Goal: Information Seeking & Learning: Learn about a topic

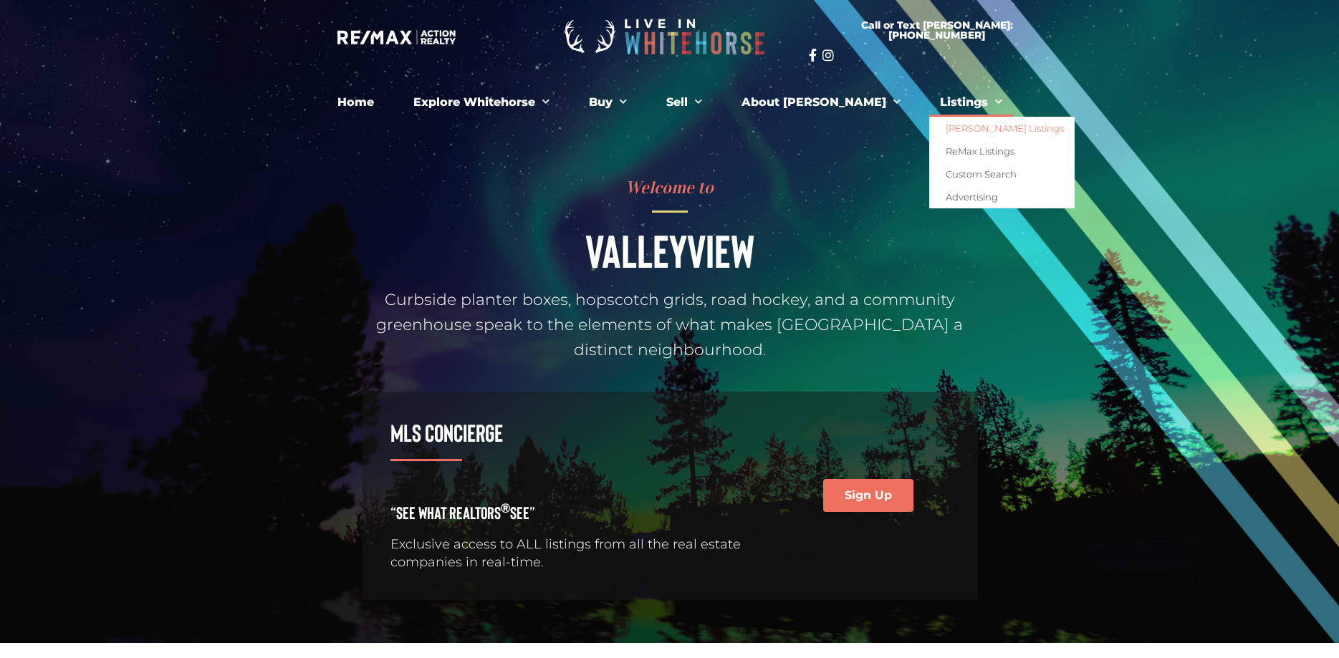
click at [951, 130] on link "[PERSON_NAME] Listings" at bounding box center [1001, 128] width 145 height 23
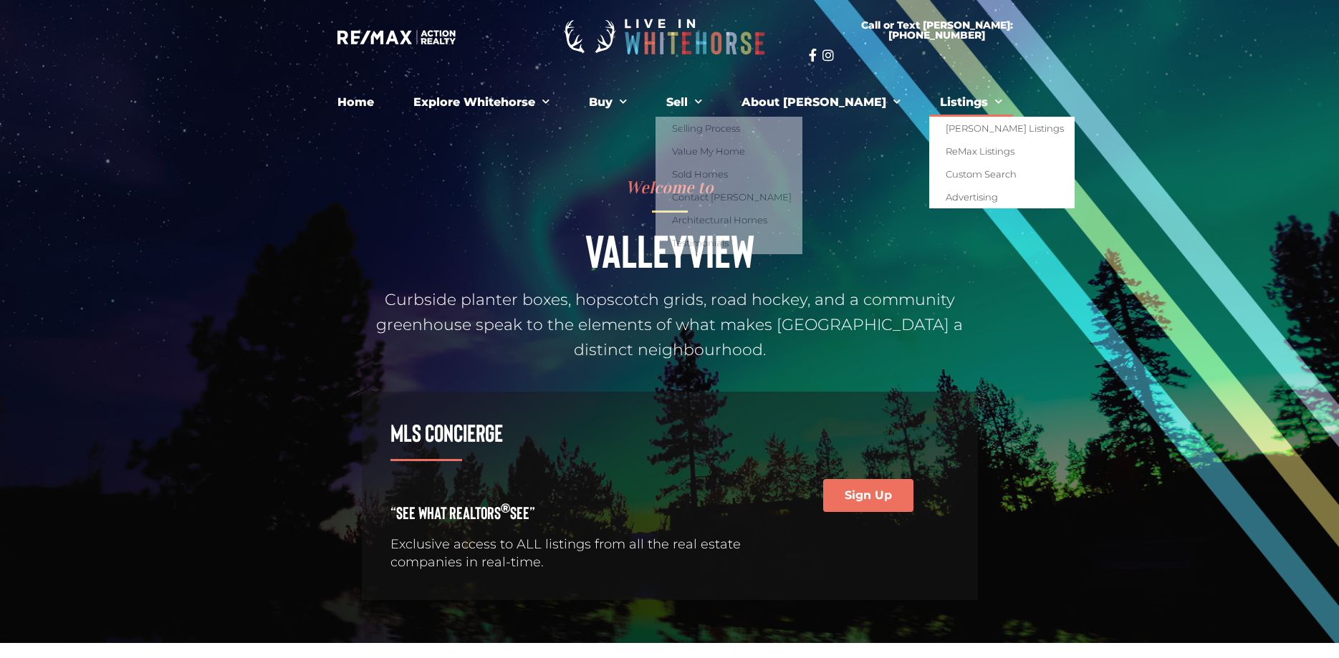
click at [988, 105] on span "Menu" at bounding box center [995, 102] width 14 height 22
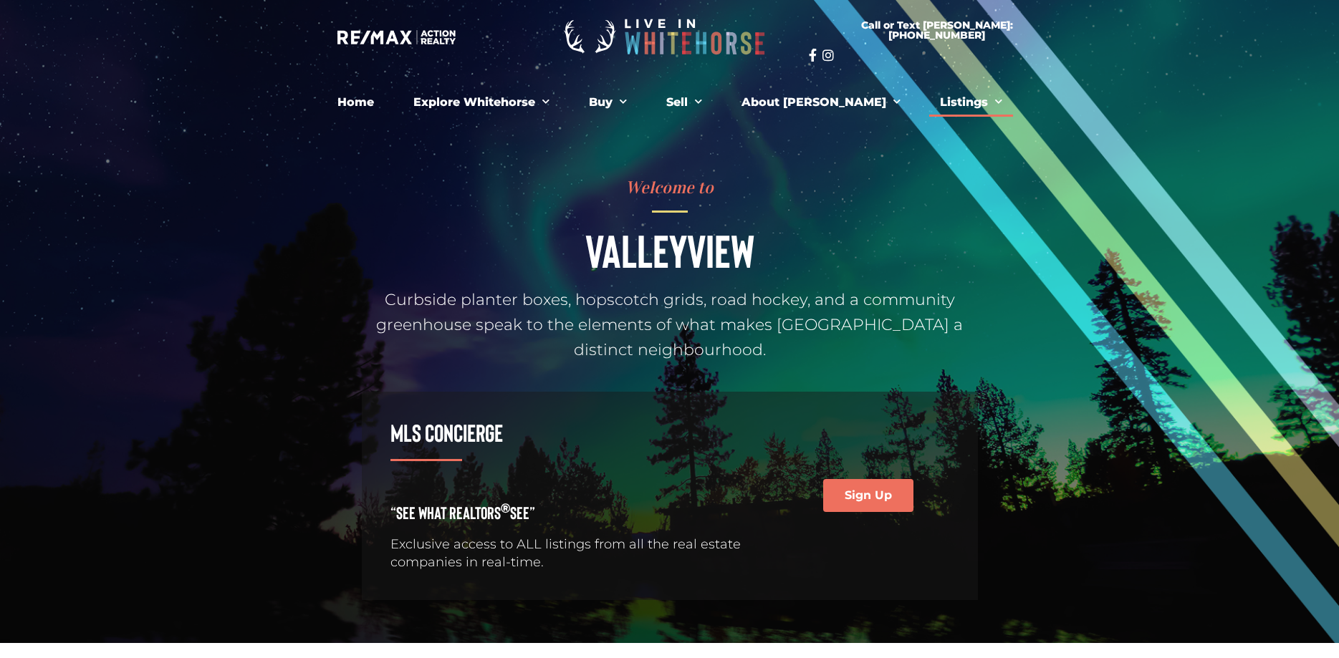
click at [988, 105] on span "Menu" at bounding box center [995, 102] width 14 height 22
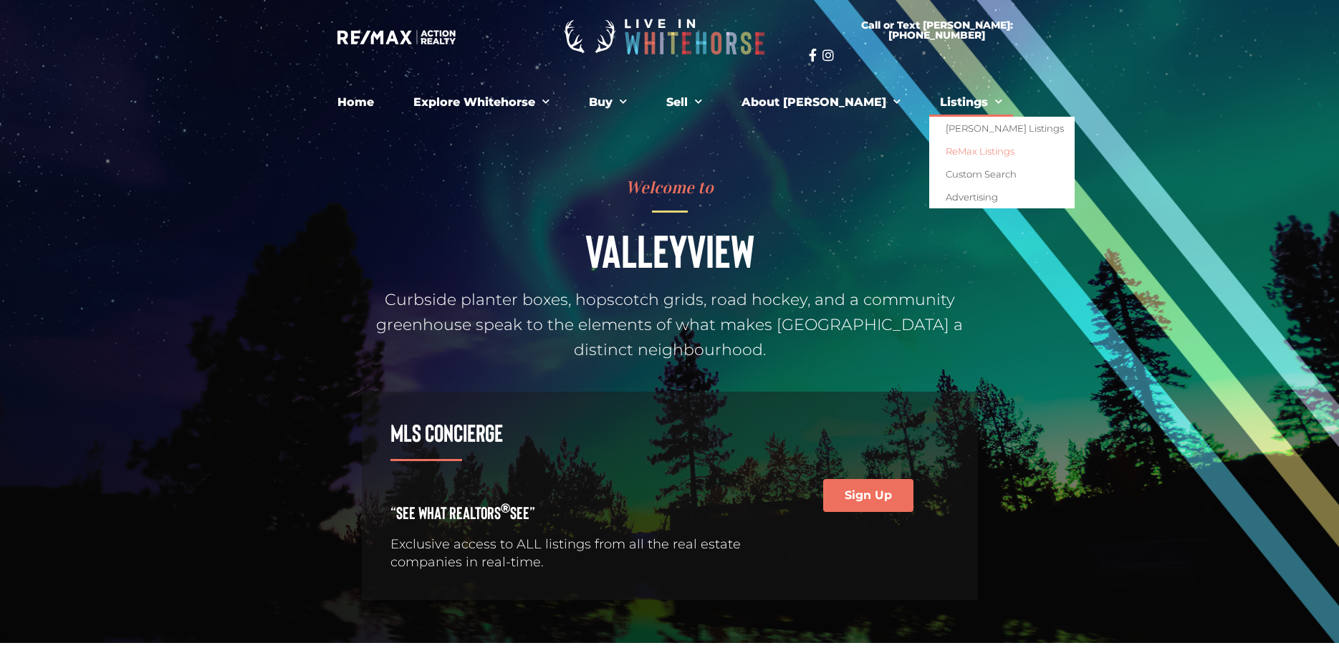
click at [940, 152] on link "ReMax Listings" at bounding box center [1001, 151] width 145 height 23
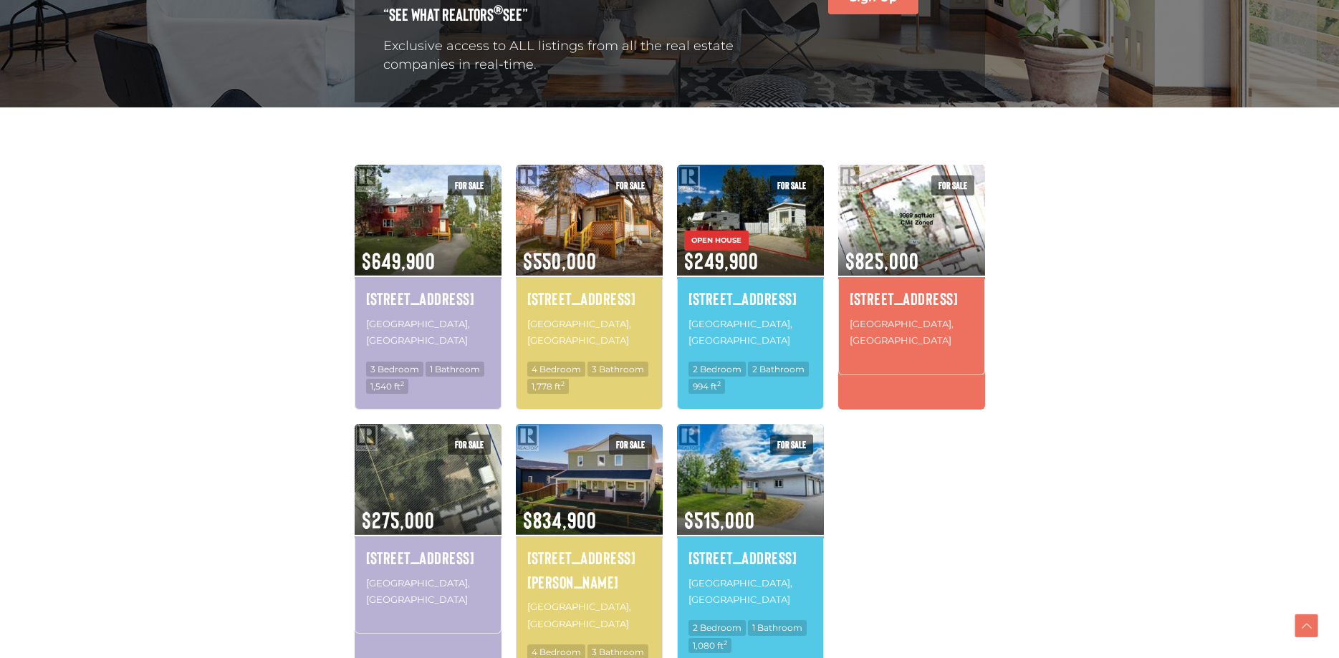
scroll to position [365, 0]
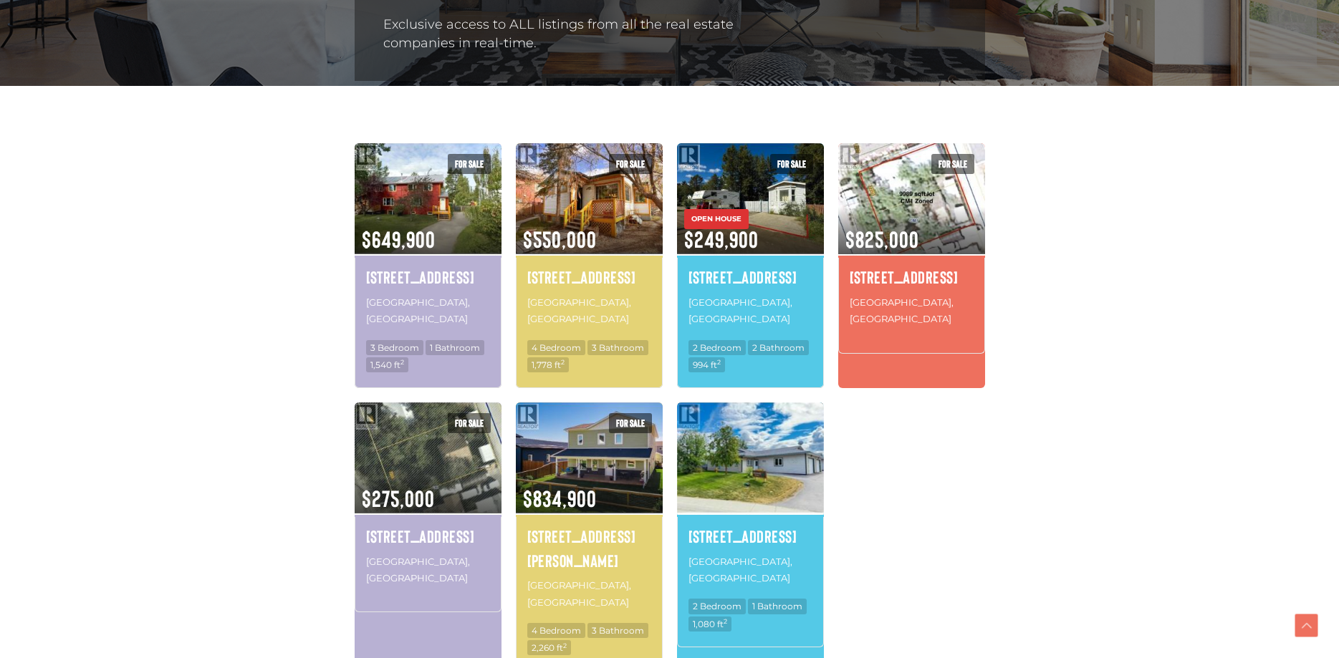
click at [734, 465] on img at bounding box center [750, 457] width 147 height 115
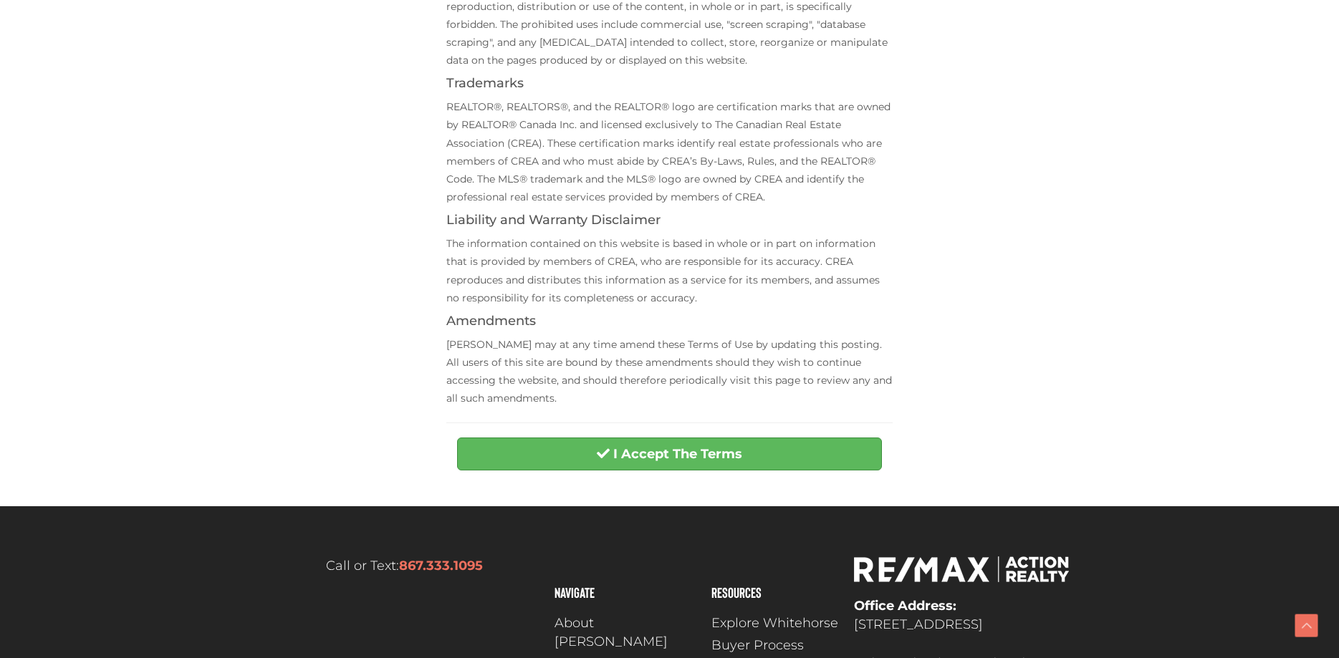
scroll to position [438, 0]
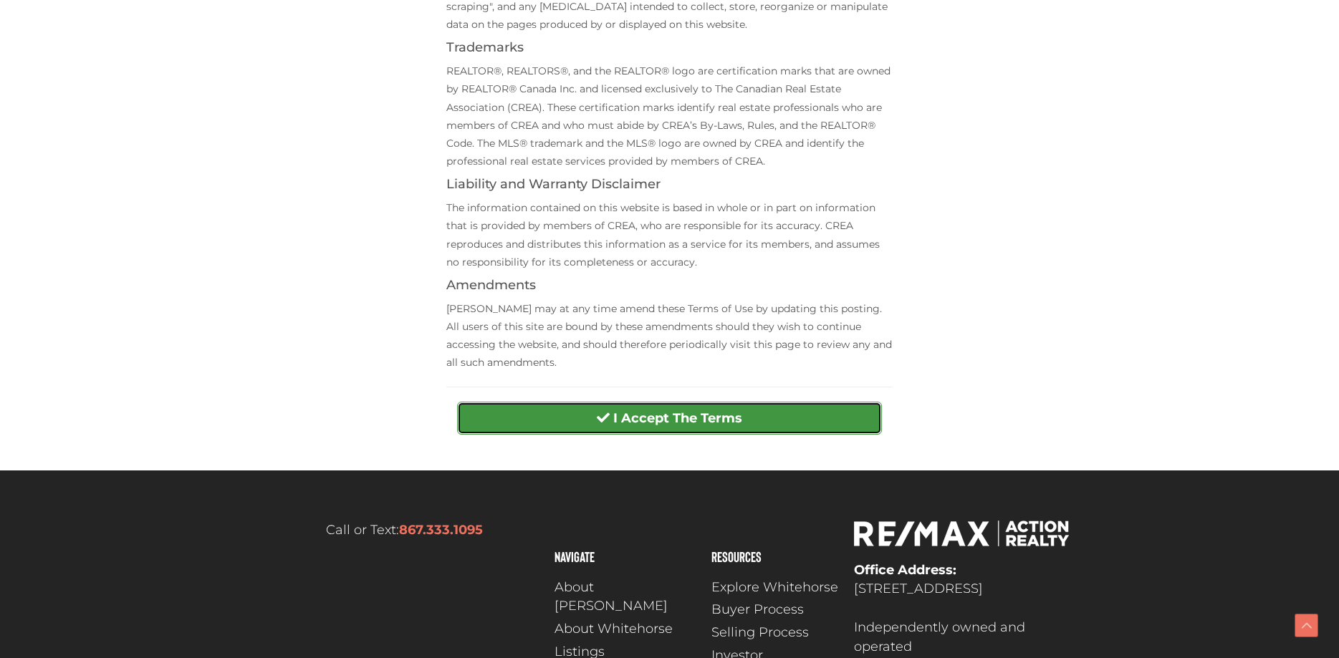
click at [661, 433] on button "I Accept The Terms" at bounding box center [669, 418] width 425 height 33
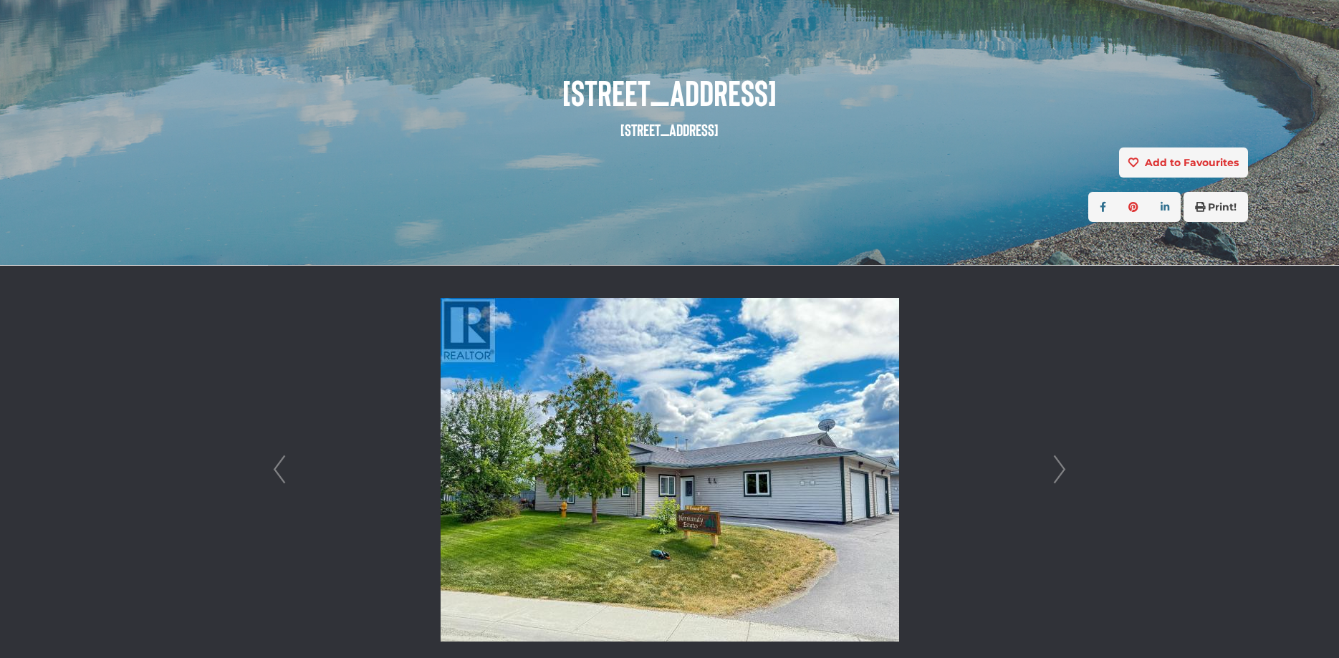
scroll to position [219, 0]
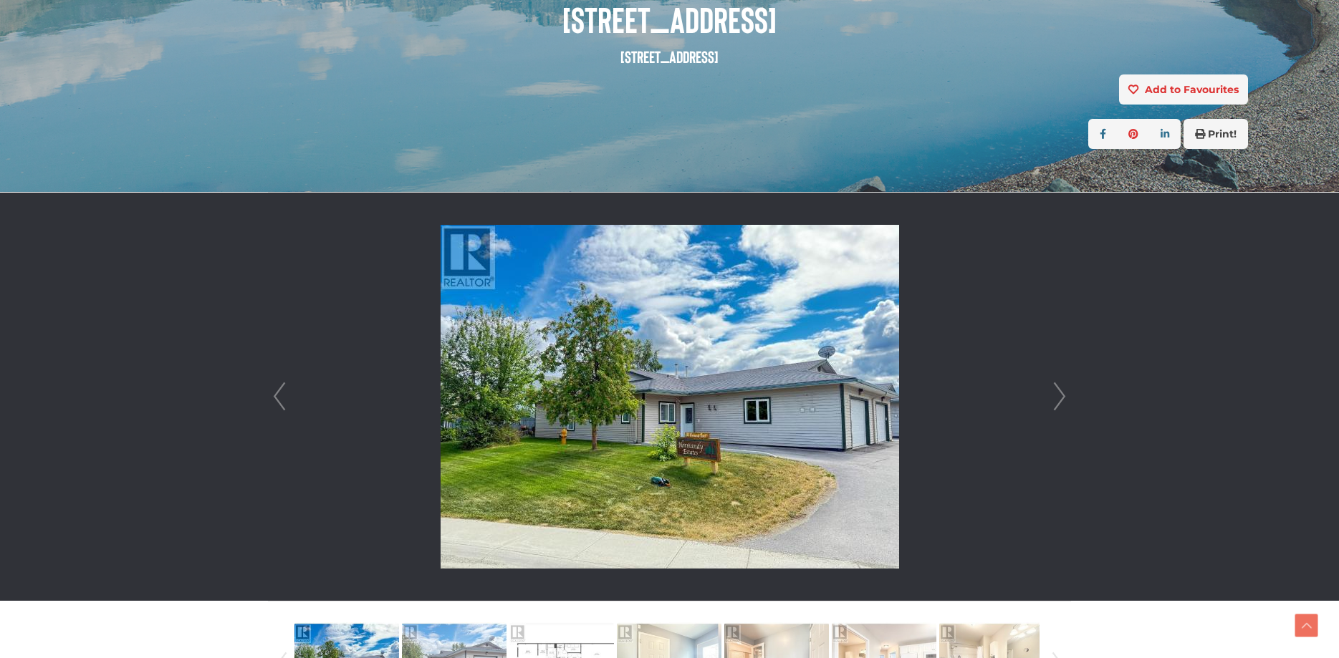
click at [1058, 396] on link "Next" at bounding box center [1059, 397] width 21 height 408
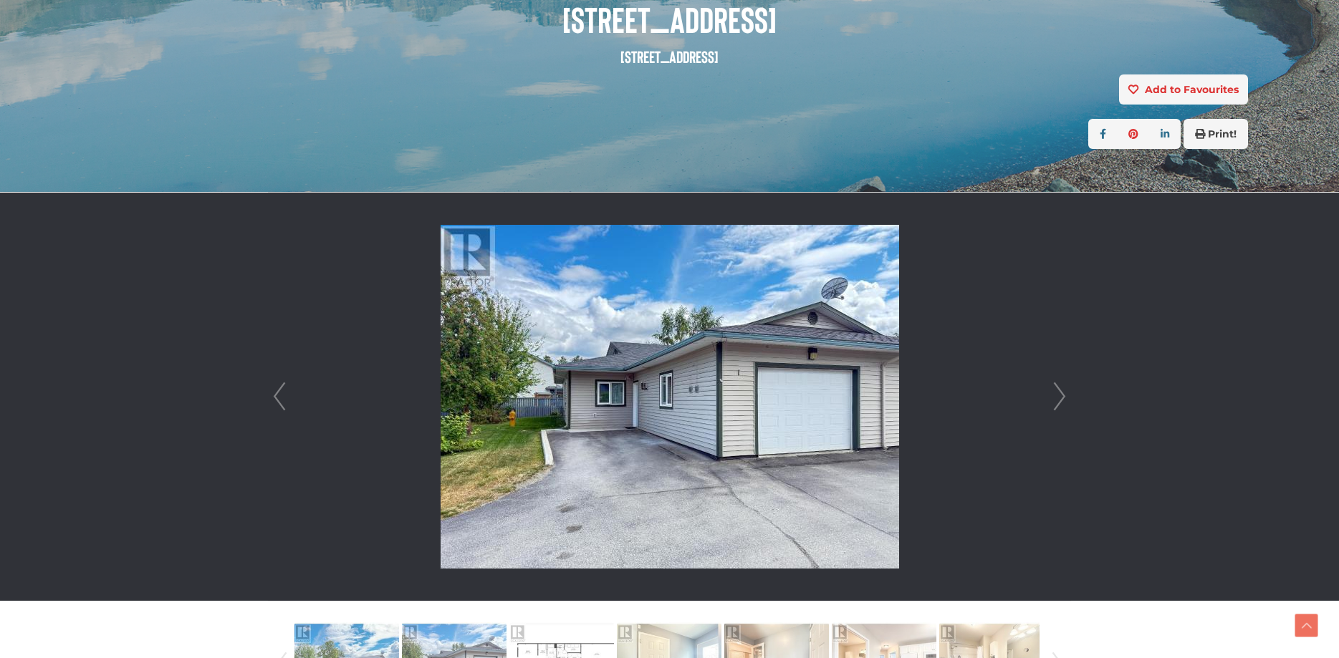
click at [1058, 396] on link "Next" at bounding box center [1059, 397] width 21 height 408
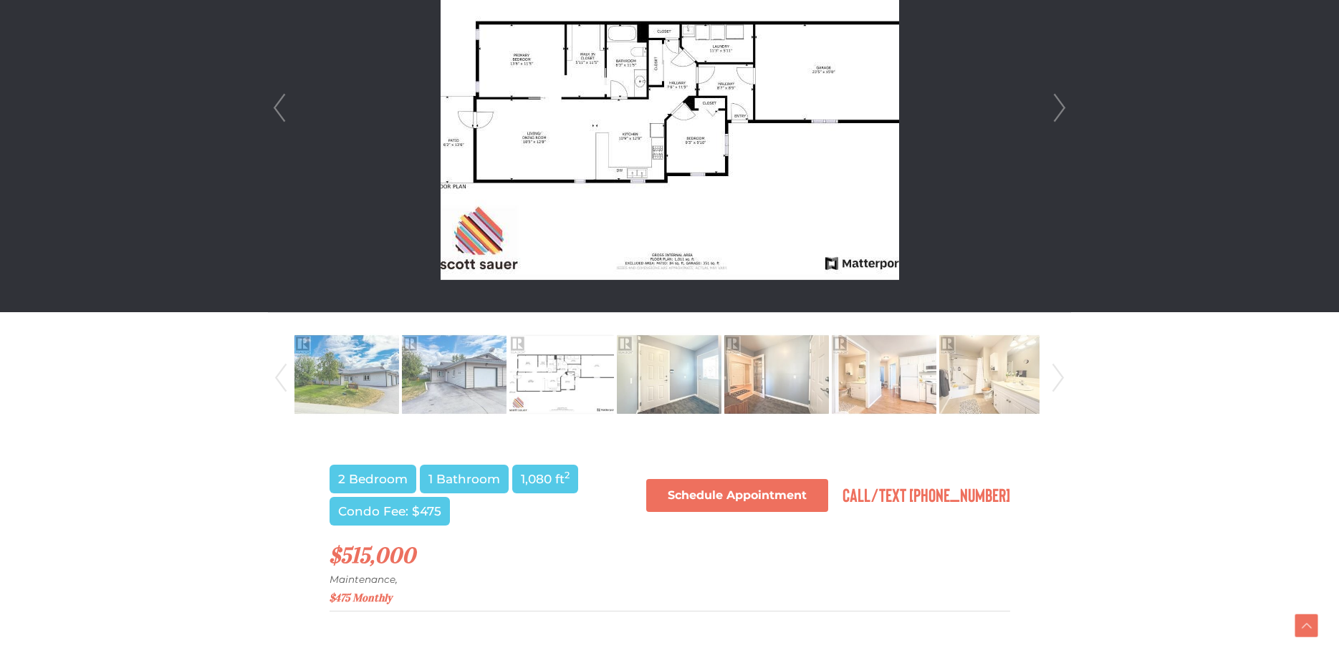
scroll to position [512, 0]
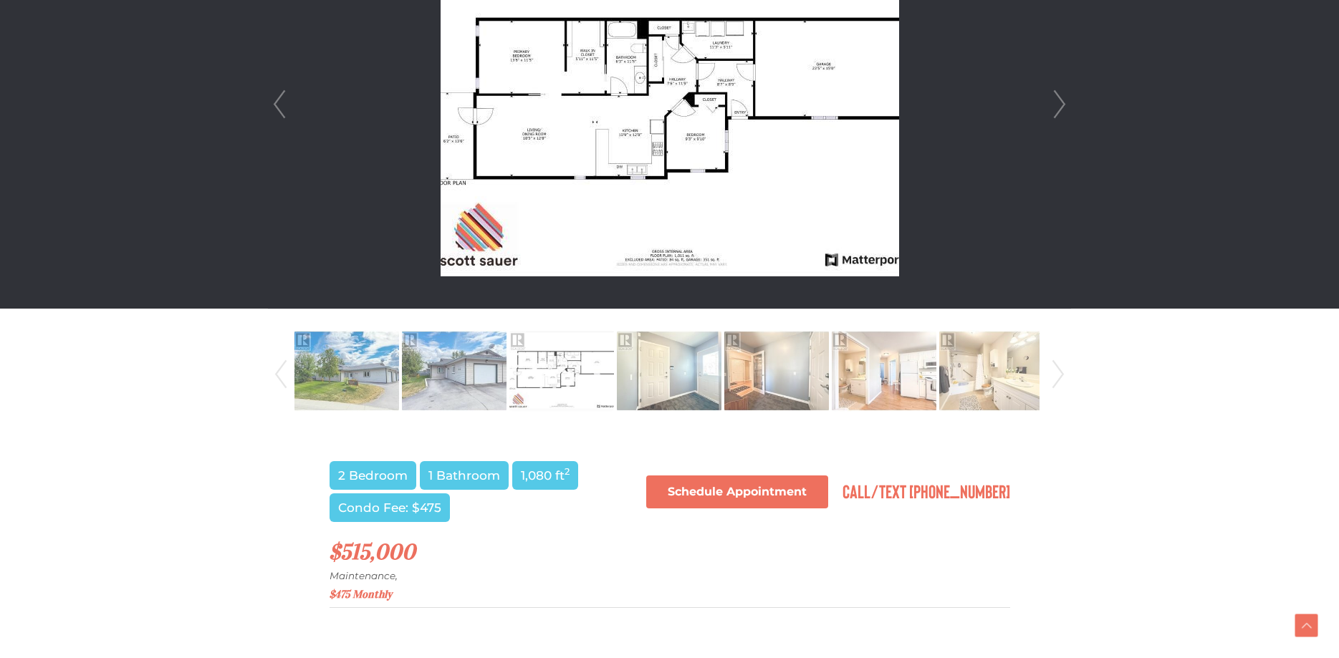
click at [1065, 105] on link "Next" at bounding box center [1059, 104] width 21 height 408
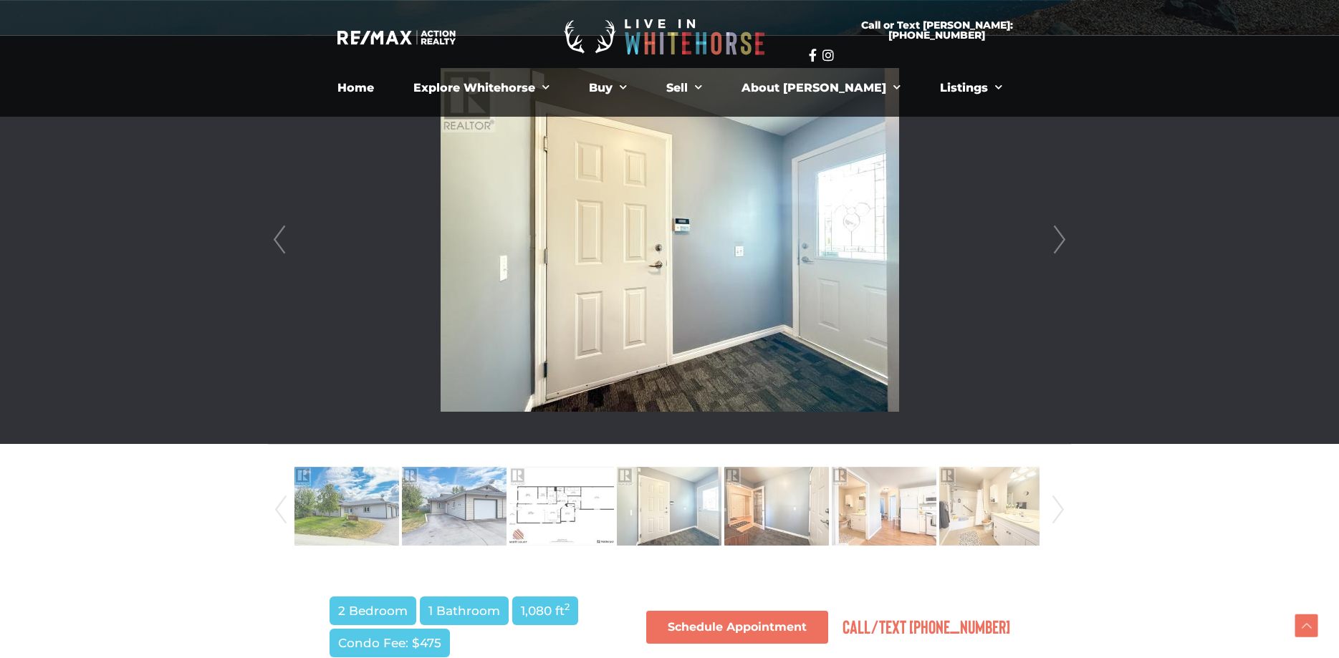
scroll to position [365, 0]
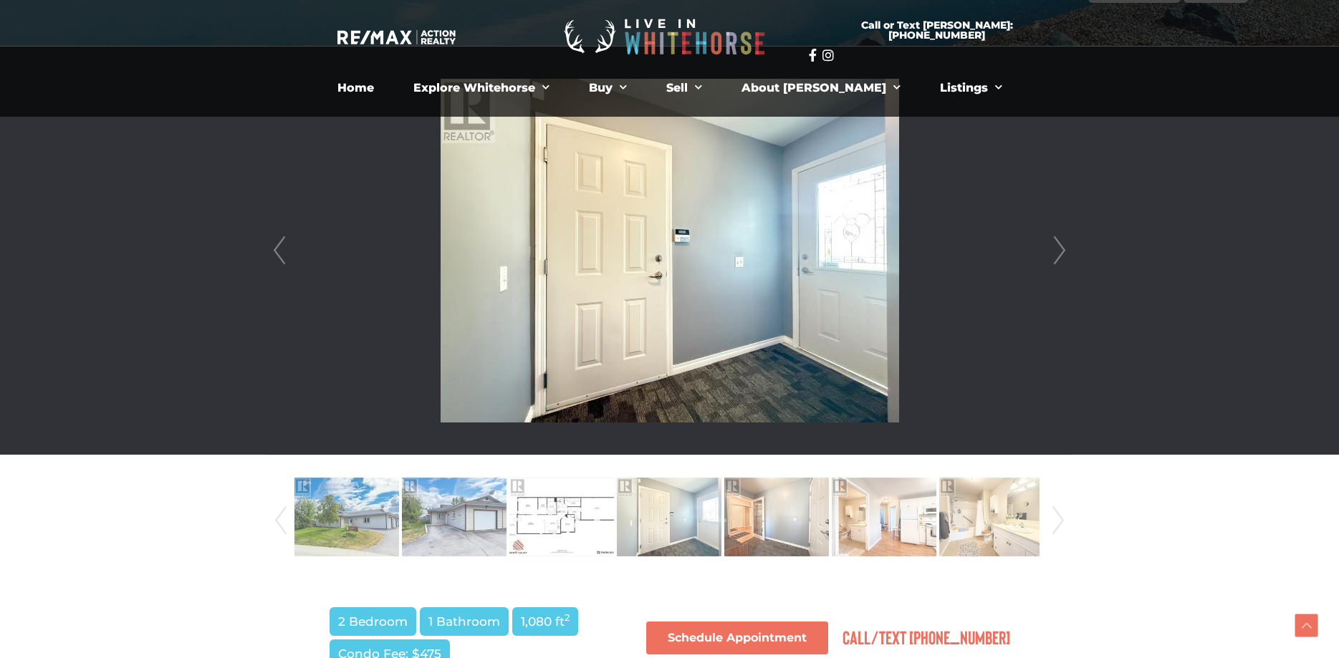
click at [1059, 256] on link "Next" at bounding box center [1059, 251] width 21 height 408
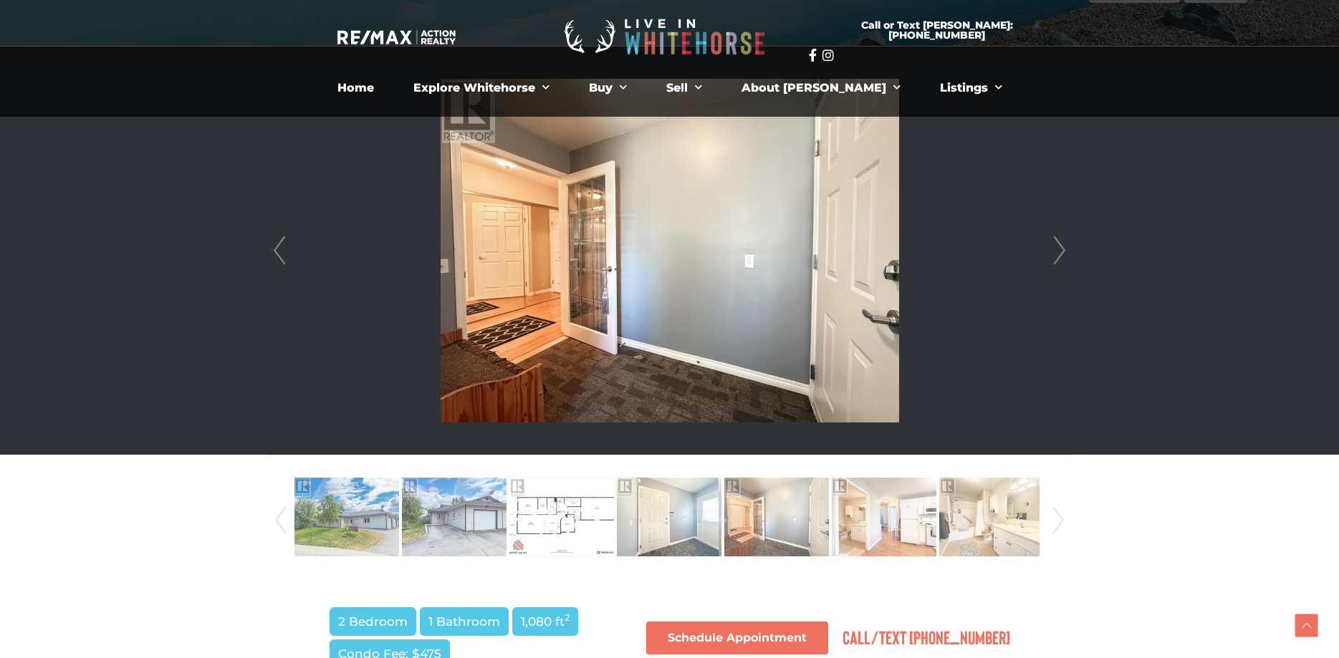
click at [1059, 255] on link "Next" at bounding box center [1059, 251] width 21 height 408
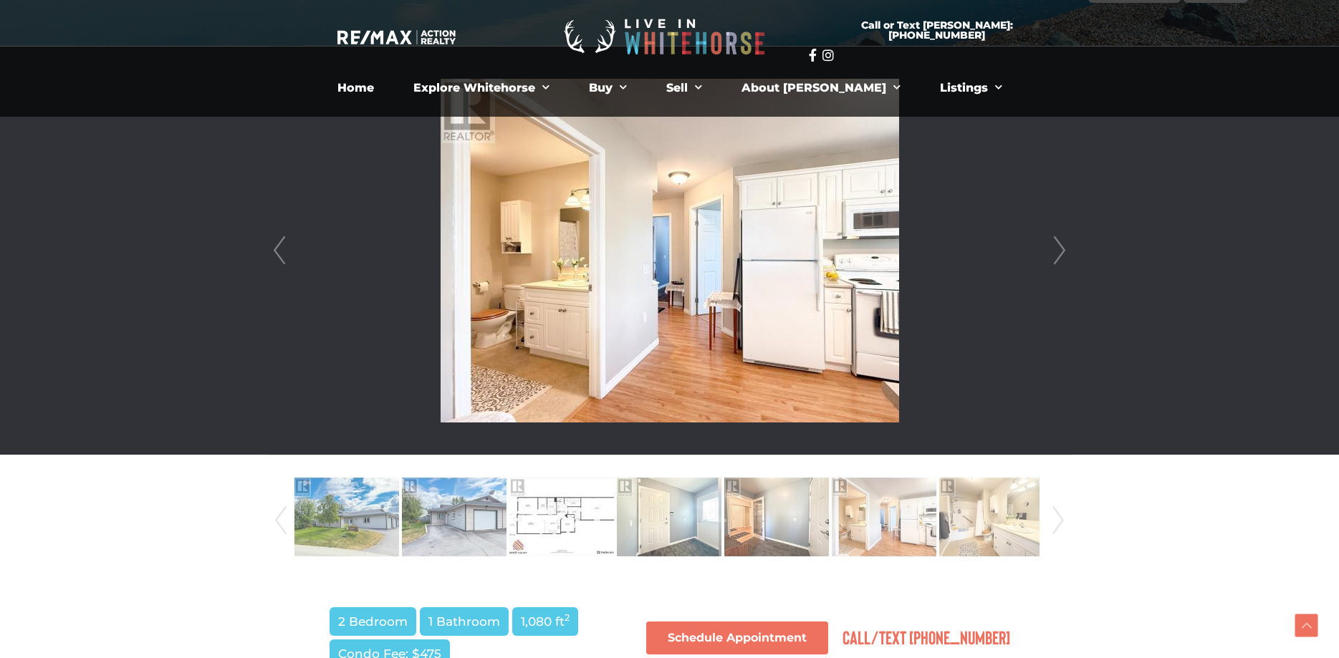
click at [1060, 255] on link "Next" at bounding box center [1059, 251] width 21 height 408
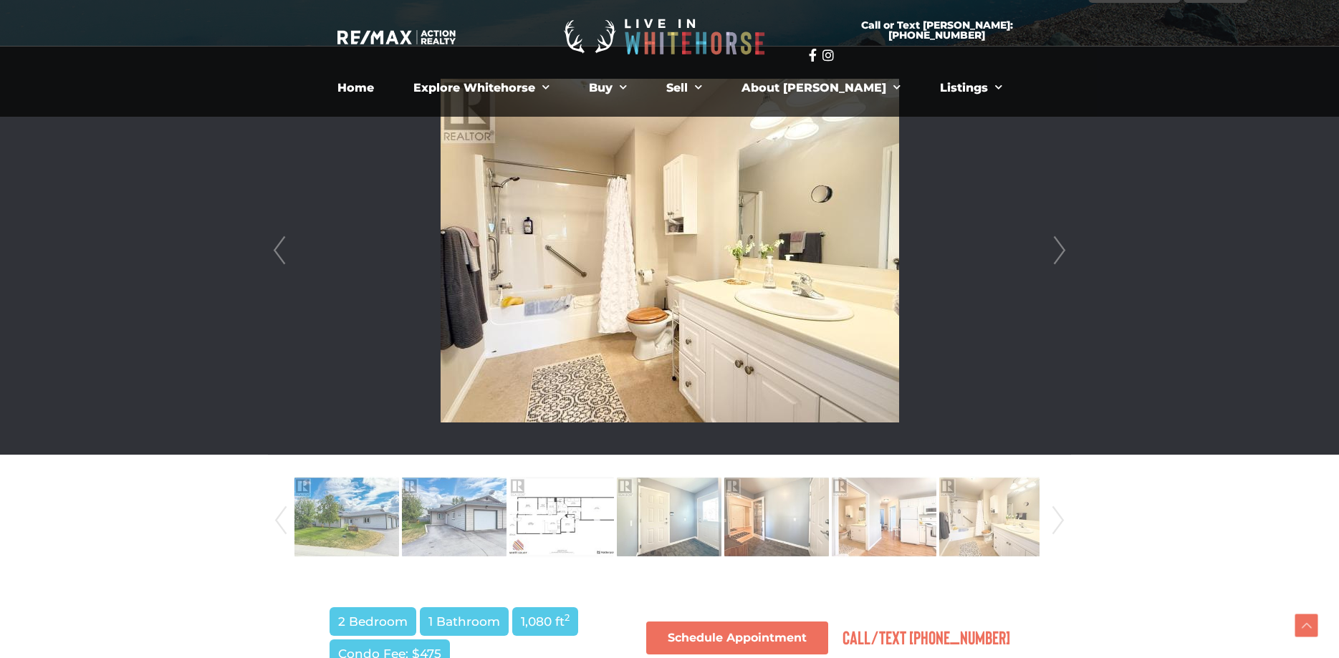
click at [1060, 255] on link "Next" at bounding box center [1059, 251] width 21 height 408
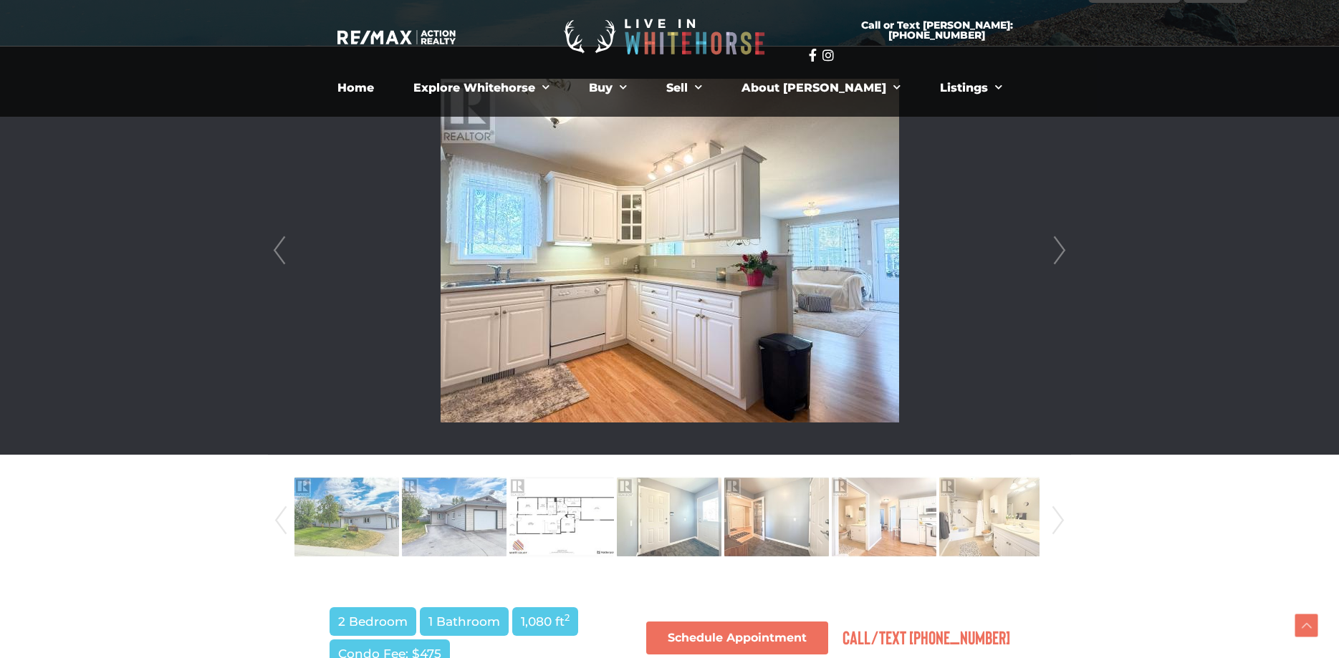
click at [1060, 255] on link "Next" at bounding box center [1059, 251] width 21 height 408
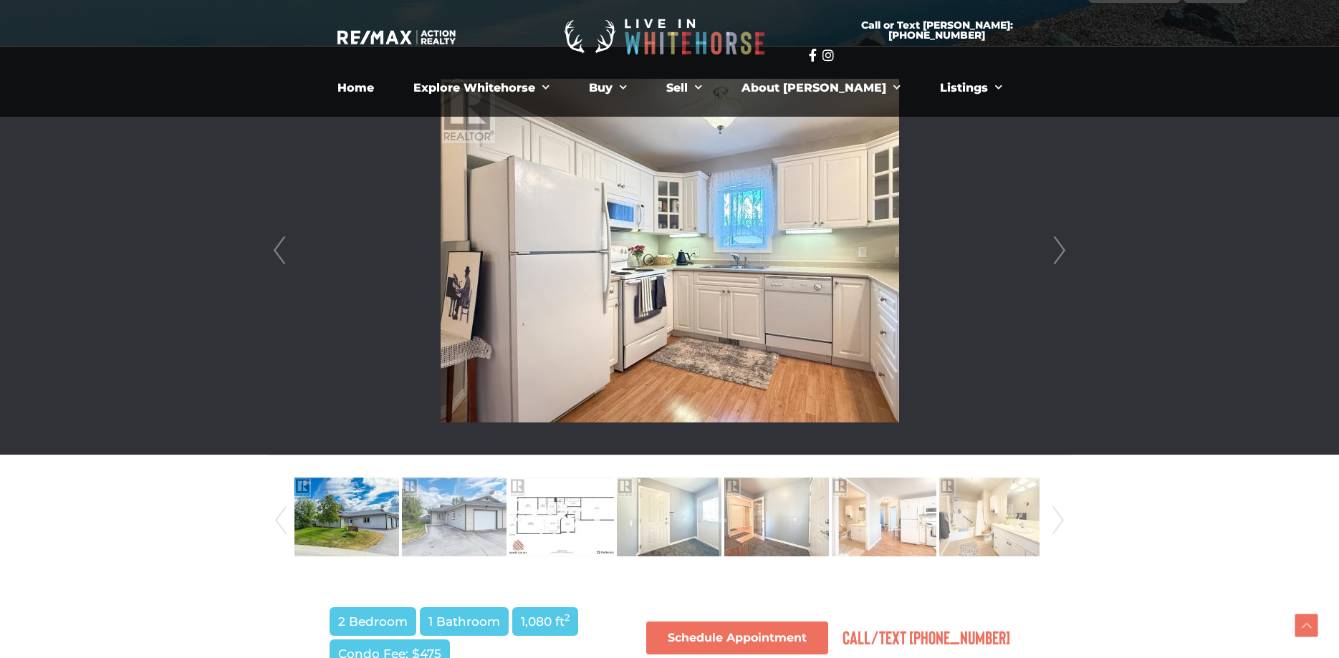
click at [1060, 255] on link "Next" at bounding box center [1059, 251] width 21 height 408
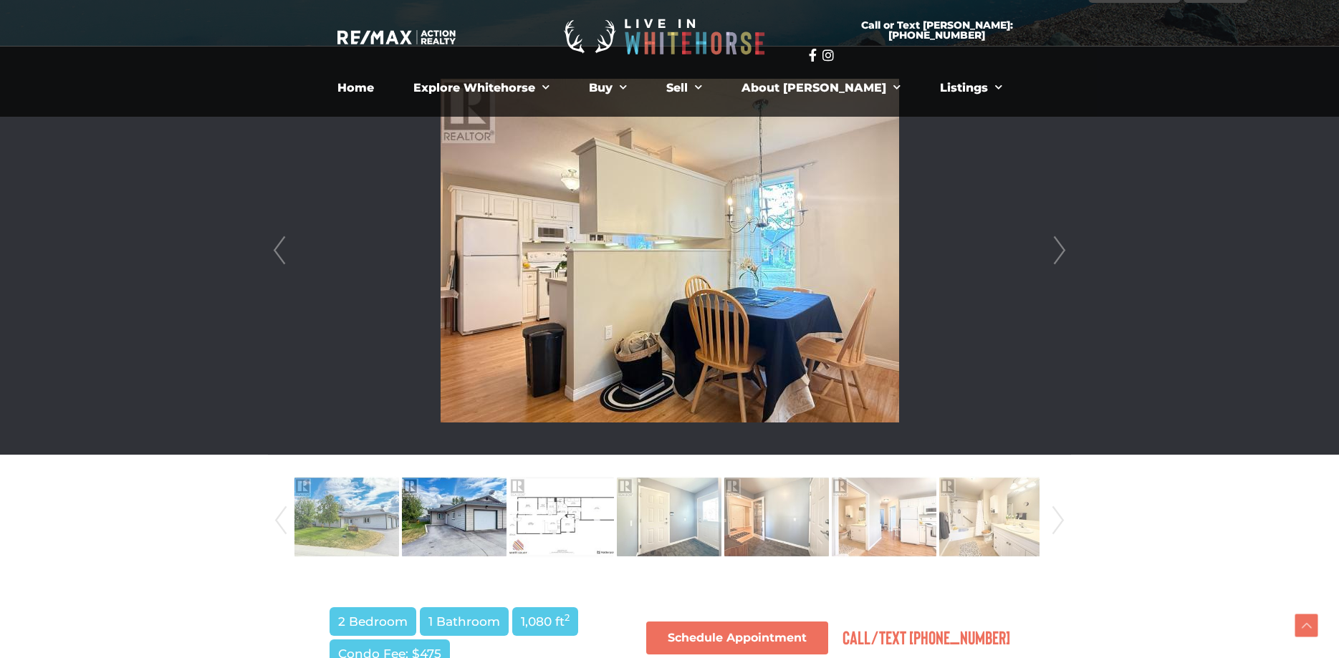
click at [1060, 255] on link "Next" at bounding box center [1059, 251] width 21 height 408
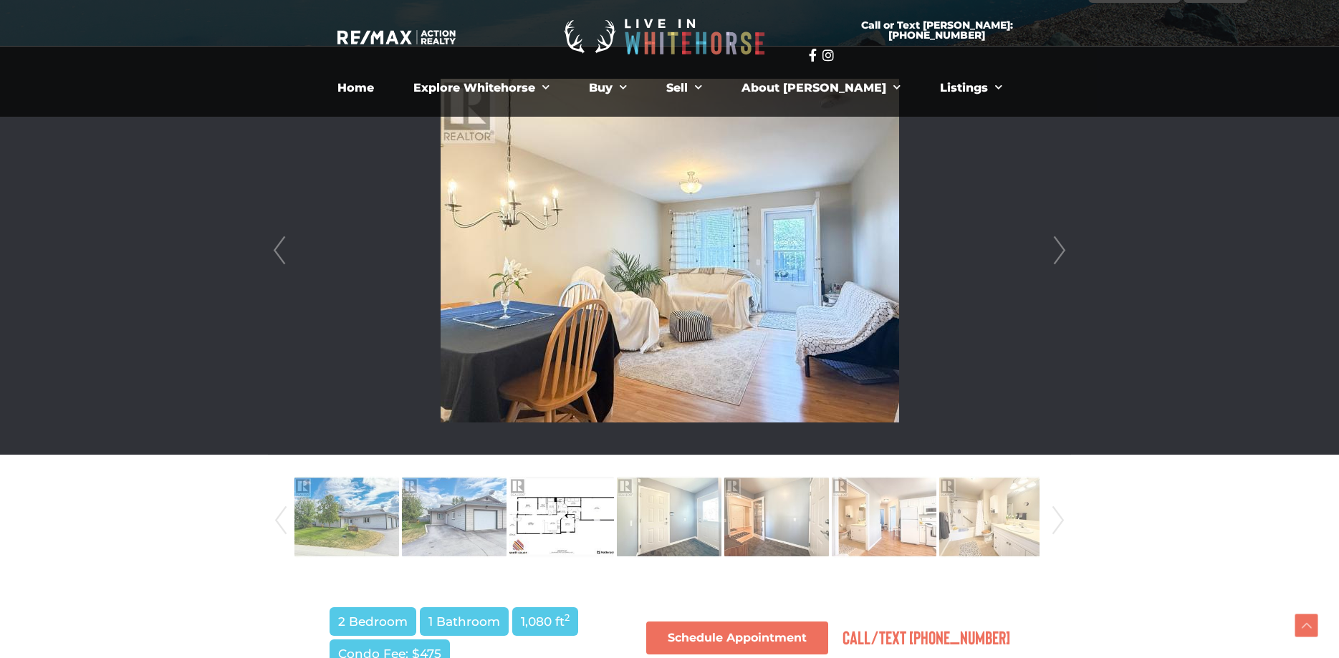
click at [1060, 255] on link "Next" at bounding box center [1059, 251] width 21 height 408
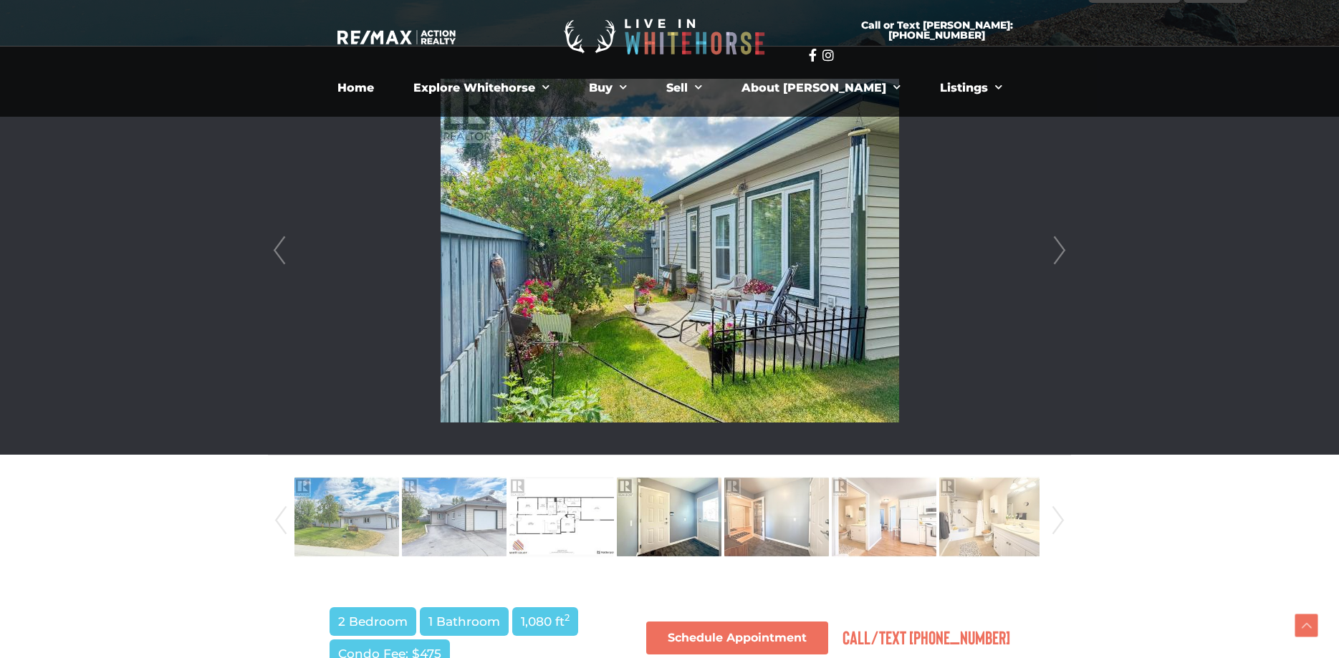
click at [1060, 255] on link "Next" at bounding box center [1059, 251] width 21 height 408
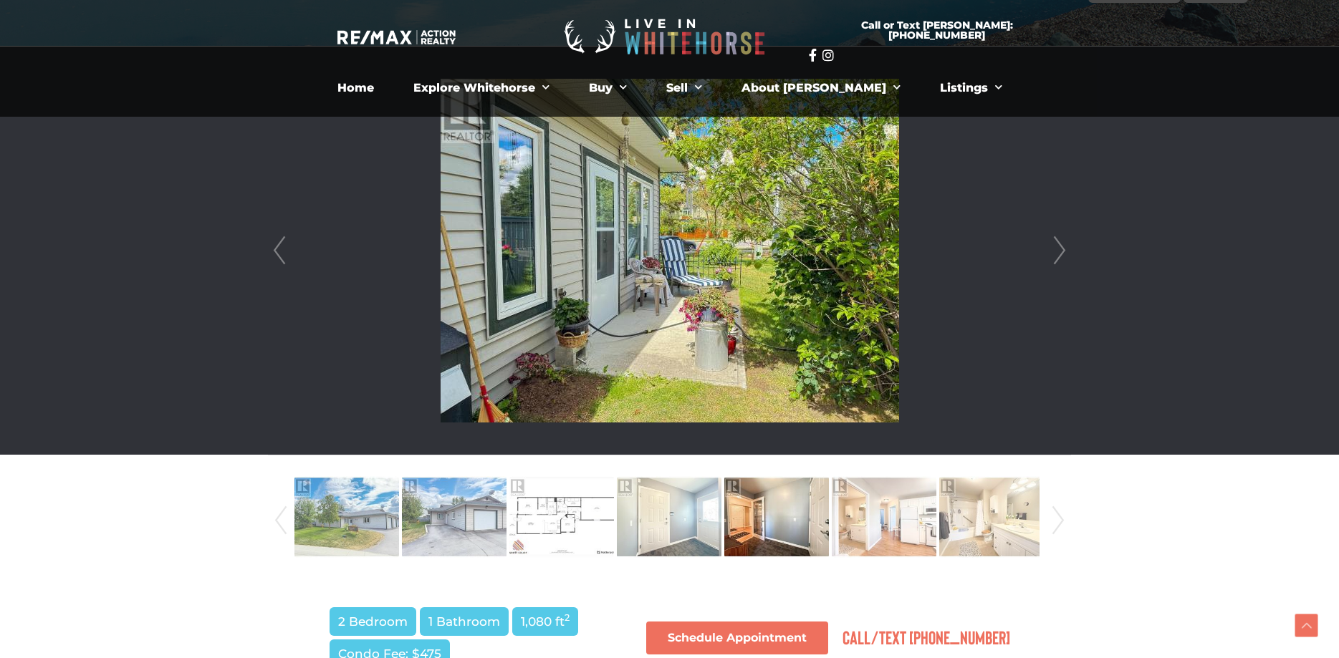
click at [1060, 255] on link "Next" at bounding box center [1059, 251] width 21 height 408
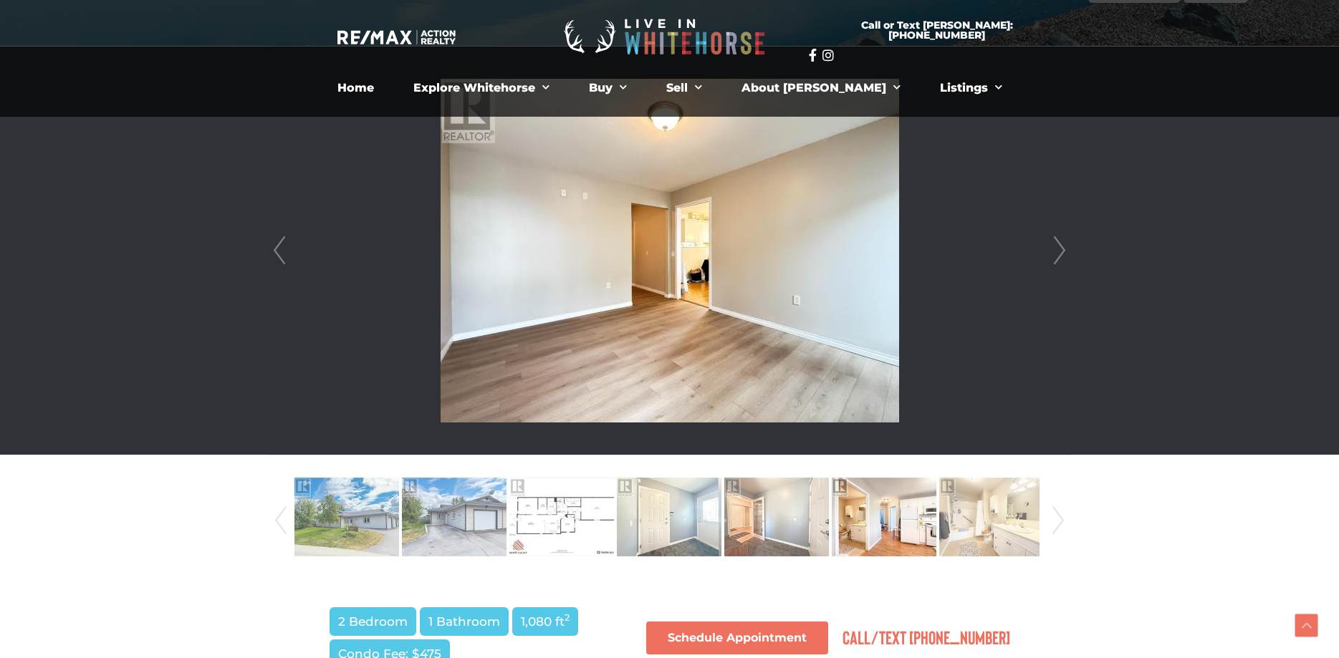
click at [1060, 255] on link "Next" at bounding box center [1059, 251] width 21 height 408
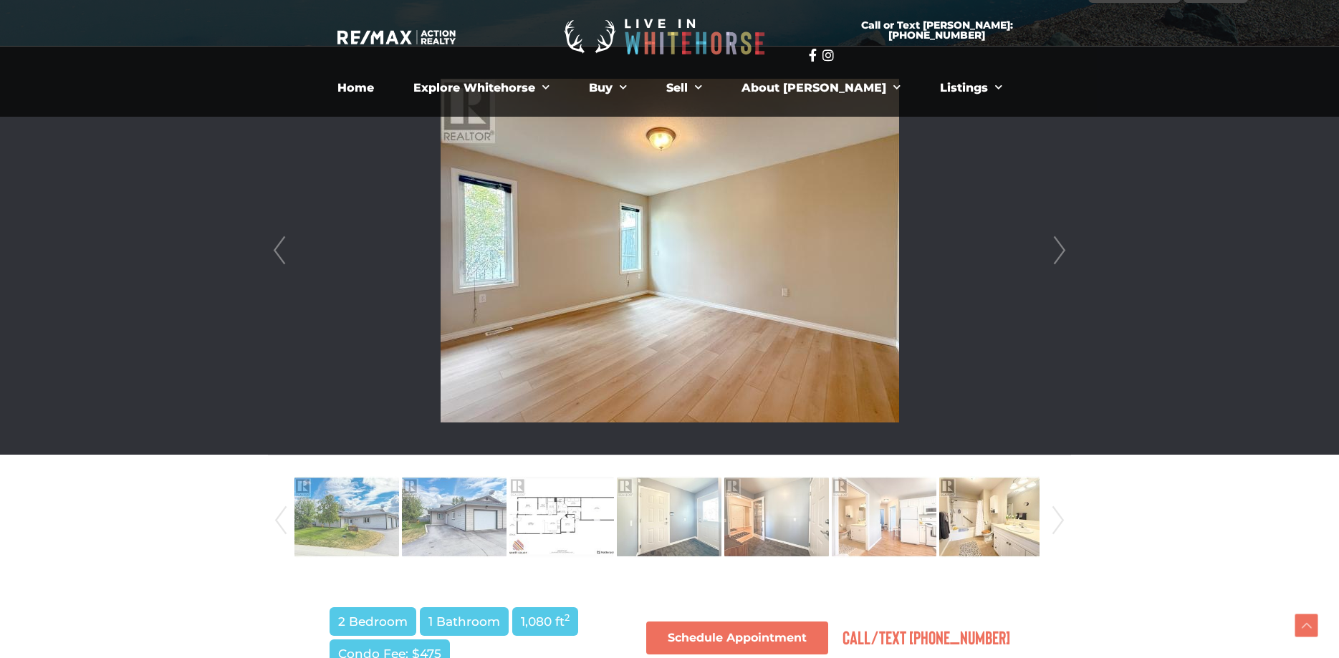
click at [1060, 255] on link "Next" at bounding box center [1059, 251] width 21 height 408
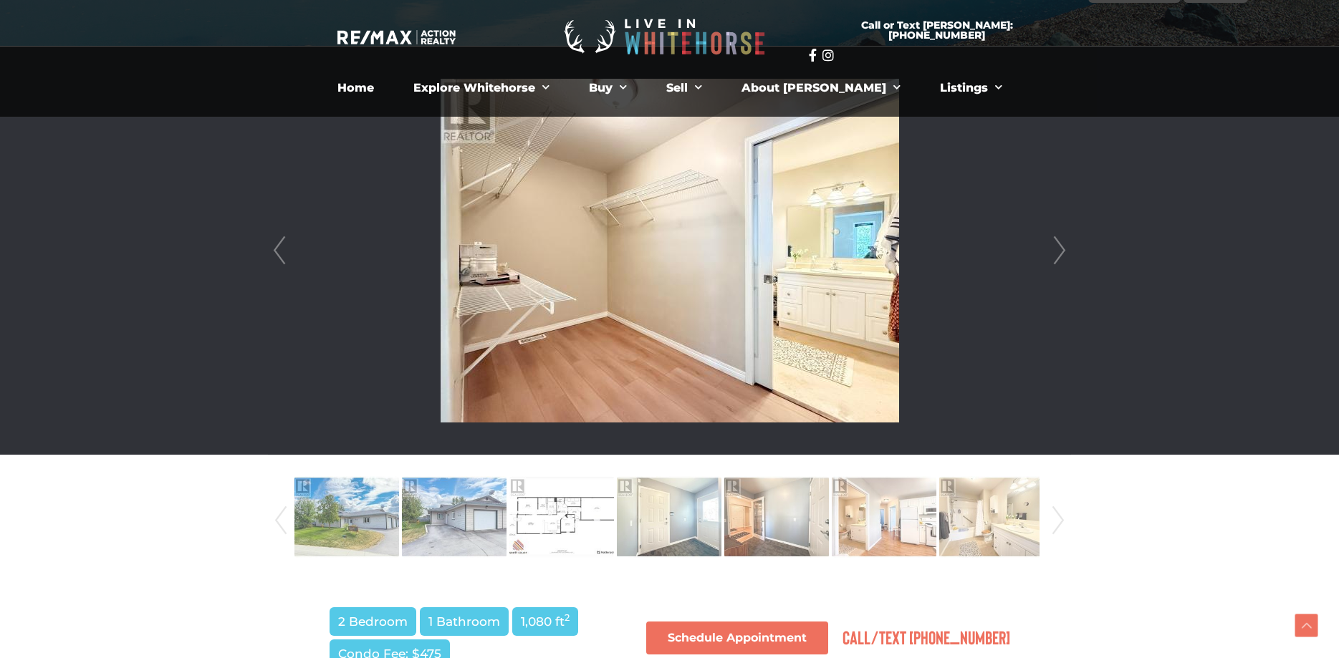
click at [1060, 255] on link "Next" at bounding box center [1059, 251] width 21 height 408
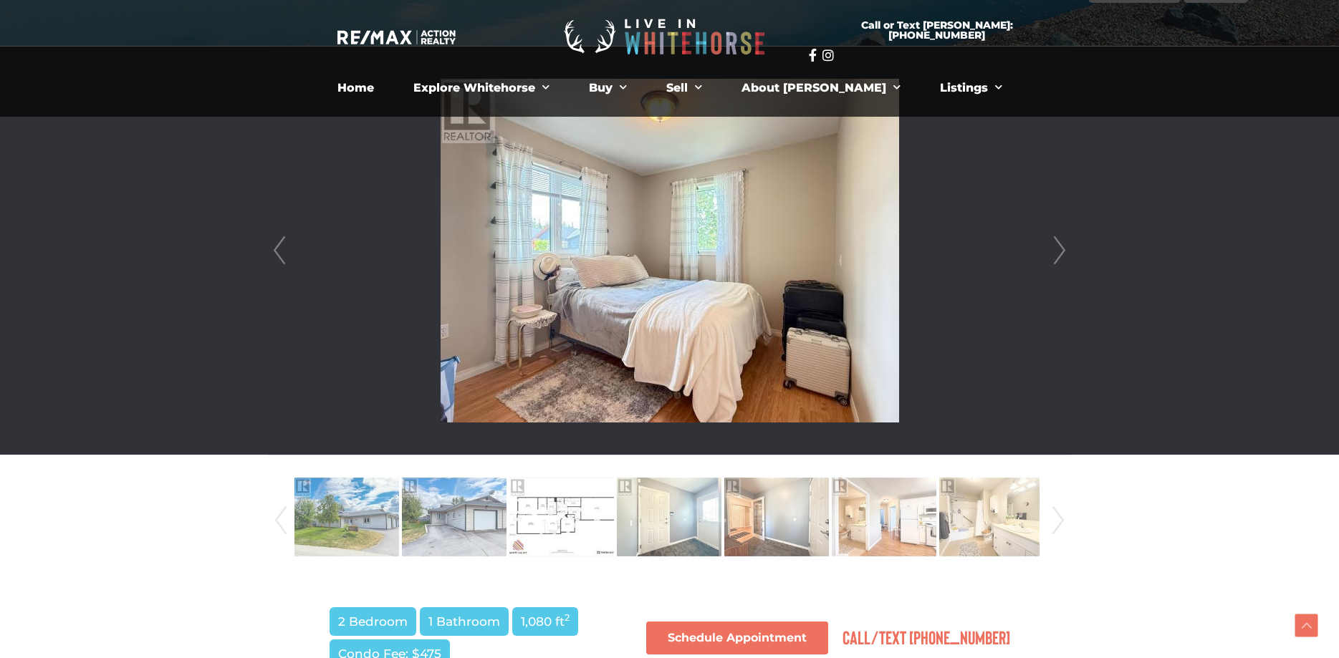
click at [1060, 255] on link "Next" at bounding box center [1059, 251] width 21 height 408
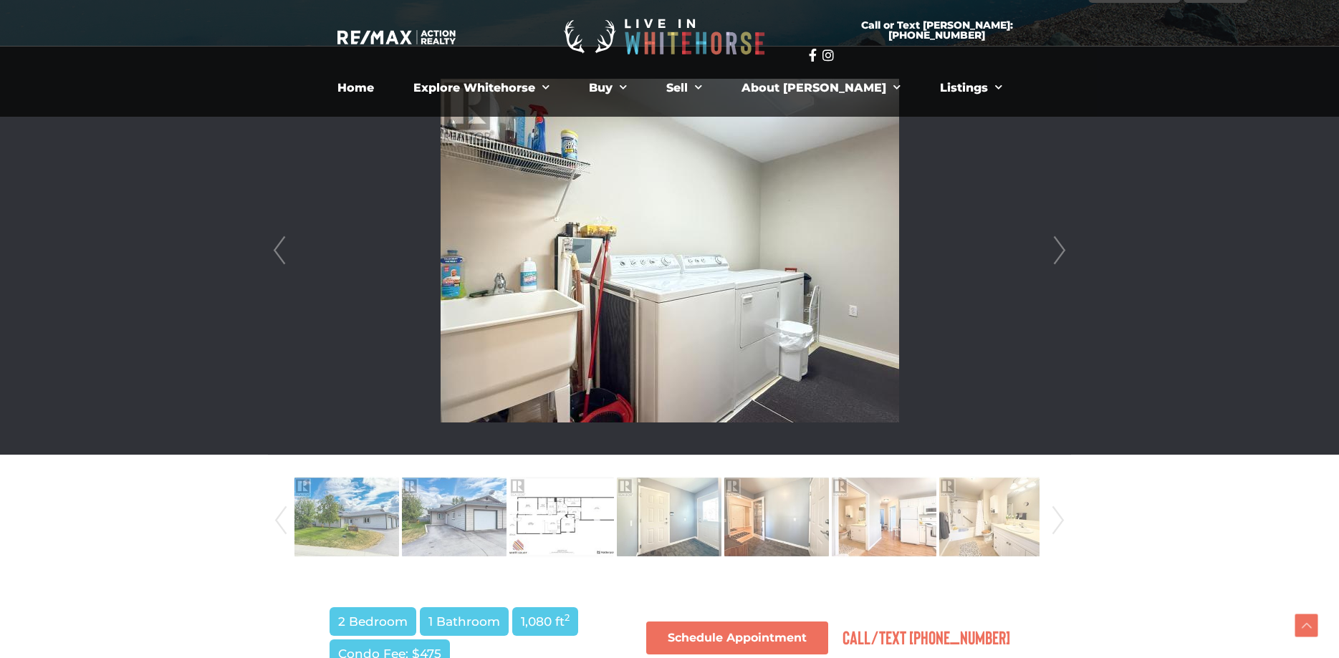
click at [1060, 255] on link "Next" at bounding box center [1059, 251] width 21 height 408
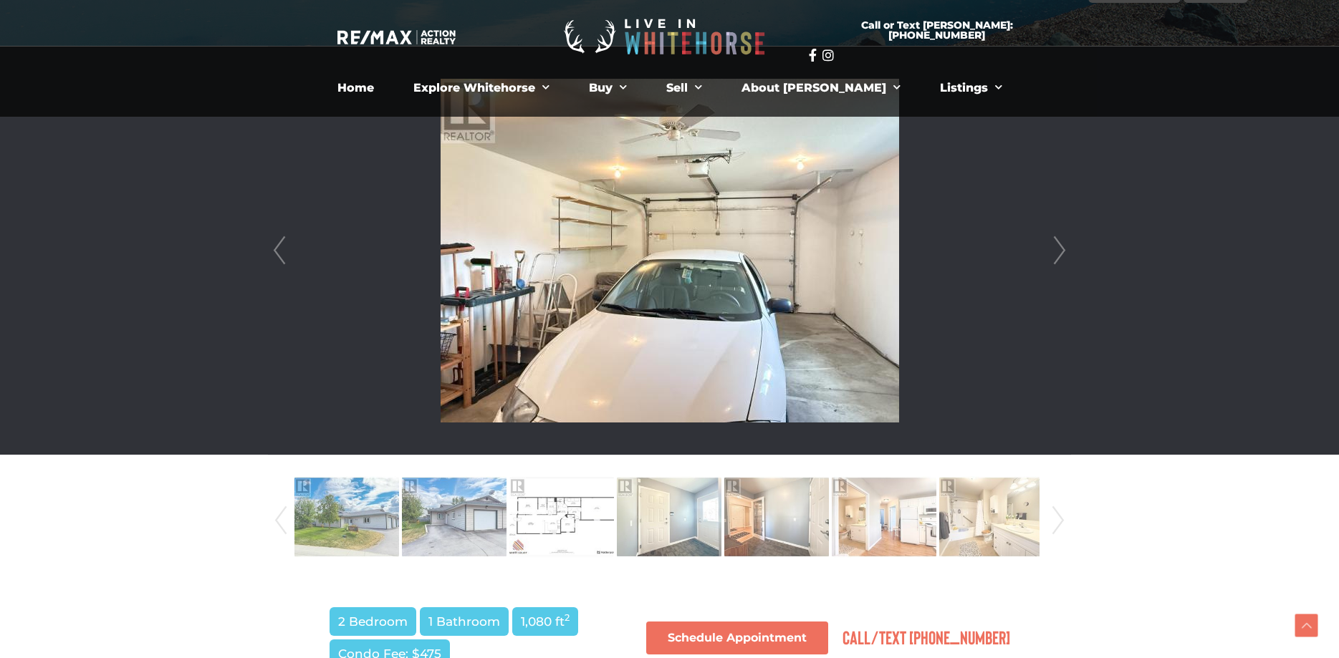
click at [1060, 255] on link "Next" at bounding box center [1059, 251] width 21 height 408
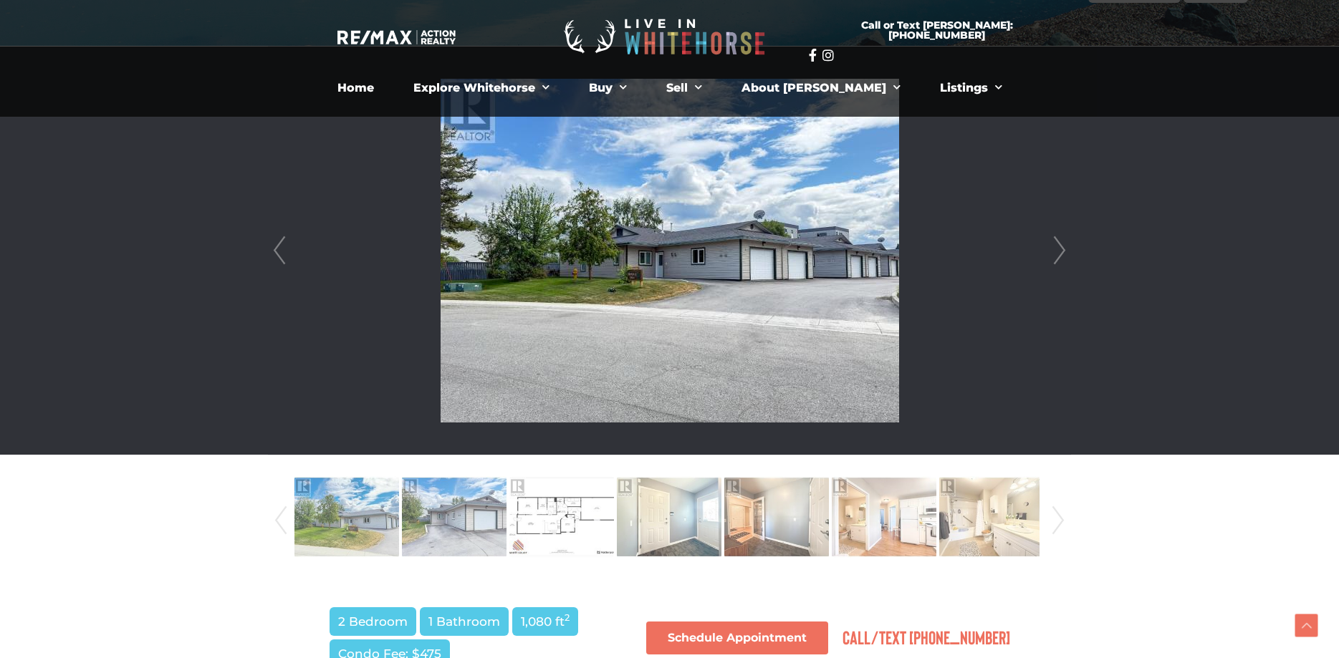
click at [1060, 255] on link "Next" at bounding box center [1059, 251] width 21 height 408
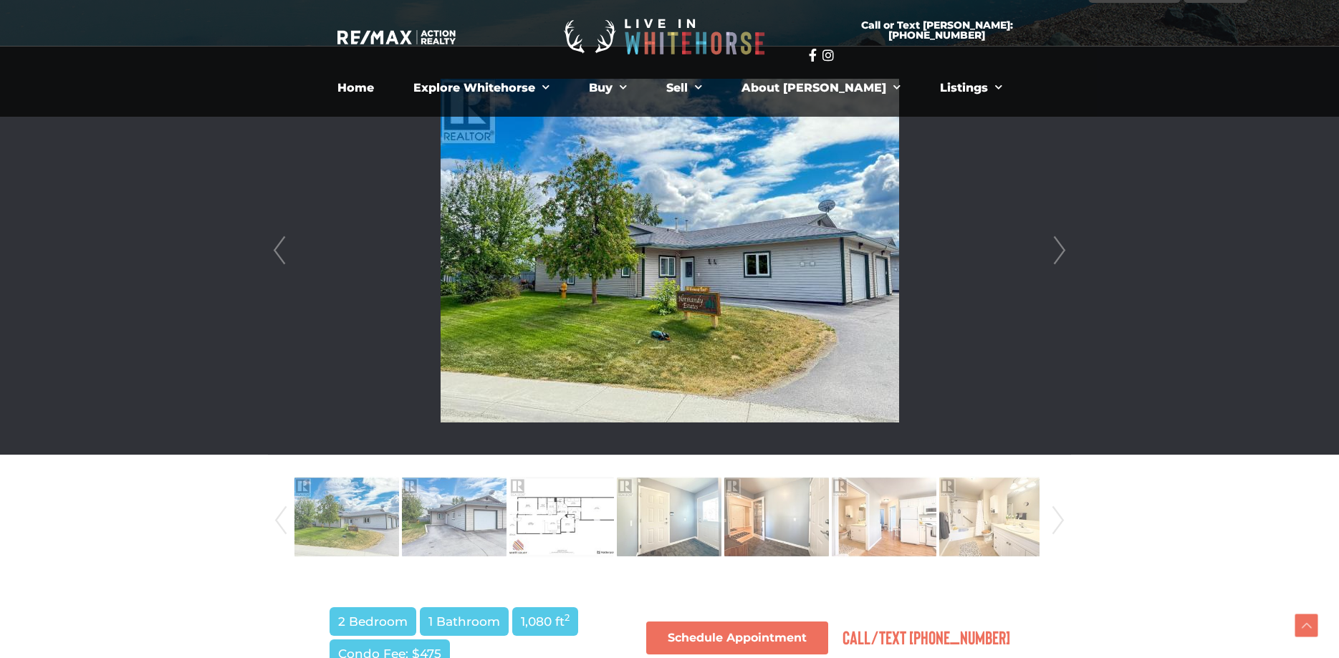
click at [1060, 255] on link "Next" at bounding box center [1059, 251] width 21 height 408
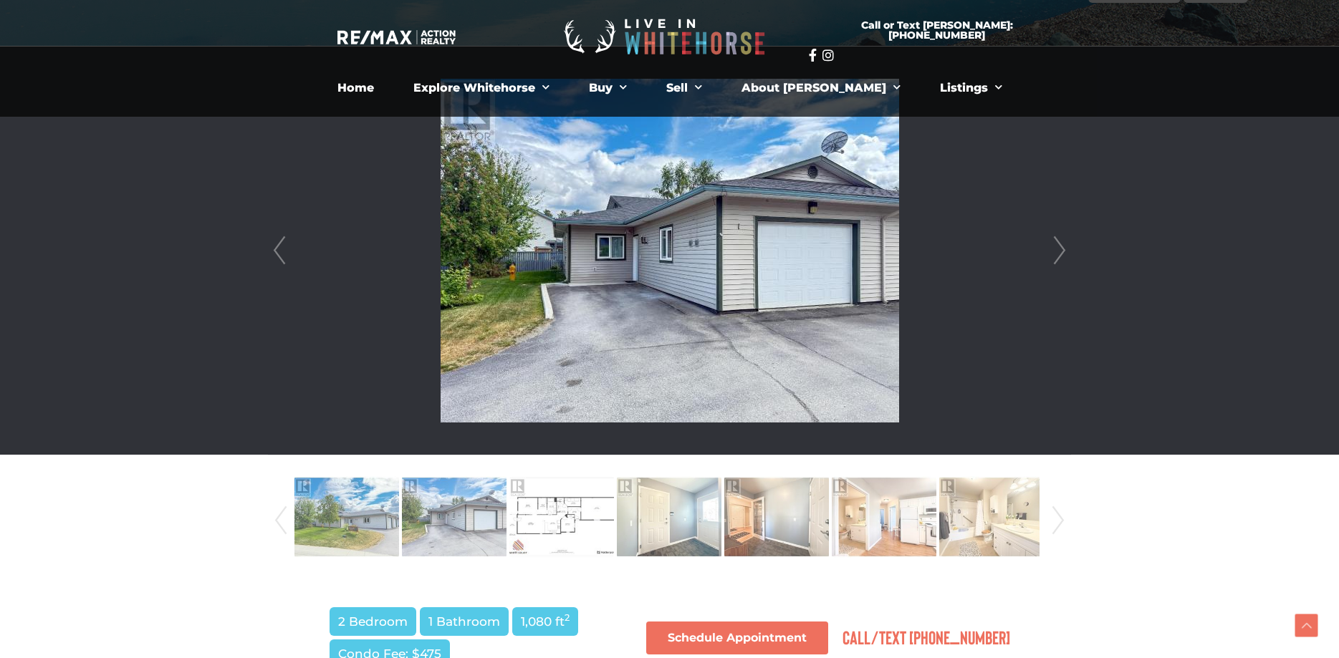
click at [1060, 255] on link "Next" at bounding box center [1059, 251] width 21 height 408
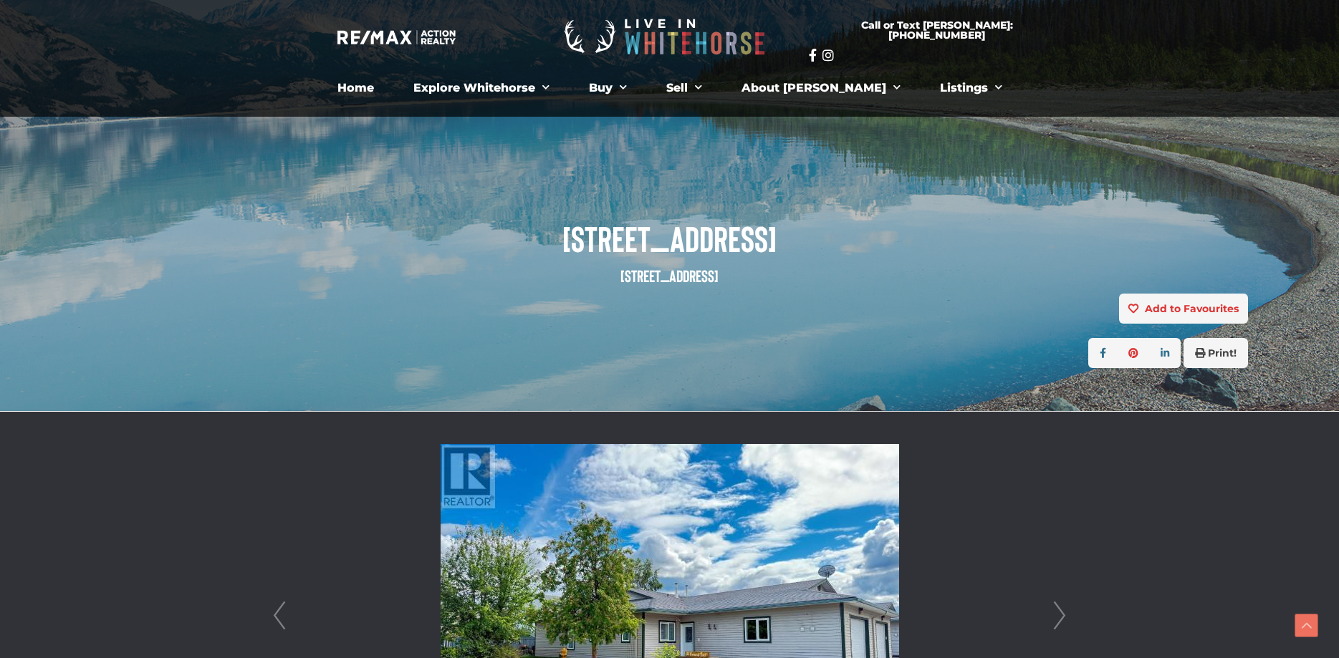
scroll to position [438, 0]
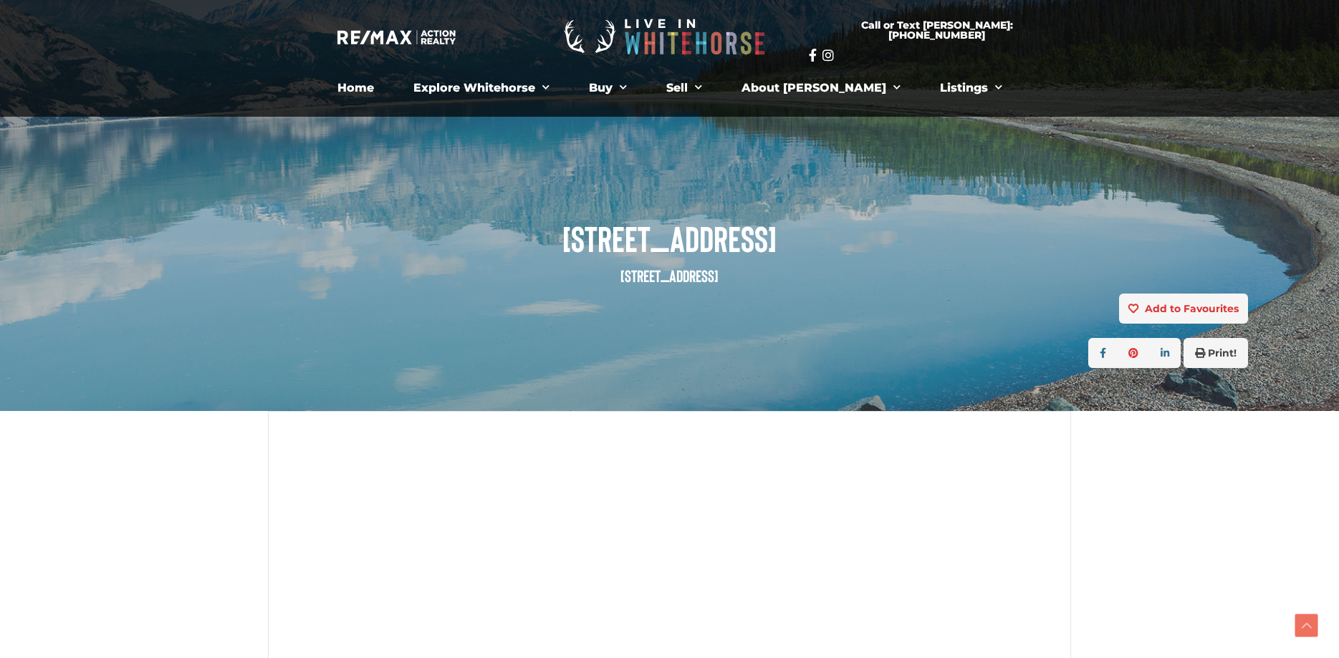
scroll to position [438, 0]
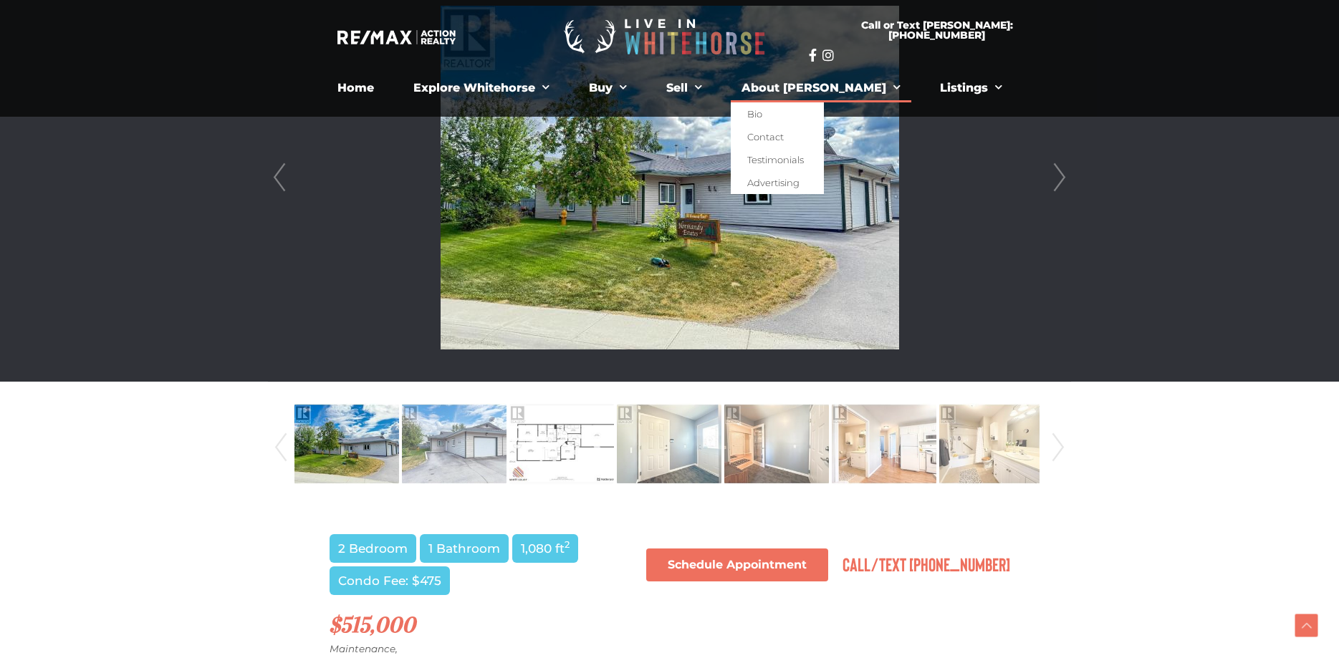
click at [886, 92] on span "Menu" at bounding box center [893, 88] width 14 height 22
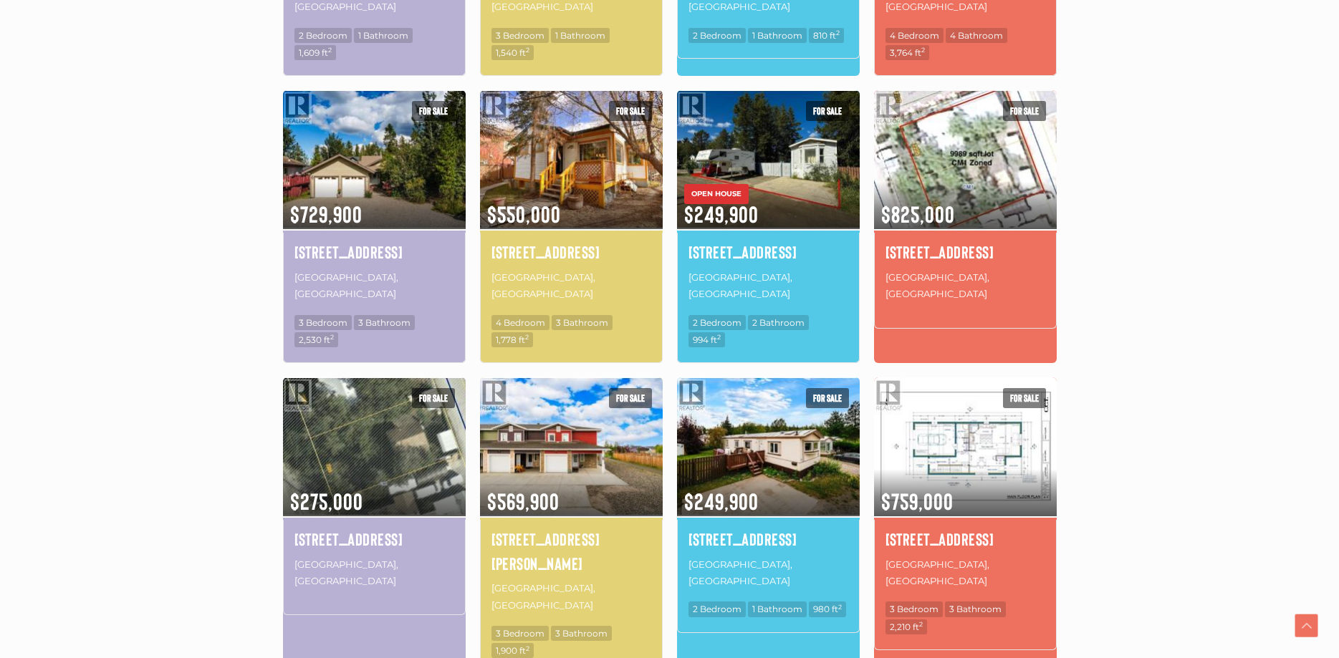
scroll to position [731, 0]
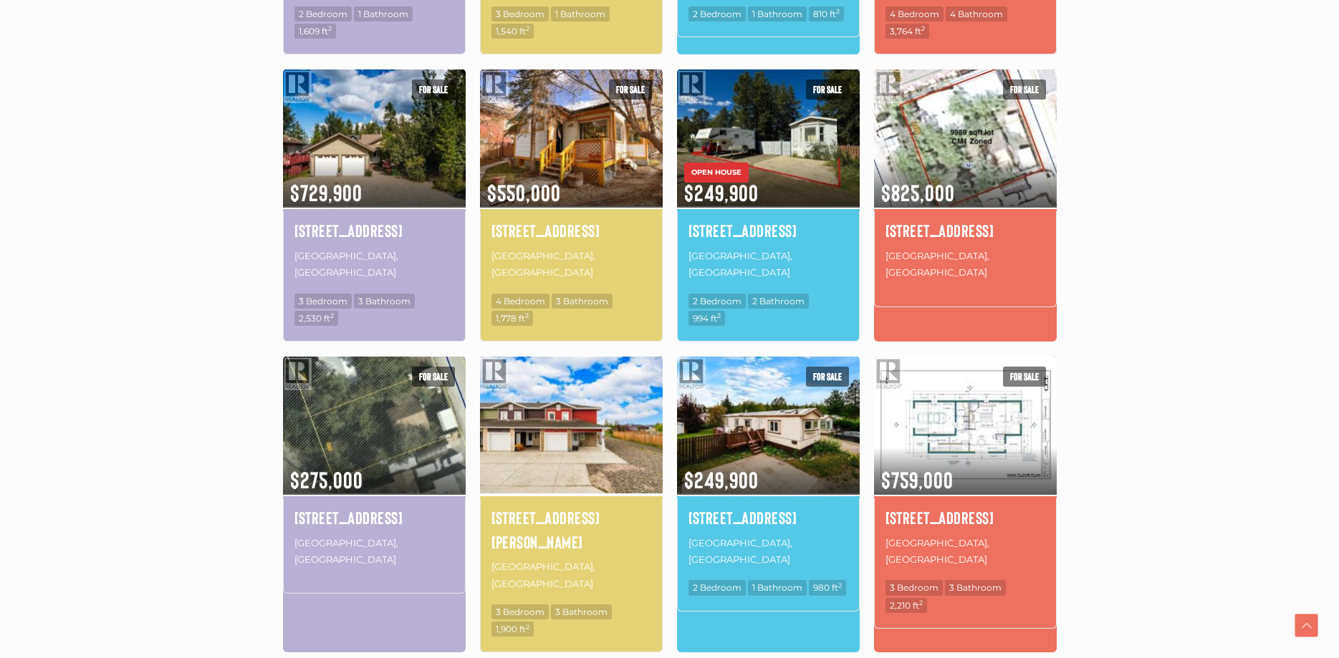
click at [573, 390] on img at bounding box center [571, 425] width 183 height 143
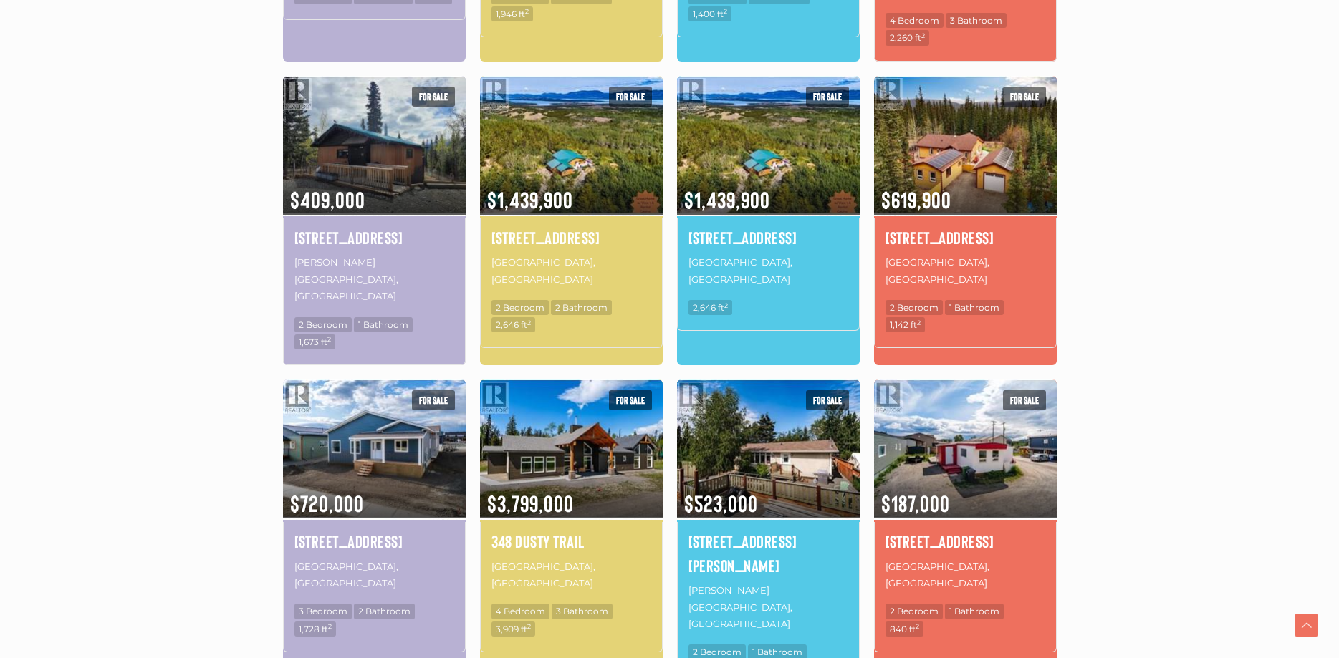
scroll to position [844, 0]
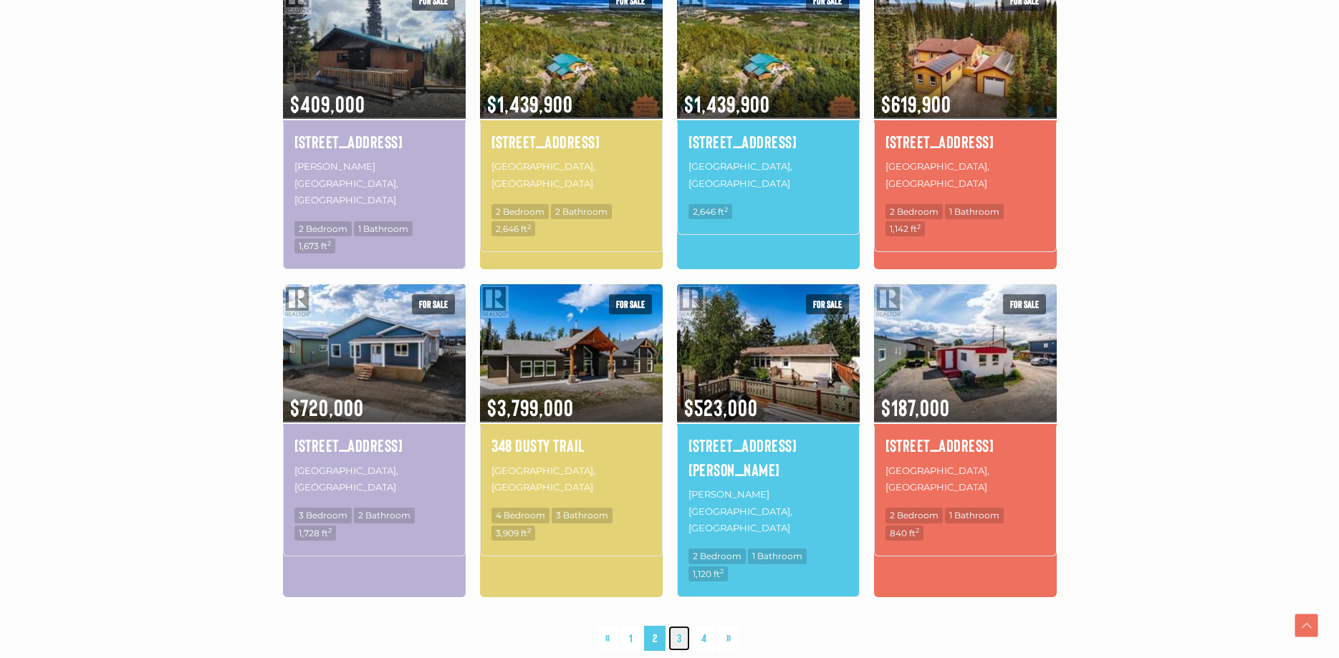
click at [683, 626] on link "3" at bounding box center [678, 638] width 21 height 25
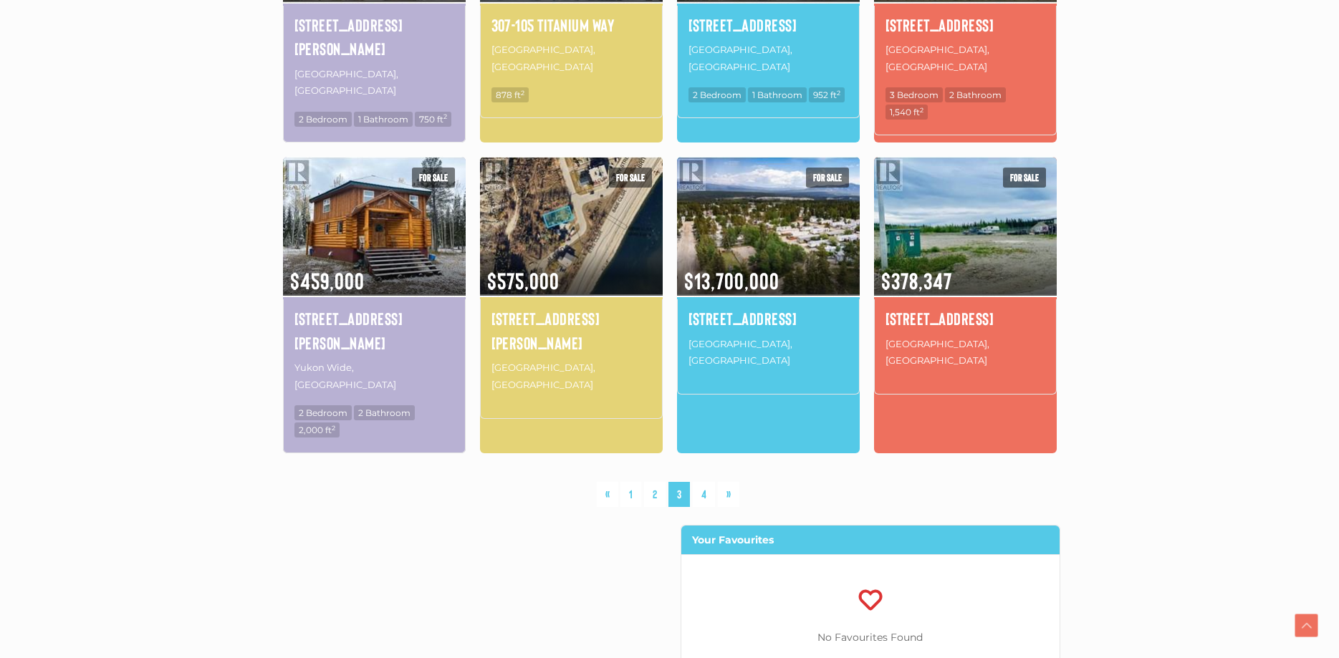
scroll to position [990, 0]
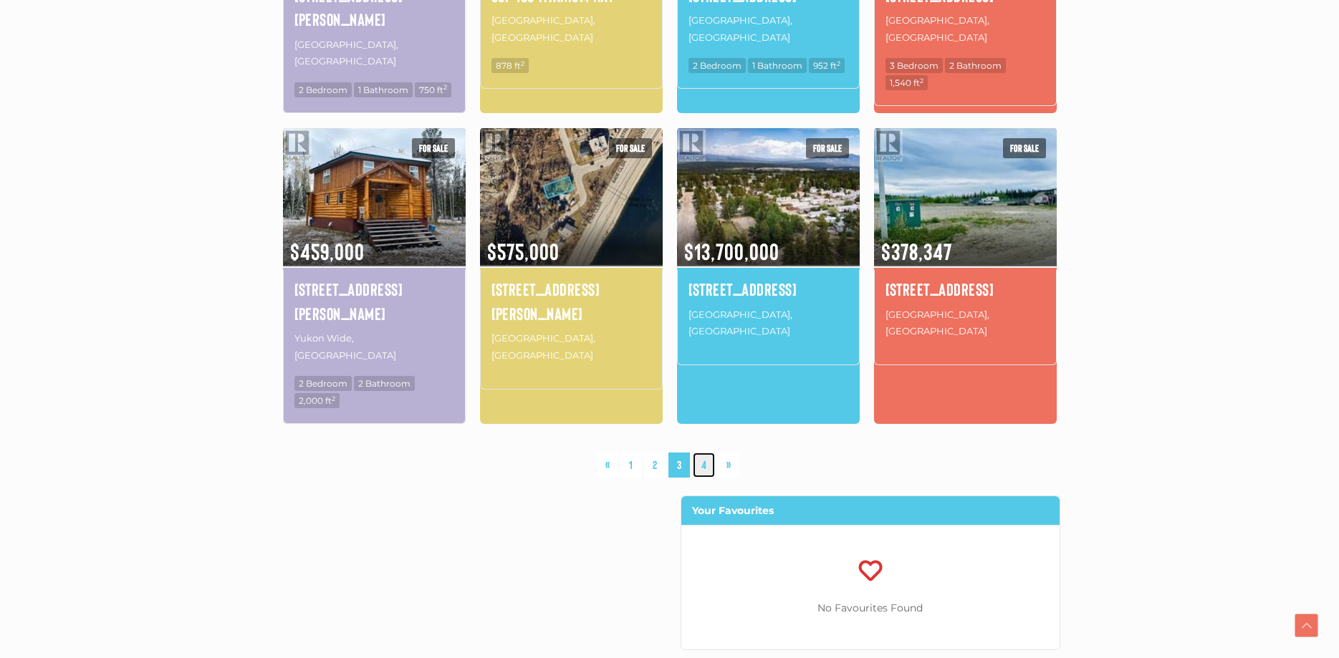
click at [704, 453] on link "4" at bounding box center [704, 465] width 22 height 25
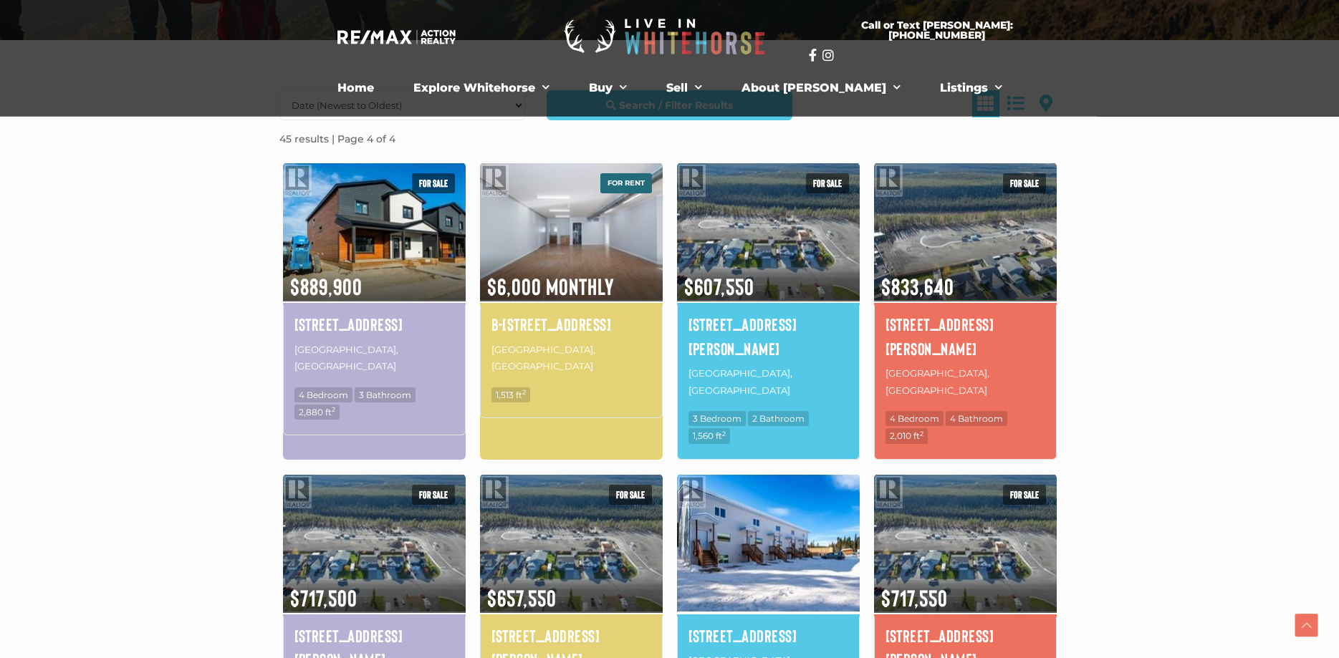
scroll to position [332, 0]
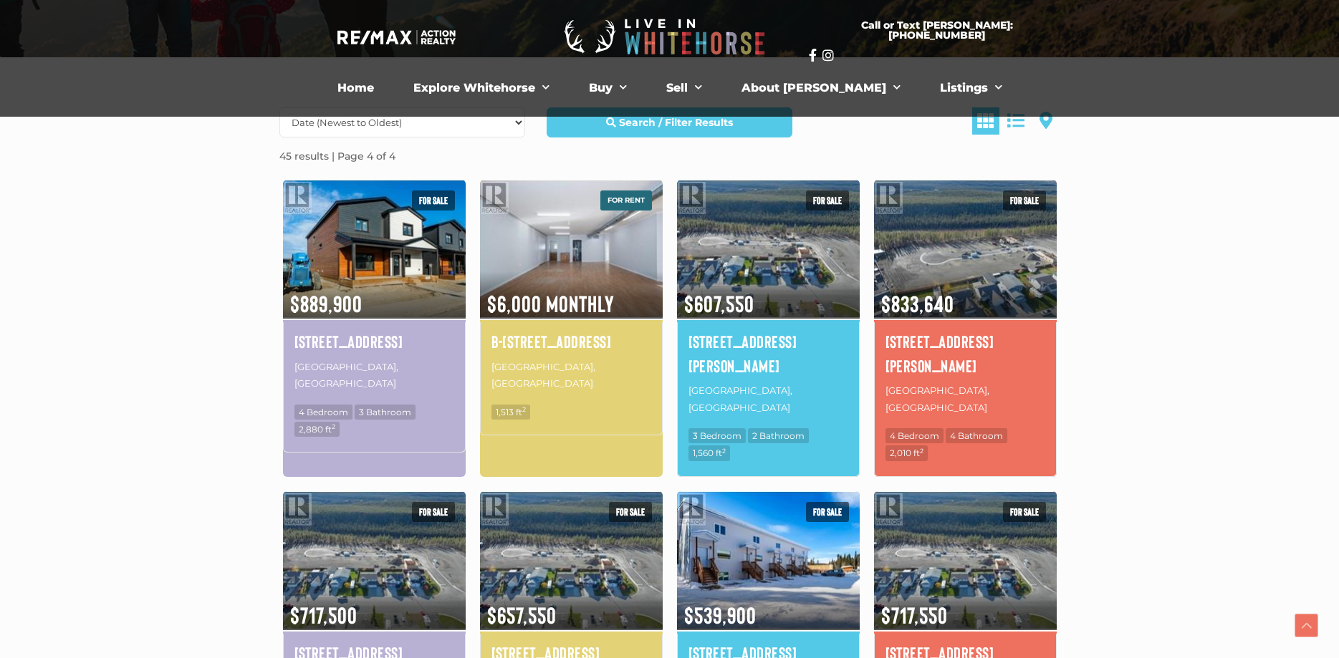
click at [730, 428] on span "3 Bedroom" at bounding box center [716, 435] width 57 height 15
click at [790, 297] on img at bounding box center [768, 249] width 183 height 143
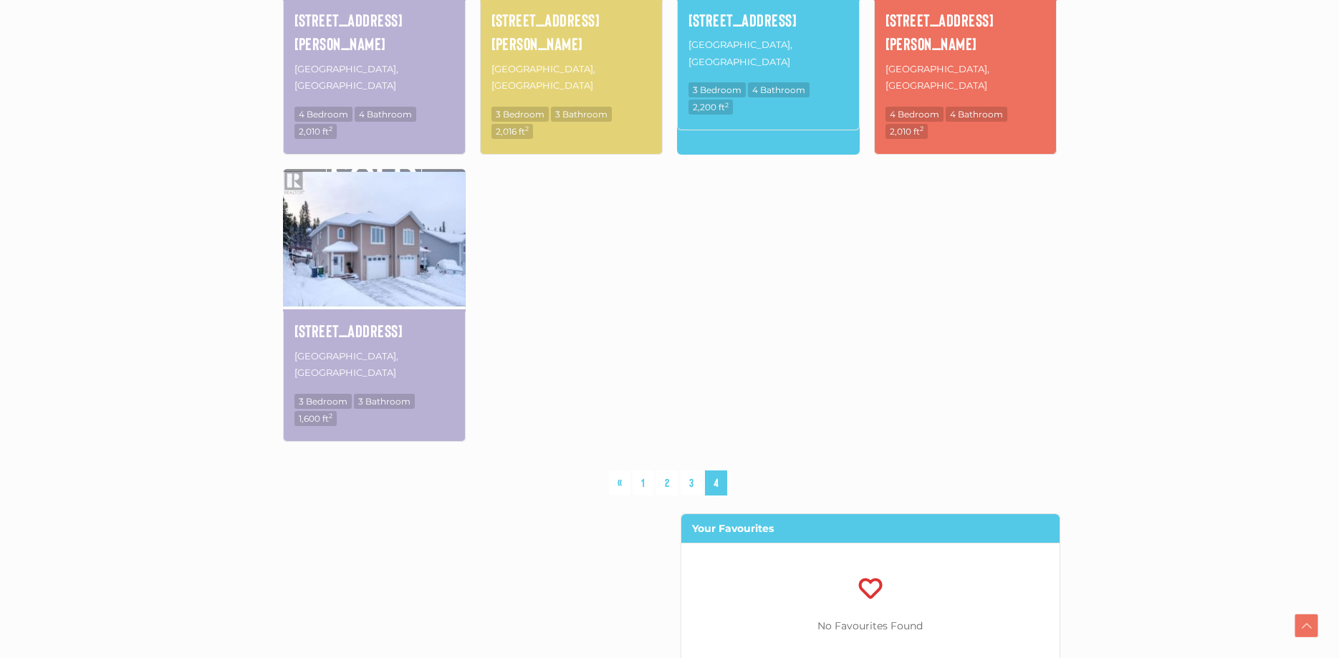
scroll to position [990, 0]
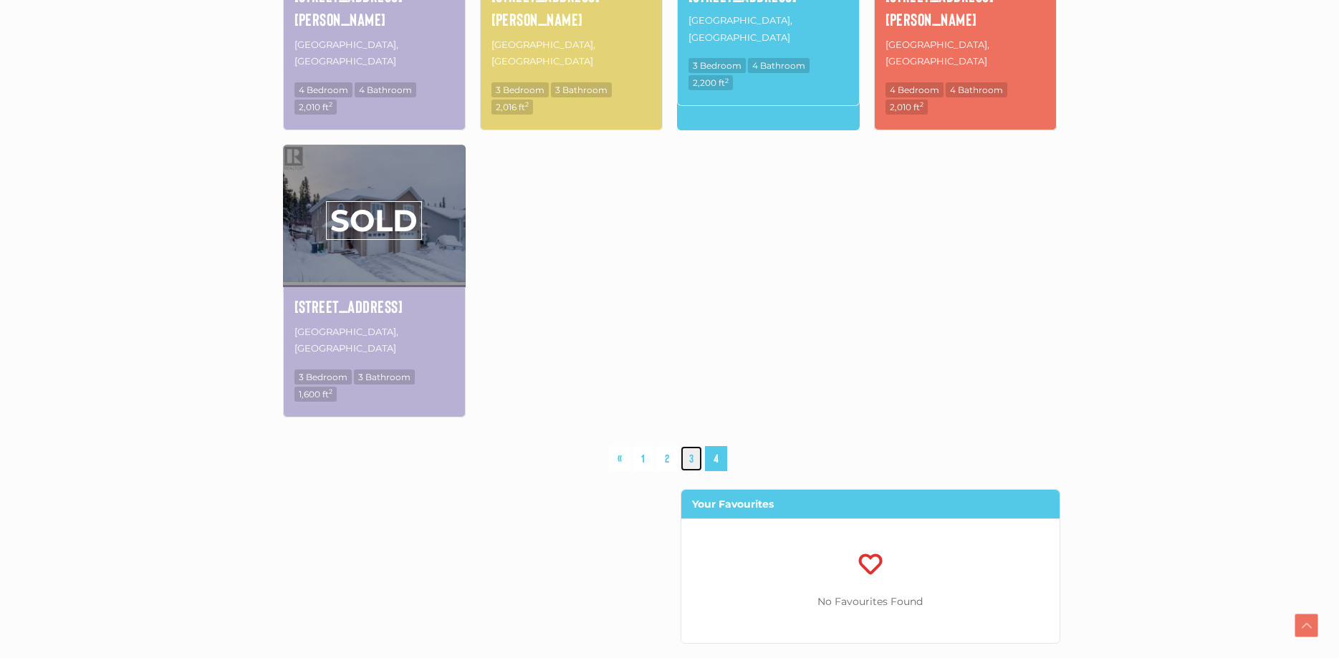
click at [696, 446] on link "3" at bounding box center [691, 458] width 21 height 25
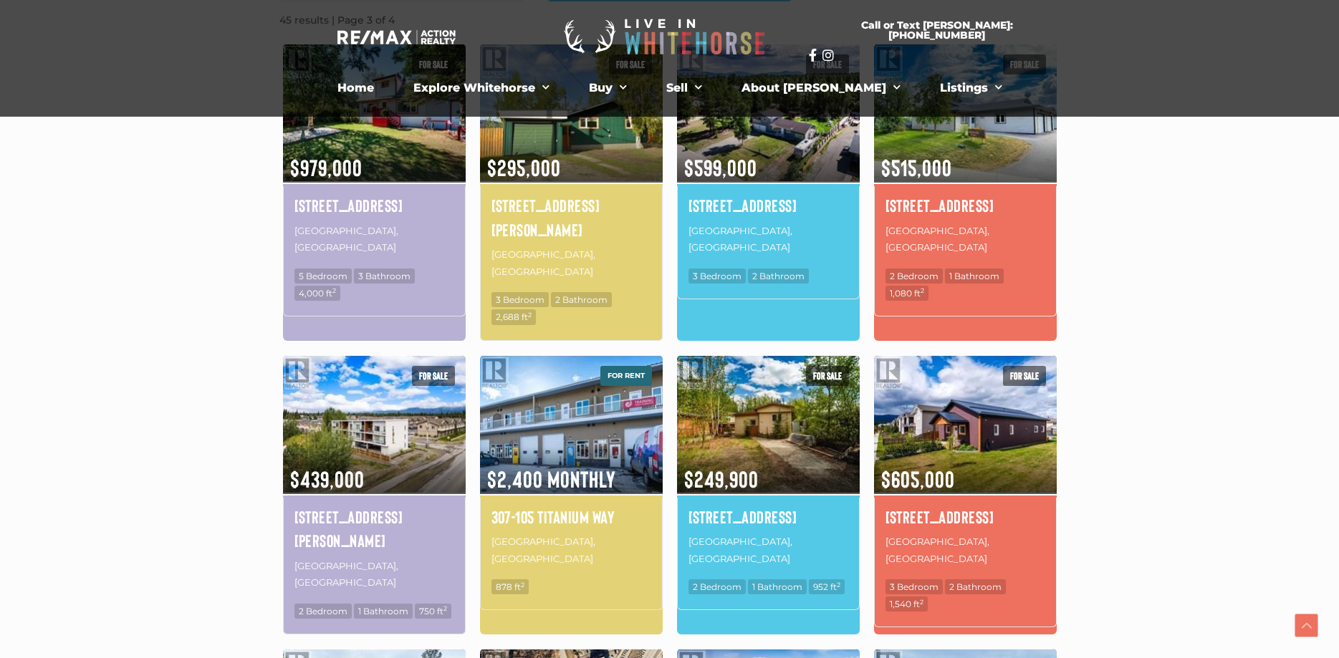
scroll to position [479, 0]
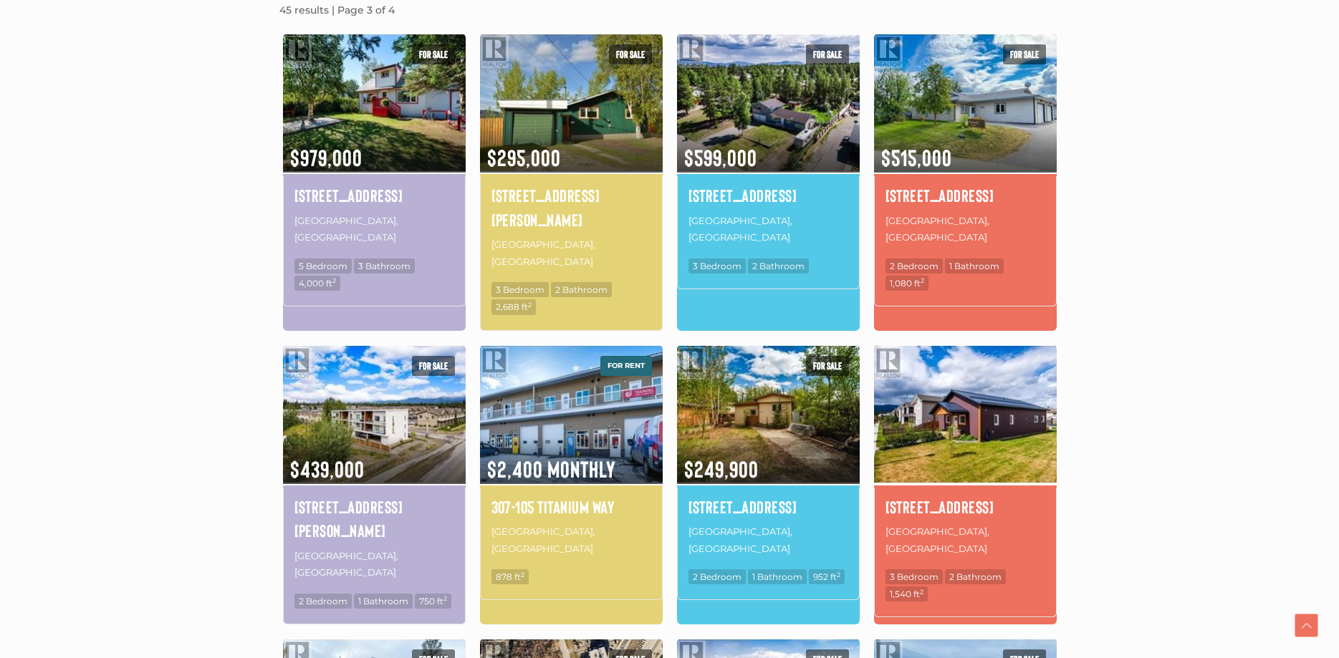
click at [950, 396] on img at bounding box center [965, 414] width 183 height 143
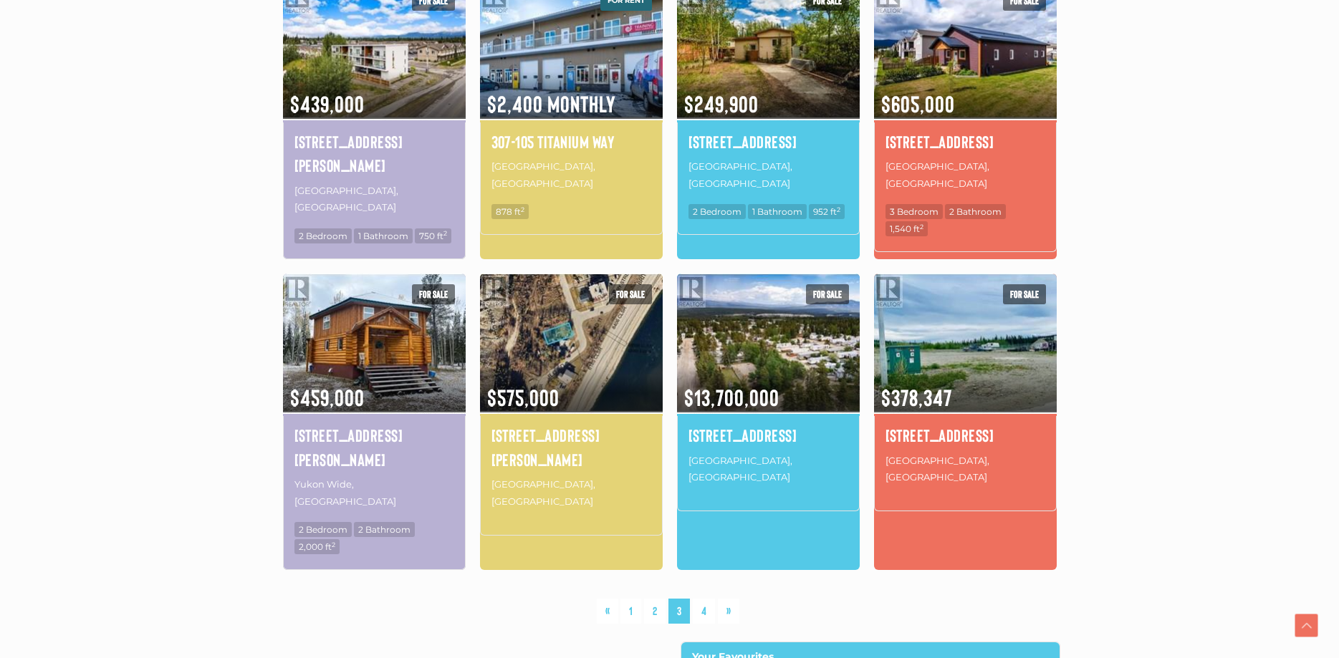
scroll to position [917, 0]
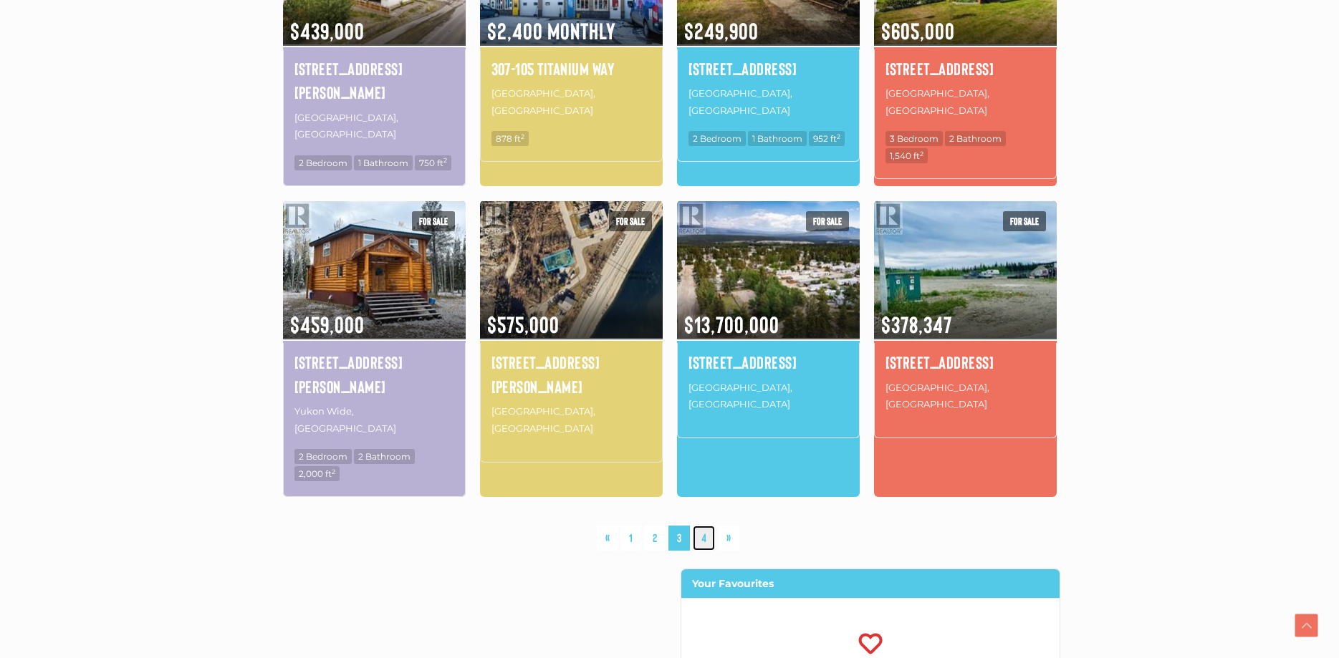
click at [699, 526] on link "4" at bounding box center [704, 538] width 22 height 25
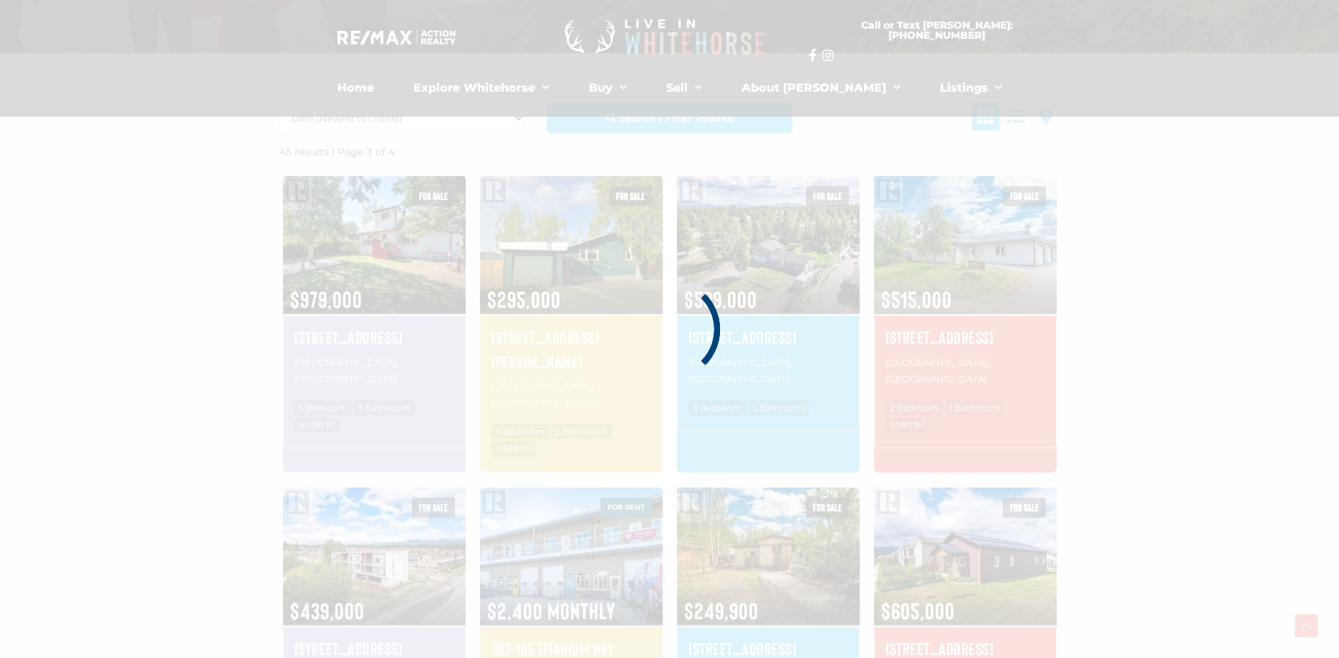
scroll to position [332, 0]
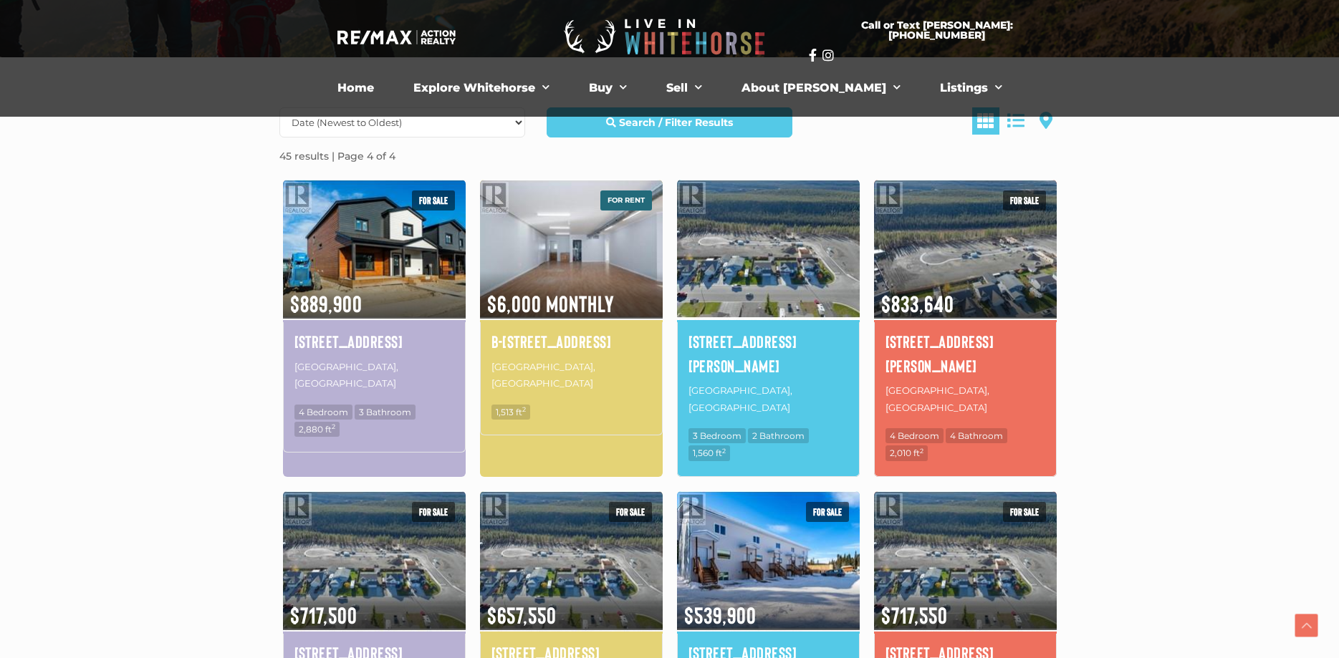
click at [746, 285] on img at bounding box center [768, 249] width 183 height 143
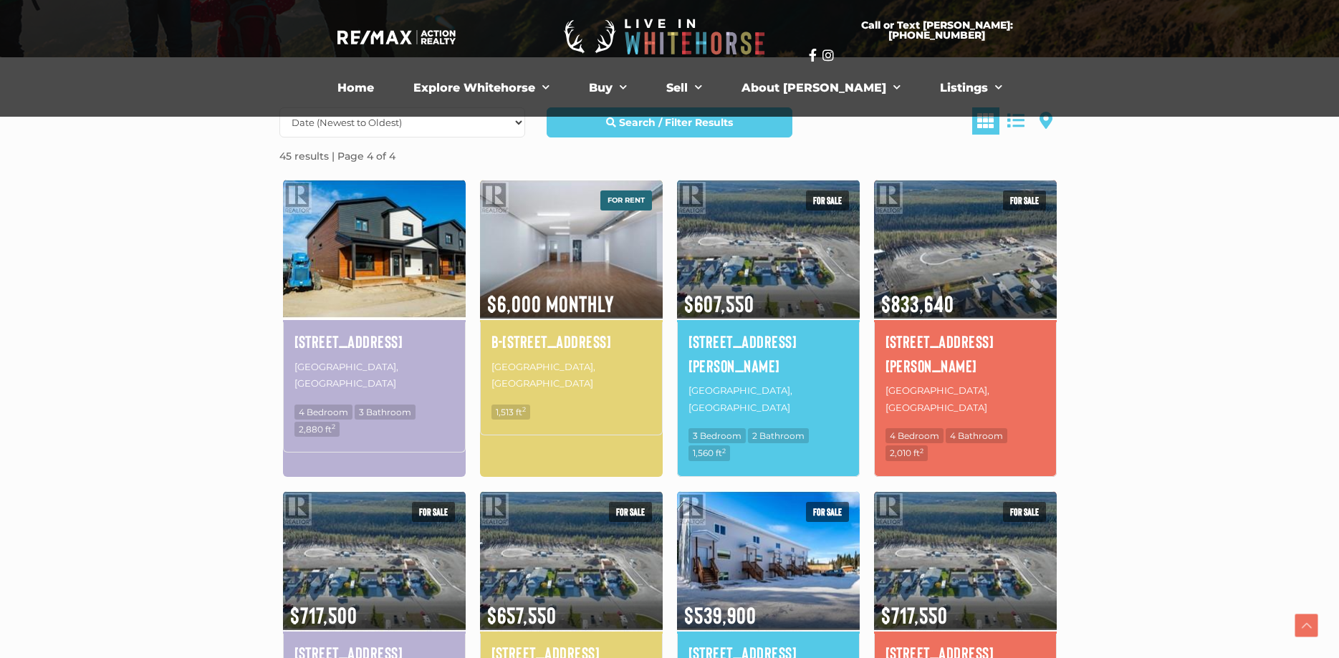
click at [374, 282] on img at bounding box center [374, 249] width 183 height 143
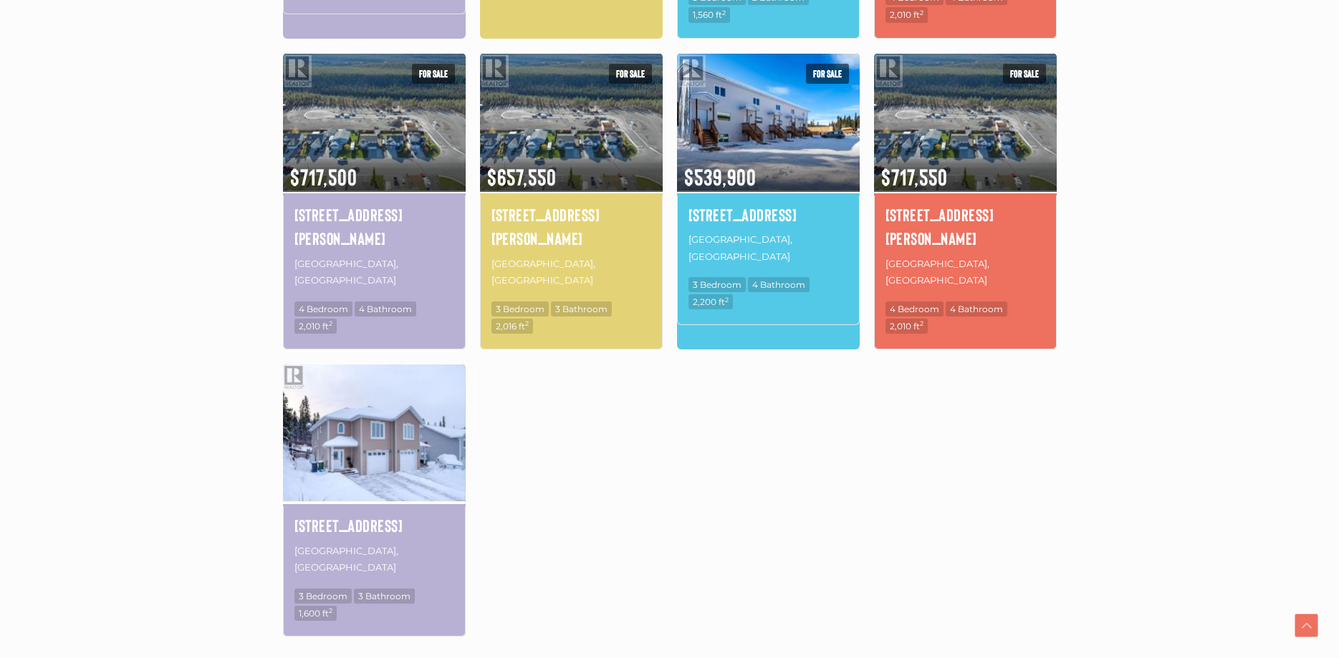
scroll to position [844, 0]
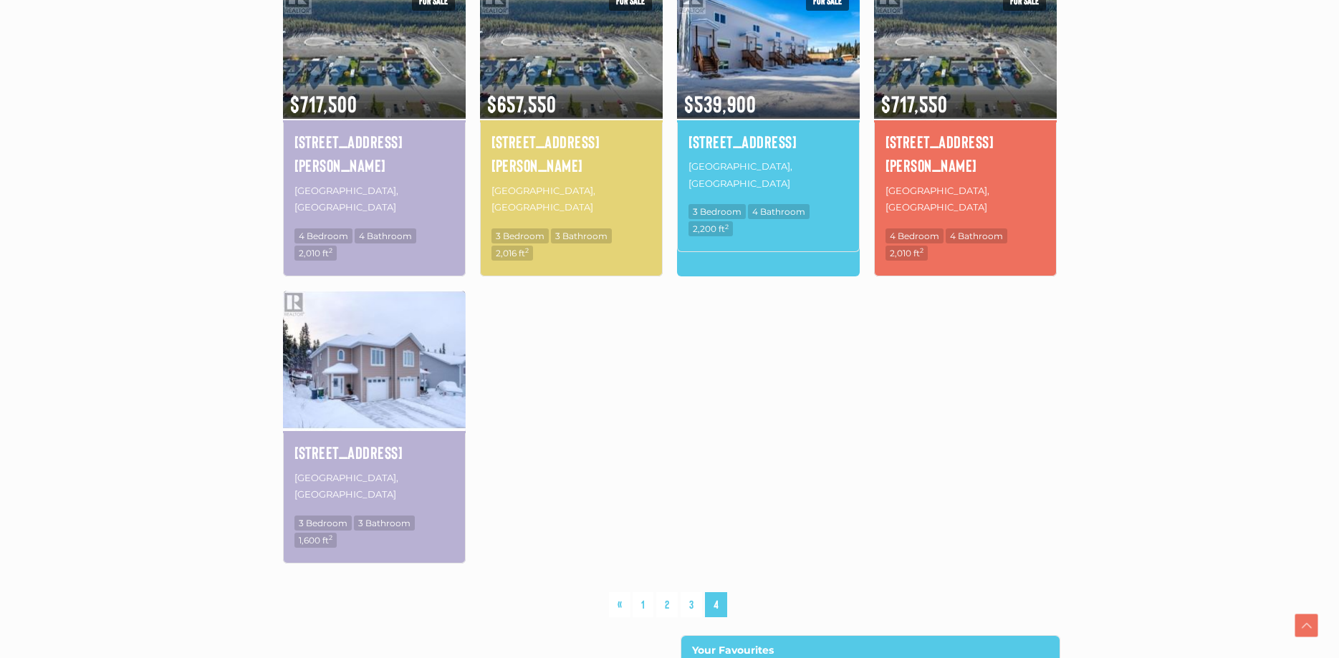
click at [375, 337] on img at bounding box center [374, 360] width 183 height 143
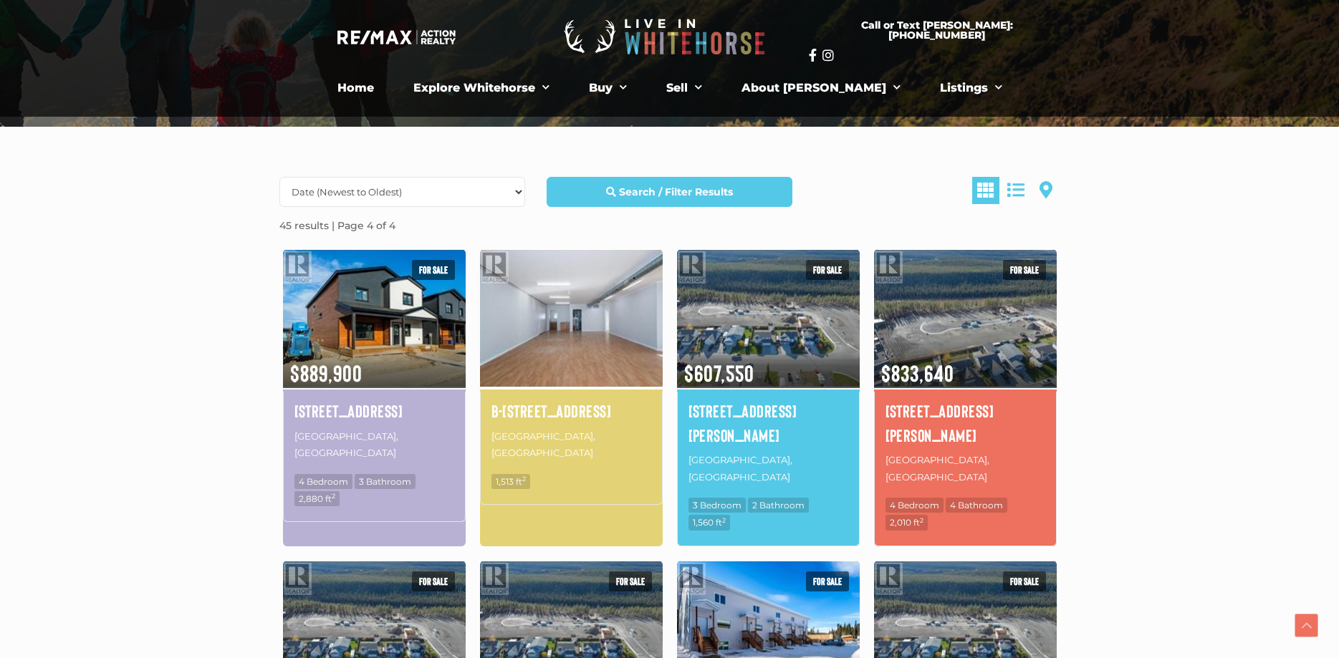
scroll to position [259, 0]
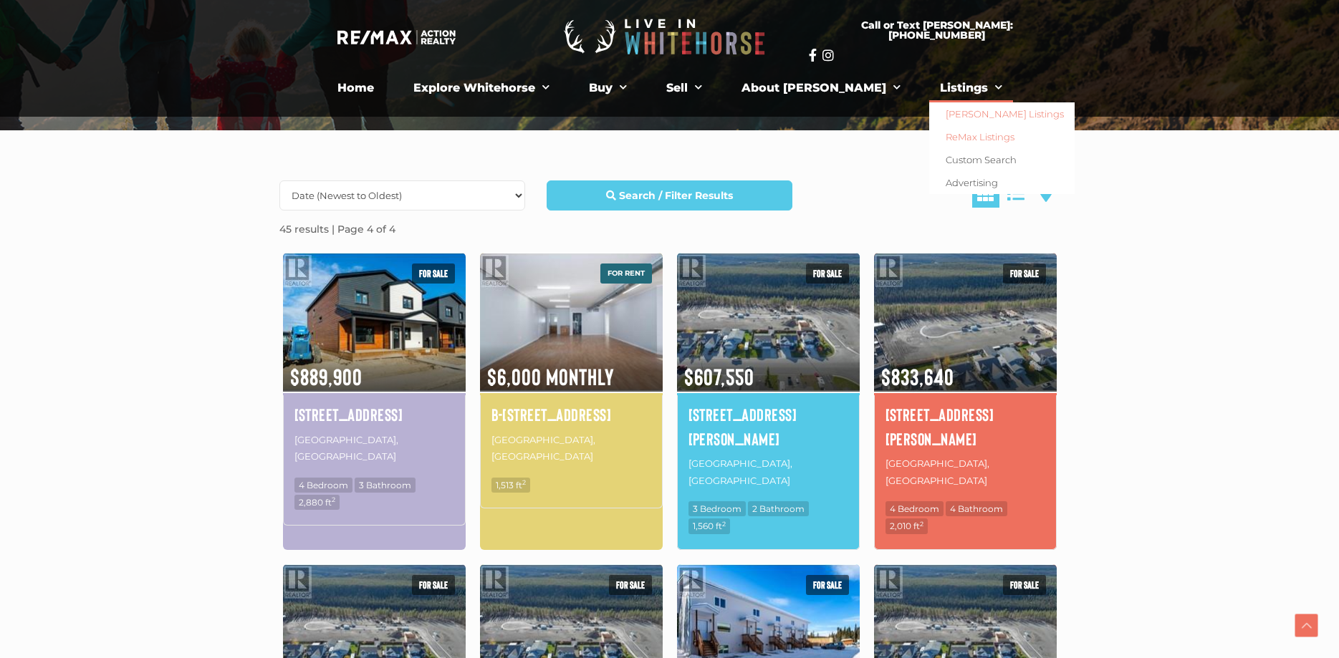
click at [945, 117] on link "[PERSON_NAME] Listings" at bounding box center [1001, 113] width 145 height 23
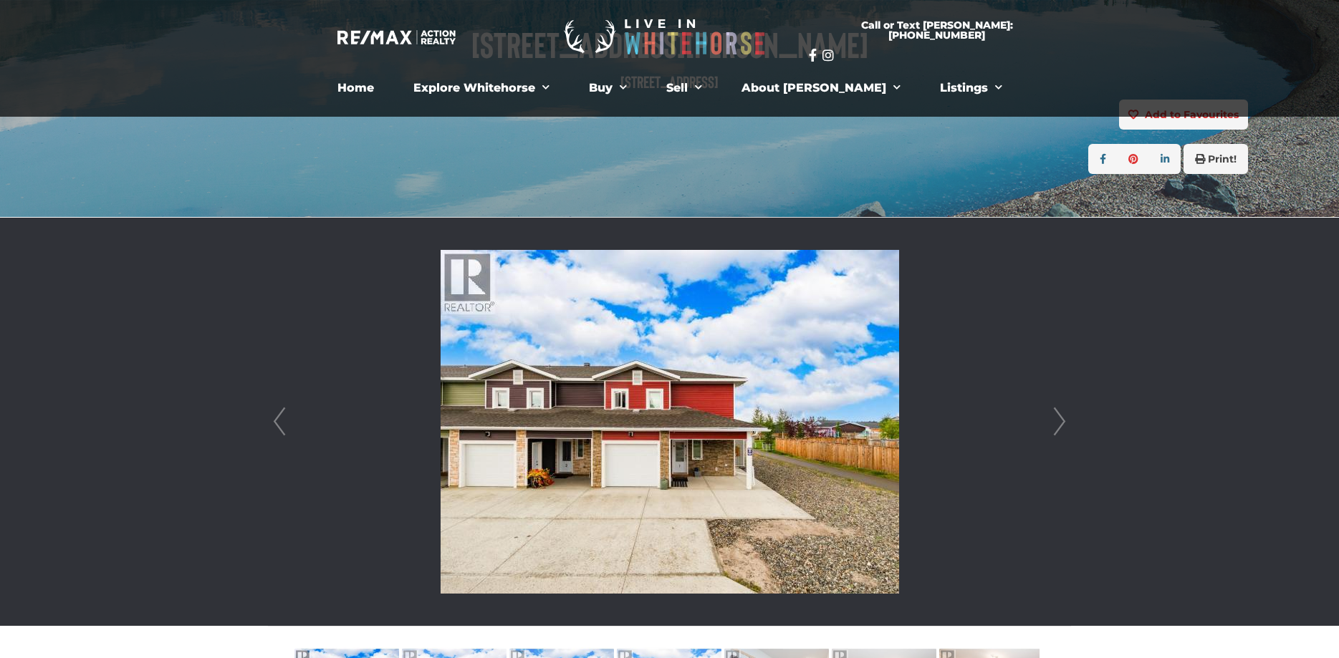
scroll to position [219, 0]
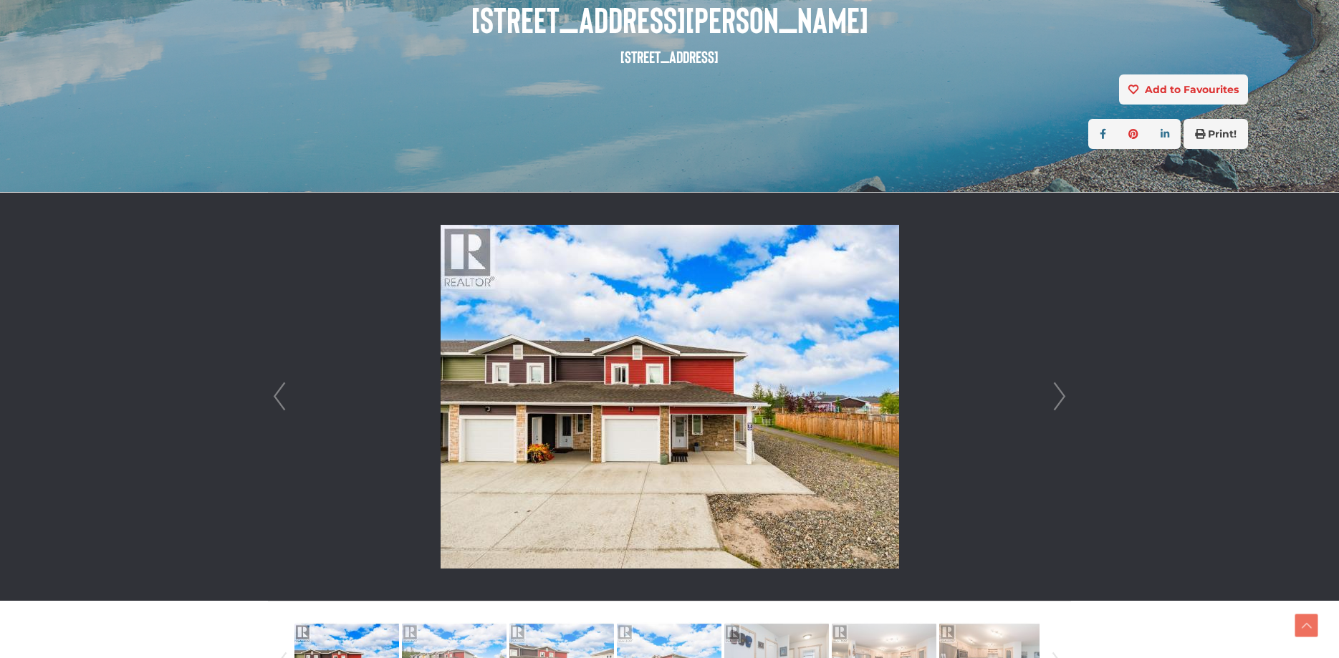
click at [1065, 390] on link "Next" at bounding box center [1059, 397] width 21 height 408
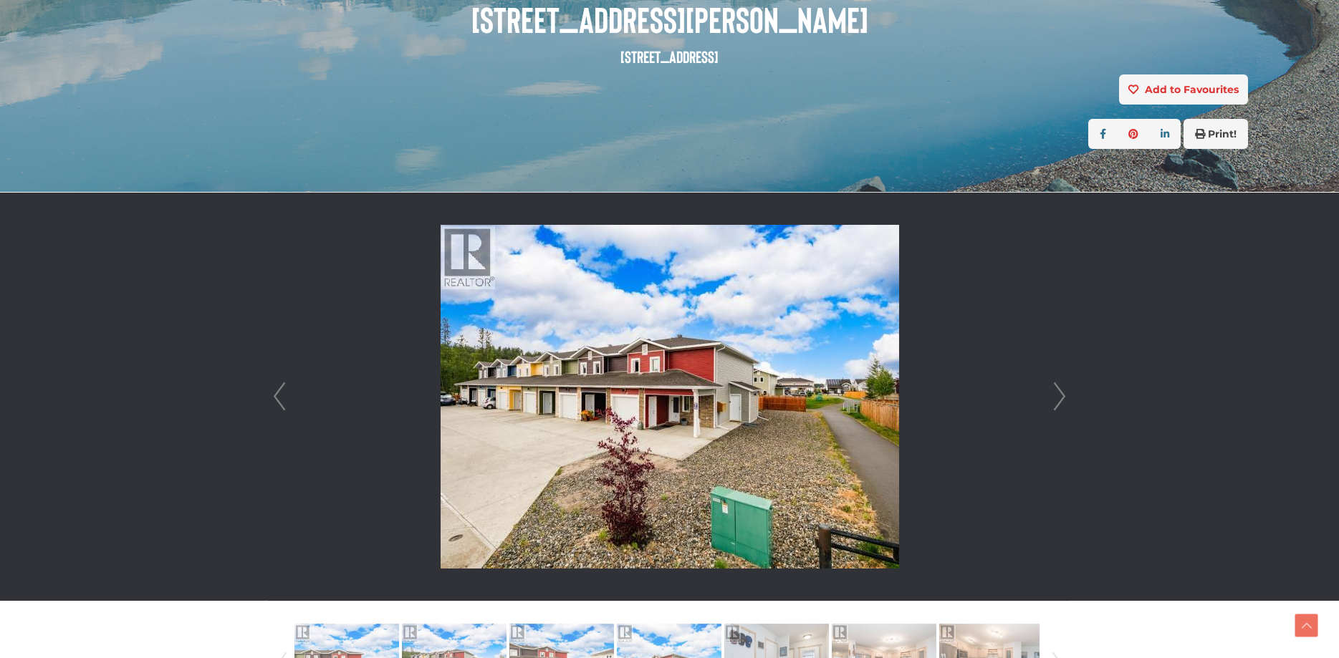
click at [1064, 395] on link "Next" at bounding box center [1059, 397] width 21 height 408
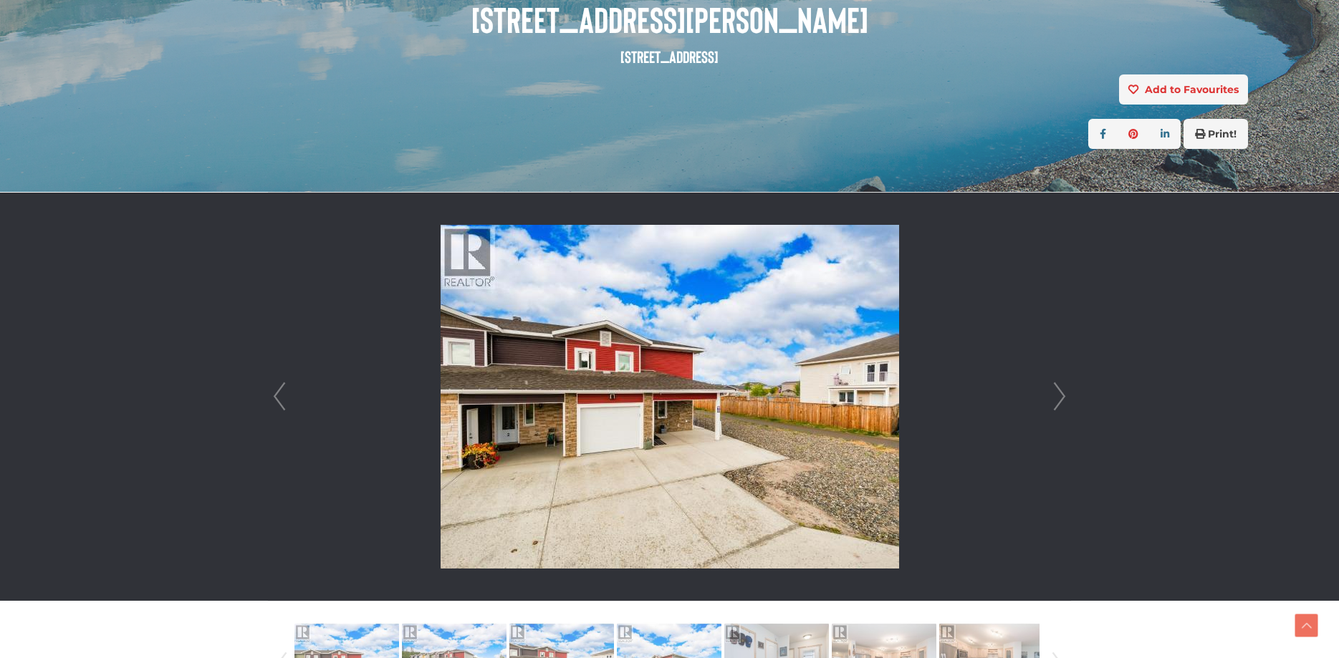
click at [1064, 395] on link "Next" at bounding box center [1059, 397] width 21 height 408
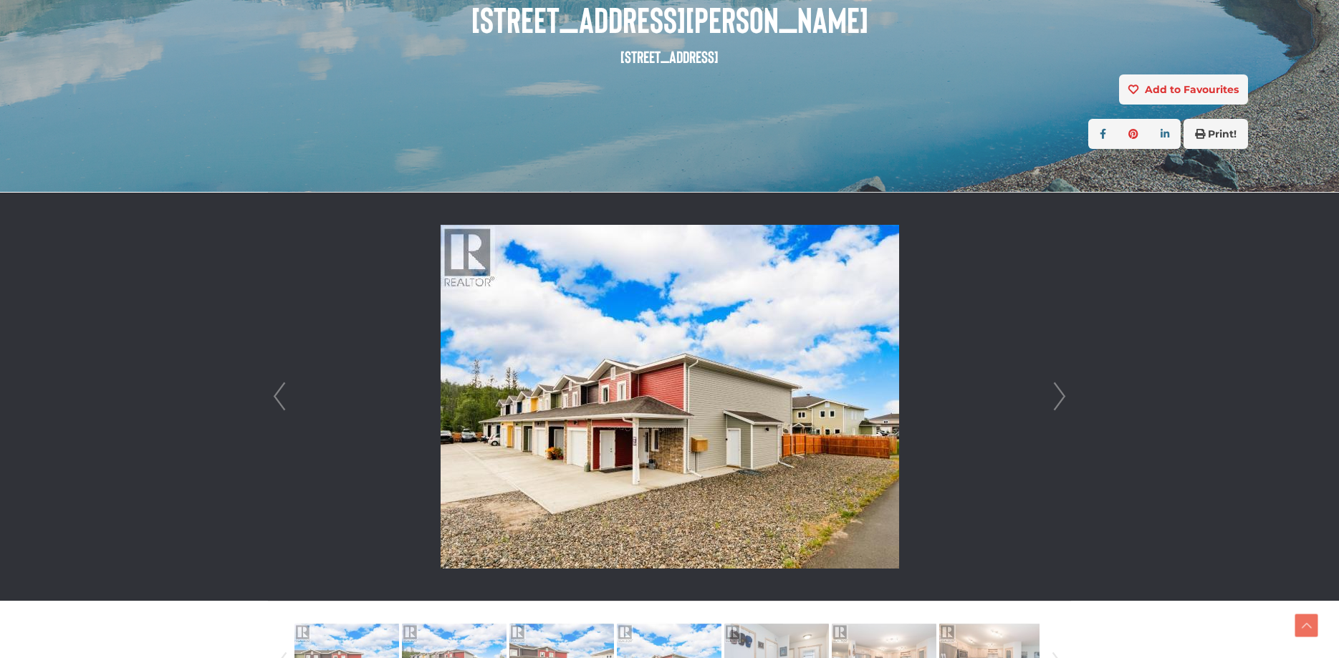
click at [1064, 395] on link "Next" at bounding box center [1059, 397] width 21 height 408
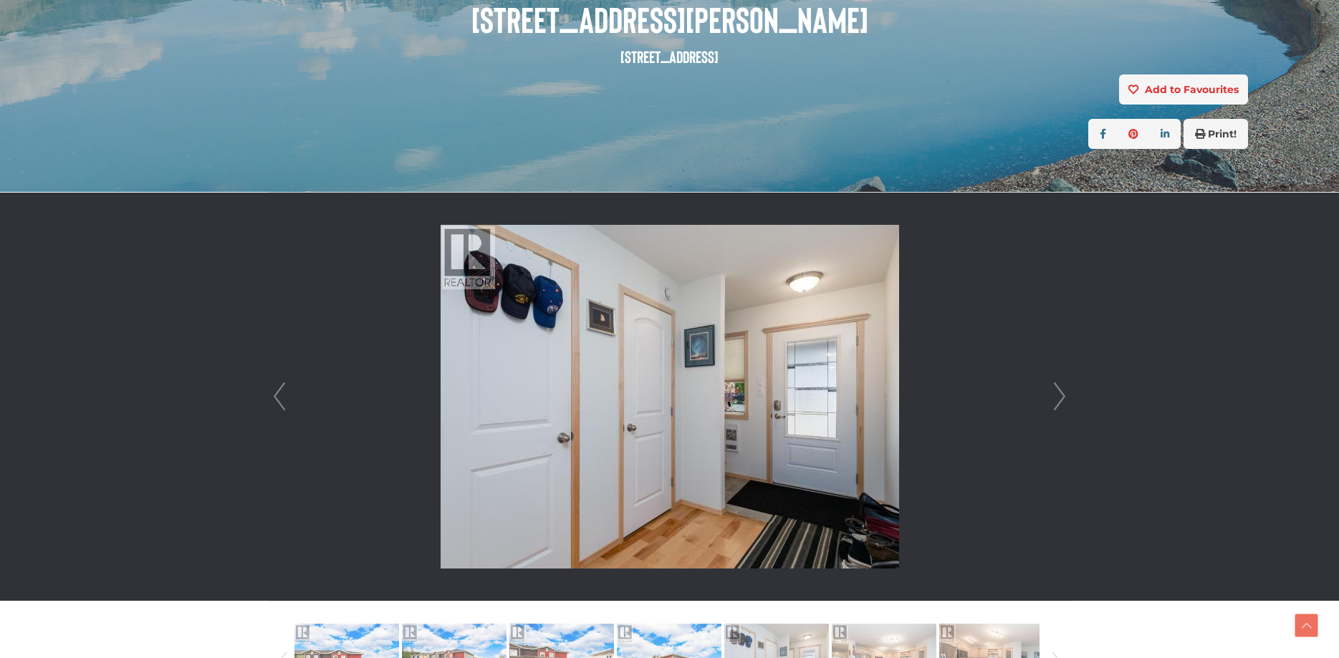
click at [1064, 395] on link "Next" at bounding box center [1059, 397] width 21 height 408
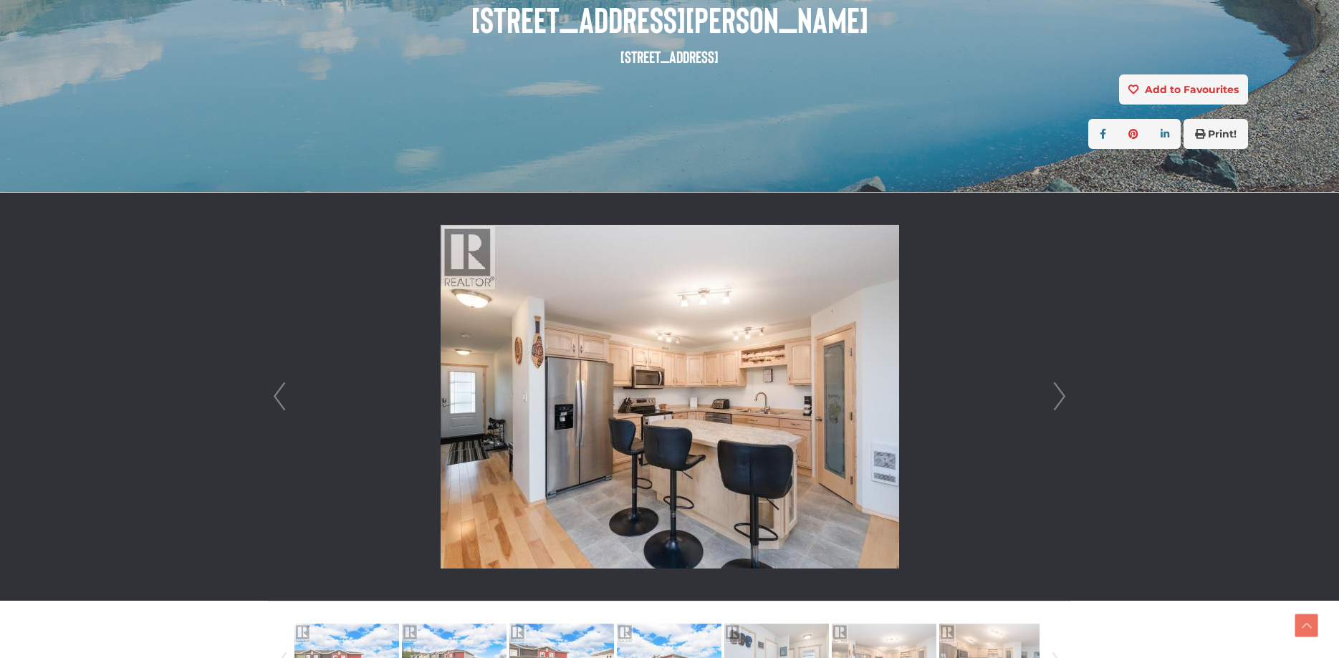
click at [1064, 395] on link "Next" at bounding box center [1059, 397] width 21 height 408
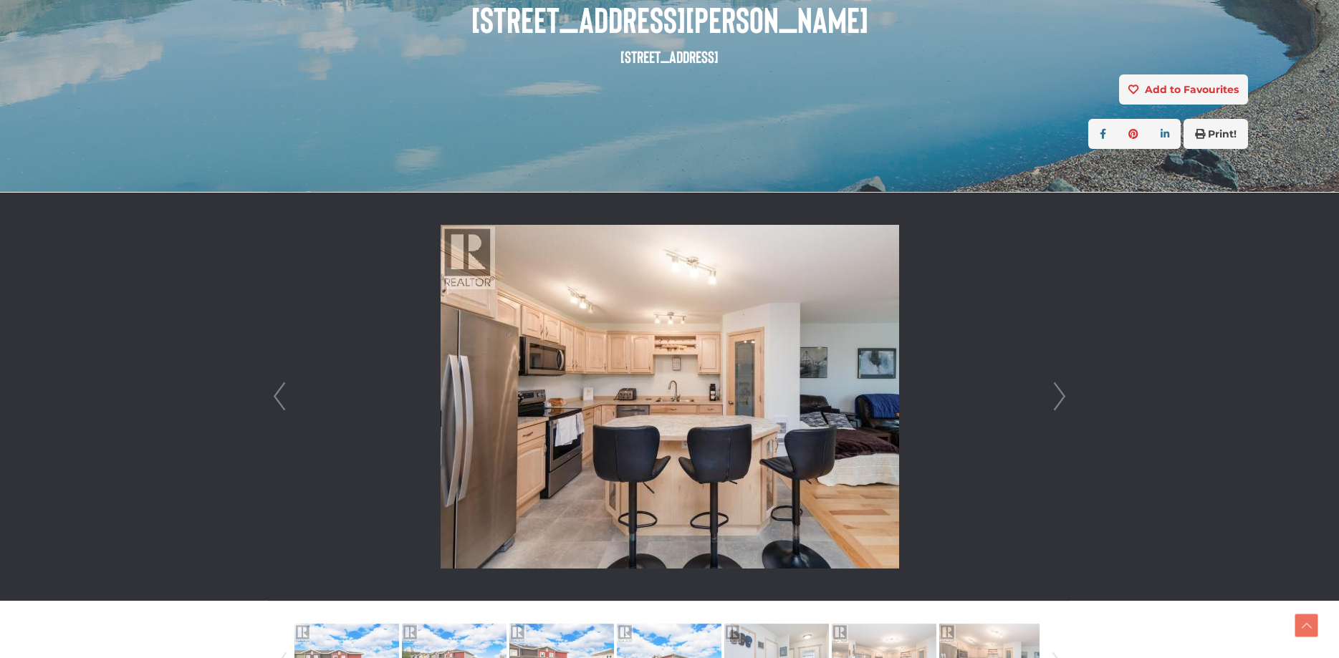
click at [1063, 395] on link "Next" at bounding box center [1059, 397] width 21 height 408
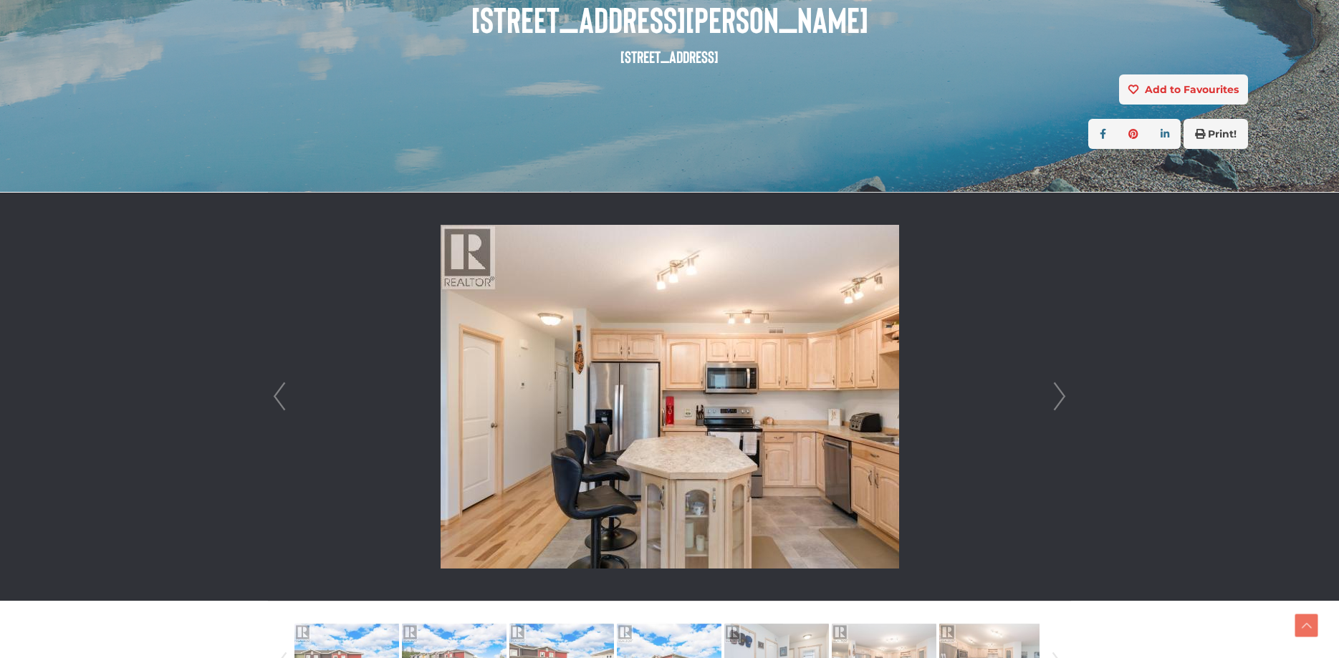
click at [1063, 395] on link "Next" at bounding box center [1059, 397] width 21 height 408
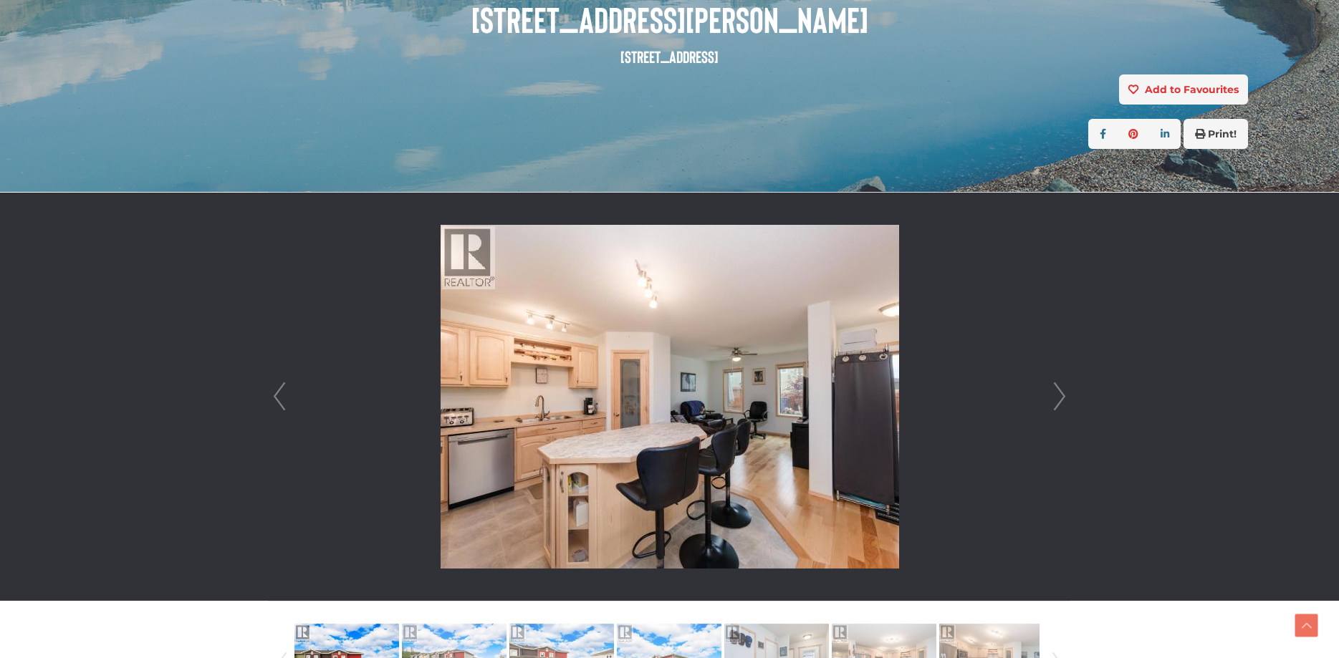
click at [1063, 395] on link "Next" at bounding box center [1059, 397] width 21 height 408
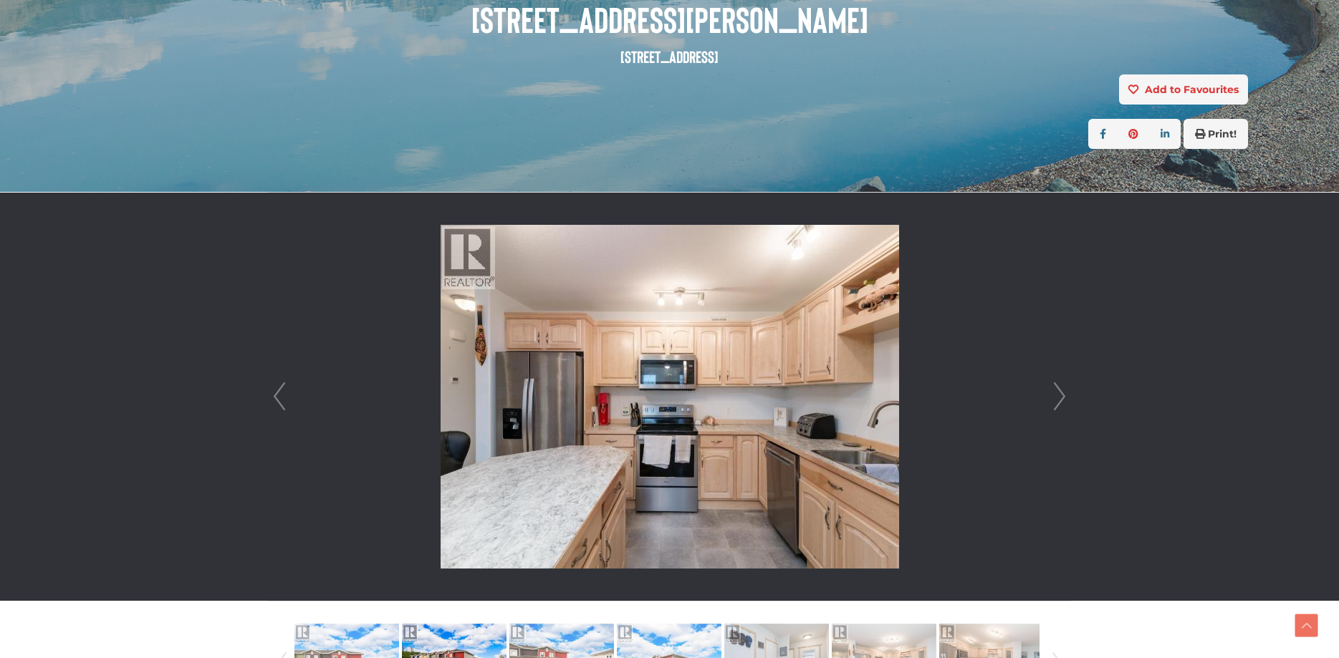
click at [1063, 395] on link "Next" at bounding box center [1059, 397] width 21 height 408
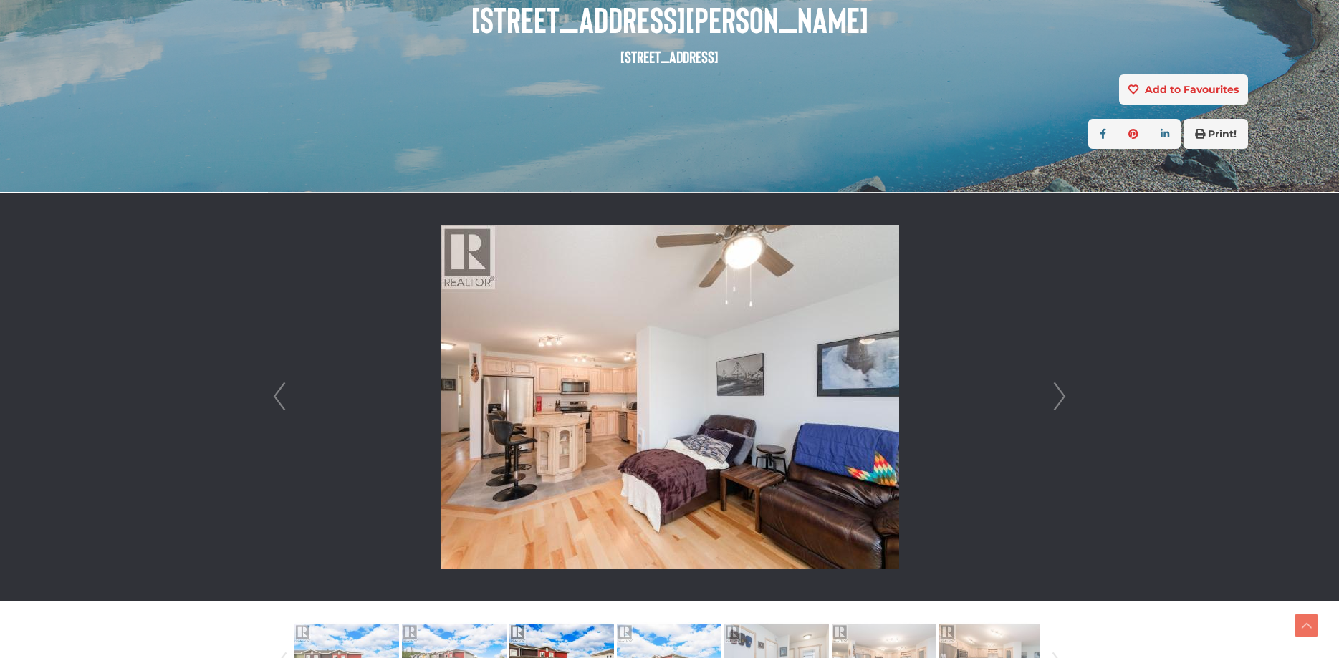
click at [1063, 395] on link "Next" at bounding box center [1059, 397] width 21 height 408
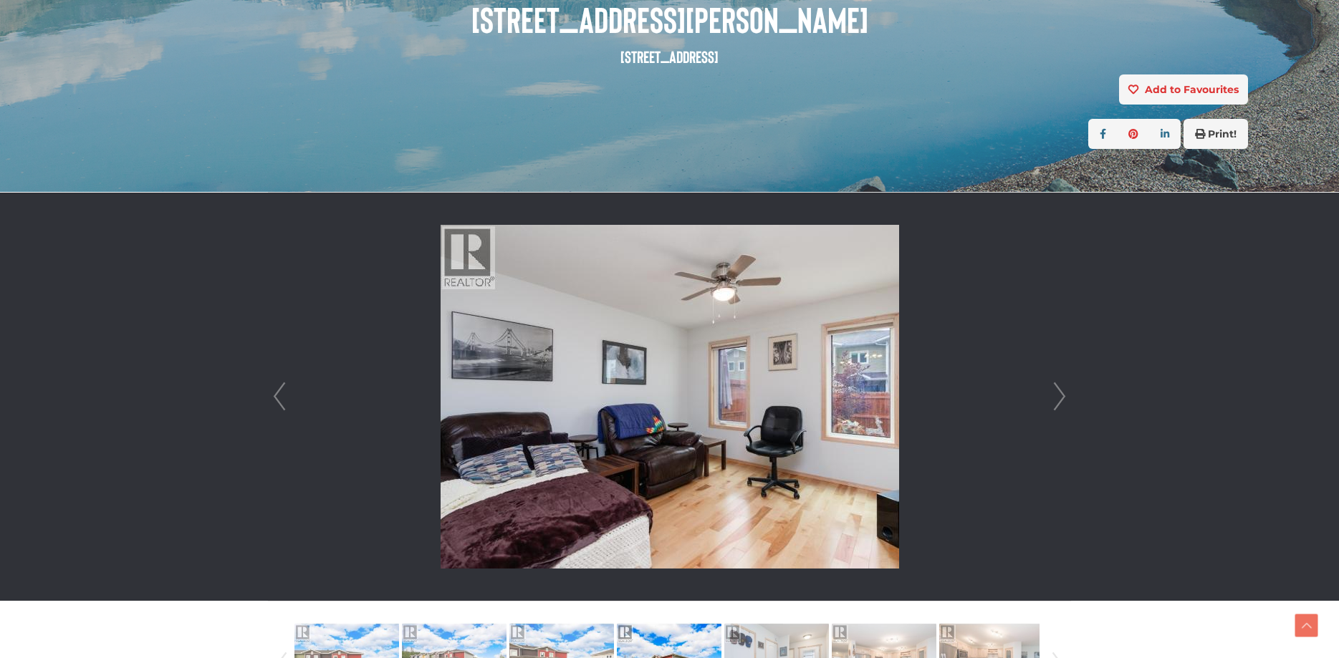
click at [1063, 395] on link "Next" at bounding box center [1059, 397] width 21 height 408
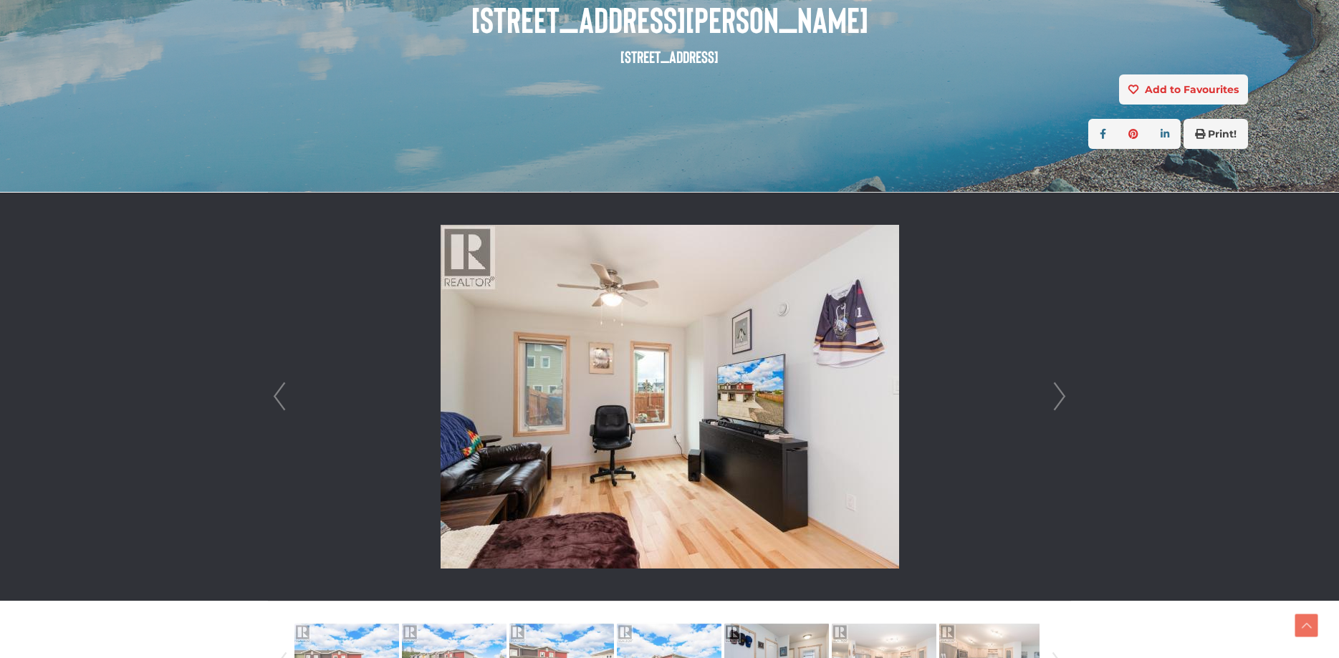
click at [1063, 395] on link "Next" at bounding box center [1059, 397] width 21 height 408
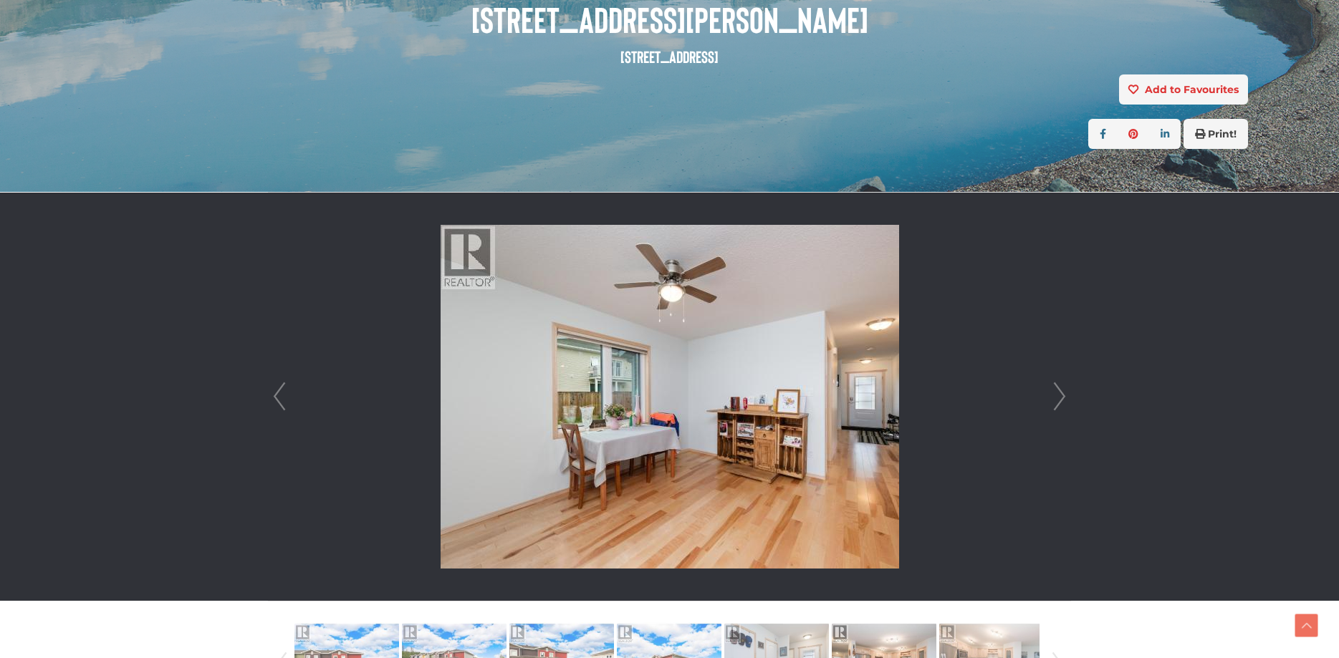
click at [1063, 395] on link "Next" at bounding box center [1059, 397] width 21 height 408
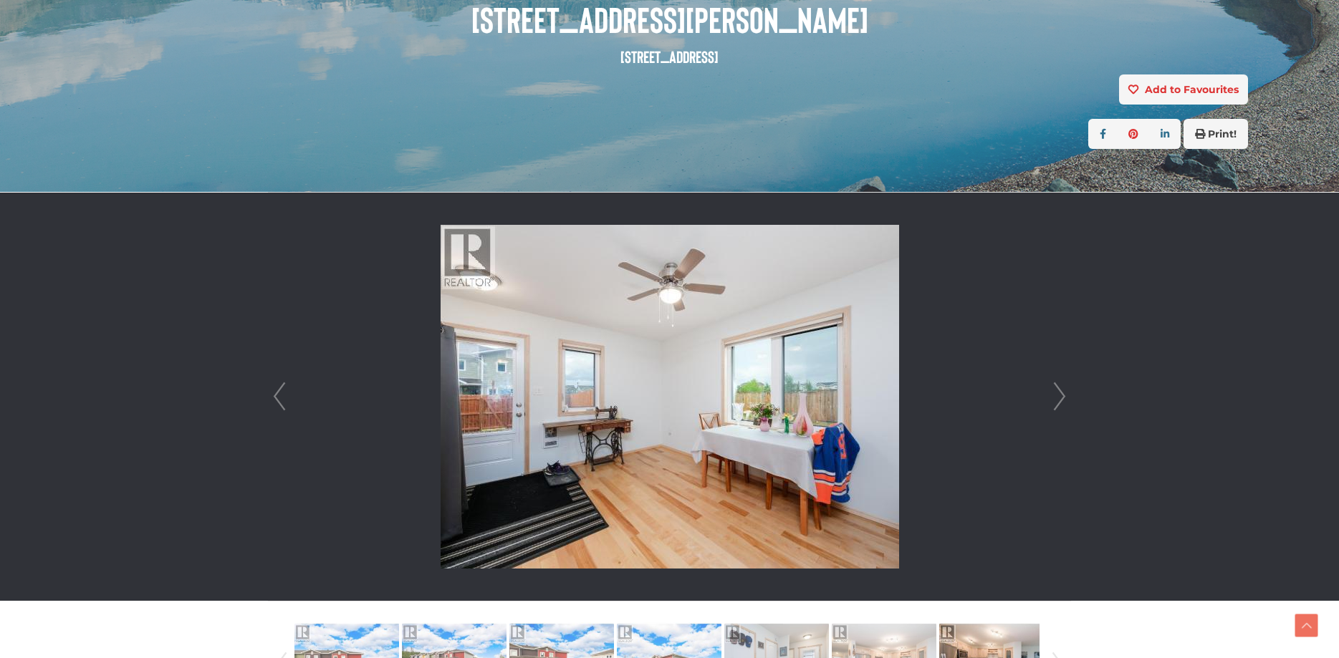
click at [1063, 395] on link "Next" at bounding box center [1059, 397] width 21 height 408
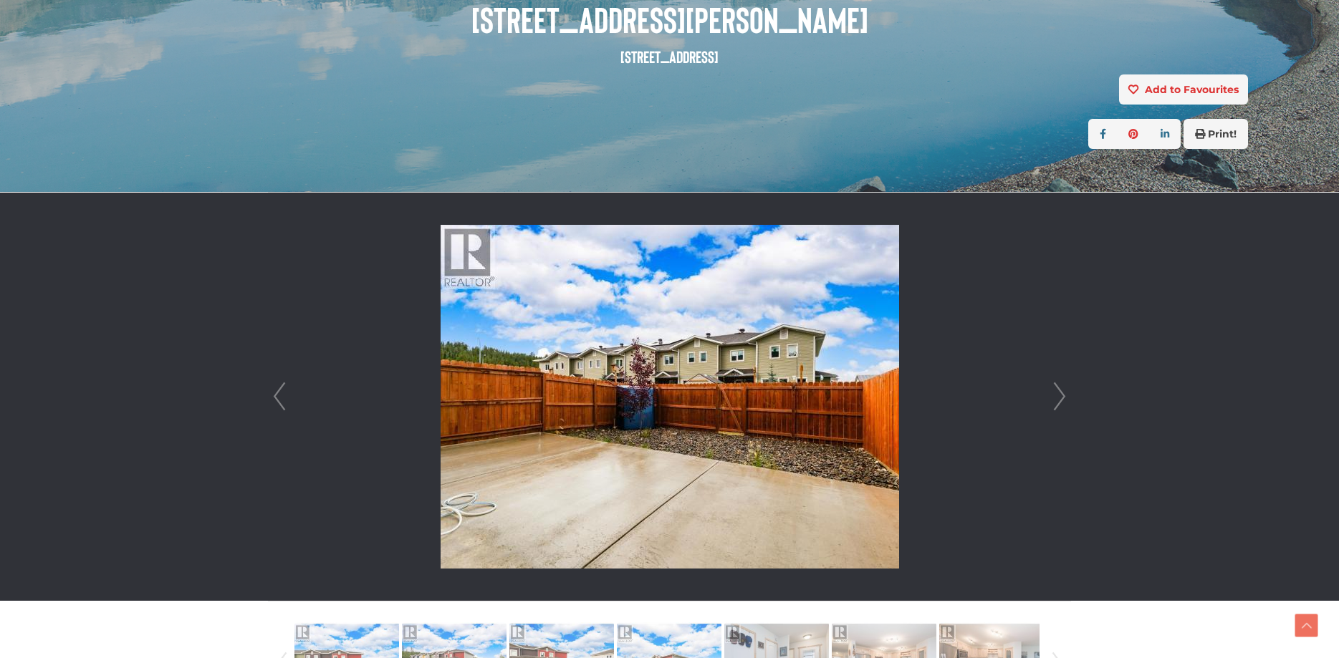
click at [1052, 400] on link "Next" at bounding box center [1059, 397] width 21 height 408
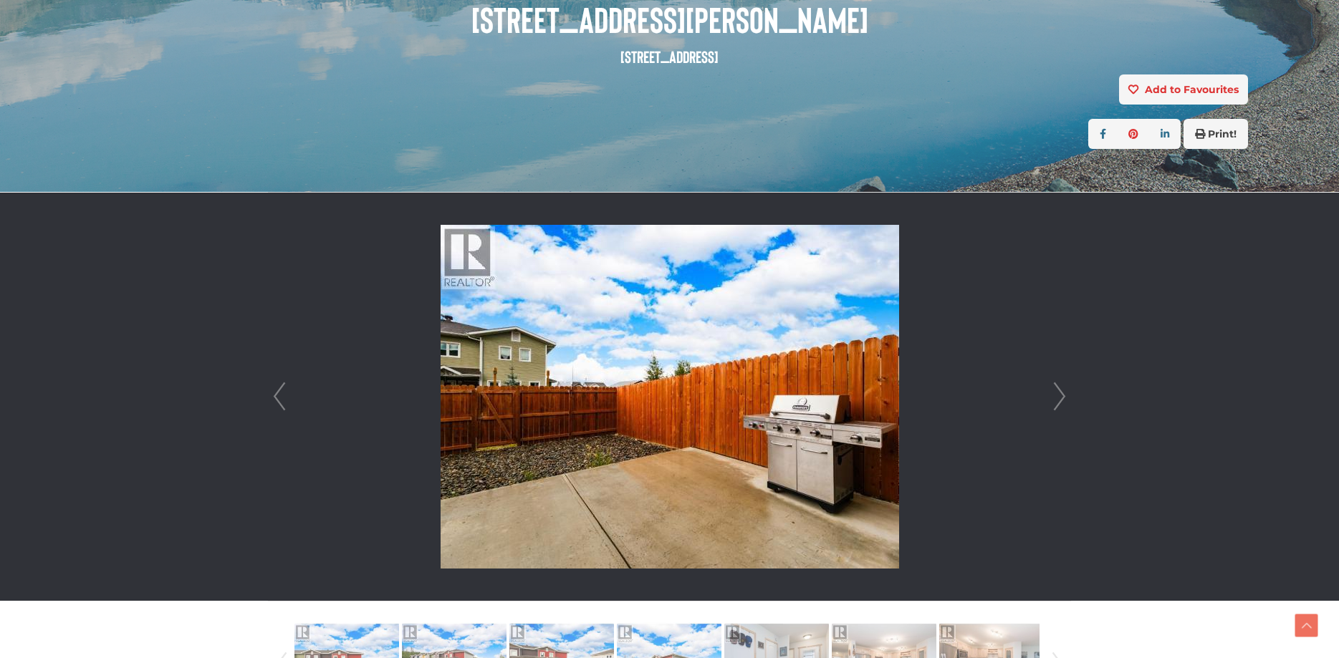
click at [1052, 400] on link "Next" at bounding box center [1059, 397] width 21 height 408
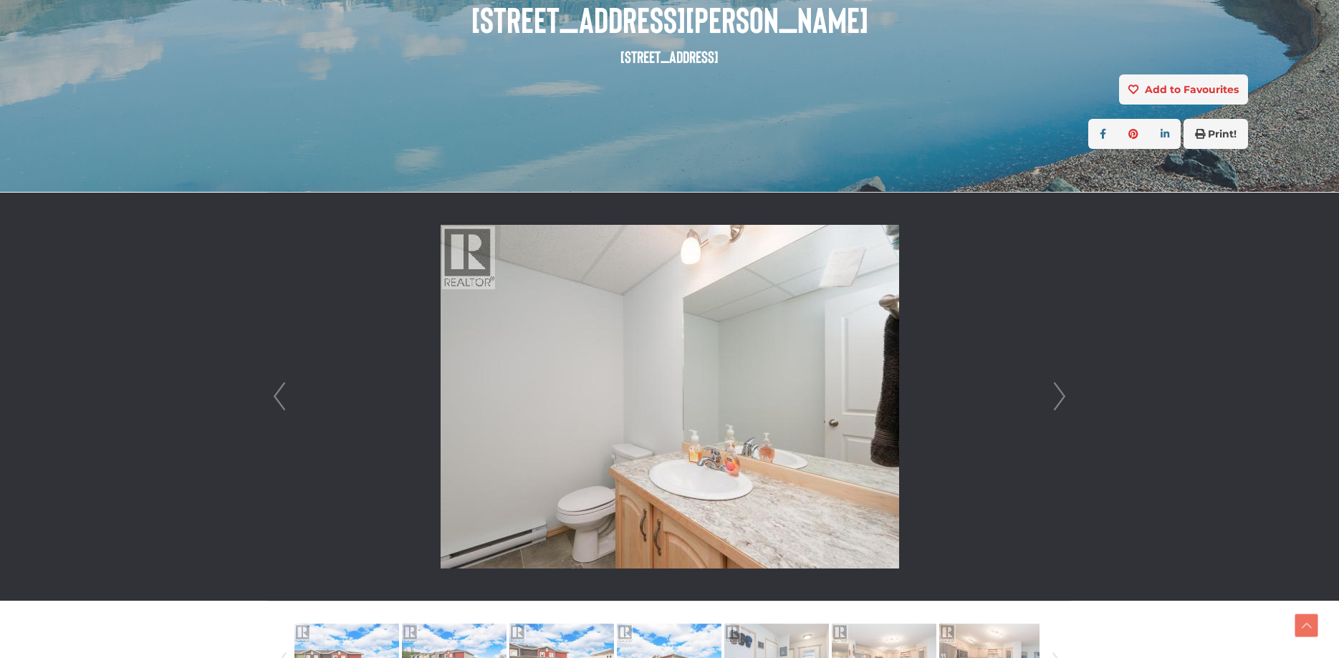
click at [1052, 400] on link "Next" at bounding box center [1059, 397] width 21 height 408
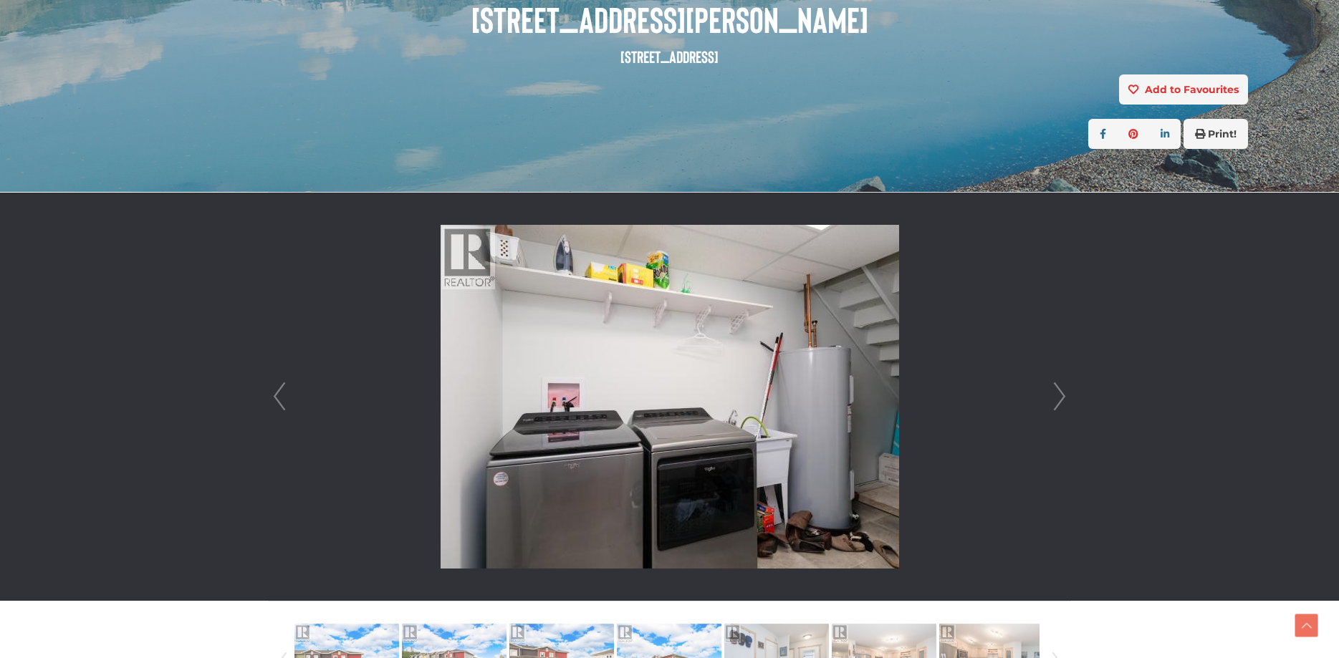
click at [1052, 400] on link "Next" at bounding box center [1059, 397] width 21 height 408
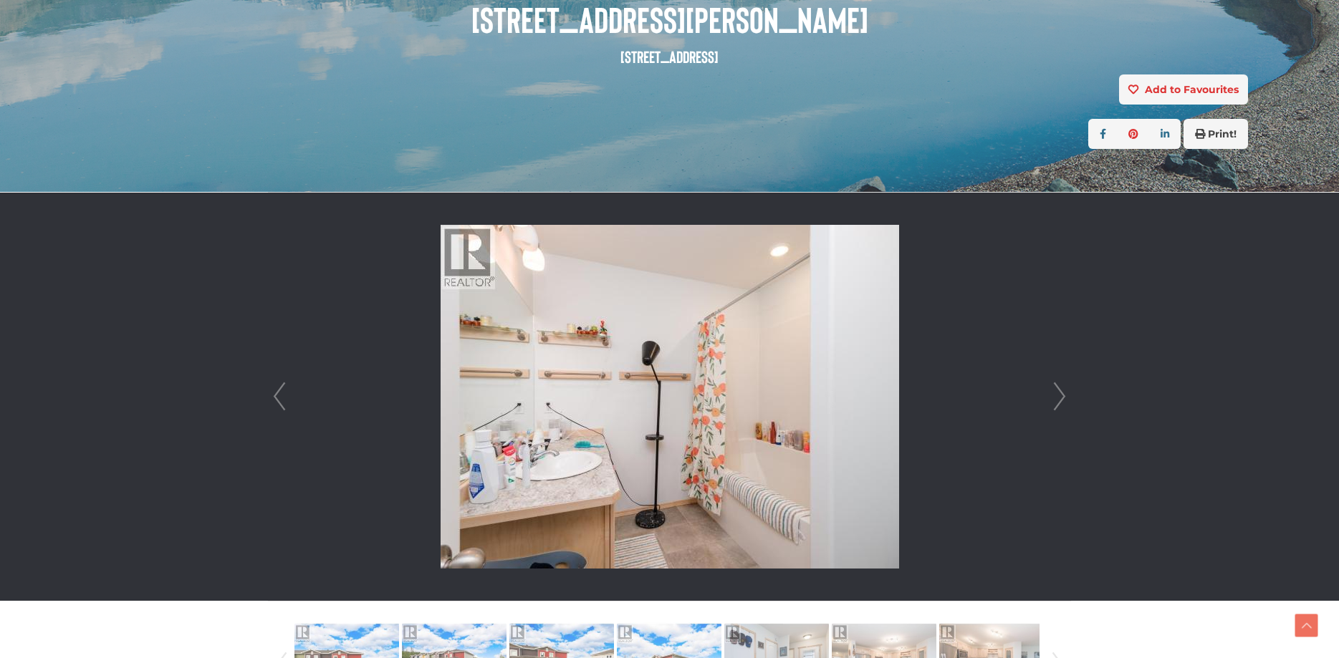
click at [1052, 400] on link "Next" at bounding box center [1059, 397] width 21 height 408
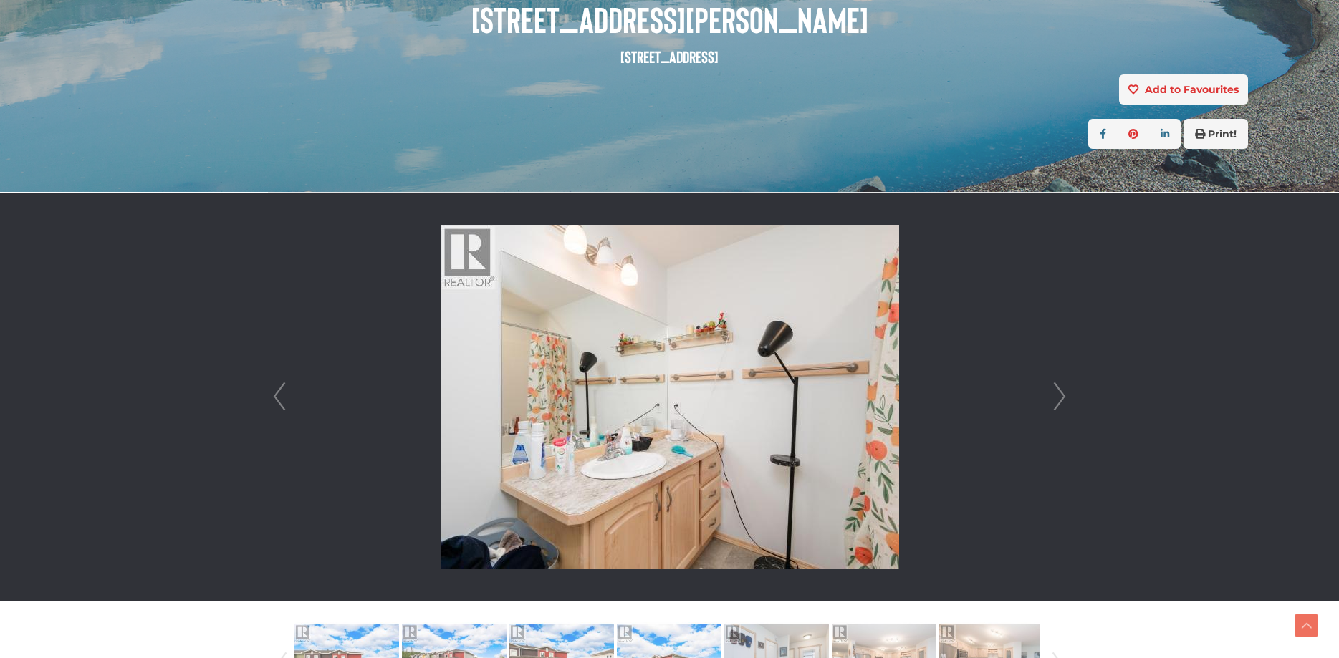
click at [1052, 400] on link "Next" at bounding box center [1059, 397] width 21 height 408
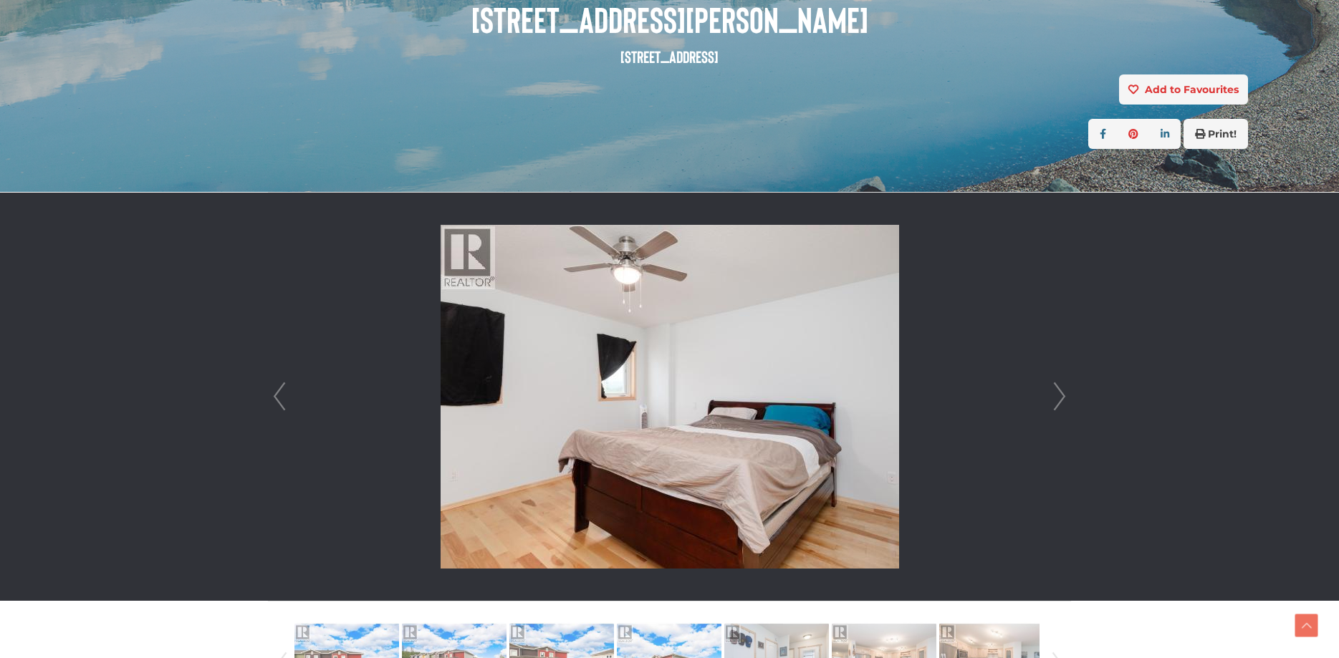
click at [1052, 400] on link "Next" at bounding box center [1059, 397] width 21 height 408
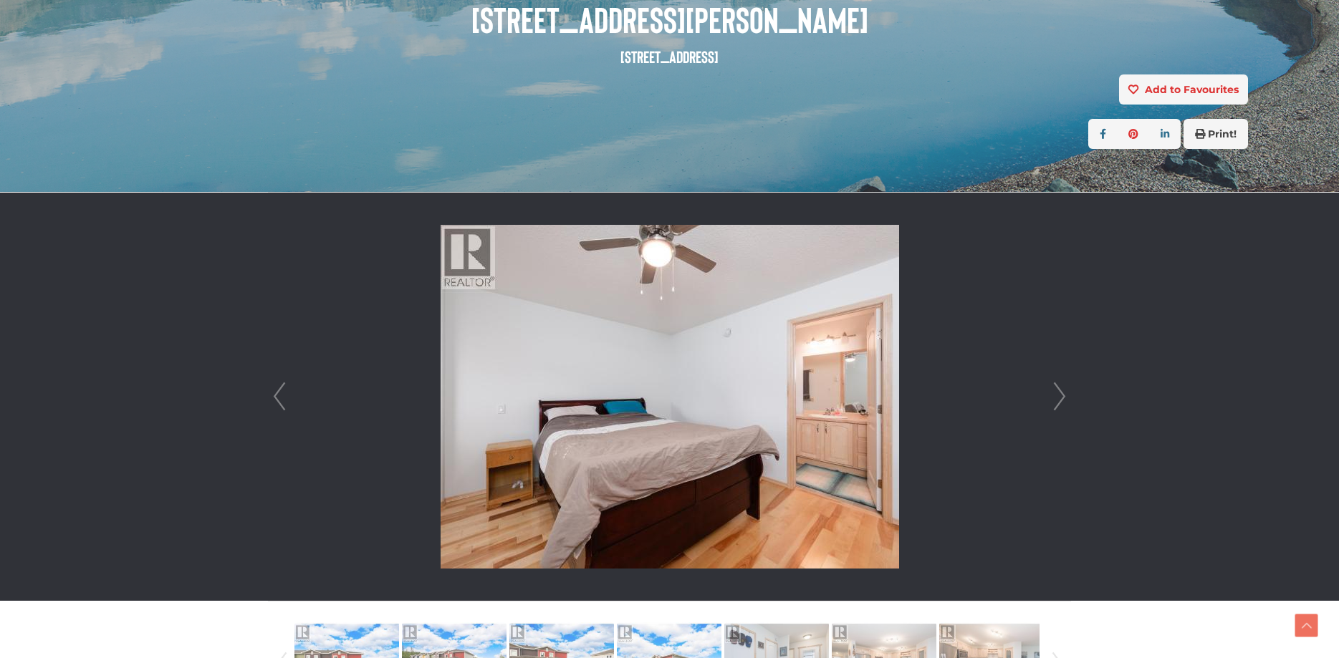
click at [1052, 400] on link "Next" at bounding box center [1059, 397] width 21 height 408
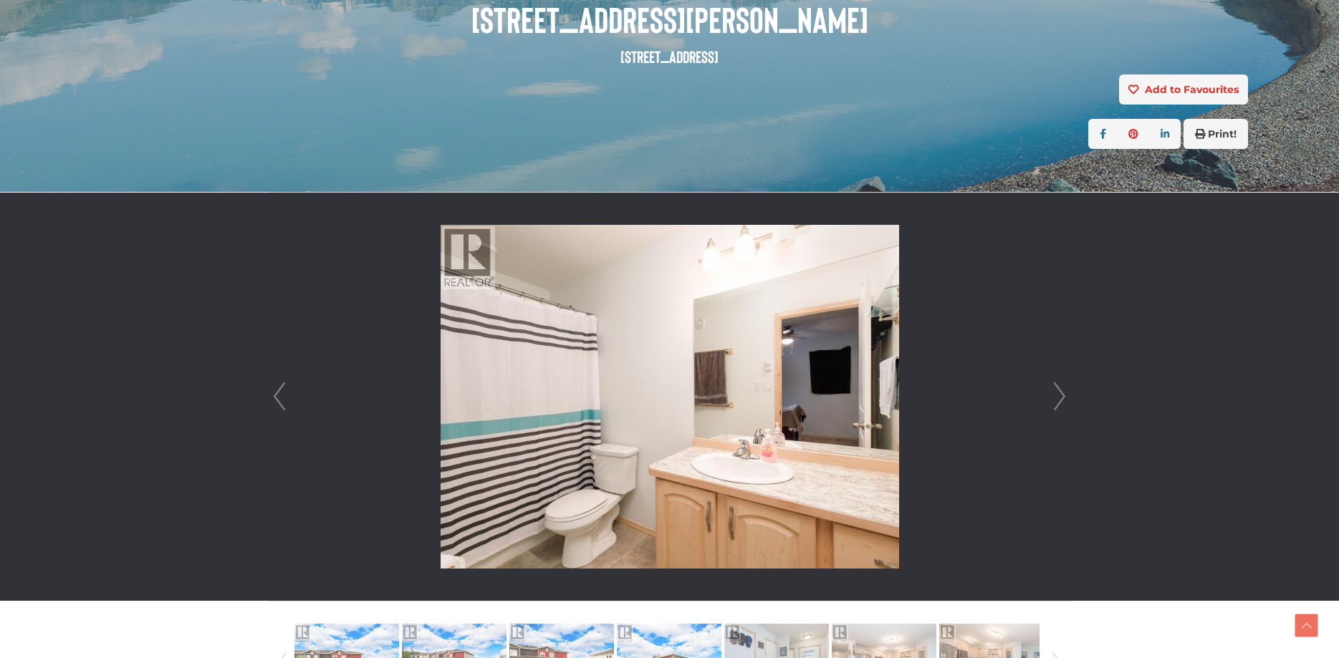
click at [1052, 400] on link "Next" at bounding box center [1059, 397] width 21 height 408
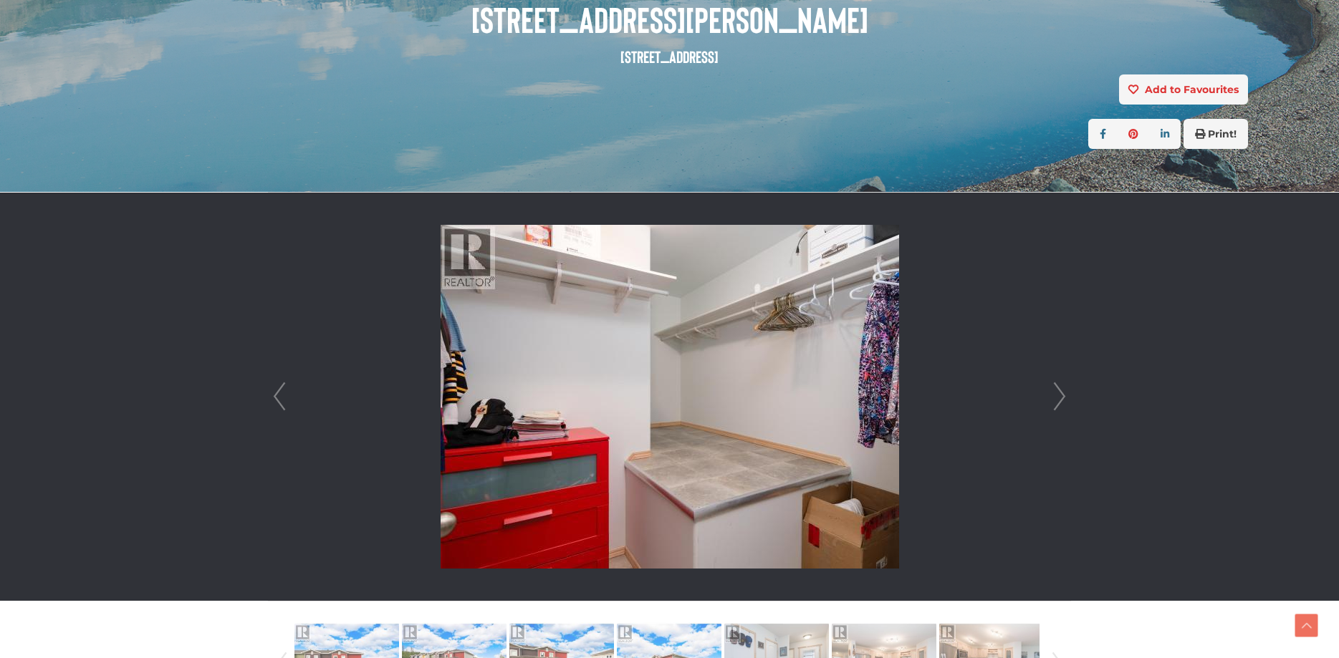
click at [1052, 400] on link "Next" at bounding box center [1059, 397] width 21 height 408
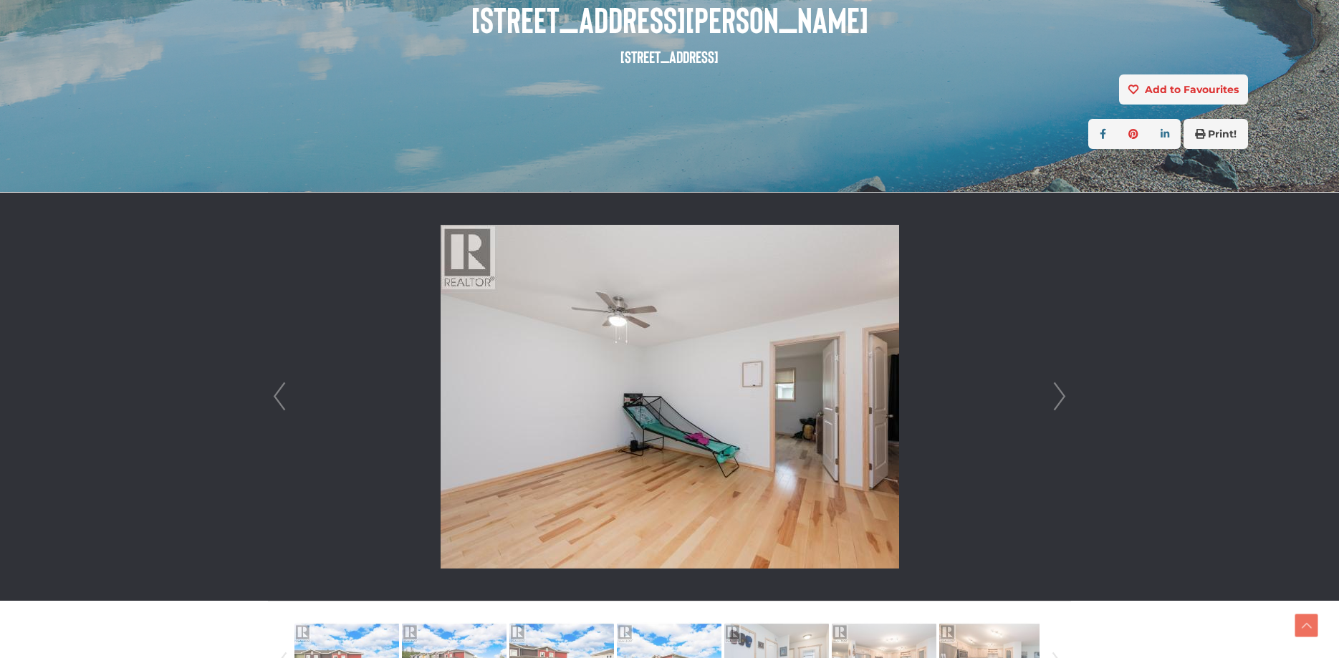
click at [1052, 400] on link "Next" at bounding box center [1059, 397] width 21 height 408
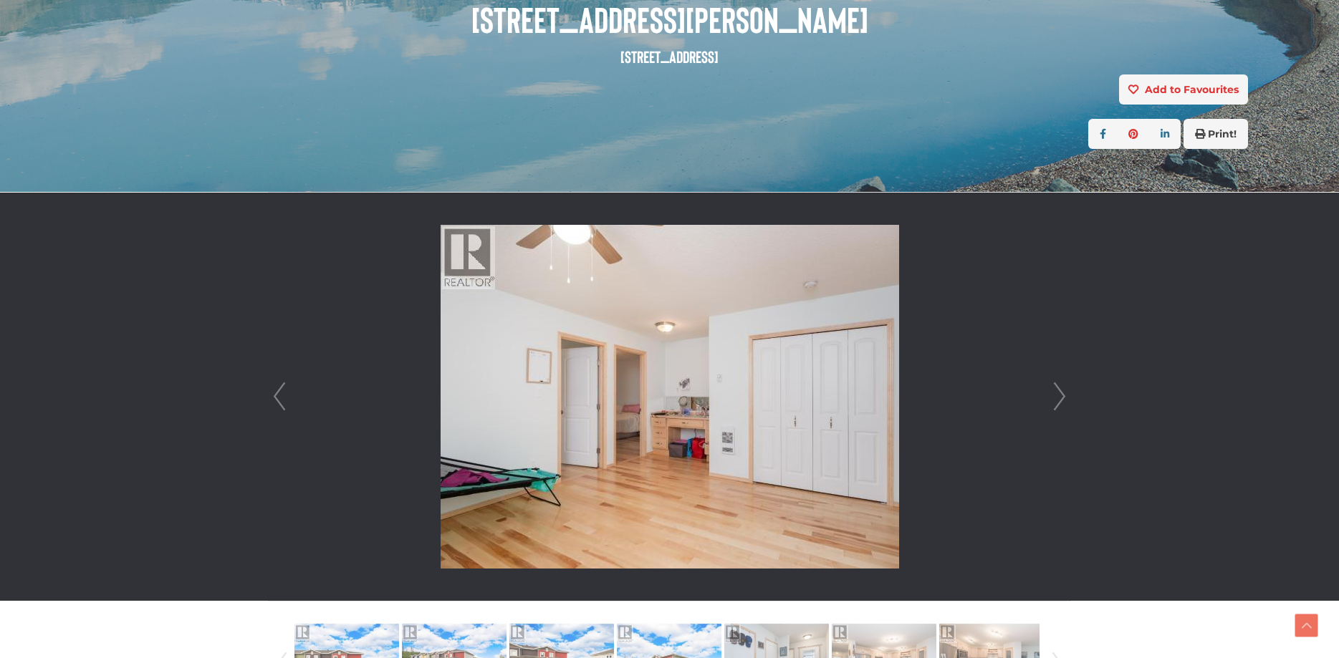
click at [1052, 400] on link "Next" at bounding box center [1059, 397] width 21 height 408
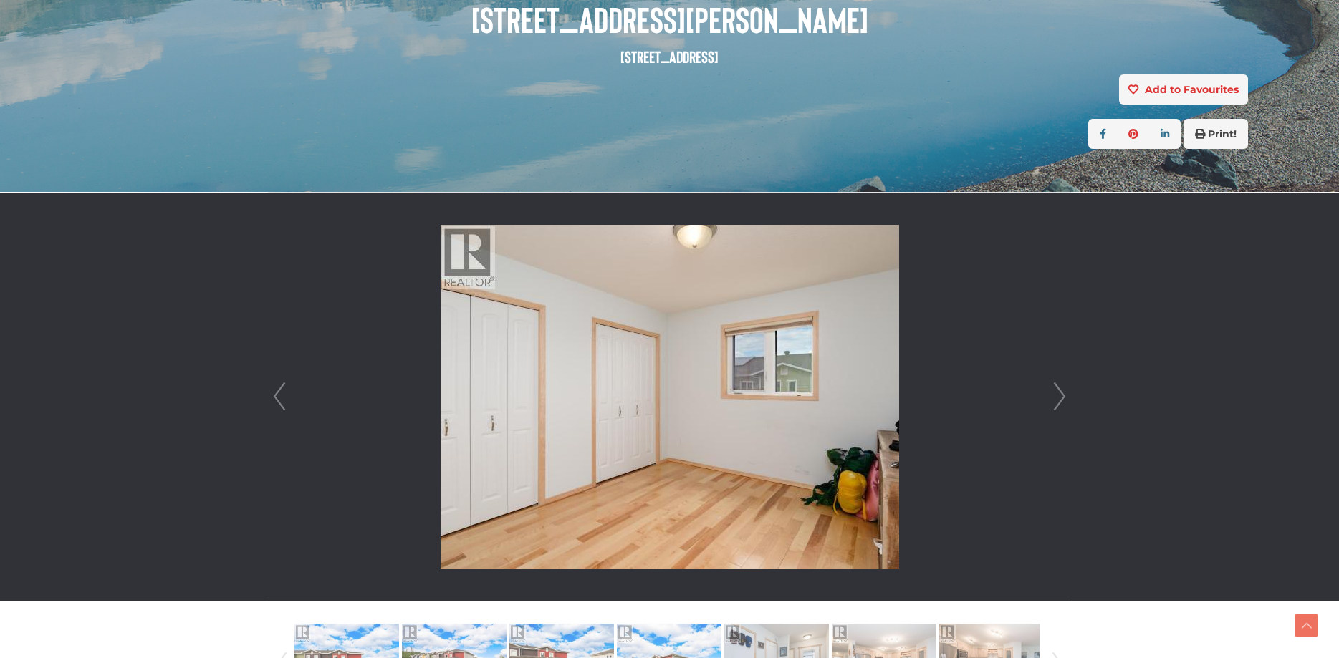
click at [1052, 400] on link "Next" at bounding box center [1059, 397] width 21 height 408
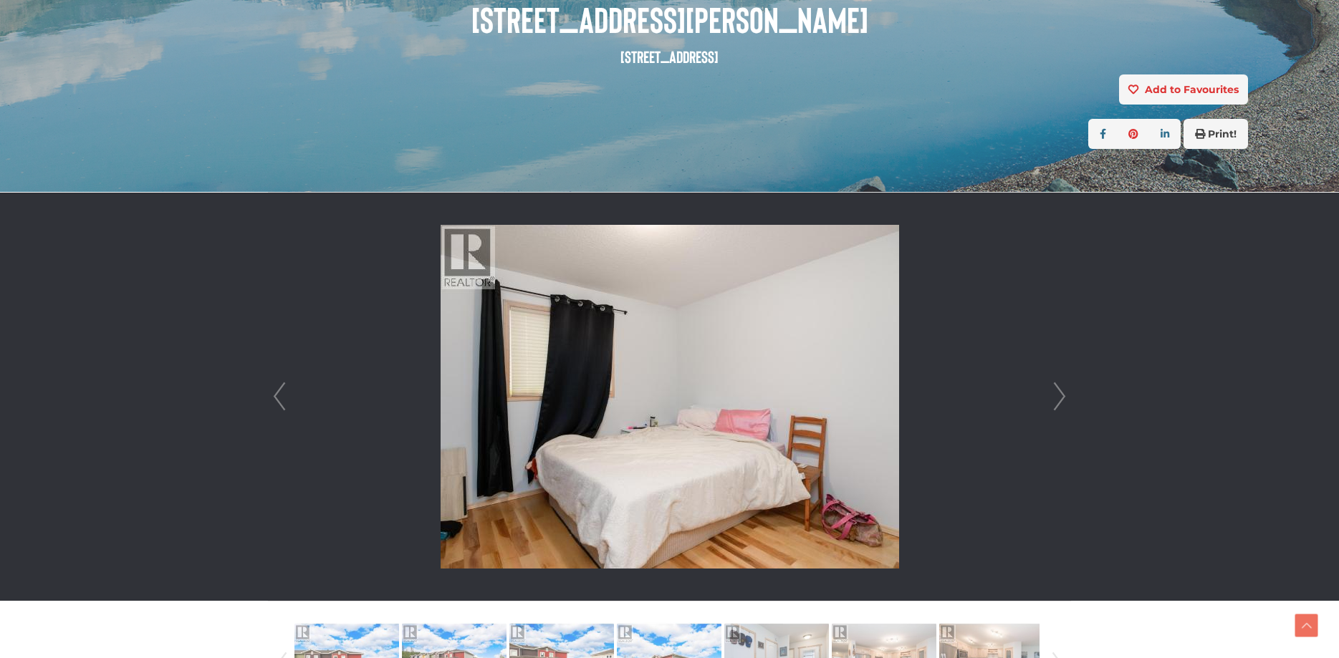
click at [1052, 400] on link "Next" at bounding box center [1059, 397] width 21 height 408
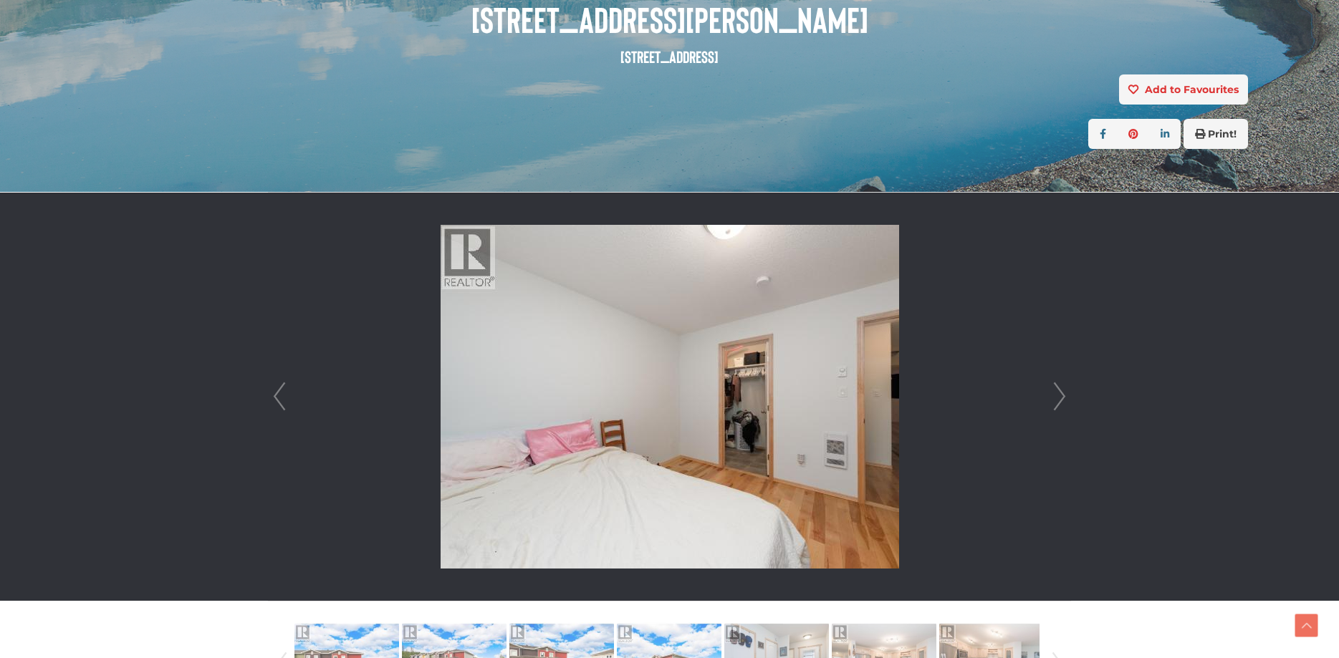
click at [1052, 400] on link "Next" at bounding box center [1059, 397] width 21 height 408
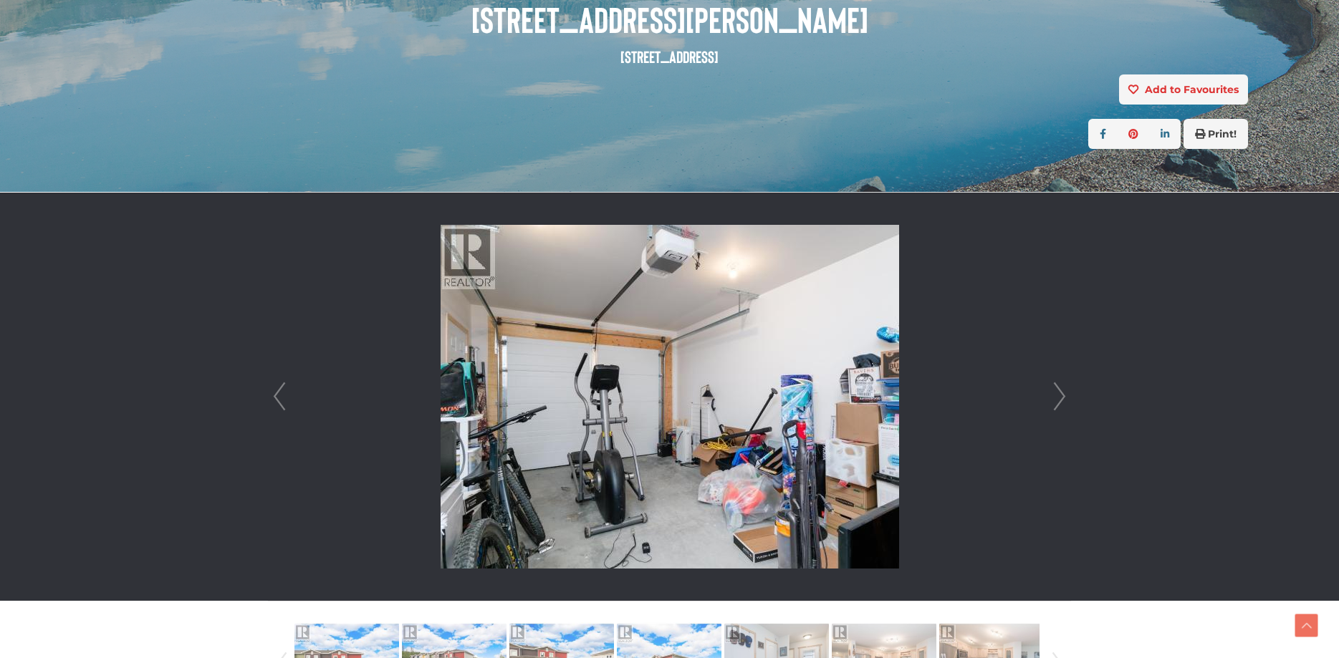
click at [1052, 400] on link "Next" at bounding box center [1059, 397] width 21 height 408
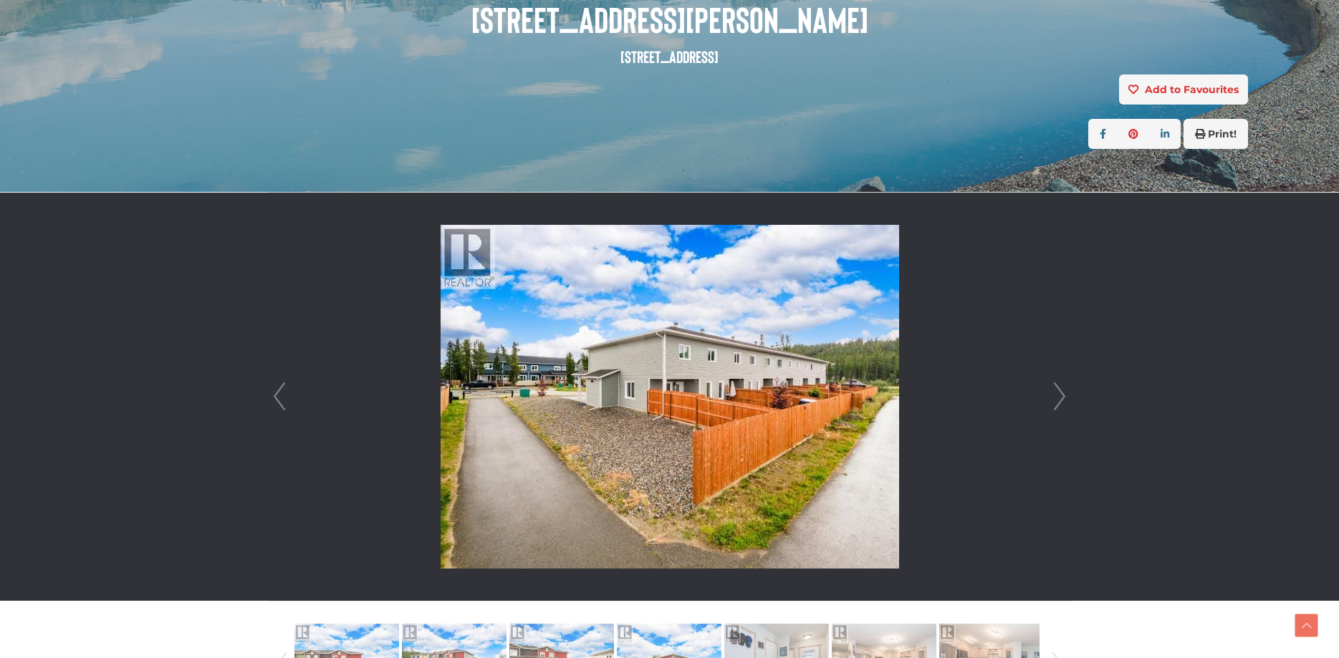
click at [1052, 400] on link "Next" at bounding box center [1059, 397] width 21 height 408
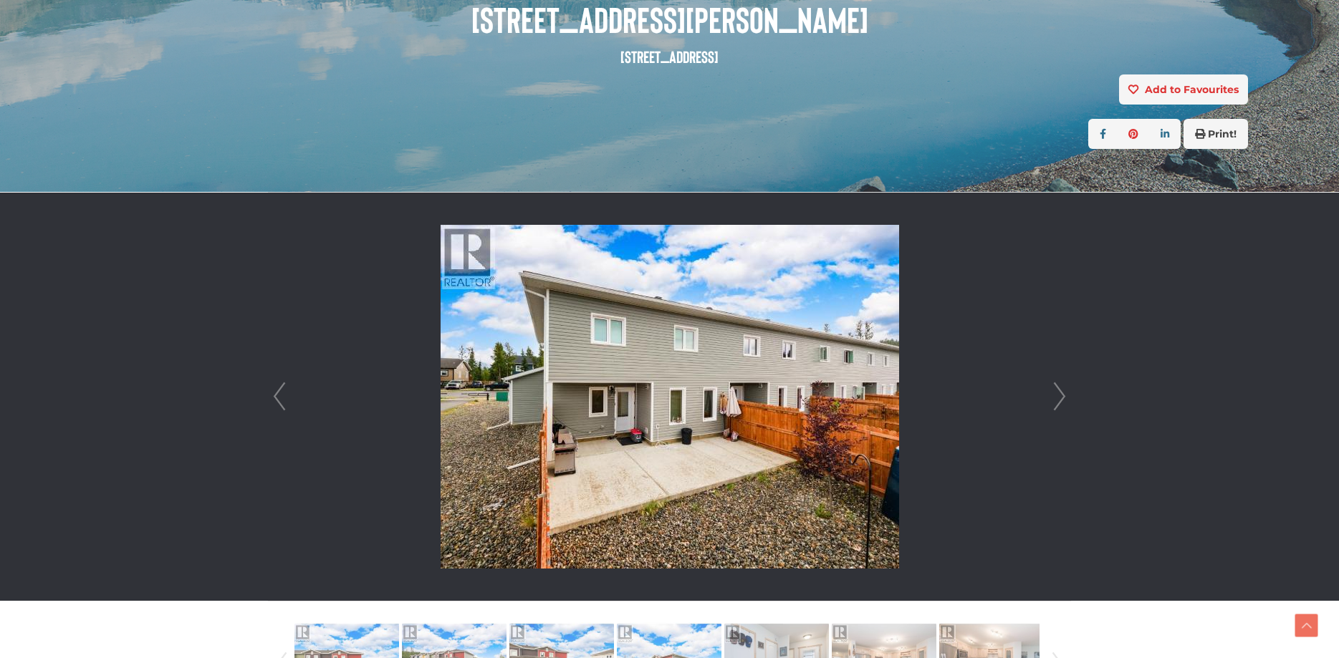
click at [1052, 400] on link "Next" at bounding box center [1059, 397] width 21 height 408
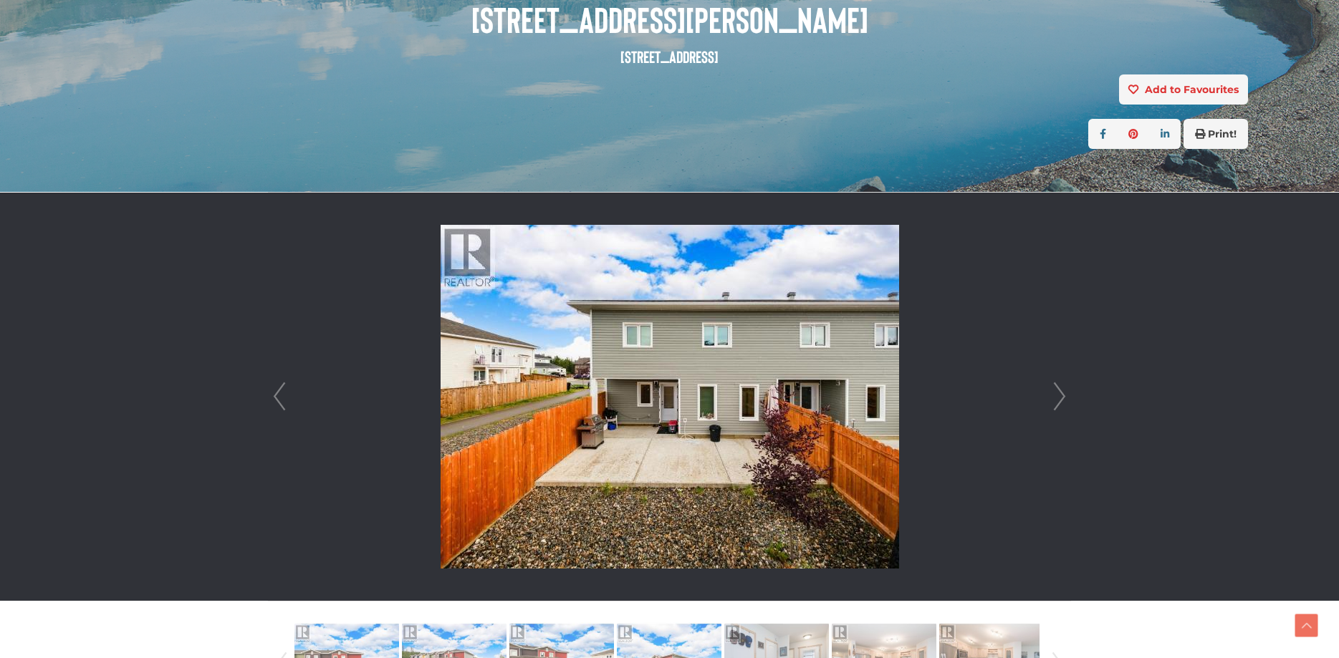
click at [1052, 400] on link "Next" at bounding box center [1059, 397] width 21 height 408
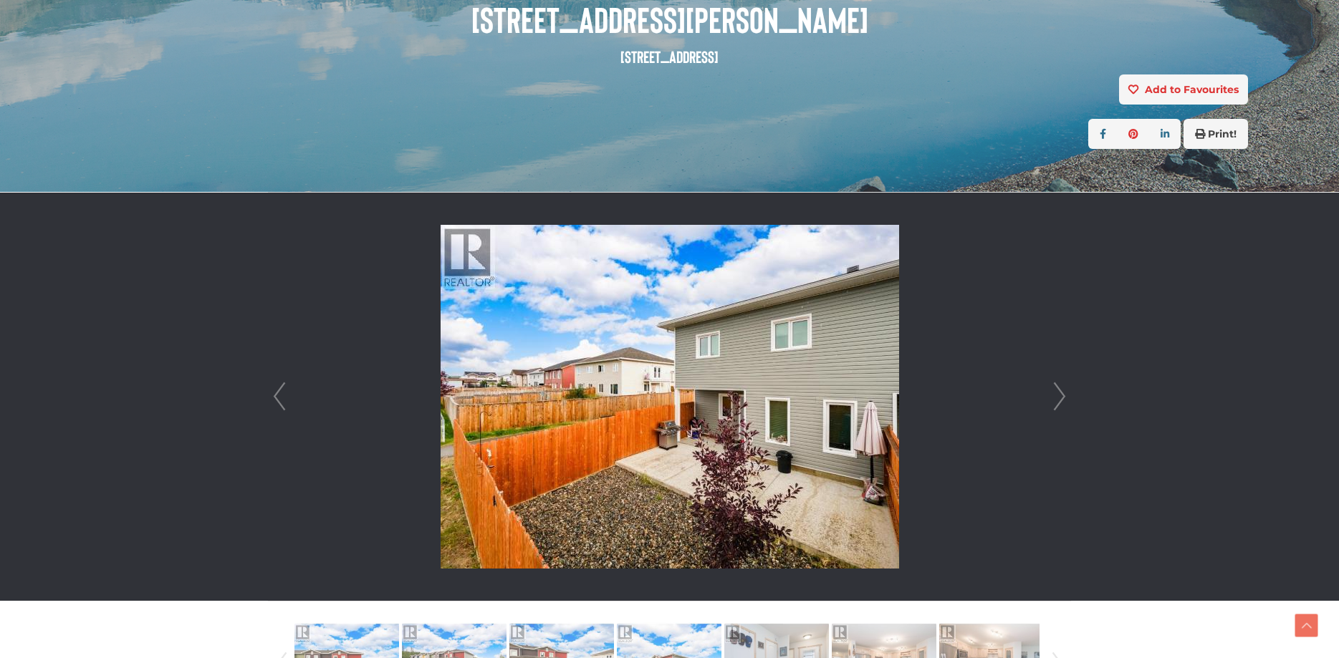
click at [1052, 400] on link "Next" at bounding box center [1059, 397] width 21 height 408
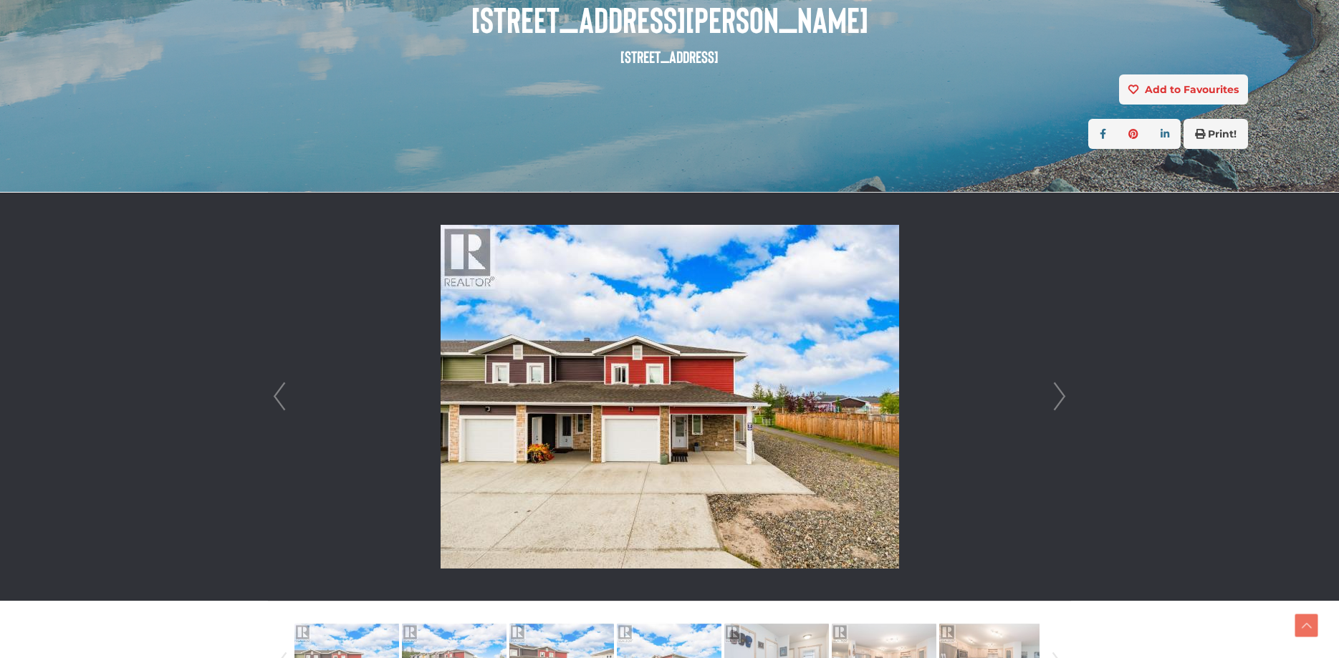
click at [1052, 400] on link "Next" at bounding box center [1059, 397] width 21 height 408
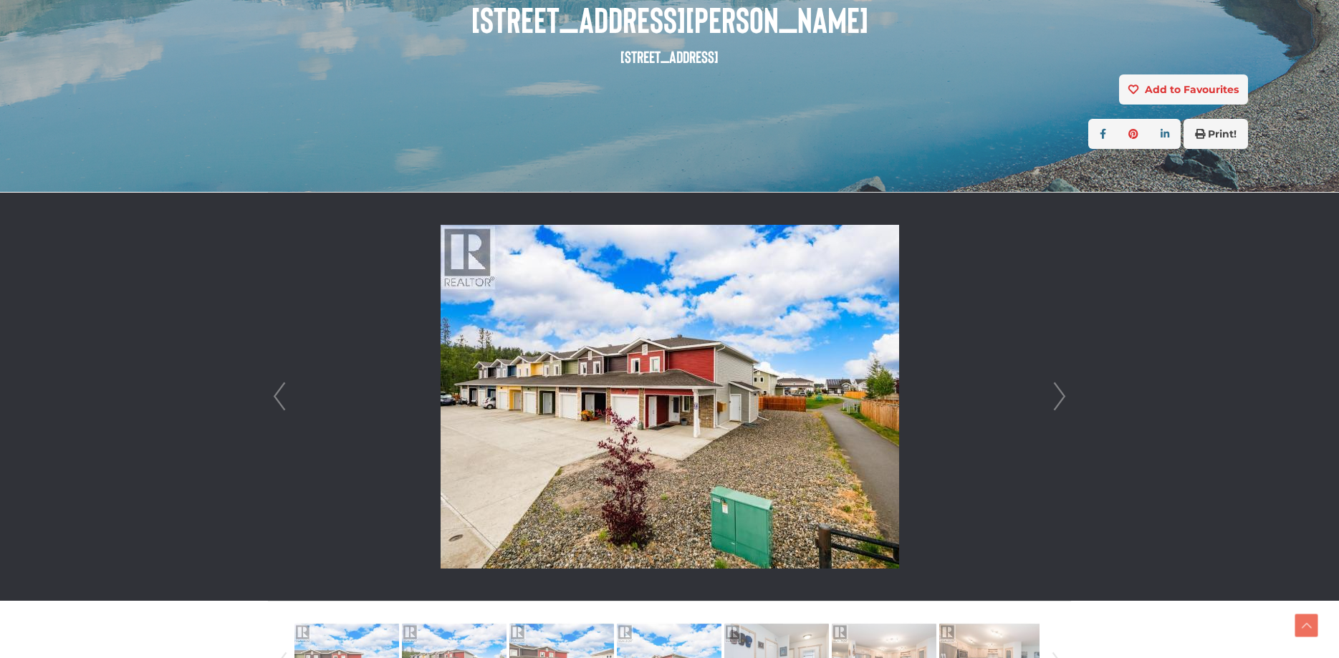
click at [1052, 400] on link "Next" at bounding box center [1059, 397] width 21 height 408
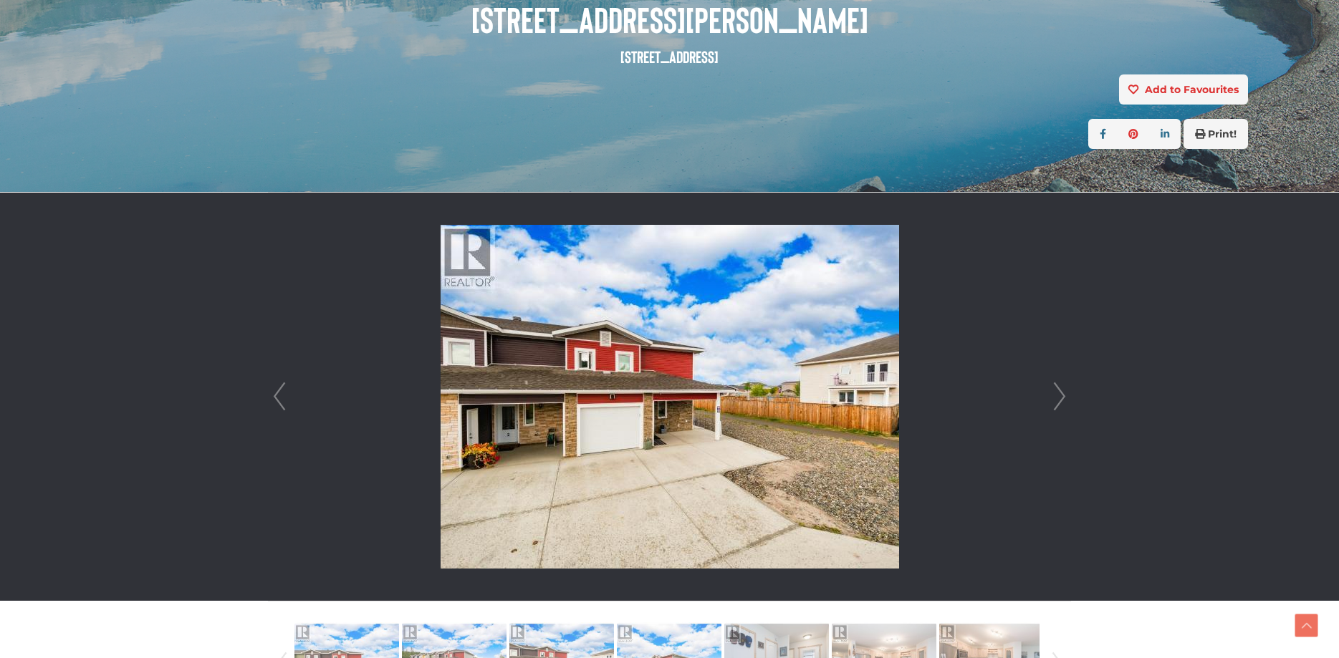
click at [1052, 400] on link "Next" at bounding box center [1059, 397] width 21 height 408
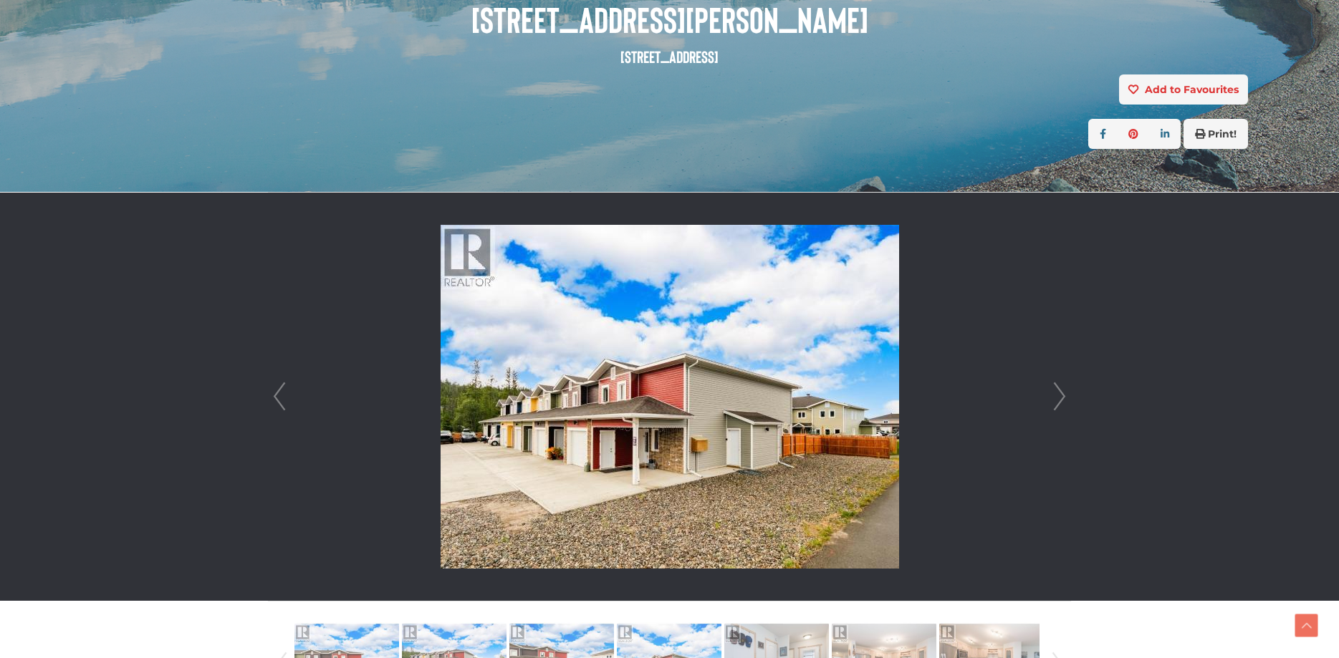
click at [1052, 400] on link "Next" at bounding box center [1059, 397] width 21 height 408
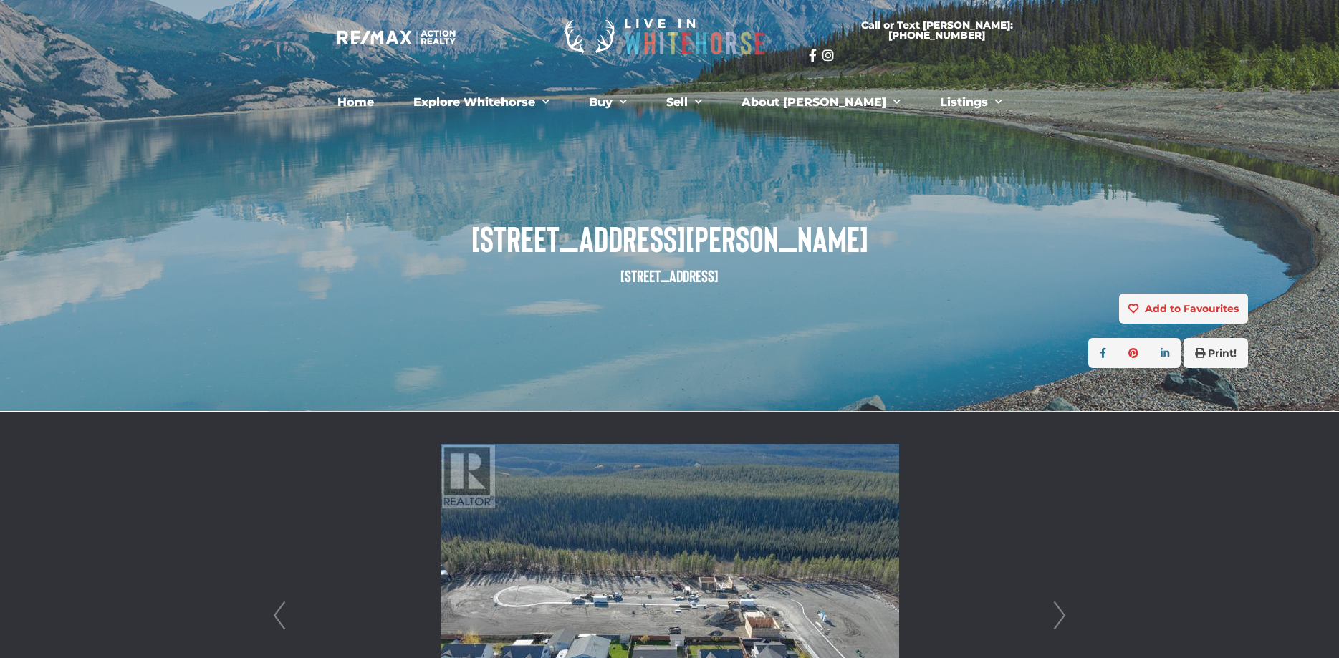
click at [1057, 615] on link "Next" at bounding box center [1059, 616] width 21 height 408
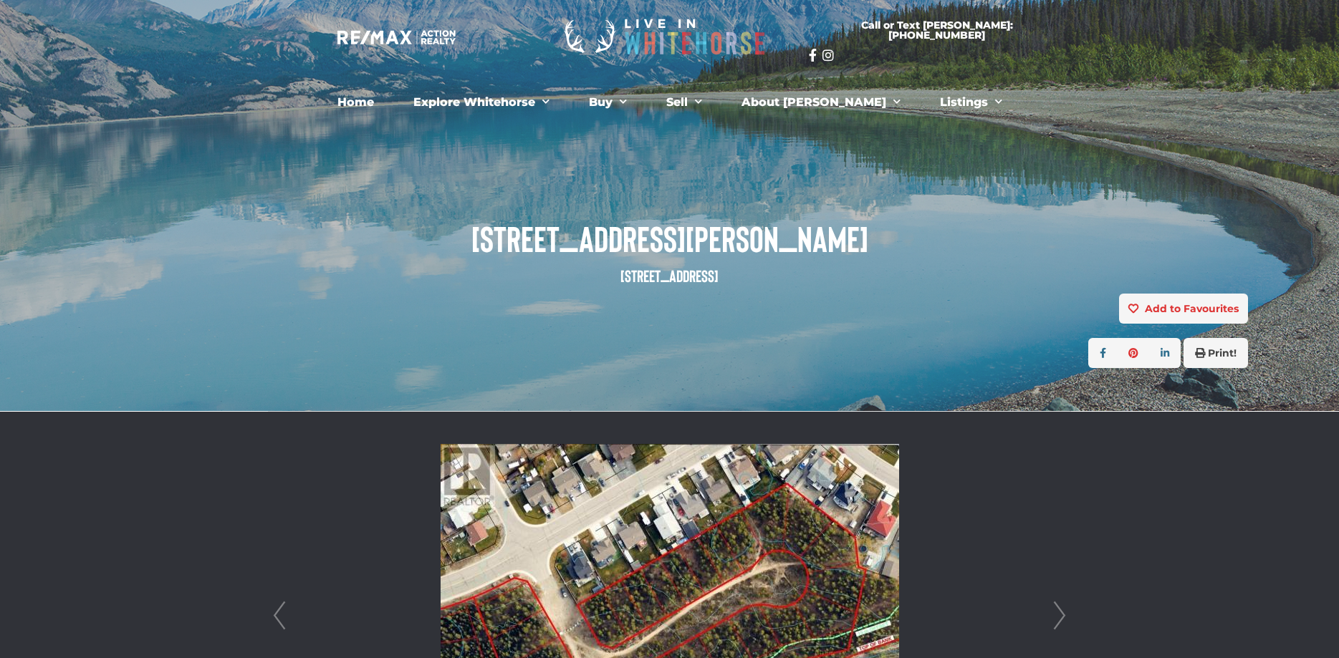
click at [1057, 615] on link "Next" at bounding box center [1059, 616] width 21 height 408
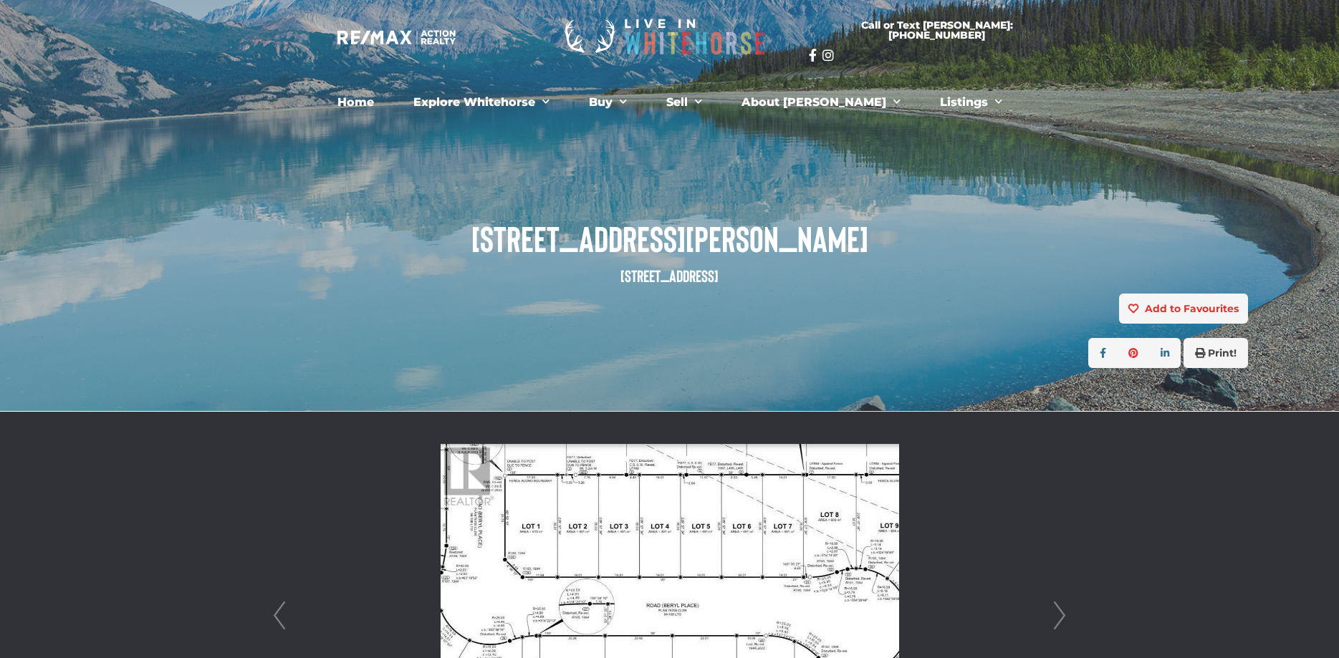
click at [1057, 615] on link "Next" at bounding box center [1059, 616] width 21 height 408
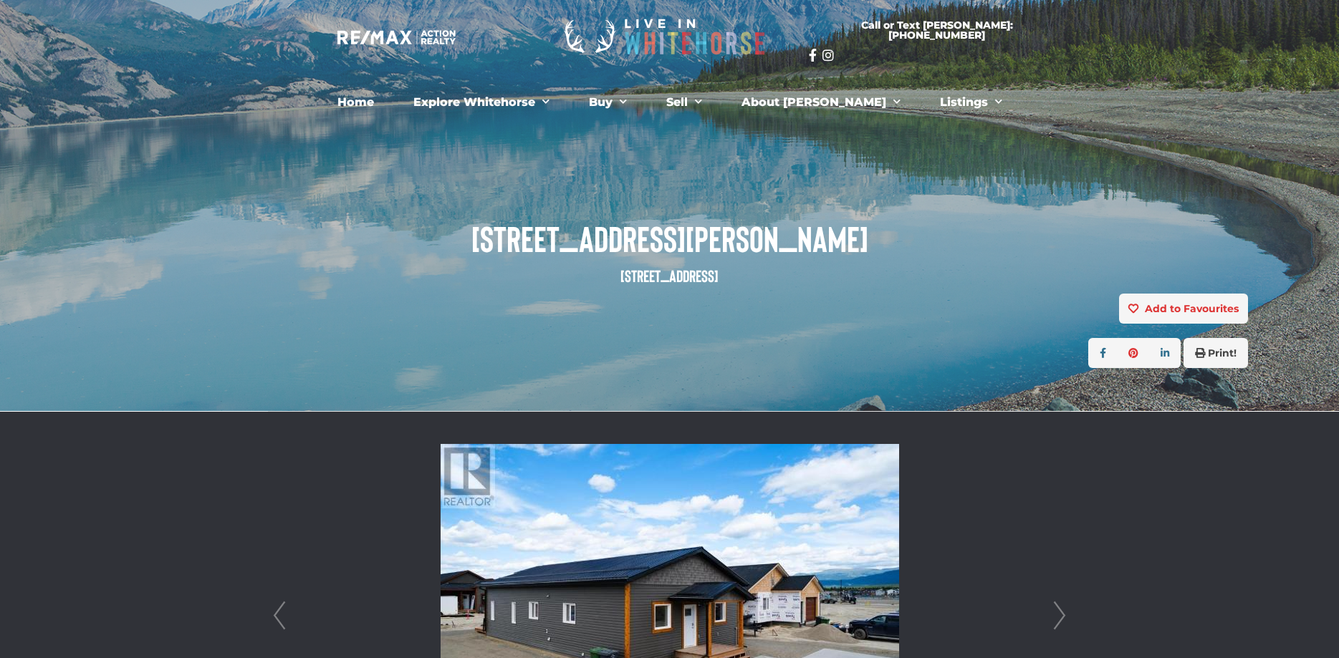
click at [1057, 615] on link "Next" at bounding box center [1059, 616] width 21 height 408
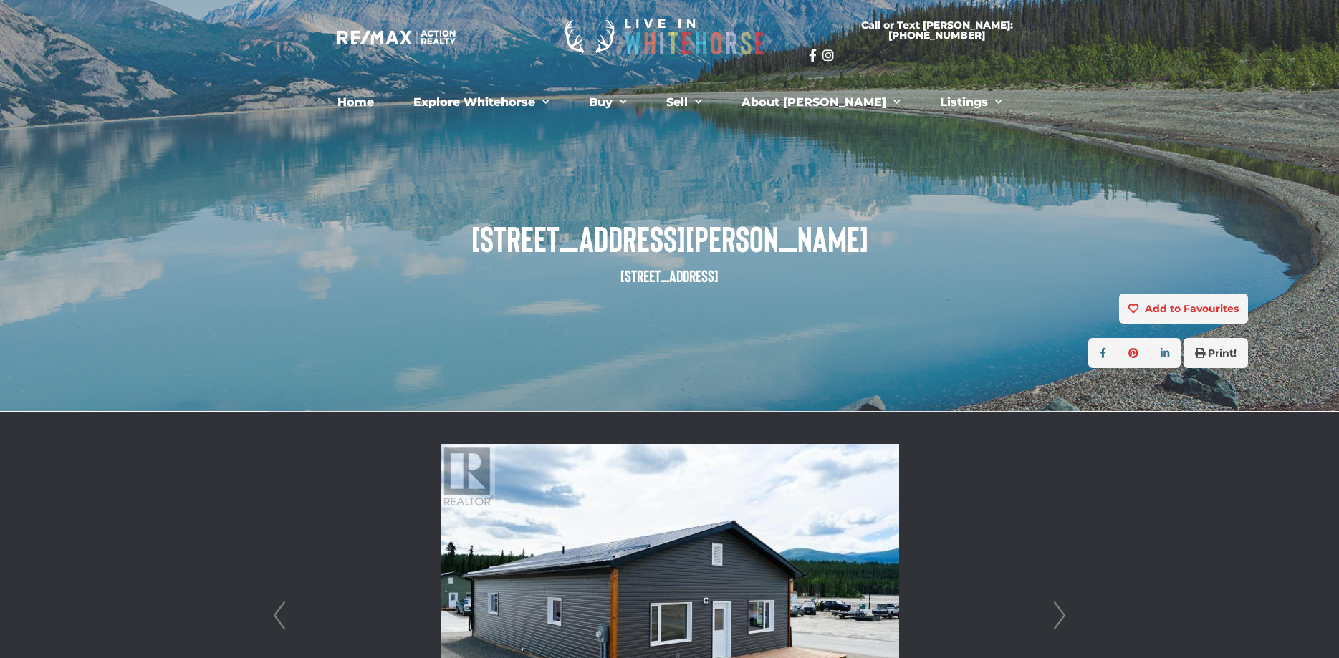
click at [1057, 615] on link "Next" at bounding box center [1059, 616] width 21 height 408
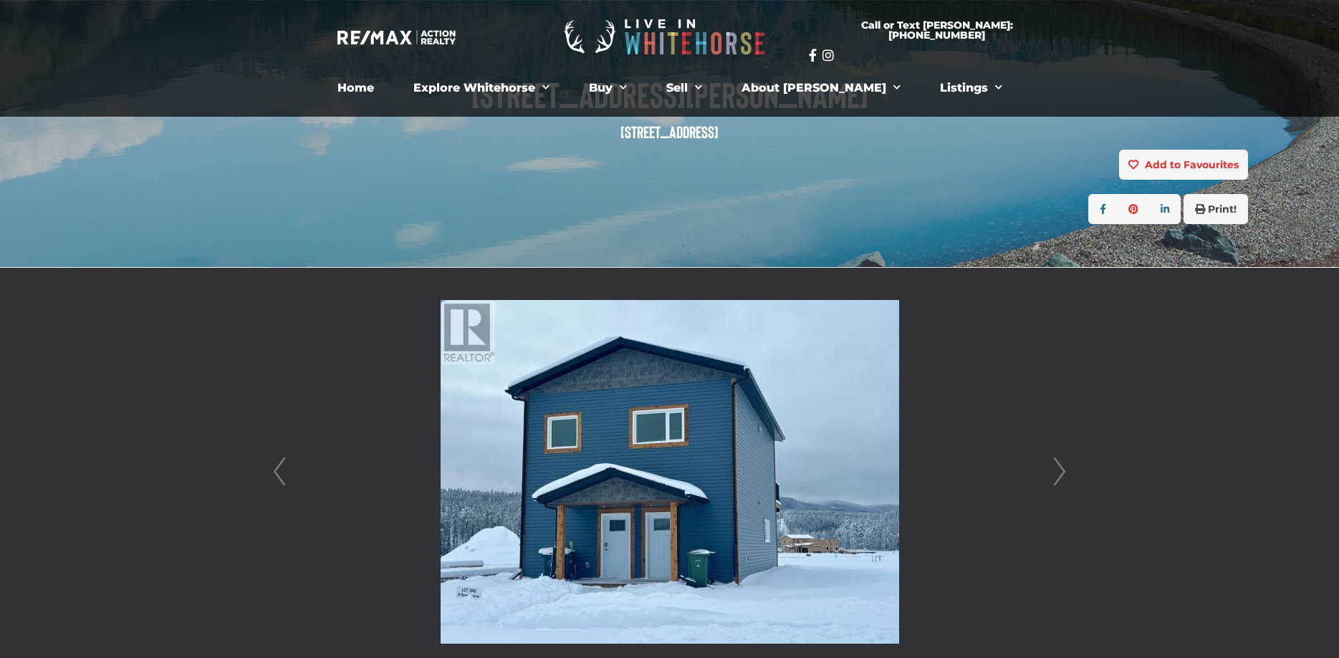
scroll to position [146, 0]
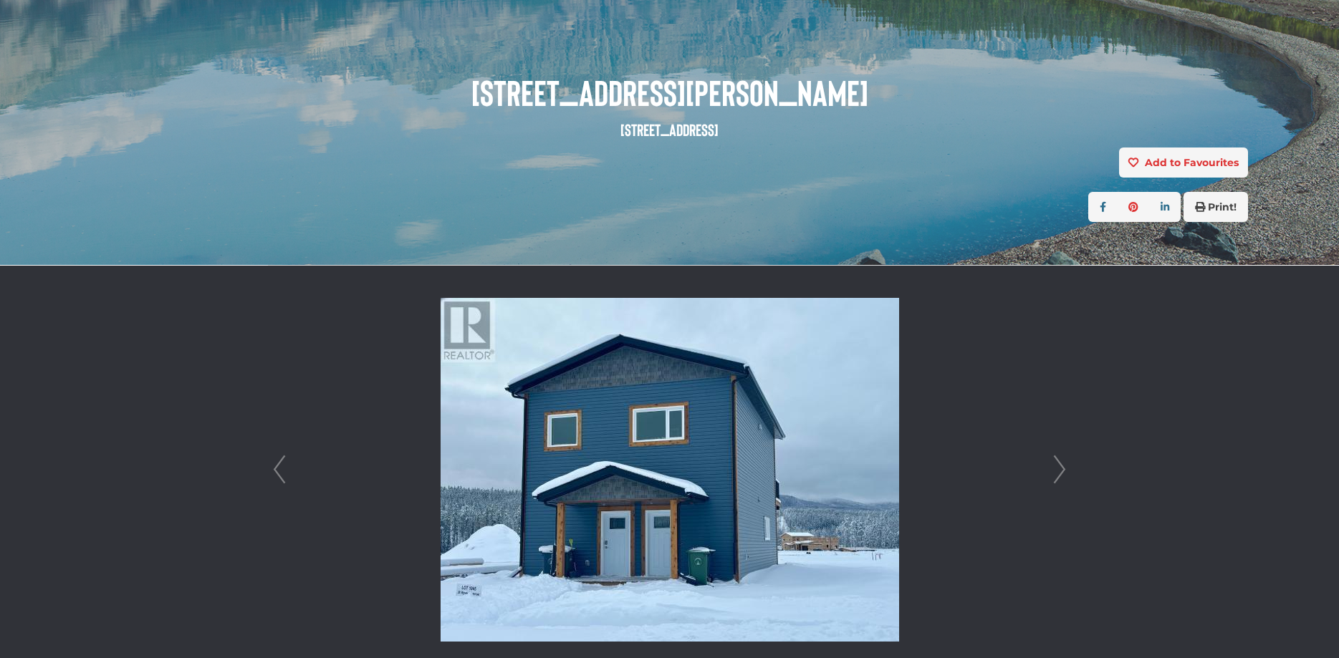
click at [1062, 484] on link "Next" at bounding box center [1059, 470] width 21 height 408
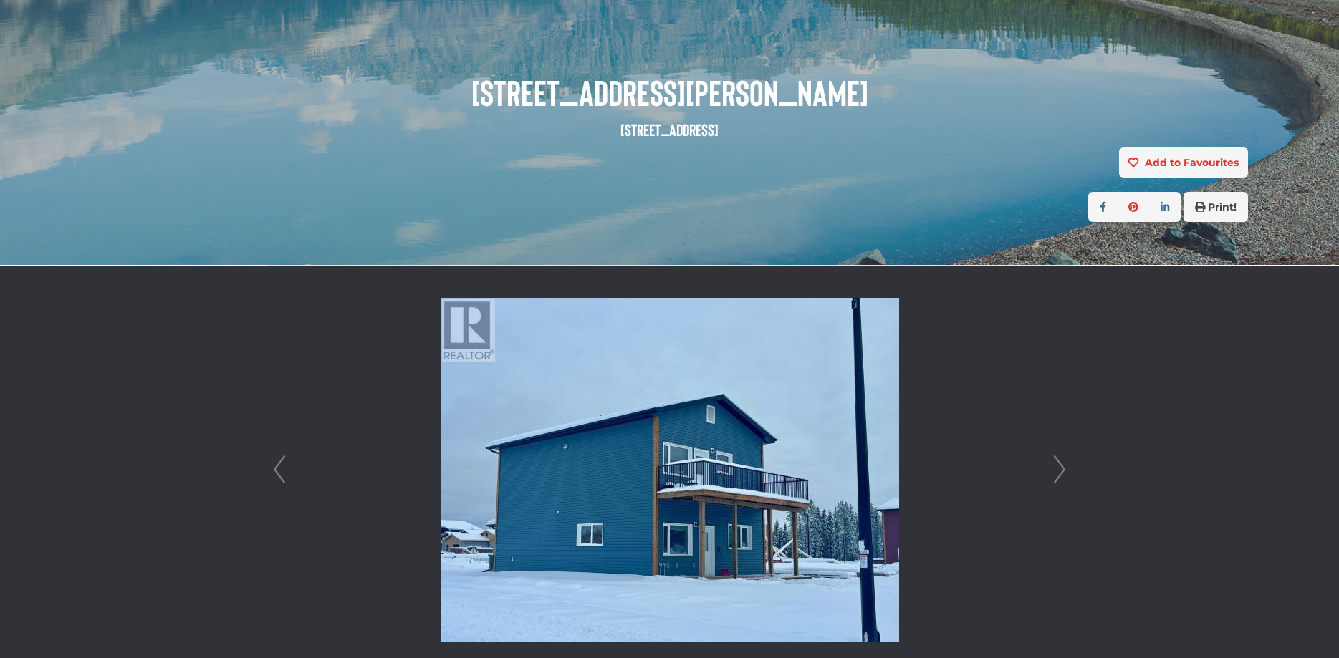
click at [1062, 484] on link "Next" at bounding box center [1059, 470] width 21 height 408
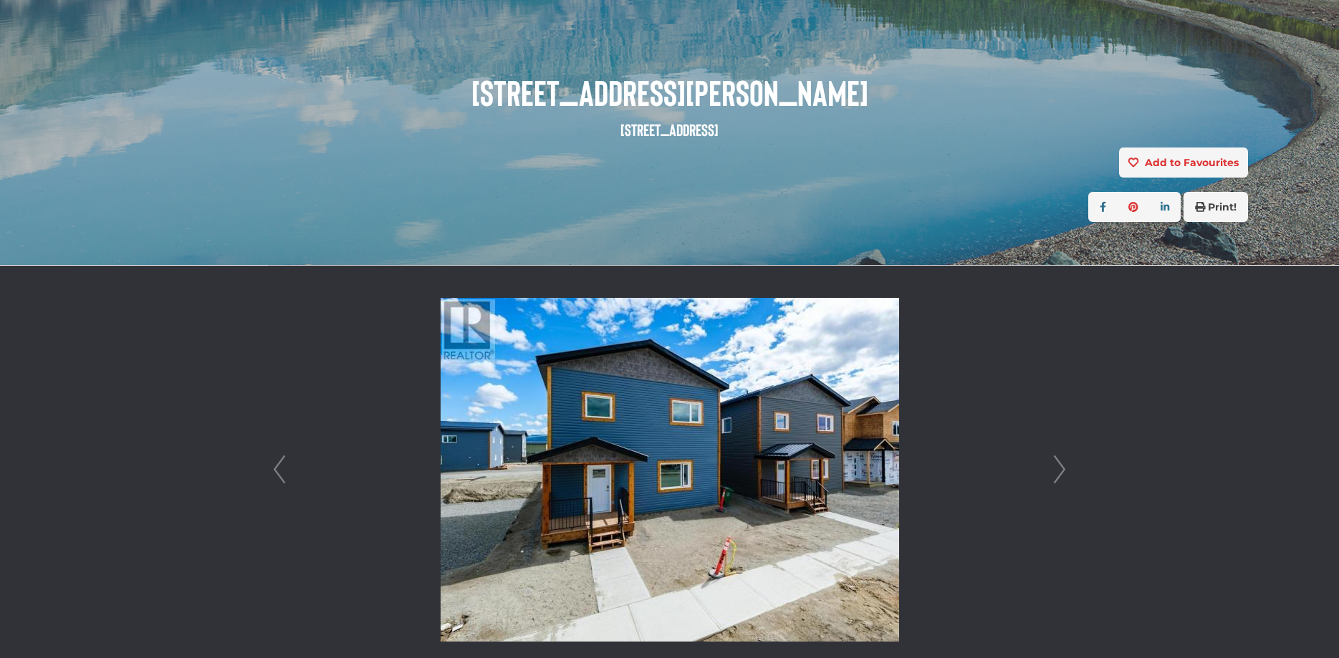
click at [1061, 486] on link "Next" at bounding box center [1059, 470] width 21 height 408
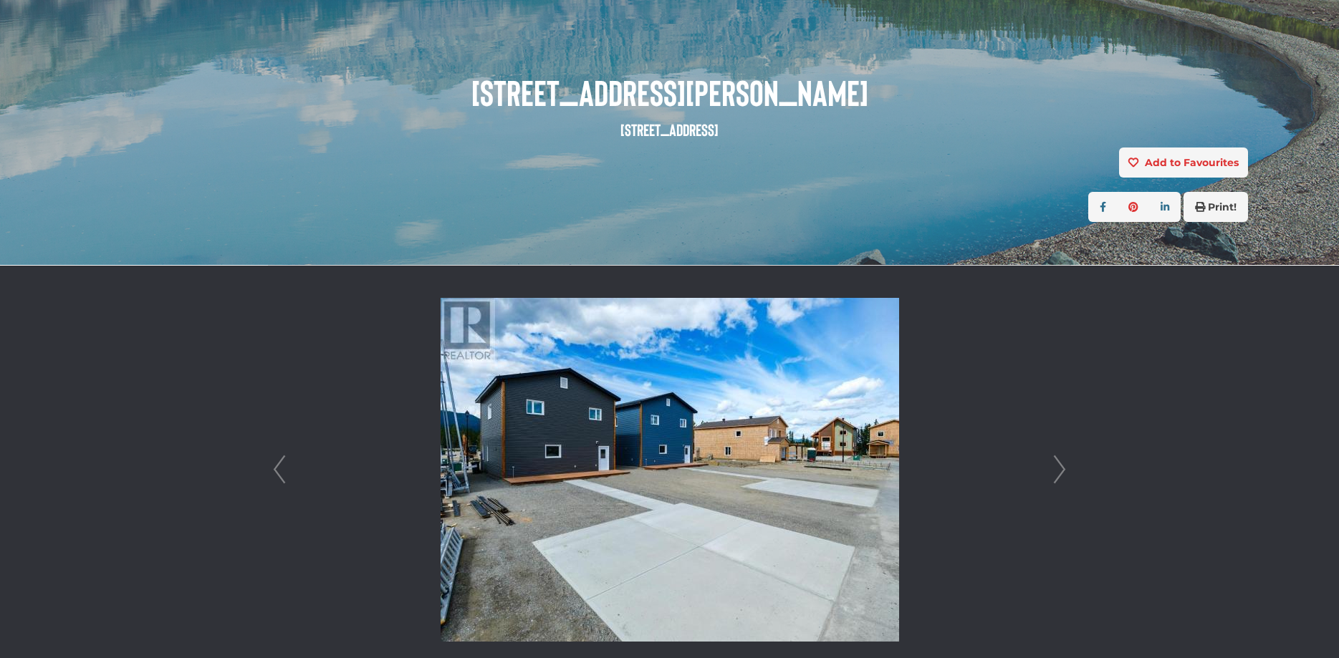
click at [1061, 486] on link "Next" at bounding box center [1059, 470] width 21 height 408
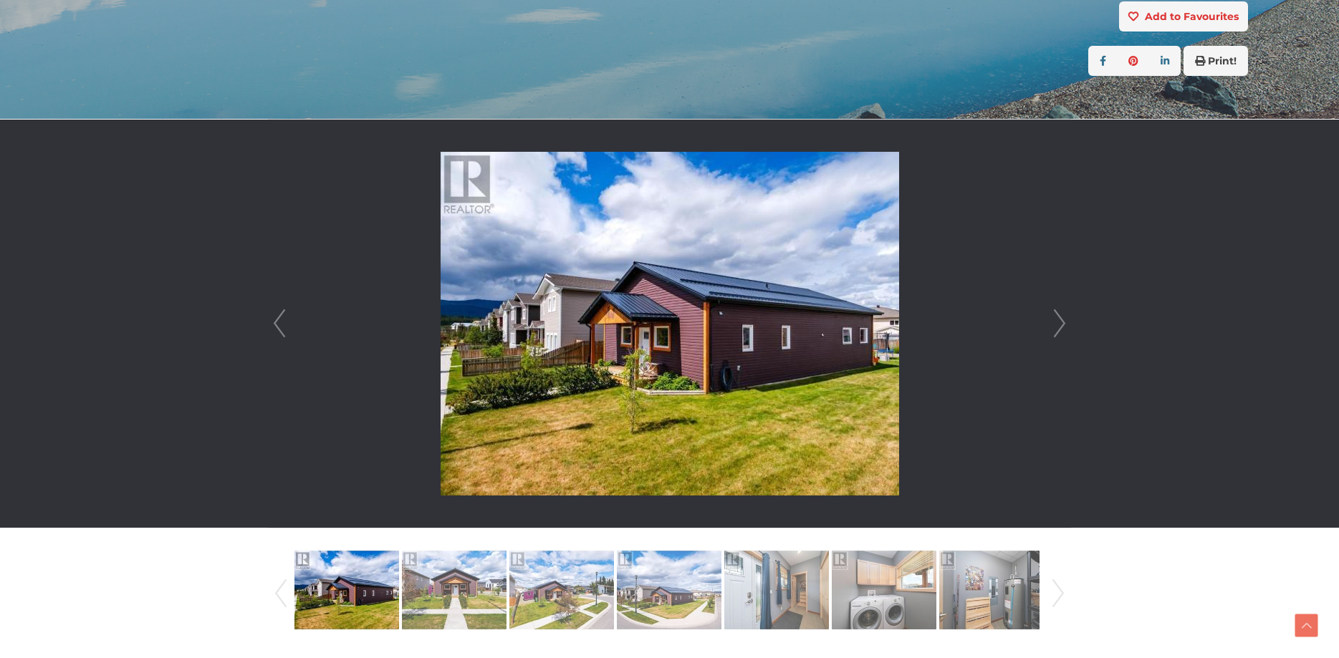
scroll to position [365, 0]
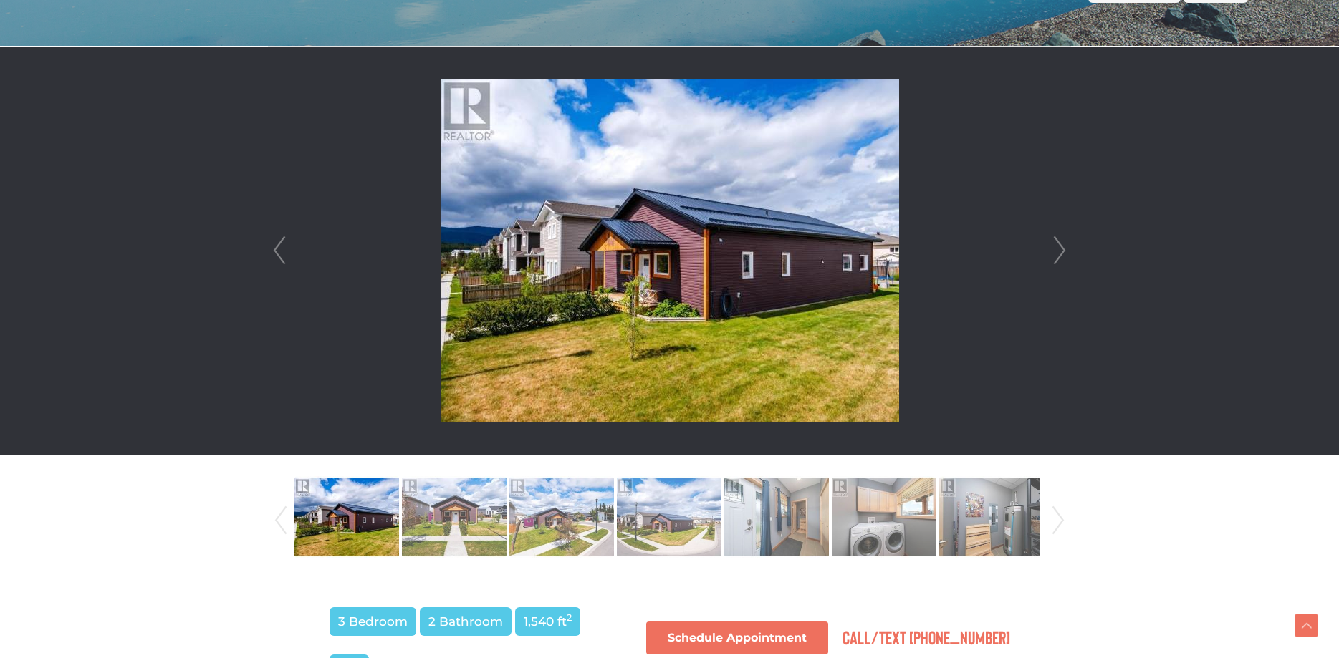
click at [1050, 248] on link "Next" at bounding box center [1059, 251] width 21 height 408
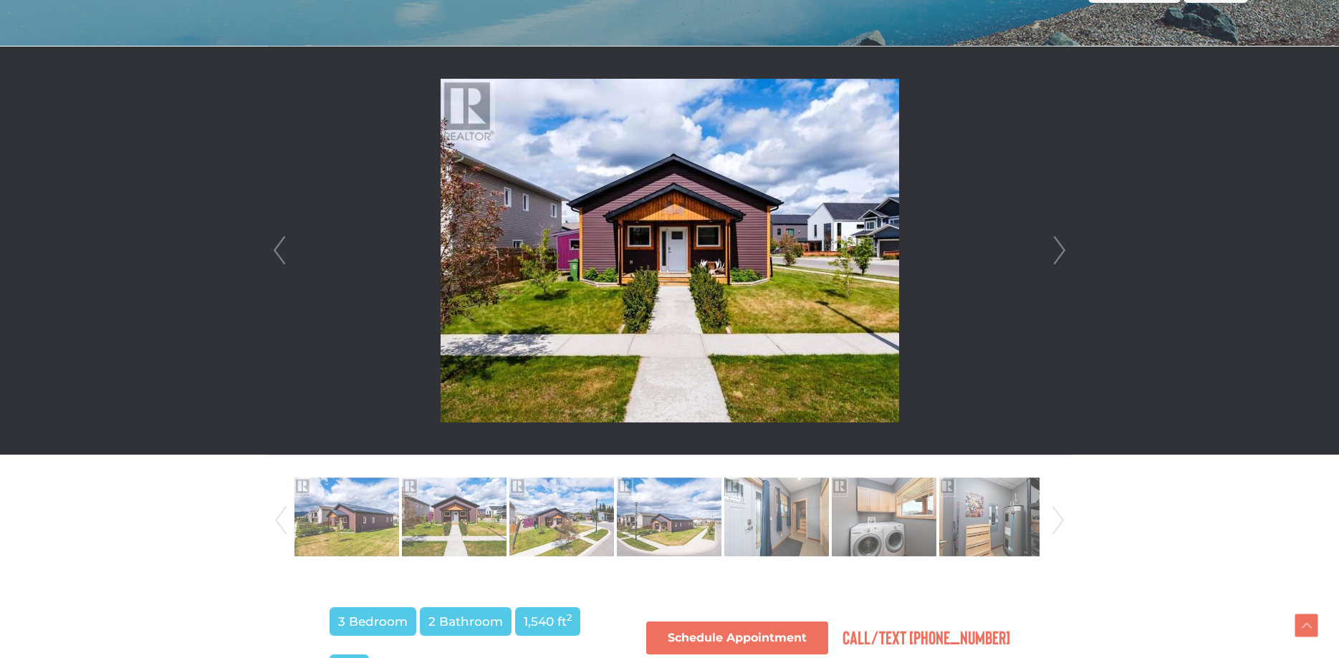
click at [1049, 264] on link "Next" at bounding box center [1059, 251] width 21 height 408
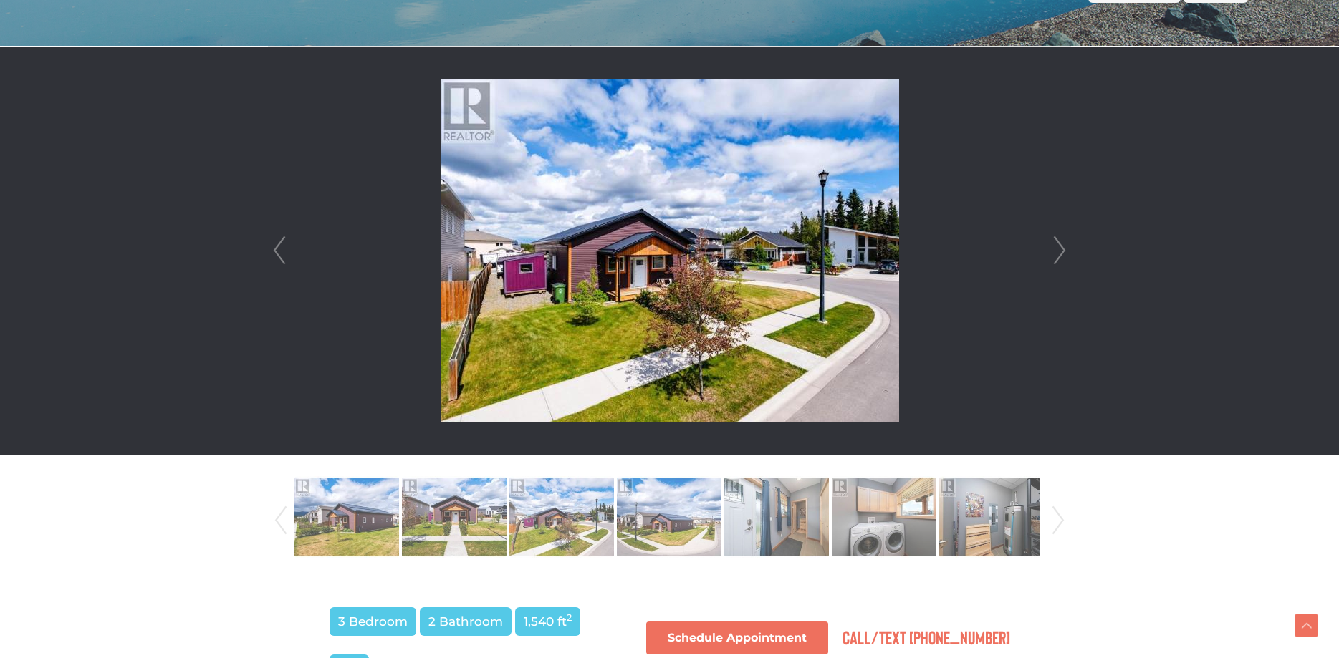
click at [1044, 272] on li at bounding box center [670, 251] width 802 height 408
click at [1057, 261] on link "Next" at bounding box center [1059, 251] width 21 height 408
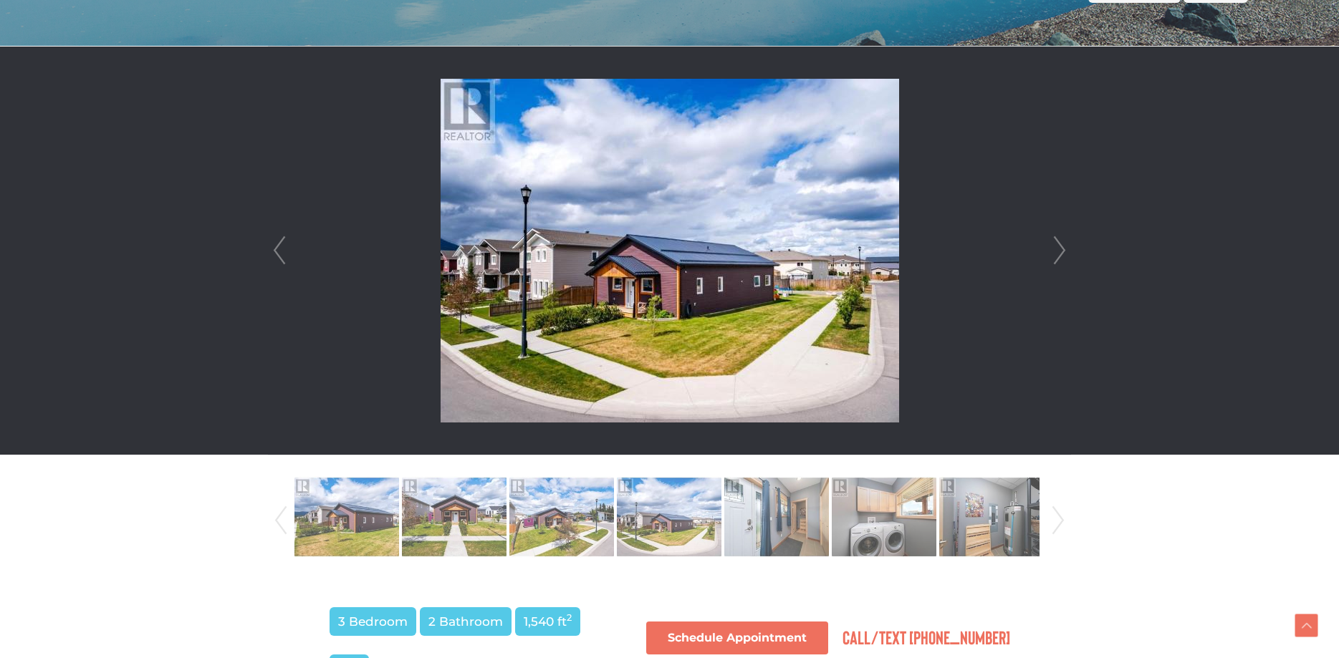
click at [1057, 261] on link "Next" at bounding box center [1059, 251] width 21 height 408
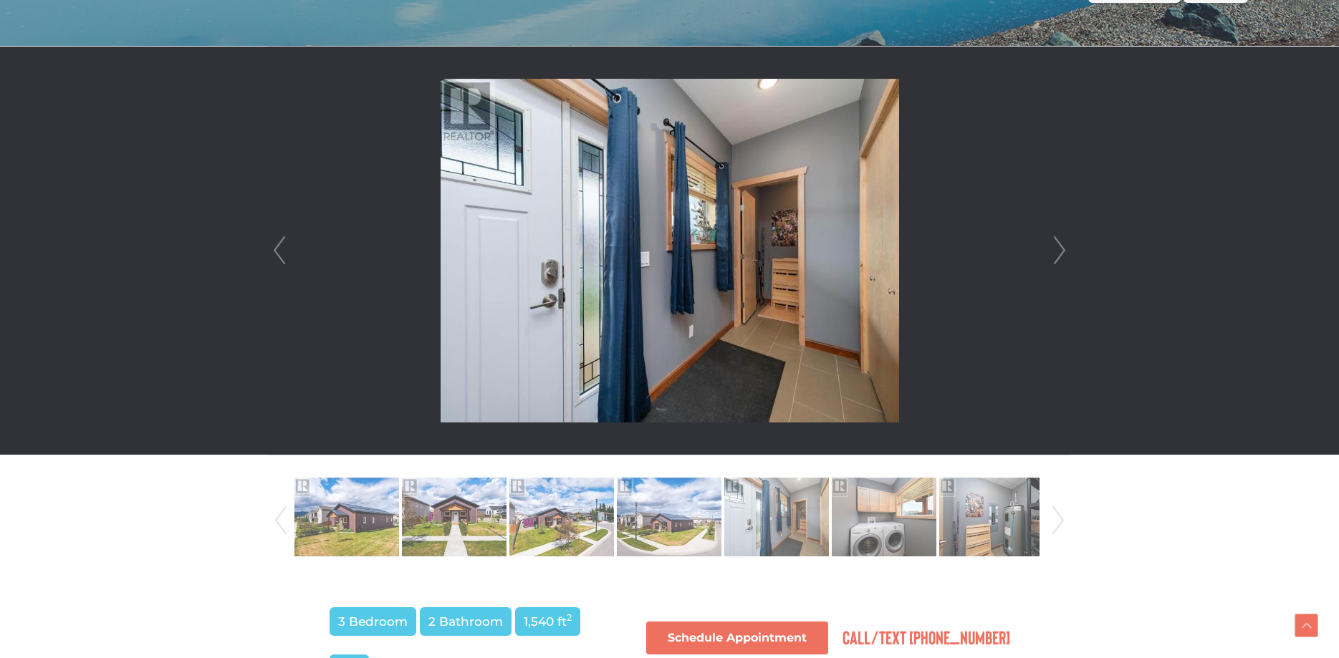
click at [1057, 261] on link "Next" at bounding box center [1059, 251] width 21 height 408
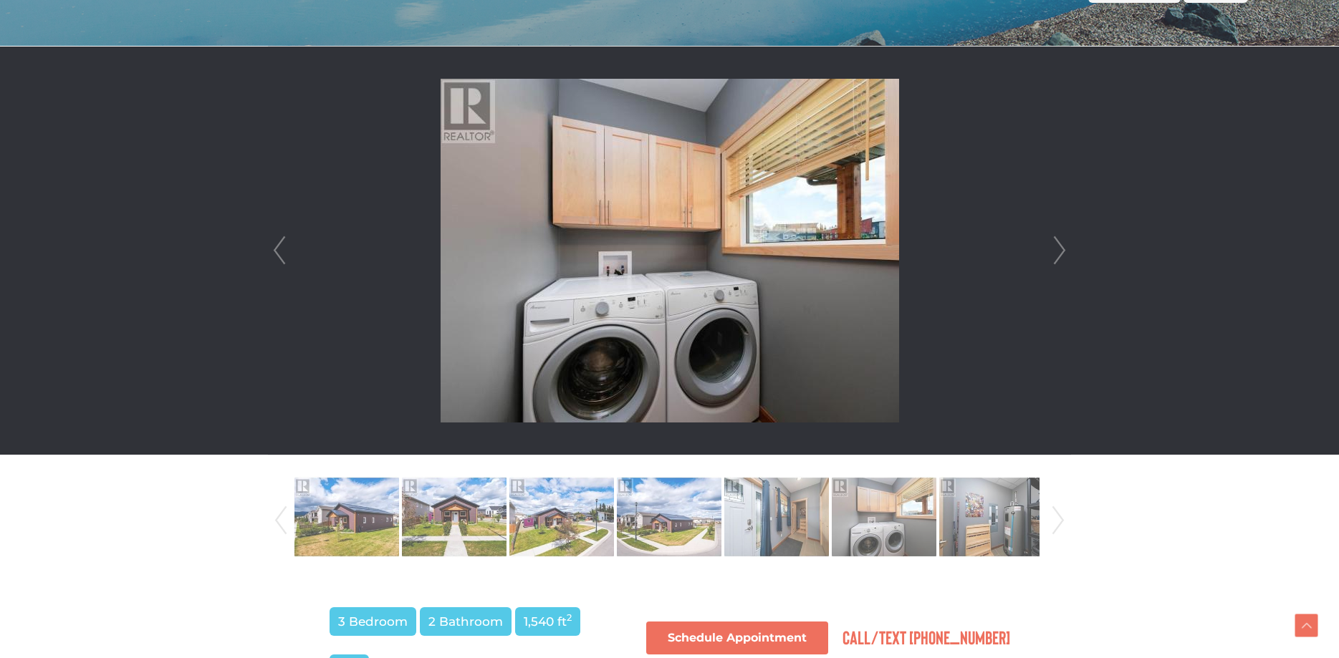
click at [1057, 261] on link "Next" at bounding box center [1059, 251] width 21 height 408
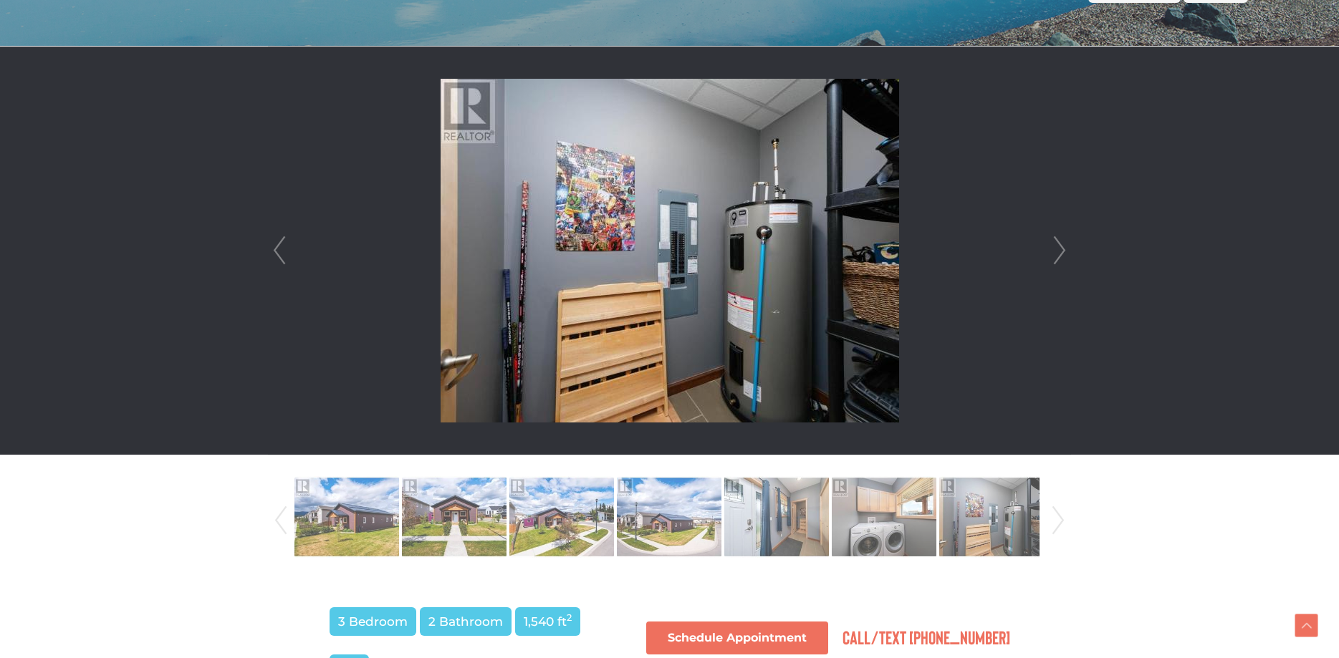
click at [1057, 261] on link "Next" at bounding box center [1059, 251] width 21 height 408
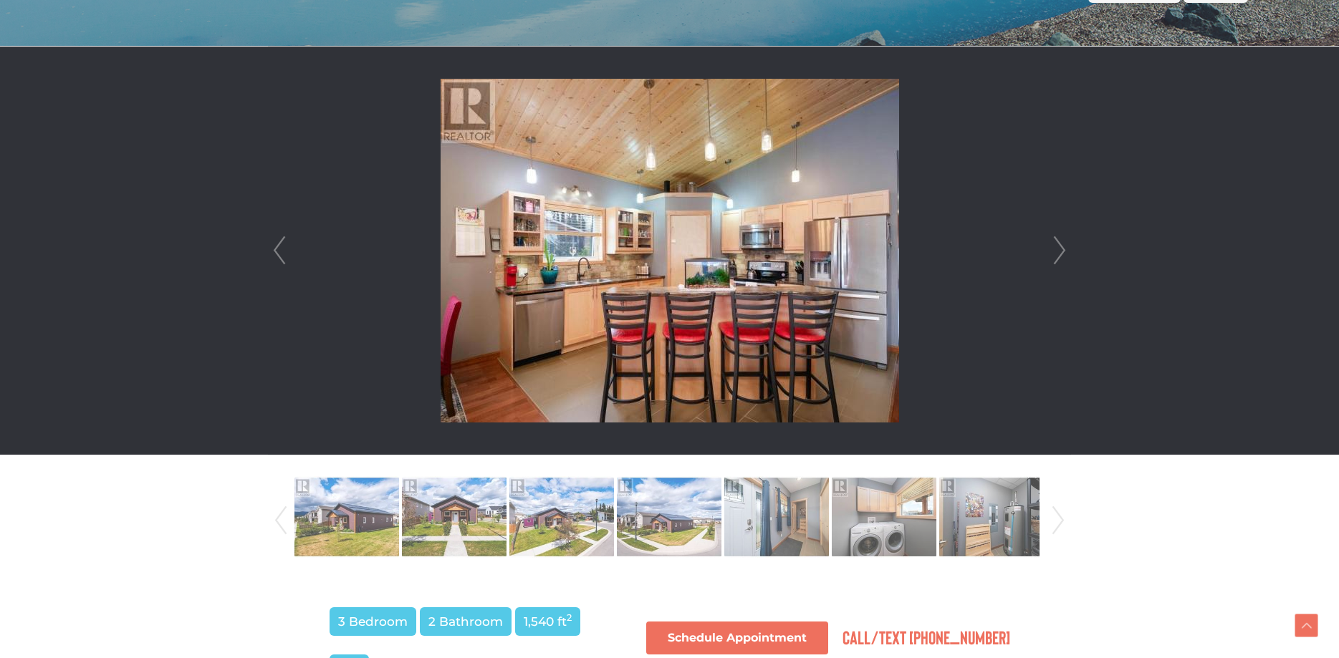
click at [1058, 261] on link "Next" at bounding box center [1059, 251] width 21 height 408
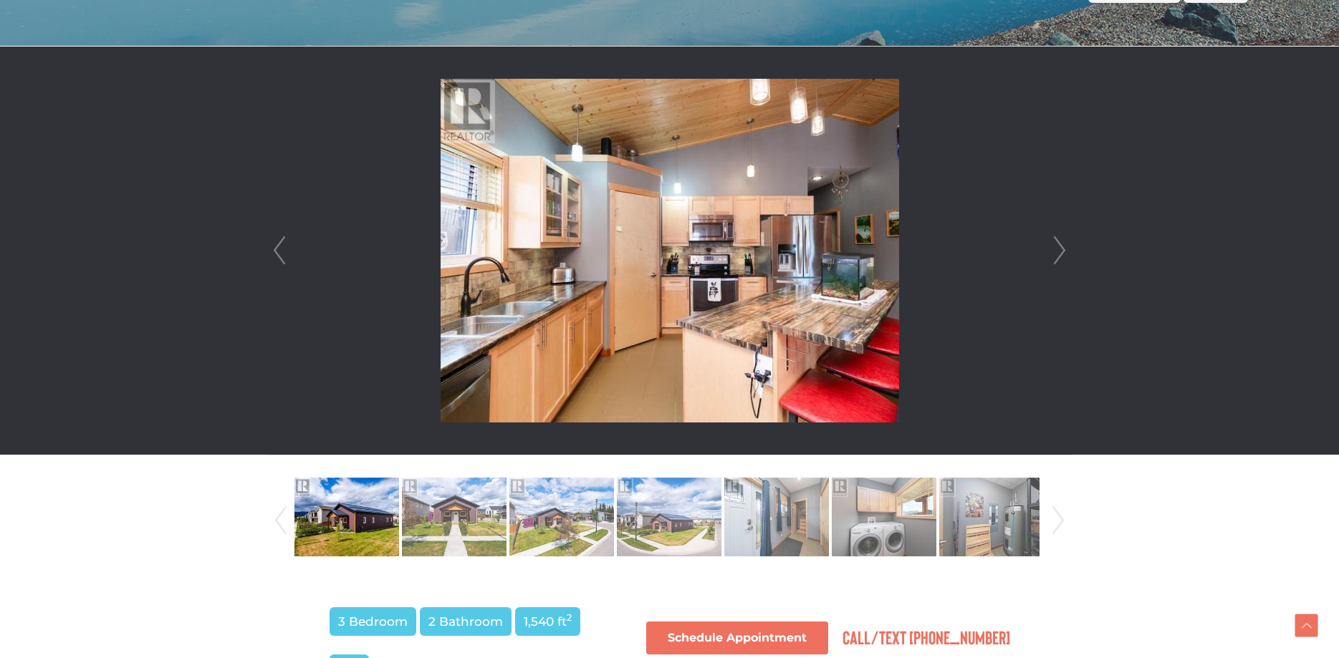
click at [1058, 261] on link "Next" at bounding box center [1059, 251] width 21 height 408
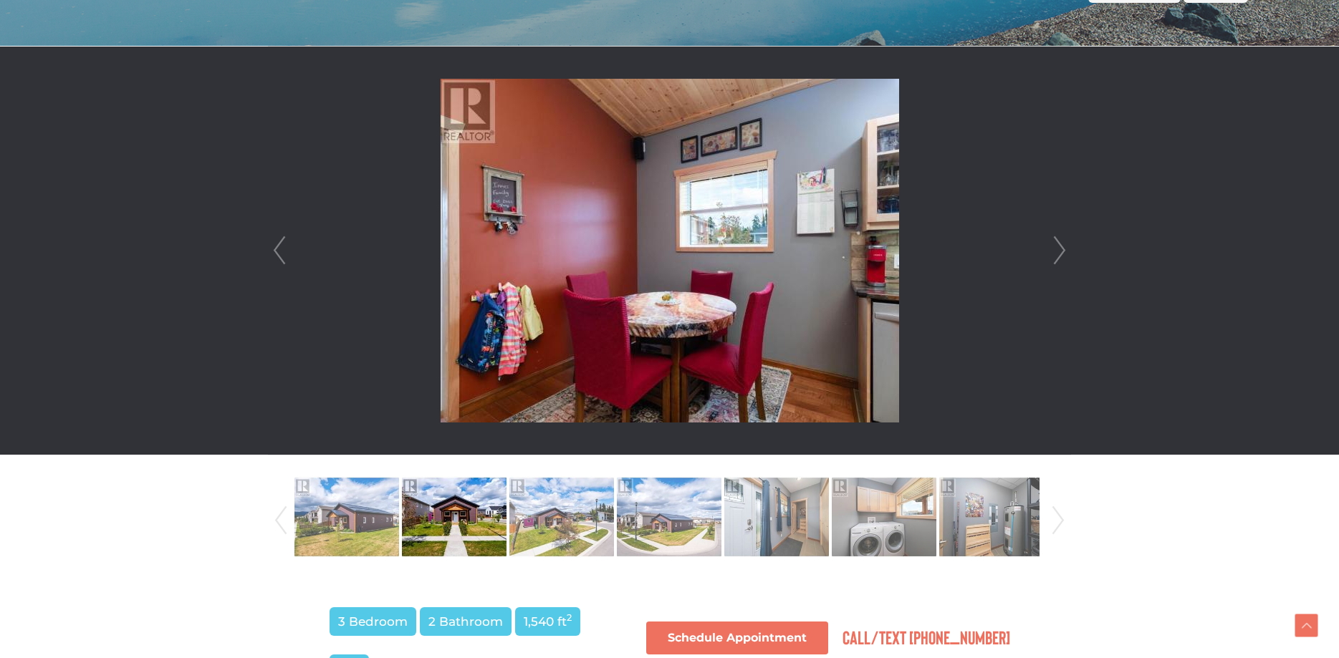
click at [1058, 261] on link "Next" at bounding box center [1059, 251] width 21 height 408
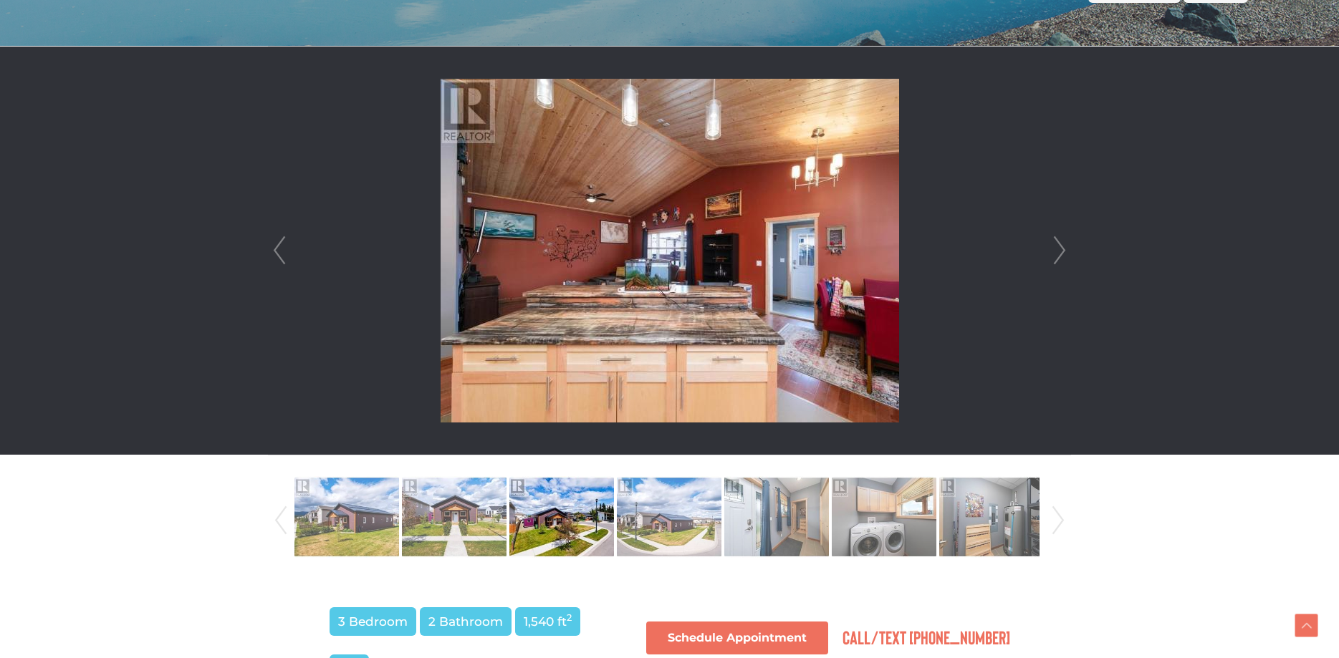
click at [1058, 261] on link "Next" at bounding box center [1059, 251] width 21 height 408
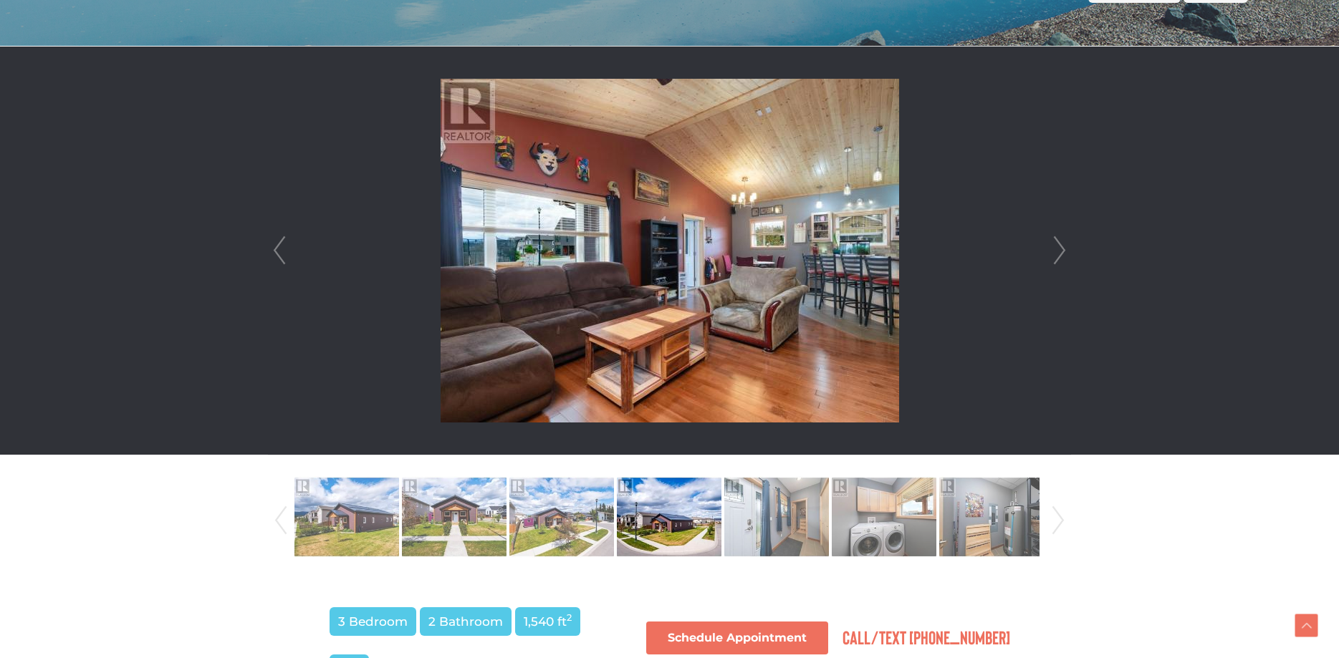
click at [1058, 261] on link "Next" at bounding box center [1059, 251] width 21 height 408
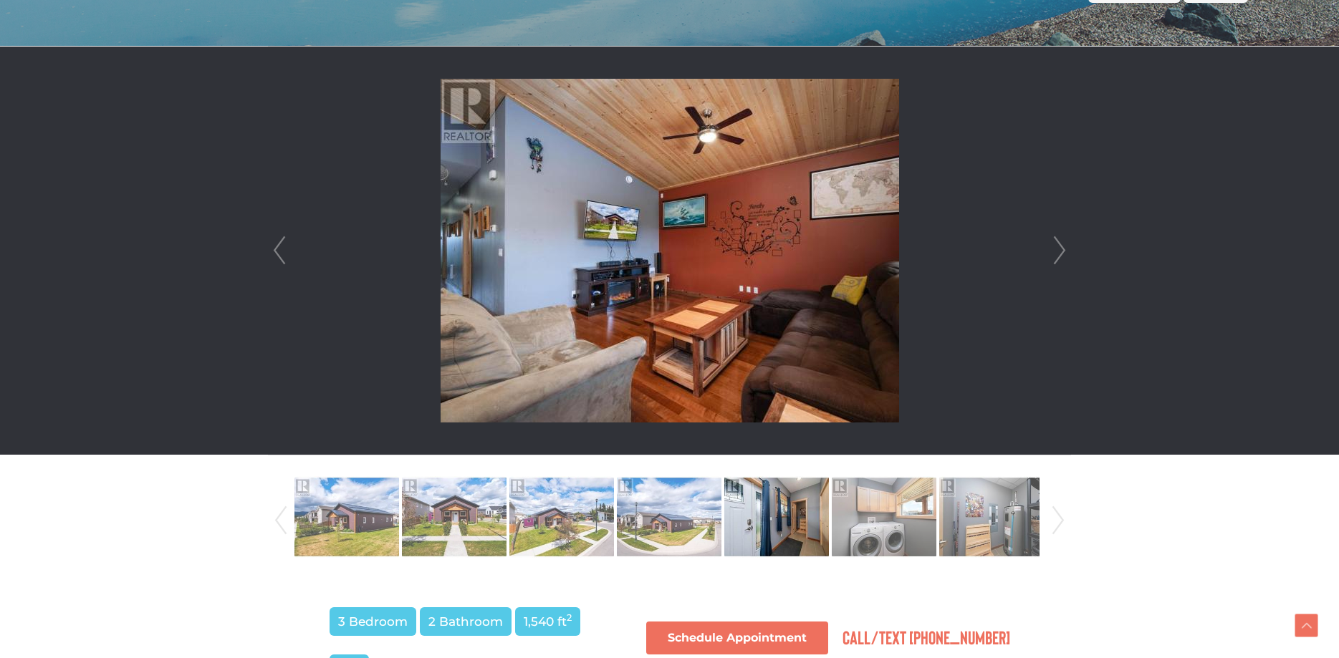
click at [1058, 261] on link "Next" at bounding box center [1059, 251] width 21 height 408
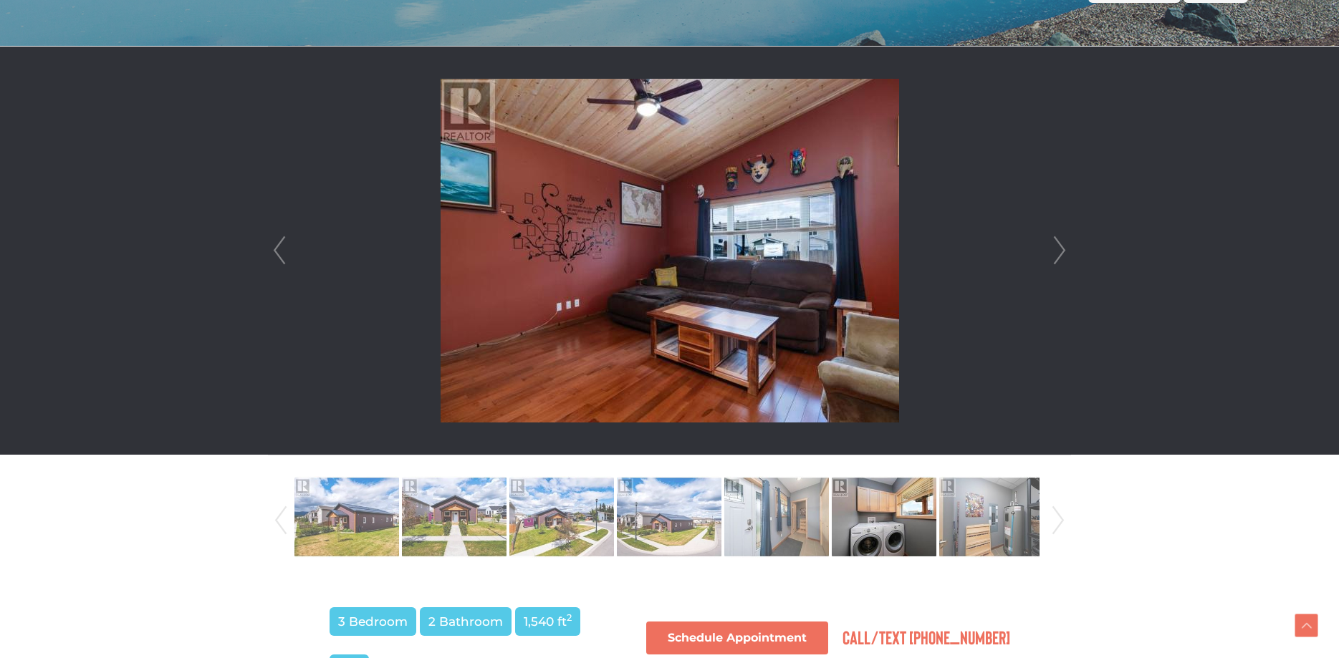
click at [1058, 261] on link "Next" at bounding box center [1059, 251] width 21 height 408
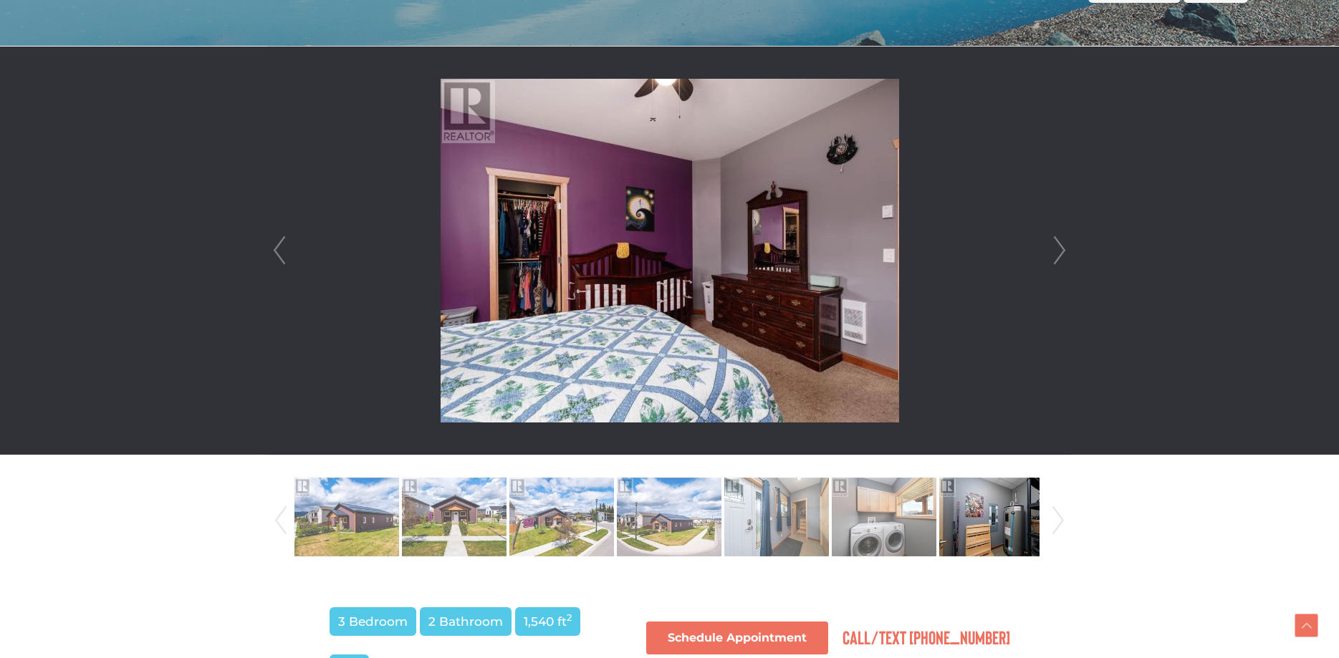
click at [1058, 261] on link "Next" at bounding box center [1059, 251] width 21 height 408
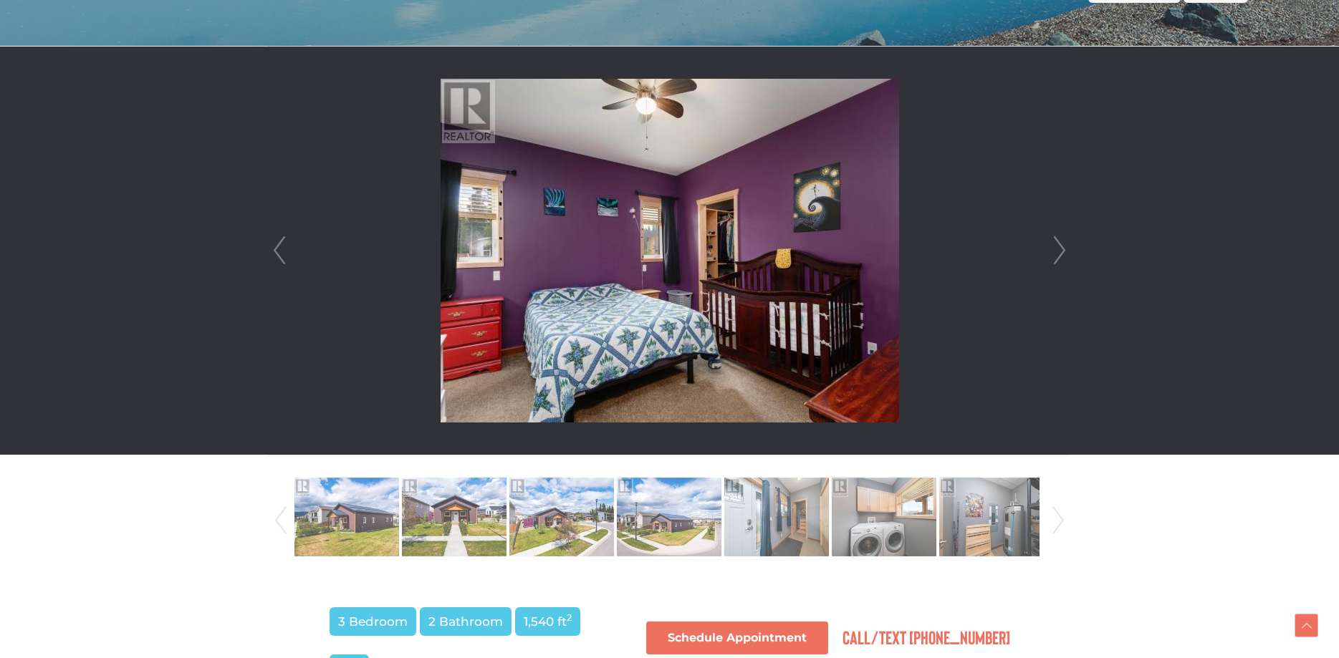
click at [1058, 261] on link "Next" at bounding box center [1059, 251] width 21 height 408
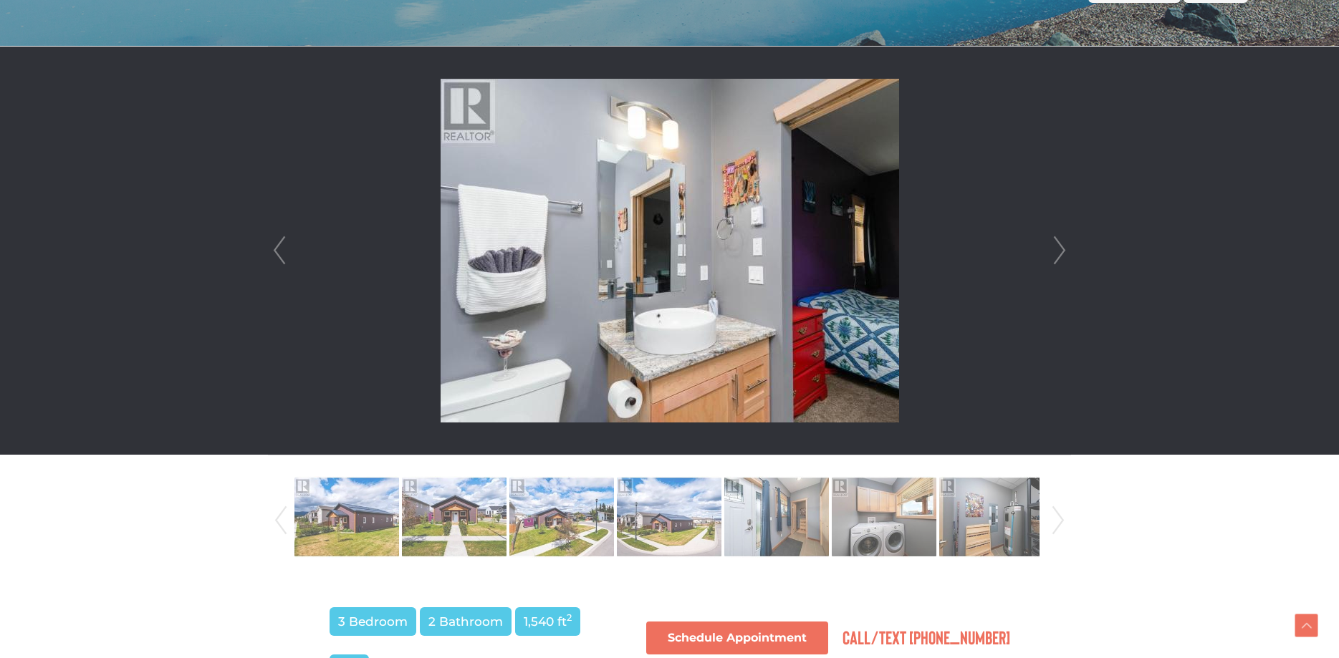
click at [1058, 261] on link "Next" at bounding box center [1059, 251] width 21 height 408
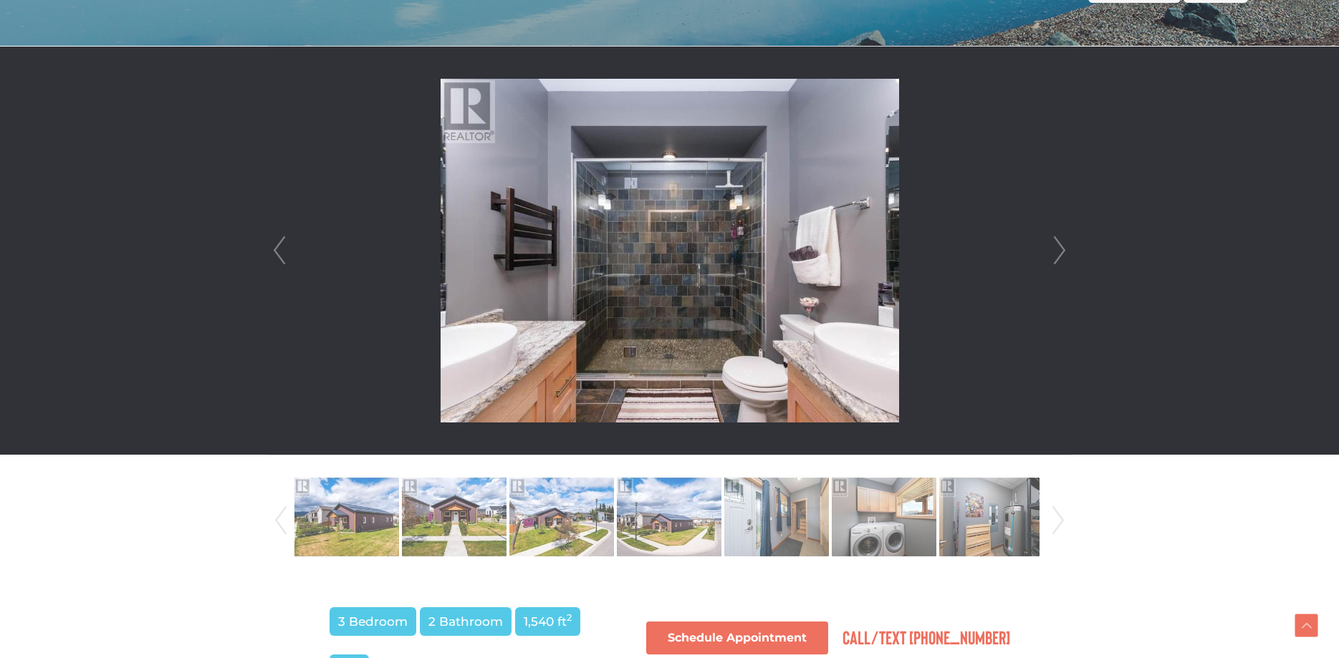
click at [1058, 261] on link "Next" at bounding box center [1059, 251] width 21 height 408
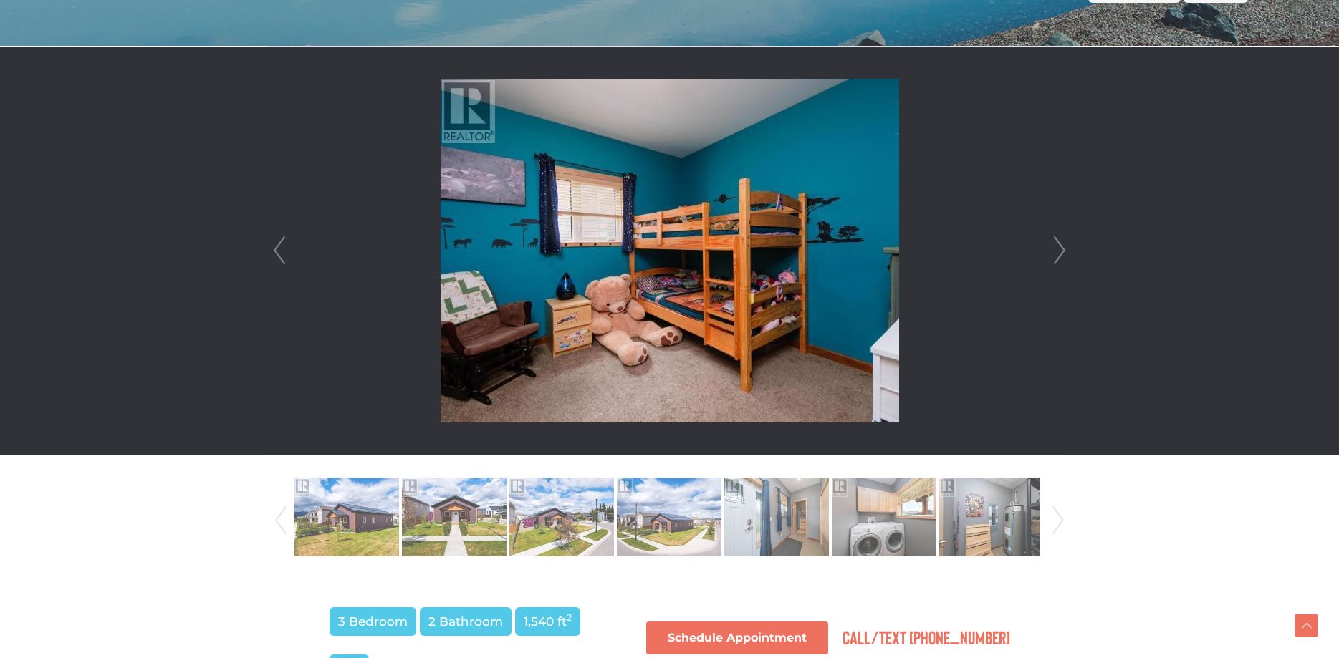
click at [1058, 261] on link "Next" at bounding box center [1059, 251] width 21 height 408
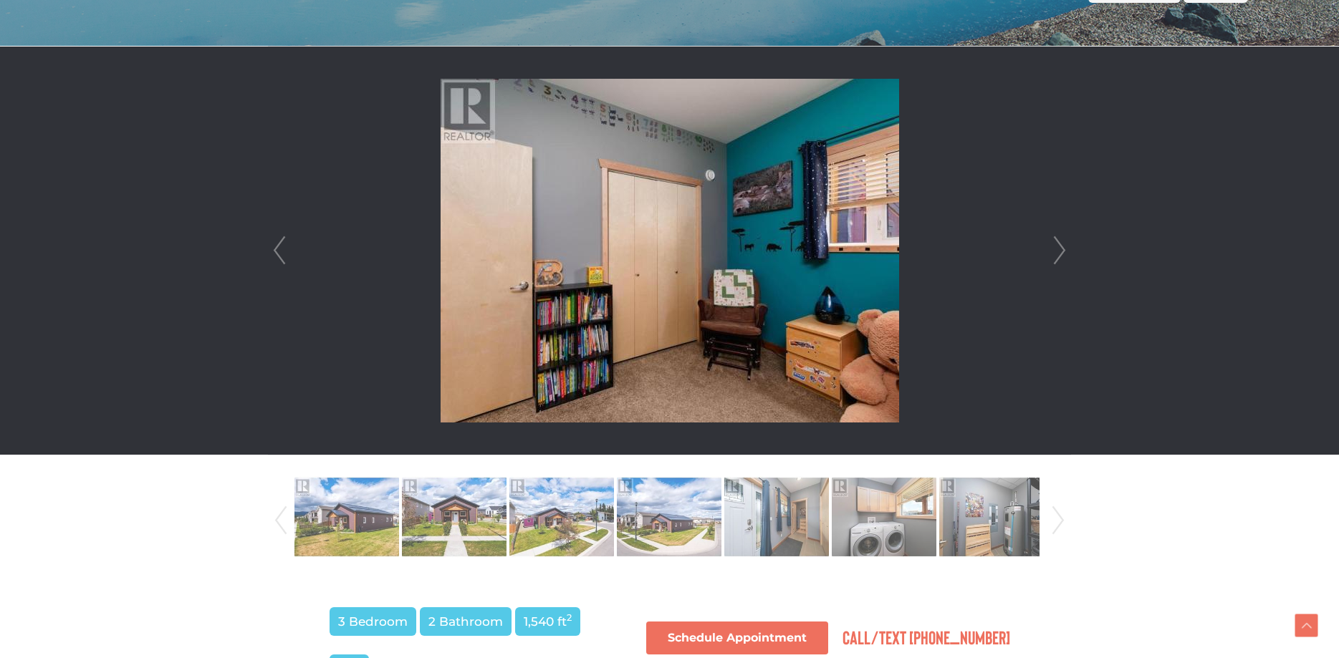
click at [1058, 261] on link "Next" at bounding box center [1059, 251] width 21 height 408
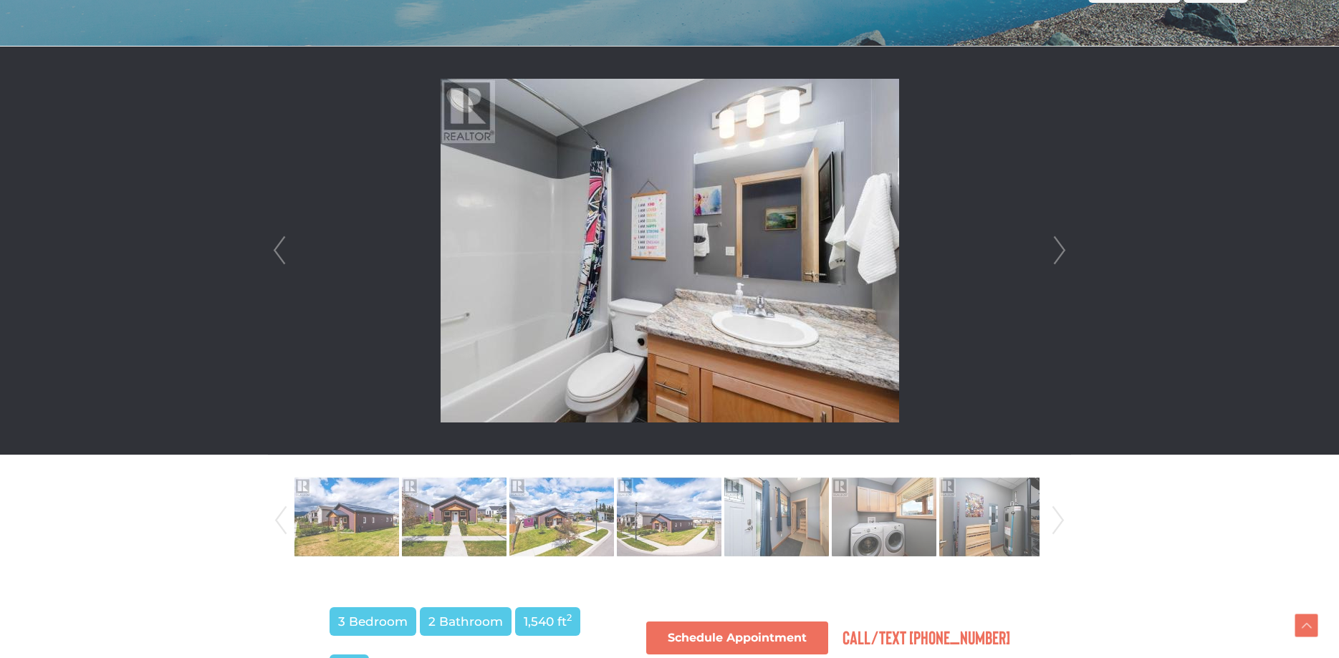
click at [1058, 261] on link "Next" at bounding box center [1059, 251] width 21 height 408
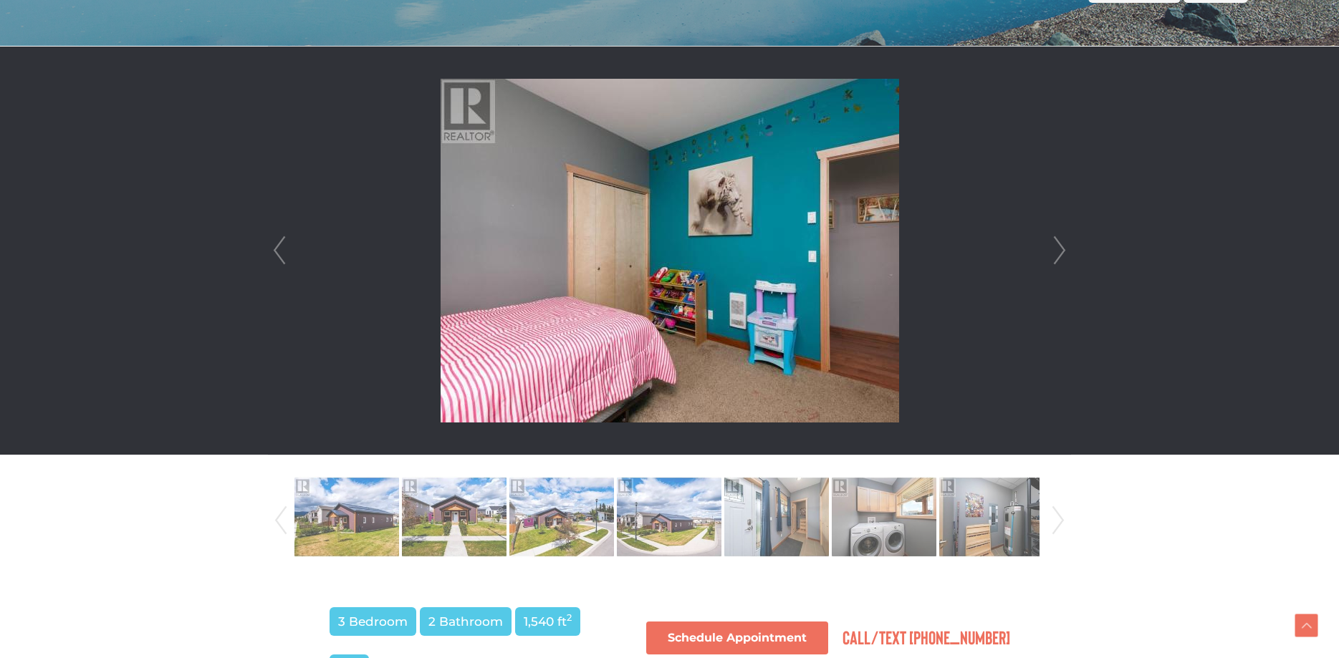
click at [1058, 261] on link "Next" at bounding box center [1059, 251] width 21 height 408
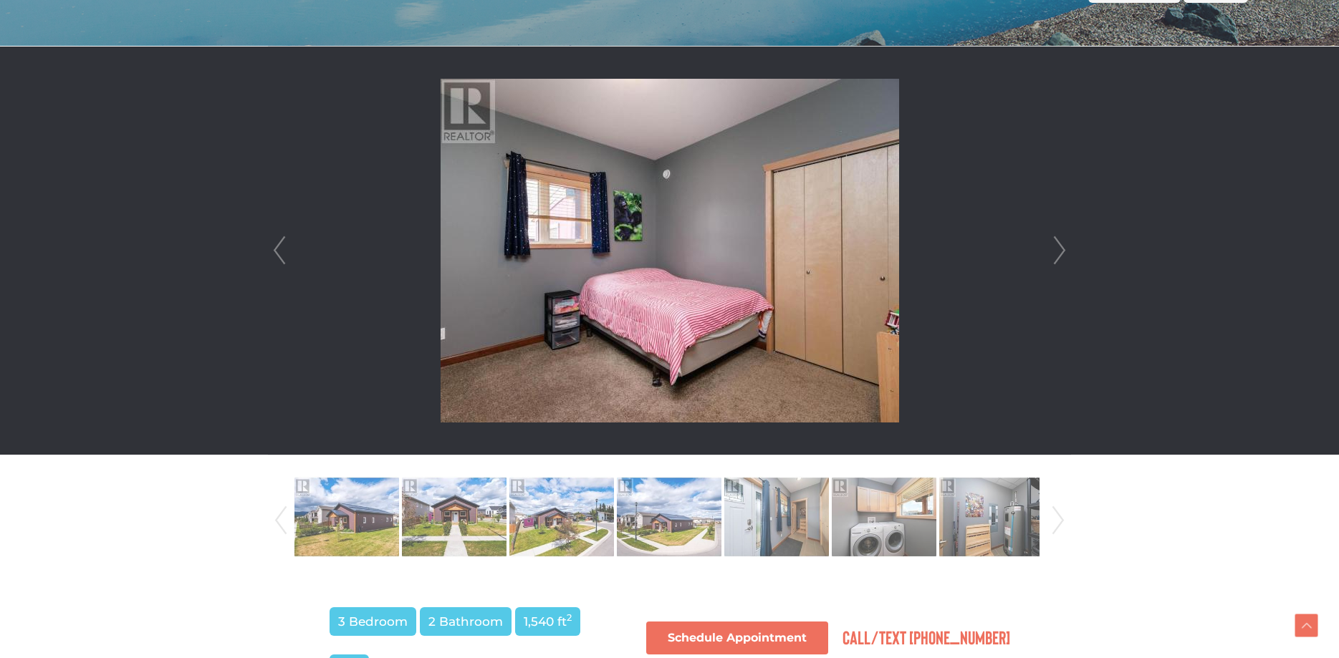
click at [1058, 262] on link "Next" at bounding box center [1059, 251] width 21 height 408
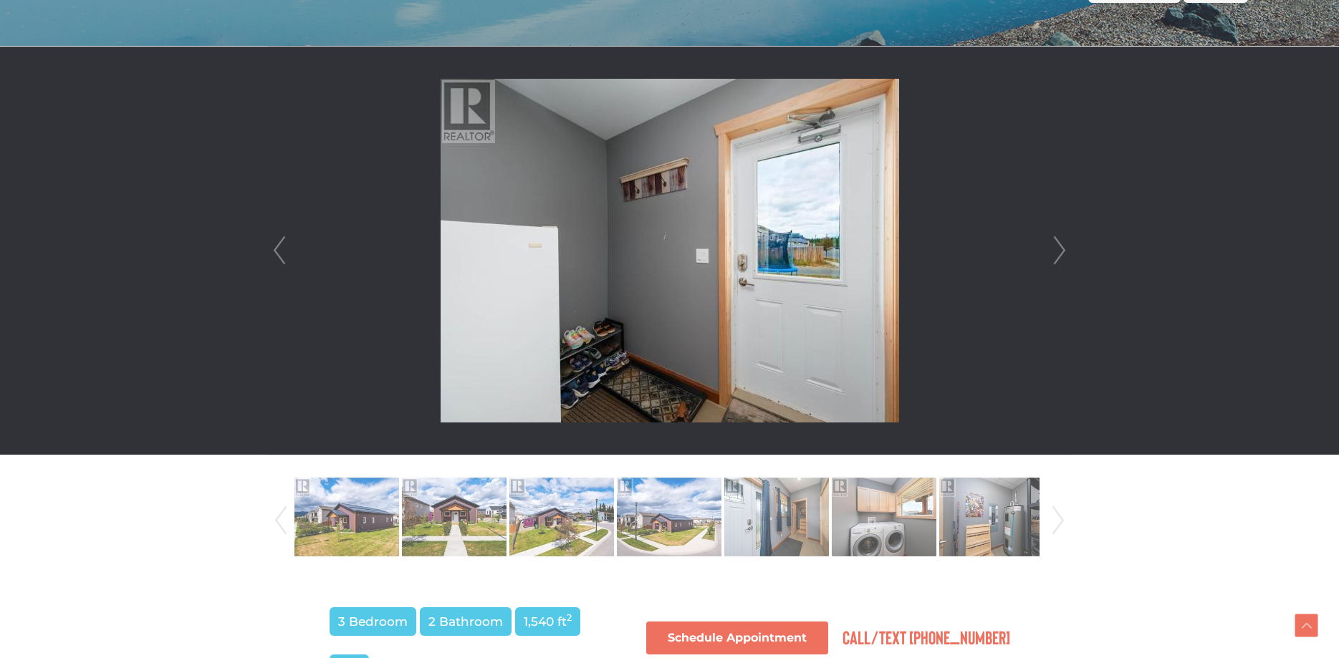
click at [1058, 263] on link "Next" at bounding box center [1059, 251] width 21 height 408
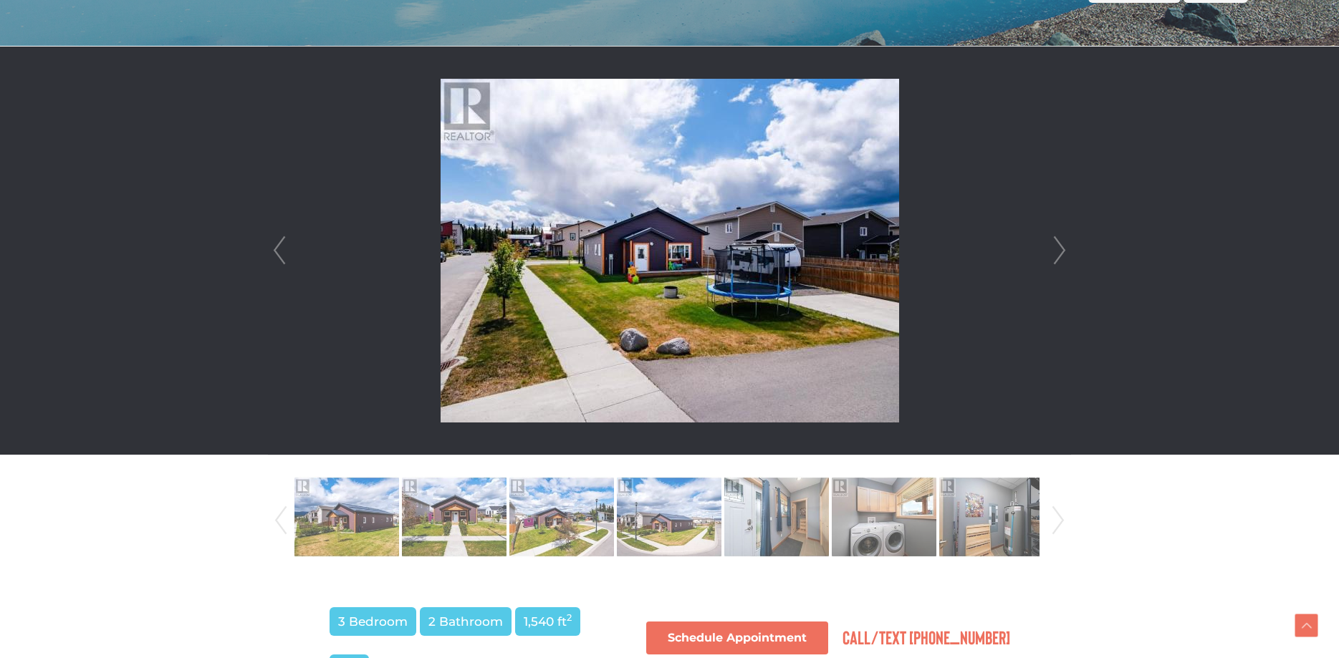
click at [1064, 257] on link "Next" at bounding box center [1059, 251] width 21 height 408
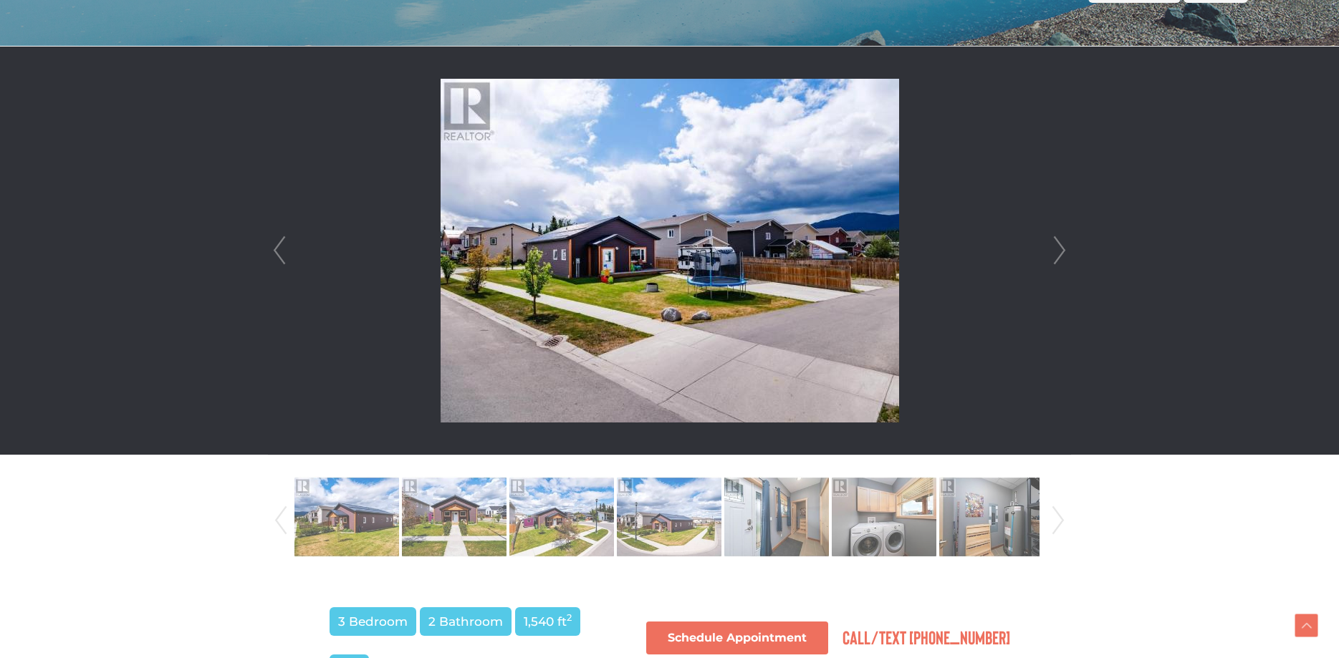
click at [1064, 257] on link "Next" at bounding box center [1059, 251] width 21 height 408
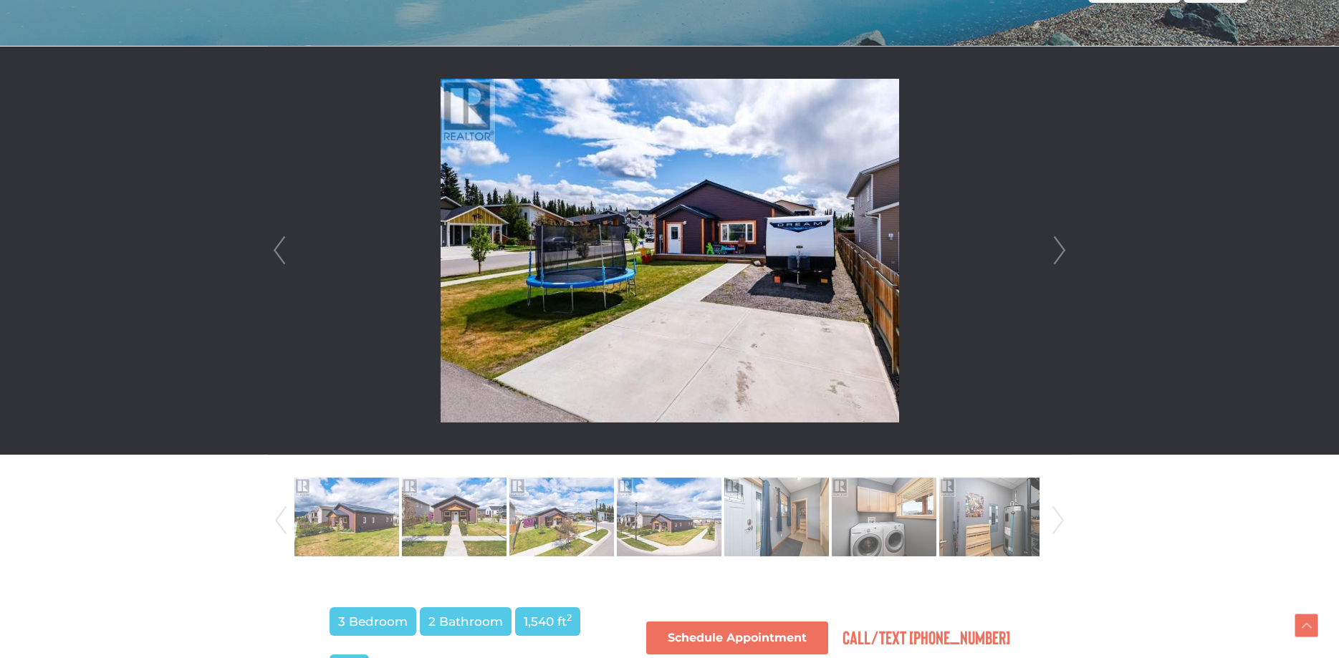
click at [1064, 257] on link "Next" at bounding box center [1059, 251] width 21 height 408
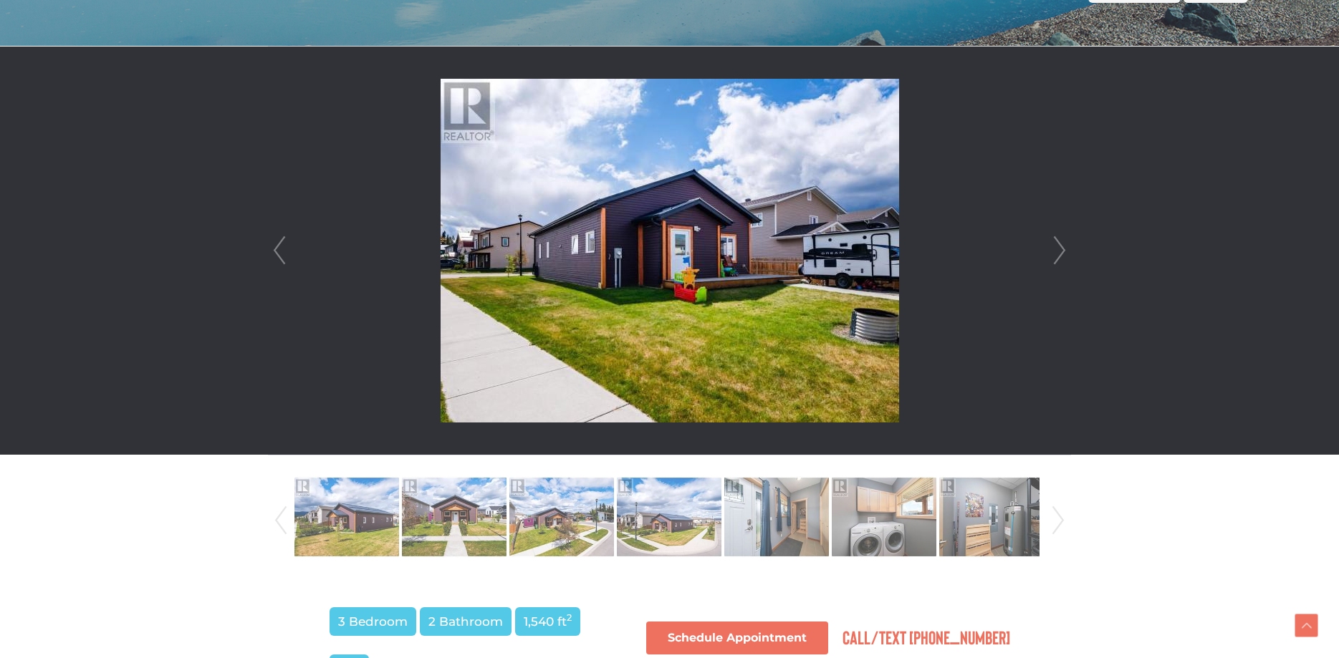
click at [1064, 257] on link "Next" at bounding box center [1059, 251] width 21 height 408
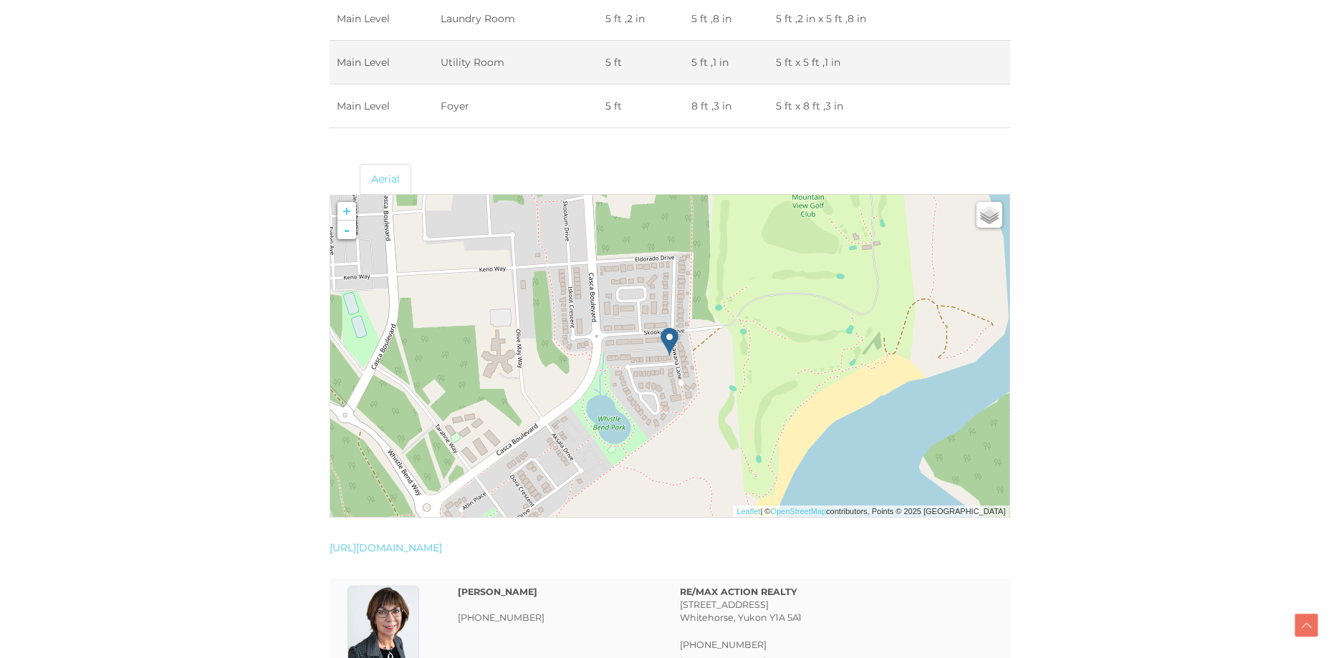
scroll to position [2631, 0]
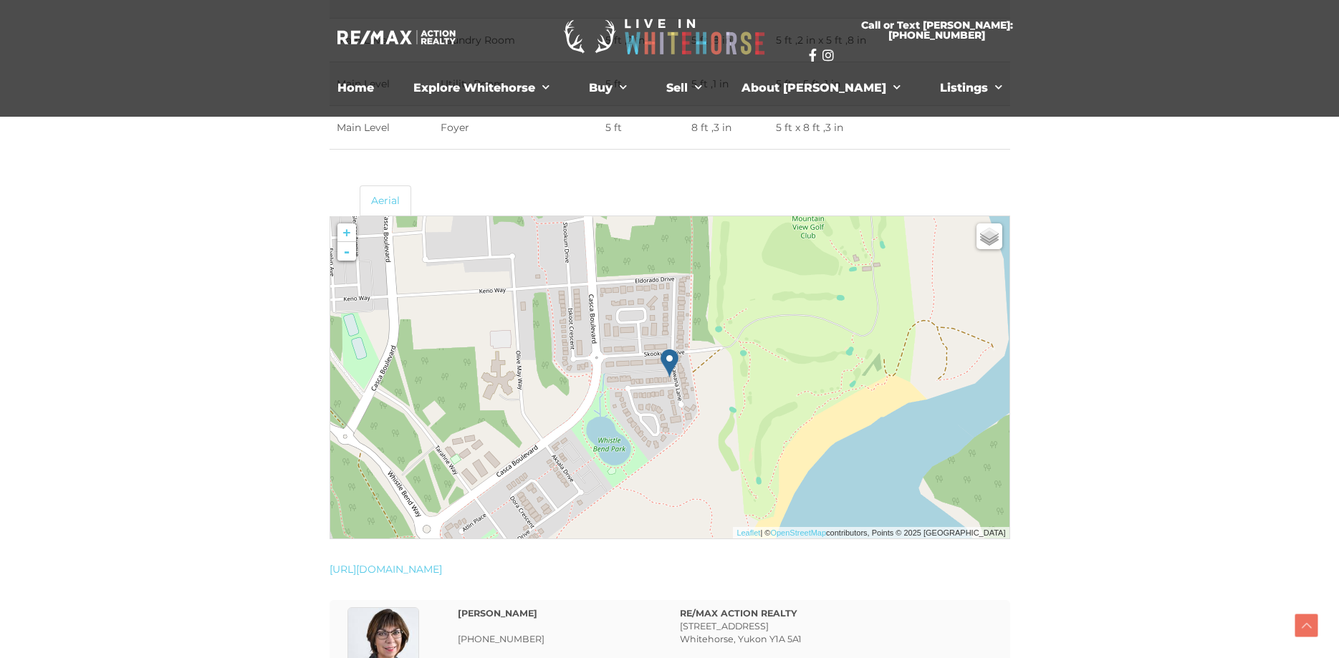
click at [670, 364] on img at bounding box center [670, 363] width 18 height 29
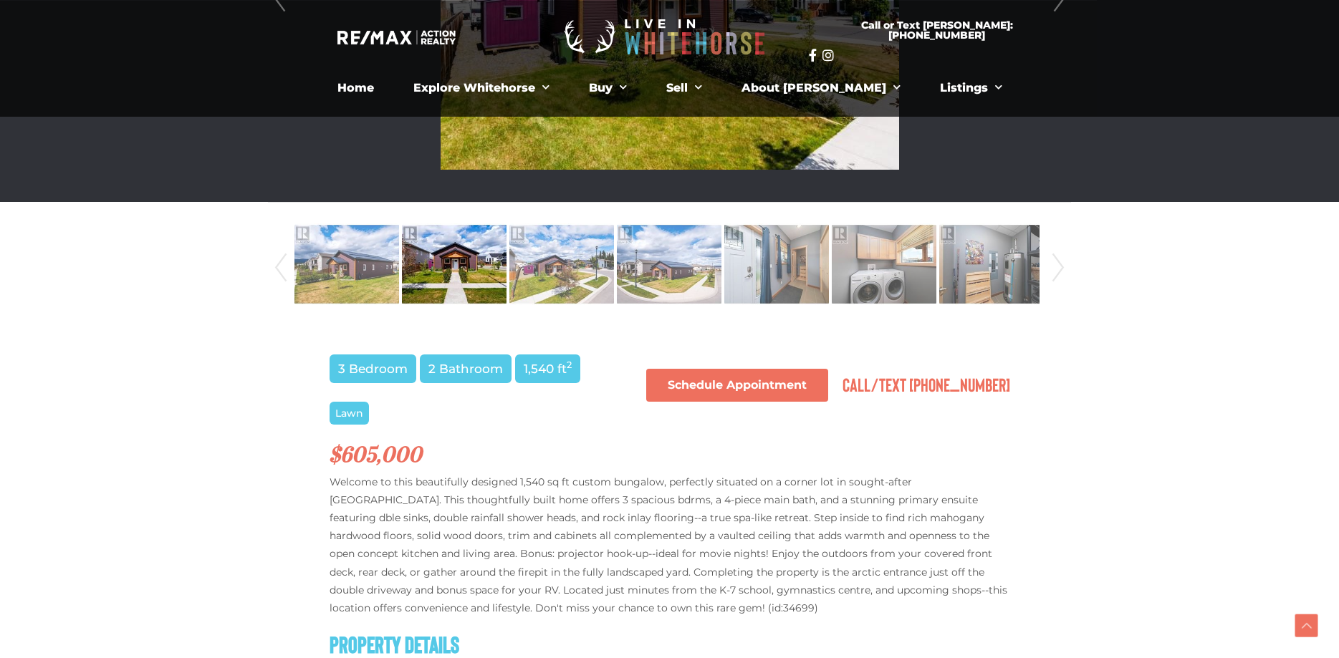
scroll to position [585, 0]
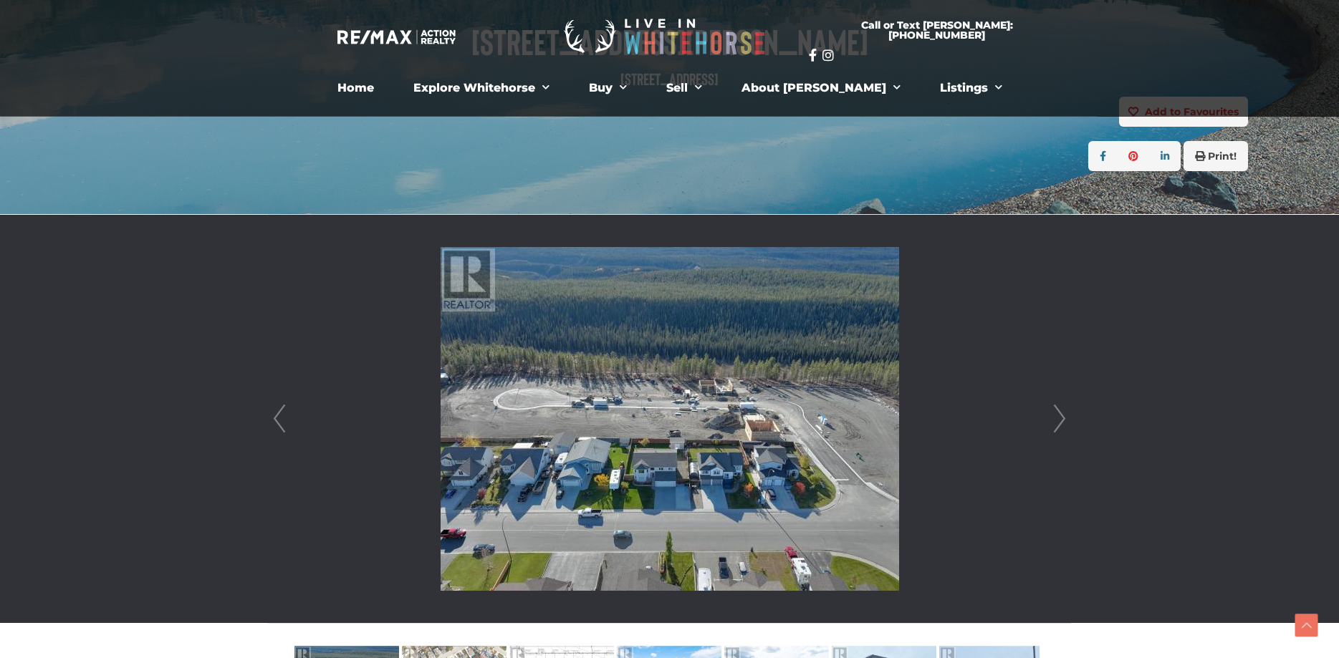
scroll to position [219, 0]
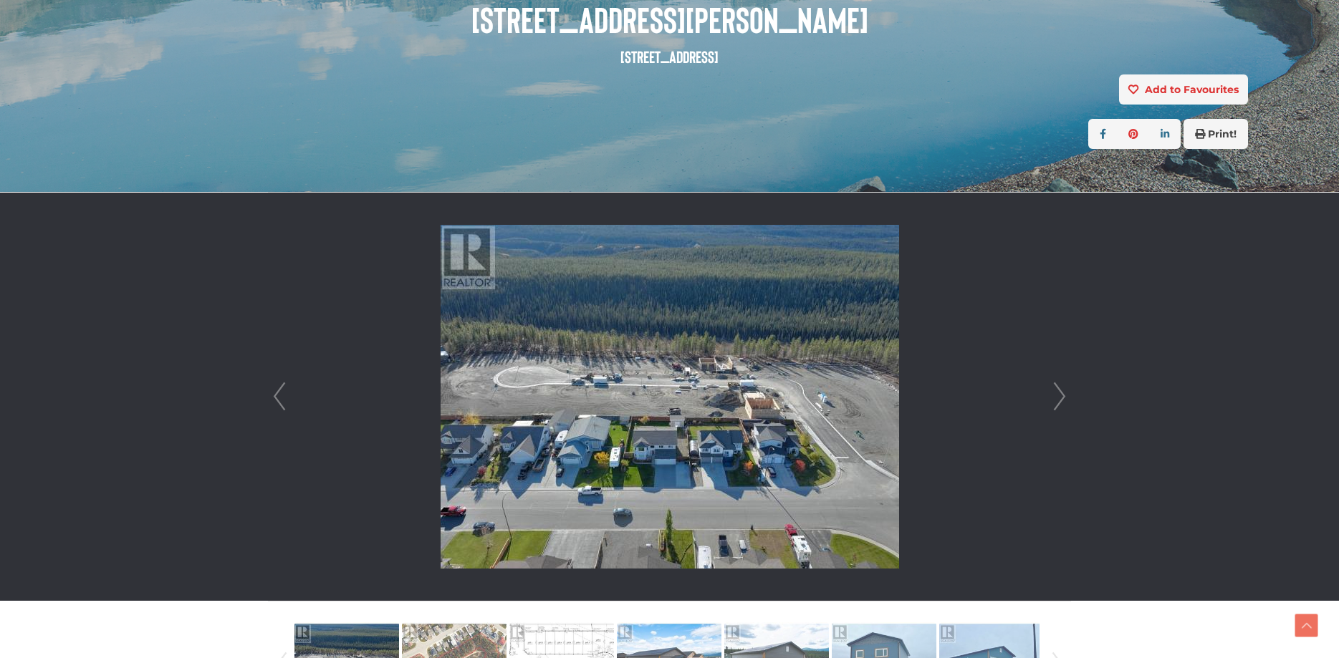
click at [1054, 395] on link "Next" at bounding box center [1059, 397] width 21 height 408
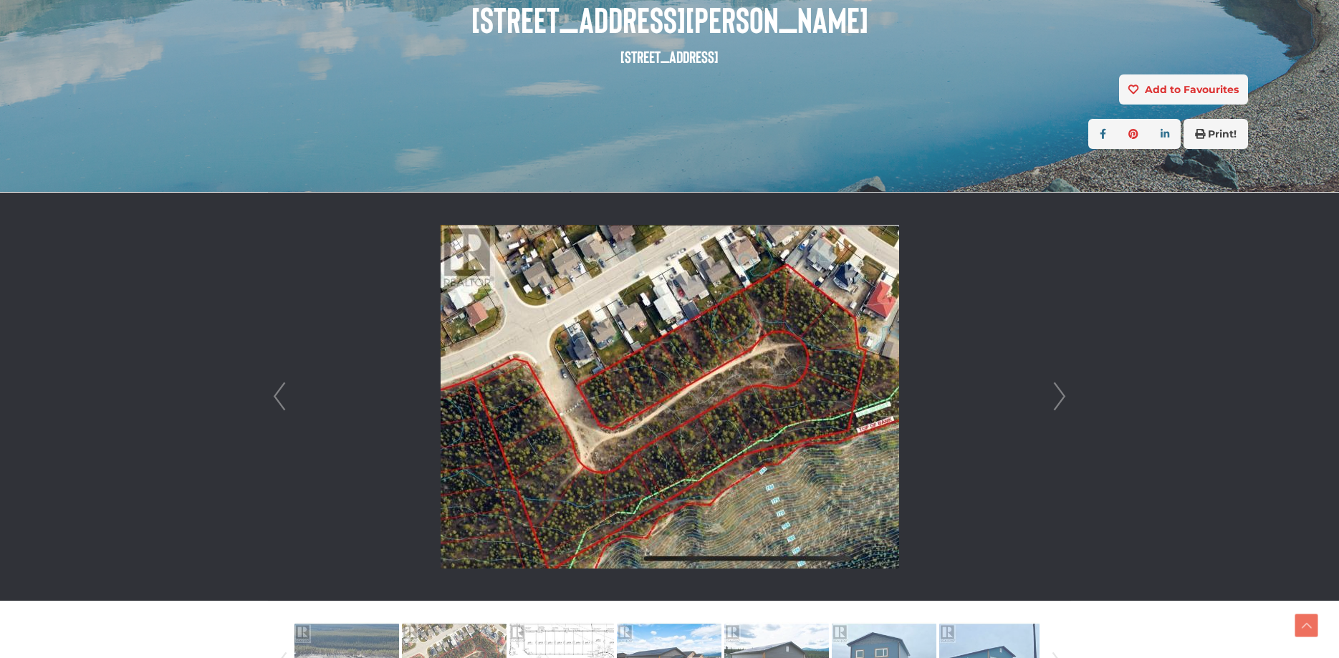
click at [1054, 396] on link "Next" at bounding box center [1059, 397] width 21 height 408
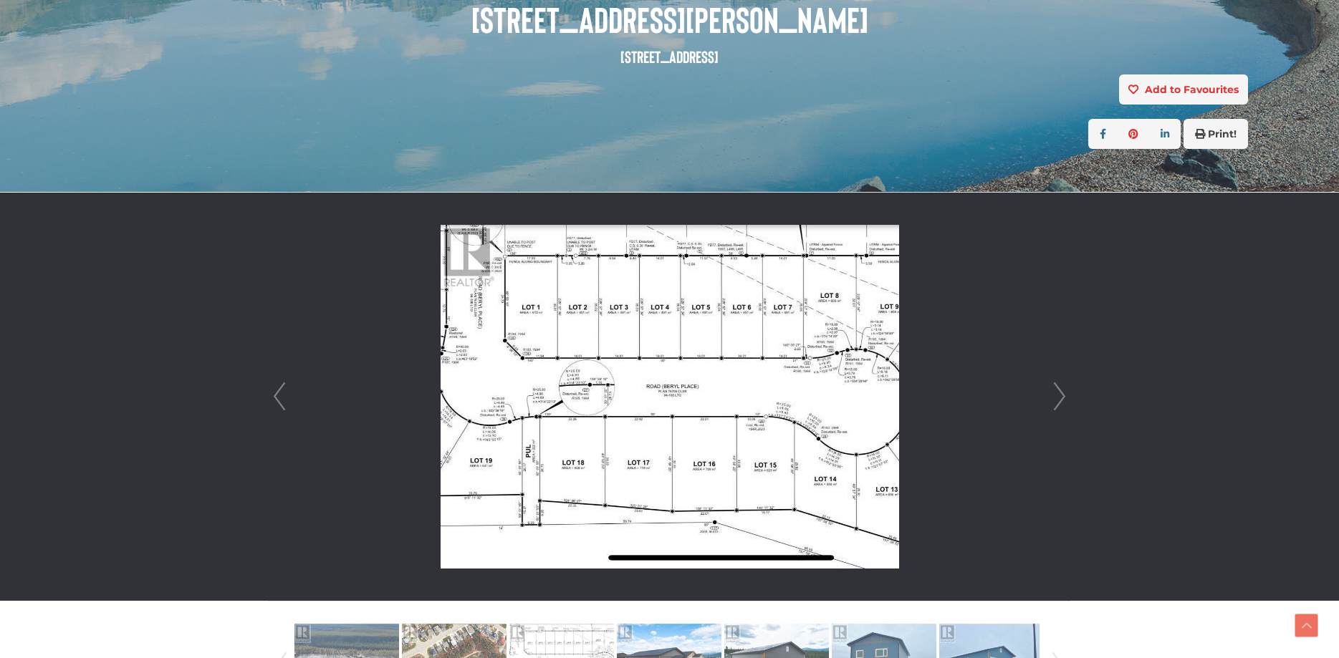
click at [1062, 401] on link "Next" at bounding box center [1059, 397] width 21 height 408
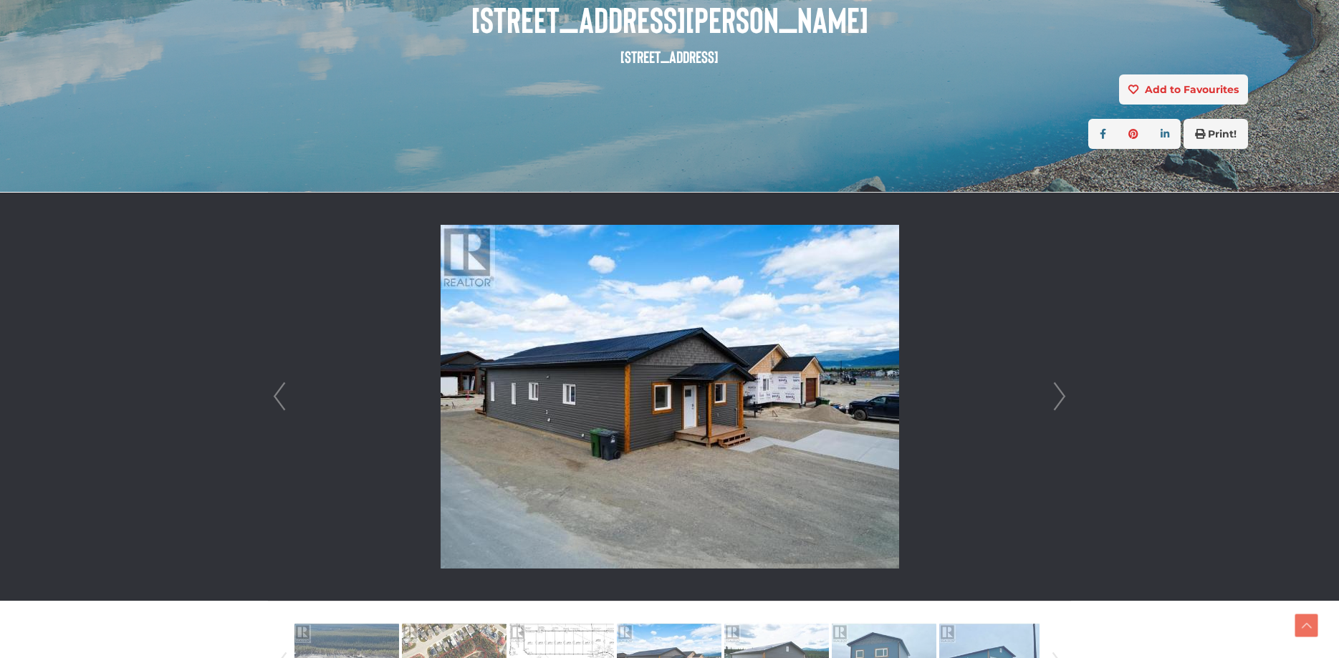
click at [1066, 400] on link "Next" at bounding box center [1059, 397] width 21 height 408
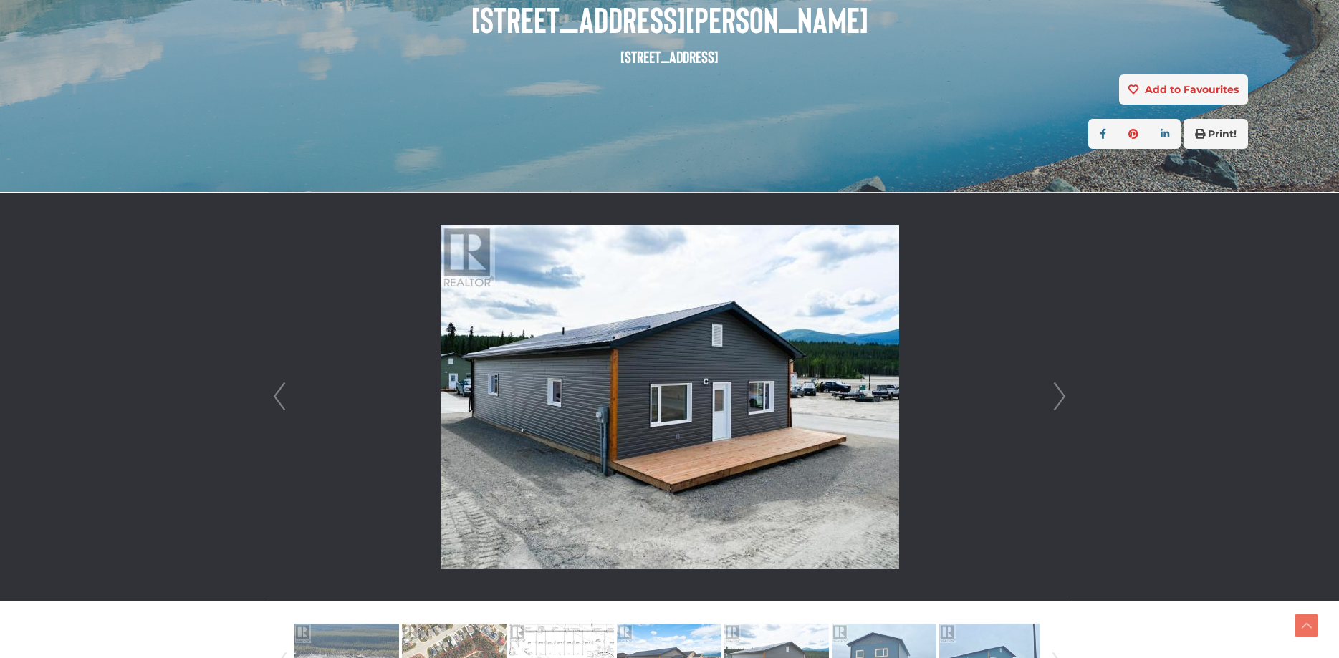
click at [1066, 400] on link "Next" at bounding box center [1059, 397] width 21 height 408
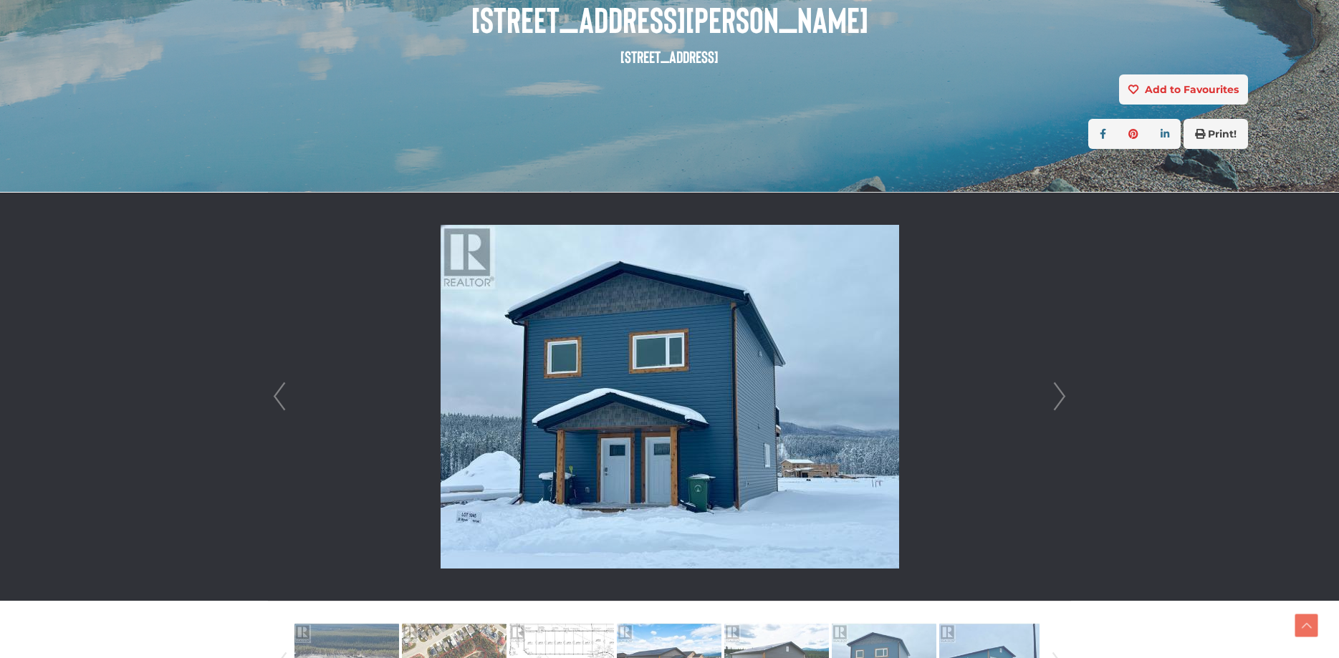
click at [1066, 400] on link "Next" at bounding box center [1059, 397] width 21 height 408
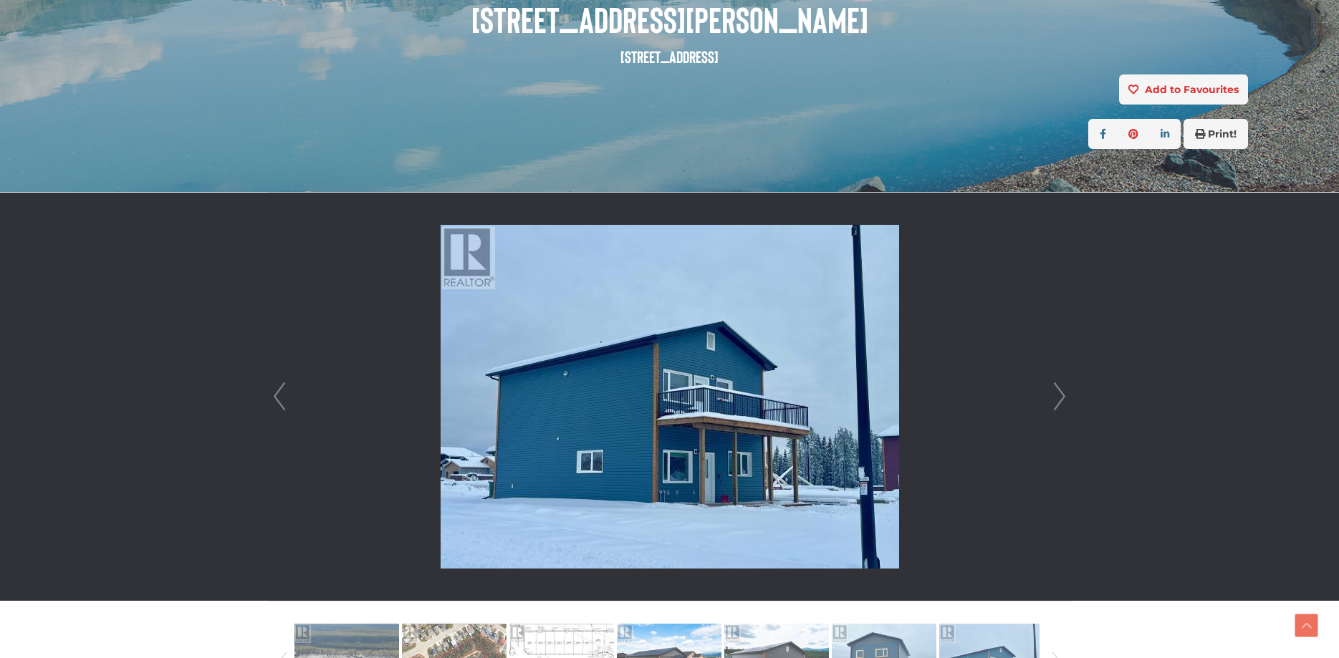
click at [1066, 400] on link "Next" at bounding box center [1059, 397] width 21 height 408
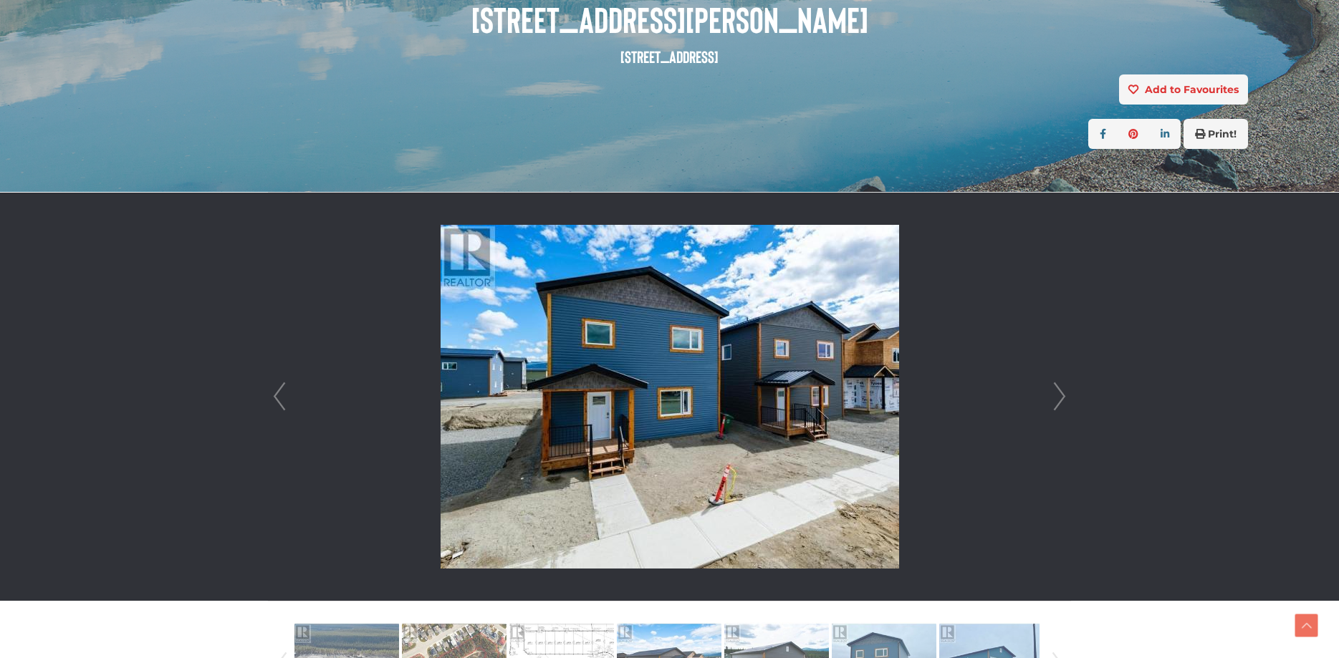
click at [1066, 400] on link "Next" at bounding box center [1059, 397] width 21 height 408
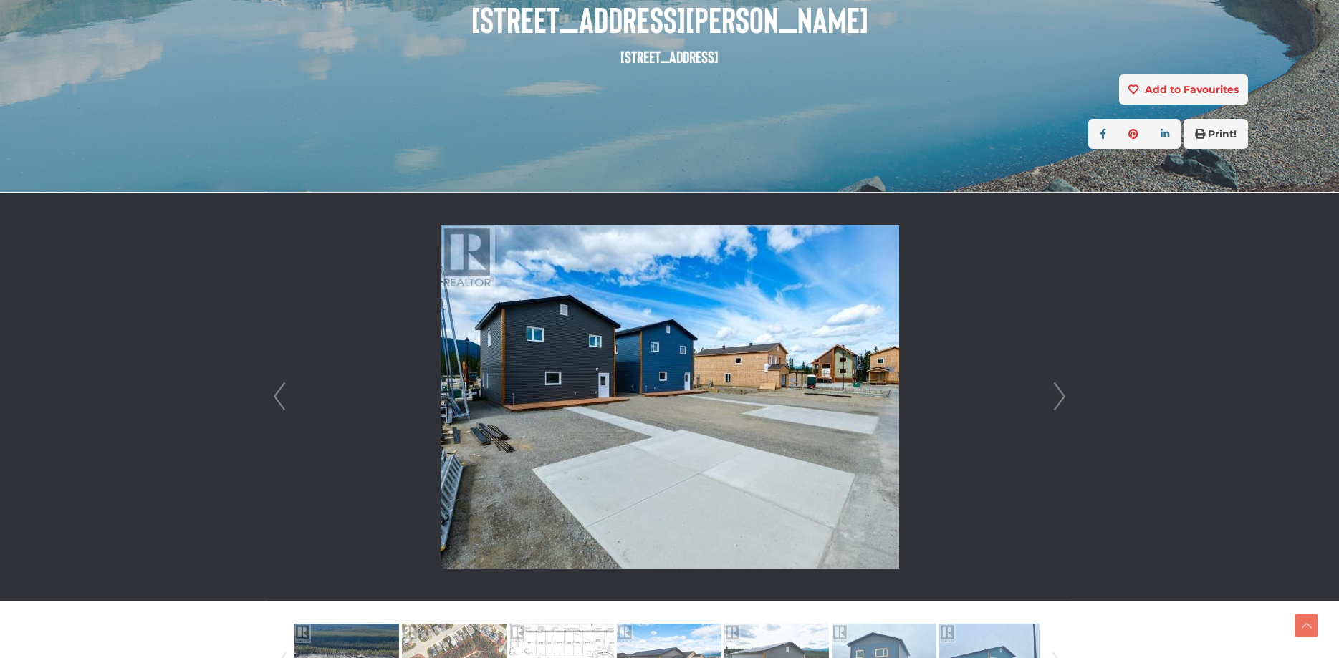
click at [1066, 400] on link "Next" at bounding box center [1059, 397] width 21 height 408
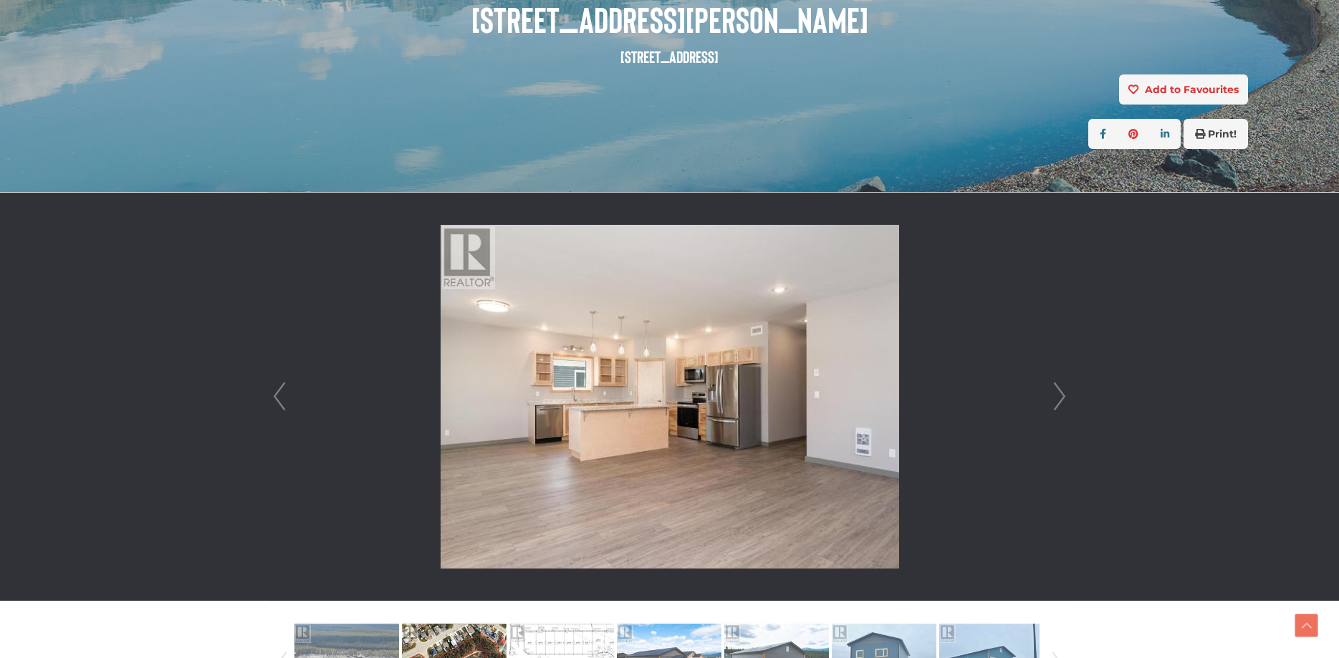
click at [1066, 400] on link "Next" at bounding box center [1059, 397] width 21 height 408
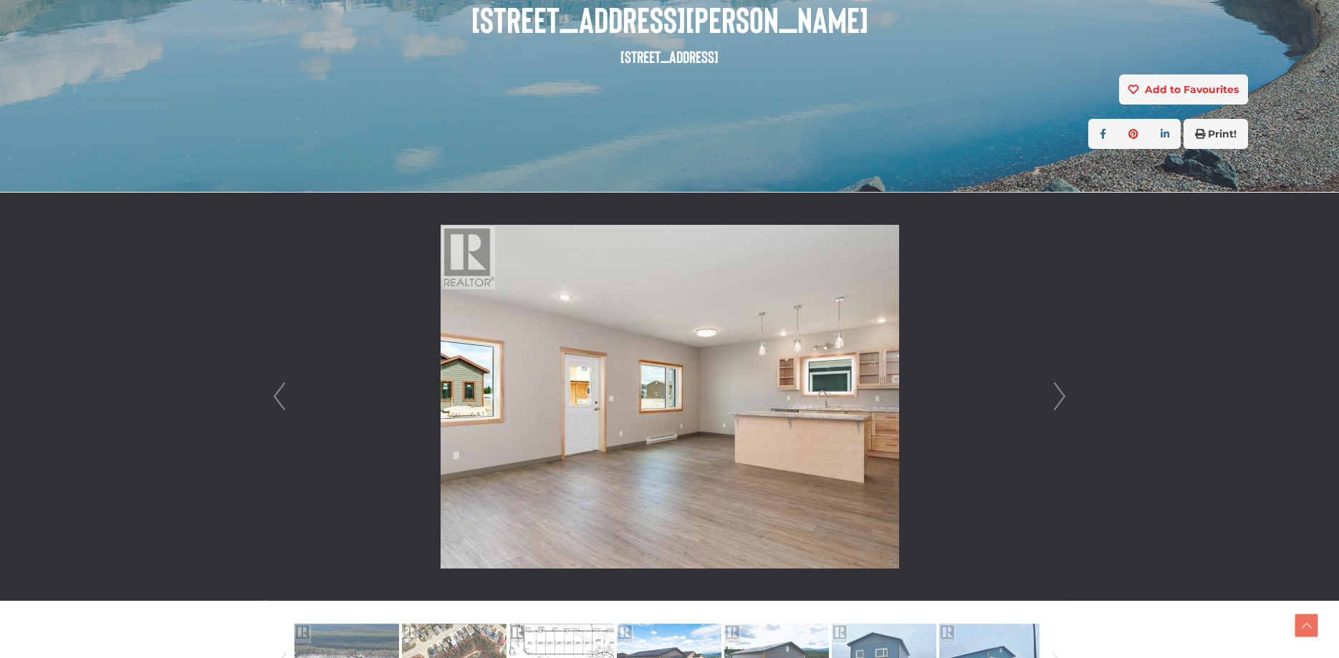
click at [1066, 400] on link "Next" at bounding box center [1059, 397] width 21 height 408
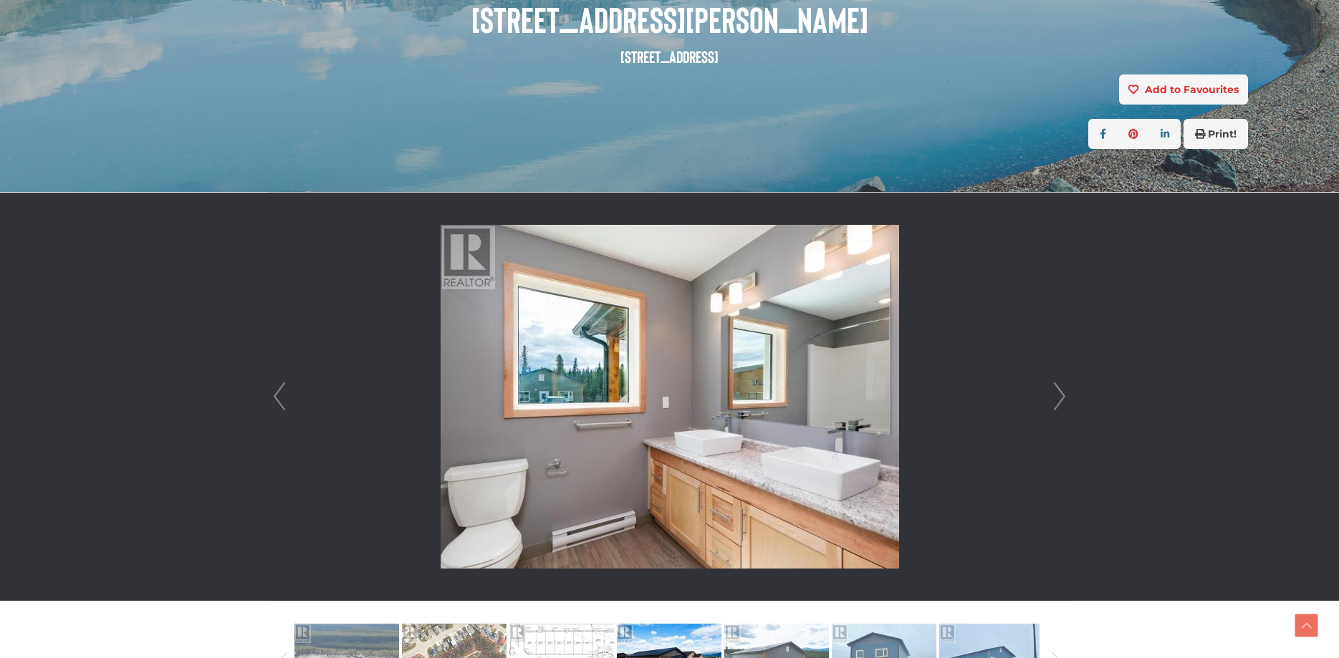
click at [1066, 400] on link "Next" at bounding box center [1059, 397] width 21 height 408
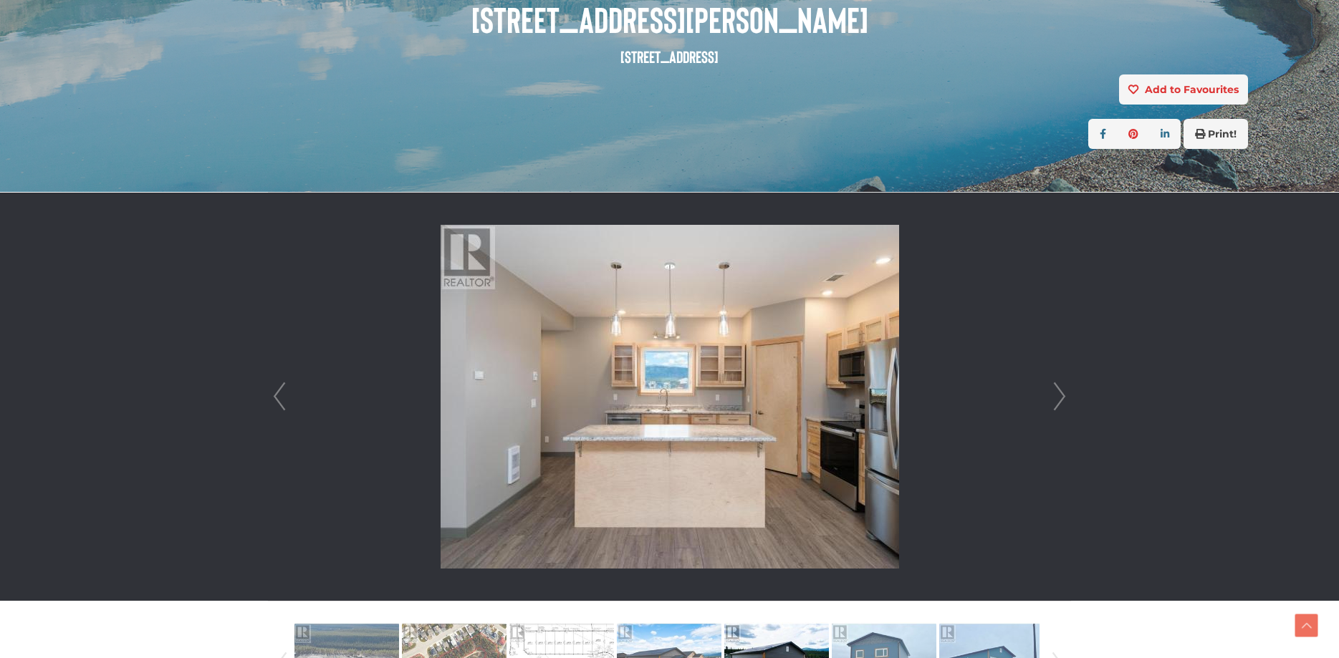
click at [1066, 400] on link "Next" at bounding box center [1059, 397] width 21 height 408
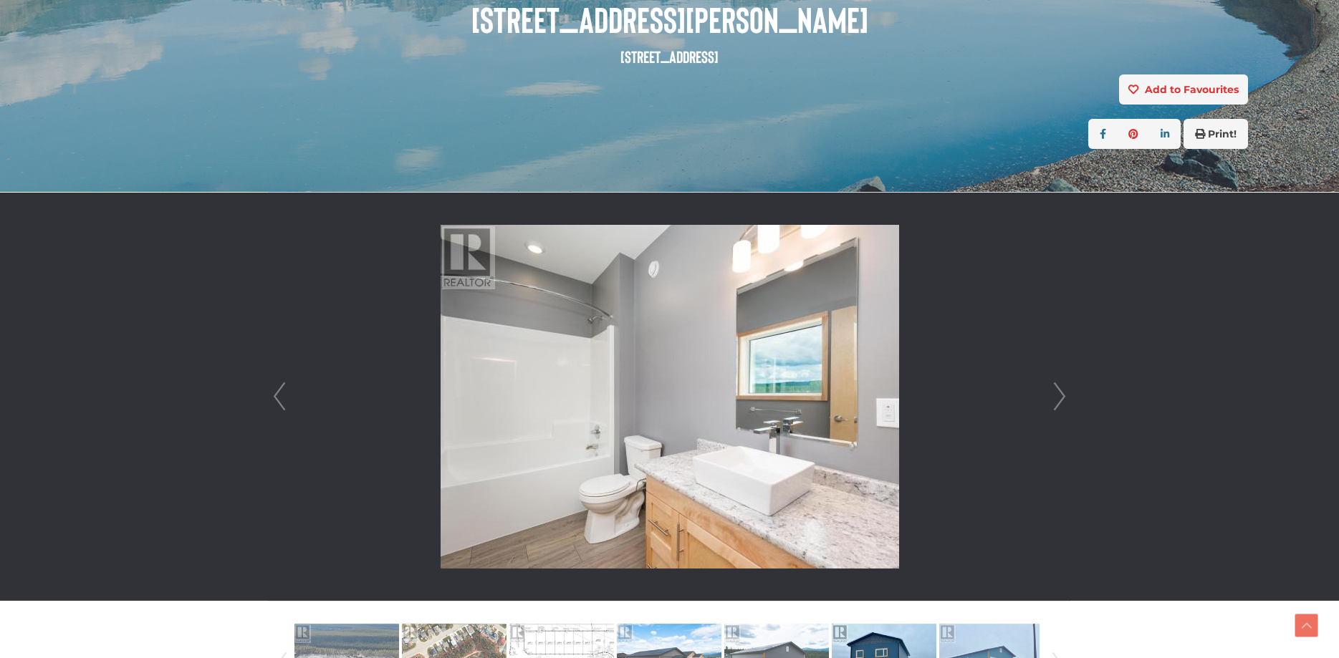
click at [1066, 401] on link "Next" at bounding box center [1059, 397] width 21 height 408
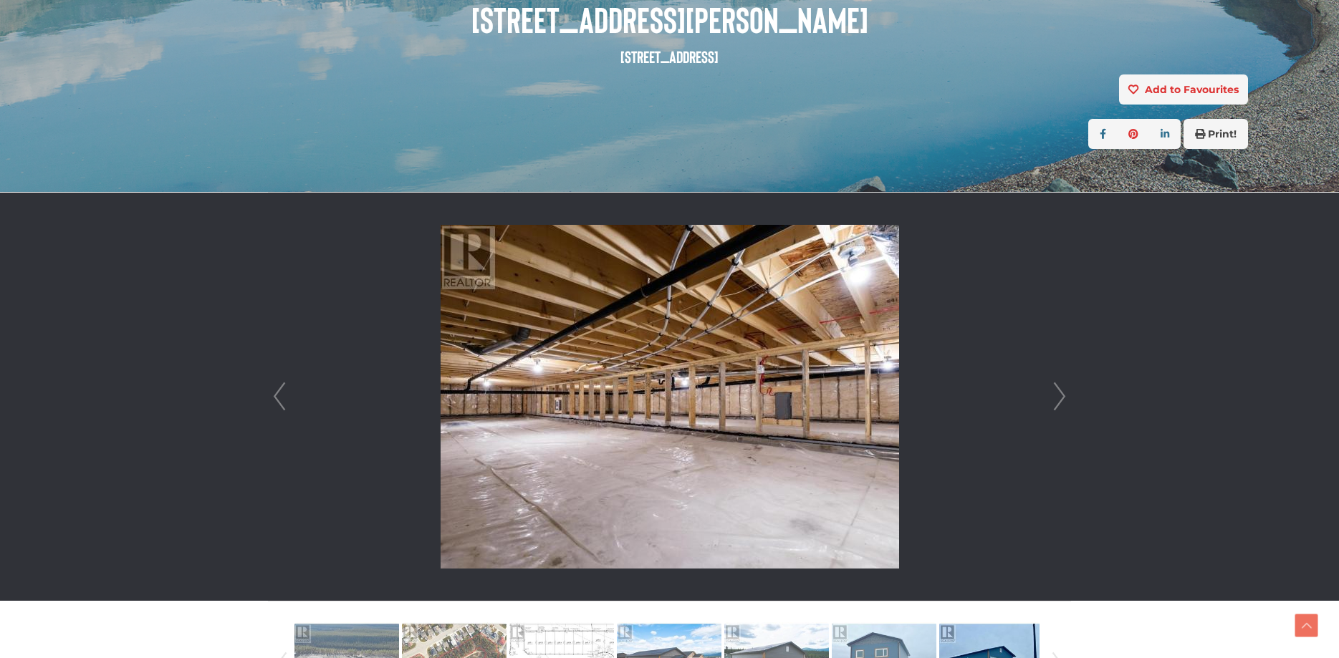
click at [1066, 401] on link "Next" at bounding box center [1059, 397] width 21 height 408
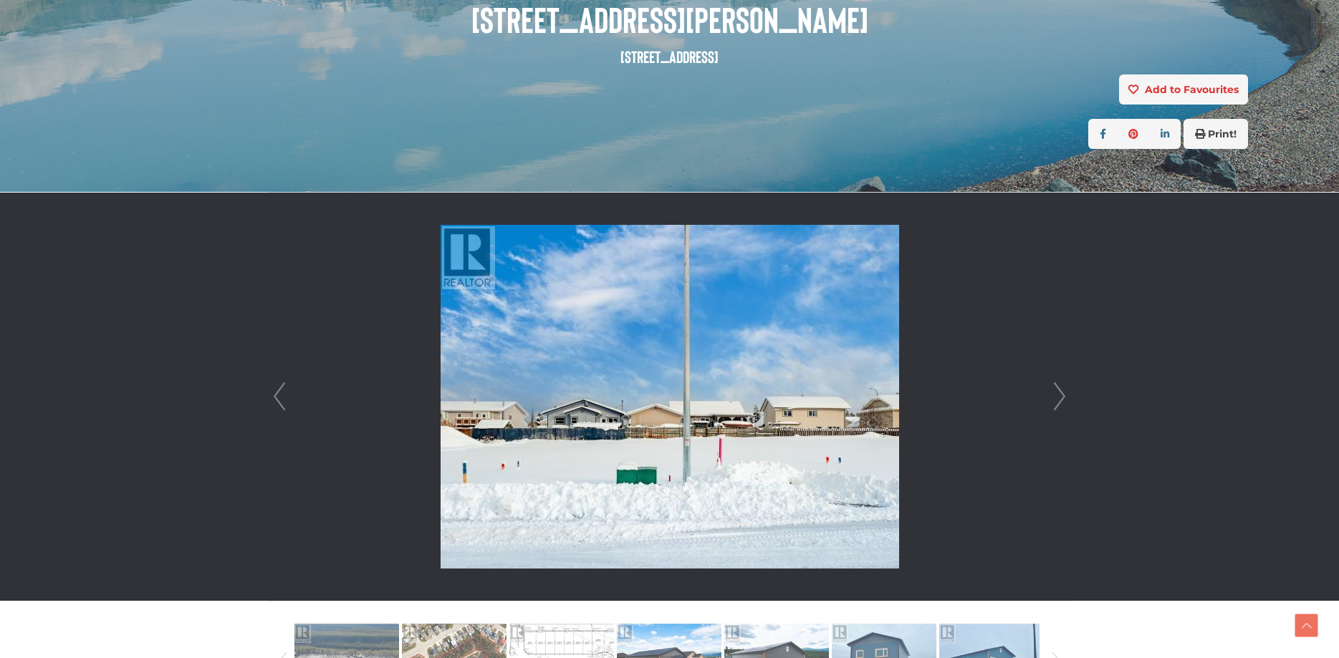
click at [1066, 401] on link "Next" at bounding box center [1059, 397] width 21 height 408
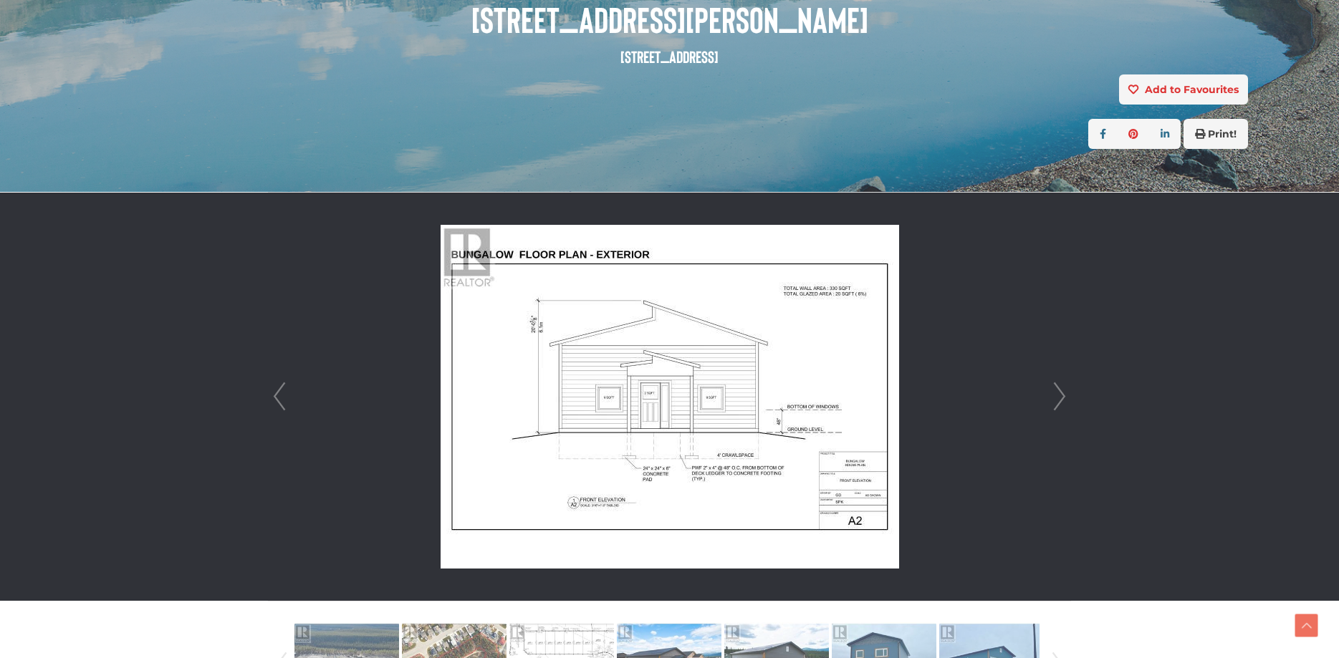
click at [1066, 401] on link "Next" at bounding box center [1059, 397] width 21 height 408
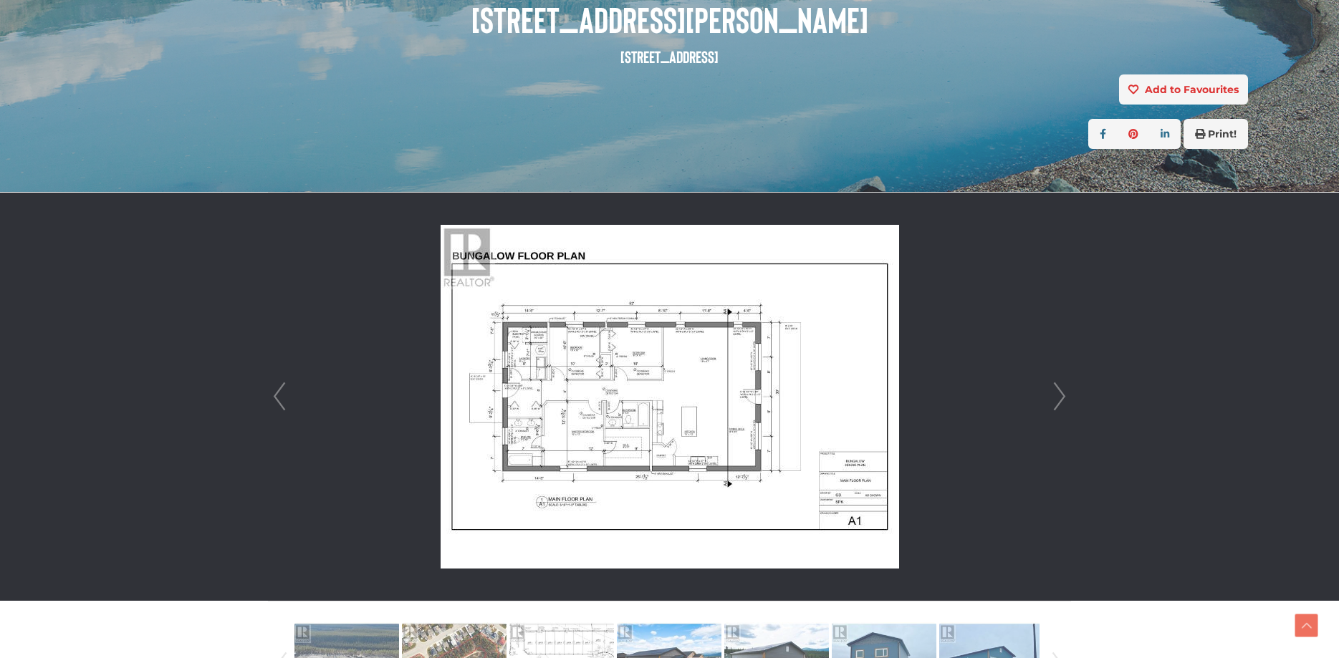
click at [1051, 403] on link "Next" at bounding box center [1059, 397] width 21 height 408
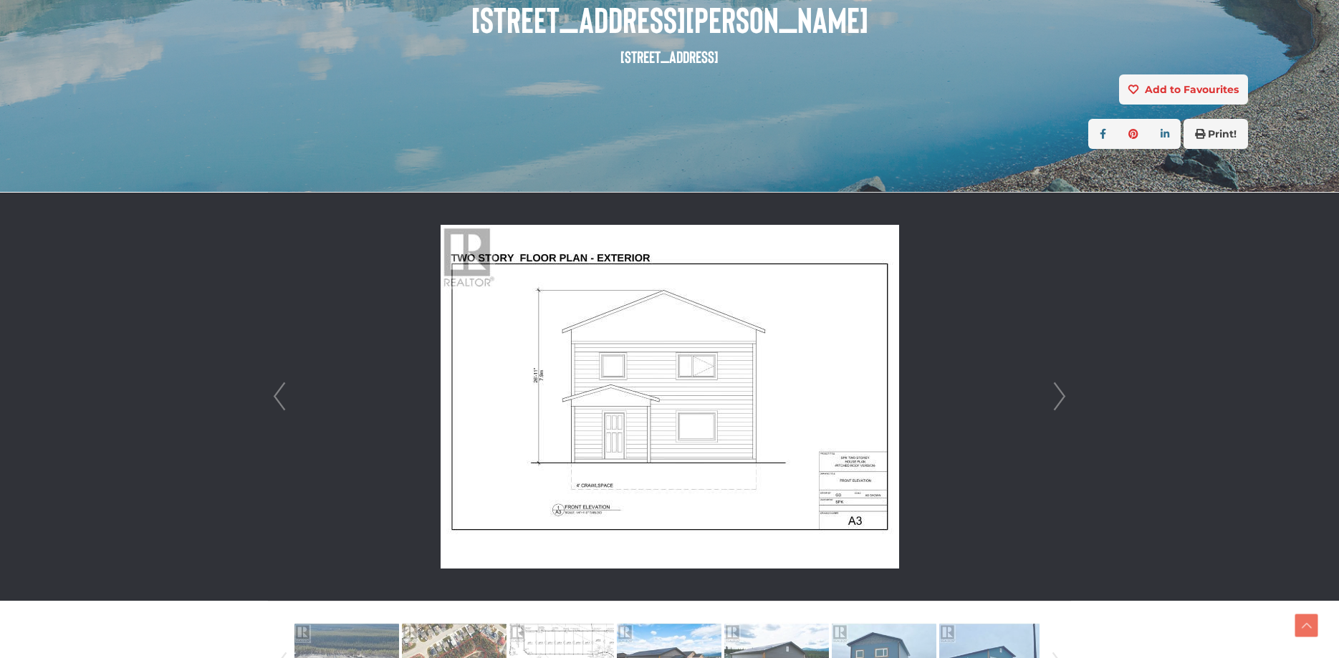
click at [1051, 403] on link "Next" at bounding box center [1059, 397] width 21 height 408
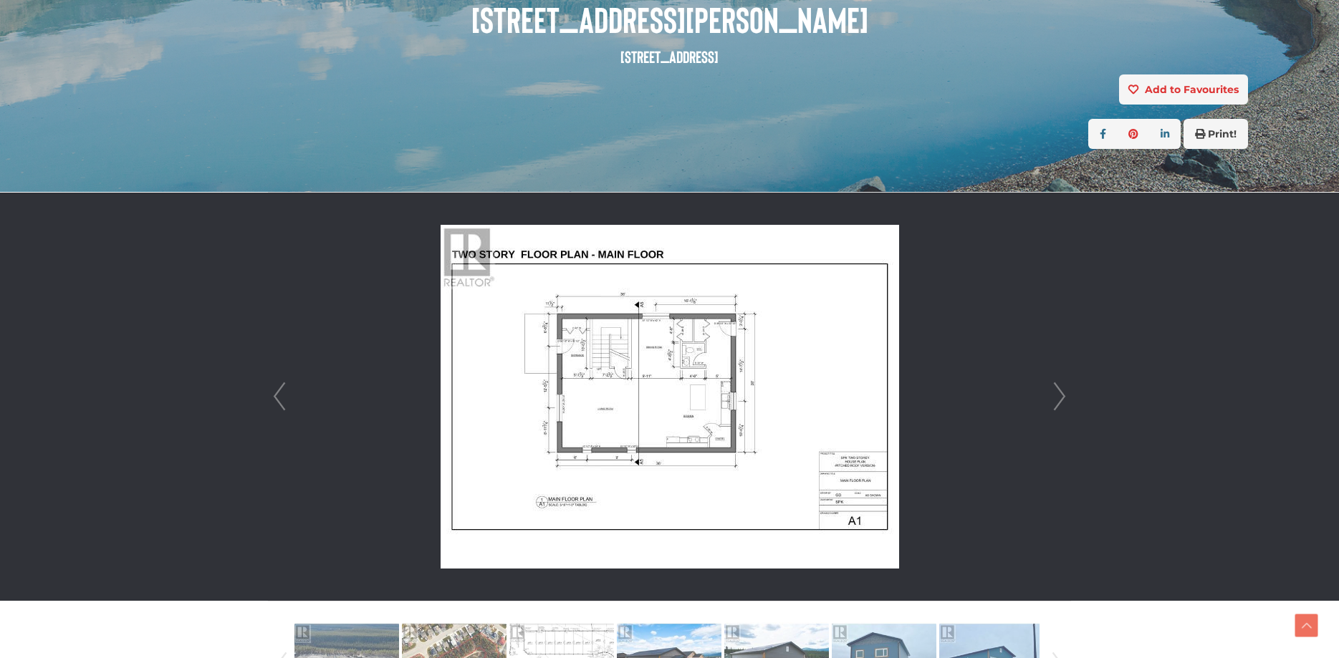
click at [1051, 403] on link "Next" at bounding box center [1059, 397] width 21 height 408
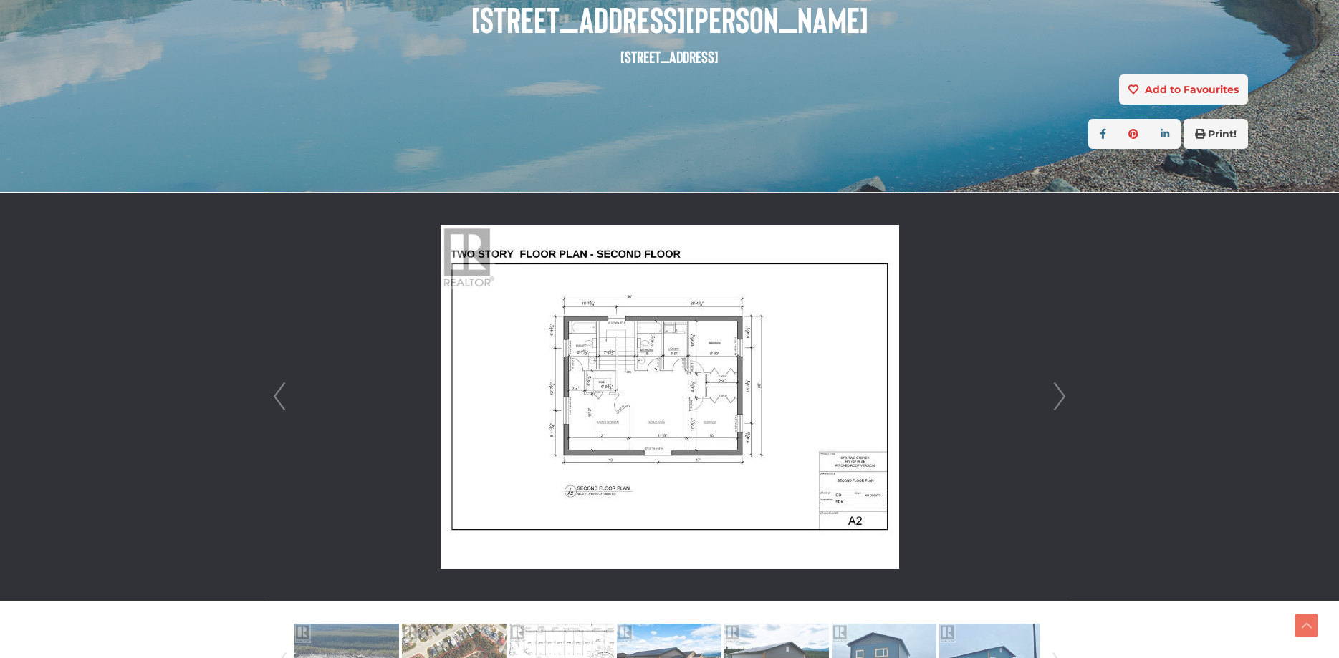
click at [1051, 403] on link "Next" at bounding box center [1059, 397] width 21 height 408
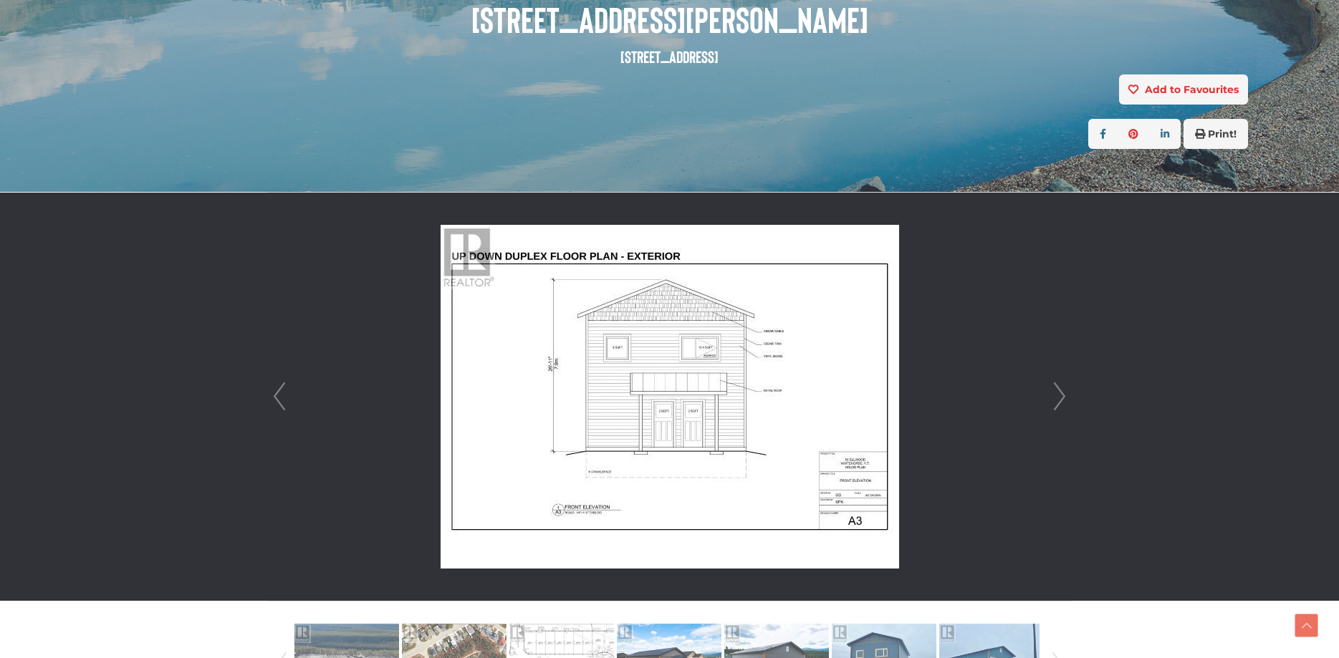
click at [1051, 403] on link "Next" at bounding box center [1059, 397] width 21 height 408
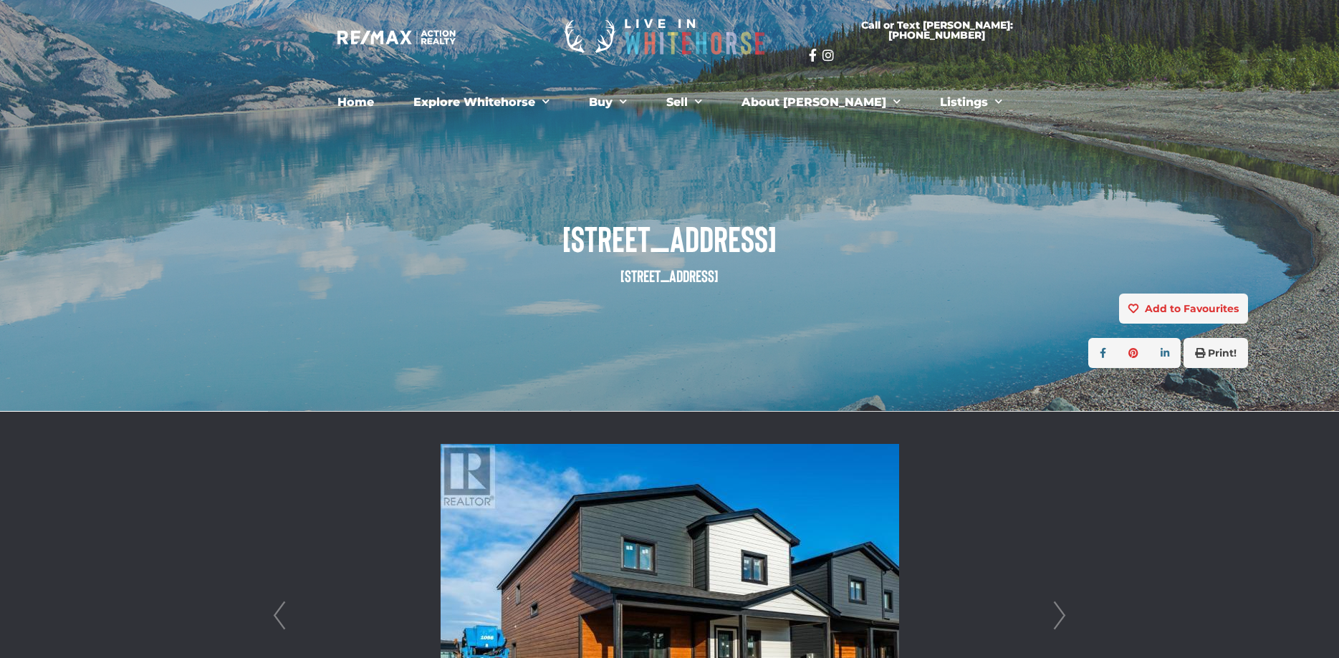
click at [1061, 615] on link "Next" at bounding box center [1059, 616] width 21 height 408
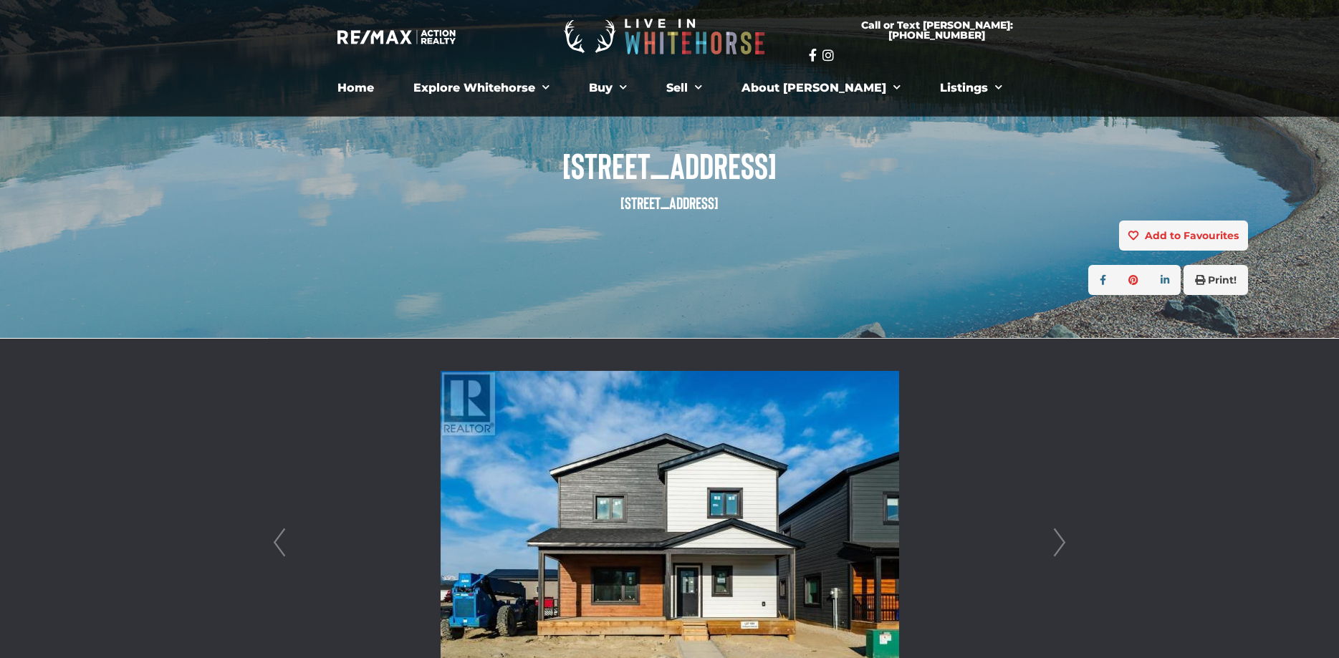
scroll to position [146, 0]
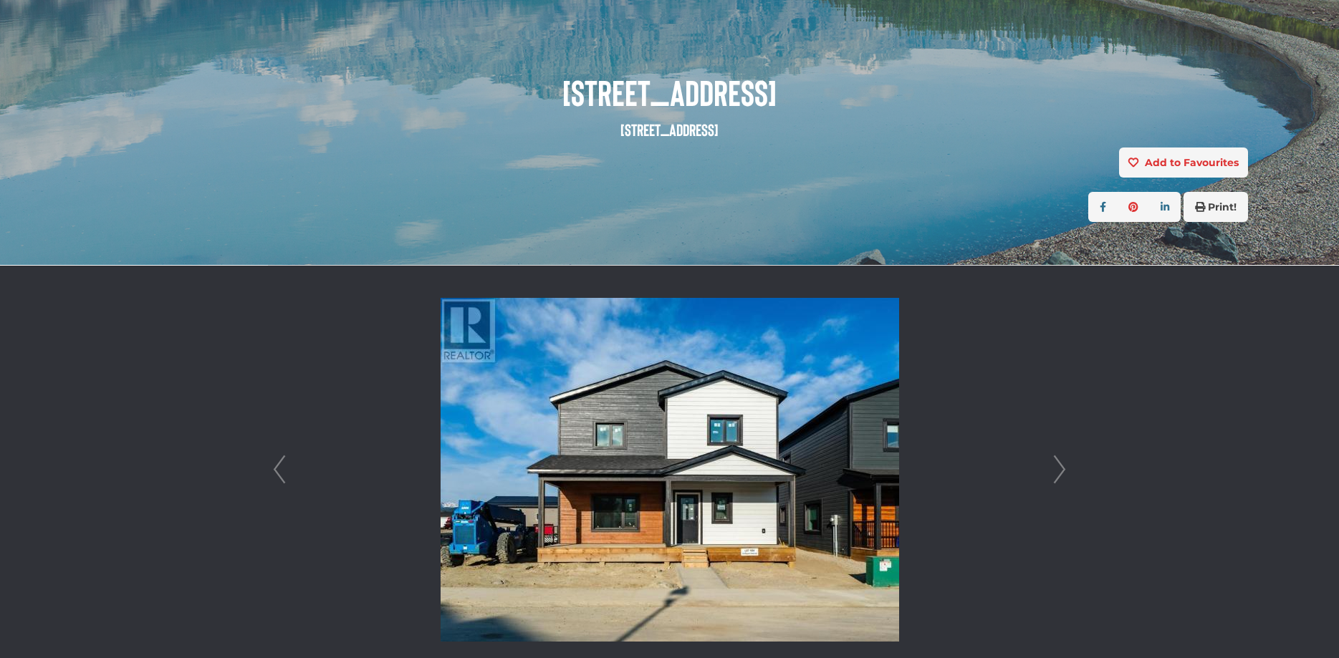
click at [1061, 474] on link "Next" at bounding box center [1059, 470] width 21 height 408
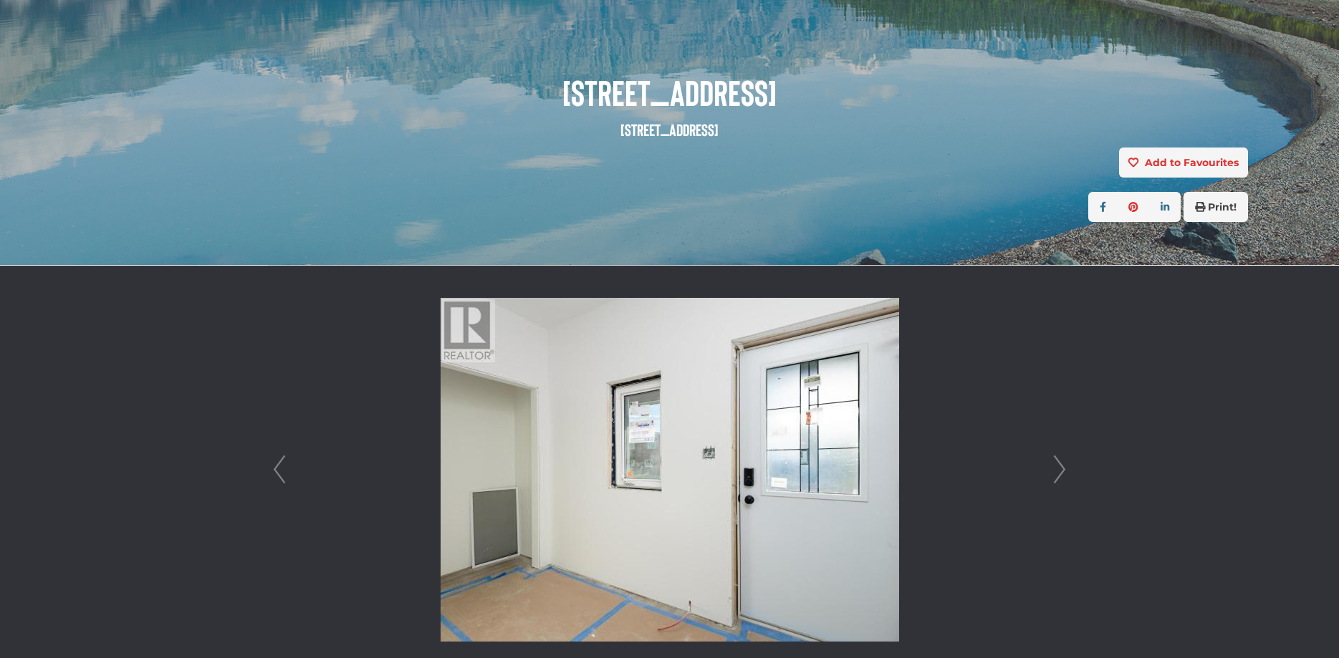
click at [1061, 474] on link "Next" at bounding box center [1059, 470] width 21 height 408
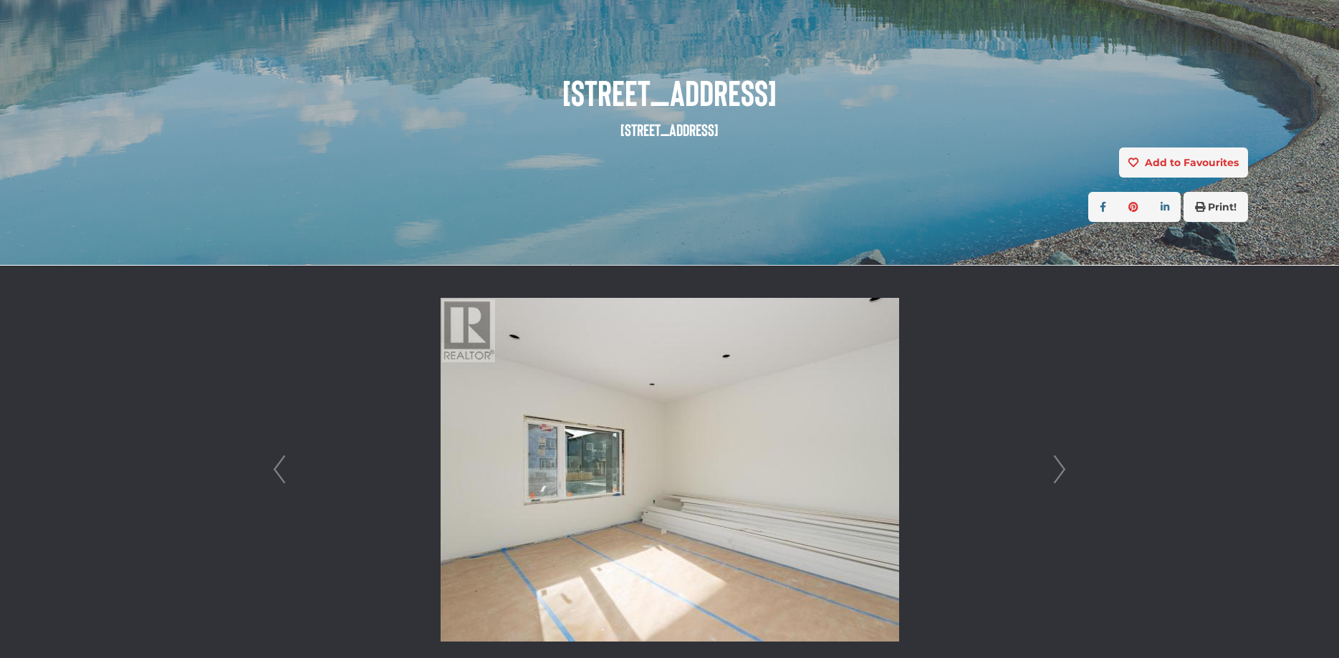
click at [1061, 474] on link "Next" at bounding box center [1059, 470] width 21 height 408
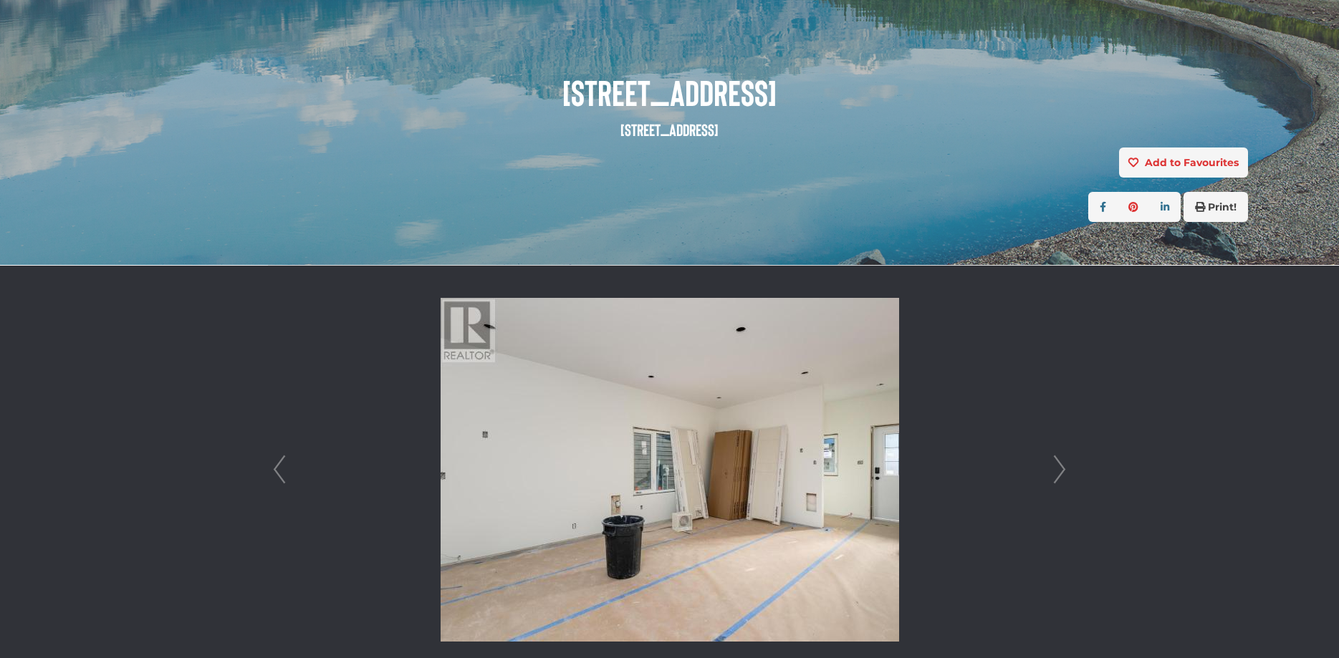
click at [1061, 474] on link "Next" at bounding box center [1059, 470] width 21 height 408
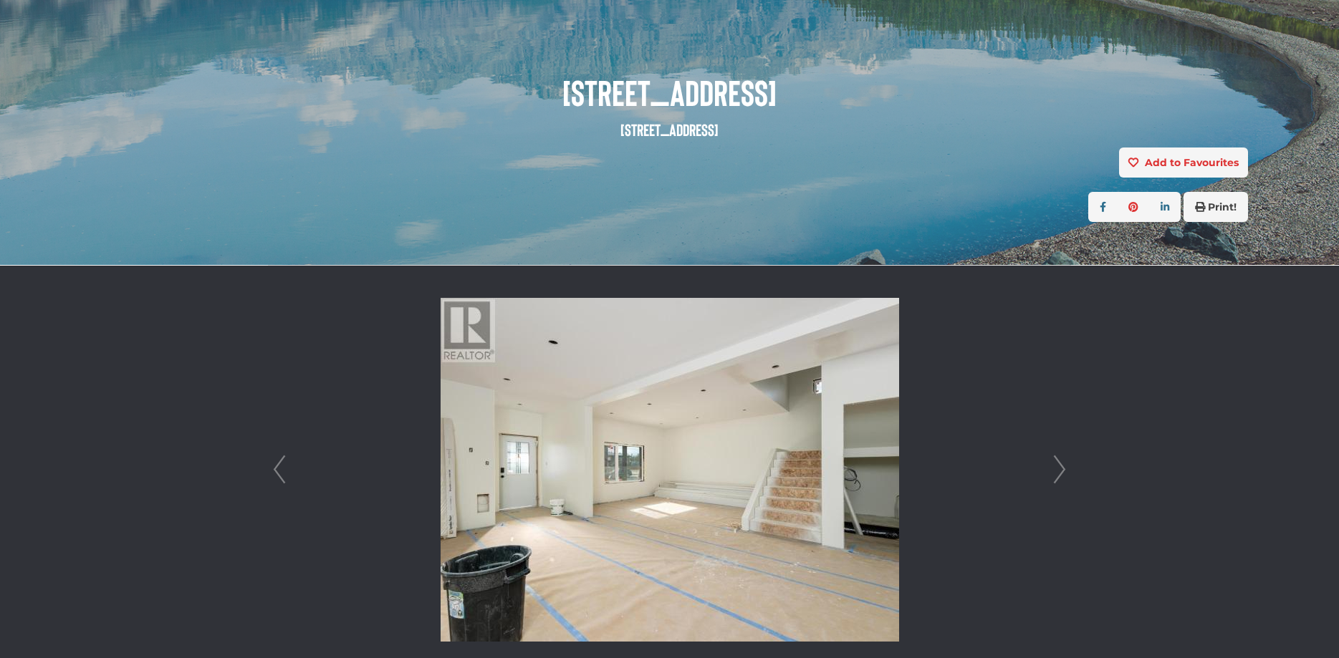
click at [1061, 474] on link "Next" at bounding box center [1059, 470] width 21 height 408
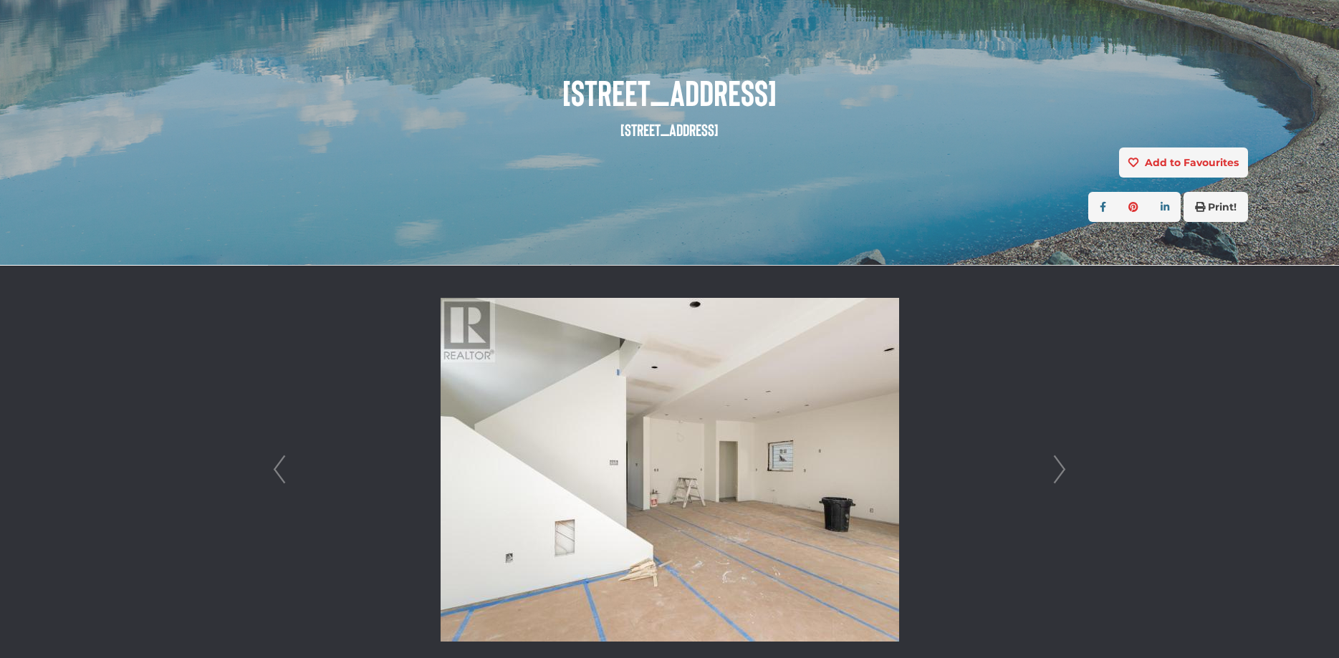
click at [1061, 474] on link "Next" at bounding box center [1059, 470] width 21 height 408
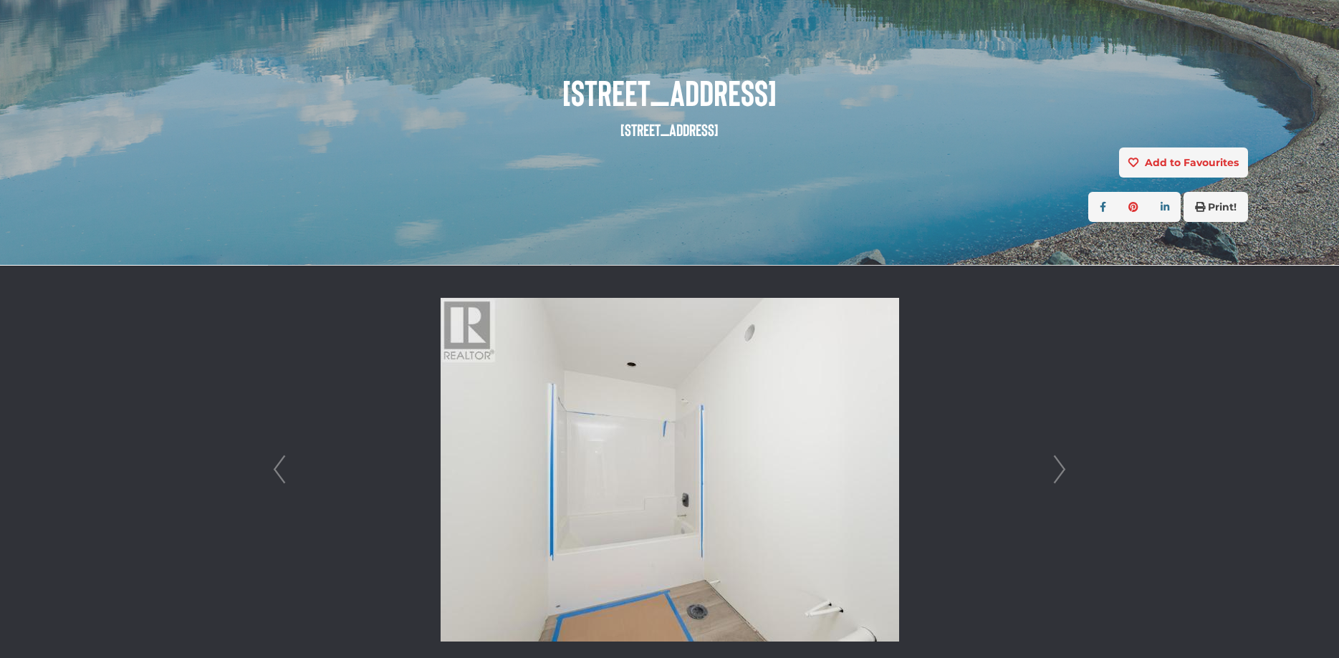
click at [1061, 474] on link "Next" at bounding box center [1059, 470] width 21 height 408
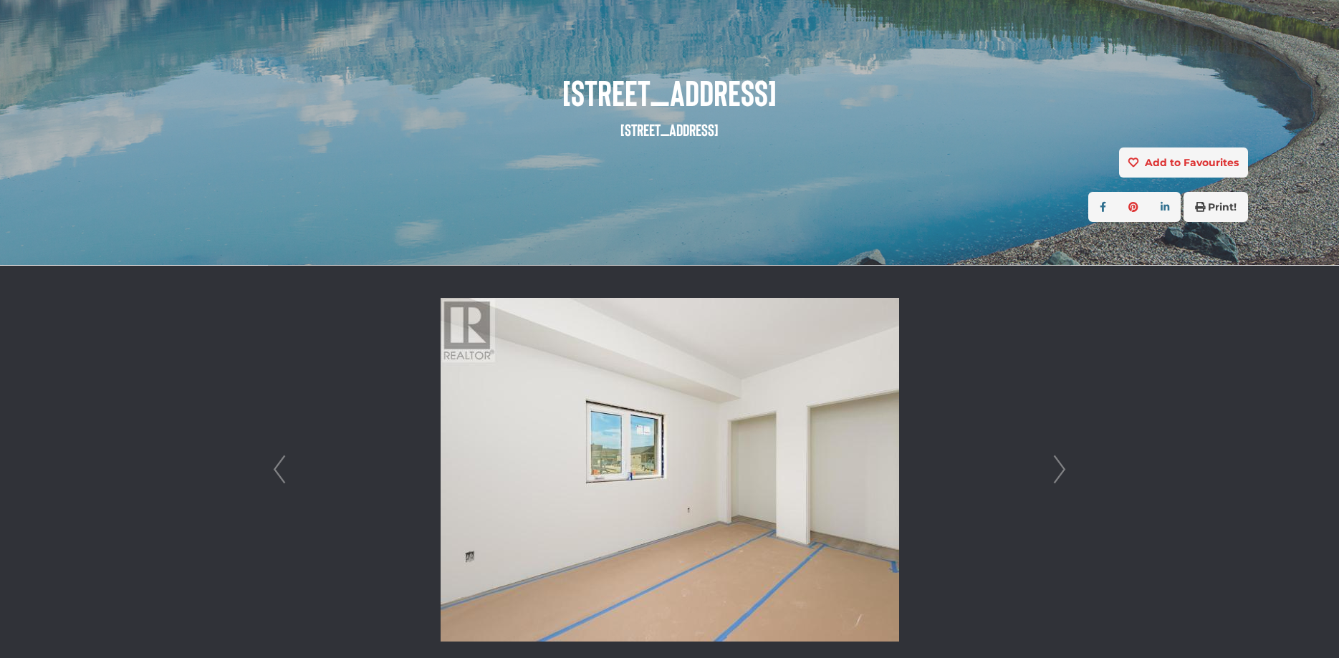
click at [1061, 474] on link "Next" at bounding box center [1059, 470] width 21 height 408
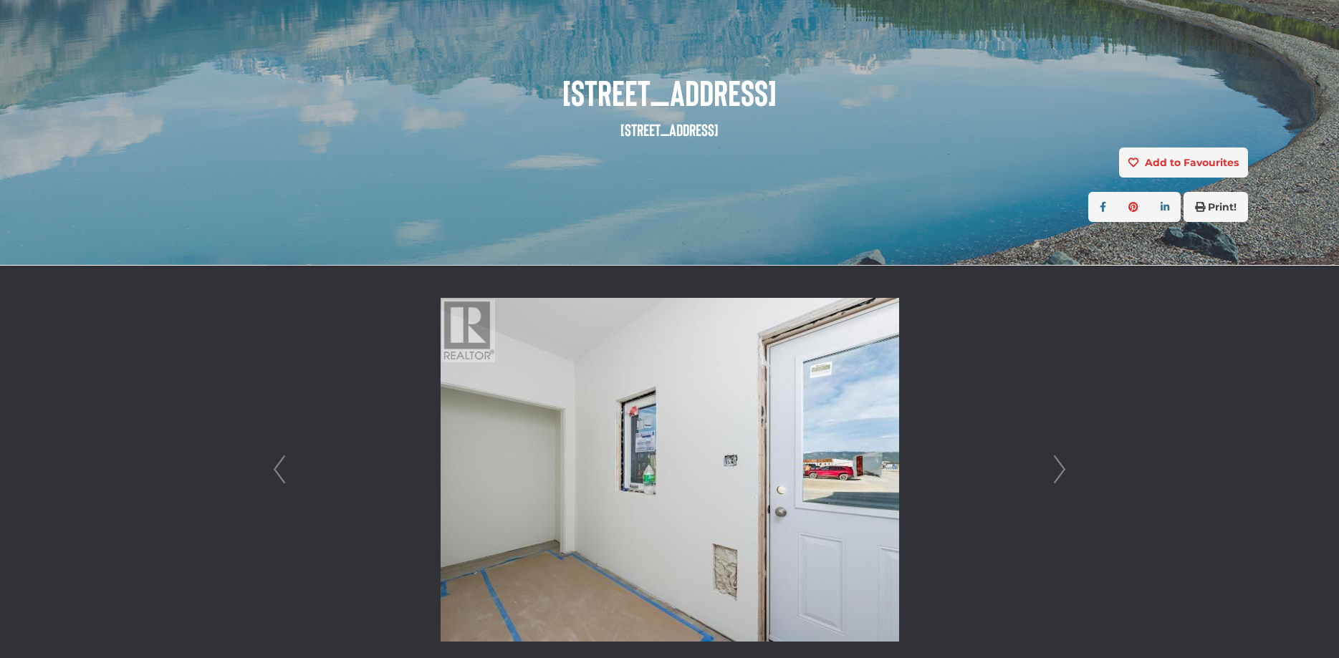
click at [1061, 474] on link "Next" at bounding box center [1059, 470] width 21 height 408
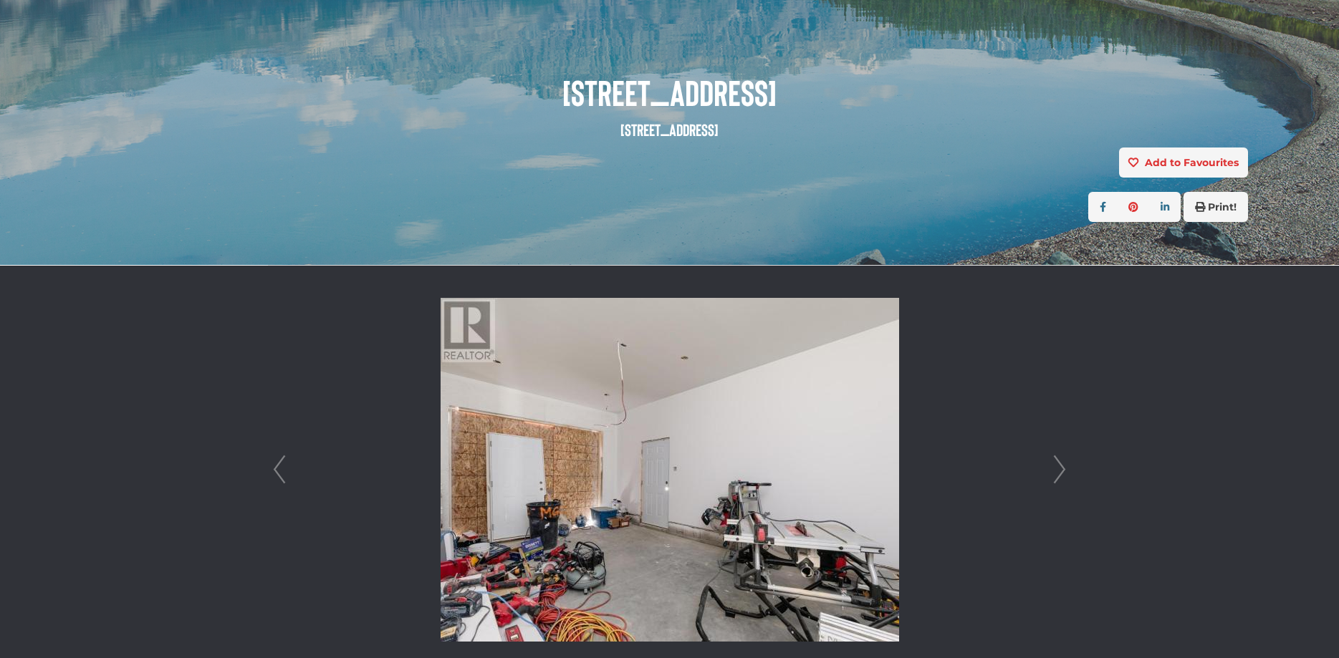
click at [1061, 474] on link "Next" at bounding box center [1059, 470] width 21 height 408
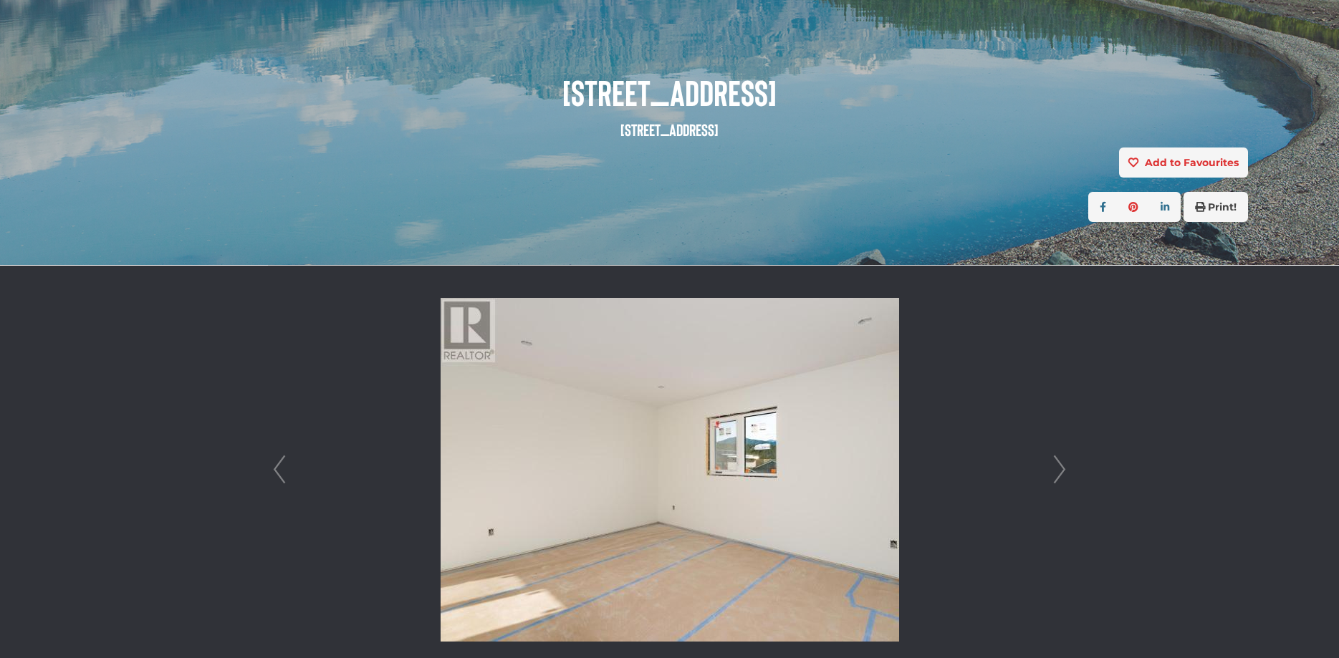
click at [1061, 474] on link "Next" at bounding box center [1059, 470] width 21 height 408
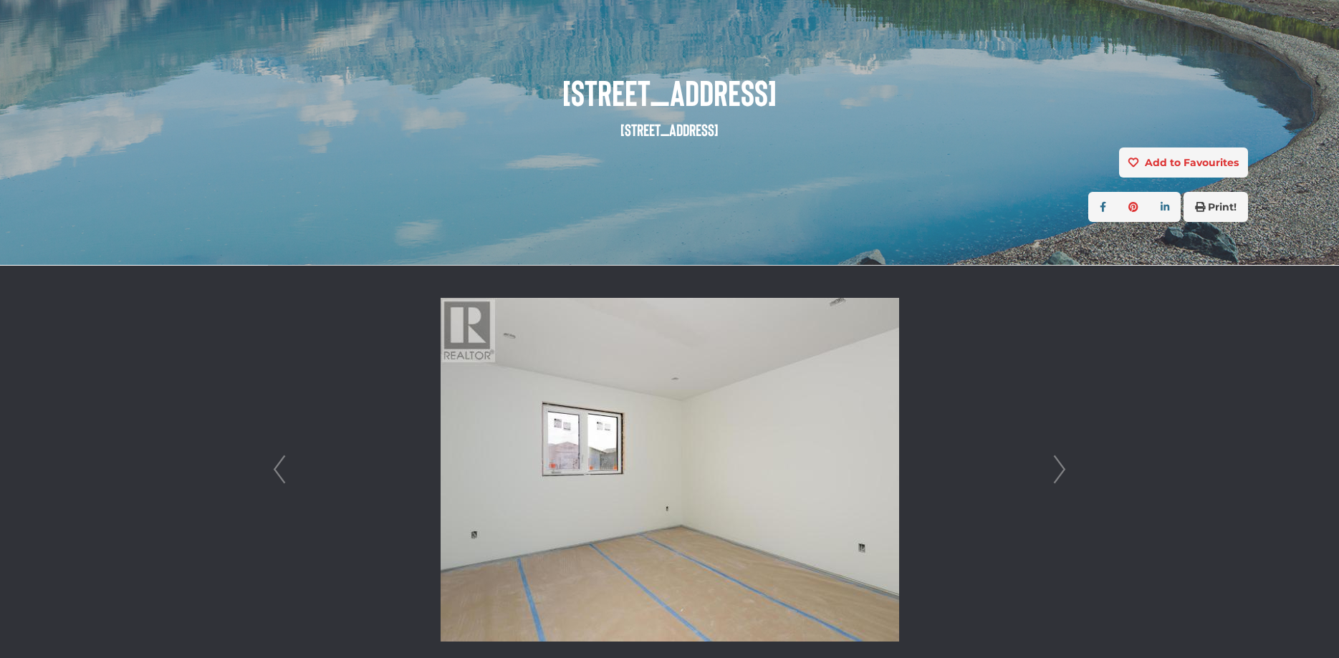
click at [1061, 474] on link "Next" at bounding box center [1059, 470] width 21 height 408
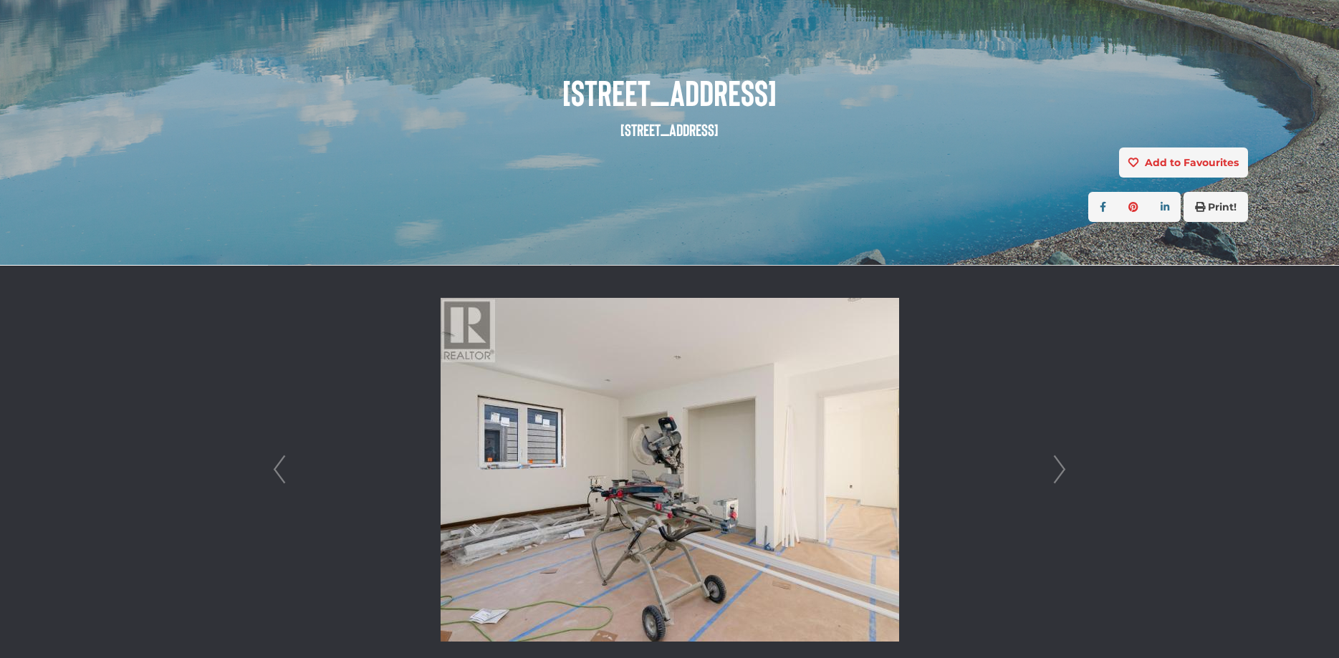
click at [1061, 474] on link "Next" at bounding box center [1059, 470] width 21 height 408
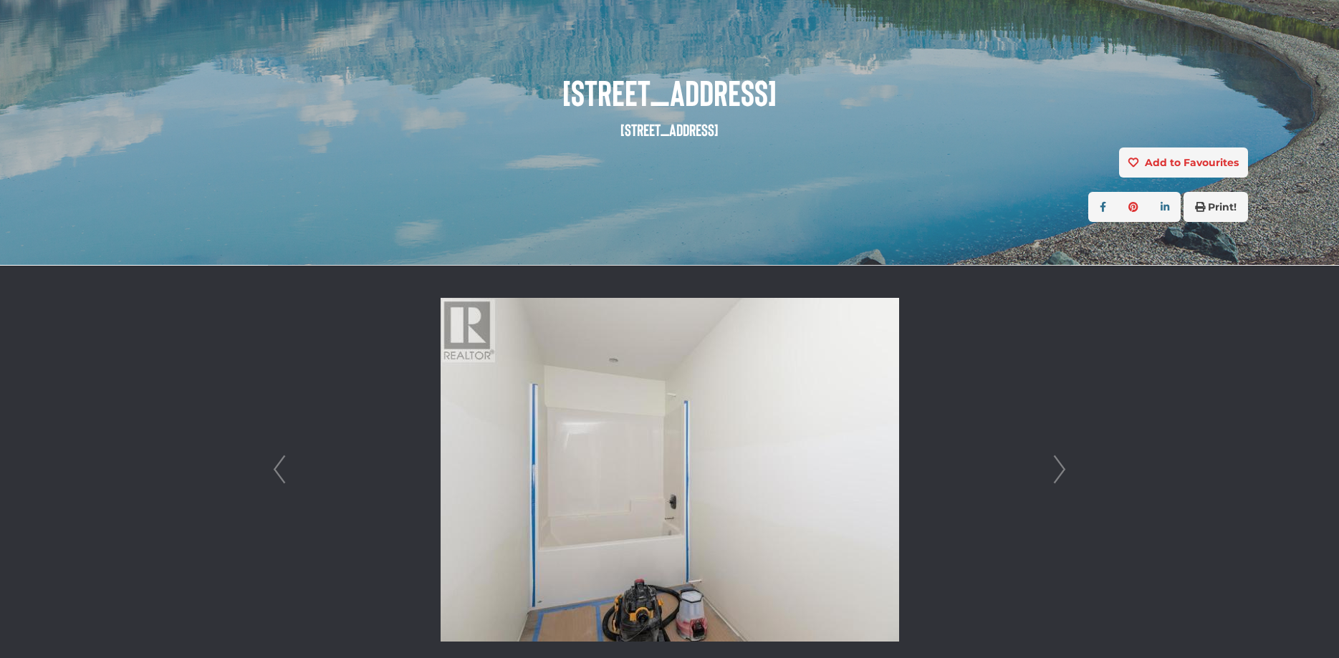
click at [1061, 474] on link "Next" at bounding box center [1059, 470] width 21 height 408
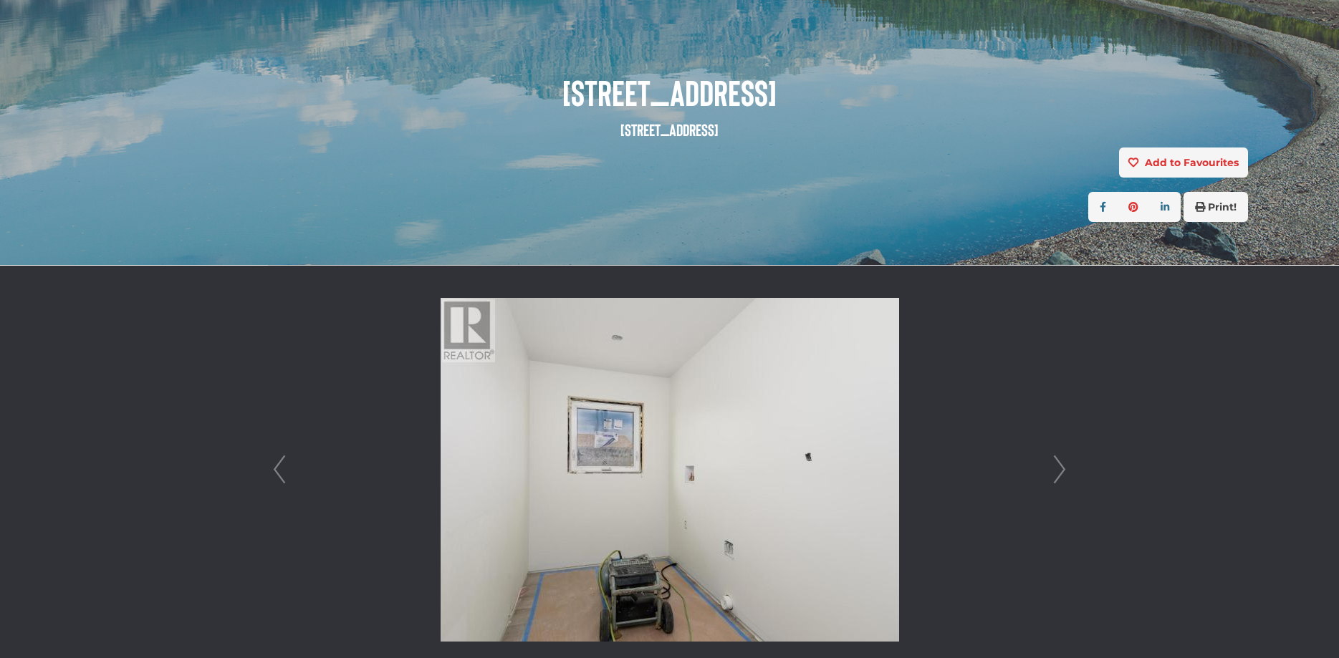
click at [1061, 474] on link "Next" at bounding box center [1059, 470] width 21 height 408
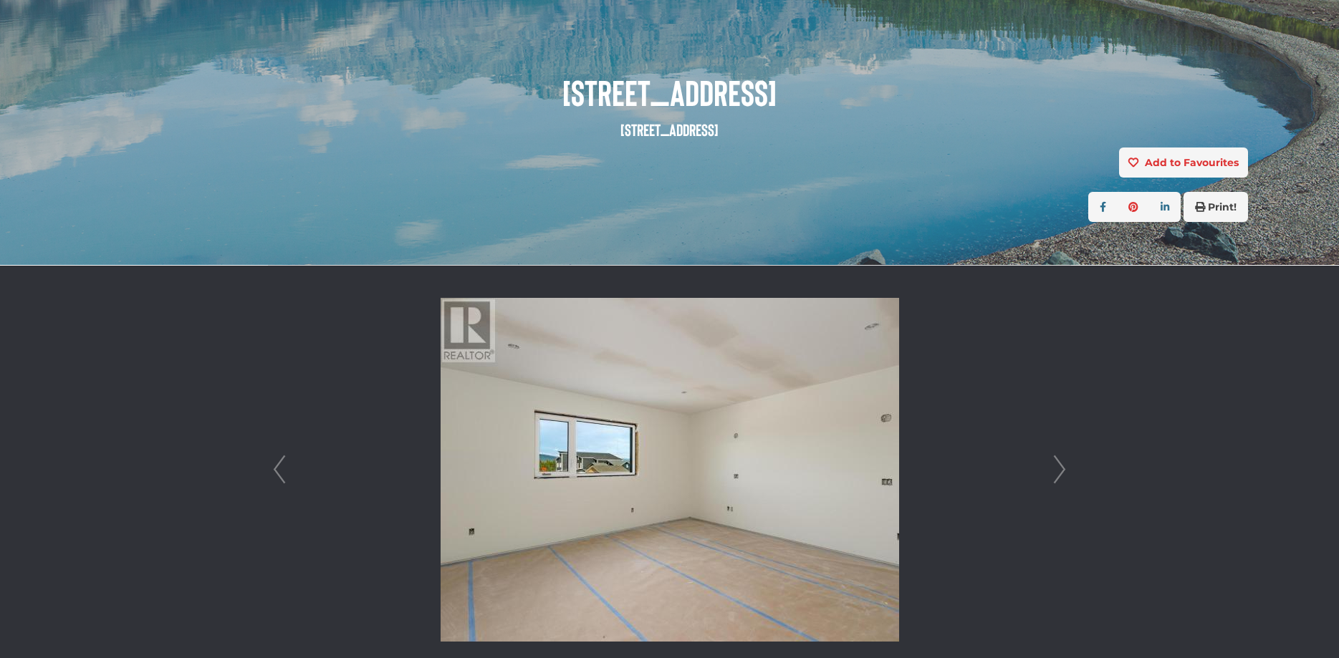
click at [1061, 474] on link "Next" at bounding box center [1059, 470] width 21 height 408
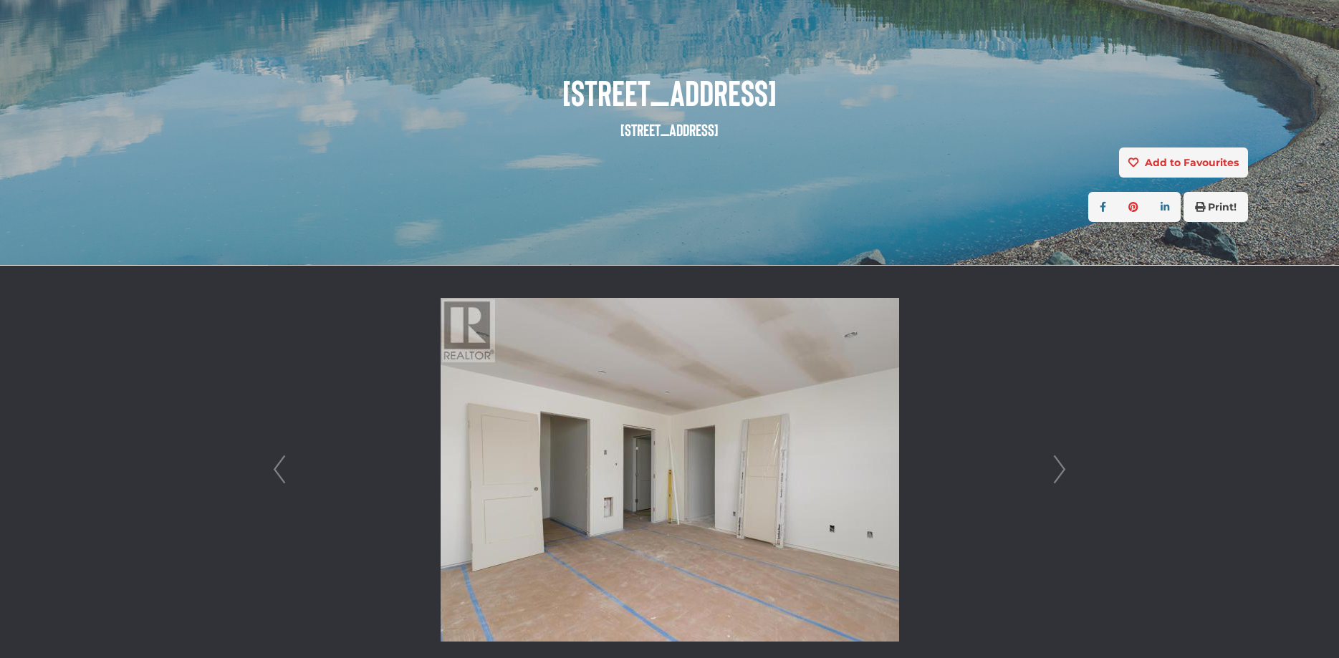
click at [1061, 474] on link "Next" at bounding box center [1059, 470] width 21 height 408
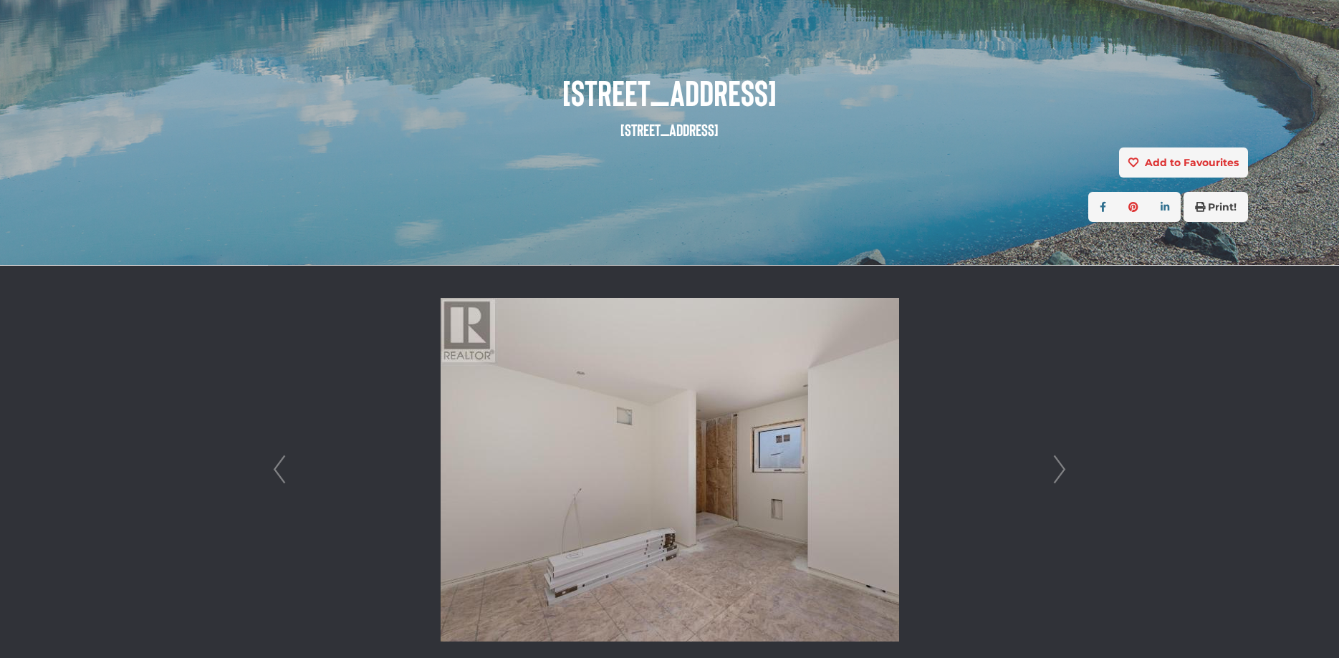
click at [1061, 474] on link "Next" at bounding box center [1059, 470] width 21 height 408
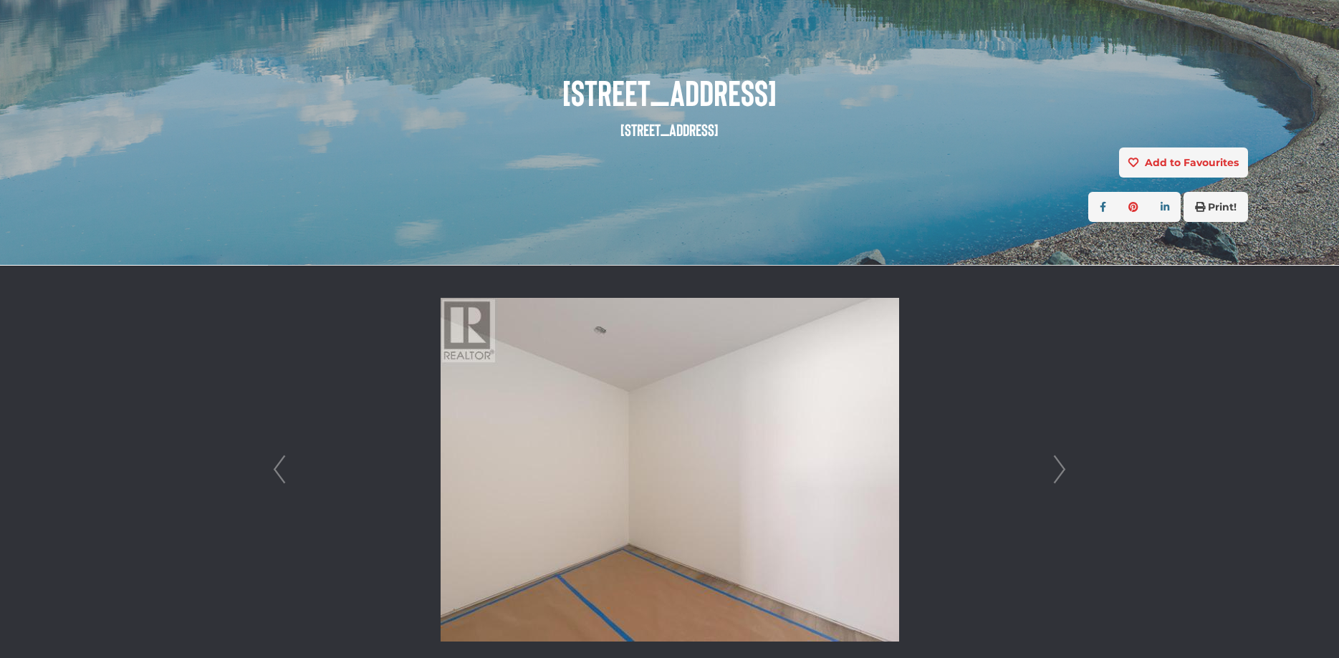
click at [1061, 474] on link "Next" at bounding box center [1059, 470] width 21 height 408
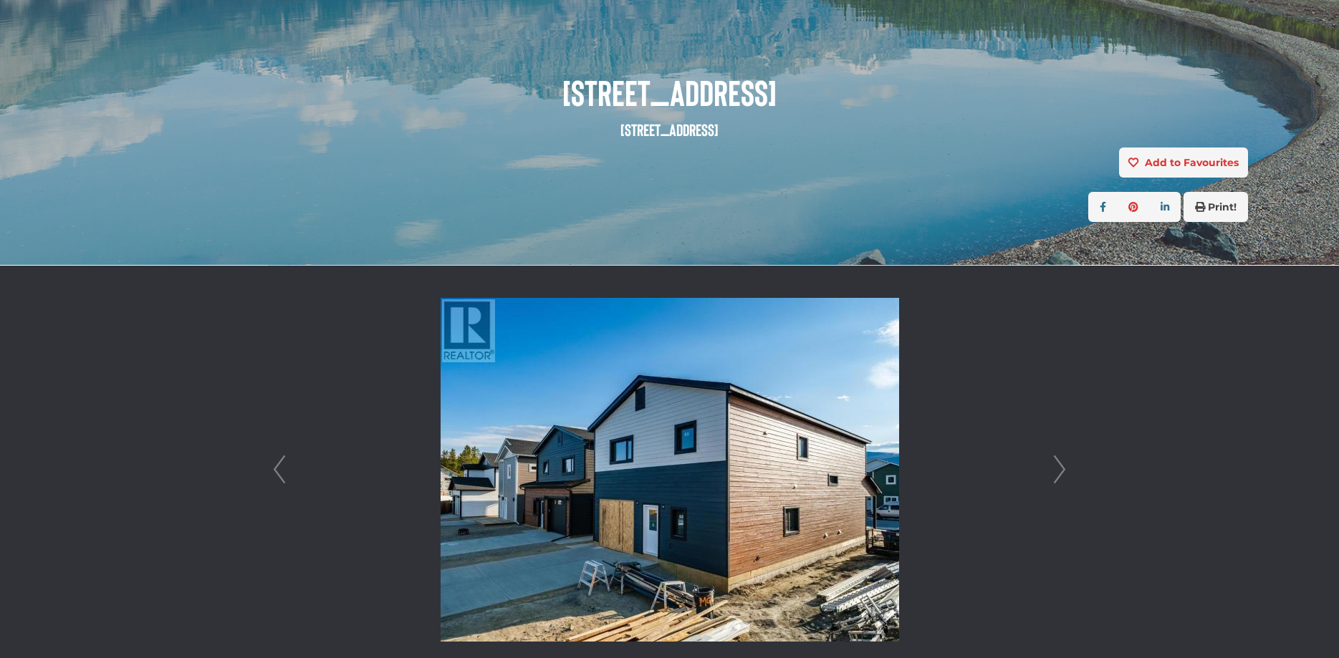
click at [1061, 474] on link "Next" at bounding box center [1059, 470] width 21 height 408
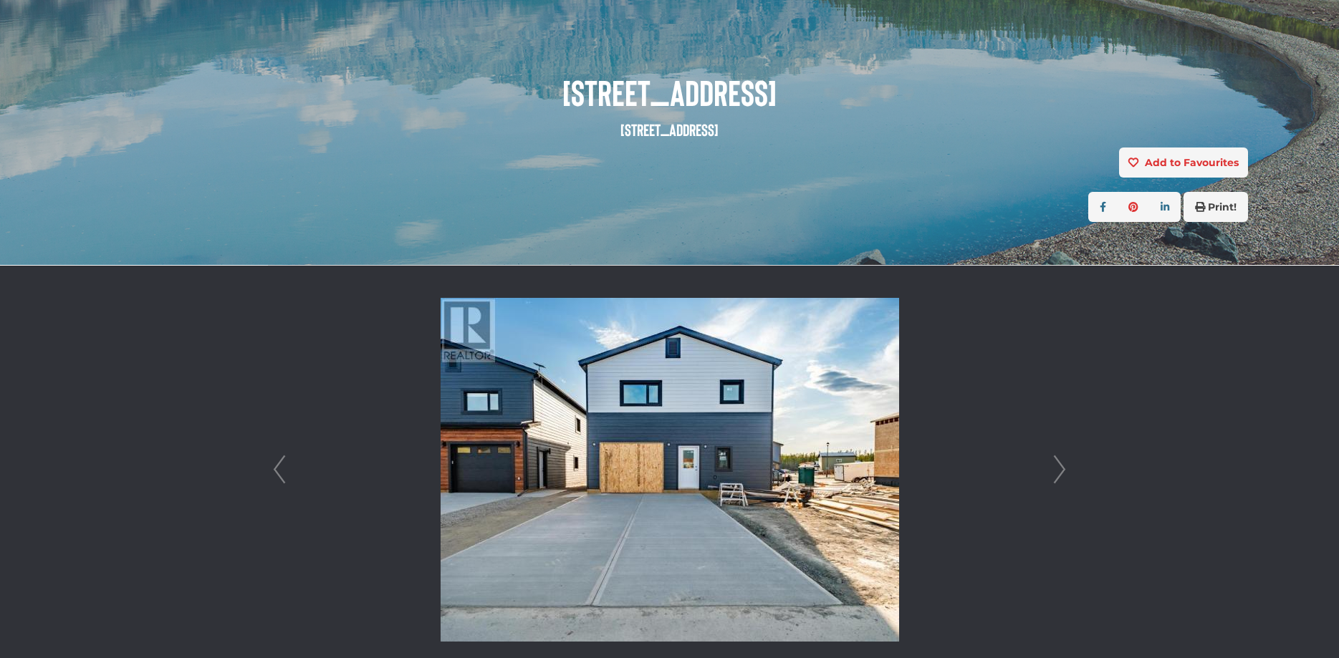
click at [1061, 474] on link "Next" at bounding box center [1059, 470] width 21 height 408
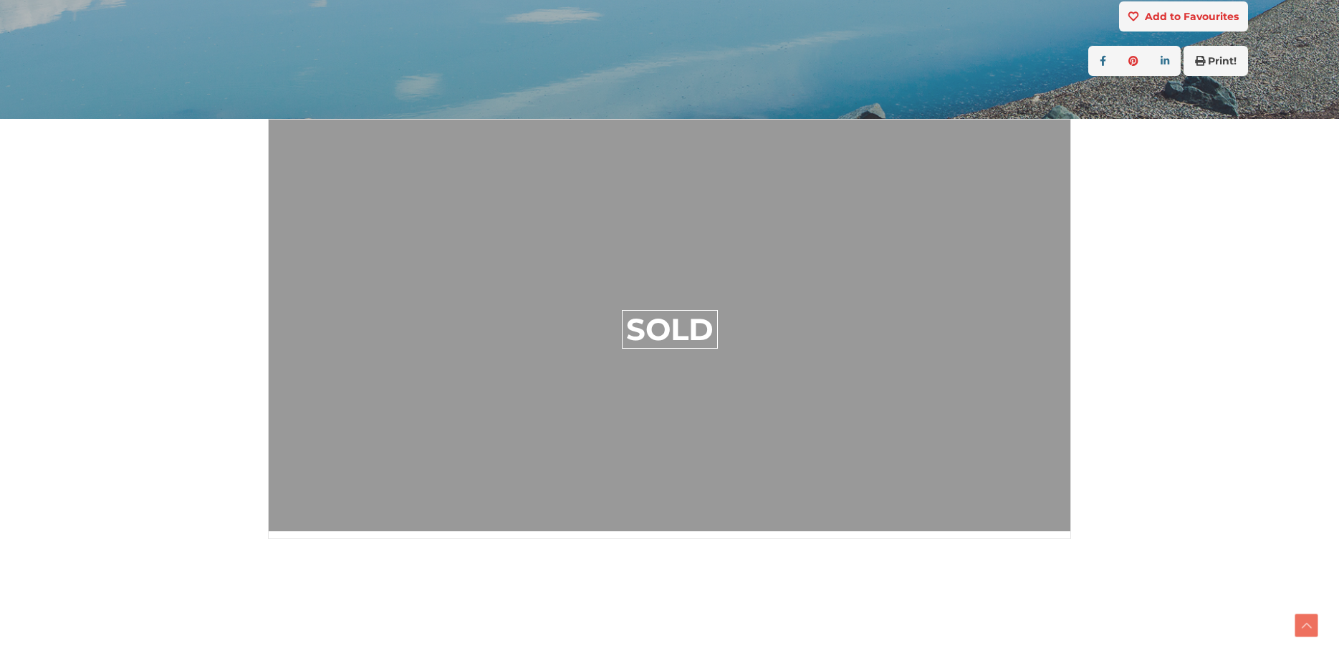
scroll to position [365, 0]
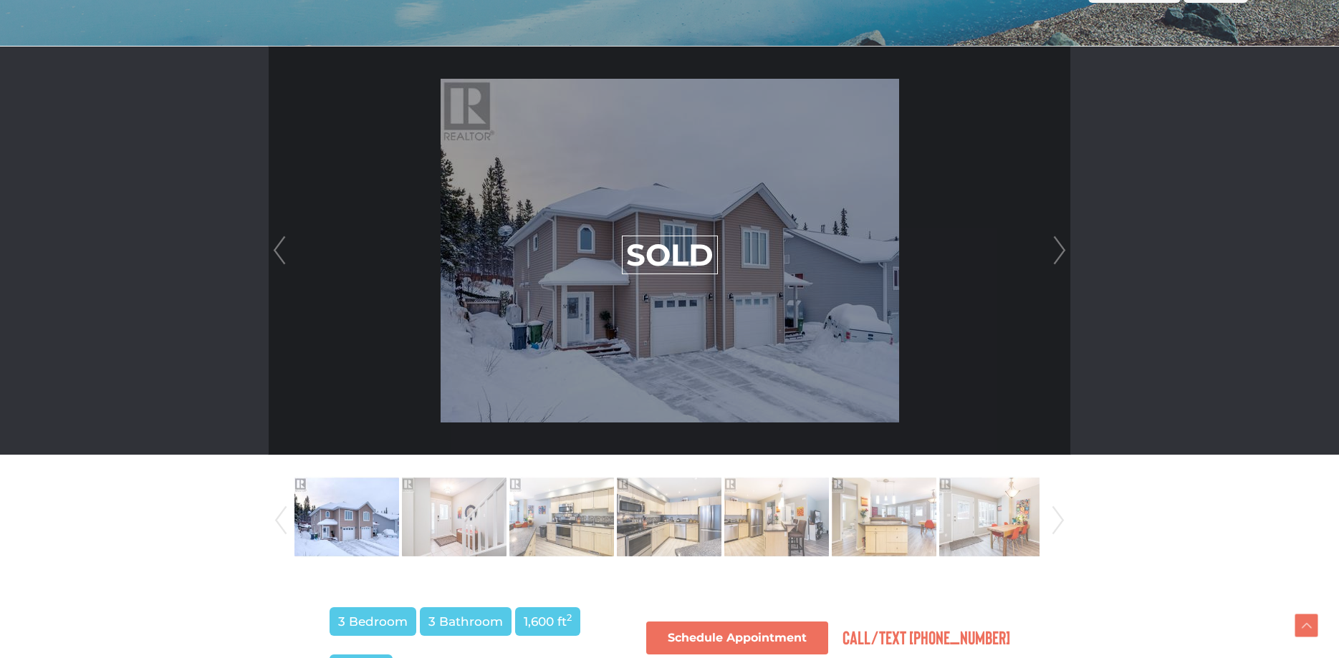
click at [1060, 243] on link "Next" at bounding box center [1059, 251] width 21 height 408
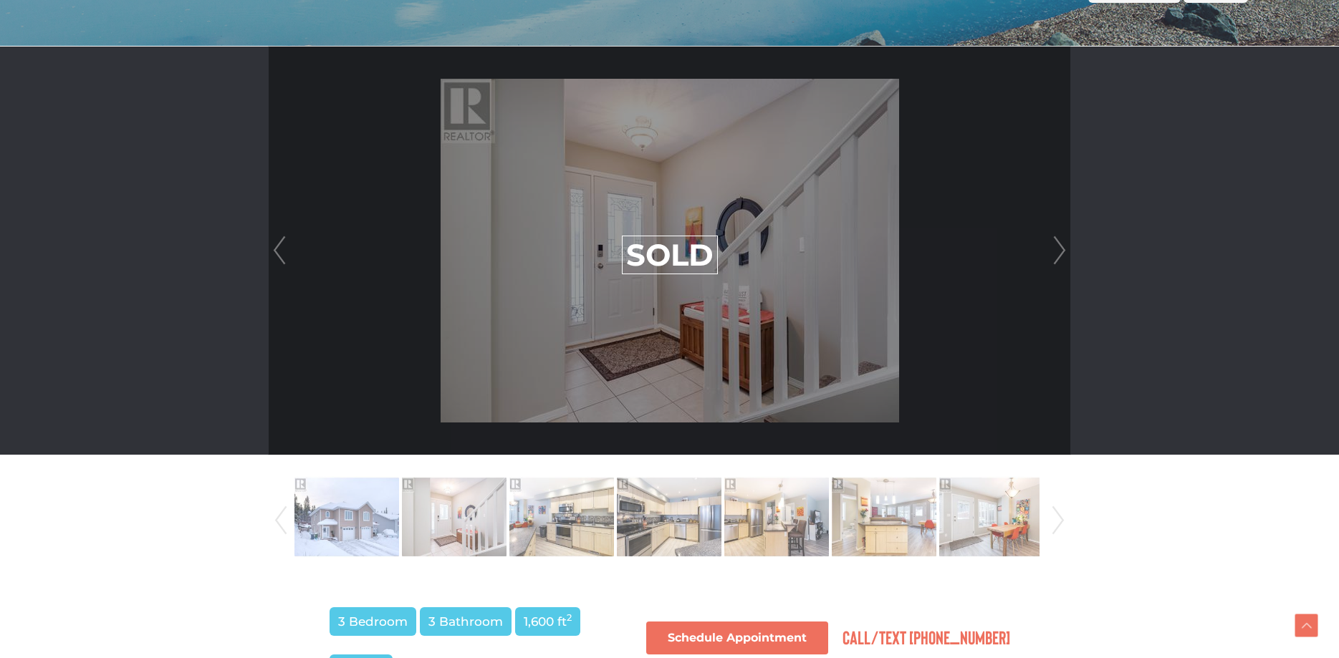
click at [1060, 244] on link "Next" at bounding box center [1059, 251] width 21 height 408
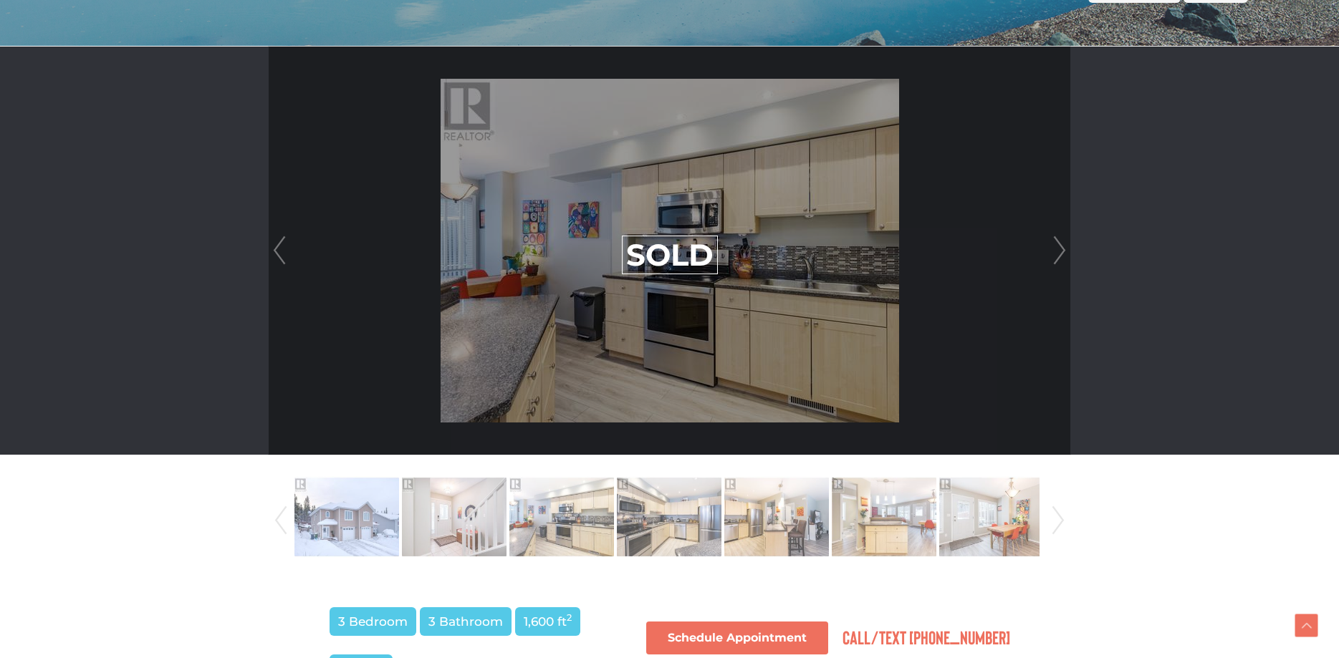
click at [1060, 244] on link "Next" at bounding box center [1059, 251] width 21 height 408
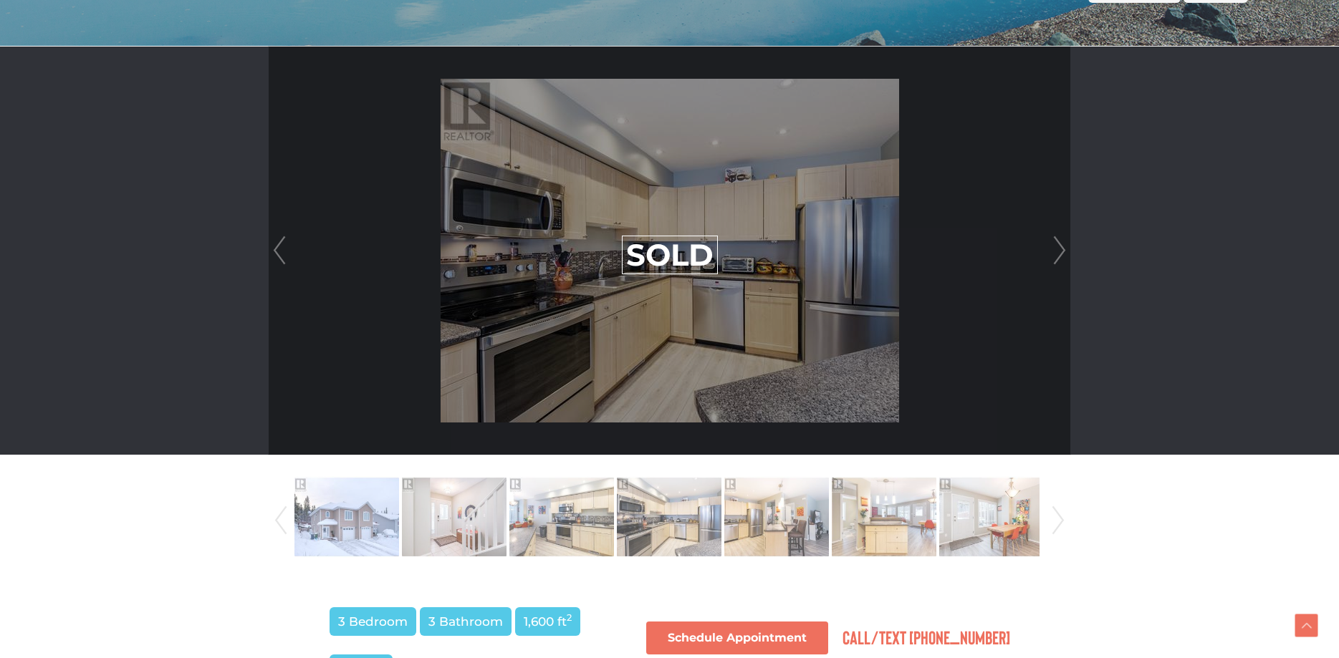
click at [1060, 244] on link "Next" at bounding box center [1059, 251] width 21 height 408
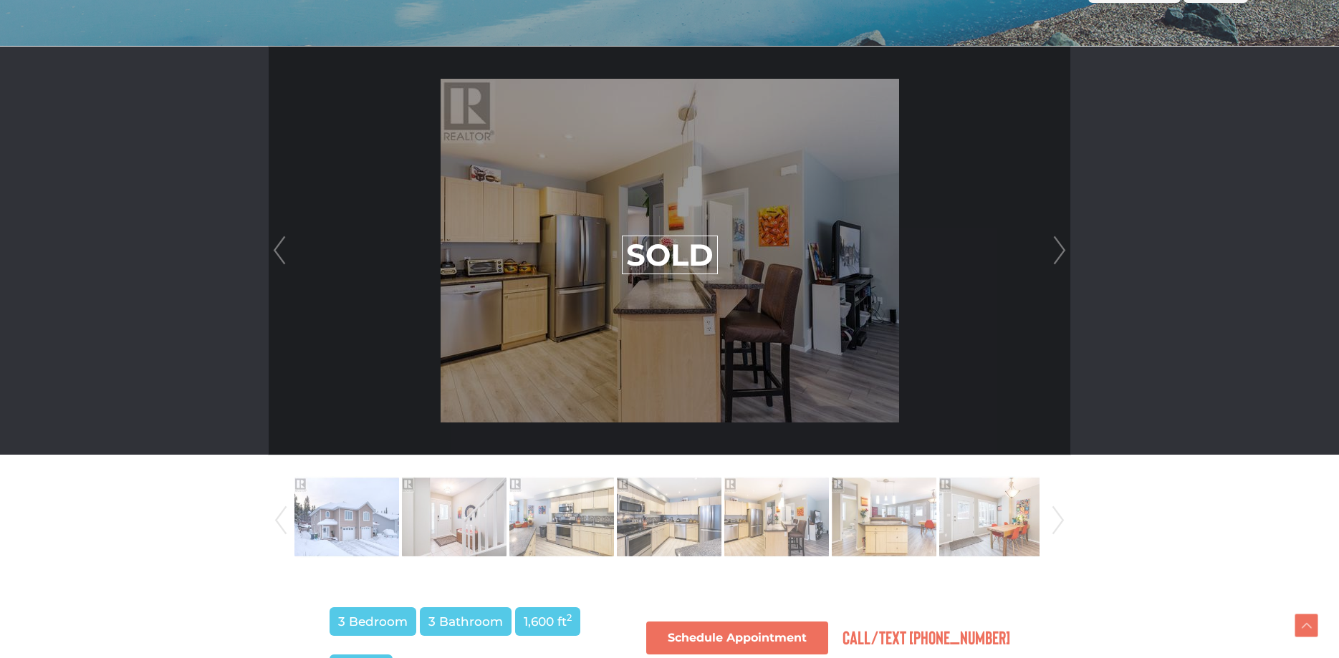
click at [1060, 244] on link "Next" at bounding box center [1059, 251] width 21 height 408
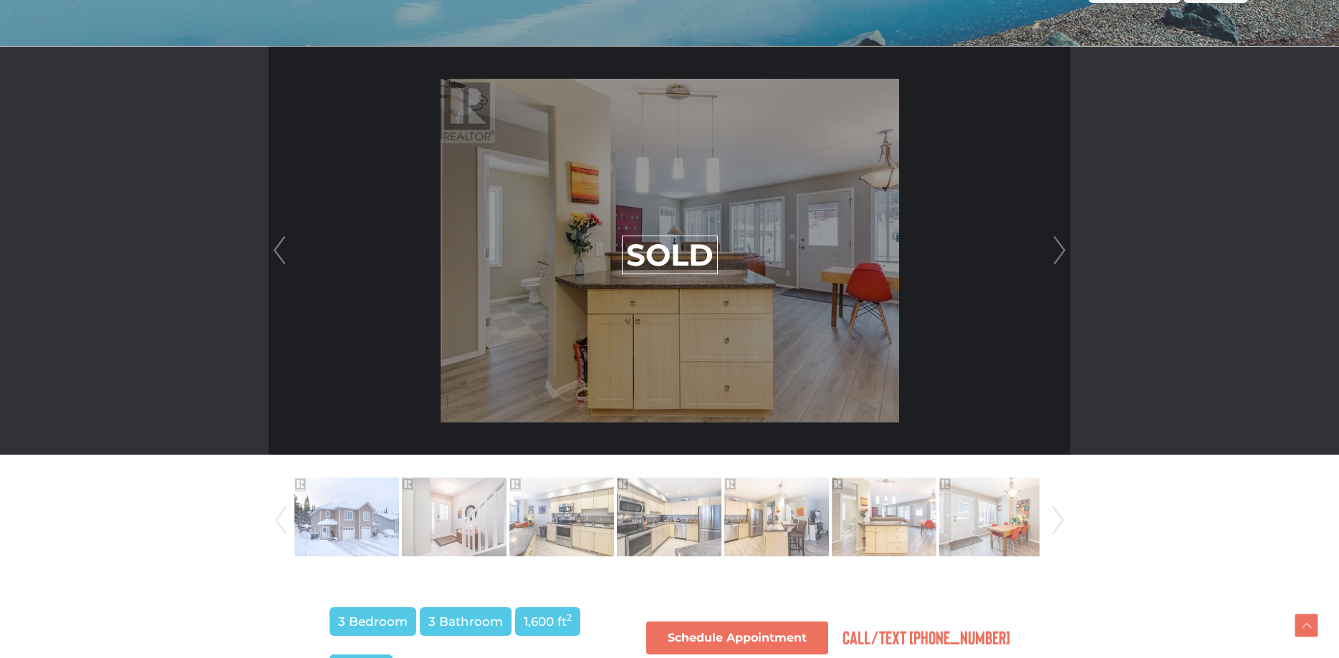
click at [1060, 244] on link "Next" at bounding box center [1059, 251] width 21 height 408
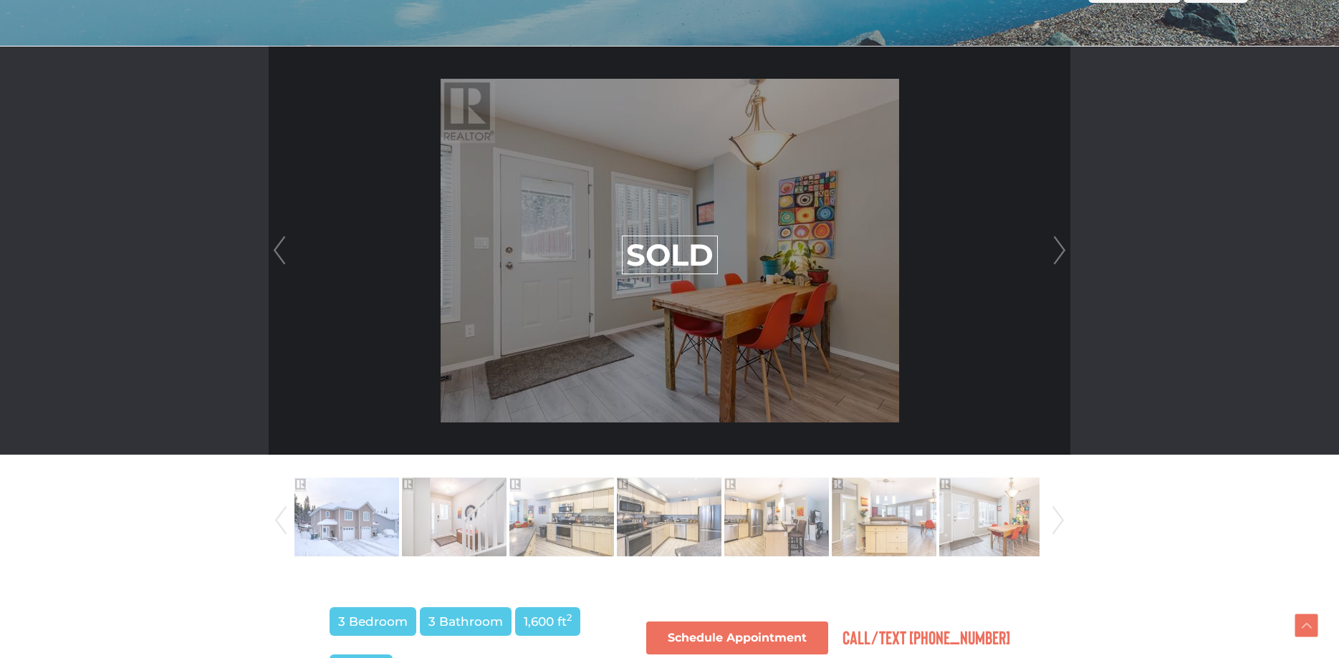
click at [1060, 244] on link "Next" at bounding box center [1059, 251] width 21 height 408
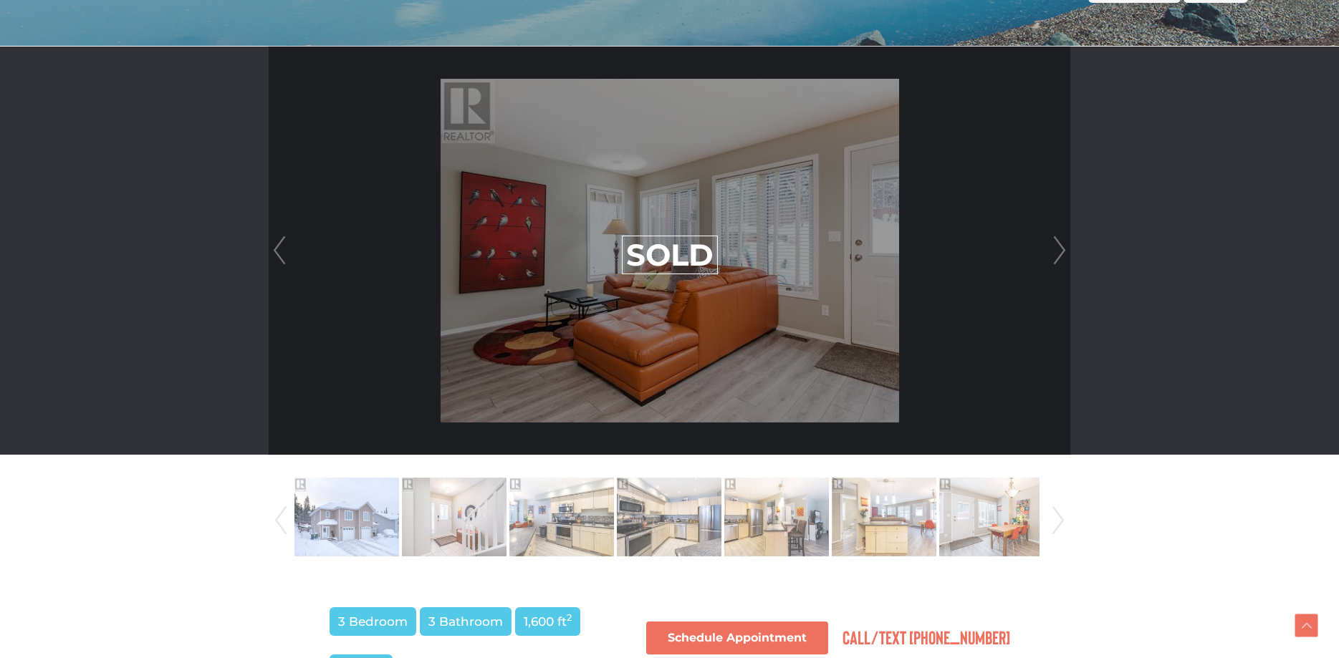
click at [1060, 244] on link "Next" at bounding box center [1059, 251] width 21 height 408
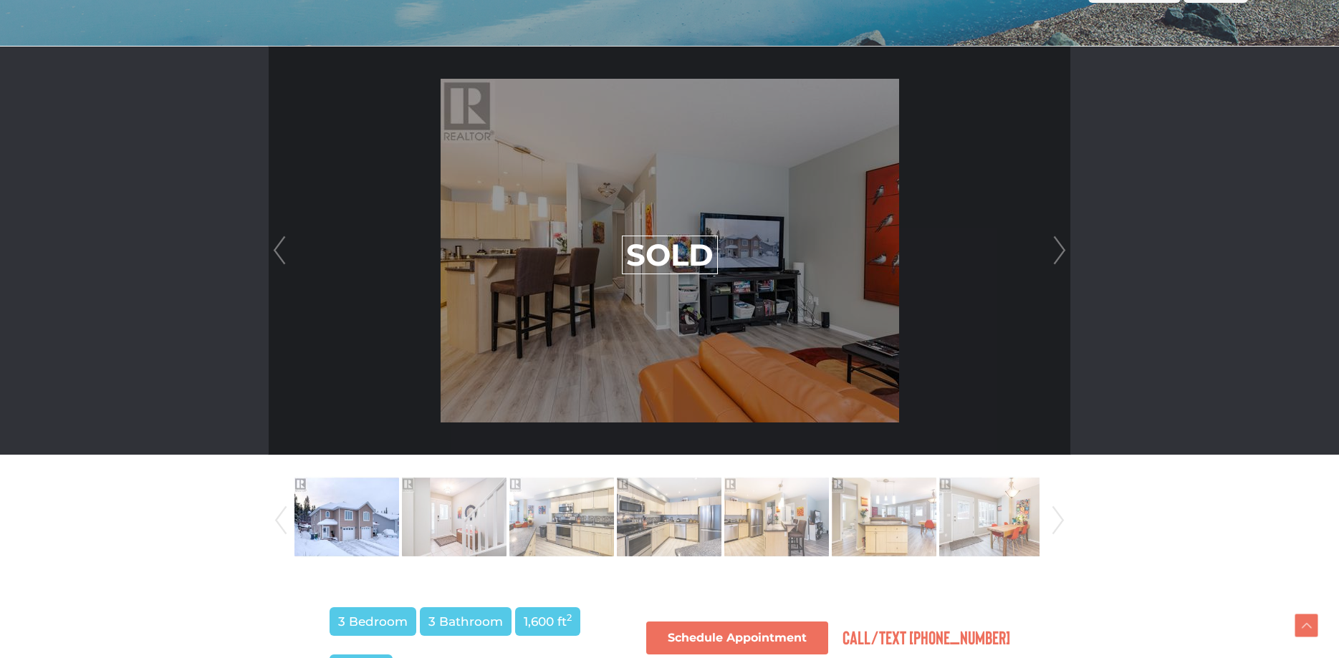
click at [1060, 244] on link "Next" at bounding box center [1059, 251] width 21 height 408
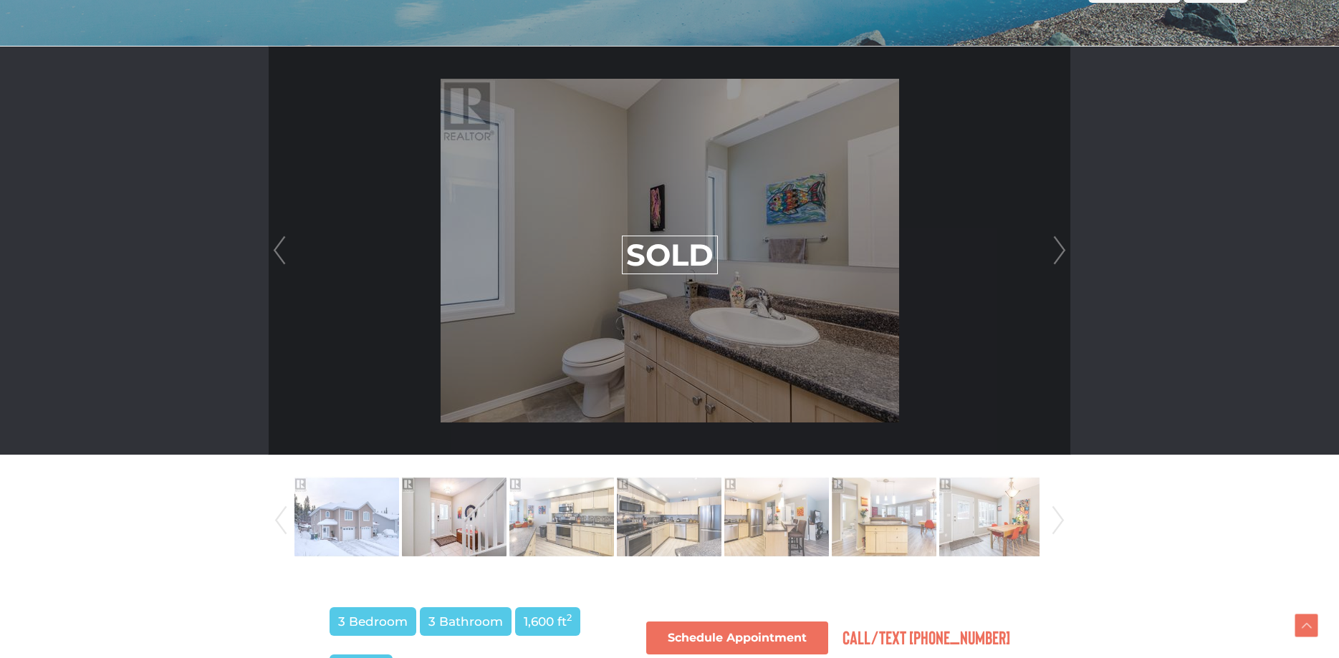
click at [1060, 244] on link "Next" at bounding box center [1059, 251] width 21 height 408
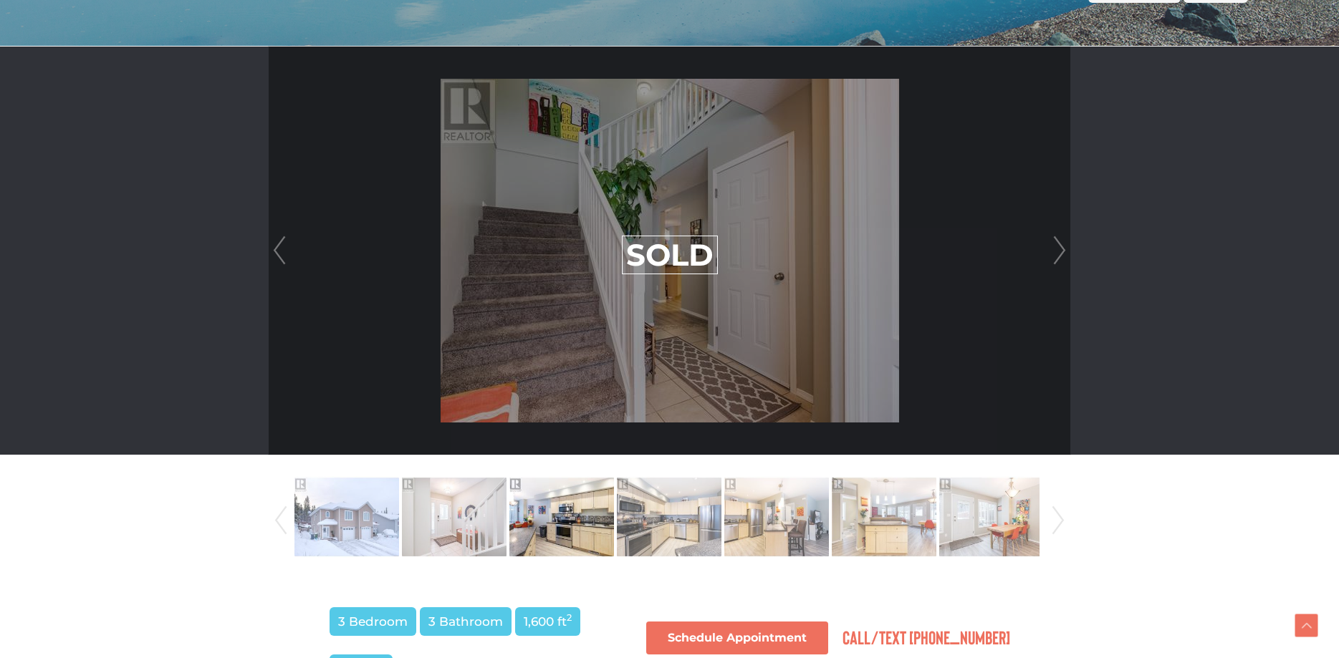
click at [1060, 244] on link "Next" at bounding box center [1059, 251] width 21 height 408
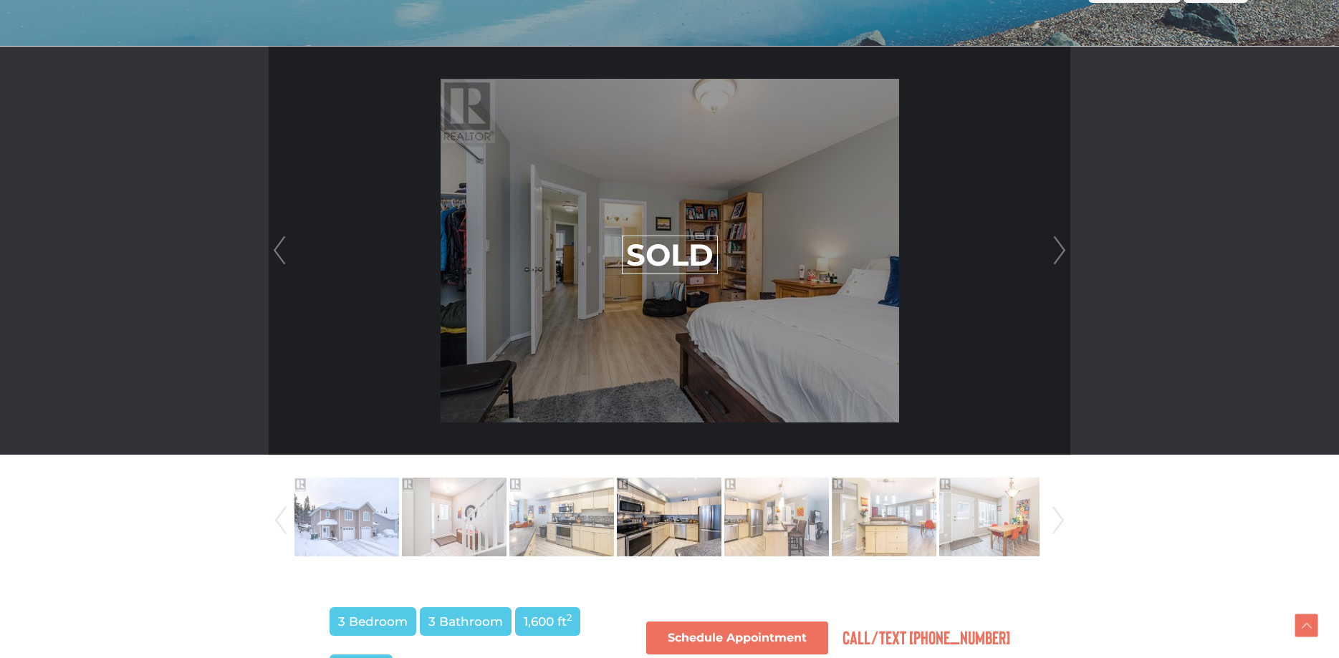
click at [1060, 244] on link "Next" at bounding box center [1059, 251] width 21 height 408
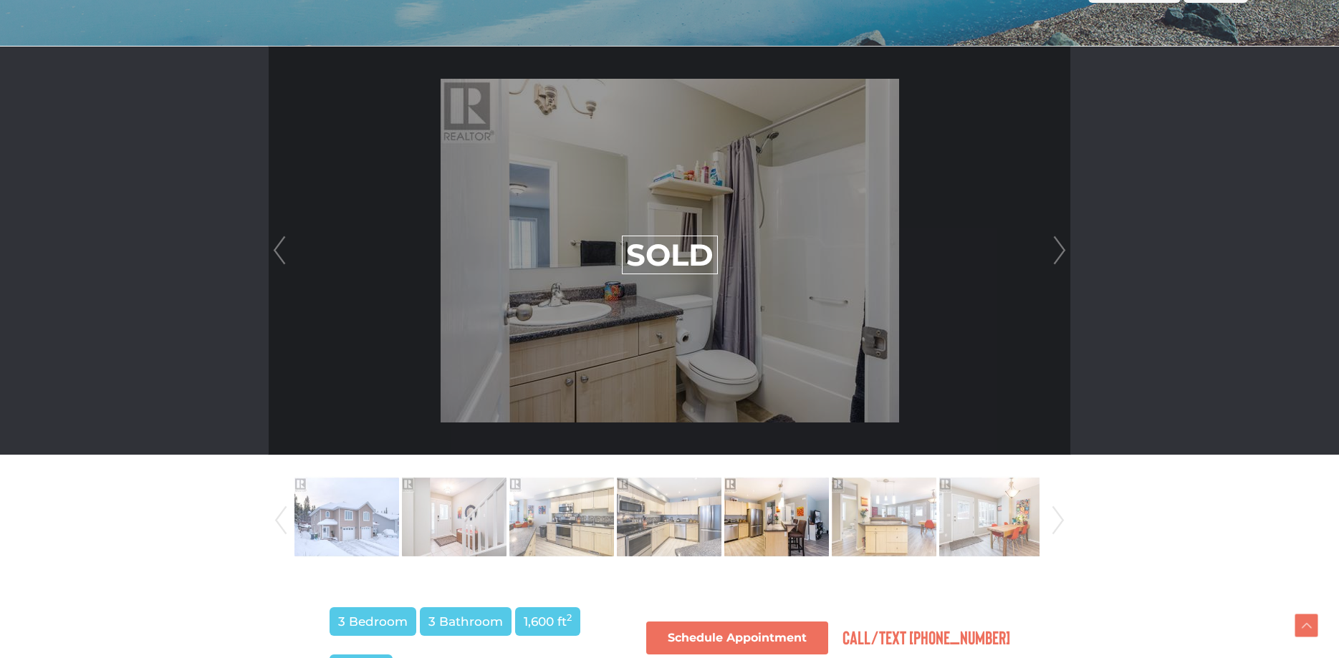
click at [1060, 244] on link "Next" at bounding box center [1059, 251] width 21 height 408
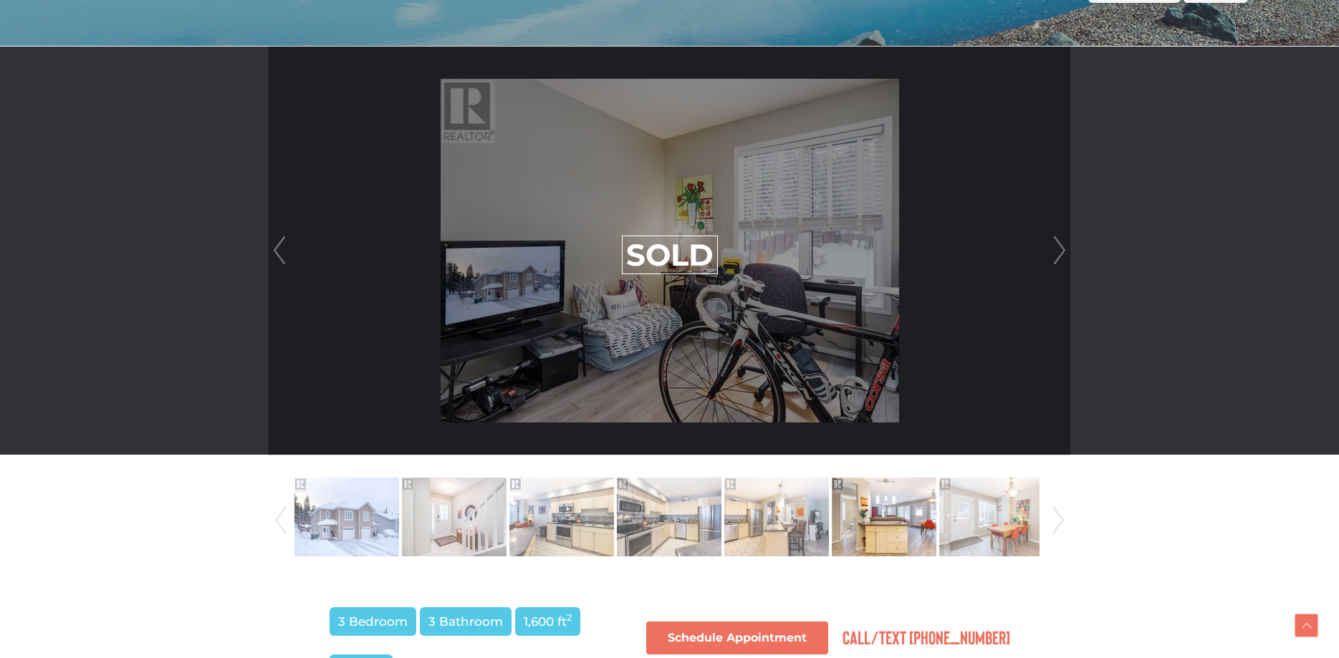
click at [1060, 244] on link "Next" at bounding box center [1059, 251] width 21 height 408
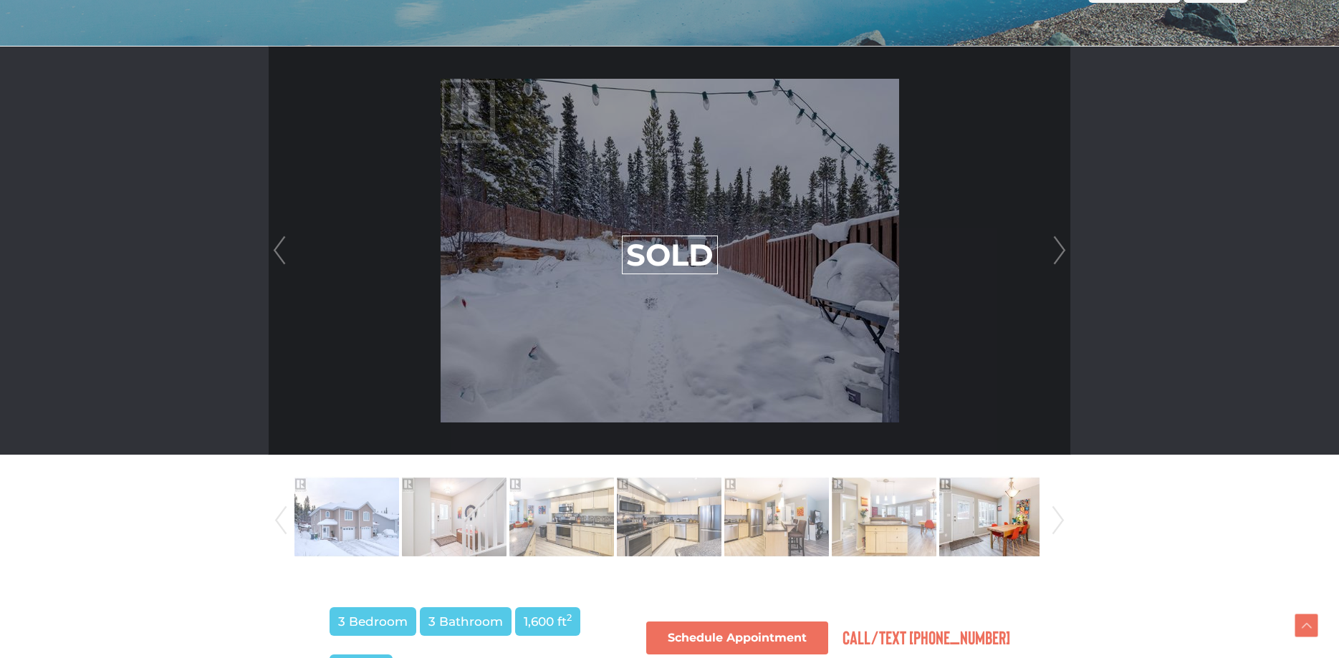
click at [1060, 244] on link "Next" at bounding box center [1059, 251] width 21 height 408
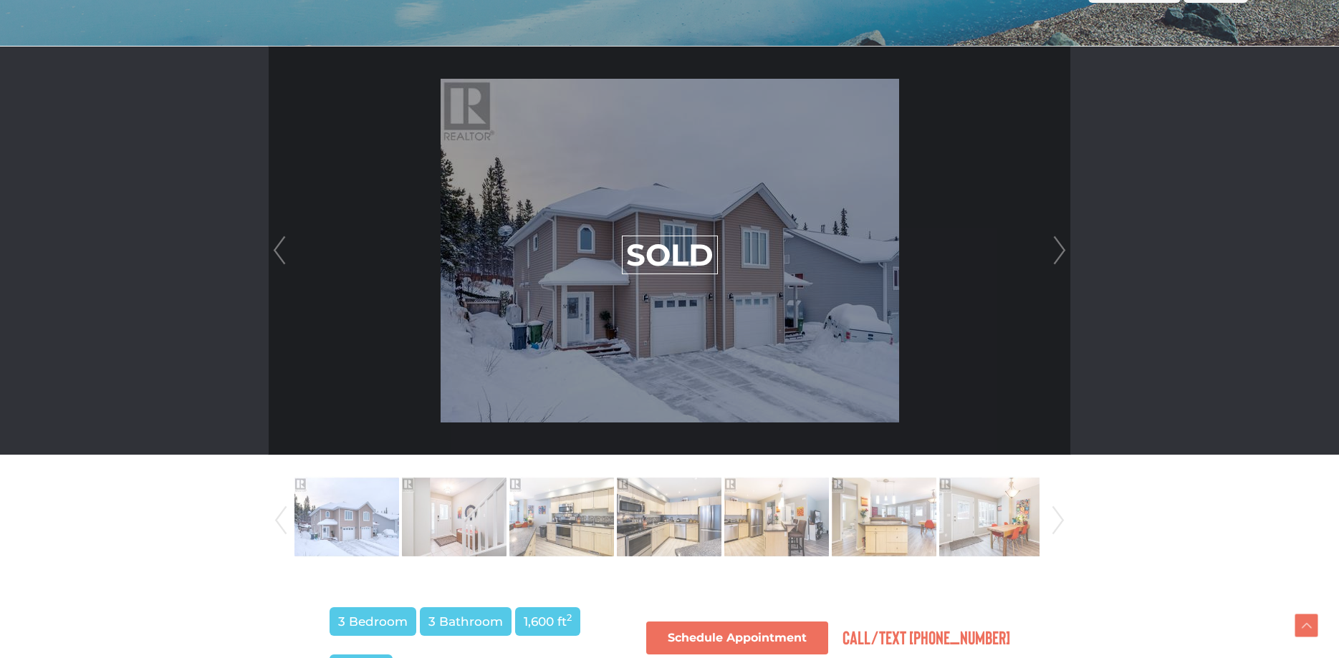
click at [1048, 251] on div "SOLD" at bounding box center [670, 251] width 802 height 408
click at [1055, 251] on link "Next" at bounding box center [1059, 251] width 21 height 408
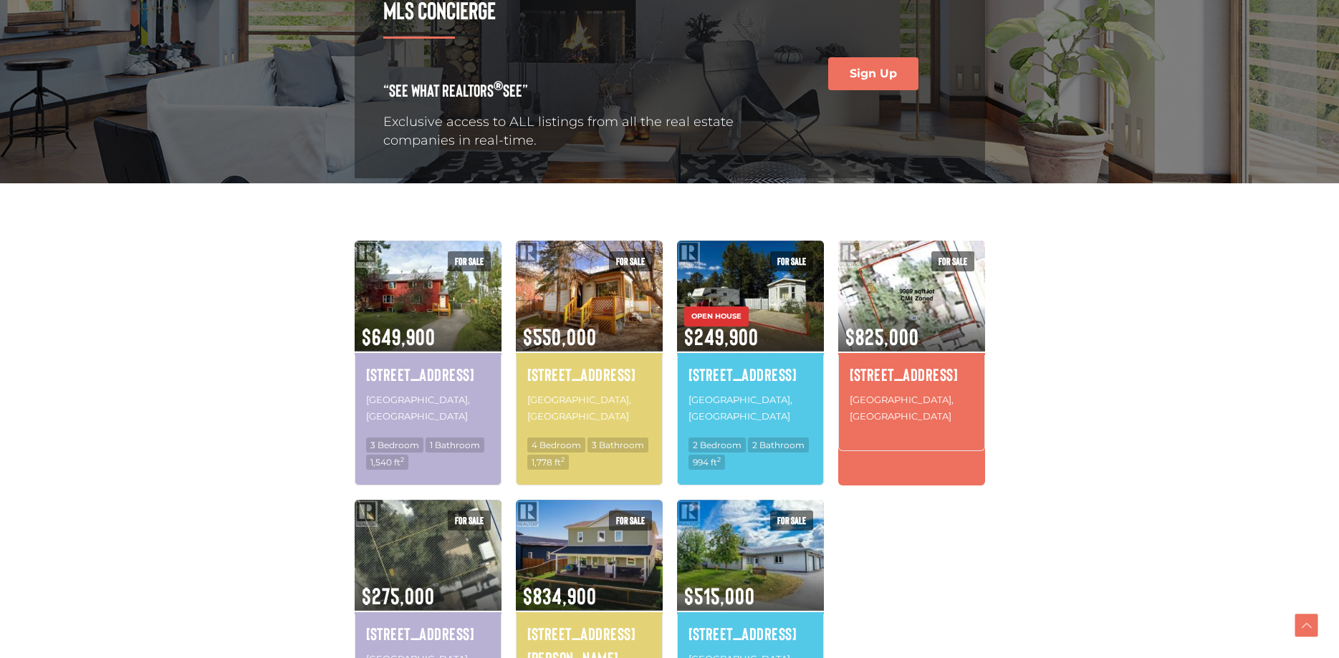
scroll to position [292, 0]
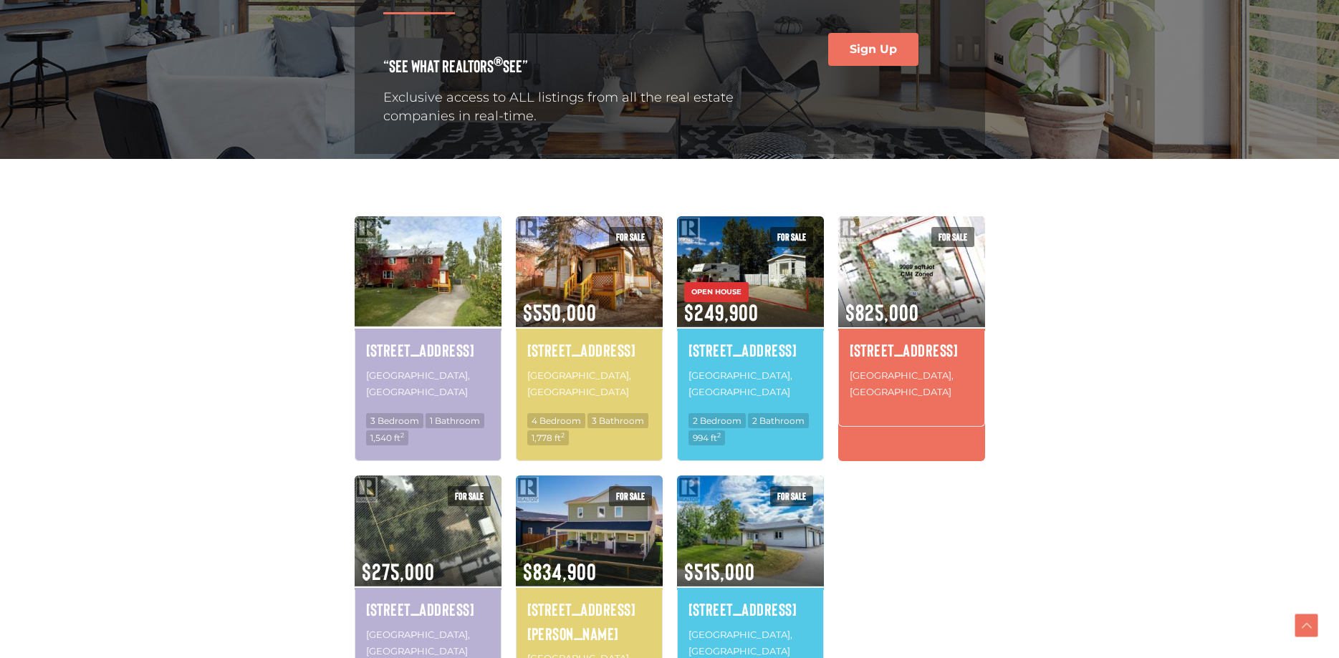
click at [445, 304] on img at bounding box center [428, 271] width 147 height 115
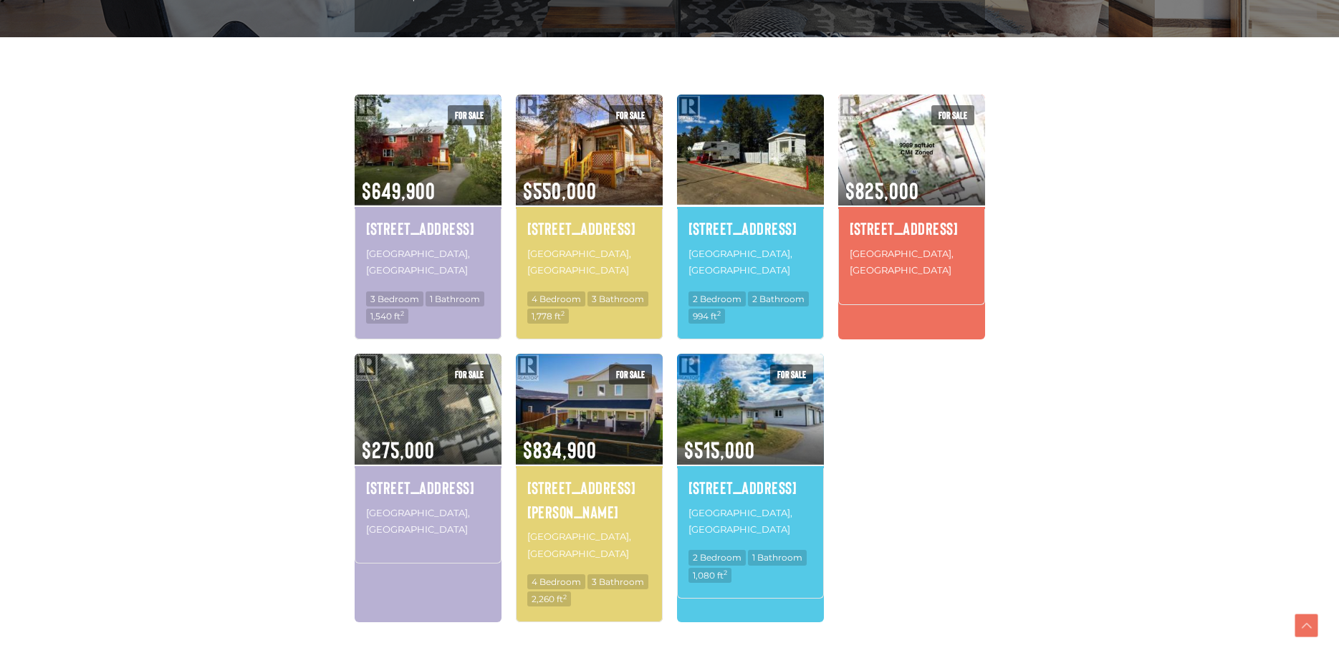
scroll to position [438, 0]
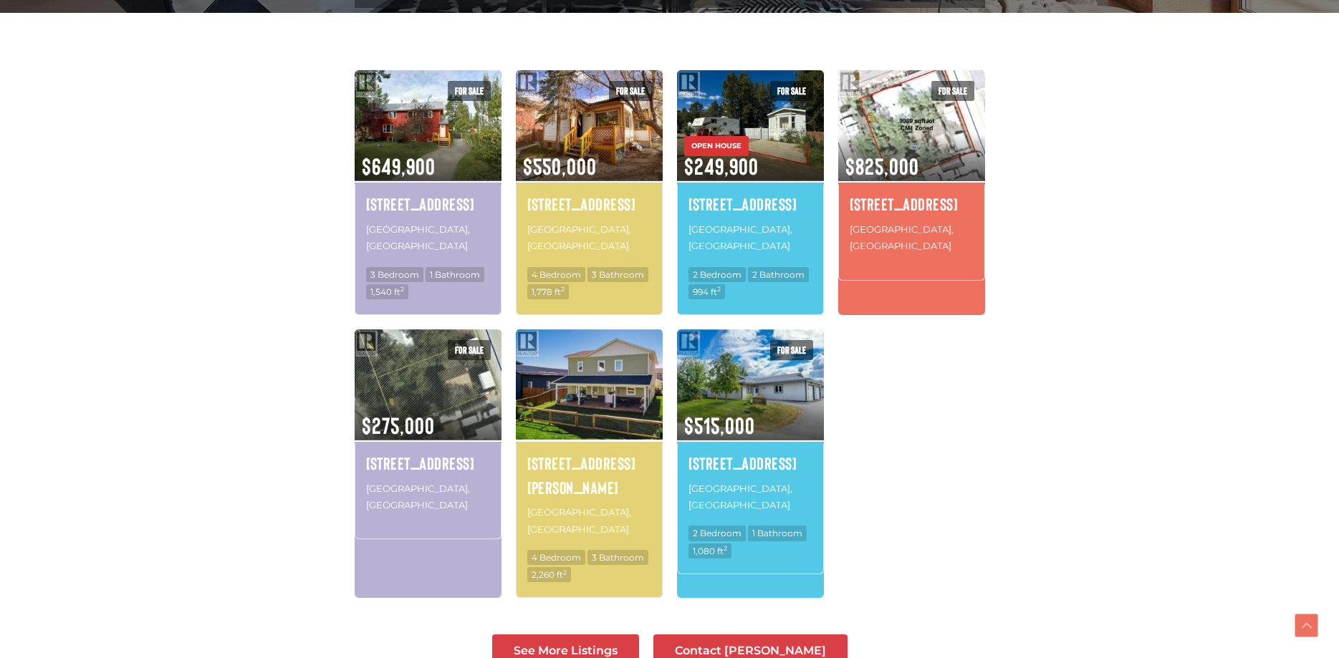
click at [625, 359] on img at bounding box center [589, 384] width 147 height 115
click at [618, 645] on span "See More Listings" at bounding box center [566, 650] width 104 height 11
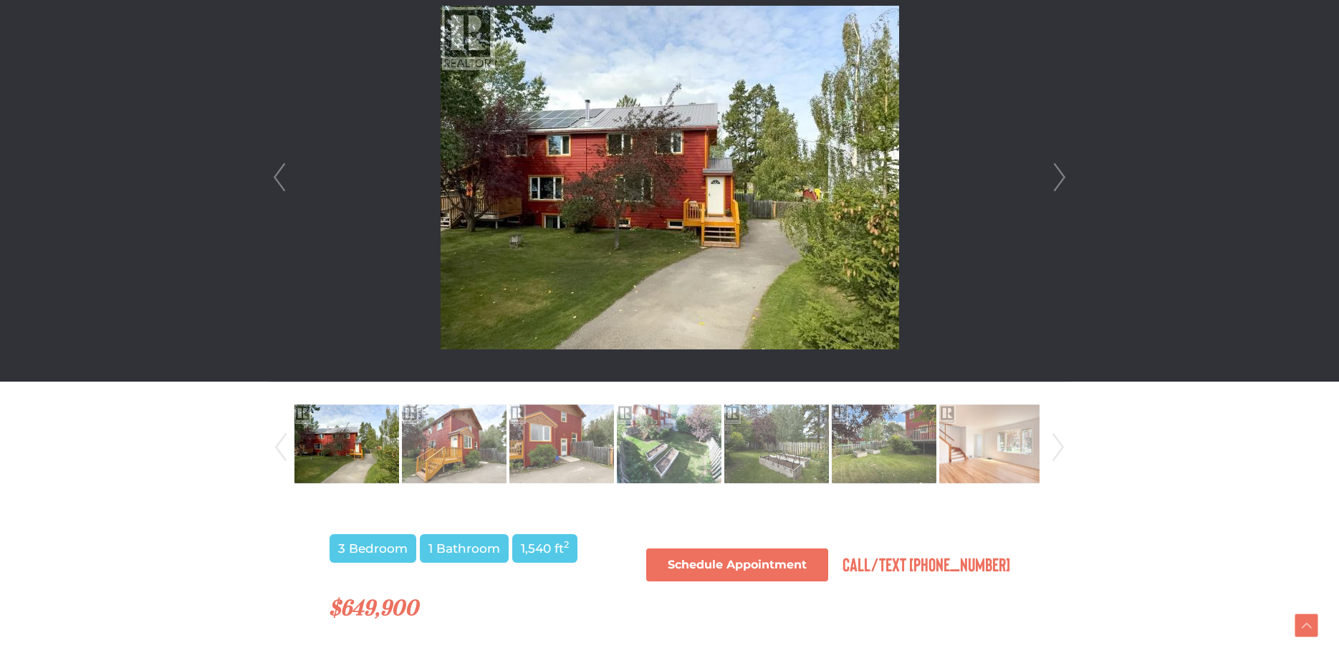
scroll to position [512, 0]
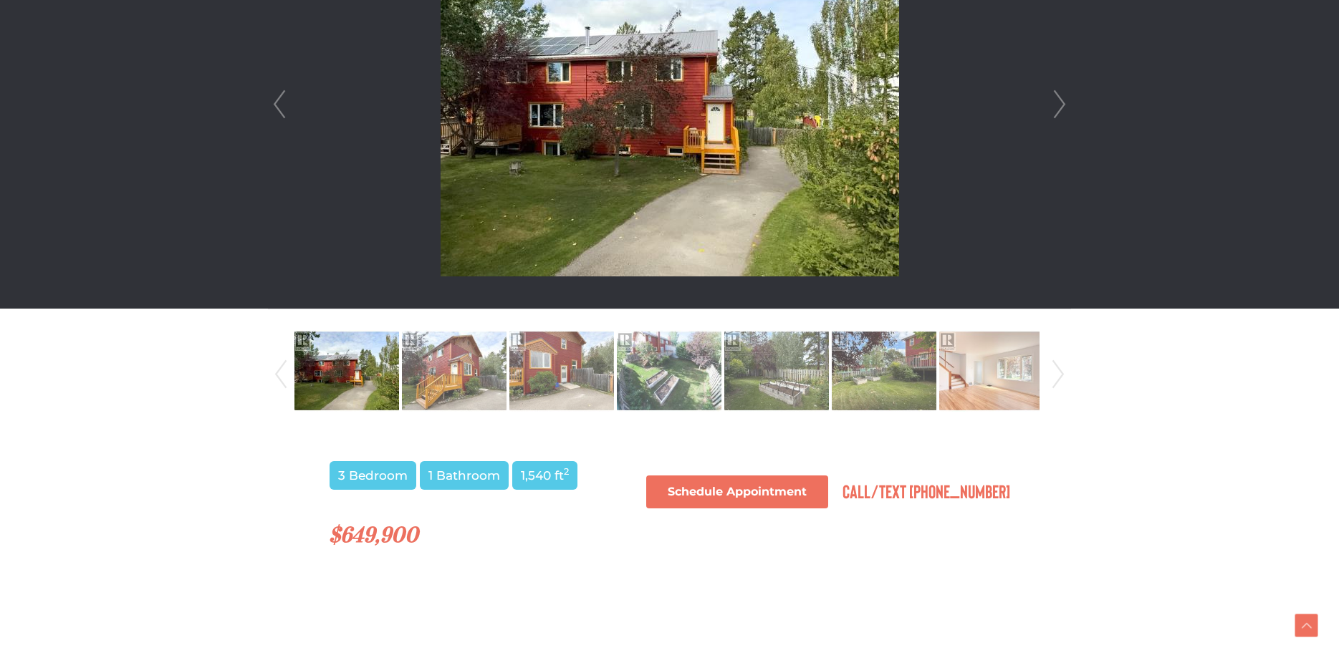
click at [1059, 107] on link "Next" at bounding box center [1059, 104] width 21 height 408
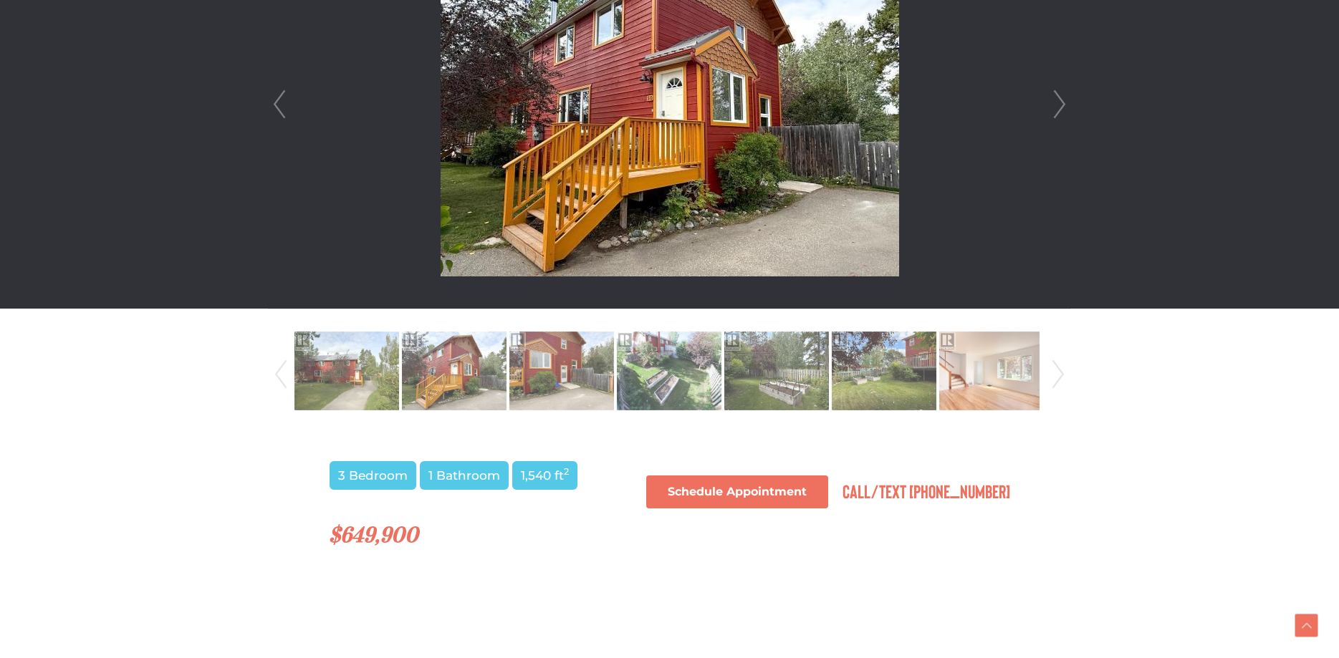
click at [1059, 107] on link "Next" at bounding box center [1059, 104] width 21 height 408
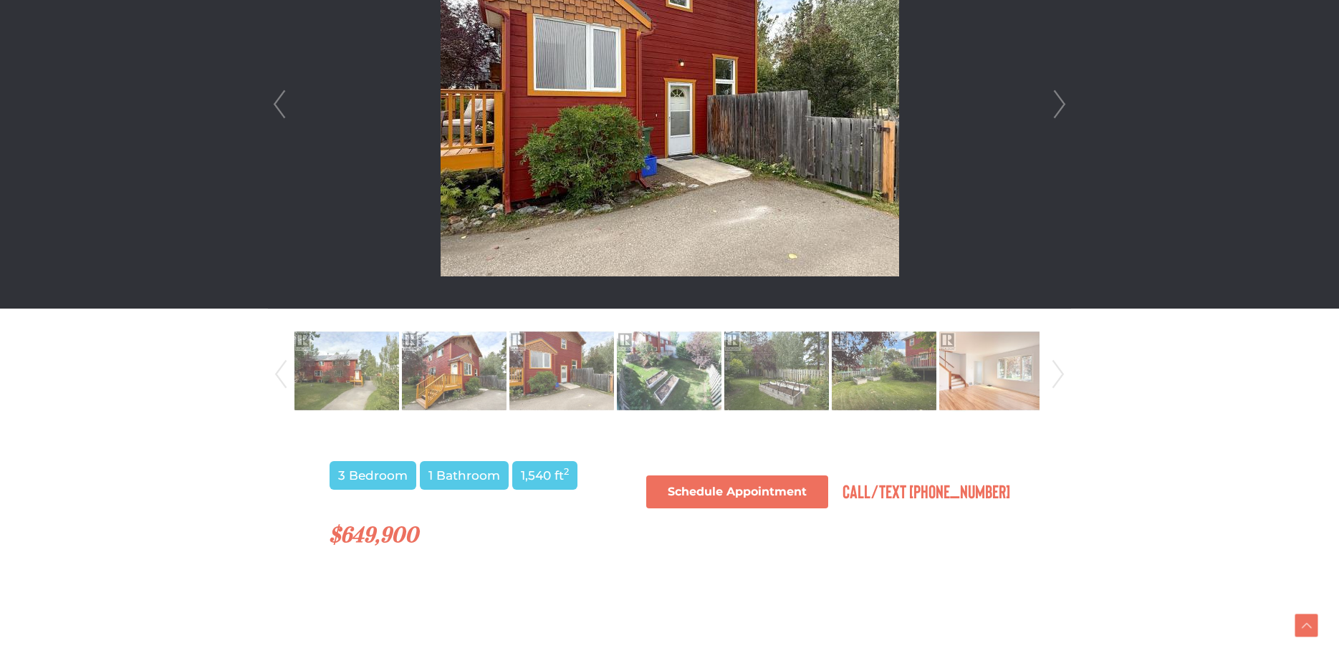
click at [1059, 107] on link "Next" at bounding box center [1059, 104] width 21 height 408
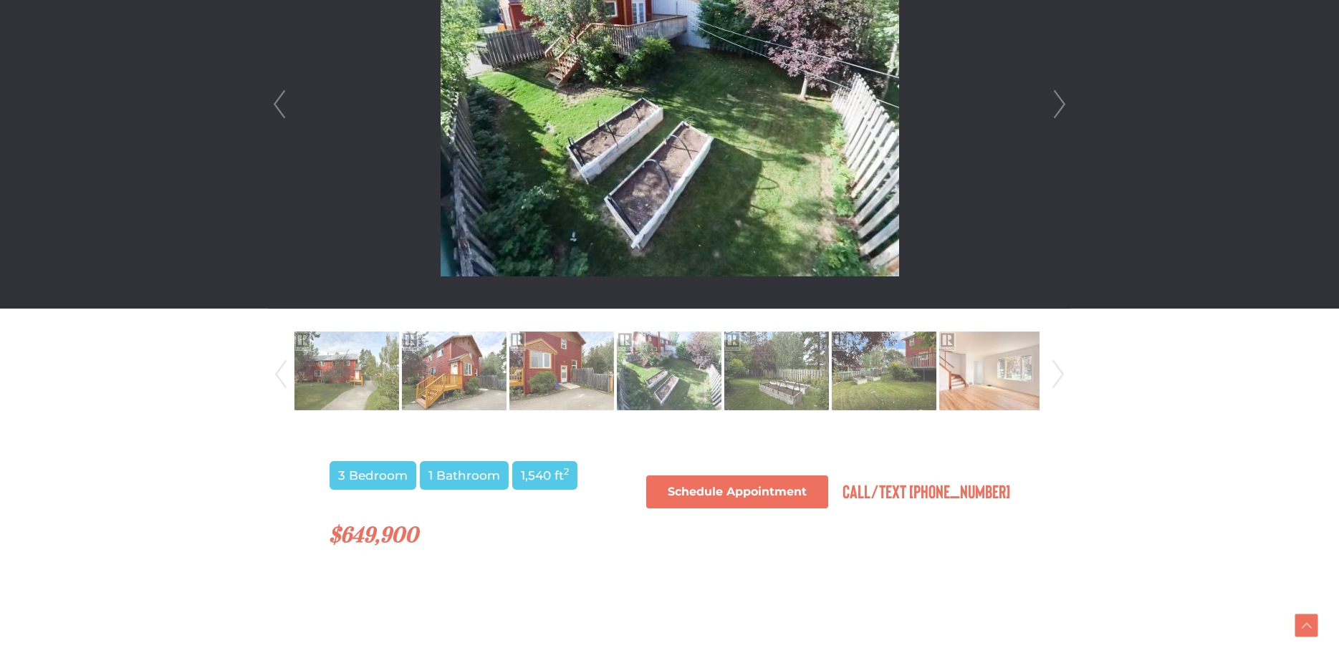
click at [1059, 107] on link "Next" at bounding box center [1059, 104] width 21 height 408
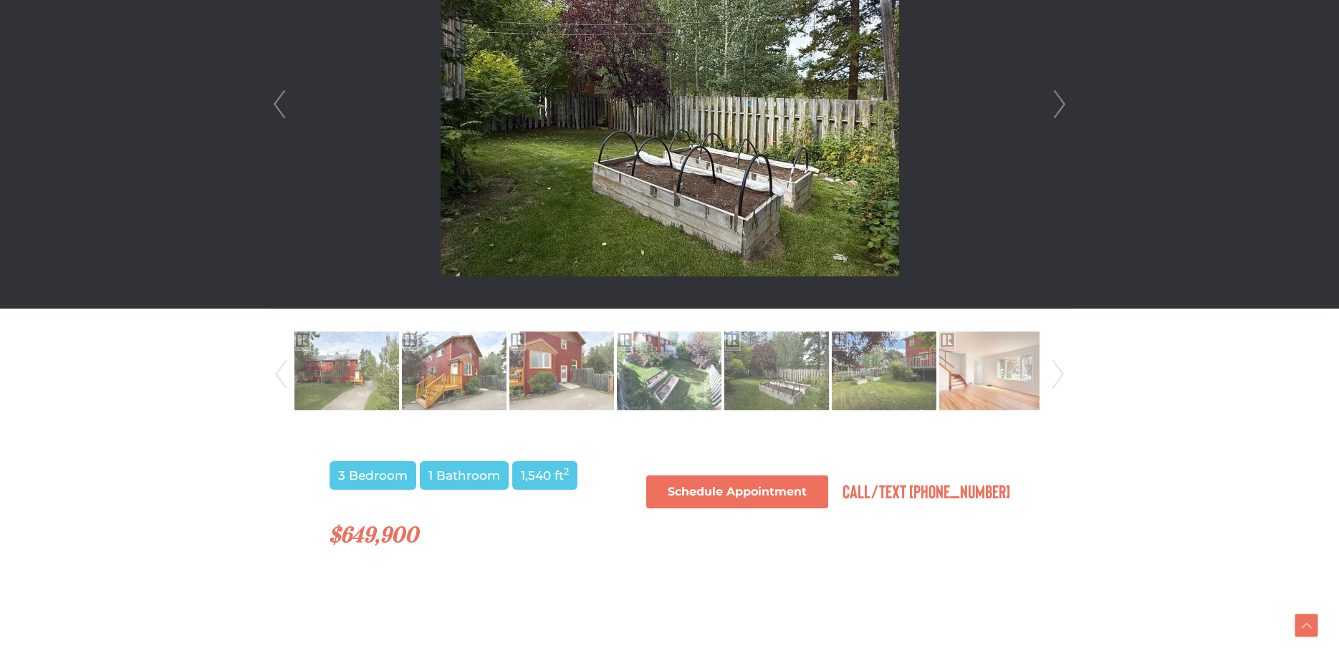
click at [1059, 107] on link "Next" at bounding box center [1059, 104] width 21 height 408
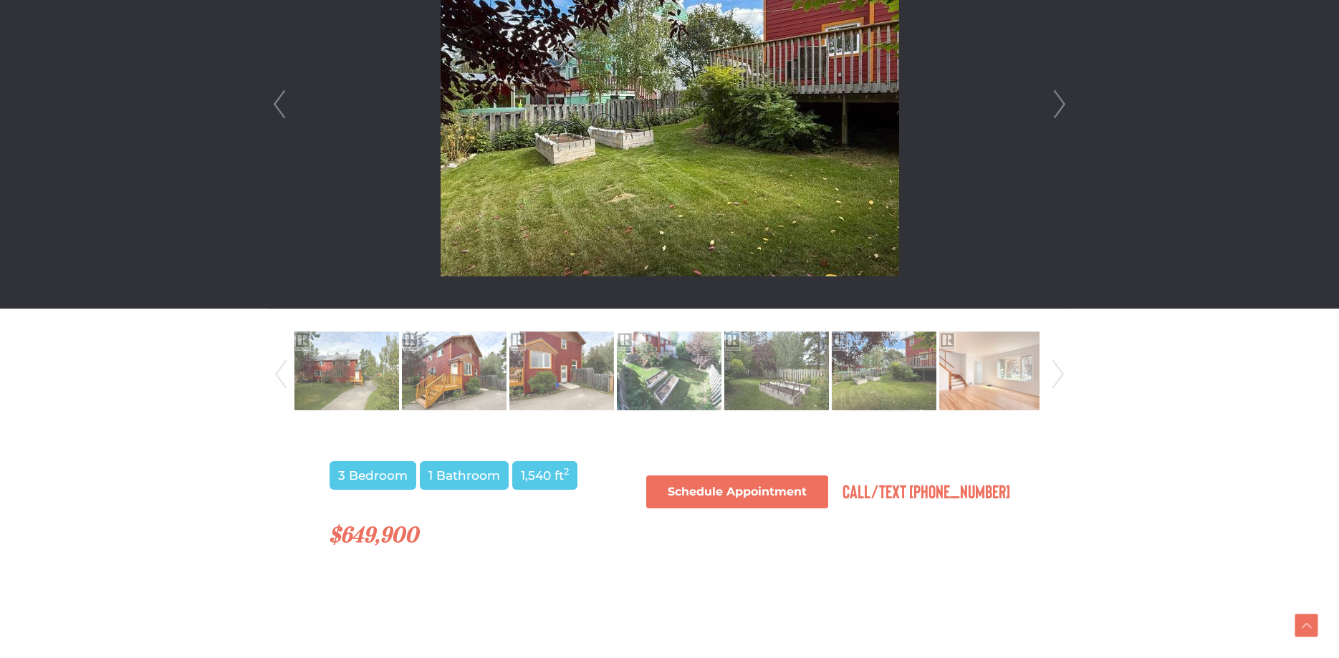
click at [1059, 107] on link "Next" at bounding box center [1059, 104] width 21 height 408
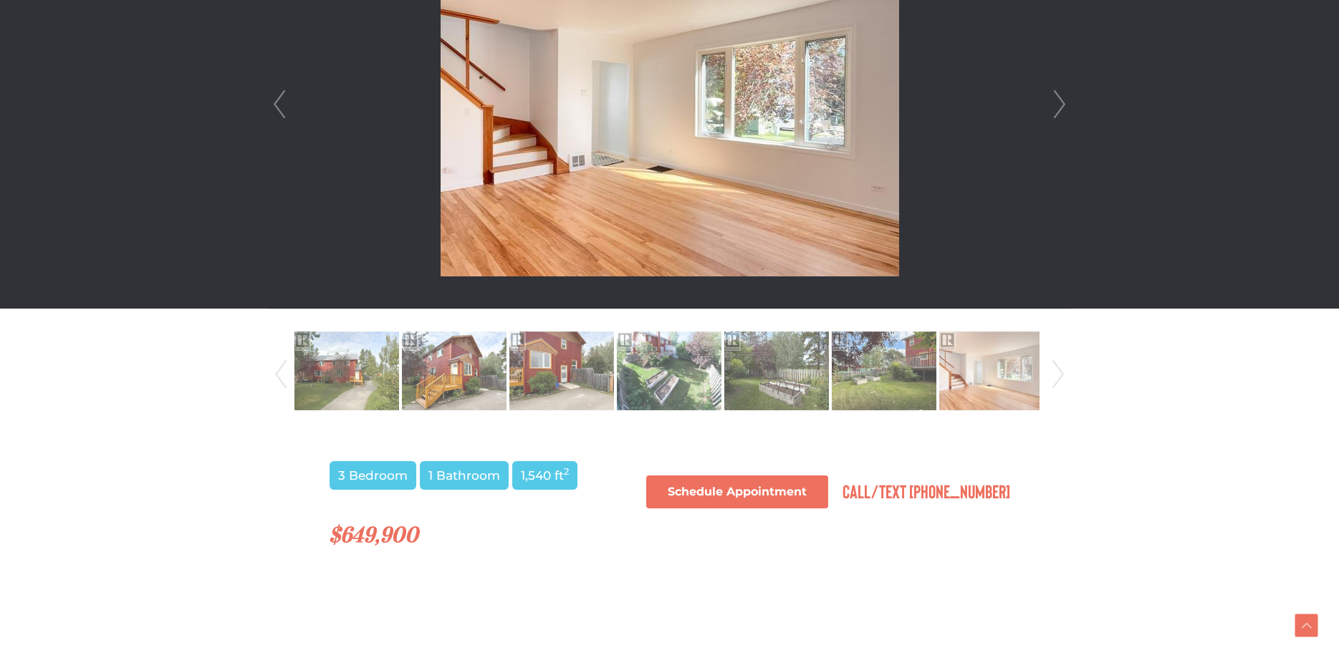
click at [1059, 107] on link "Next" at bounding box center [1059, 104] width 21 height 408
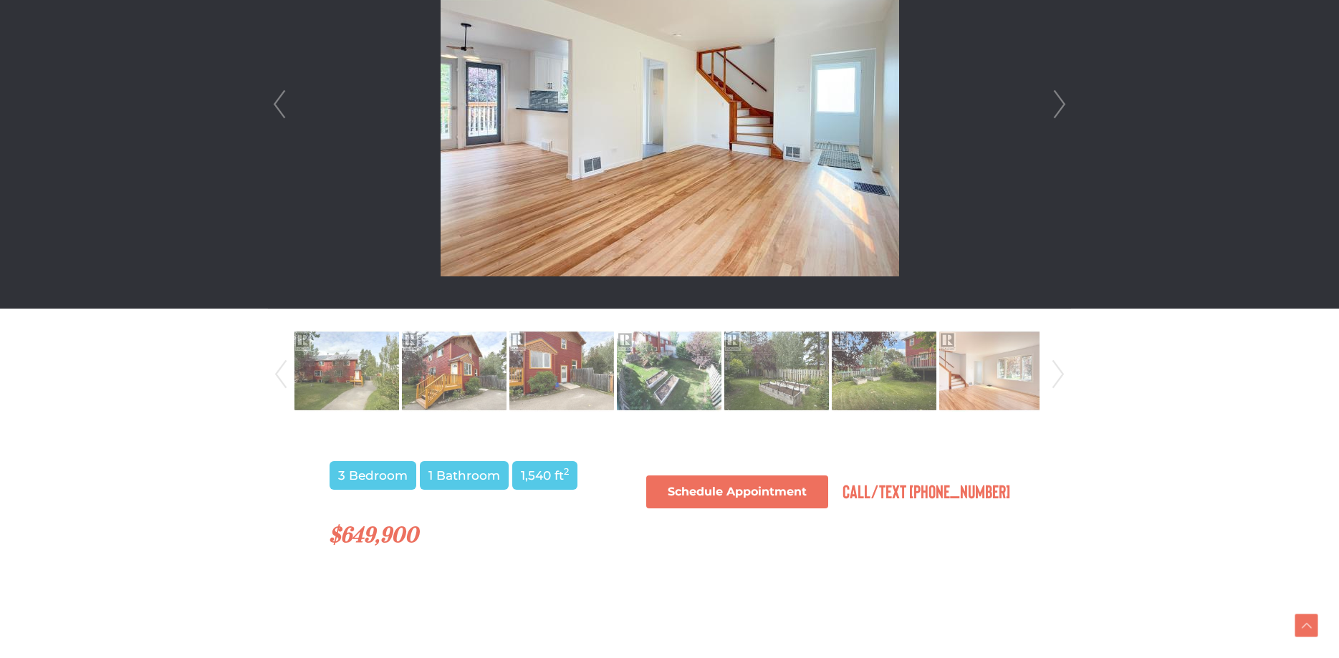
click at [1059, 107] on link "Next" at bounding box center [1059, 104] width 21 height 408
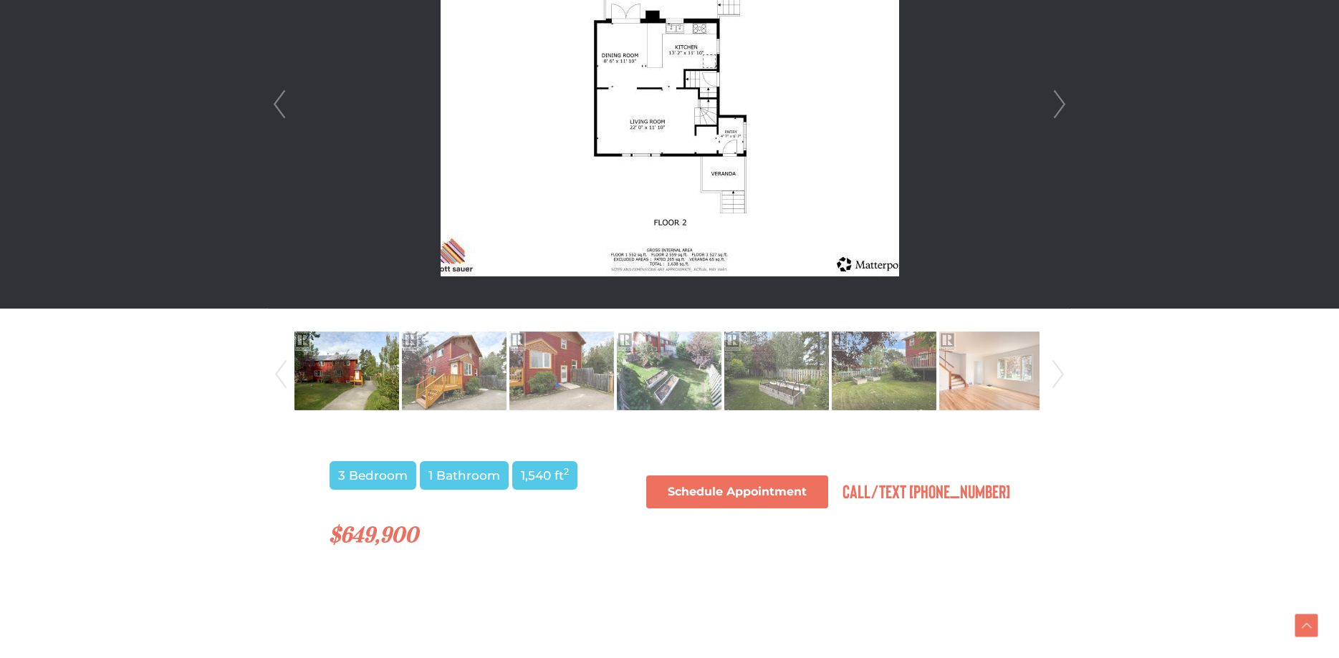
click at [1059, 110] on link "Next" at bounding box center [1059, 104] width 21 height 408
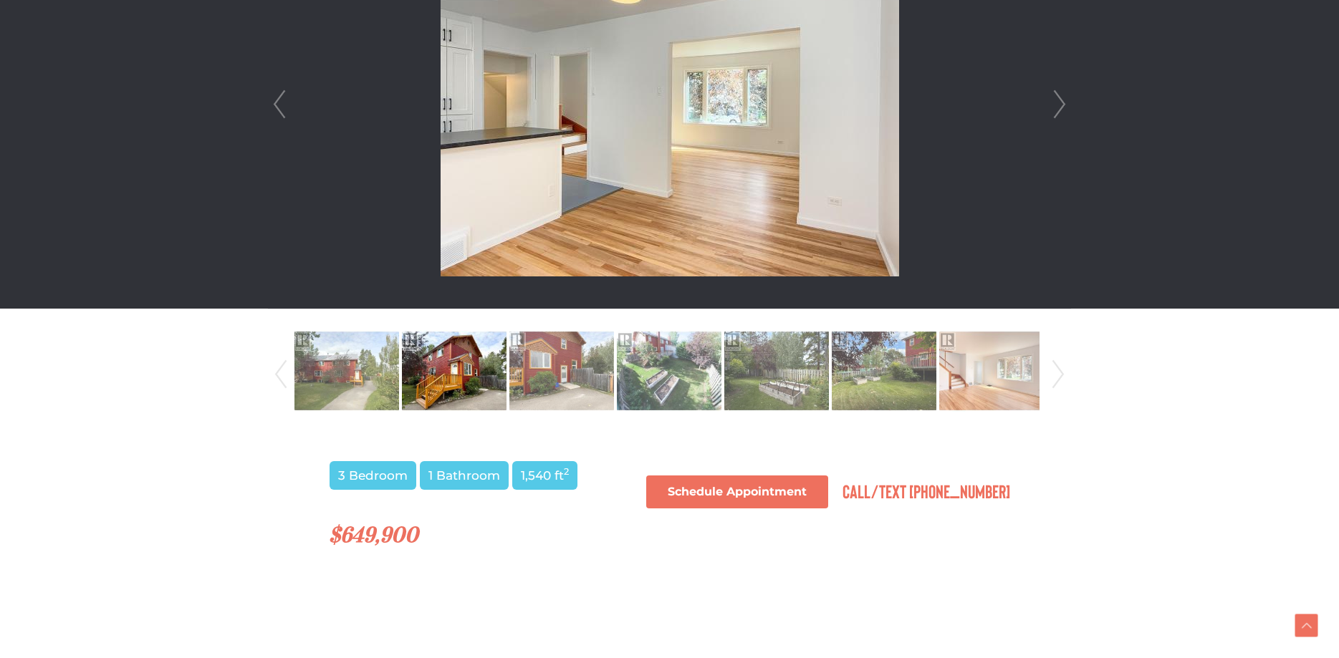
click at [1059, 109] on link "Next" at bounding box center [1059, 104] width 21 height 408
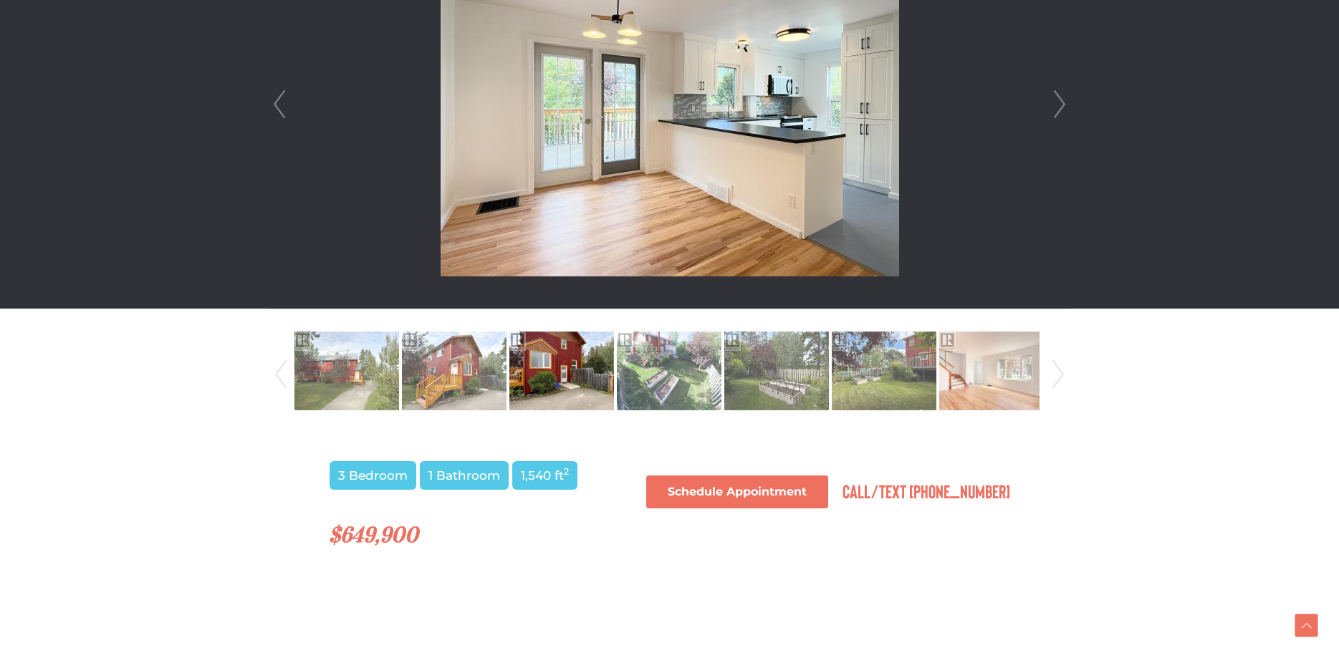
click at [1059, 109] on link "Next" at bounding box center [1059, 104] width 21 height 408
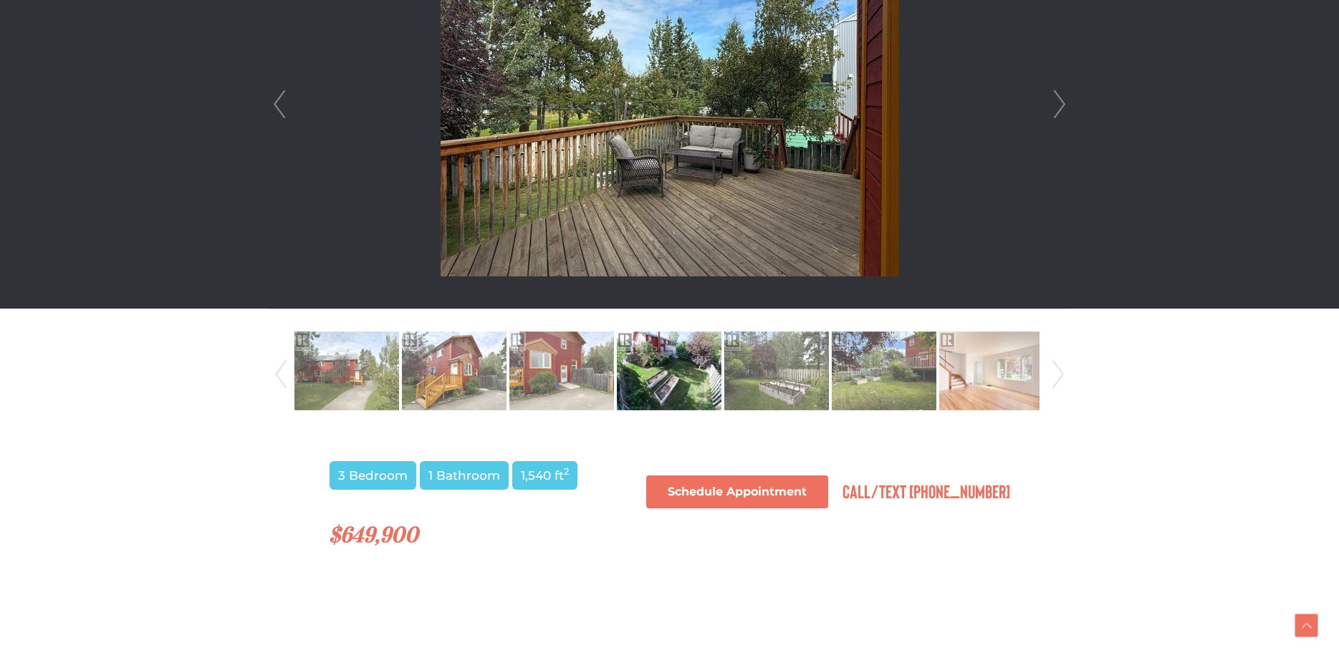
click at [1059, 109] on link "Next" at bounding box center [1059, 104] width 21 height 408
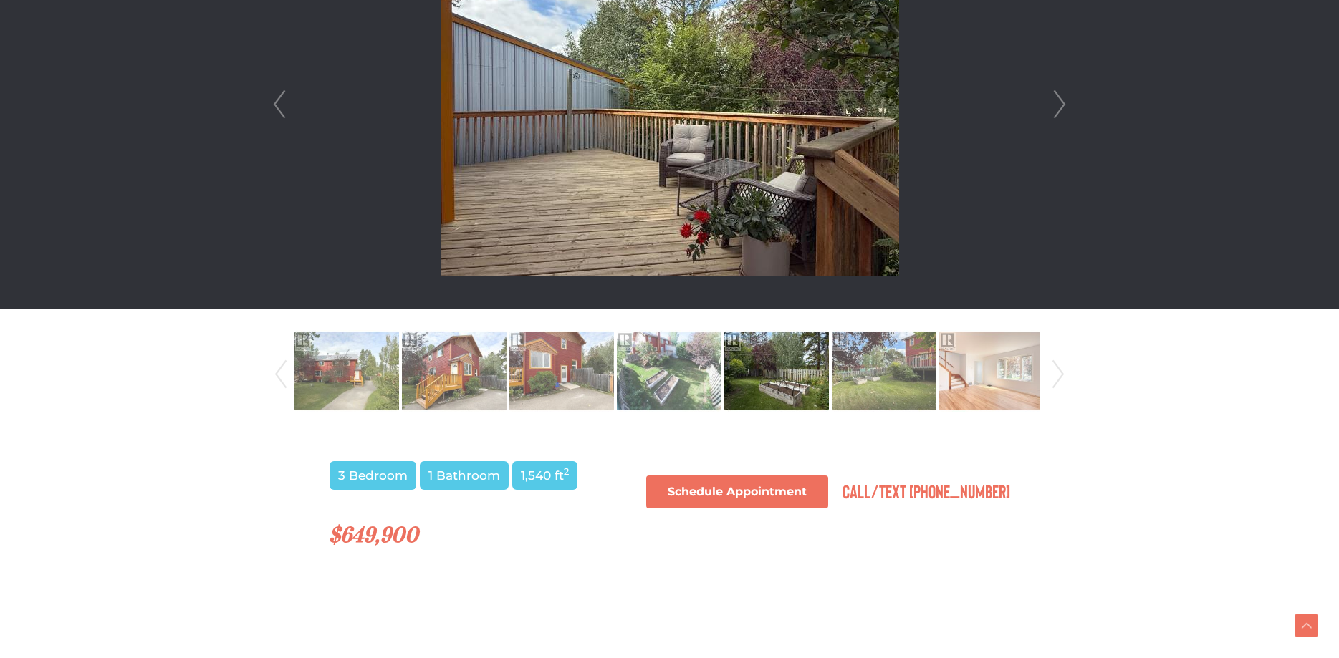
click at [1059, 109] on link "Next" at bounding box center [1059, 104] width 21 height 408
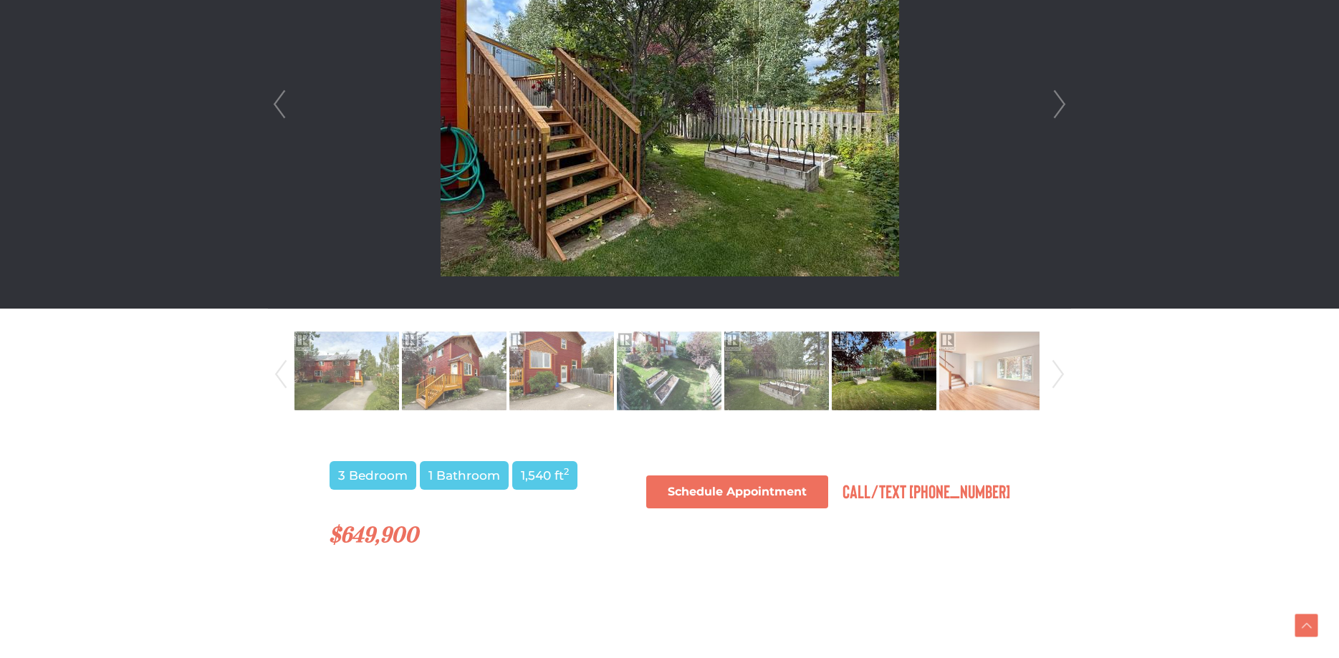
click at [1059, 109] on link "Next" at bounding box center [1059, 104] width 21 height 408
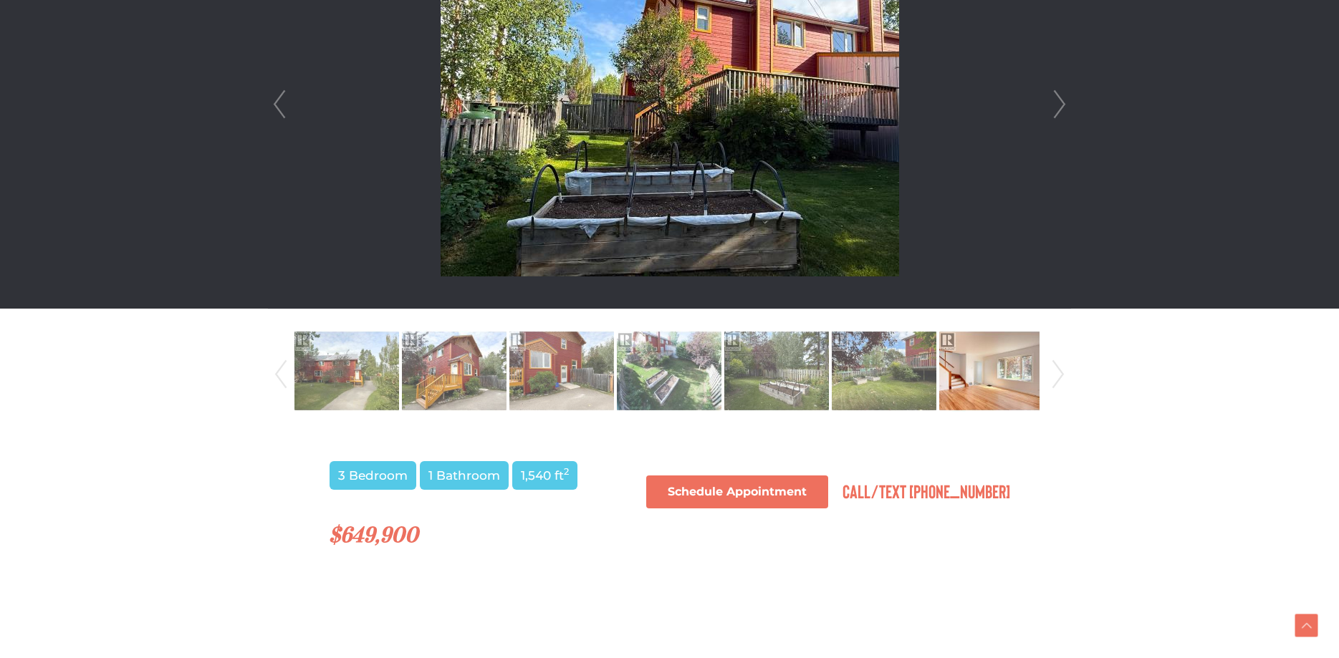
click at [1059, 109] on link "Next" at bounding box center [1059, 104] width 21 height 408
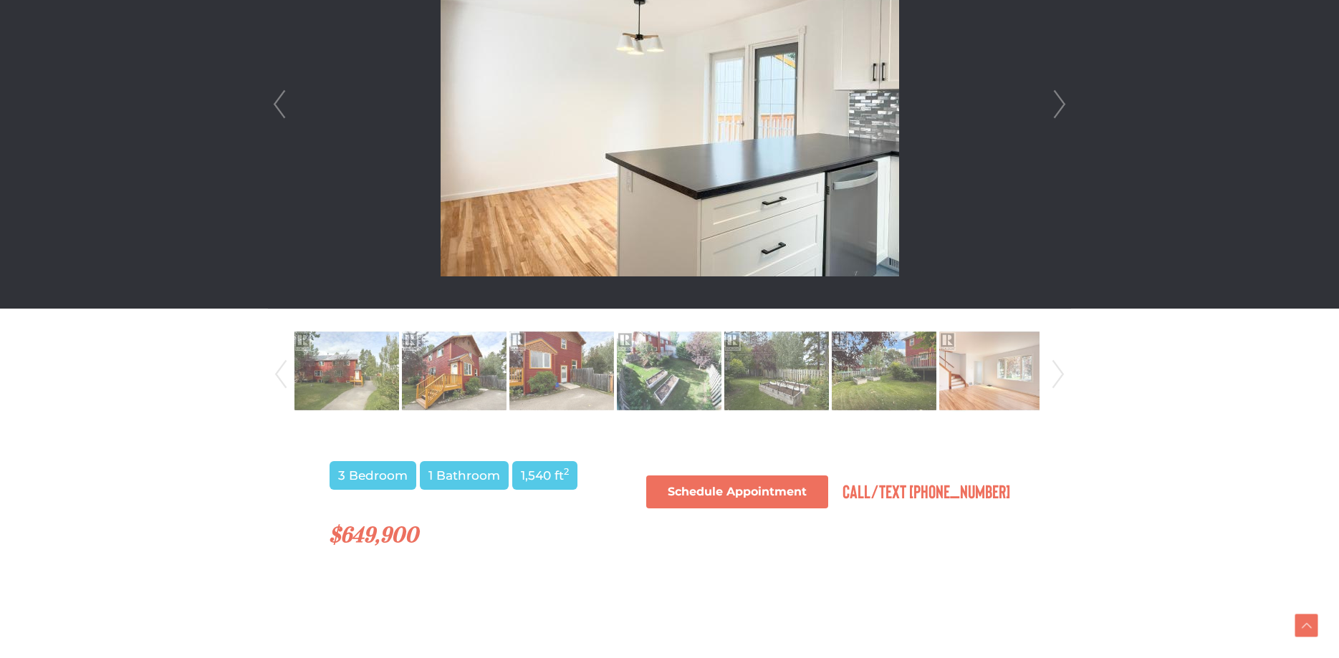
click at [1059, 109] on link "Next" at bounding box center [1059, 104] width 21 height 408
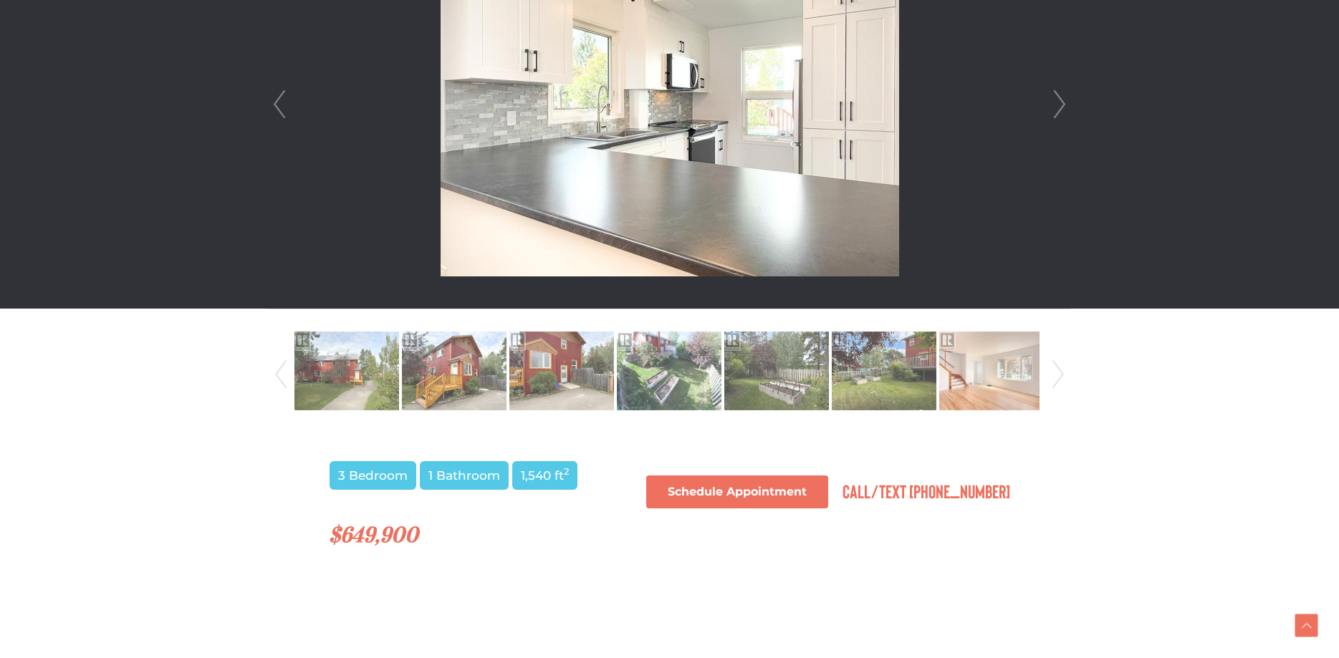
click at [1059, 102] on link "Next" at bounding box center [1059, 104] width 21 height 408
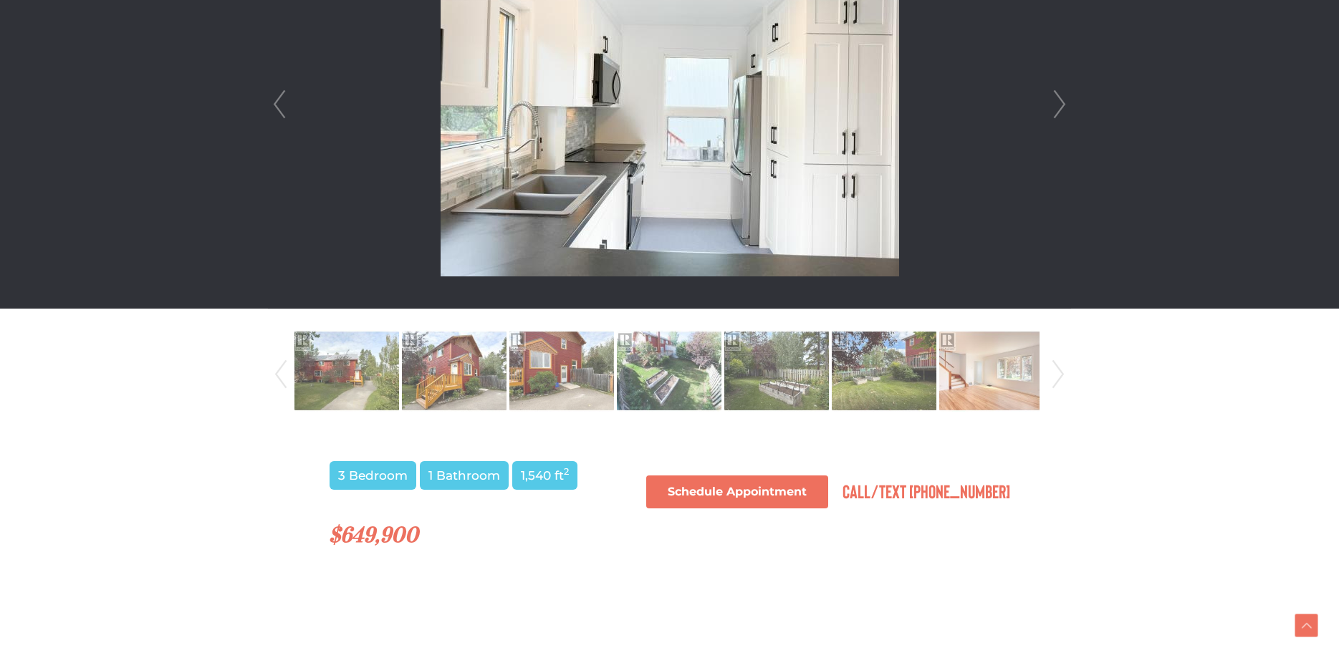
click at [1059, 103] on link "Next" at bounding box center [1059, 104] width 21 height 408
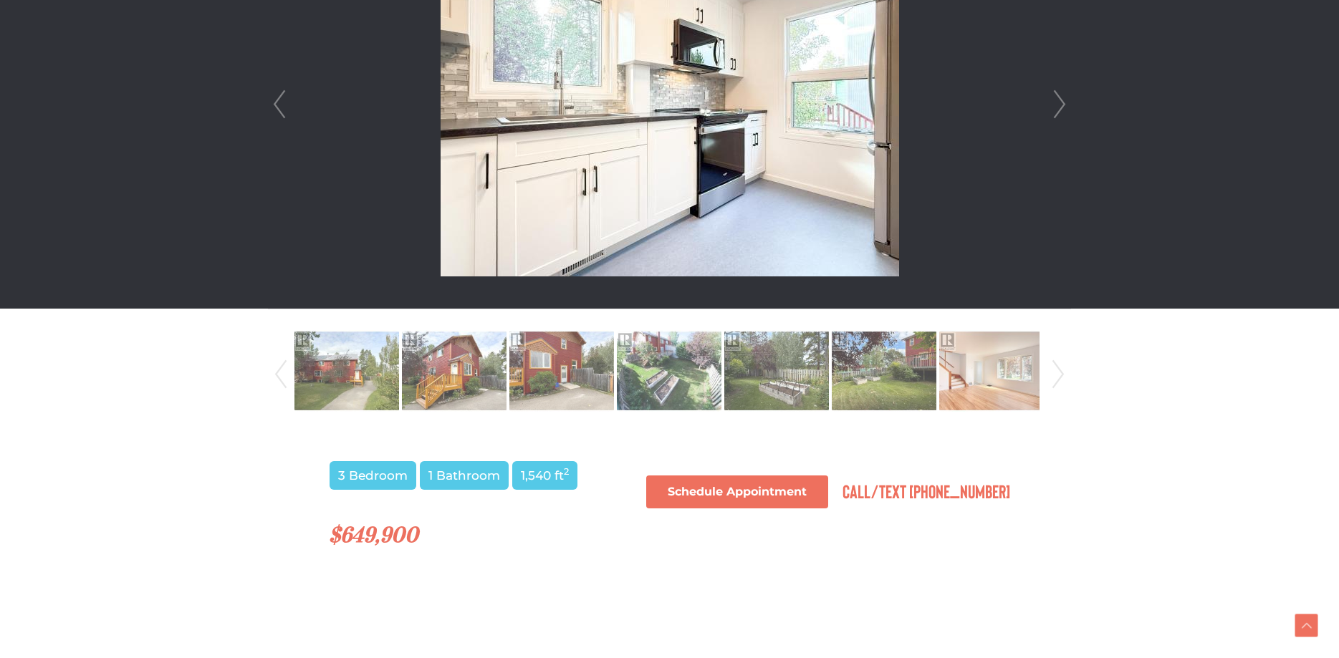
click at [1060, 104] on link "Next" at bounding box center [1059, 104] width 21 height 408
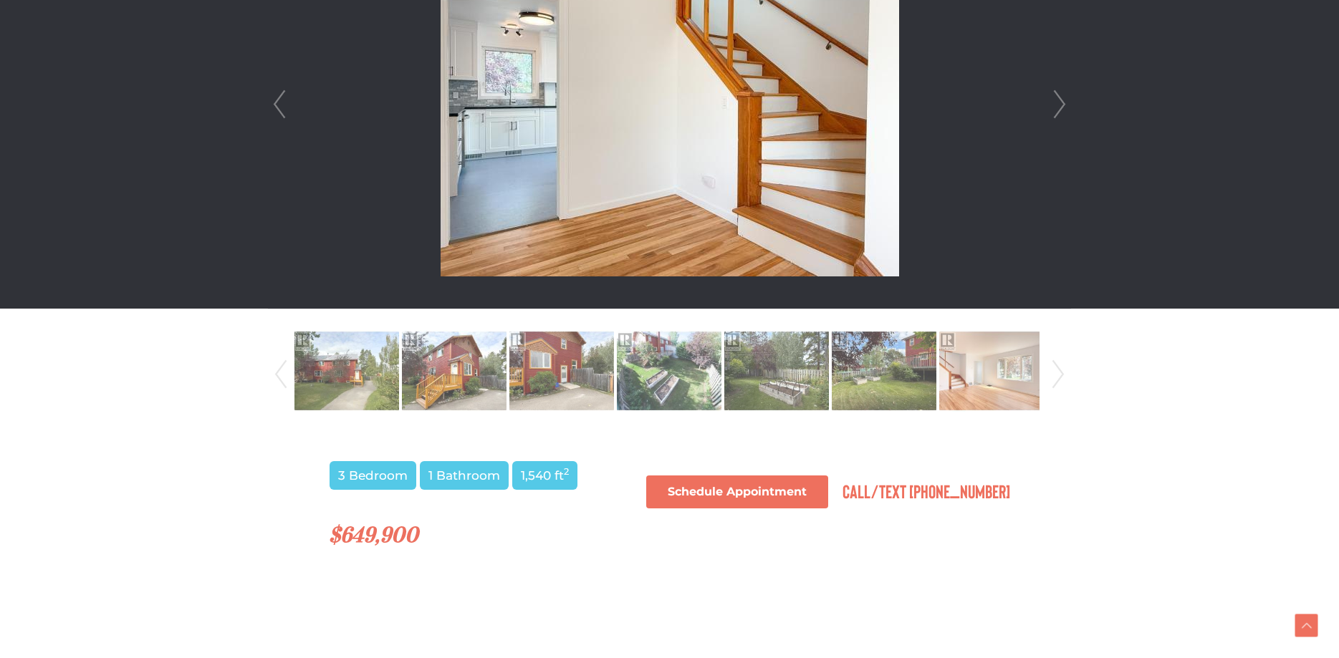
click at [1060, 105] on link "Next" at bounding box center [1059, 104] width 21 height 408
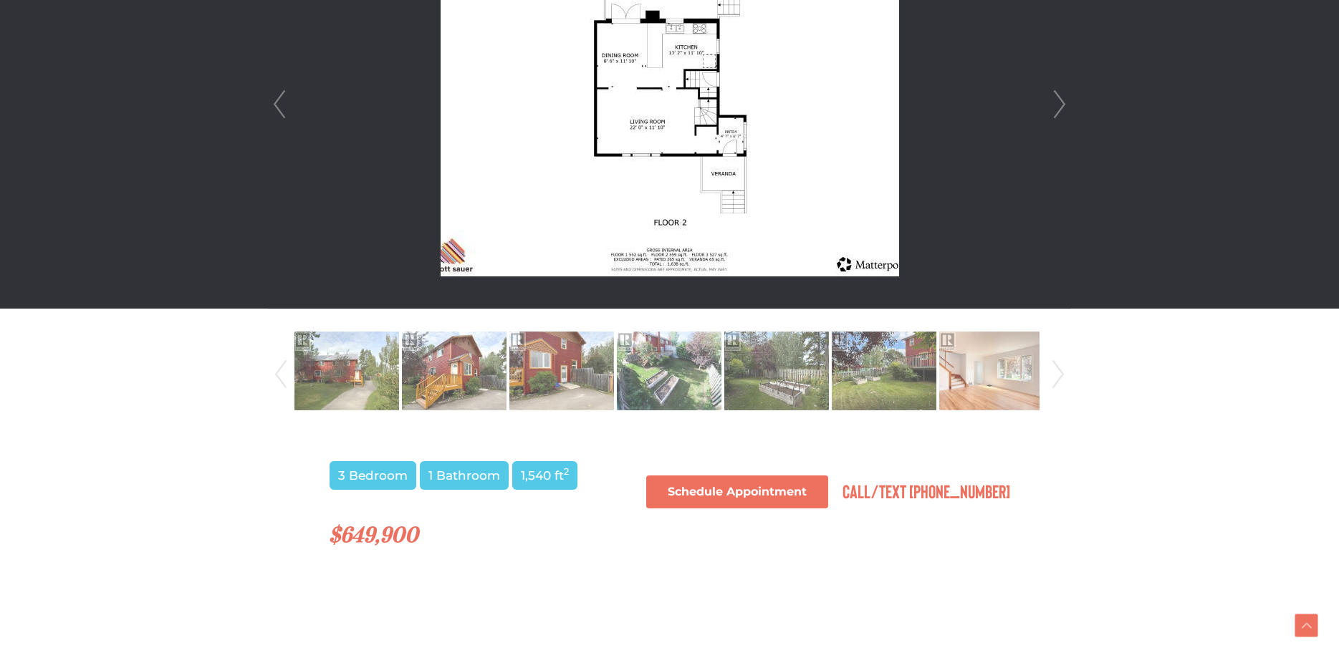
click at [1060, 105] on link "Next" at bounding box center [1059, 104] width 21 height 408
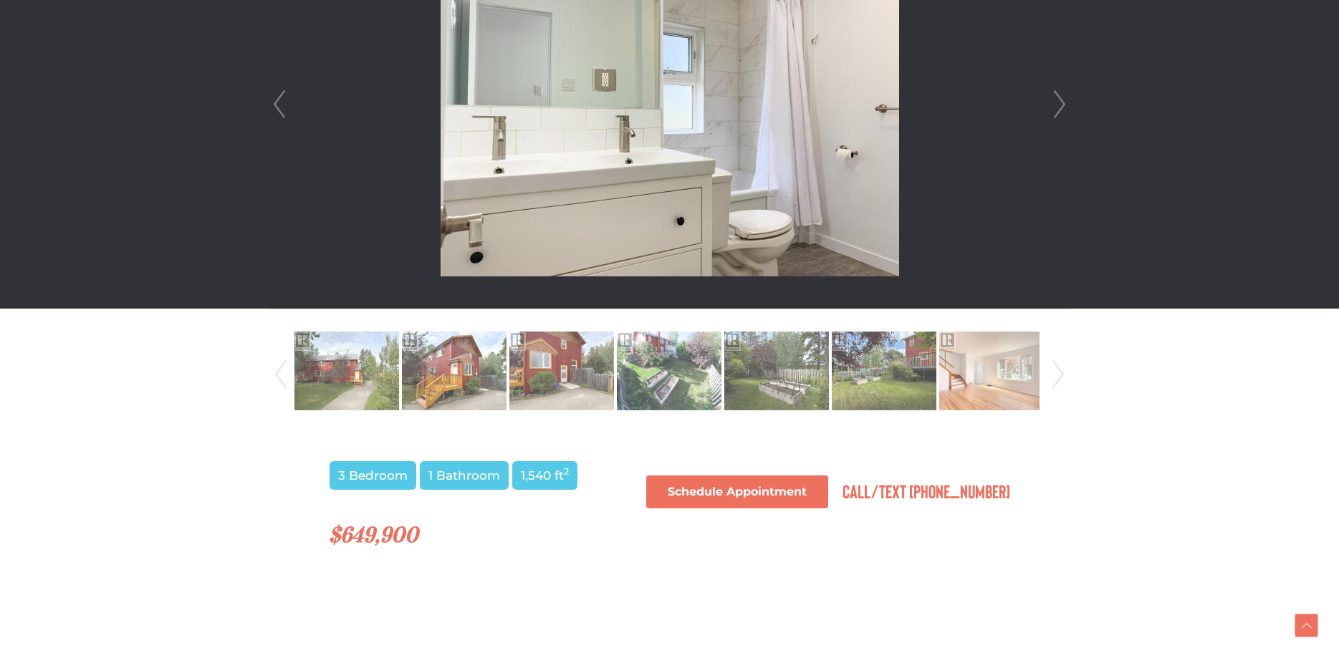
click at [1066, 107] on link "Next" at bounding box center [1059, 104] width 21 height 408
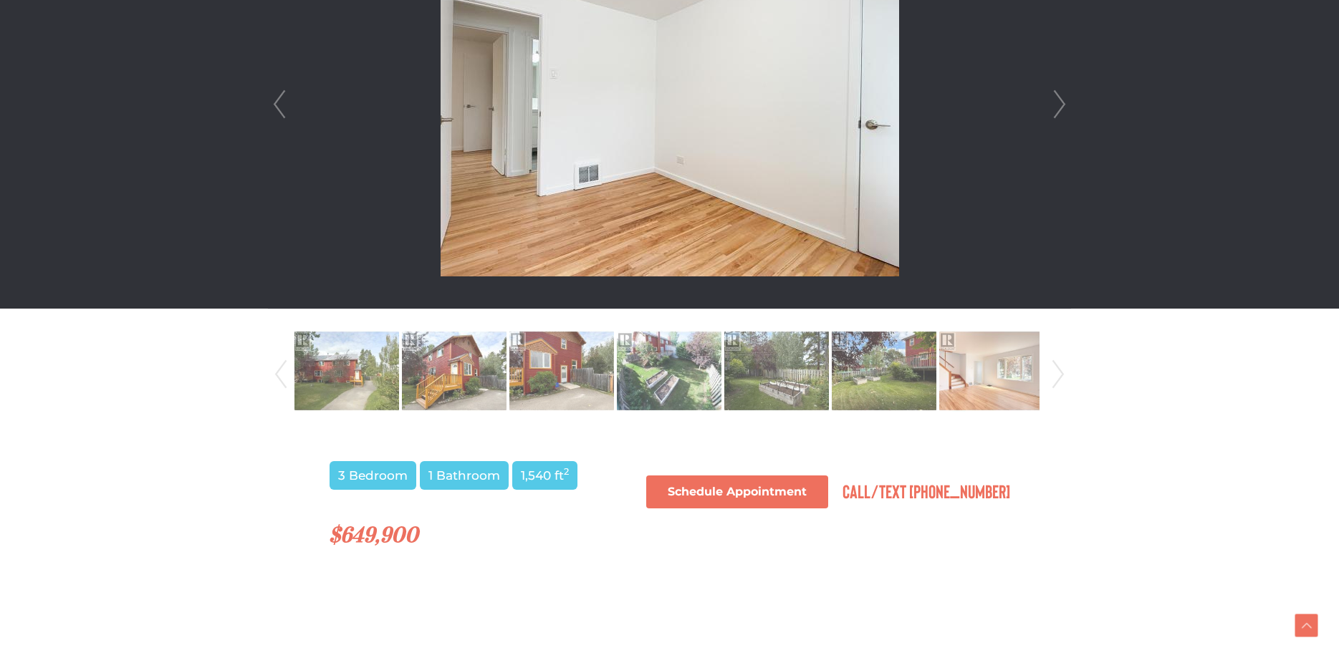
click at [1066, 107] on link "Next" at bounding box center [1059, 104] width 21 height 408
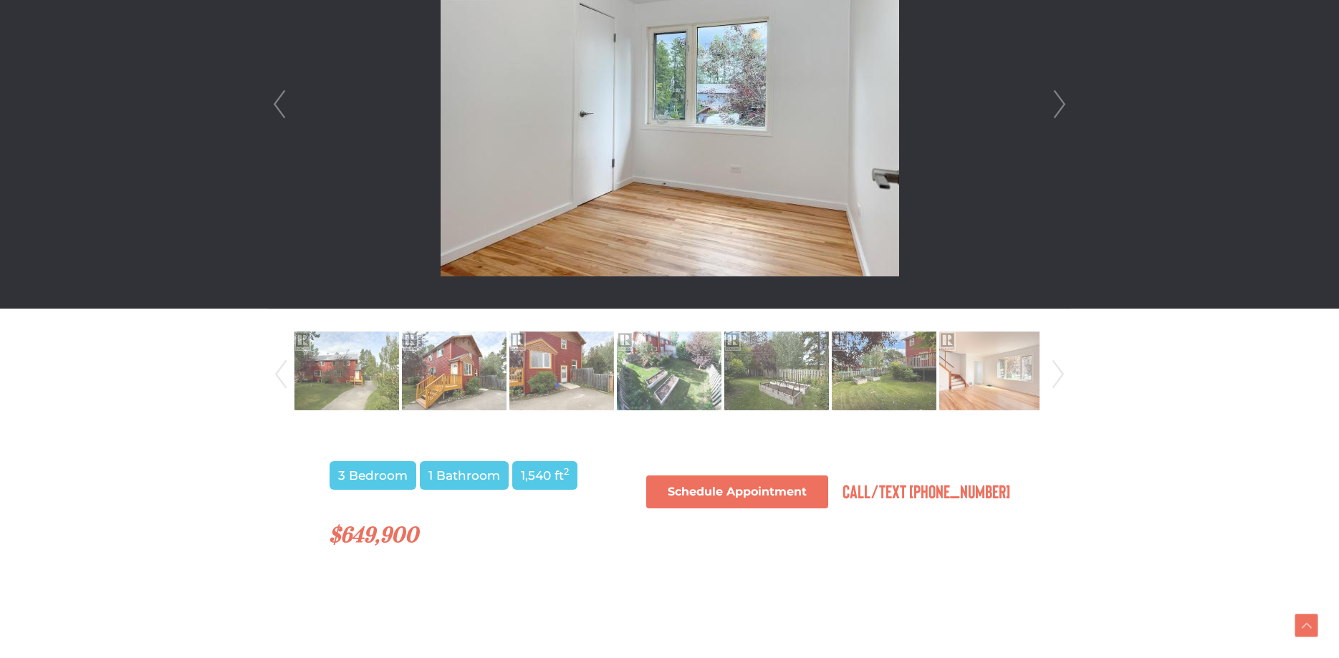
click at [1066, 107] on link "Next" at bounding box center [1059, 104] width 21 height 408
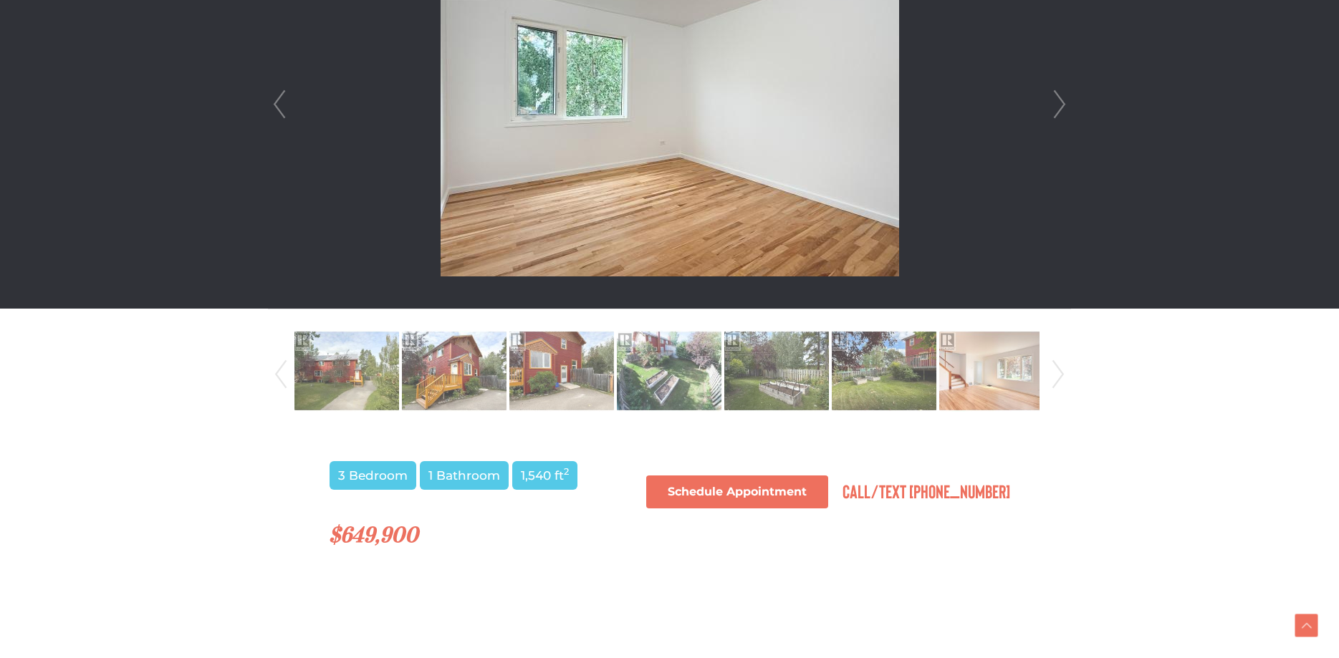
click at [1066, 107] on link "Next" at bounding box center [1059, 104] width 21 height 408
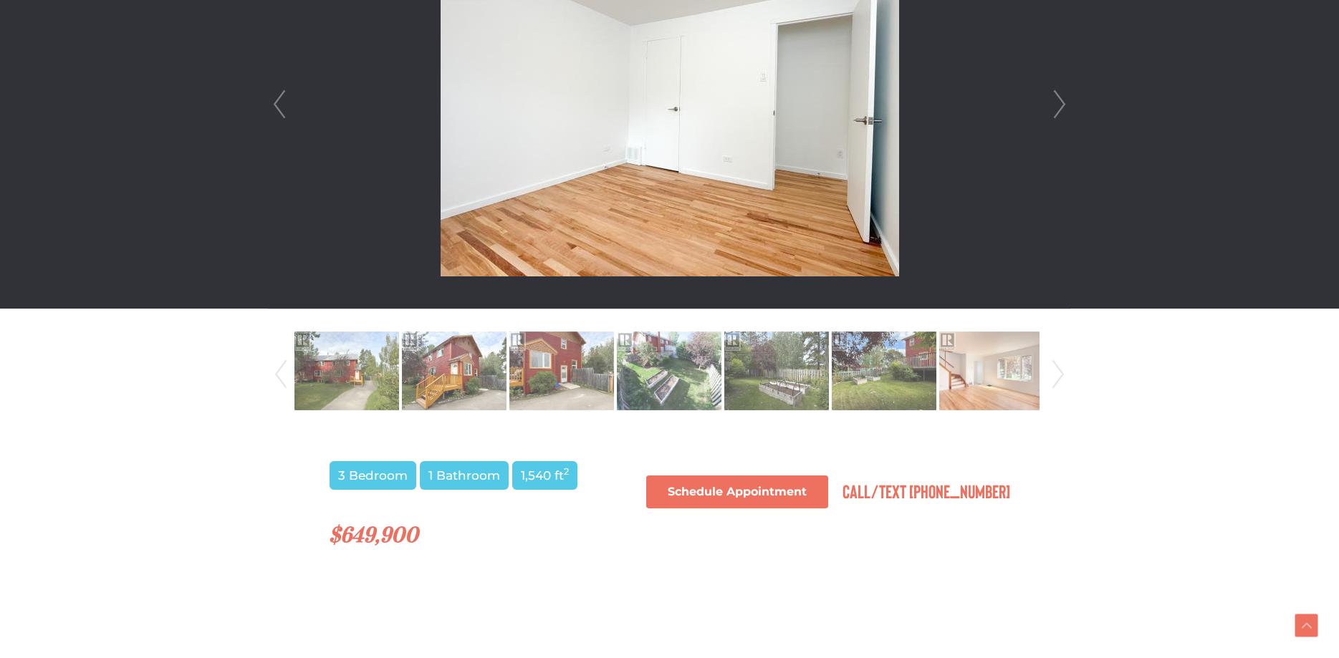
click at [1066, 107] on link "Next" at bounding box center [1059, 104] width 21 height 408
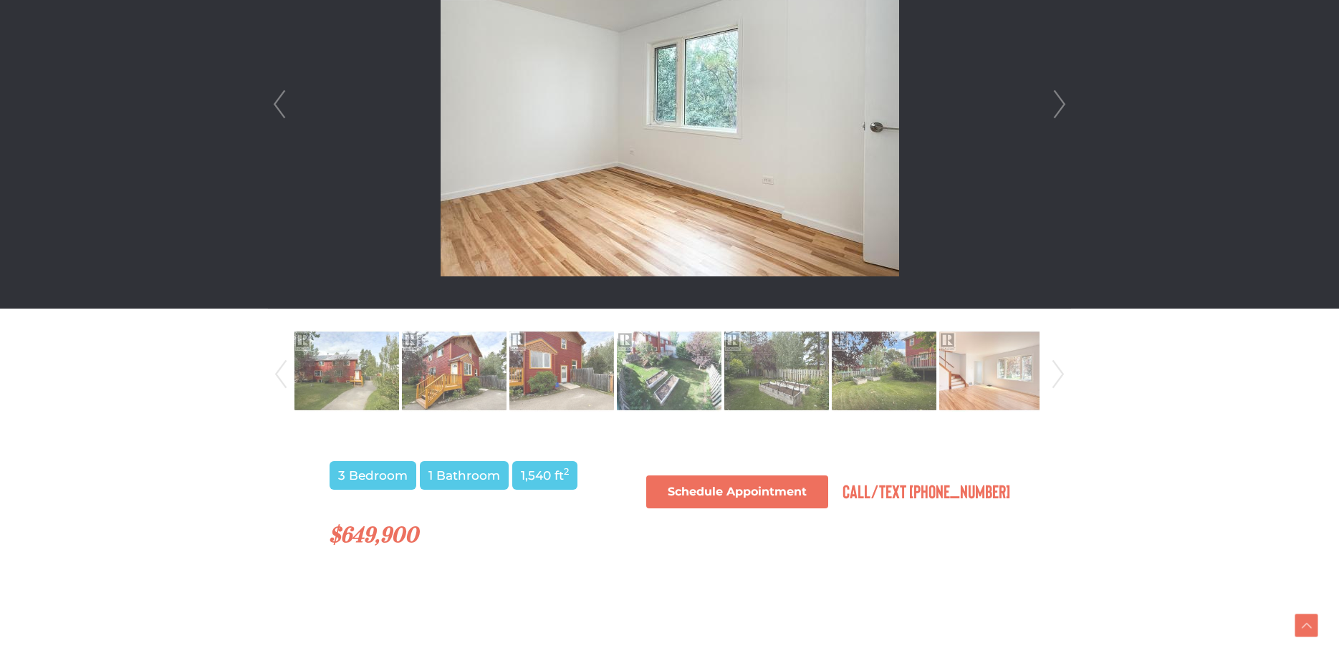
click at [1066, 107] on link "Next" at bounding box center [1059, 104] width 21 height 408
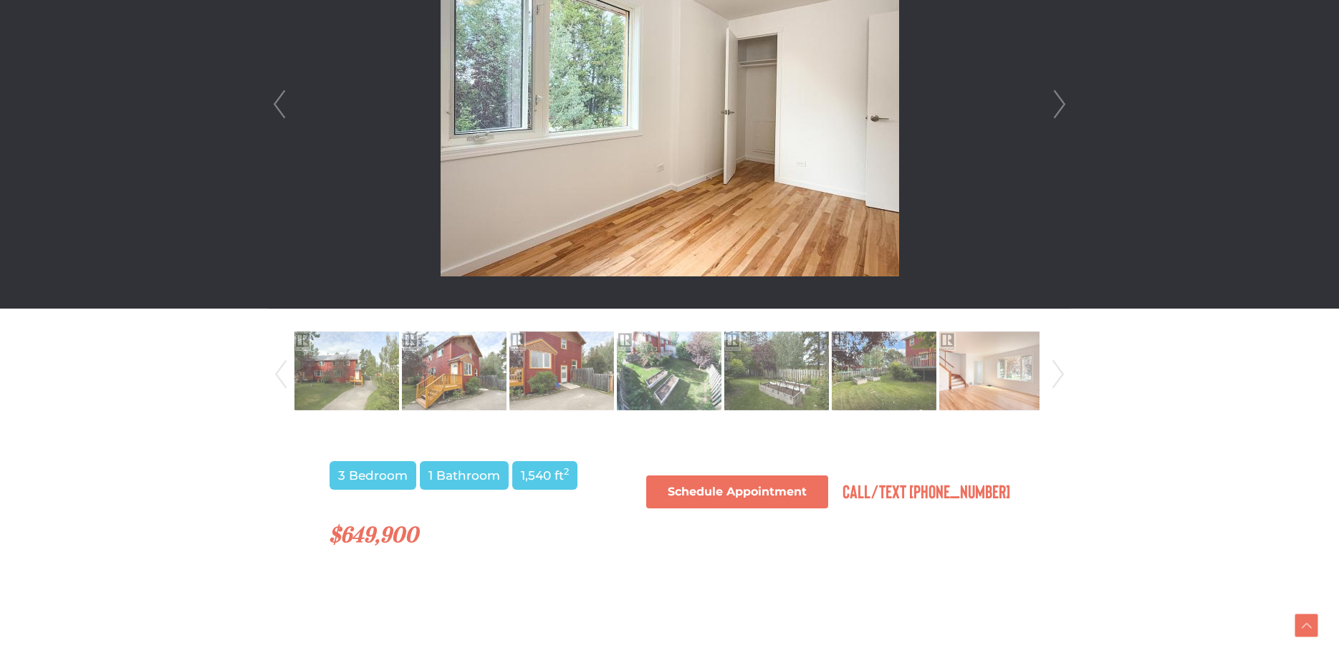
click at [1066, 107] on link "Next" at bounding box center [1059, 104] width 21 height 408
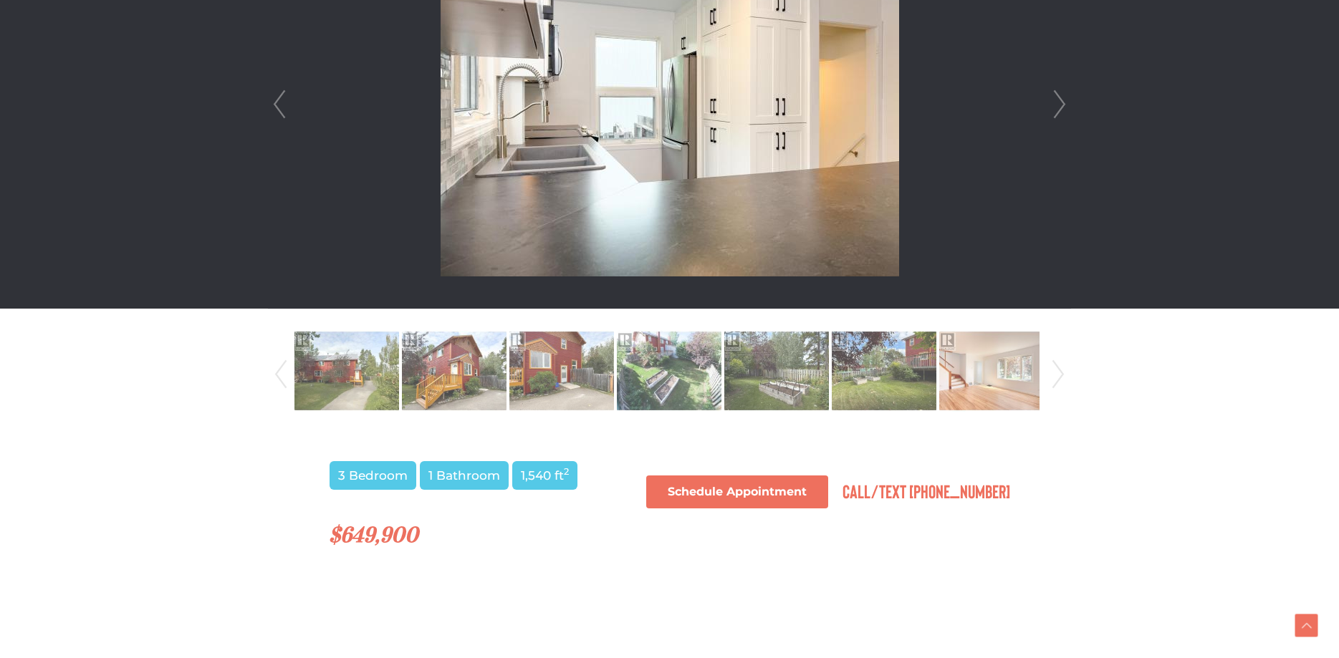
click at [1066, 107] on link "Next" at bounding box center [1059, 104] width 21 height 408
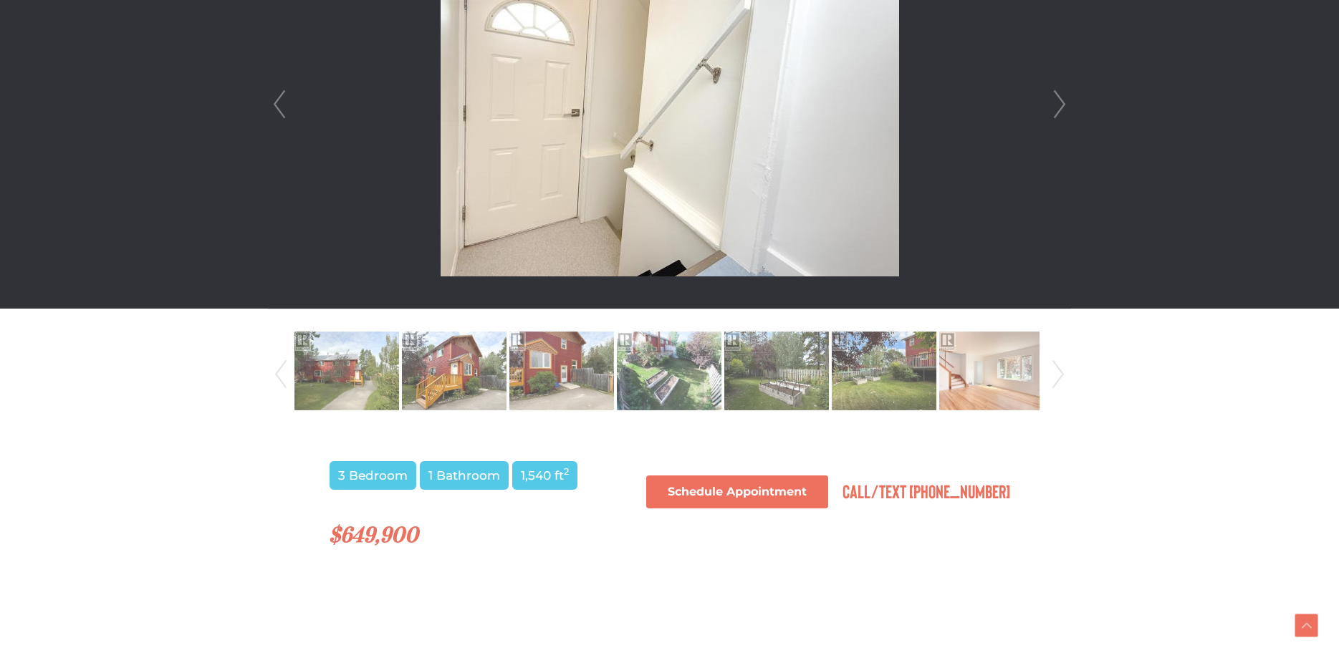
click at [1066, 107] on link "Next" at bounding box center [1059, 104] width 21 height 408
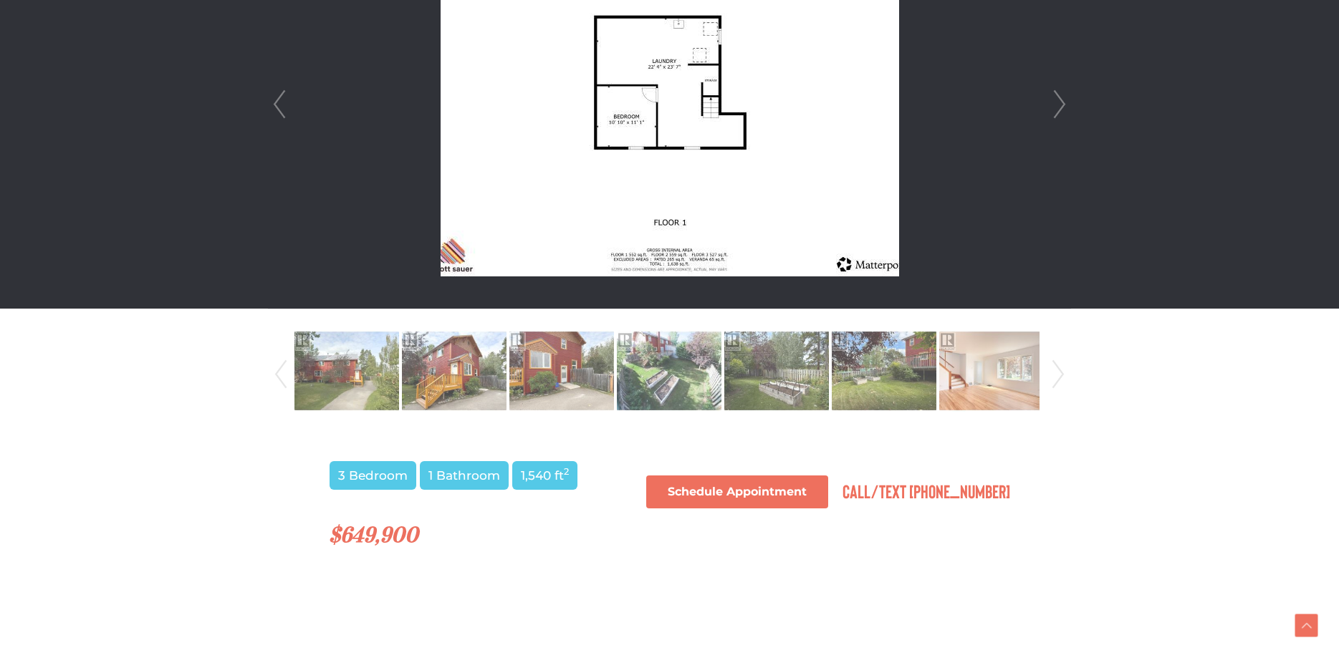
click at [1056, 115] on link "Next" at bounding box center [1059, 104] width 21 height 408
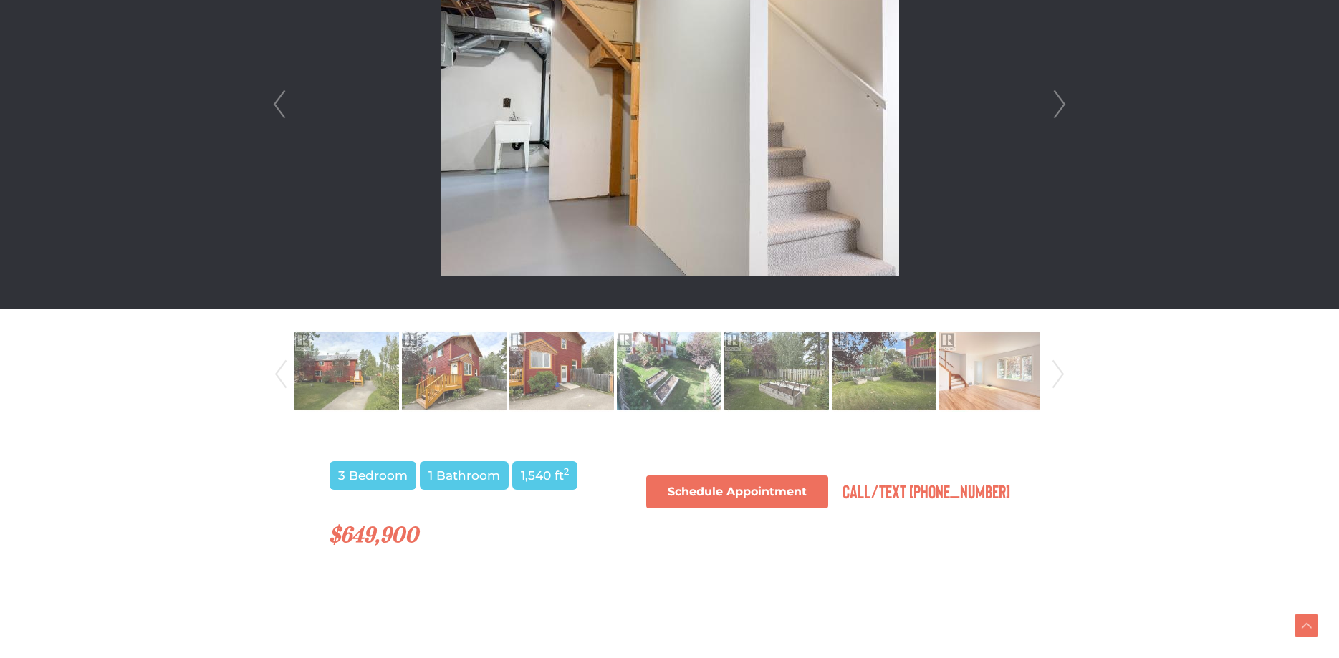
click at [1062, 109] on link "Next" at bounding box center [1059, 104] width 21 height 408
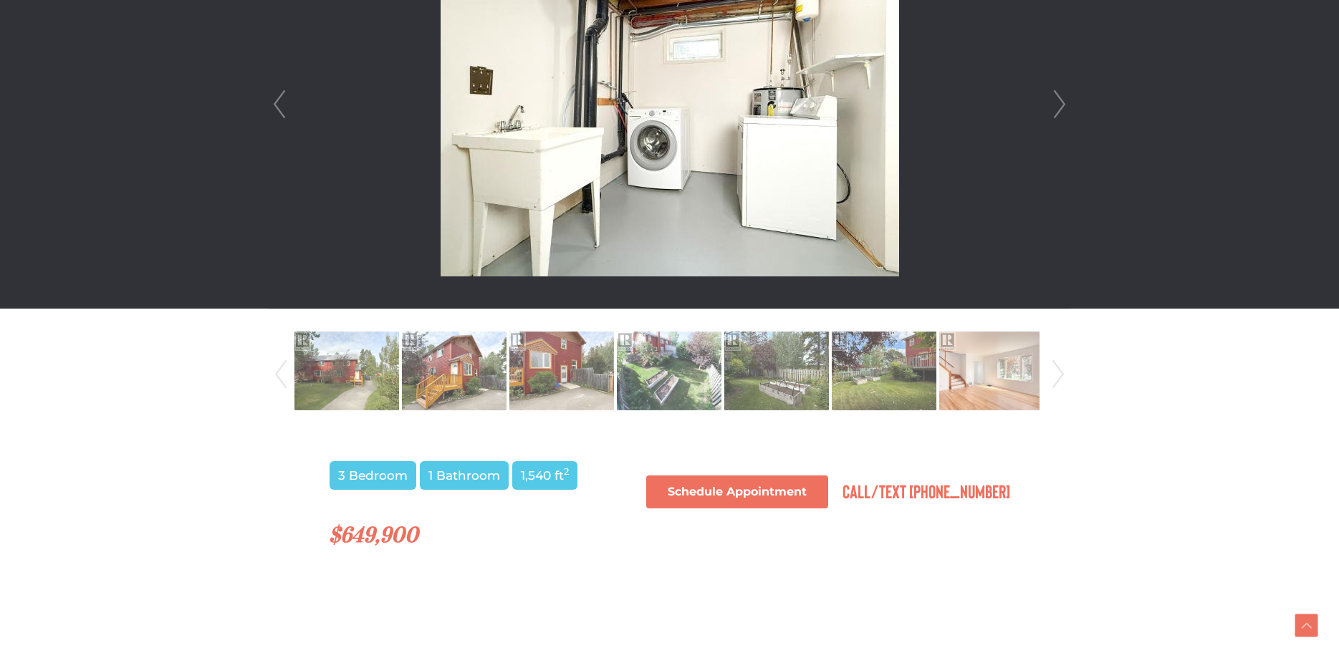
click at [1062, 109] on link "Next" at bounding box center [1059, 104] width 21 height 408
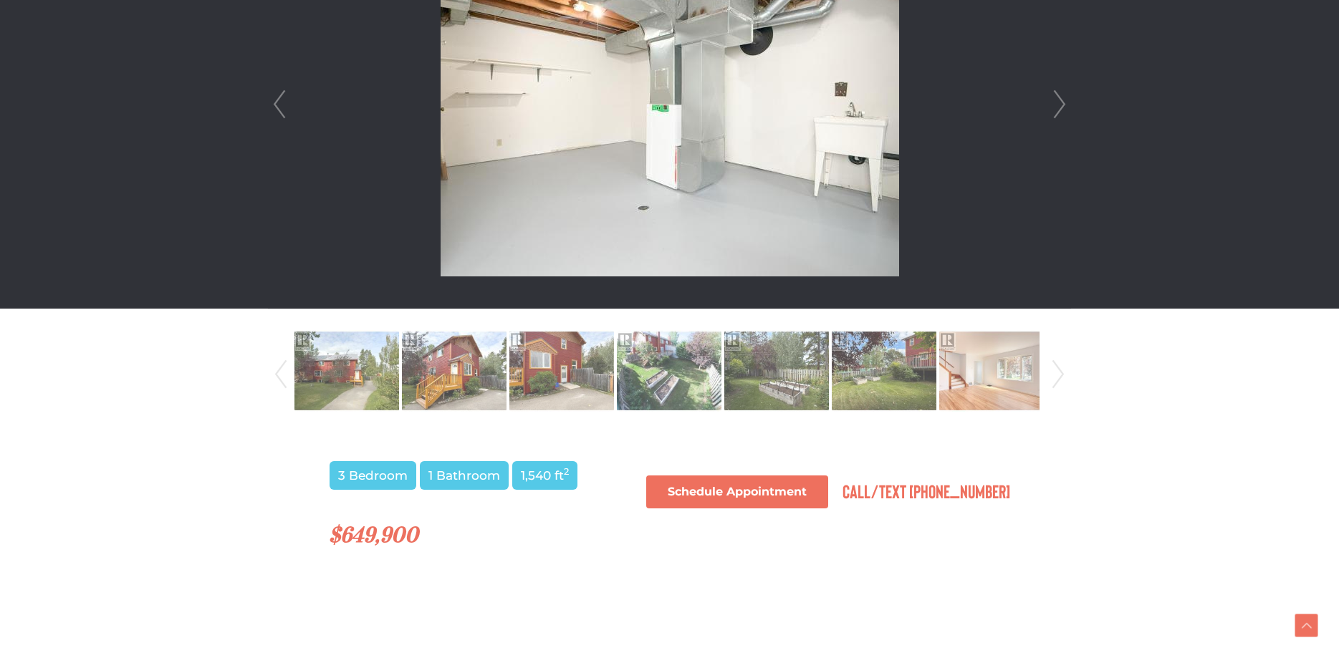
click at [1062, 109] on link "Next" at bounding box center [1059, 104] width 21 height 408
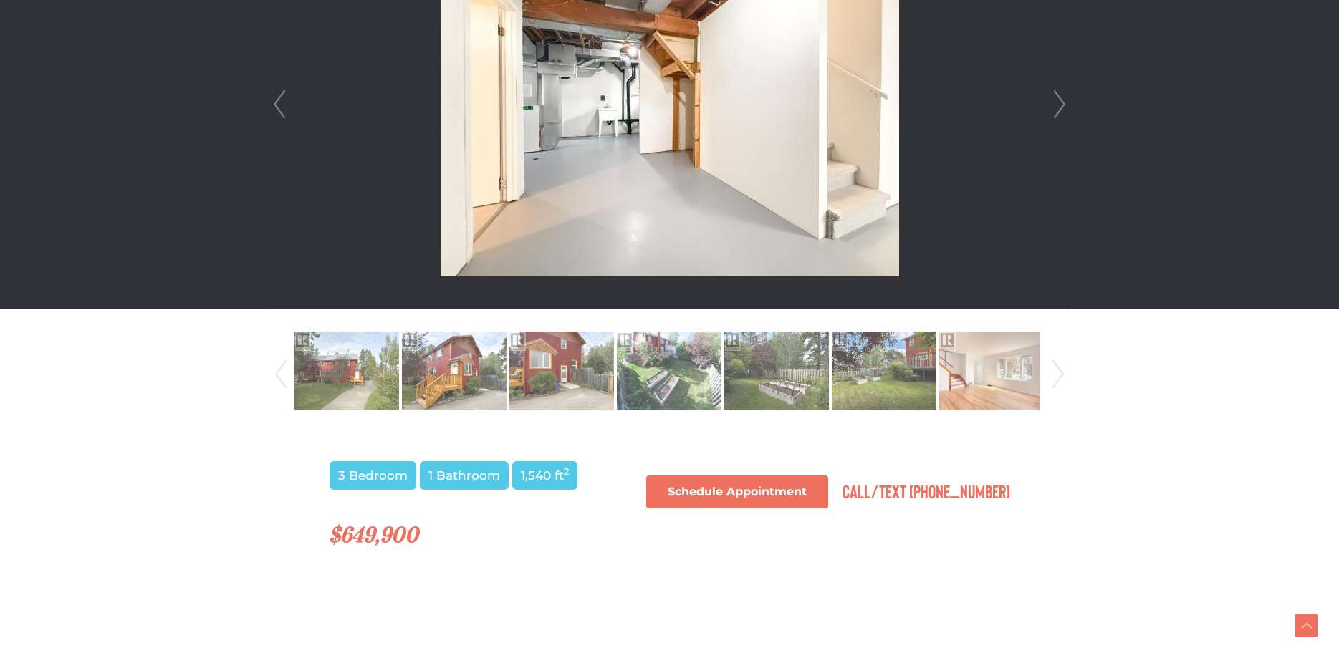
click at [1062, 109] on link "Next" at bounding box center [1059, 104] width 21 height 408
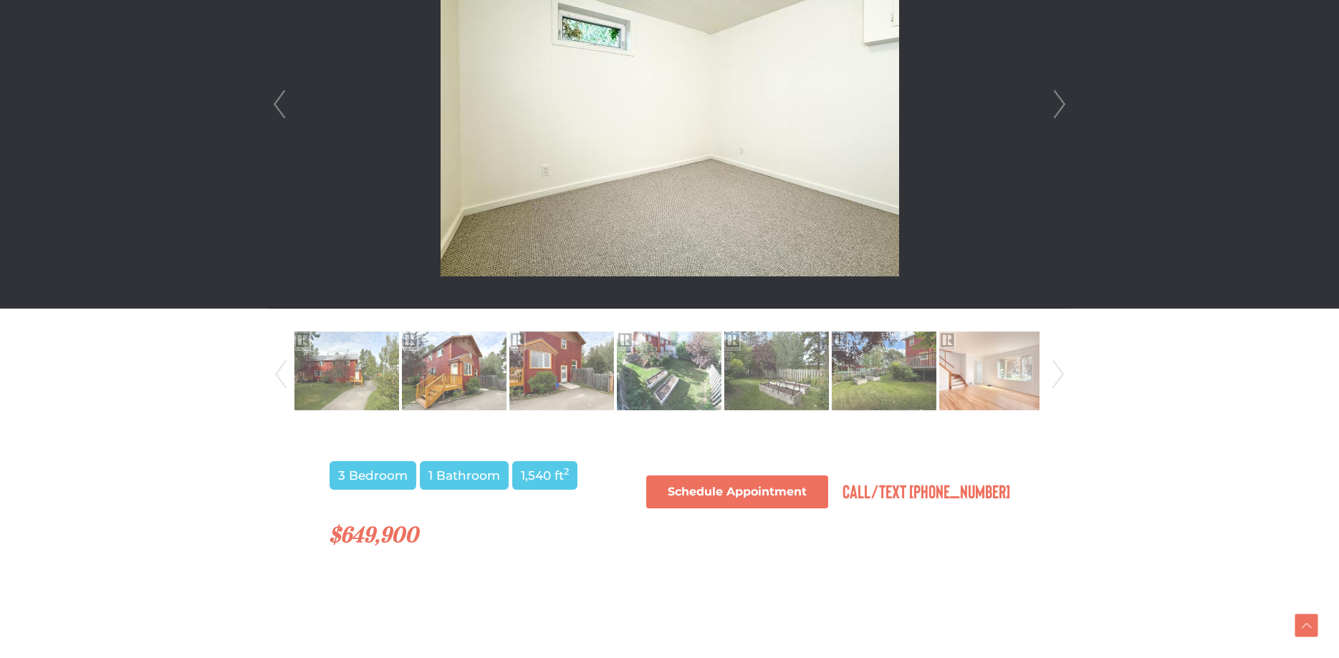
click at [1062, 109] on link "Next" at bounding box center [1059, 104] width 21 height 408
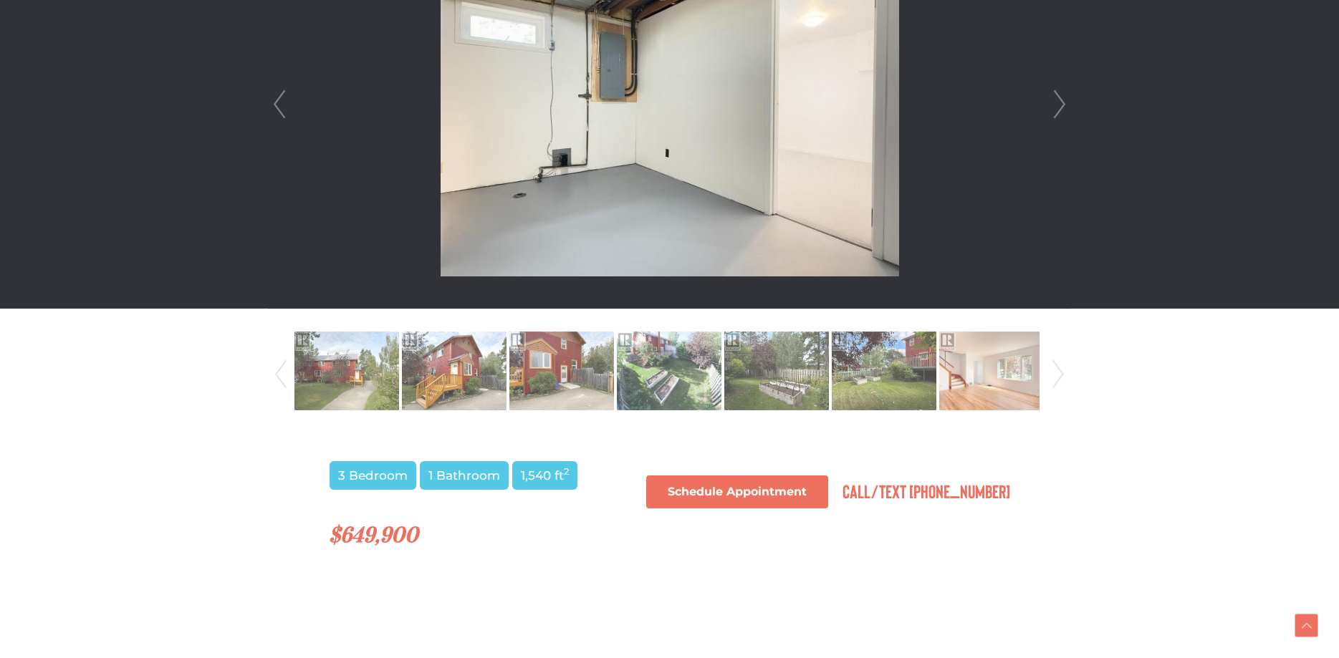
click at [1062, 109] on link "Next" at bounding box center [1059, 104] width 21 height 408
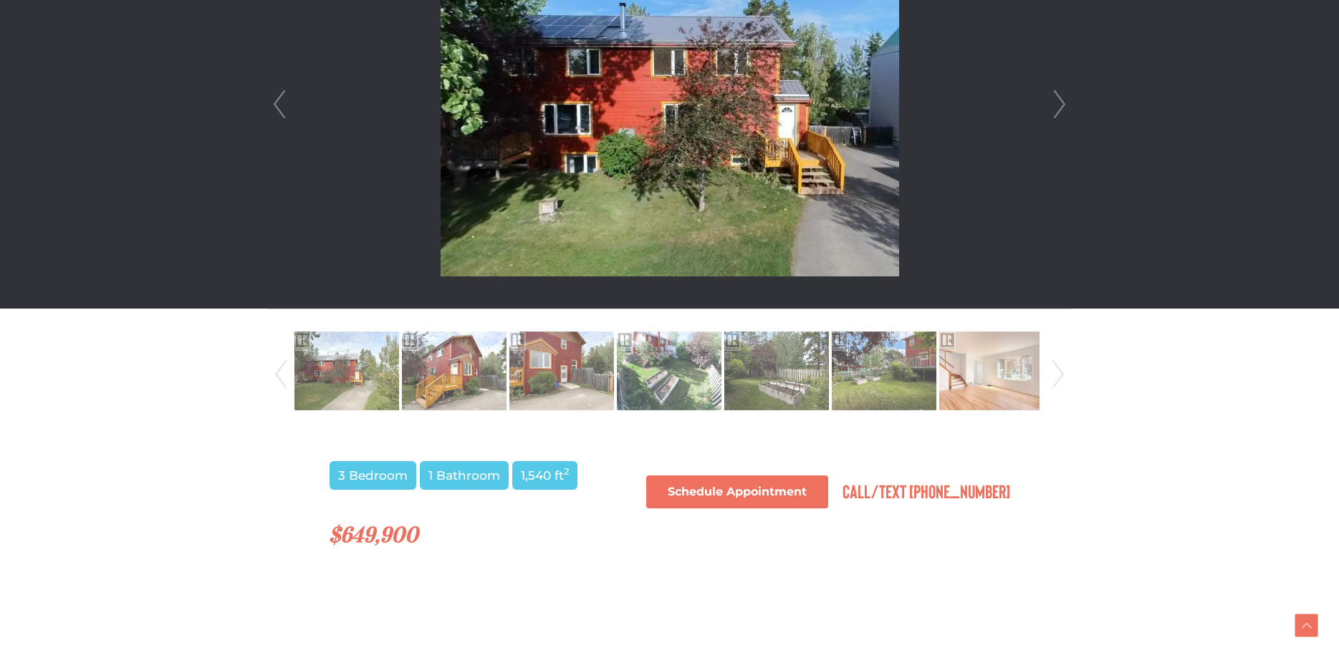
click at [1064, 110] on link "Next" at bounding box center [1059, 104] width 21 height 408
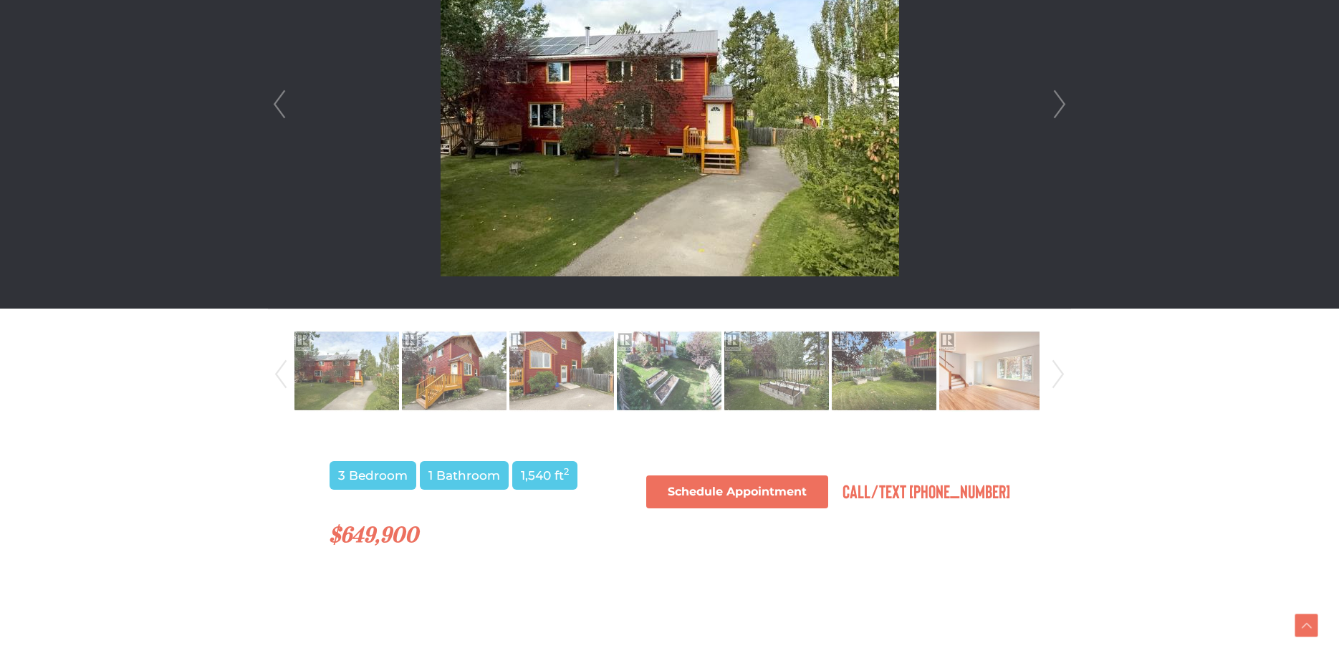
click at [1064, 110] on link "Next" at bounding box center [1059, 104] width 21 height 408
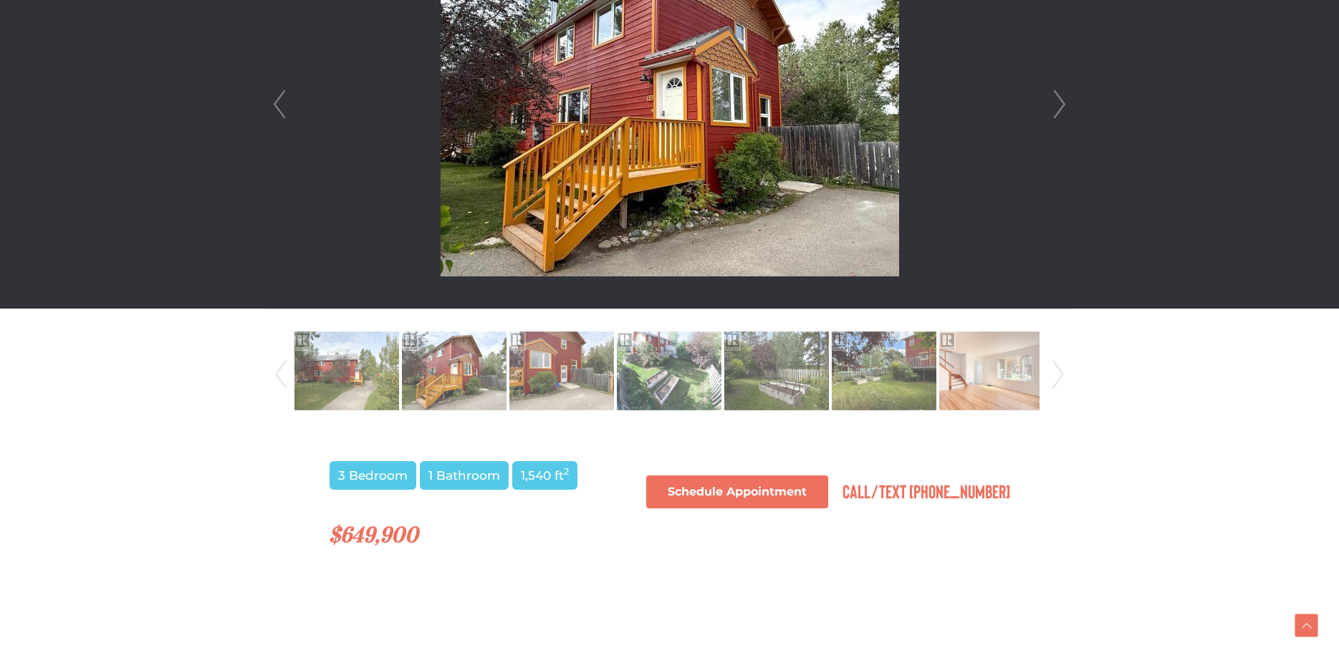
click at [1064, 110] on link "Next" at bounding box center [1059, 104] width 21 height 408
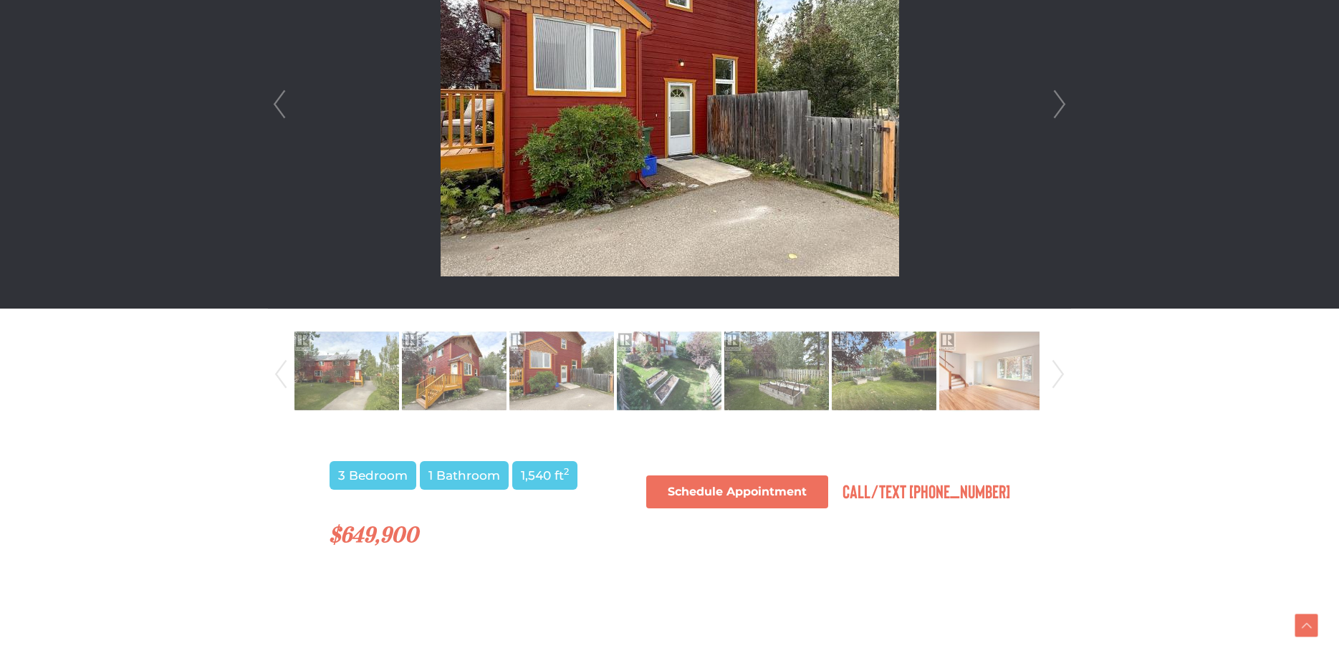
click at [1064, 110] on link "Next" at bounding box center [1059, 104] width 21 height 408
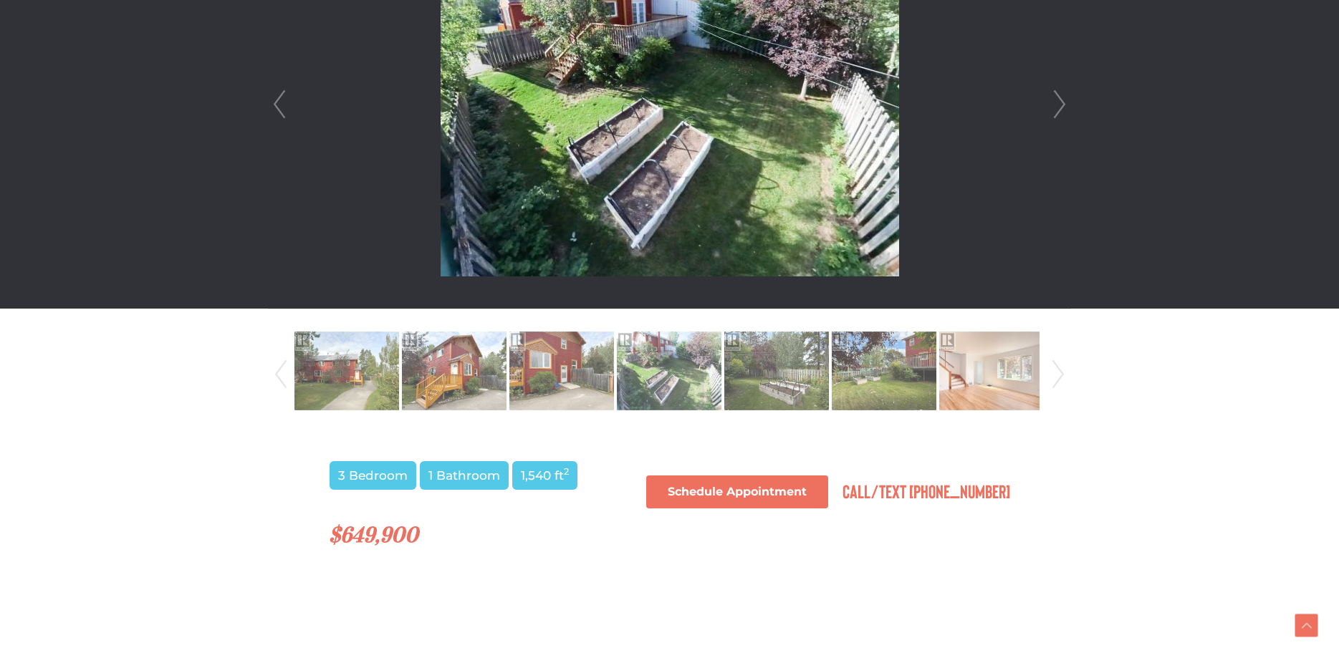
click at [1064, 110] on link "Next" at bounding box center [1059, 104] width 21 height 408
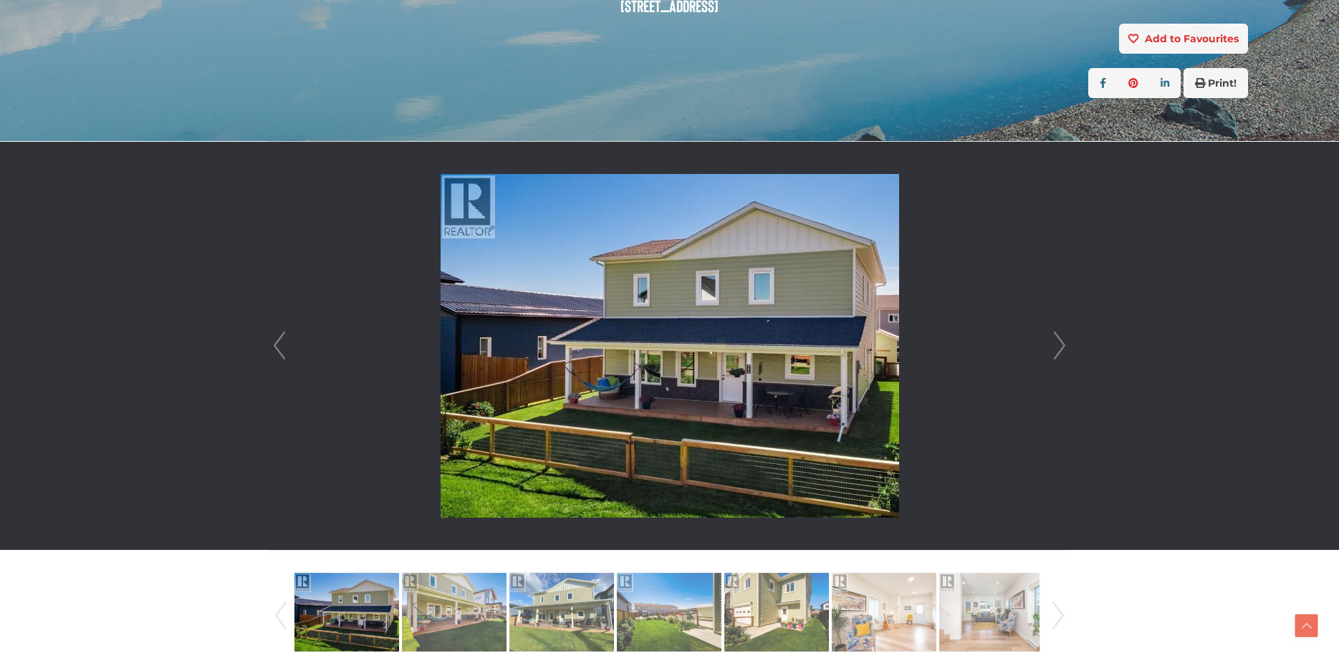
scroll to position [292, 0]
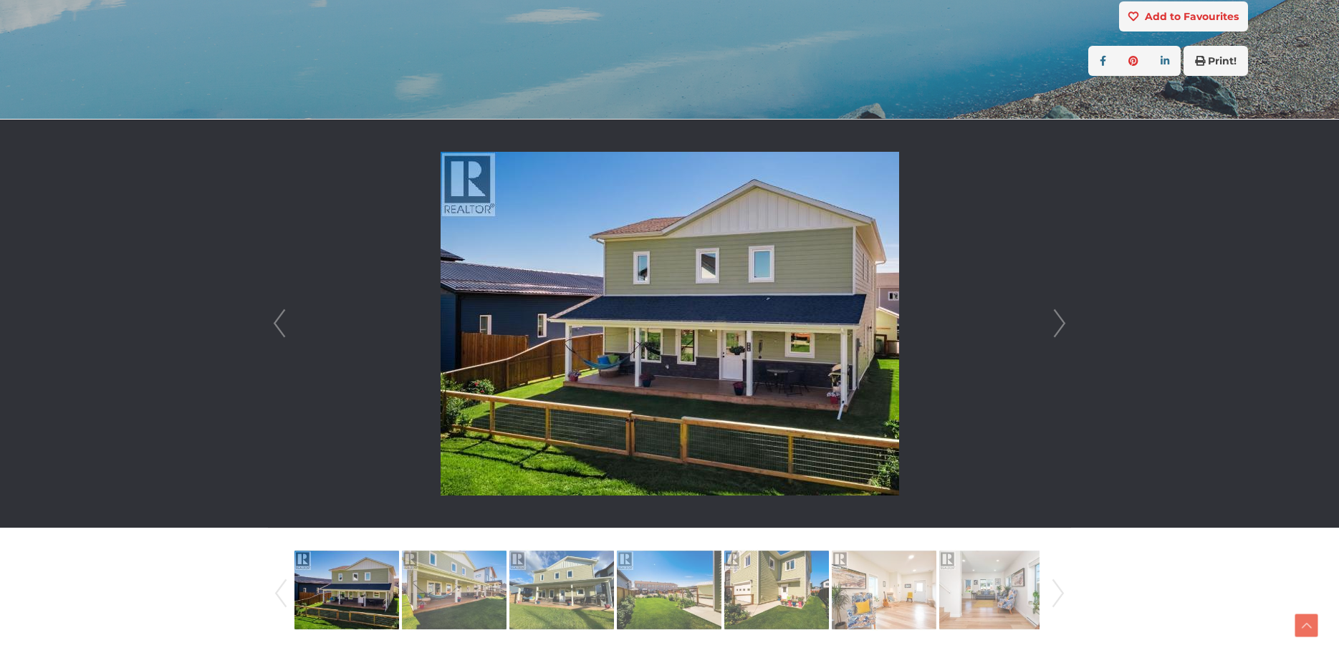
click at [1059, 322] on link "Next" at bounding box center [1059, 324] width 21 height 408
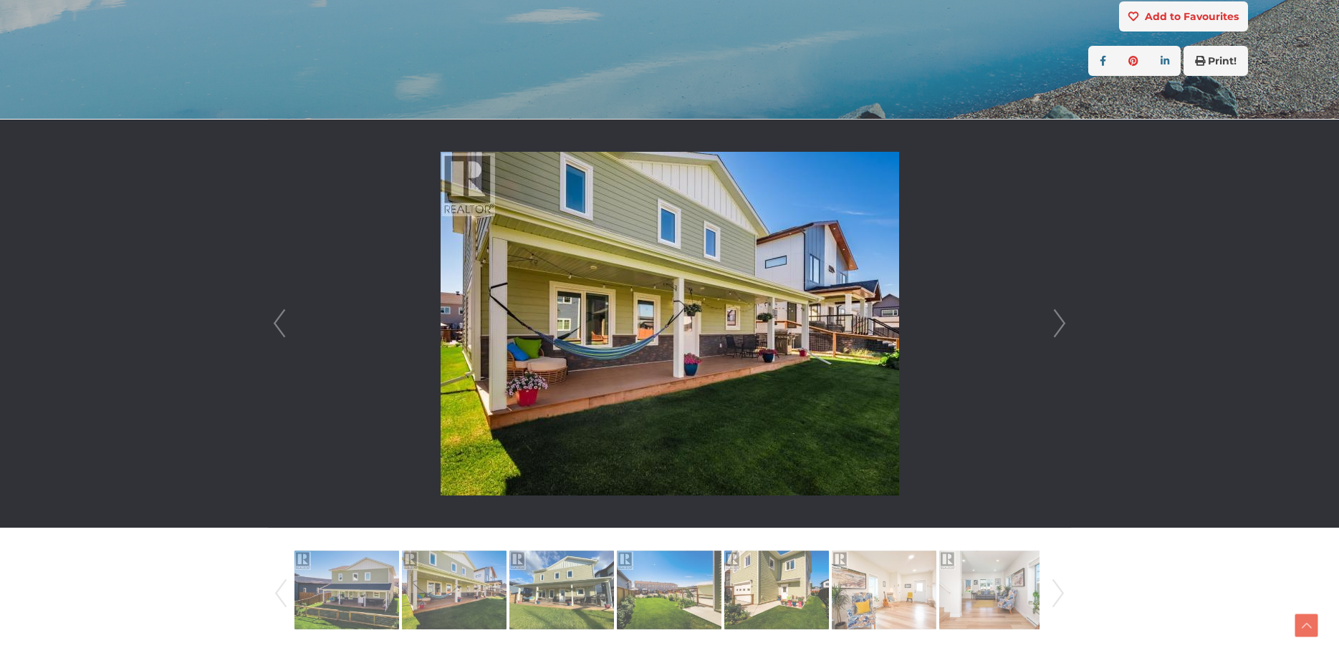
click at [1059, 322] on link "Next" at bounding box center [1059, 324] width 21 height 408
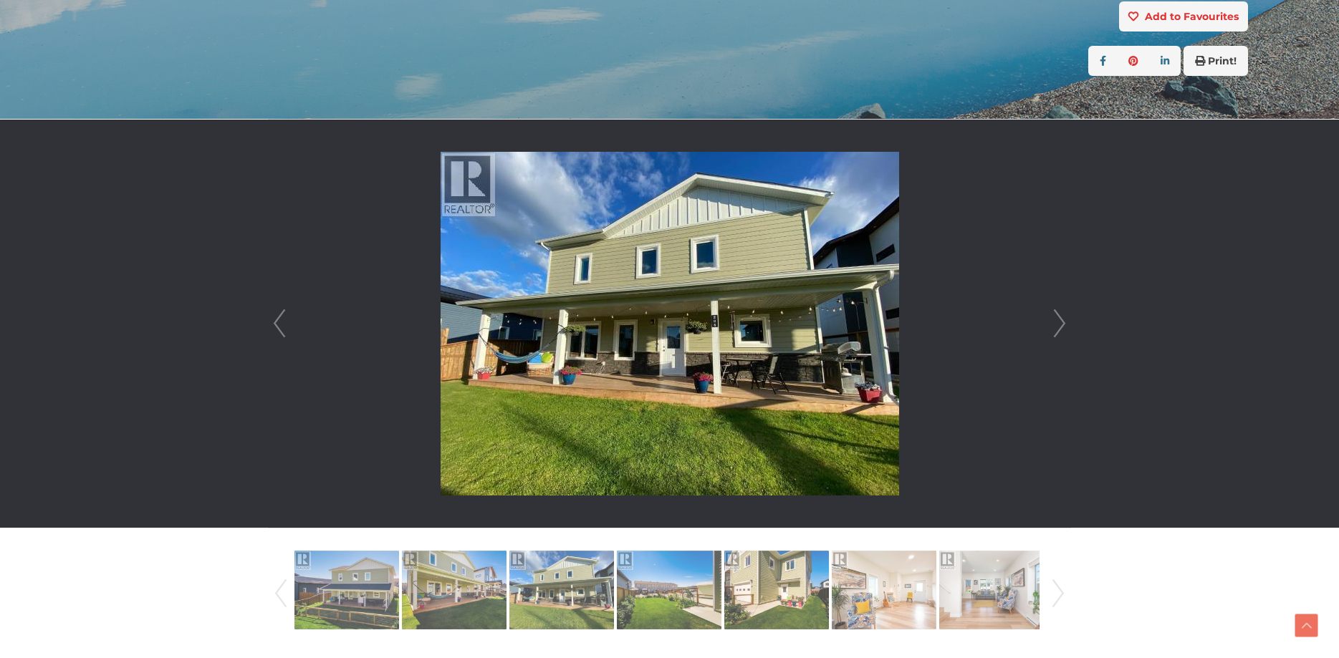
click at [1059, 322] on link "Next" at bounding box center [1059, 324] width 21 height 408
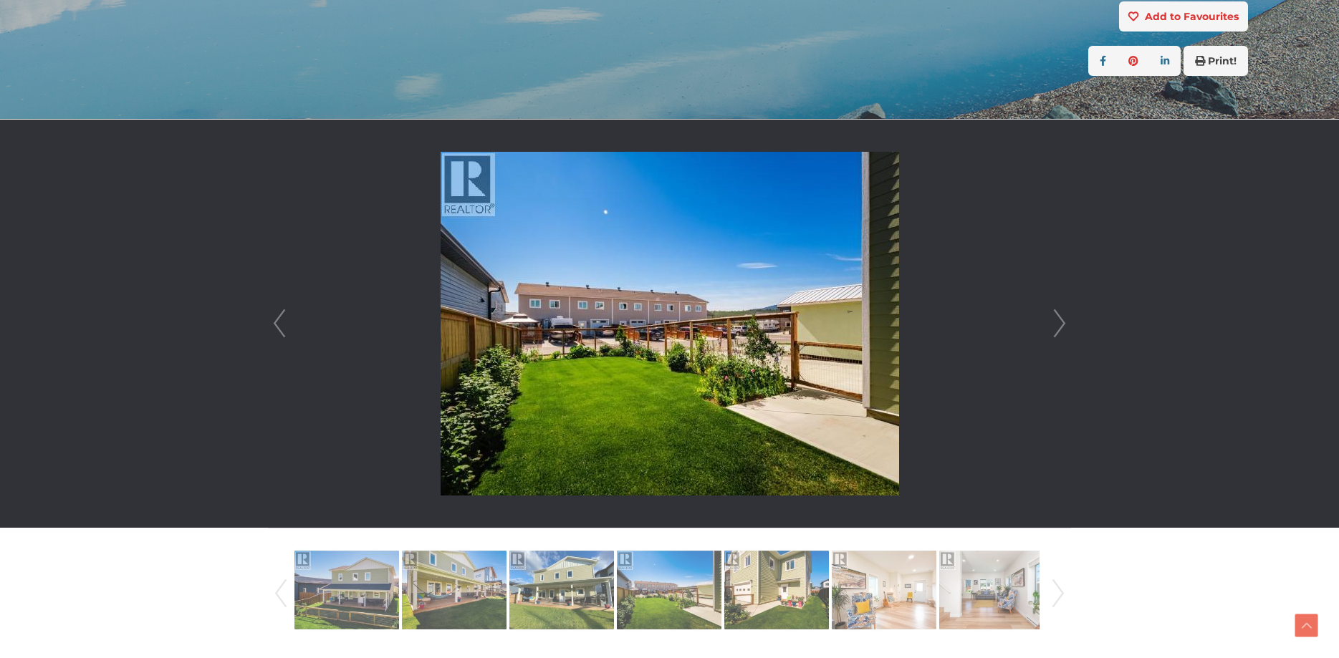
click at [1059, 322] on link "Next" at bounding box center [1059, 324] width 21 height 408
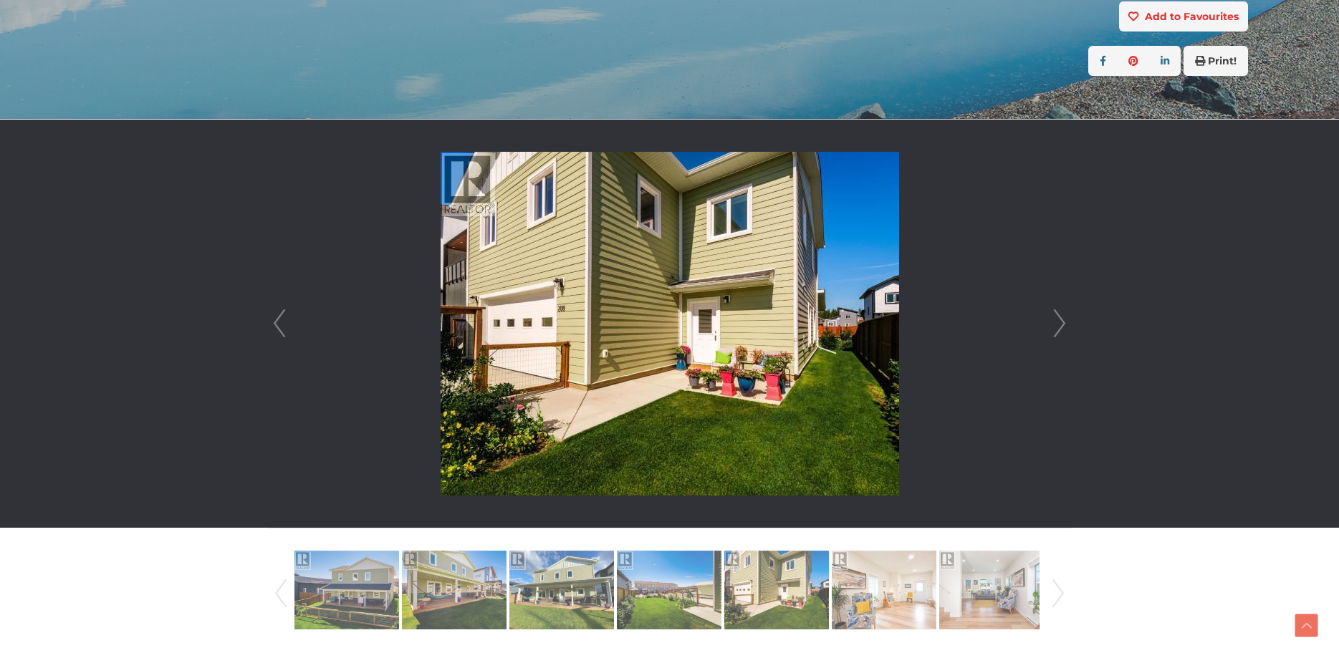
click at [1059, 322] on link "Next" at bounding box center [1059, 324] width 21 height 408
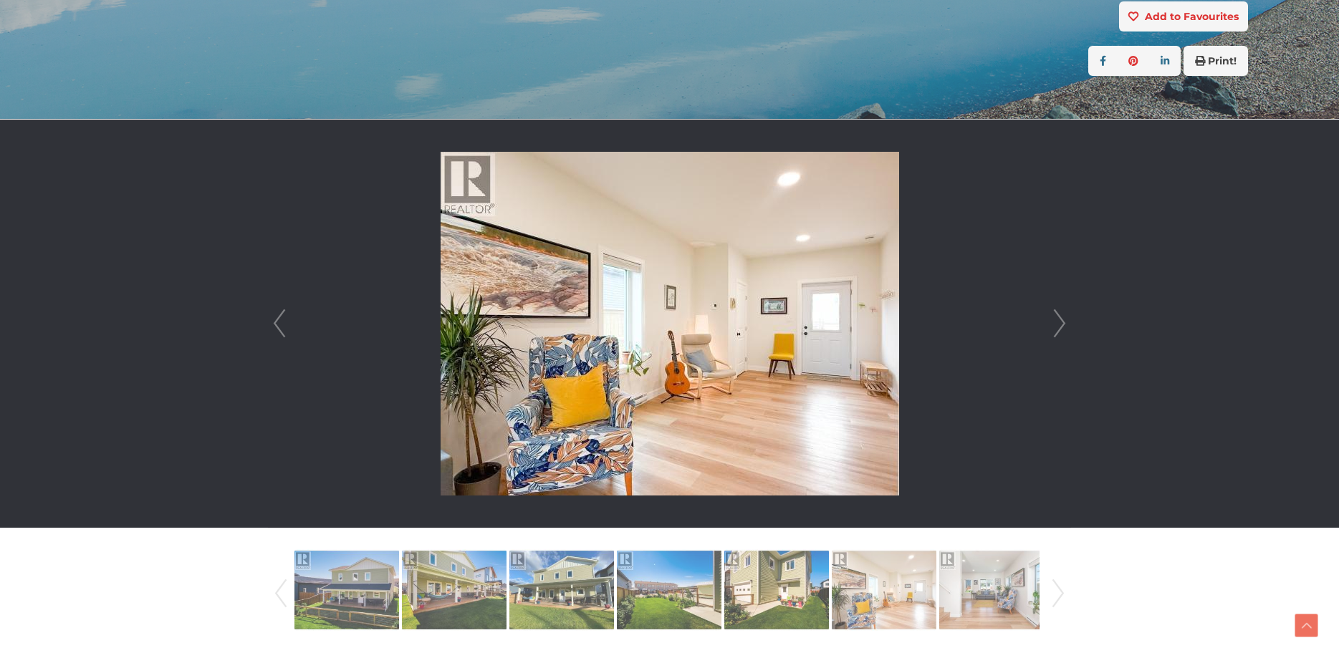
click at [1059, 322] on link "Next" at bounding box center [1059, 324] width 21 height 408
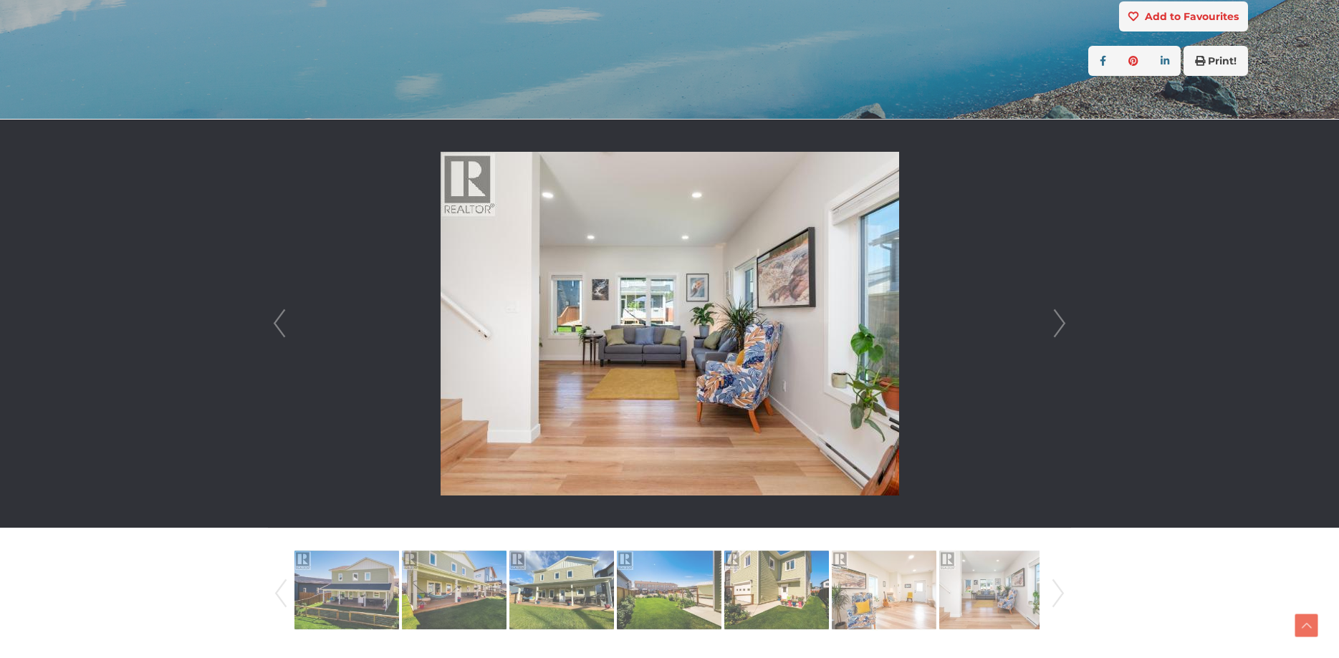
click at [1059, 322] on link "Next" at bounding box center [1059, 324] width 21 height 408
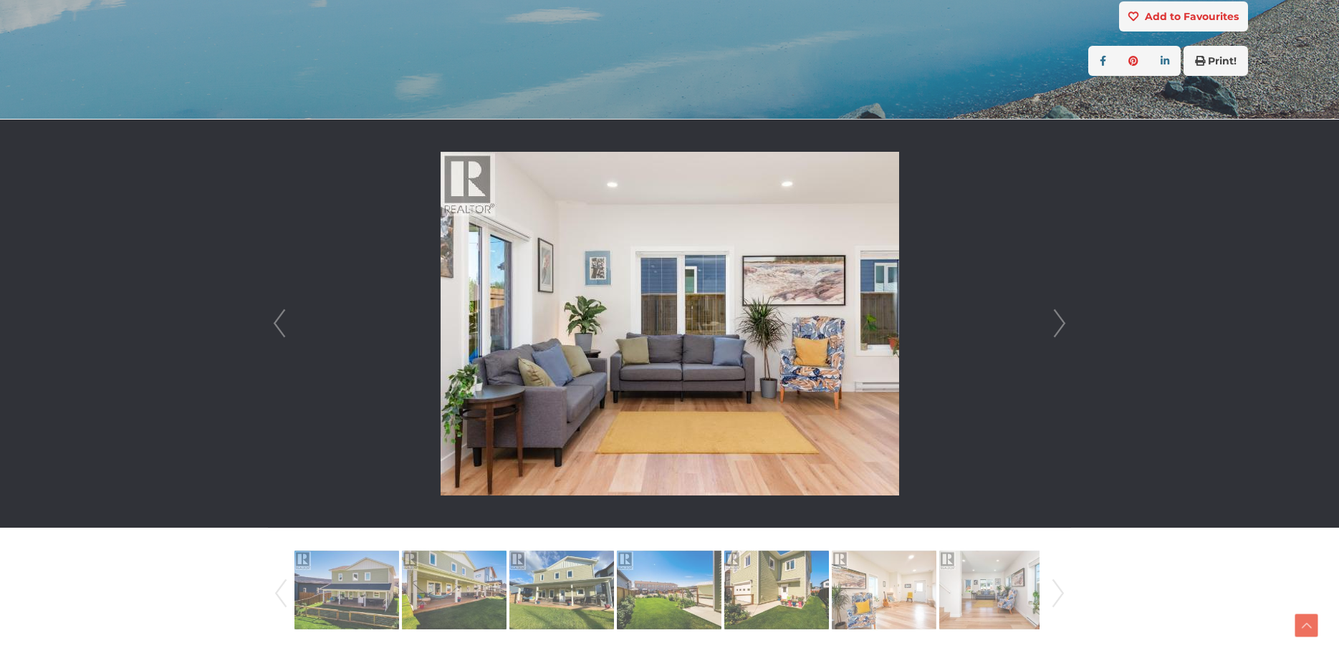
click at [1059, 322] on link "Next" at bounding box center [1059, 324] width 21 height 408
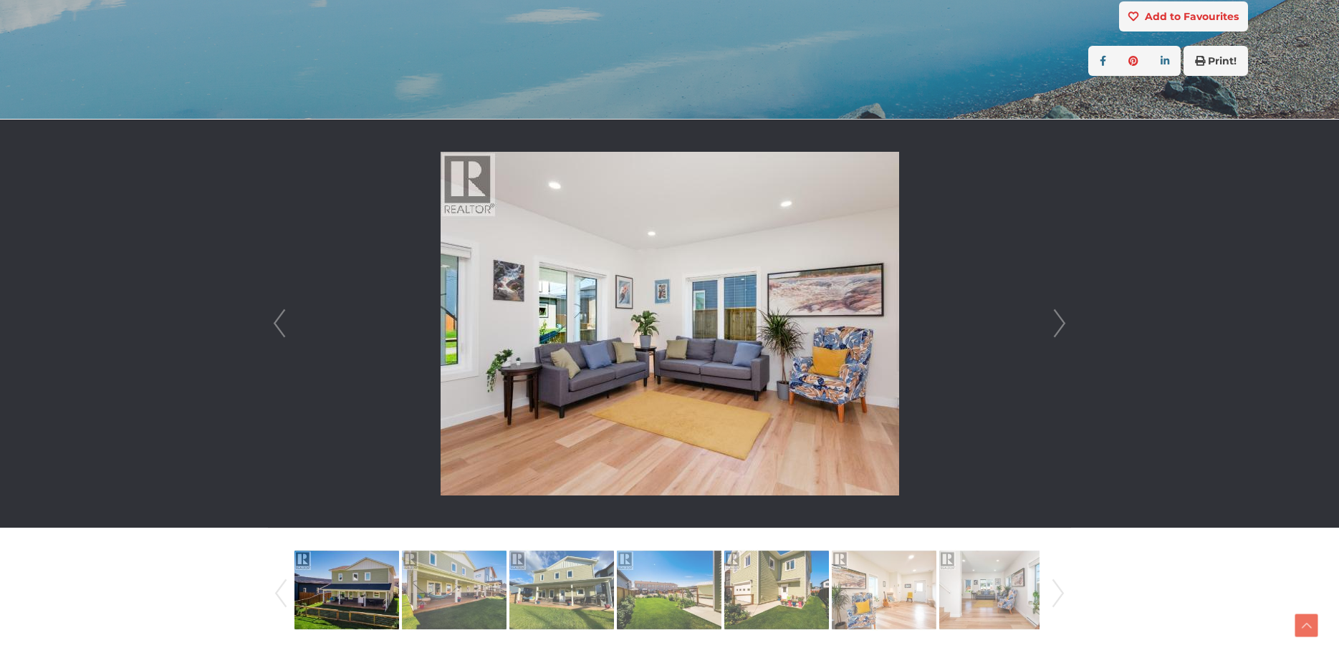
click at [1059, 322] on link "Next" at bounding box center [1059, 324] width 21 height 408
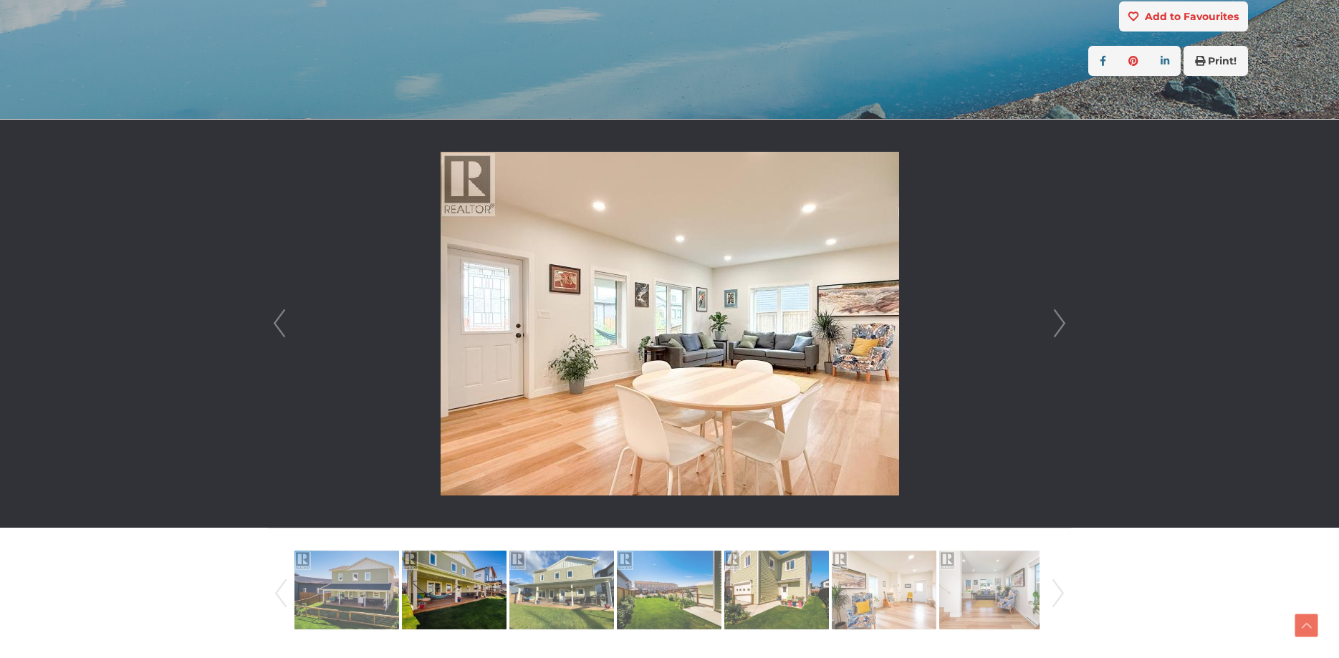
click at [1059, 322] on link "Next" at bounding box center [1059, 324] width 21 height 408
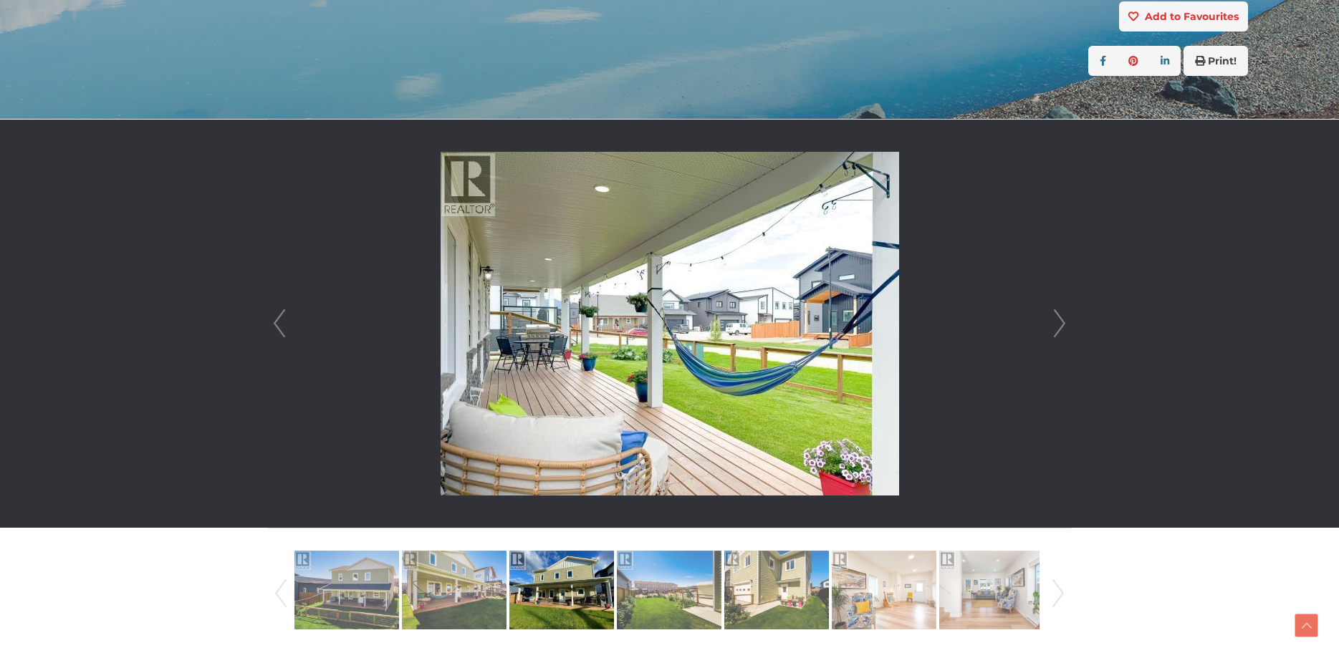
click at [1059, 322] on link "Next" at bounding box center [1059, 324] width 21 height 408
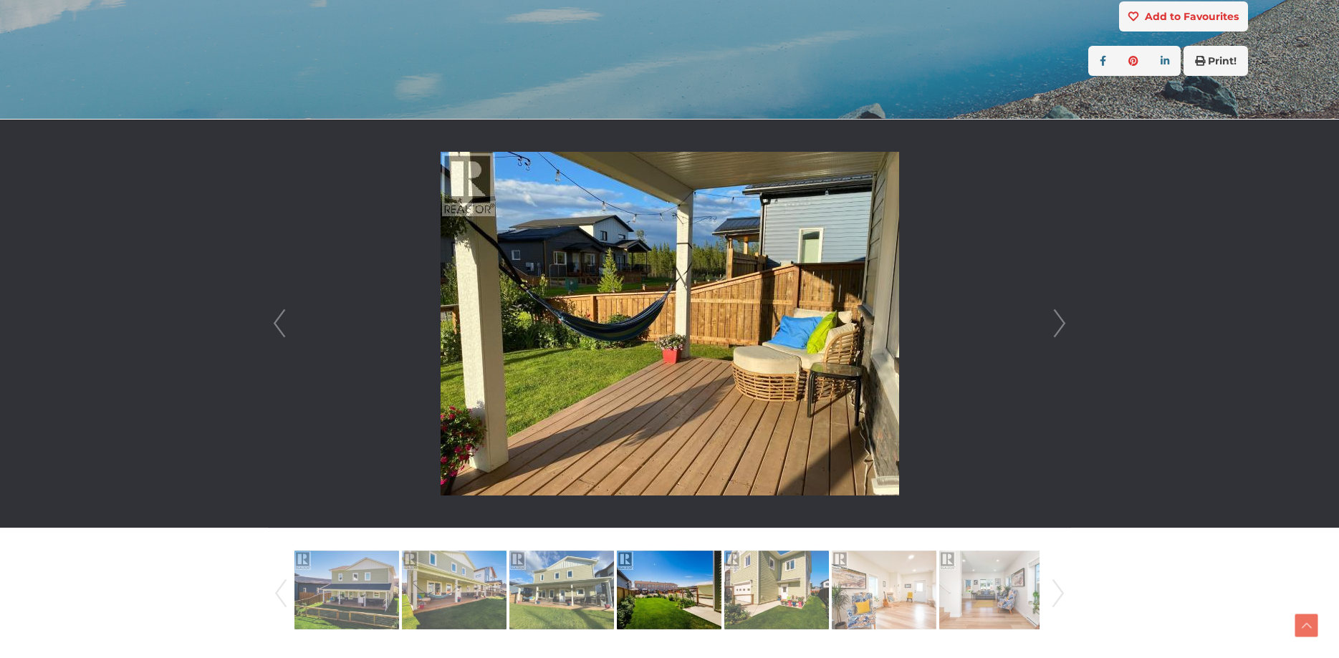
click at [1059, 322] on link "Next" at bounding box center [1059, 324] width 21 height 408
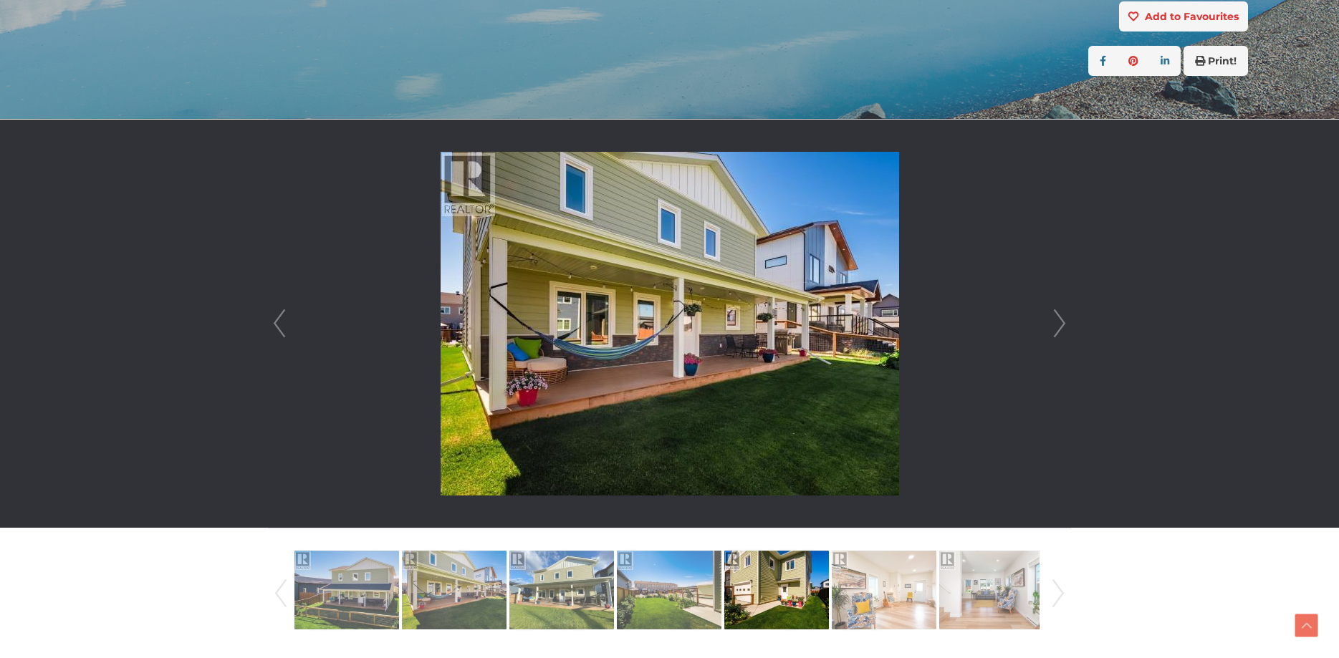
click at [1059, 322] on link "Next" at bounding box center [1059, 324] width 21 height 408
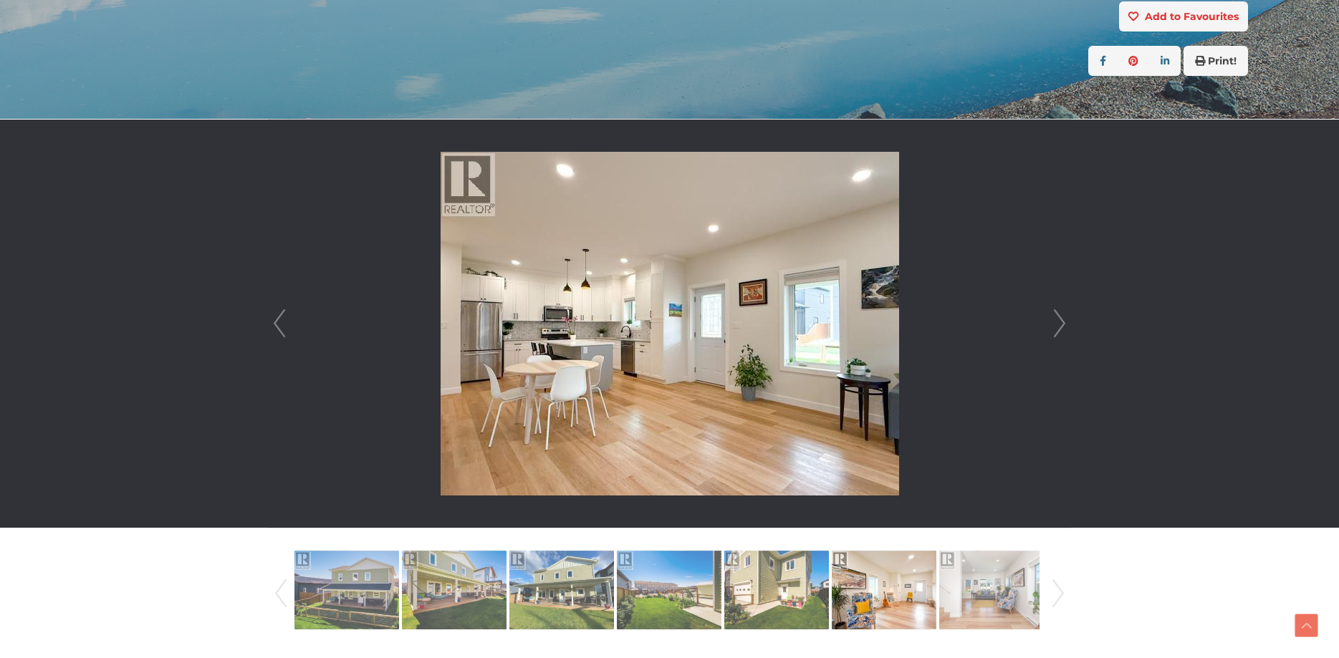
click at [1059, 322] on link "Next" at bounding box center [1059, 324] width 21 height 408
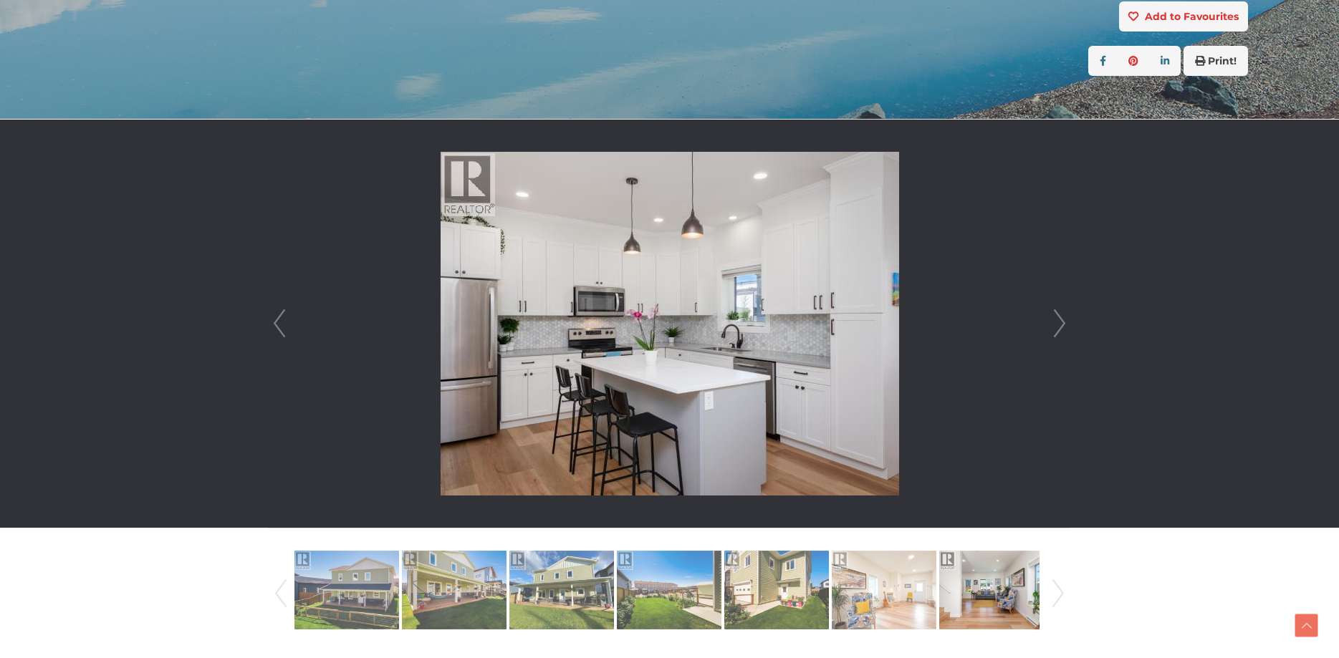
click at [1058, 327] on link "Next" at bounding box center [1059, 324] width 21 height 408
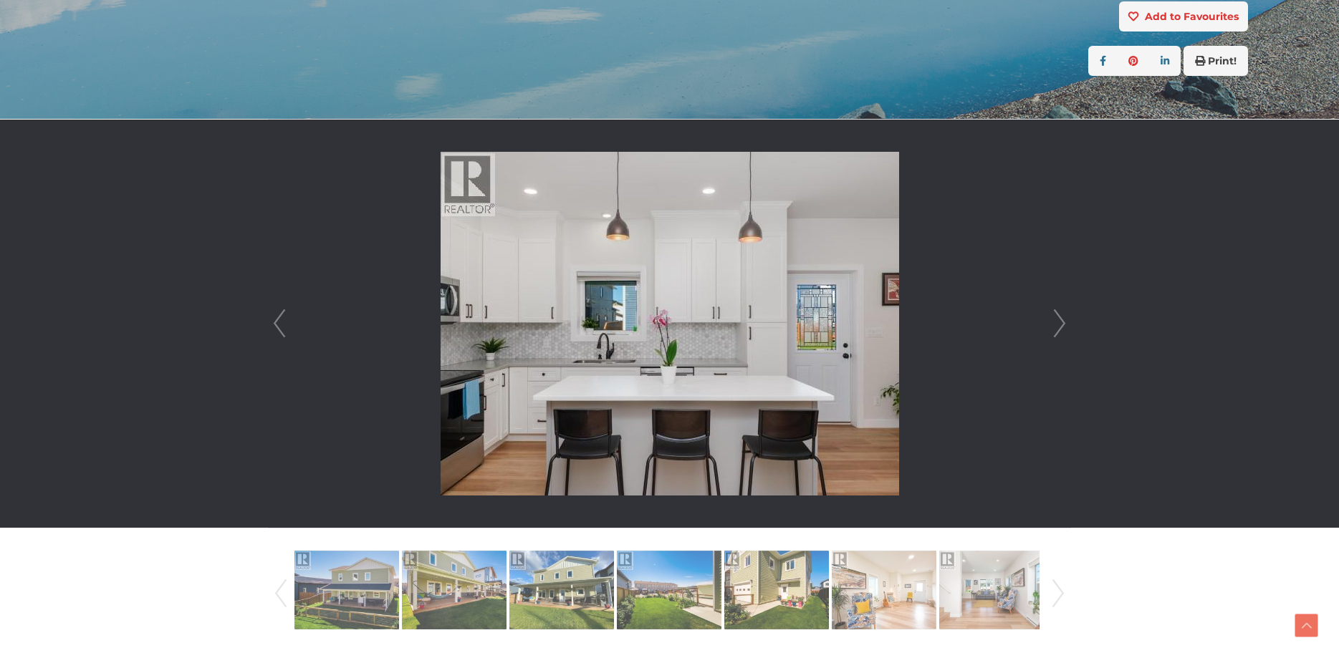
click at [1058, 327] on link "Next" at bounding box center [1059, 324] width 21 height 408
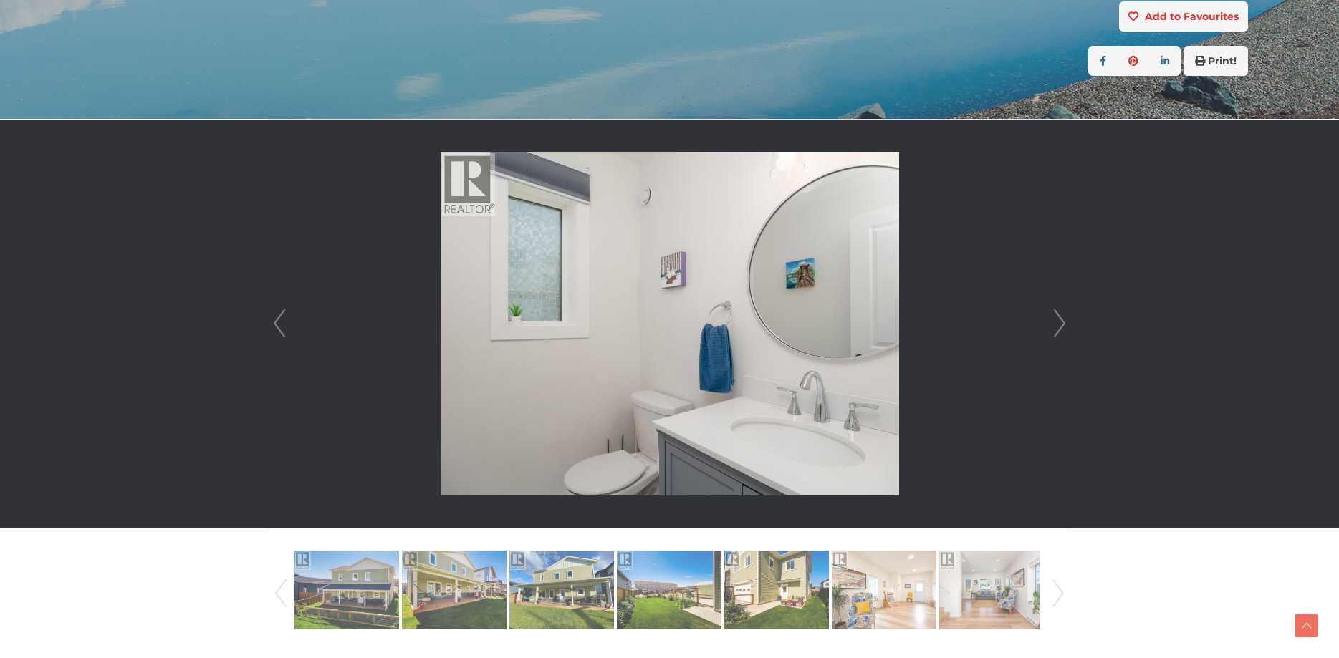
click at [1058, 327] on link "Next" at bounding box center [1059, 324] width 21 height 408
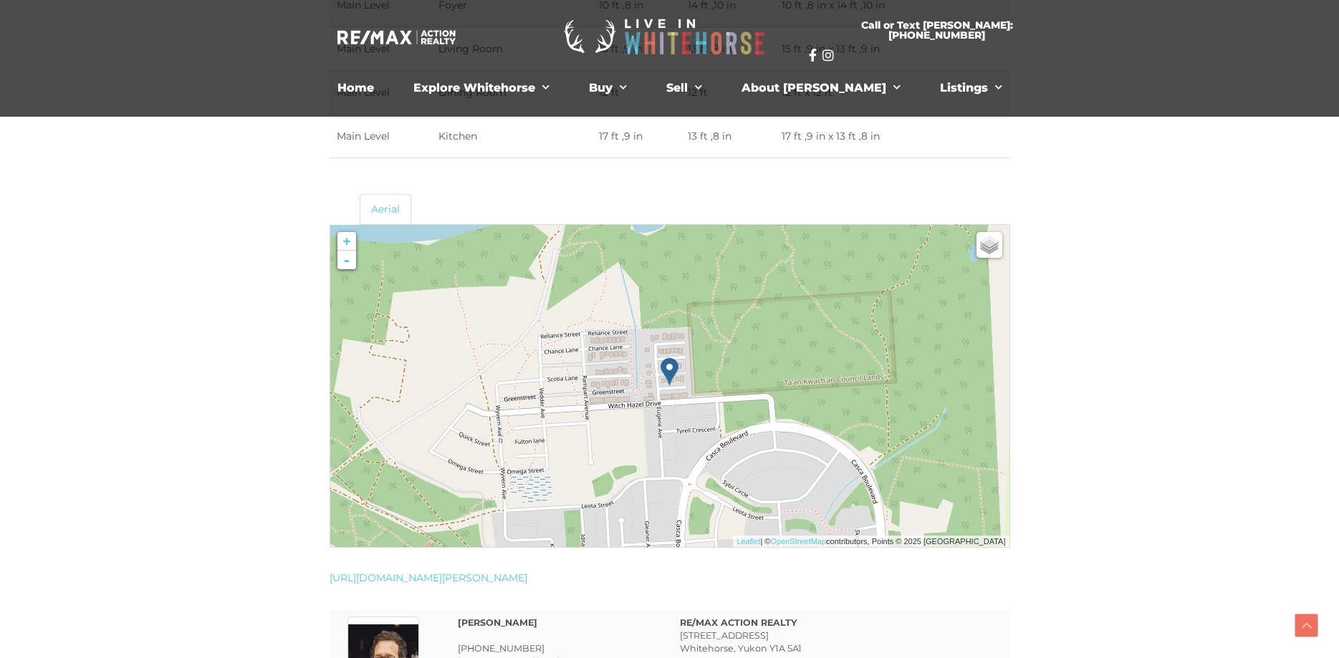
scroll to position [2996, 0]
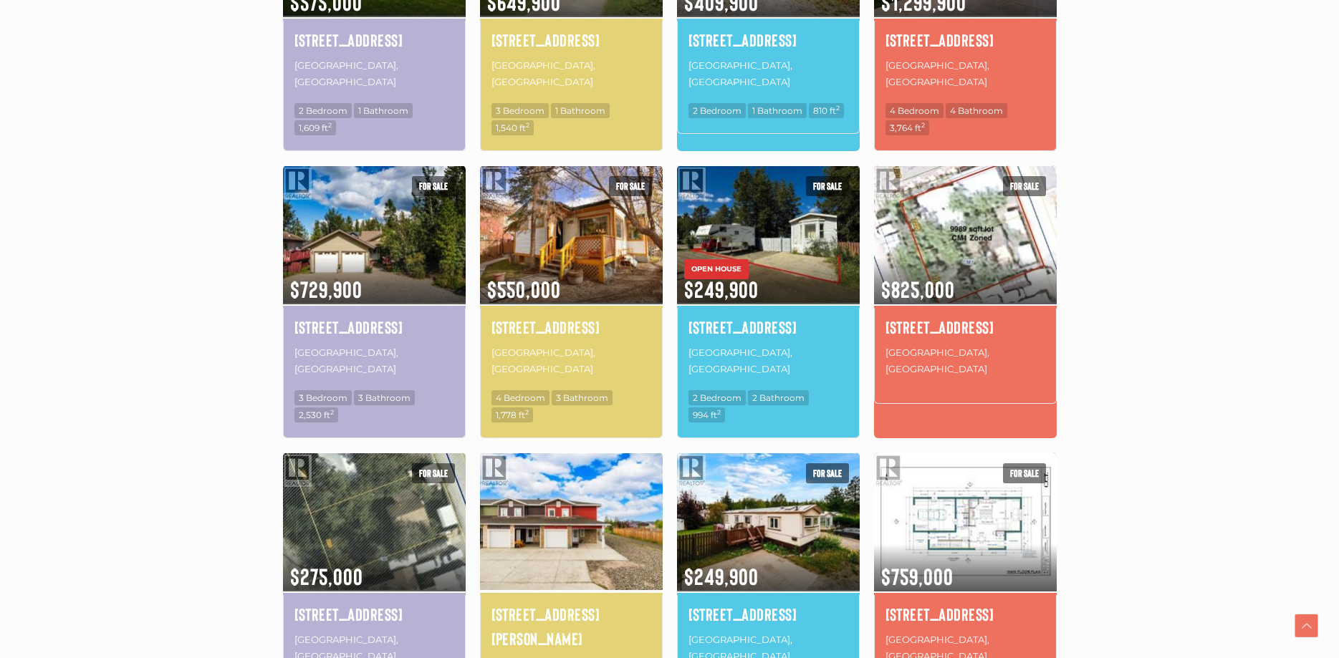
scroll to position [658, 0]
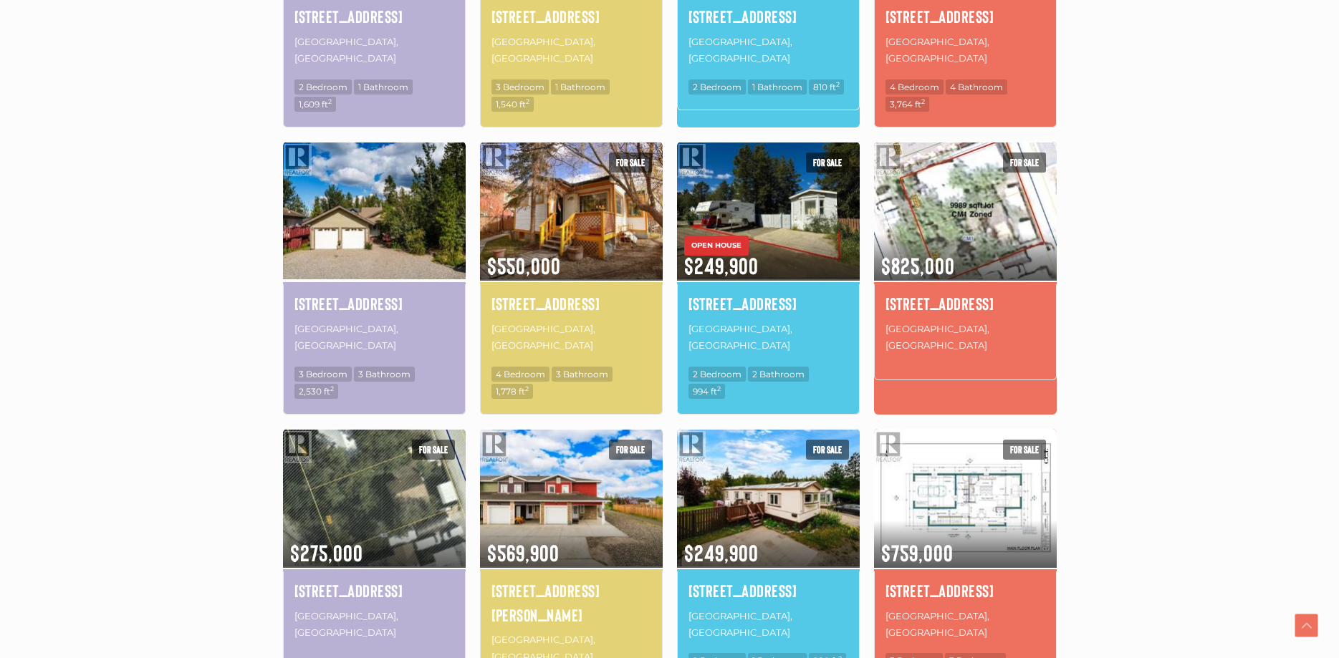
click at [378, 206] on img at bounding box center [374, 211] width 183 height 143
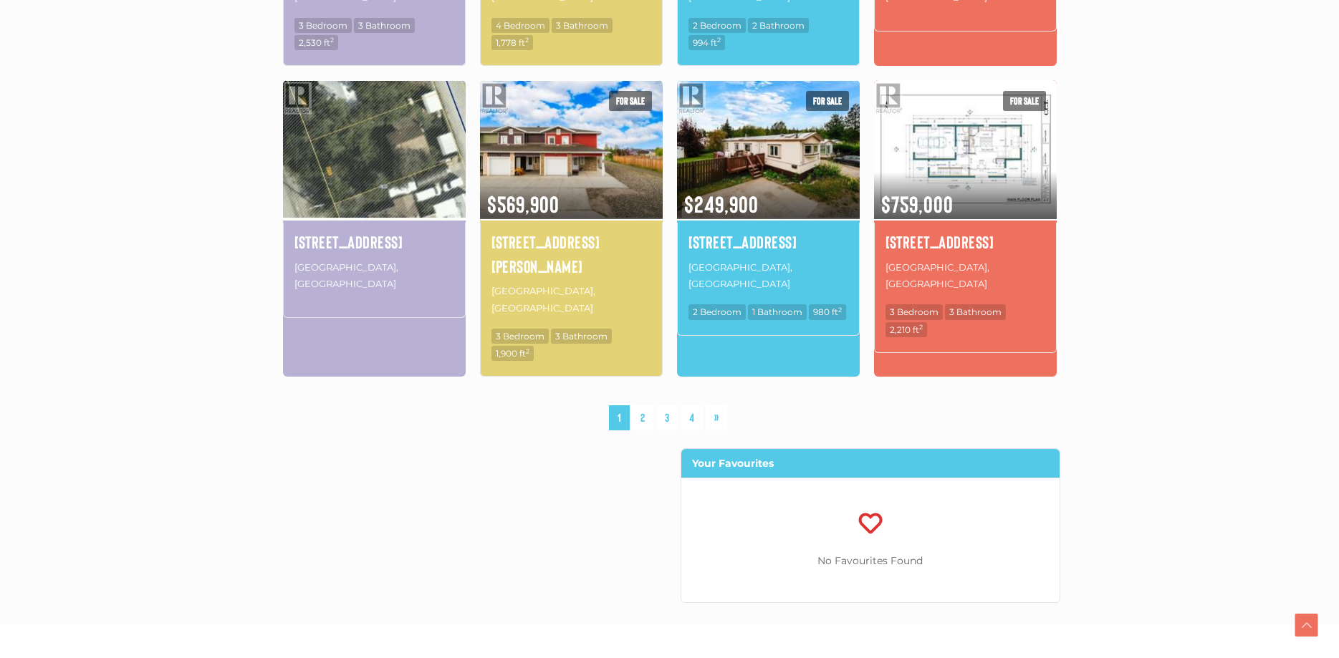
scroll to position [1023, 0]
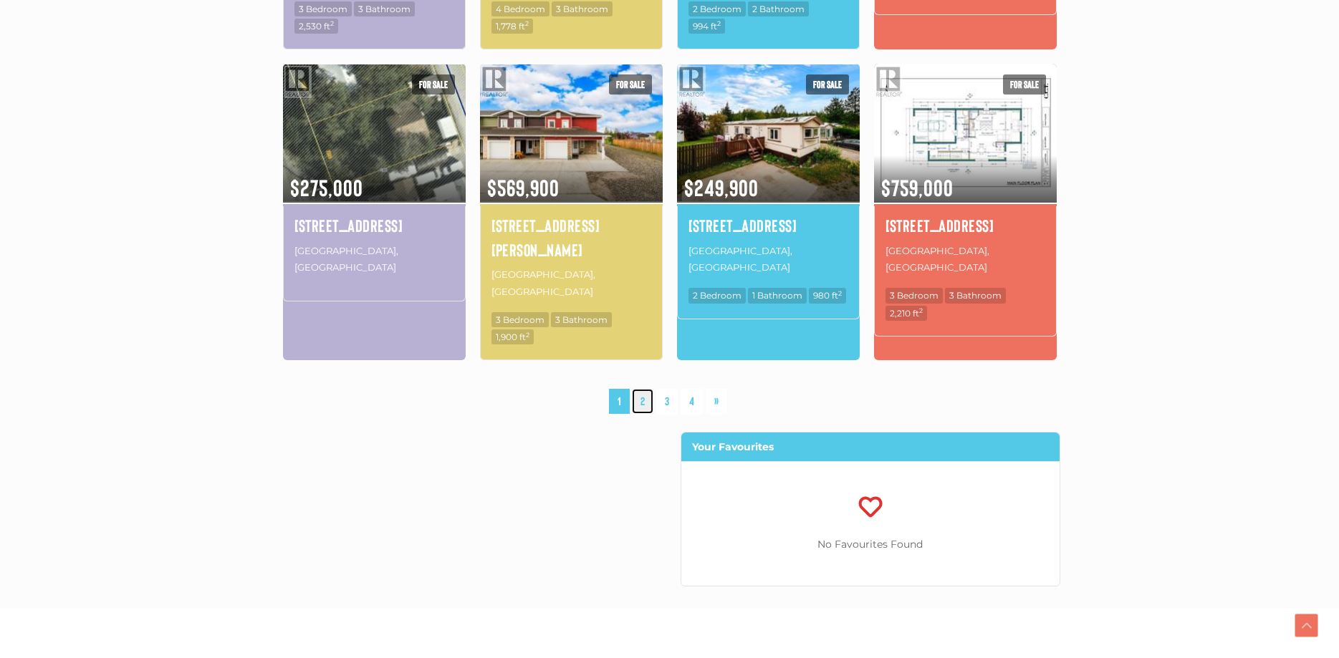
click at [645, 389] on link "2" at bounding box center [642, 401] width 21 height 25
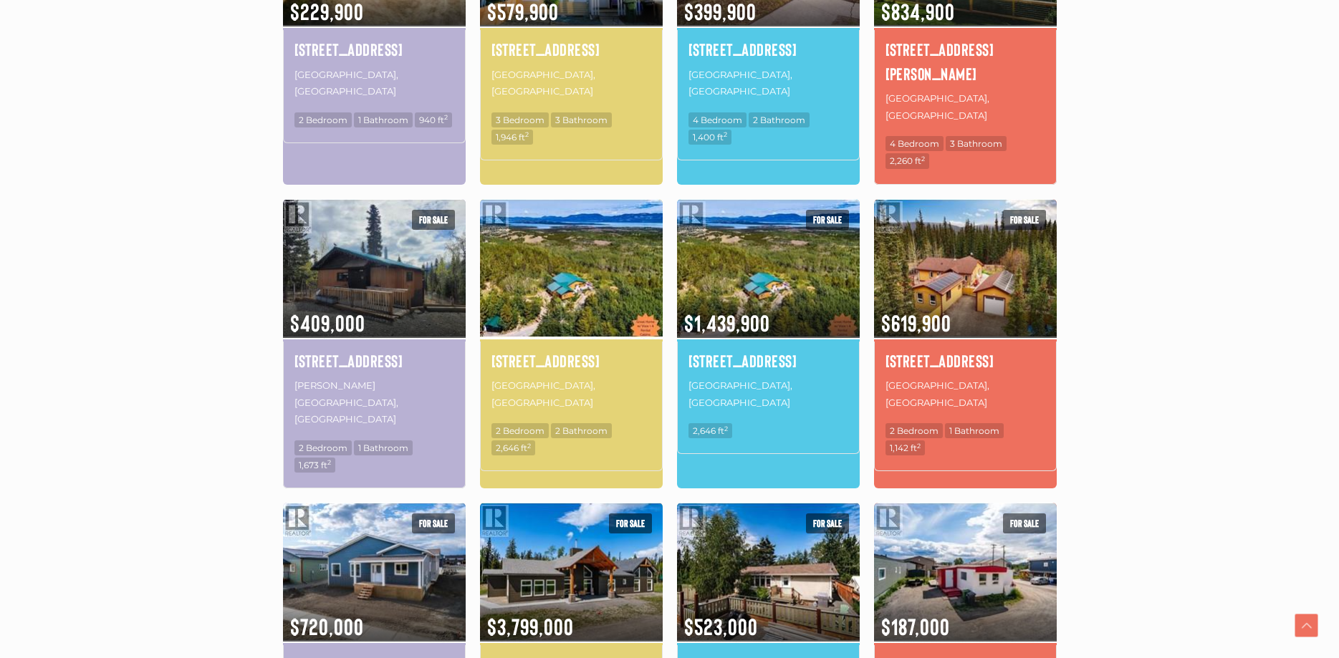
scroll to position [698, 0]
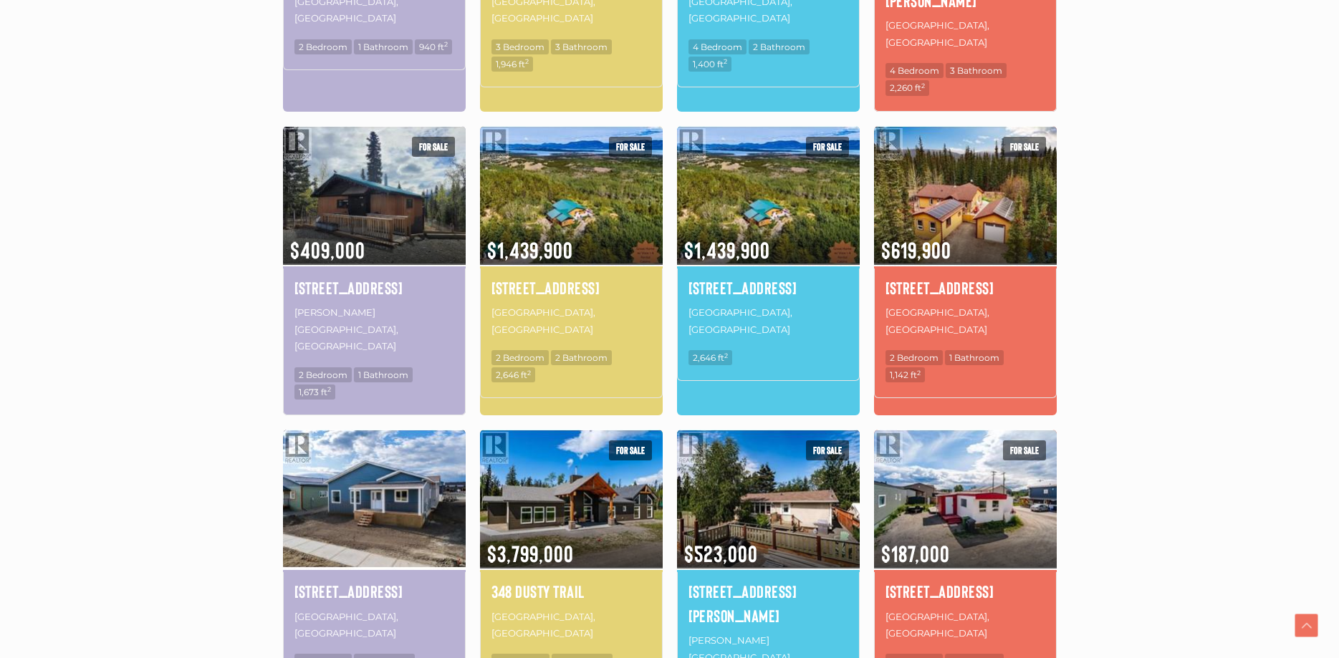
click at [349, 474] on img at bounding box center [374, 499] width 183 height 143
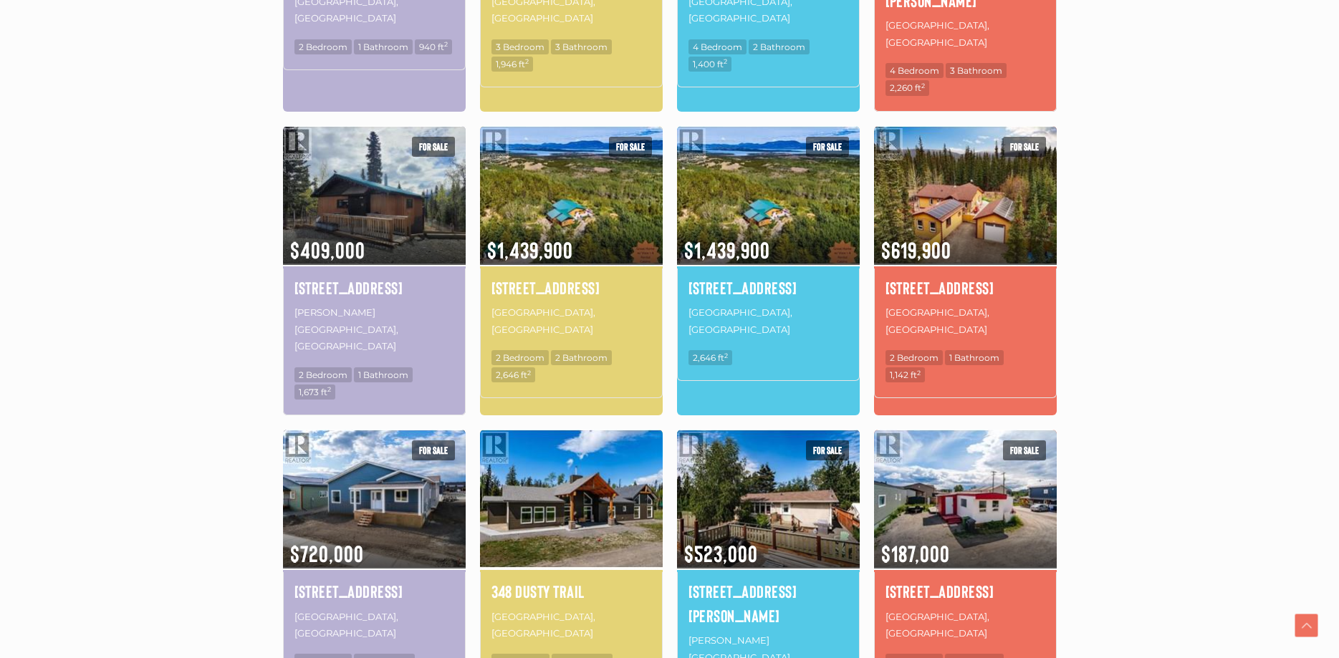
scroll to position [771, 0]
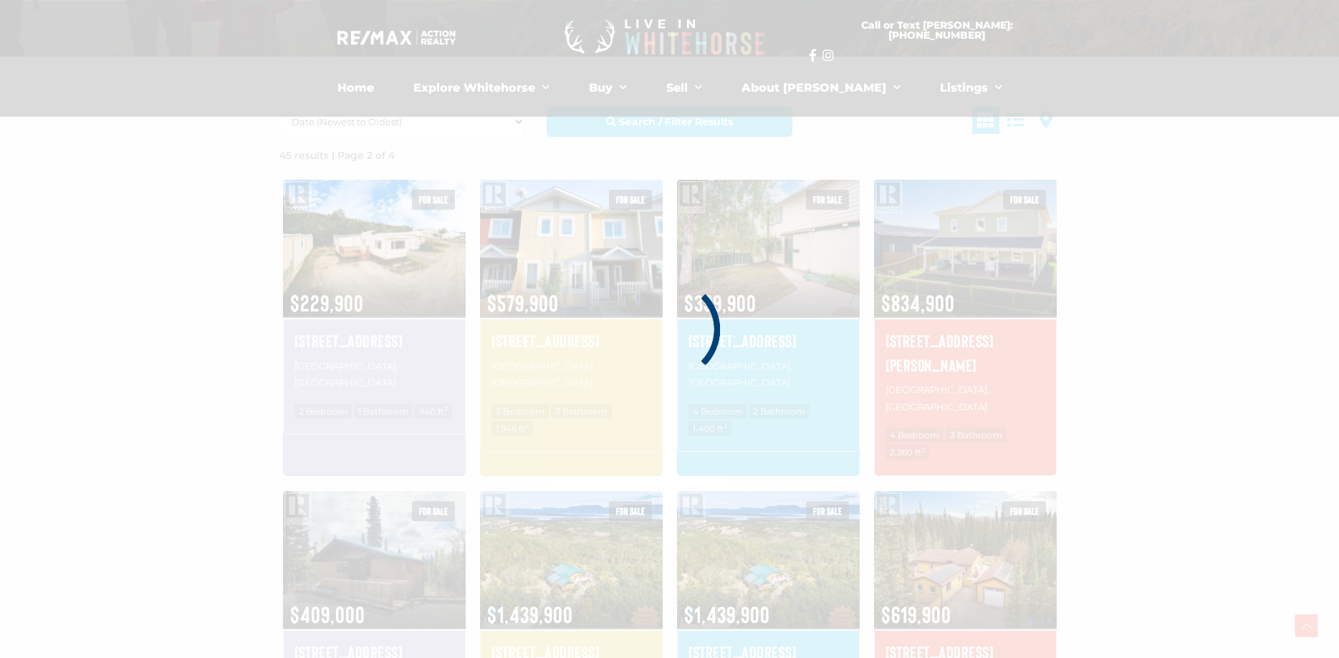
scroll to position [332, 0]
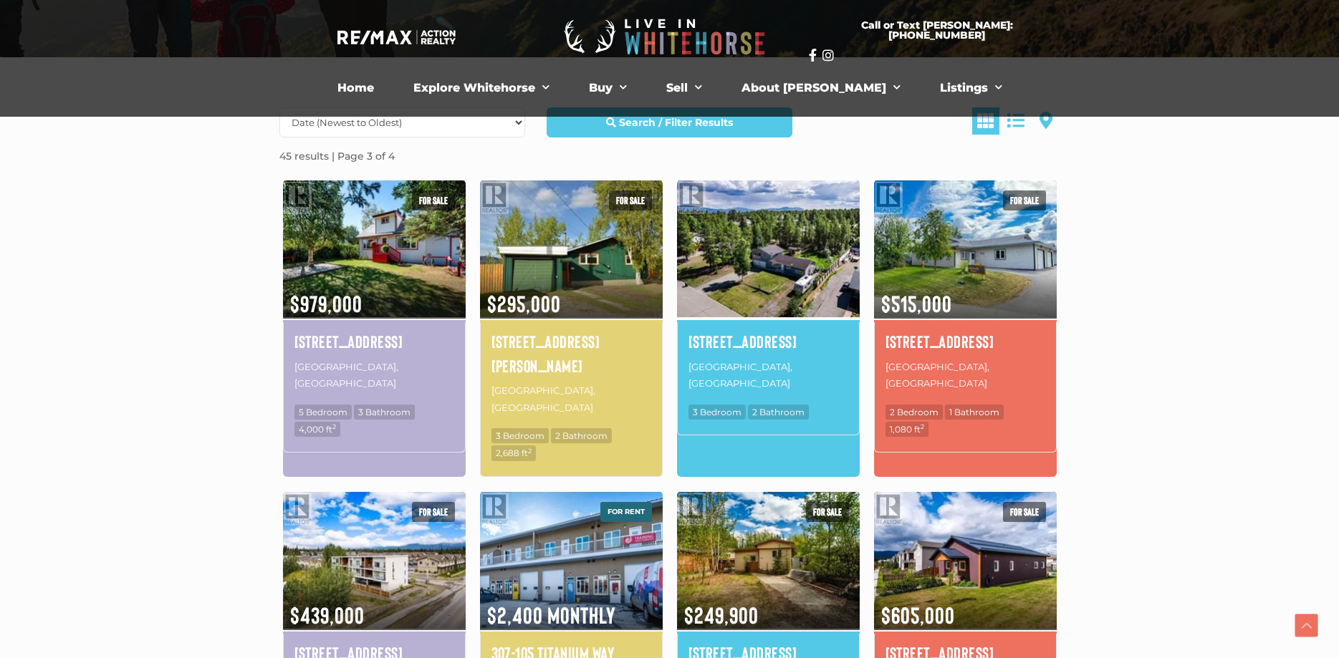
click at [740, 282] on img at bounding box center [768, 249] width 183 height 143
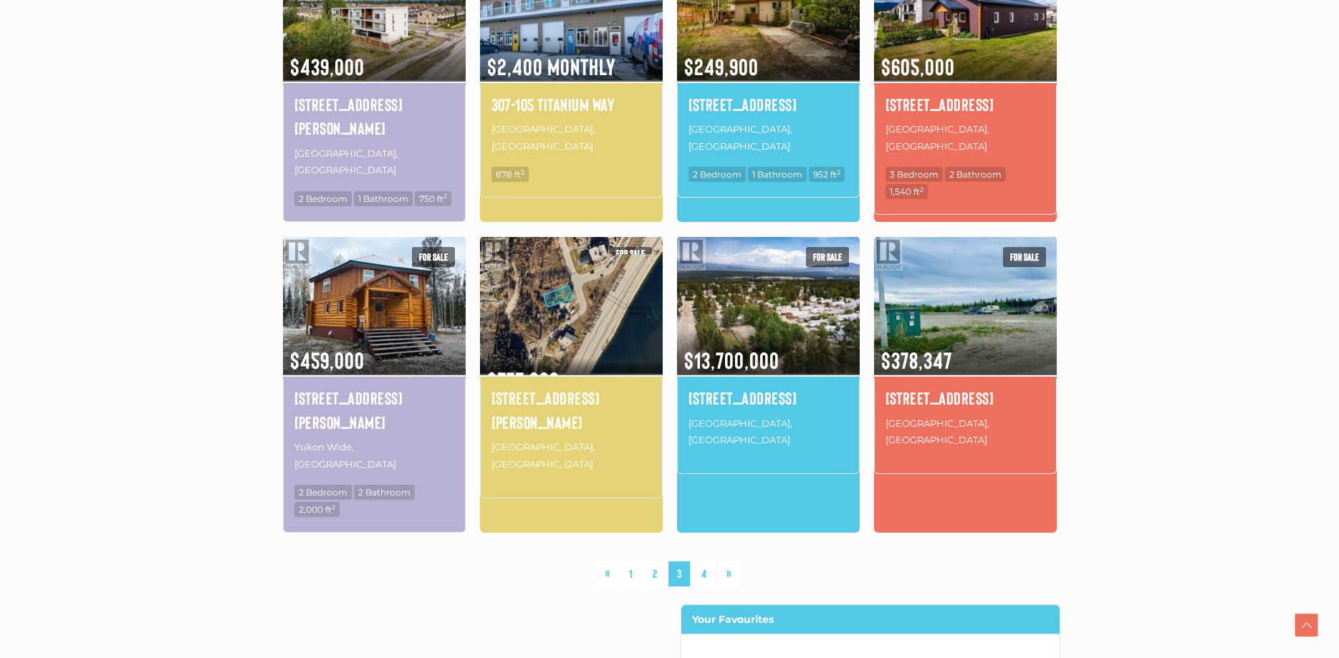
scroll to position [917, 0]
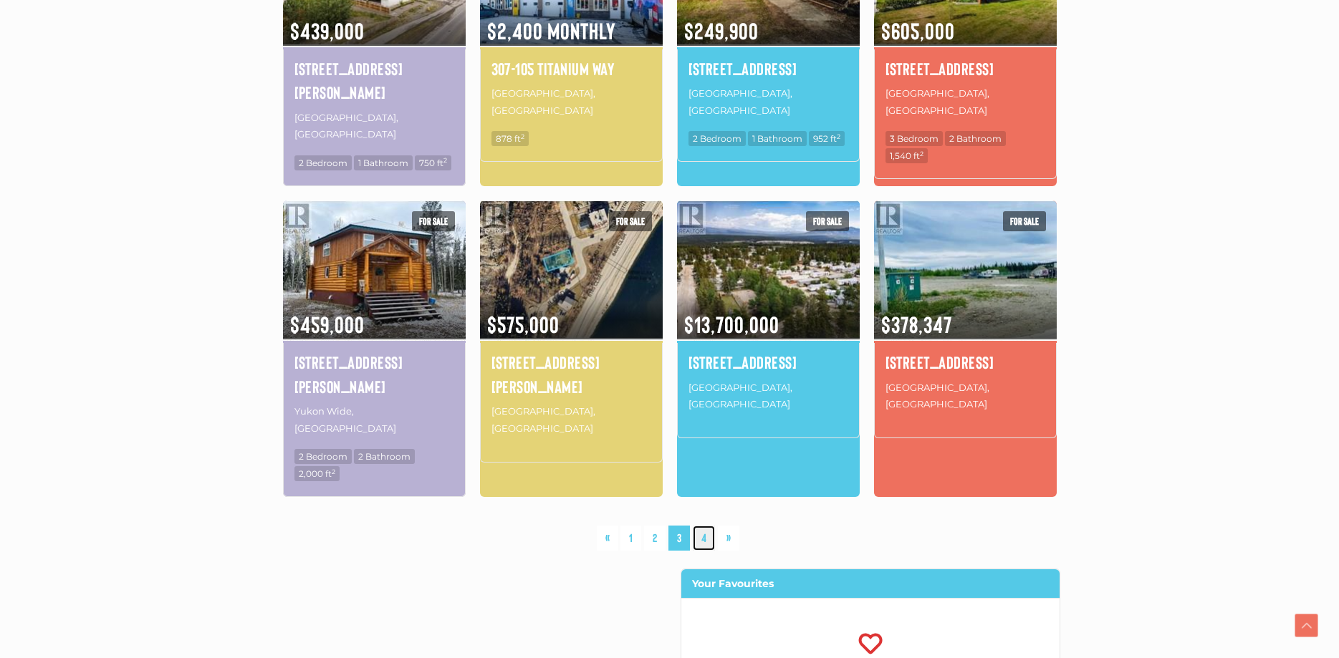
click at [710, 526] on link "4" at bounding box center [704, 538] width 22 height 25
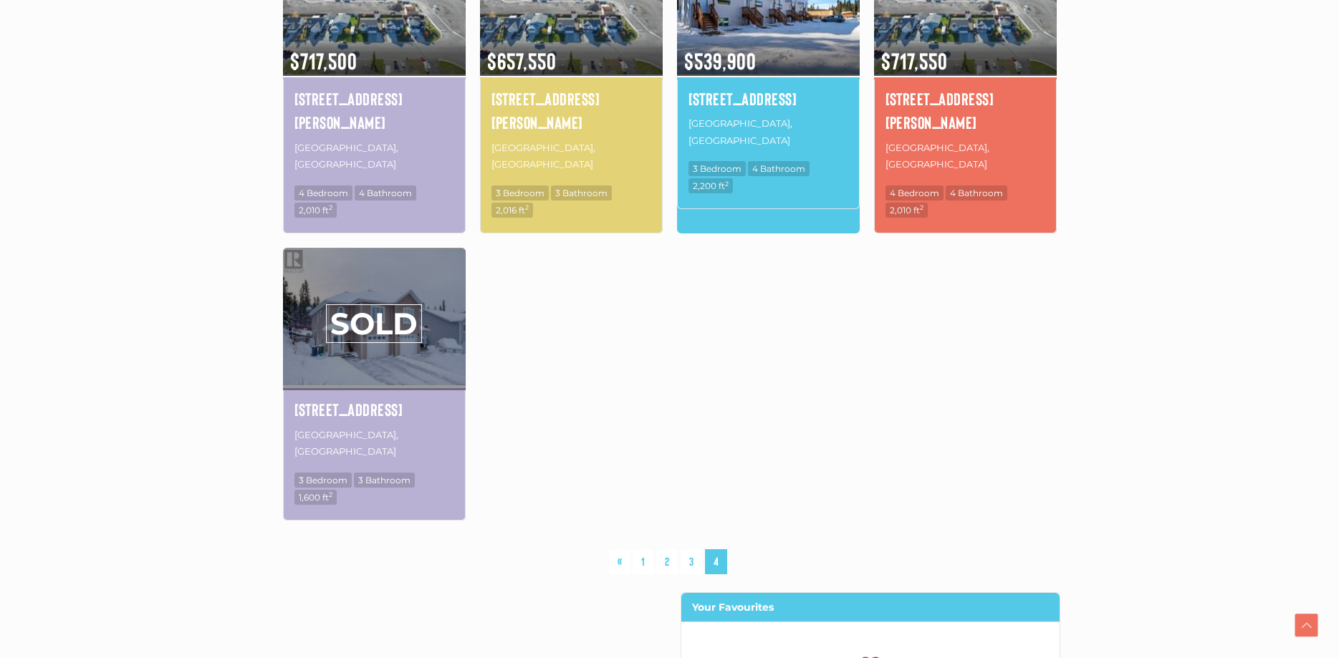
scroll to position [917, 0]
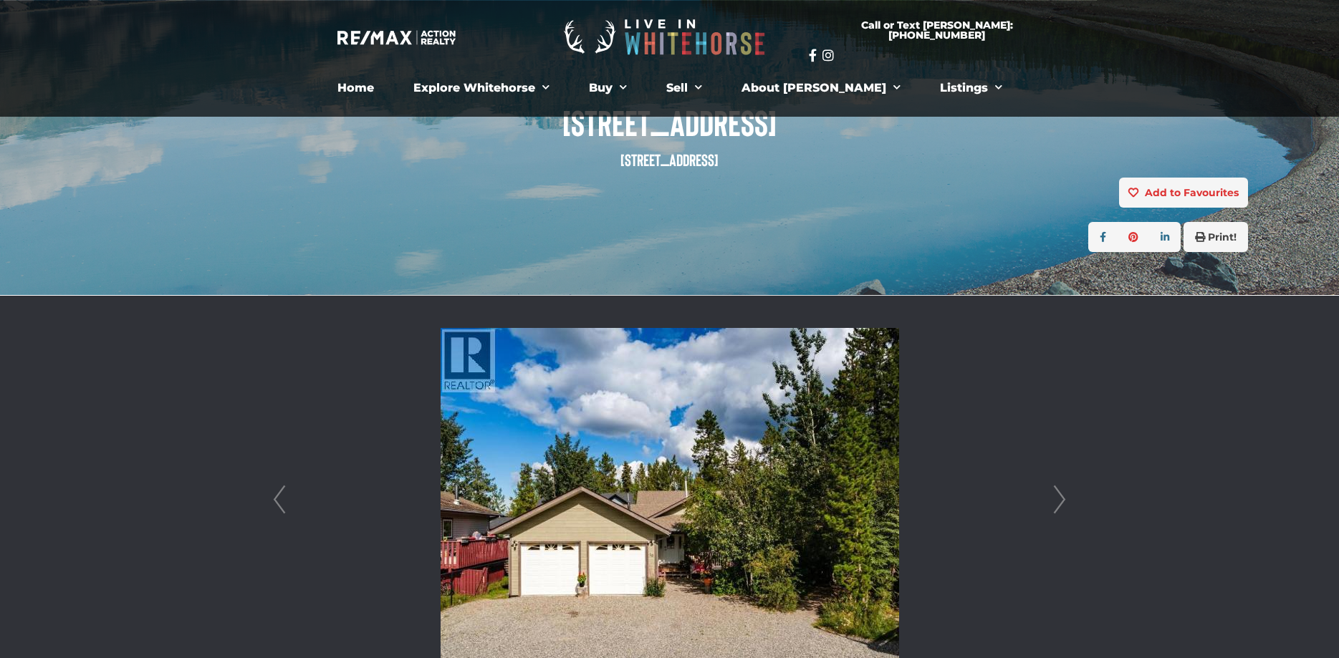
scroll to position [146, 0]
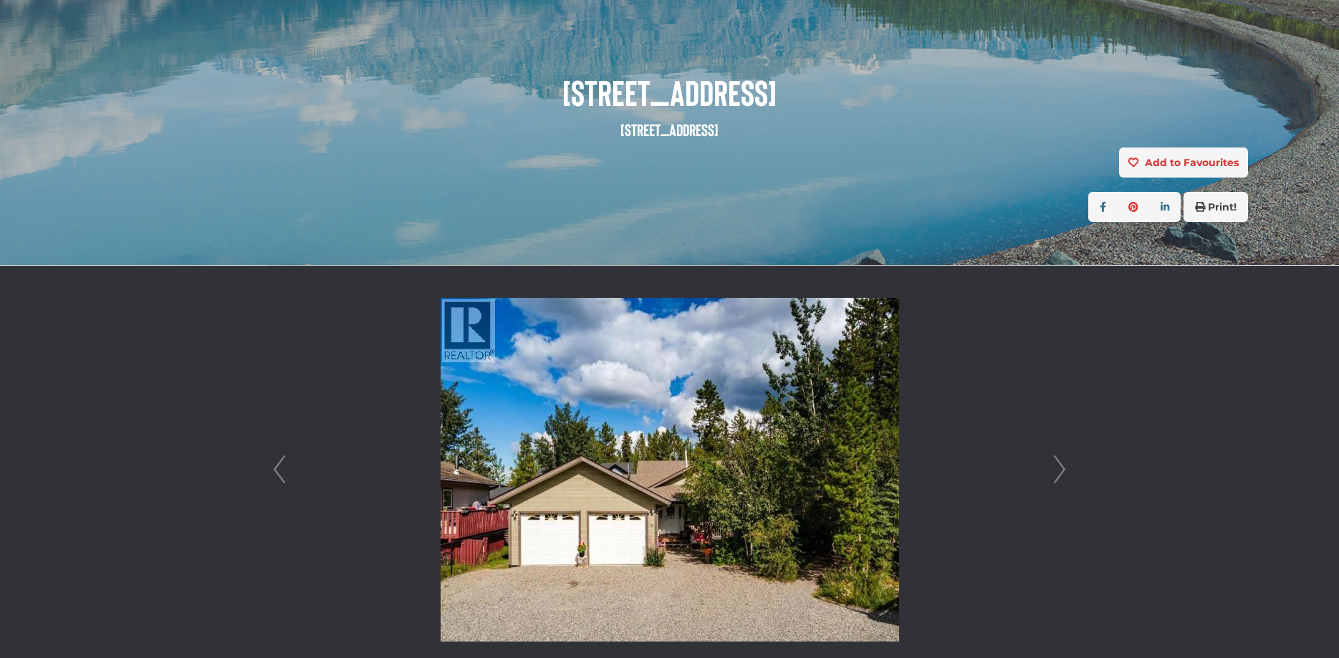
click at [1069, 474] on link "Next" at bounding box center [1059, 470] width 21 height 408
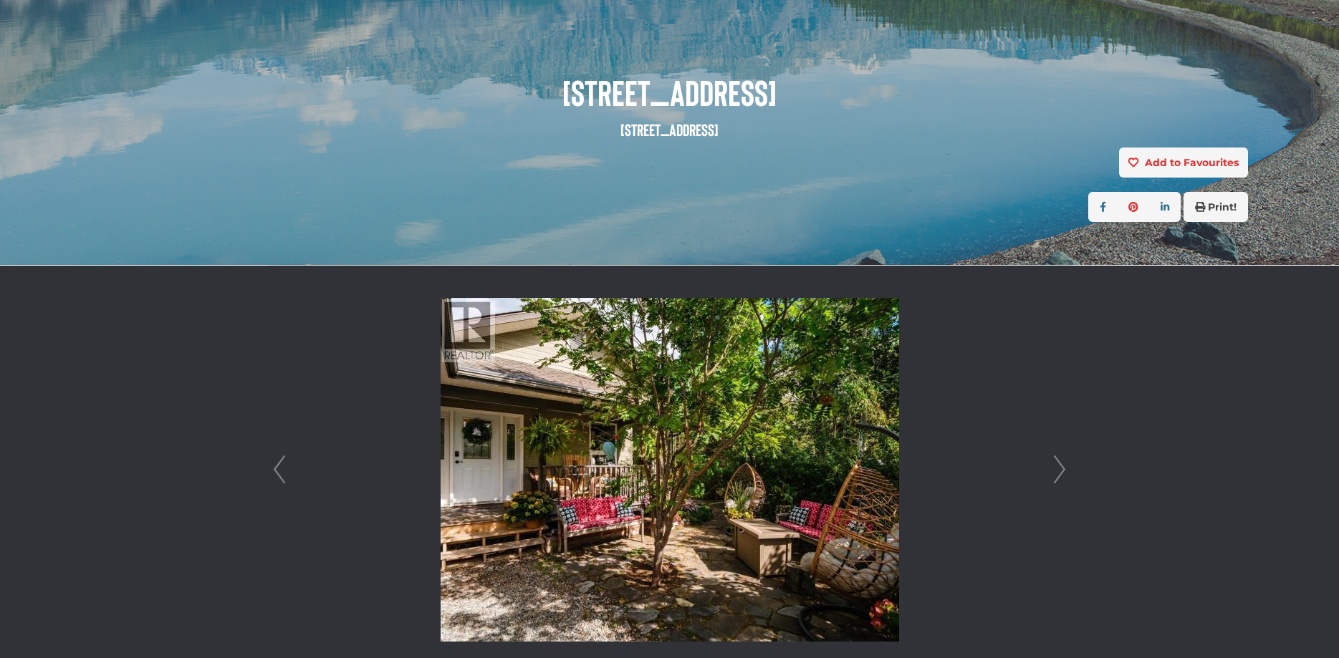
click at [281, 473] on link "Prev" at bounding box center [279, 470] width 21 height 408
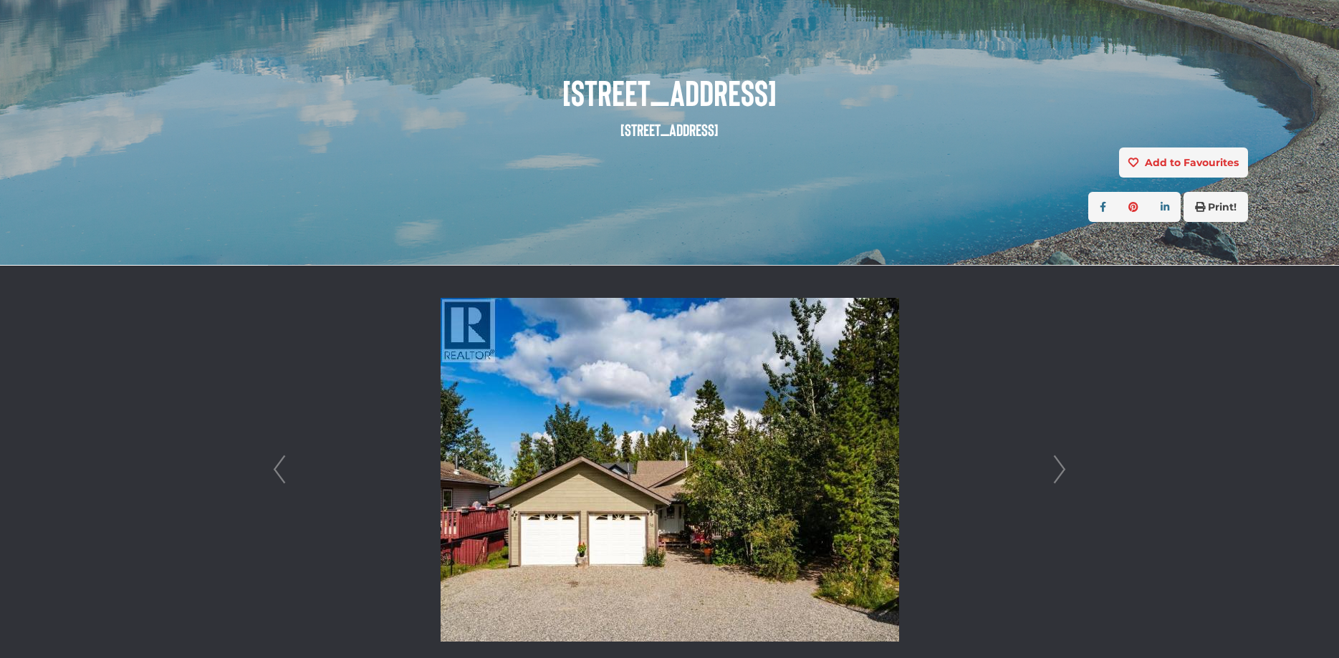
click at [1059, 473] on link "Next" at bounding box center [1059, 470] width 21 height 408
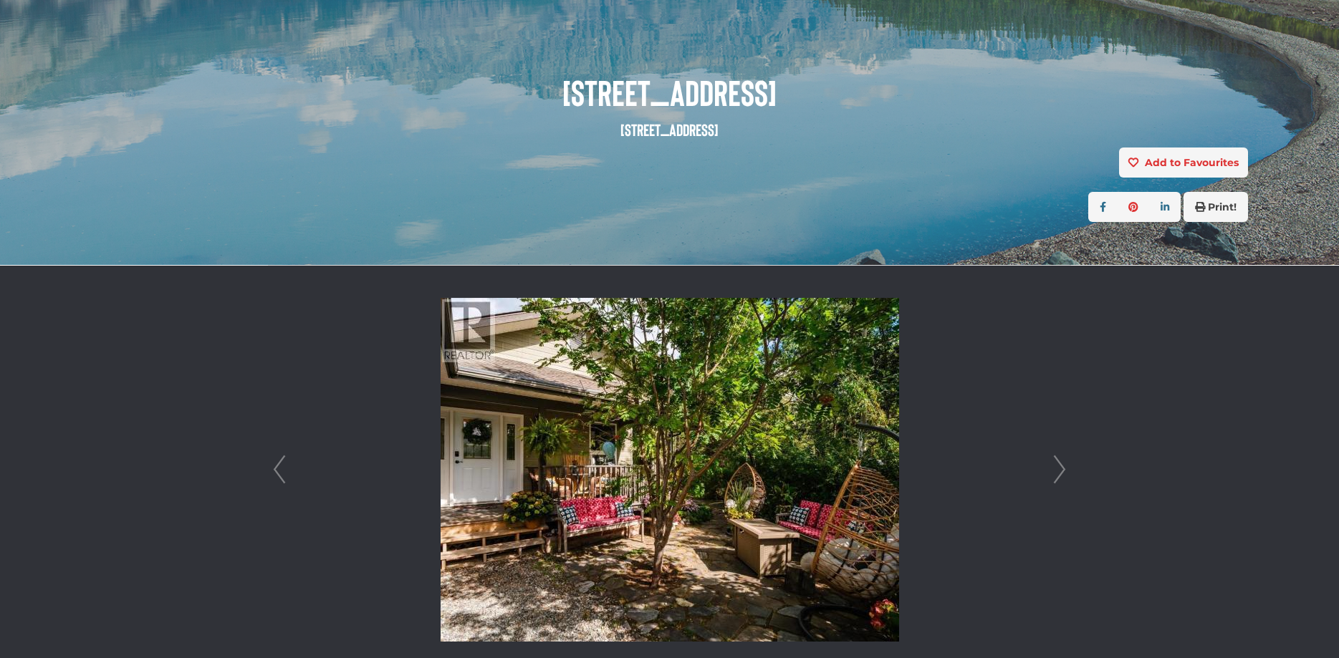
click at [1057, 475] on link "Next" at bounding box center [1059, 470] width 21 height 408
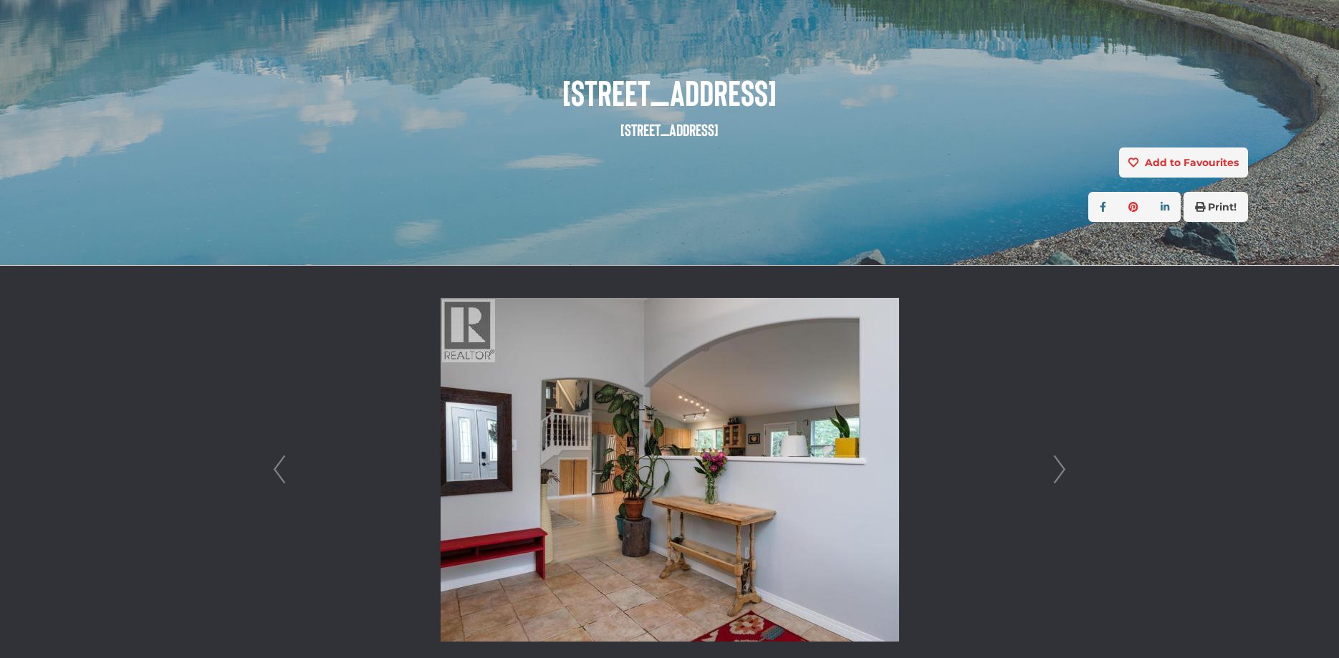
click at [1060, 469] on link "Next" at bounding box center [1059, 470] width 21 height 408
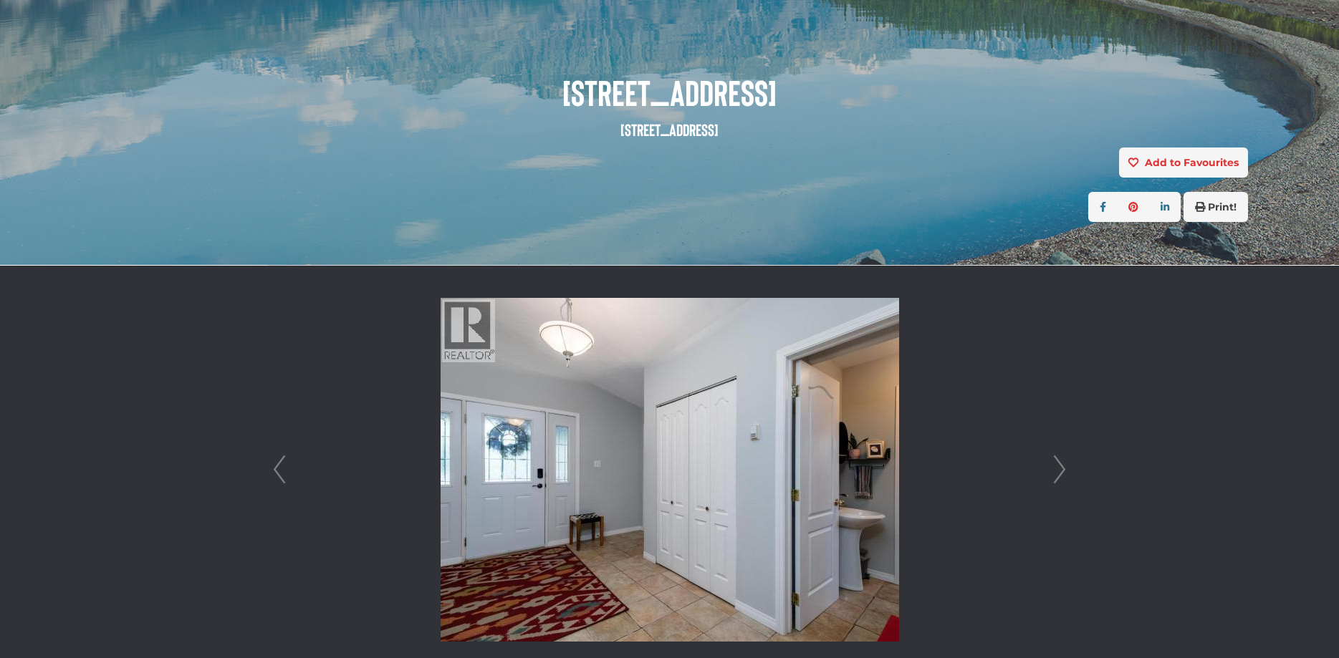
click at [1060, 469] on link "Next" at bounding box center [1059, 470] width 21 height 408
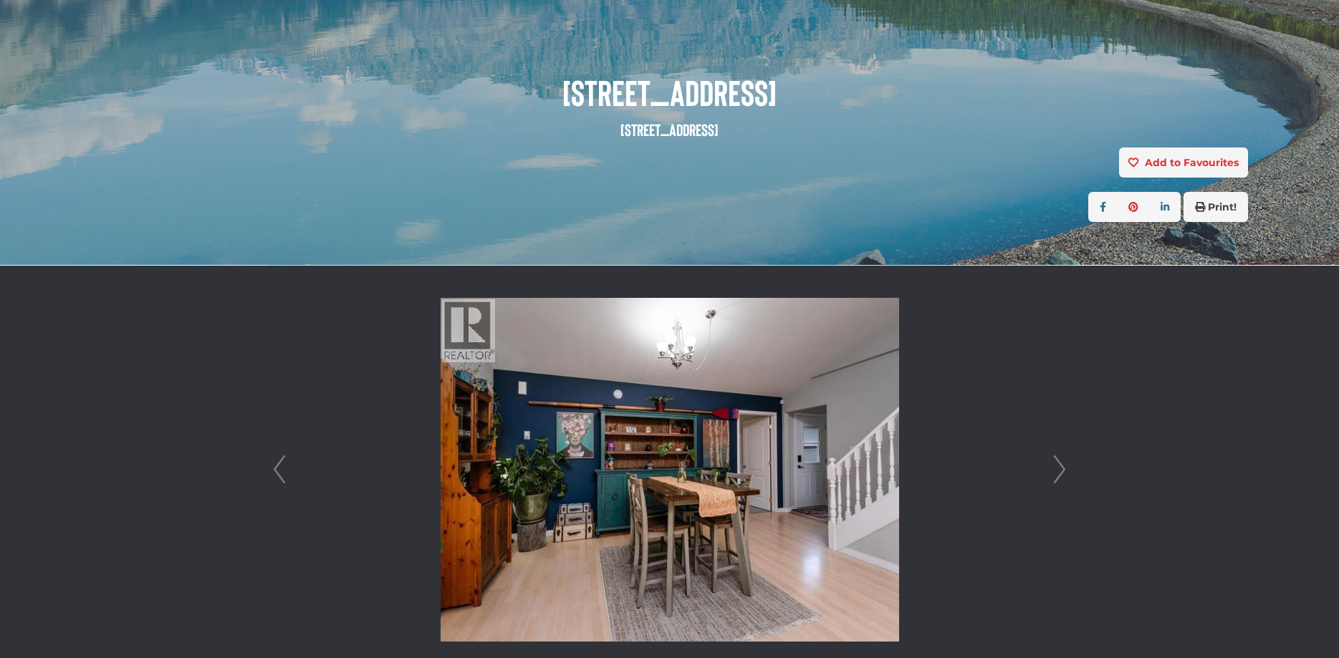
click at [1060, 469] on link "Next" at bounding box center [1059, 470] width 21 height 408
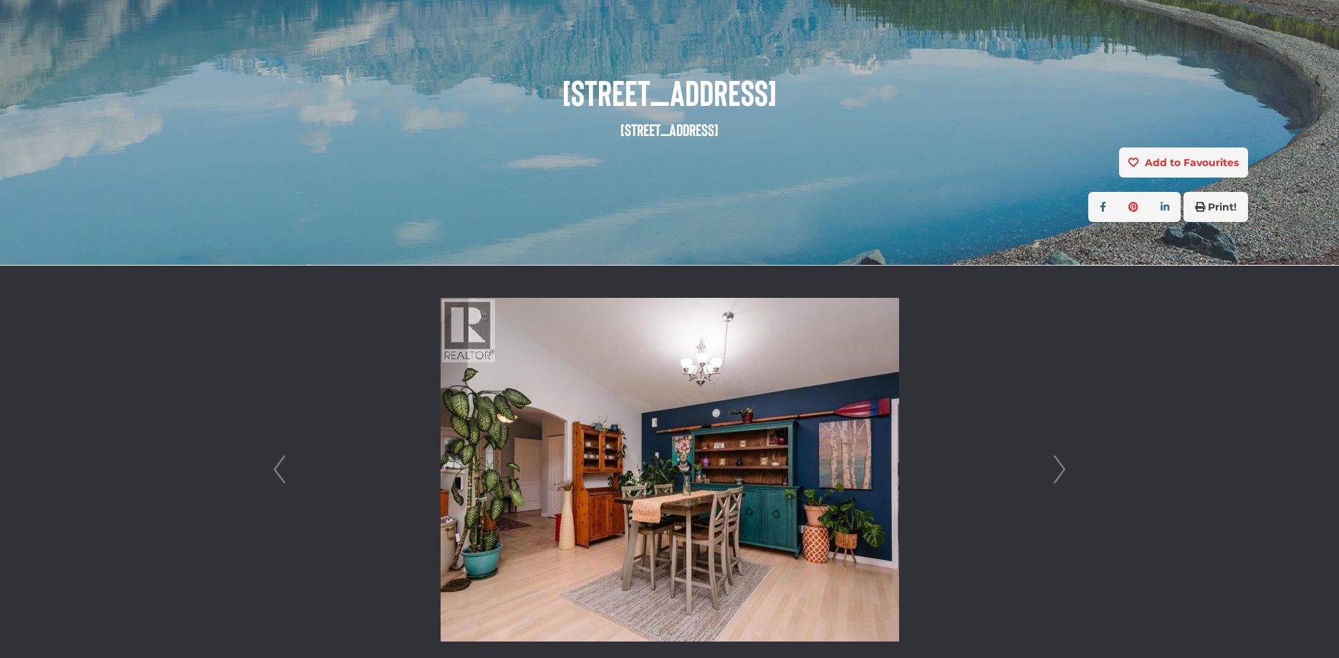
click at [1060, 469] on link "Next" at bounding box center [1059, 470] width 21 height 408
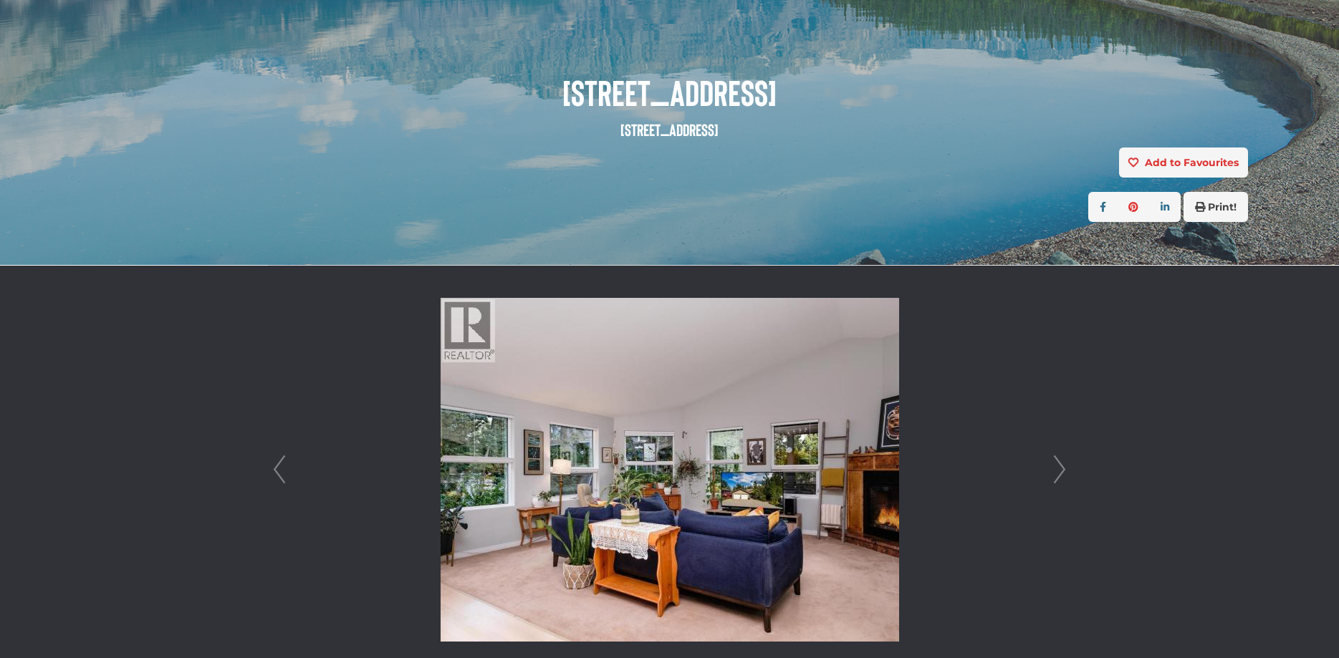
click at [1060, 469] on link "Next" at bounding box center [1059, 470] width 21 height 408
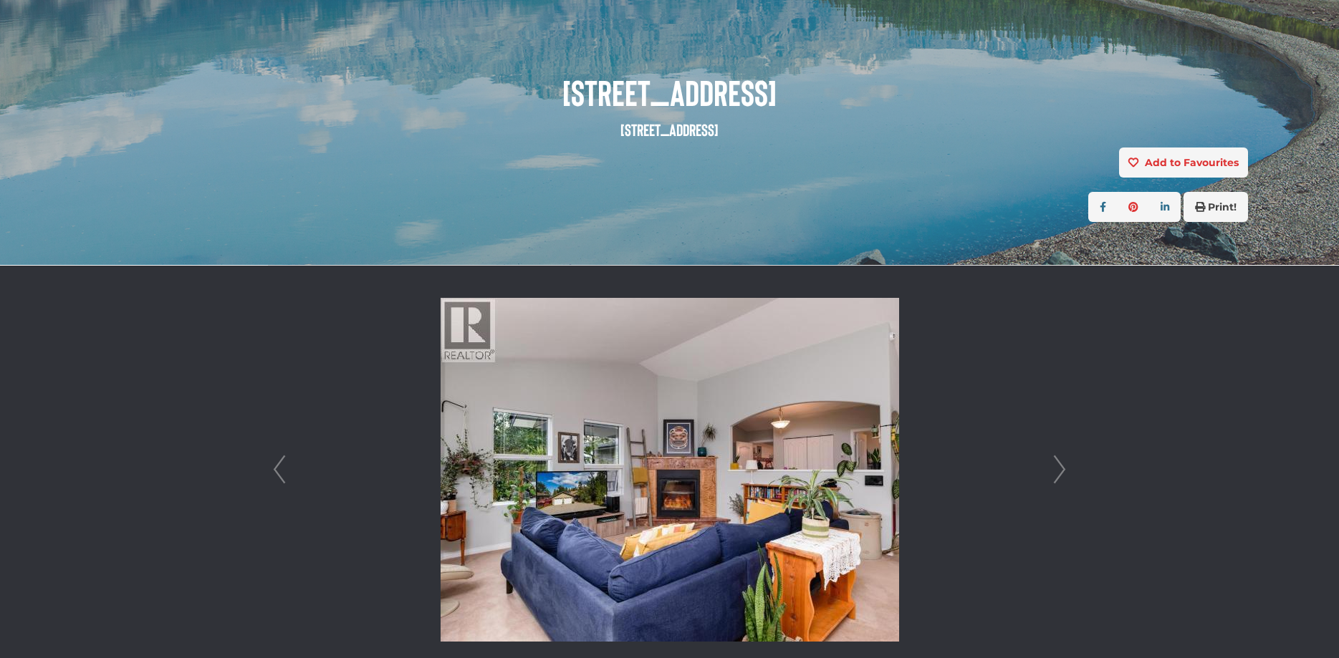
click at [1060, 469] on link "Next" at bounding box center [1059, 470] width 21 height 408
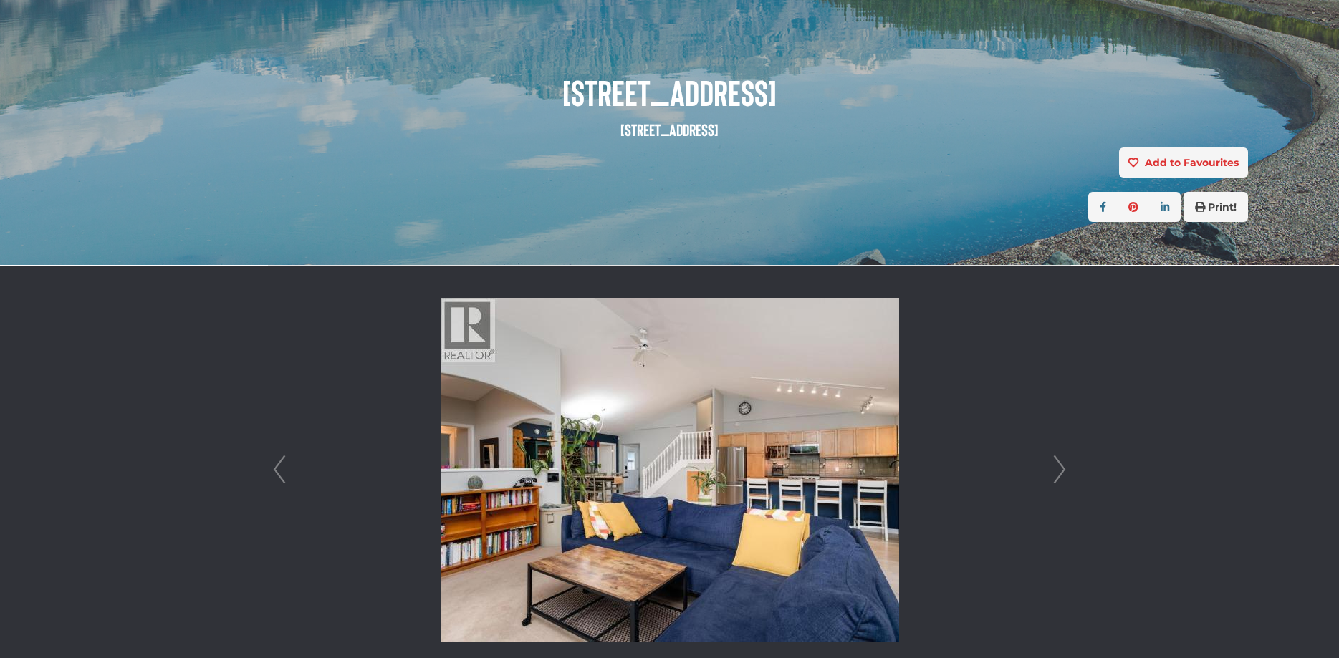
click at [1060, 469] on link "Next" at bounding box center [1059, 470] width 21 height 408
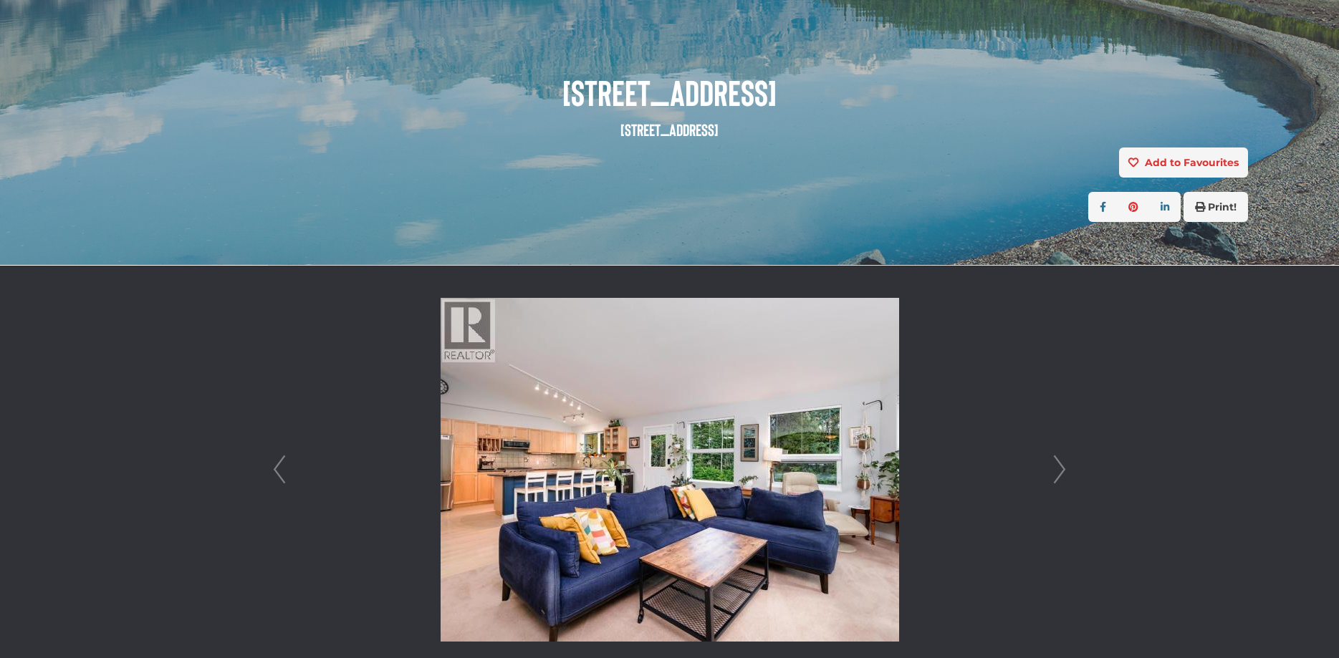
click at [1061, 481] on link "Next" at bounding box center [1059, 470] width 21 height 408
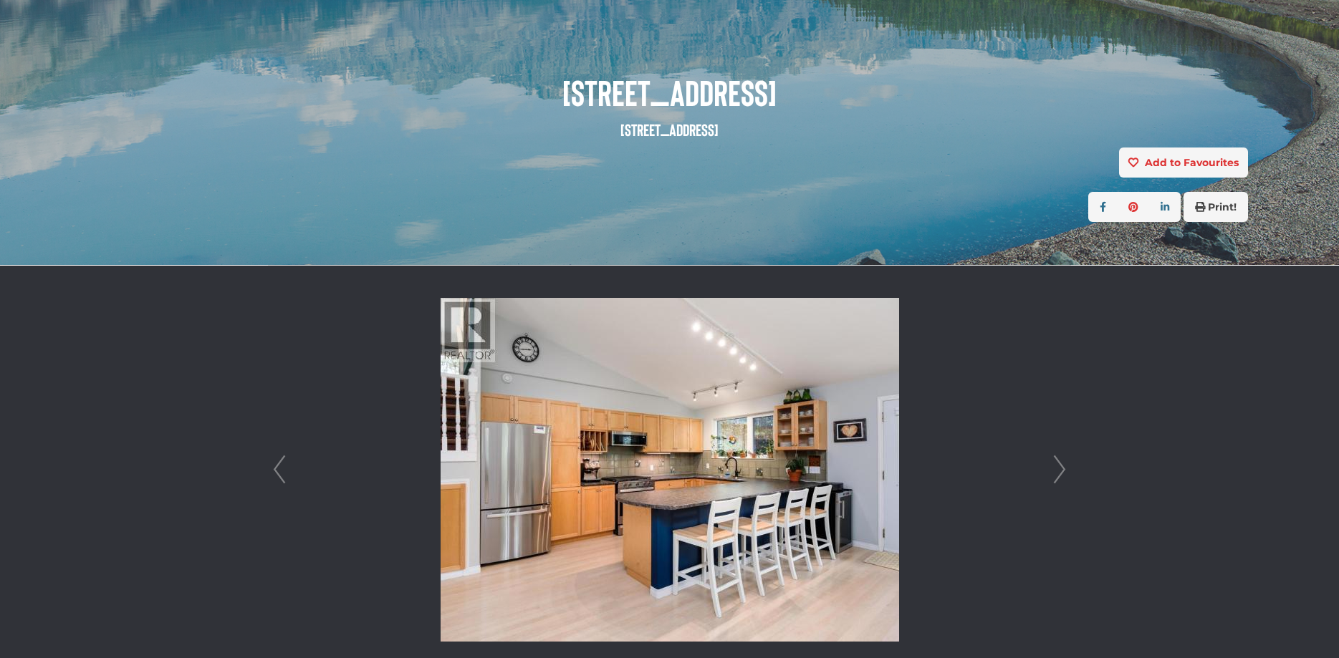
click at [1059, 474] on link "Next" at bounding box center [1059, 470] width 21 height 408
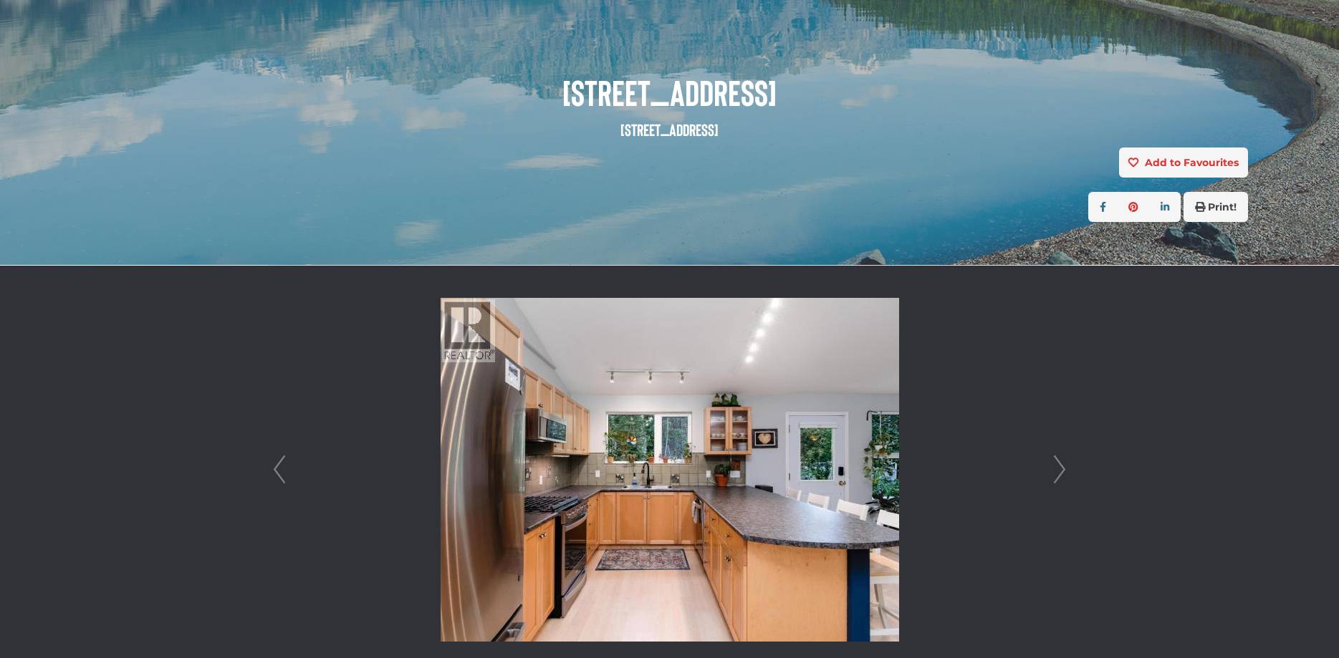
click at [1059, 474] on link "Next" at bounding box center [1059, 470] width 21 height 408
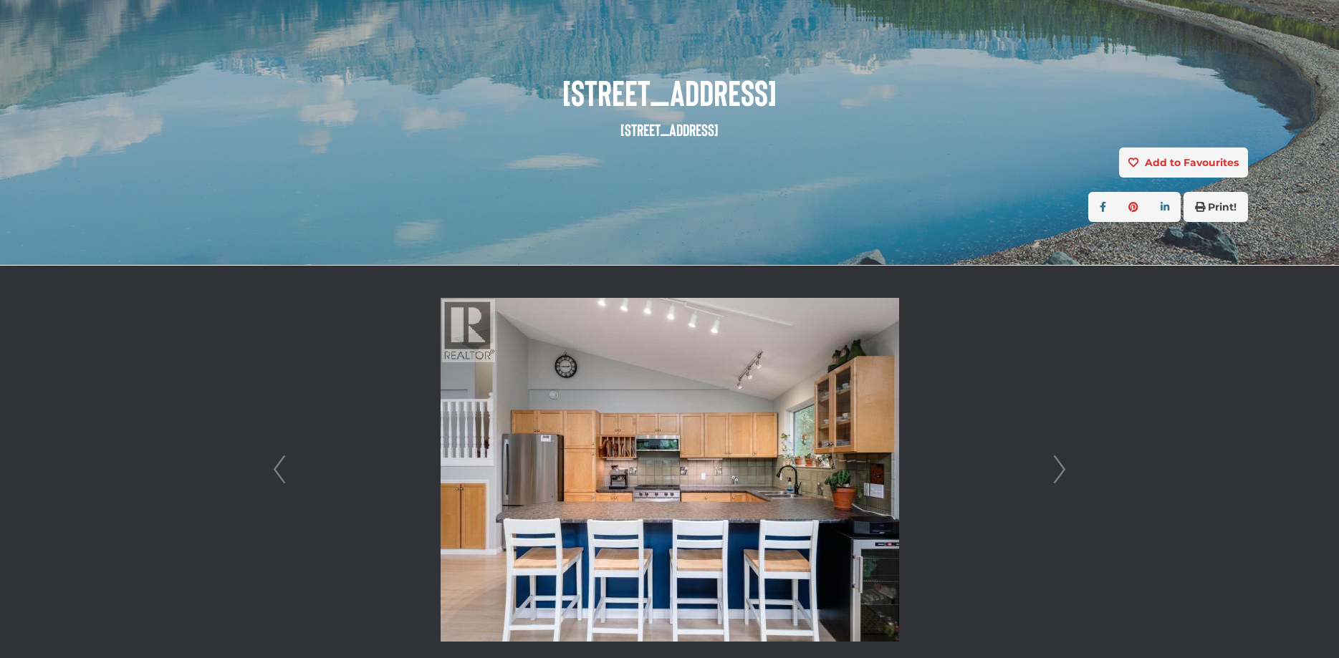
click at [1059, 474] on link "Next" at bounding box center [1059, 470] width 21 height 408
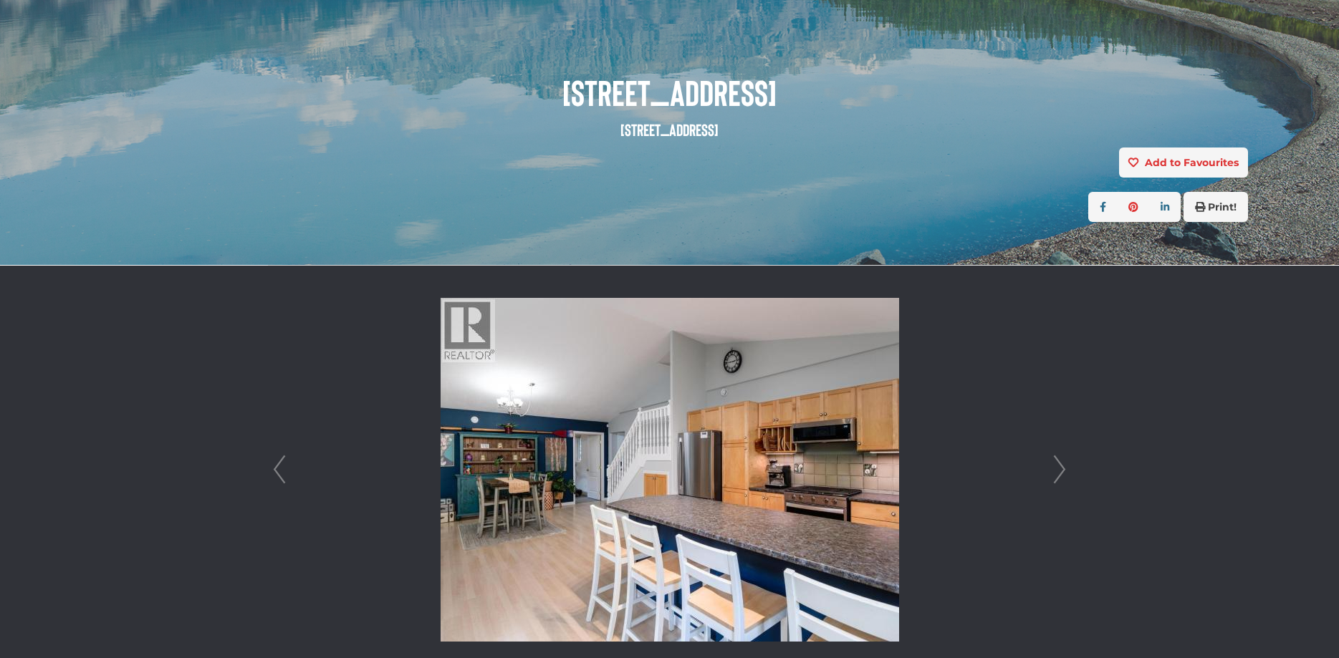
click at [1059, 474] on link "Next" at bounding box center [1059, 470] width 21 height 408
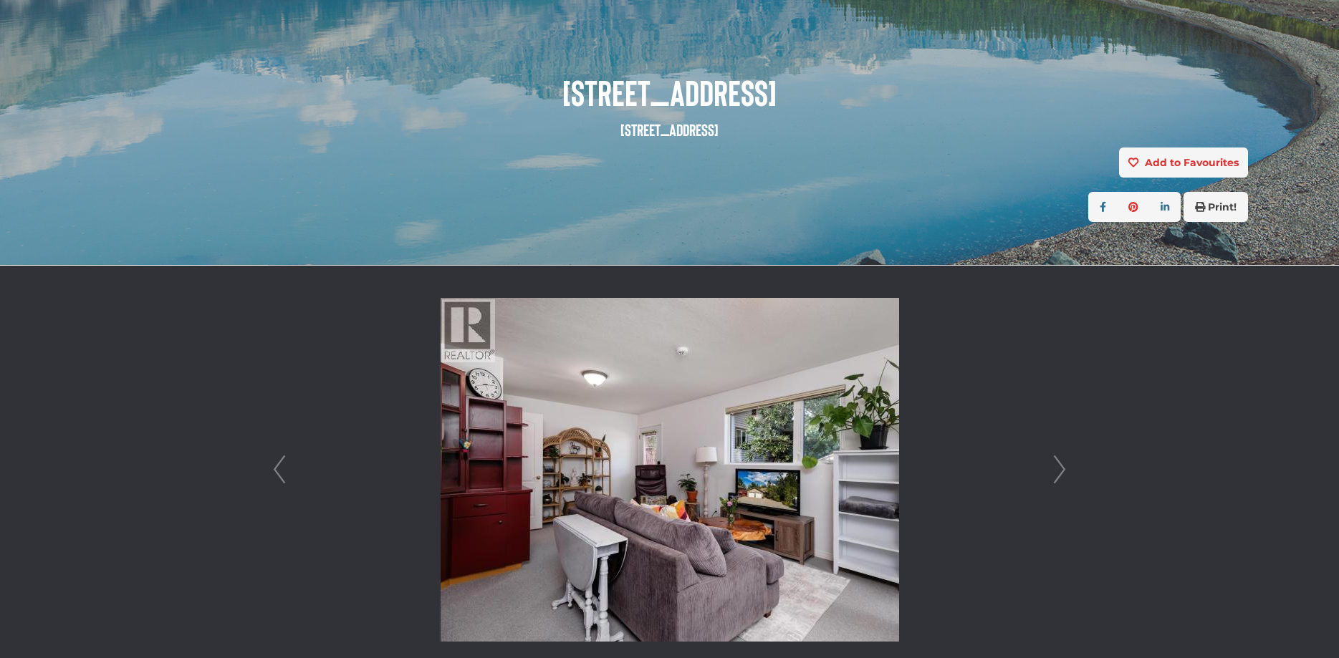
click at [1059, 474] on link "Next" at bounding box center [1059, 470] width 21 height 408
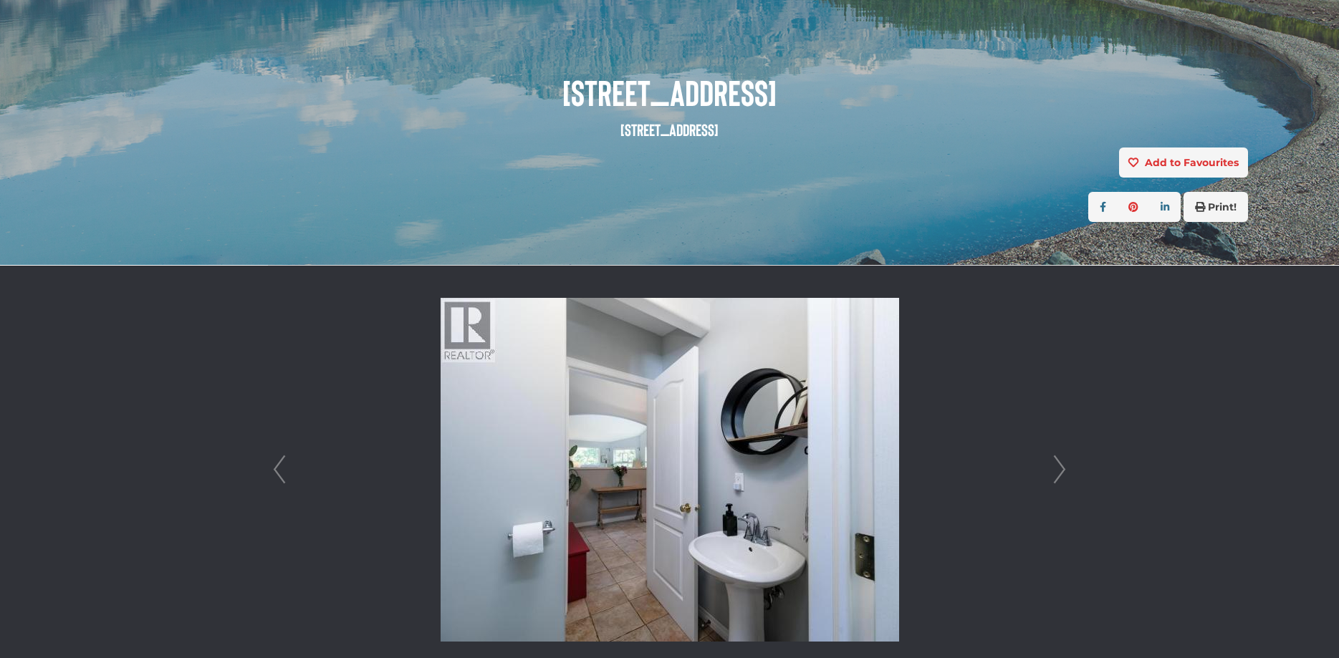
click at [1059, 474] on link "Next" at bounding box center [1059, 470] width 21 height 408
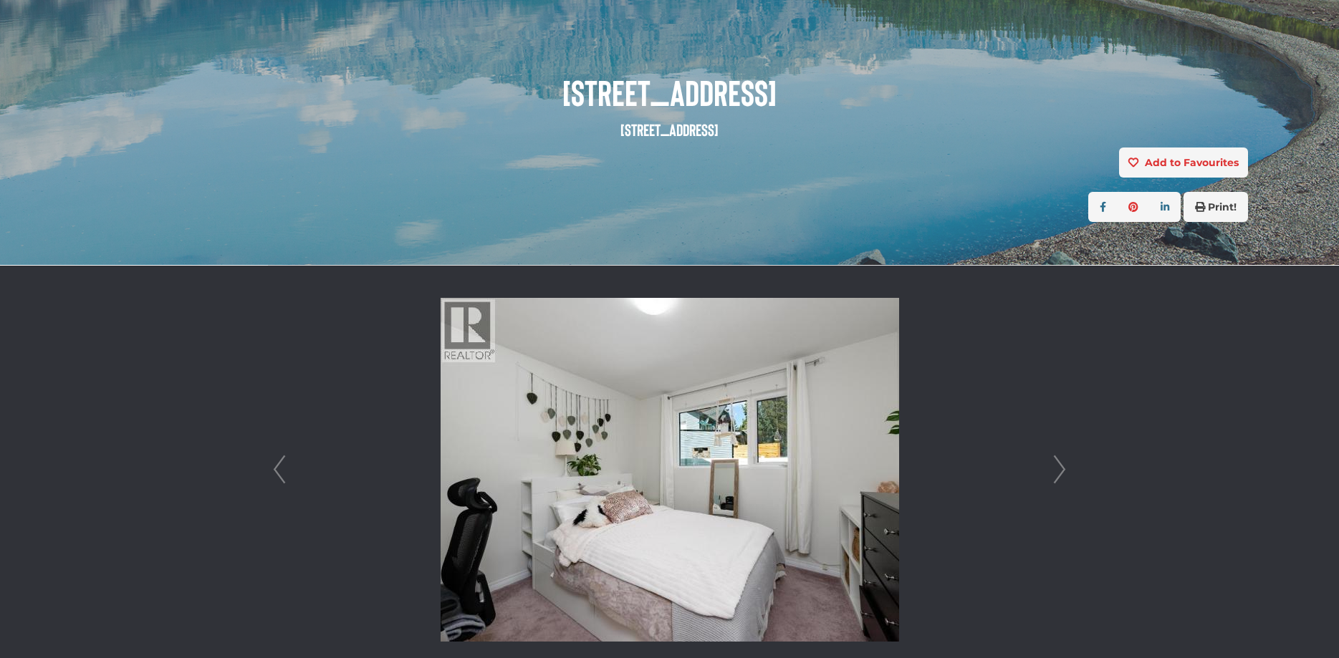
click at [1059, 474] on link "Next" at bounding box center [1059, 470] width 21 height 408
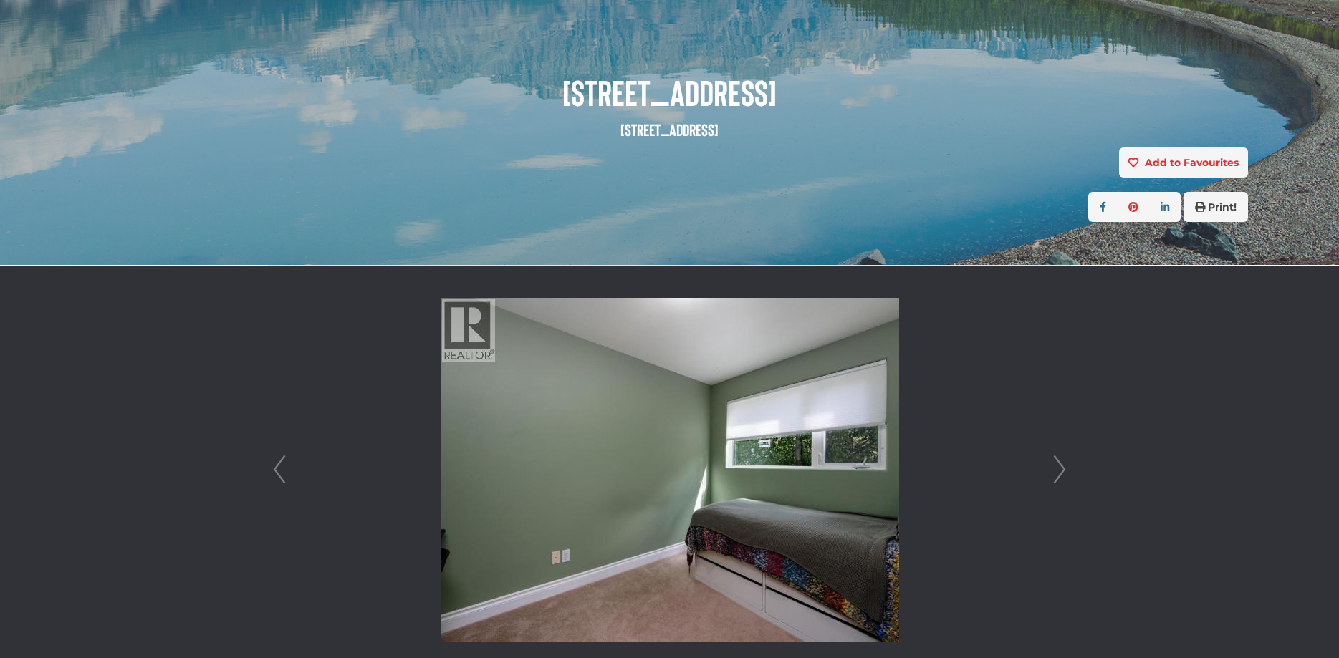
click at [1059, 474] on link "Next" at bounding box center [1059, 470] width 21 height 408
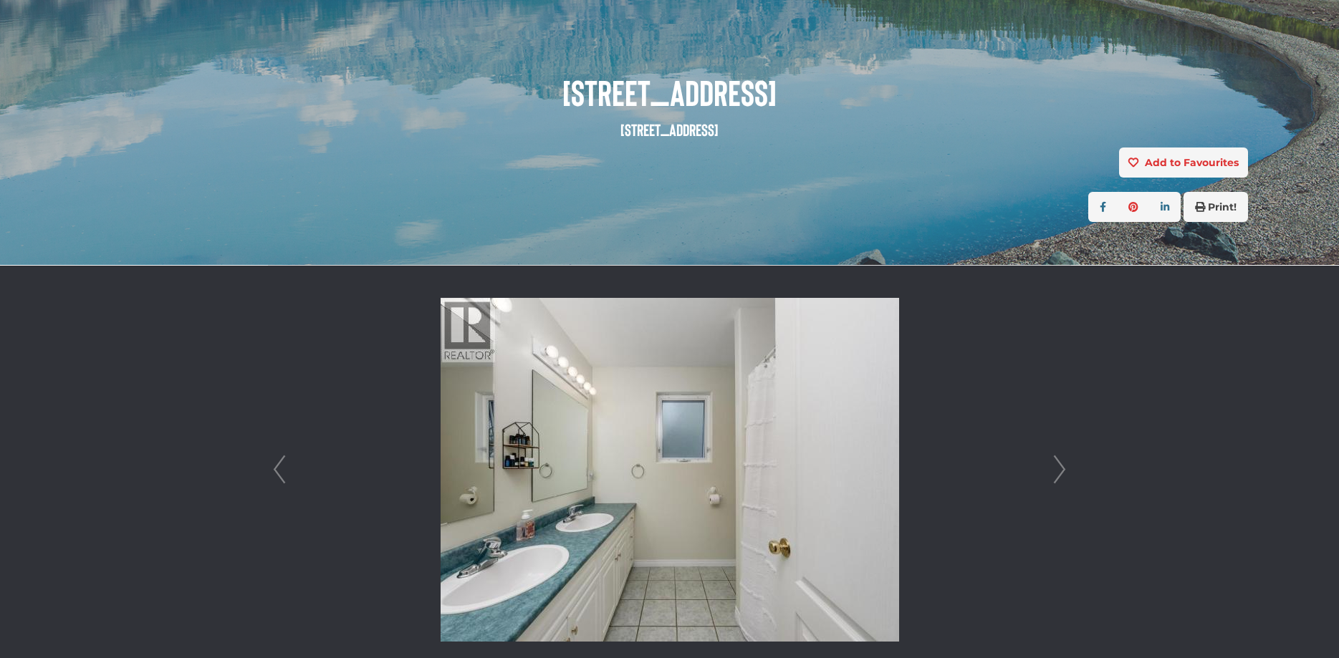
click at [1059, 474] on link "Next" at bounding box center [1059, 470] width 21 height 408
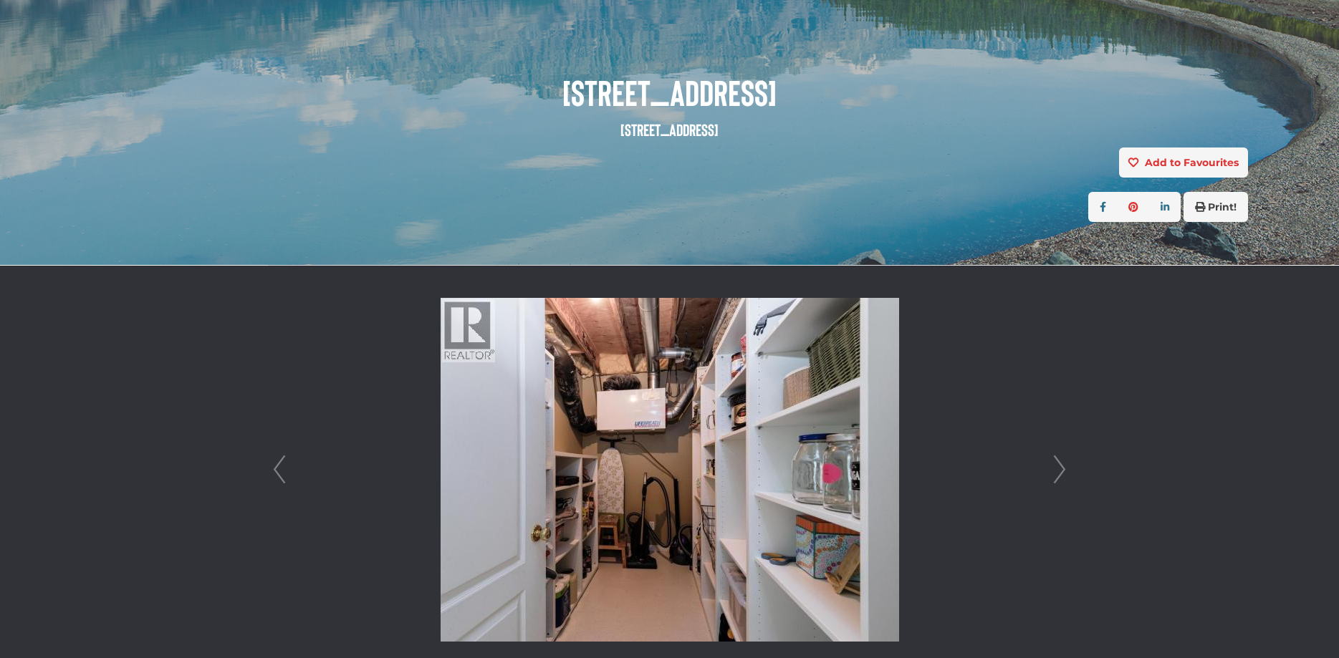
click at [1059, 474] on link "Next" at bounding box center [1059, 470] width 21 height 408
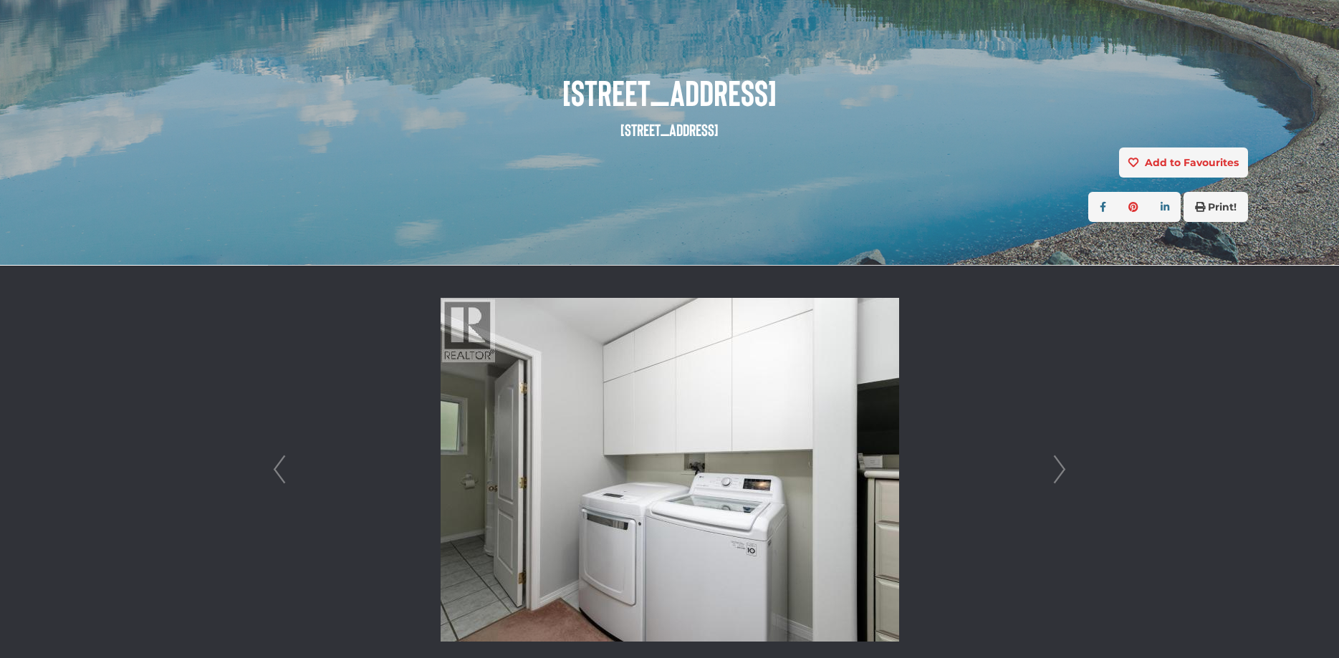
click at [1059, 474] on link "Next" at bounding box center [1059, 470] width 21 height 408
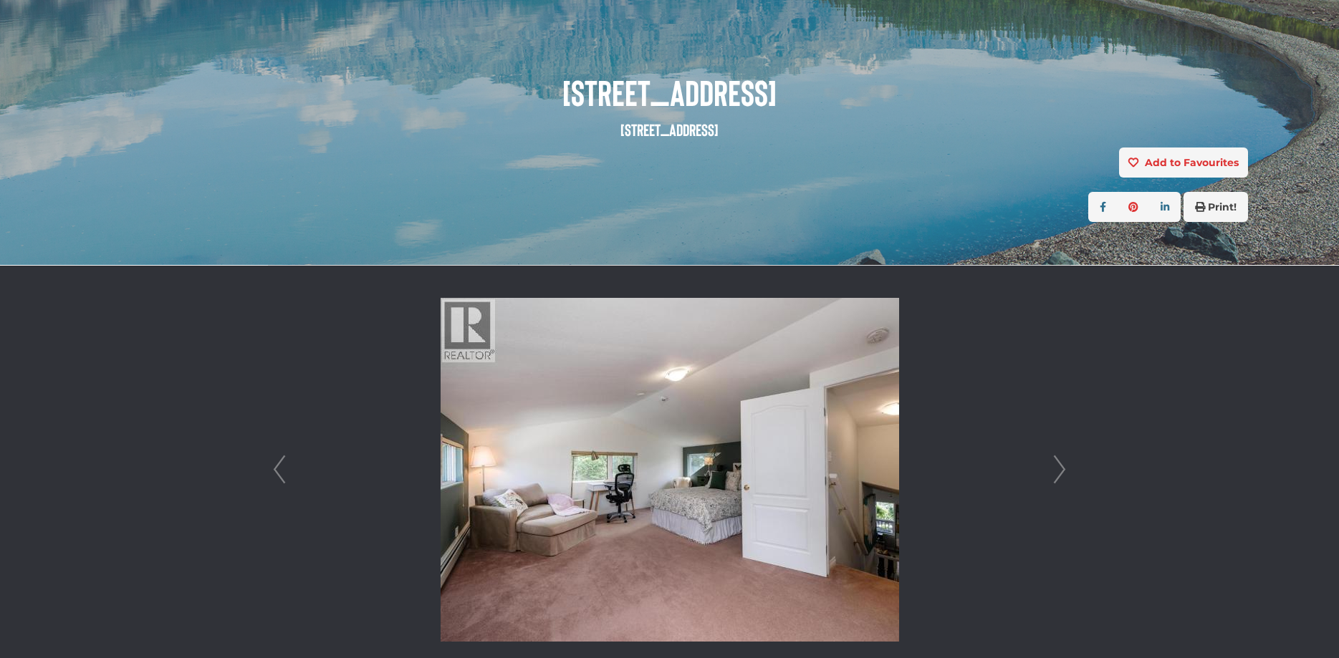
click at [1059, 474] on link "Next" at bounding box center [1059, 470] width 21 height 408
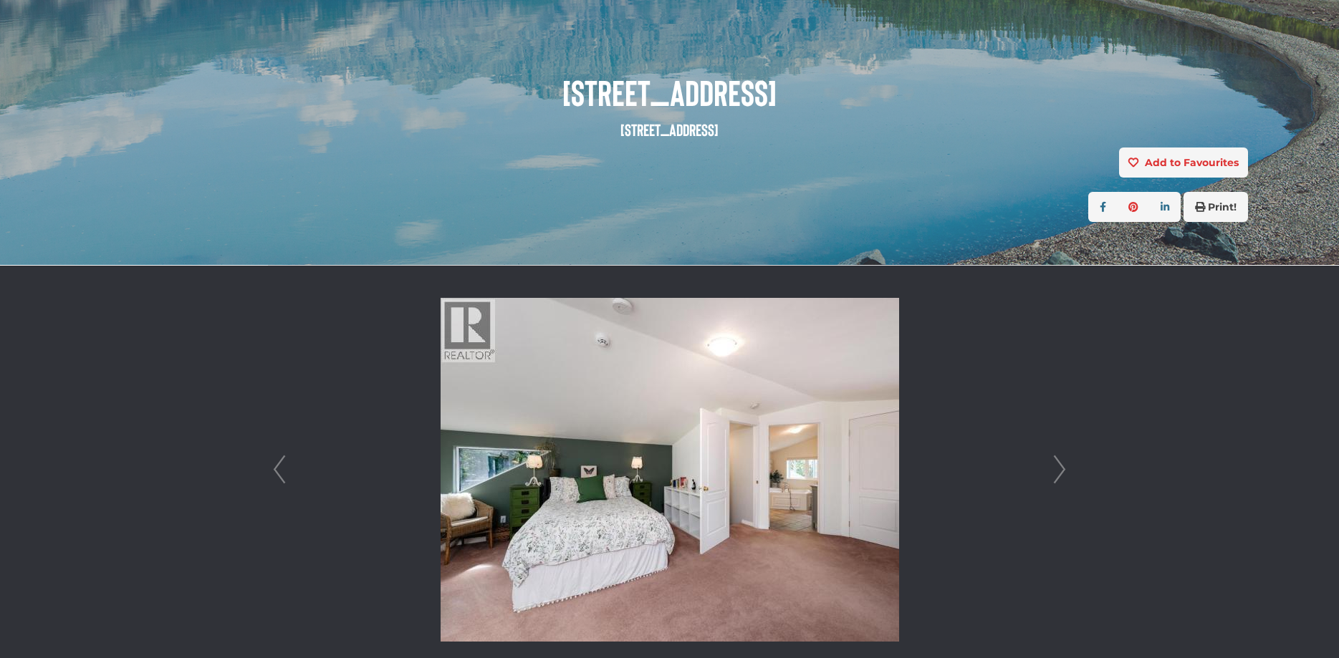
click at [1059, 474] on link "Next" at bounding box center [1059, 470] width 21 height 408
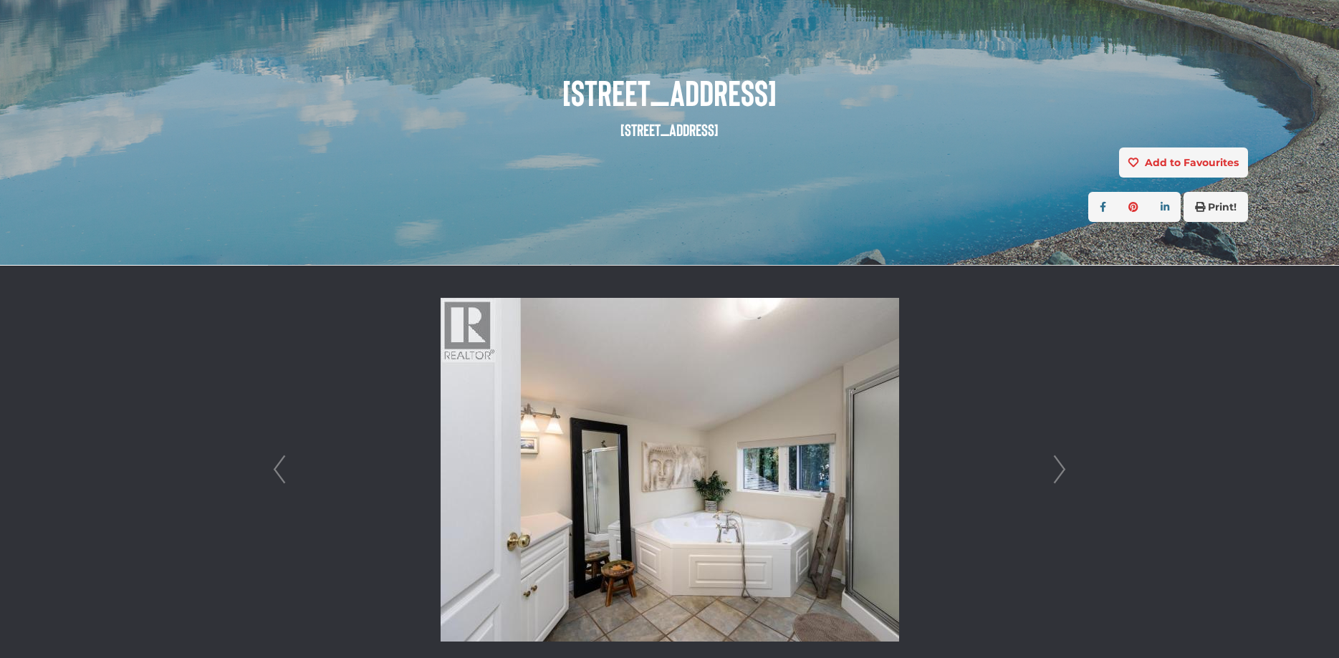
click at [1059, 474] on link "Next" at bounding box center [1059, 470] width 21 height 408
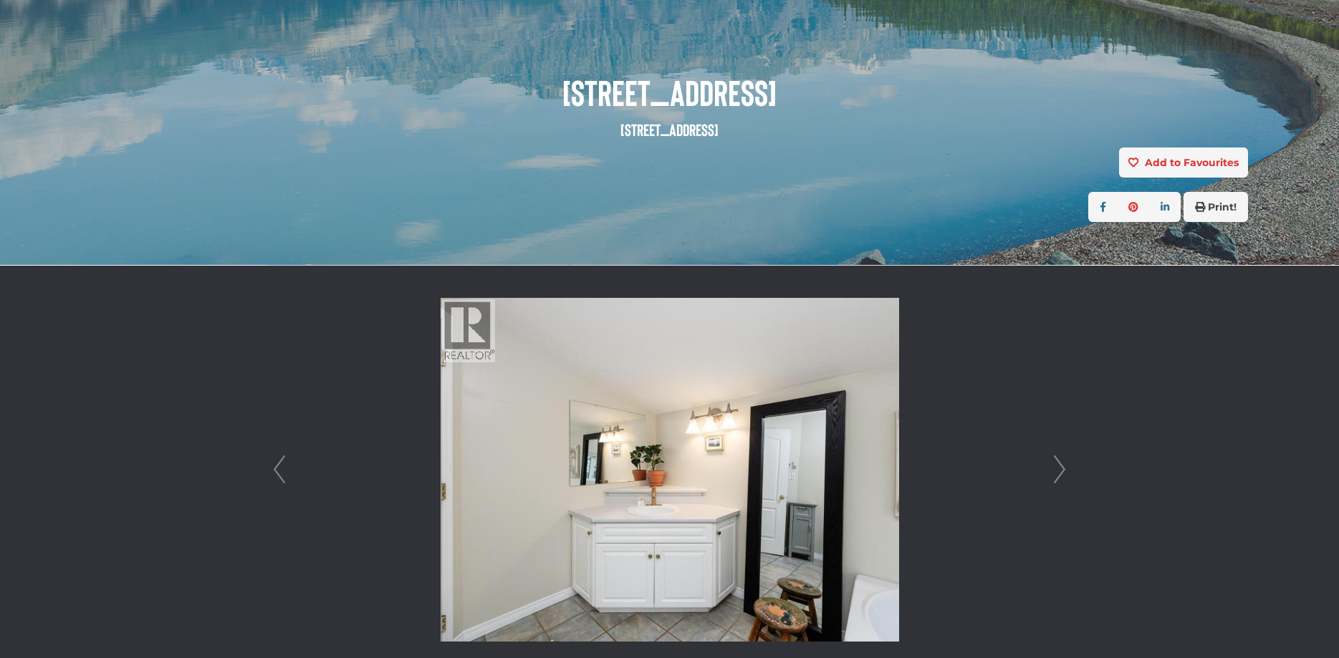
click at [282, 481] on link "Prev" at bounding box center [279, 470] width 21 height 408
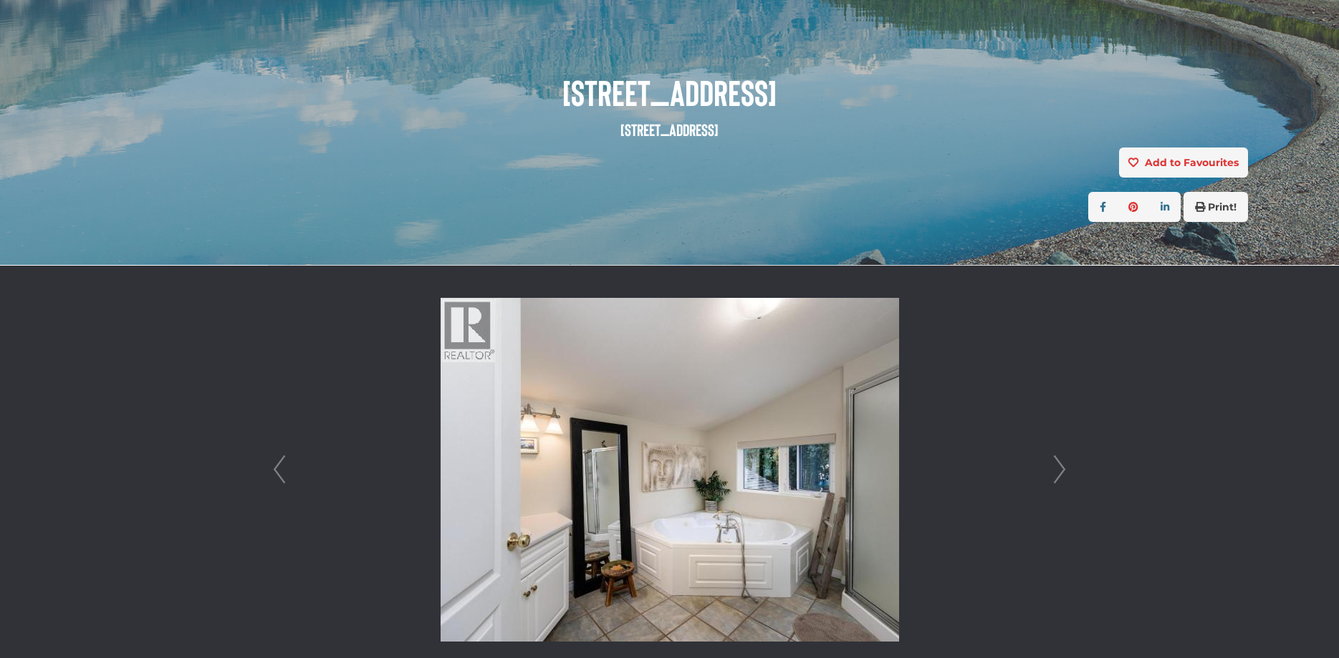
click at [1055, 472] on link "Next" at bounding box center [1059, 470] width 21 height 408
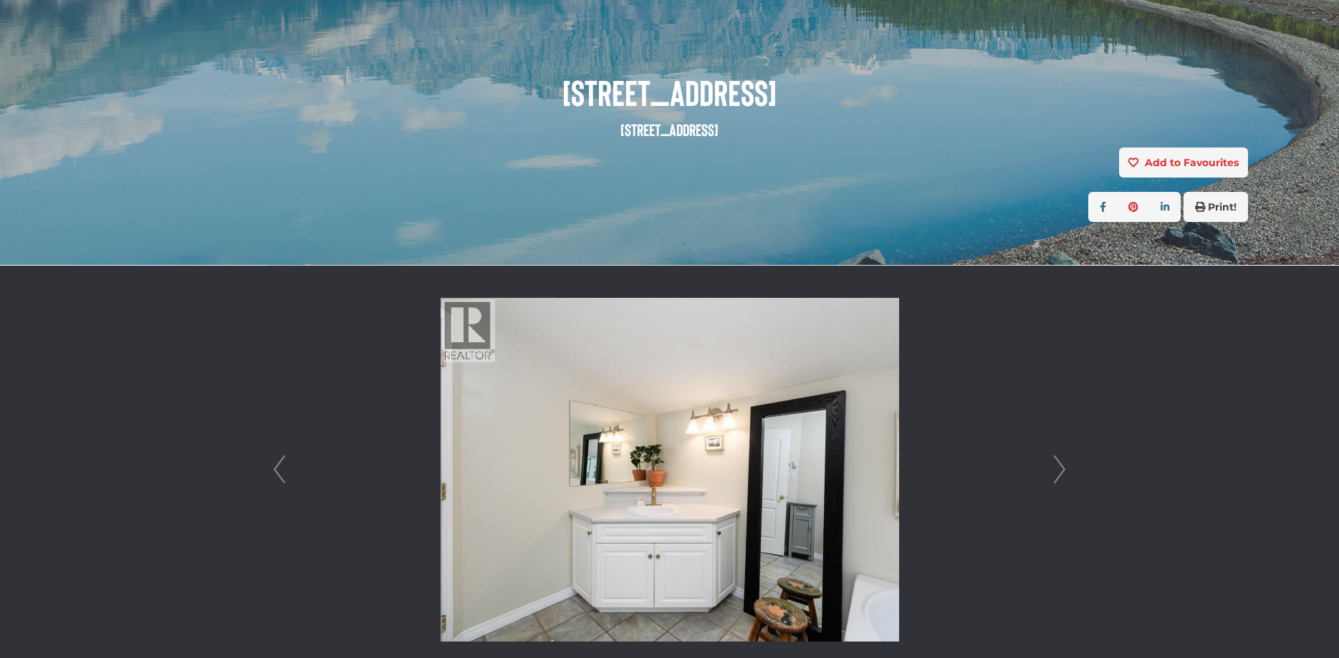
click at [283, 481] on link "Prev" at bounding box center [279, 470] width 21 height 408
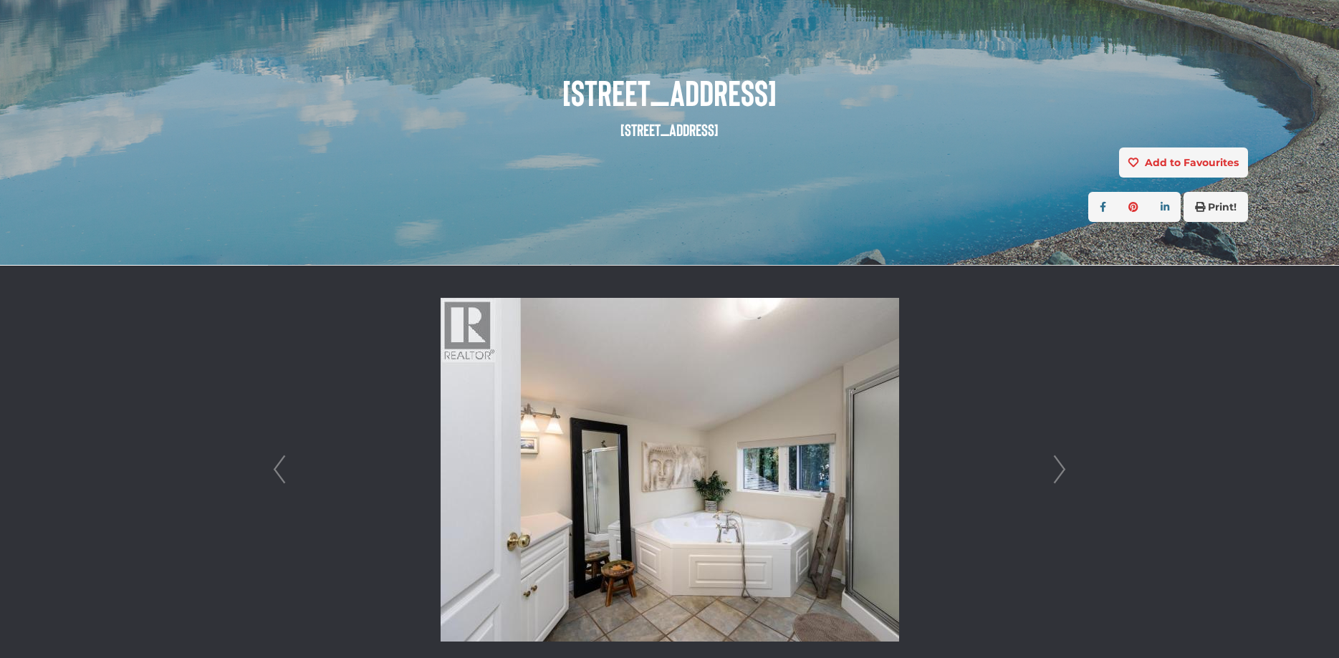
click at [1060, 476] on link "Next" at bounding box center [1059, 470] width 21 height 408
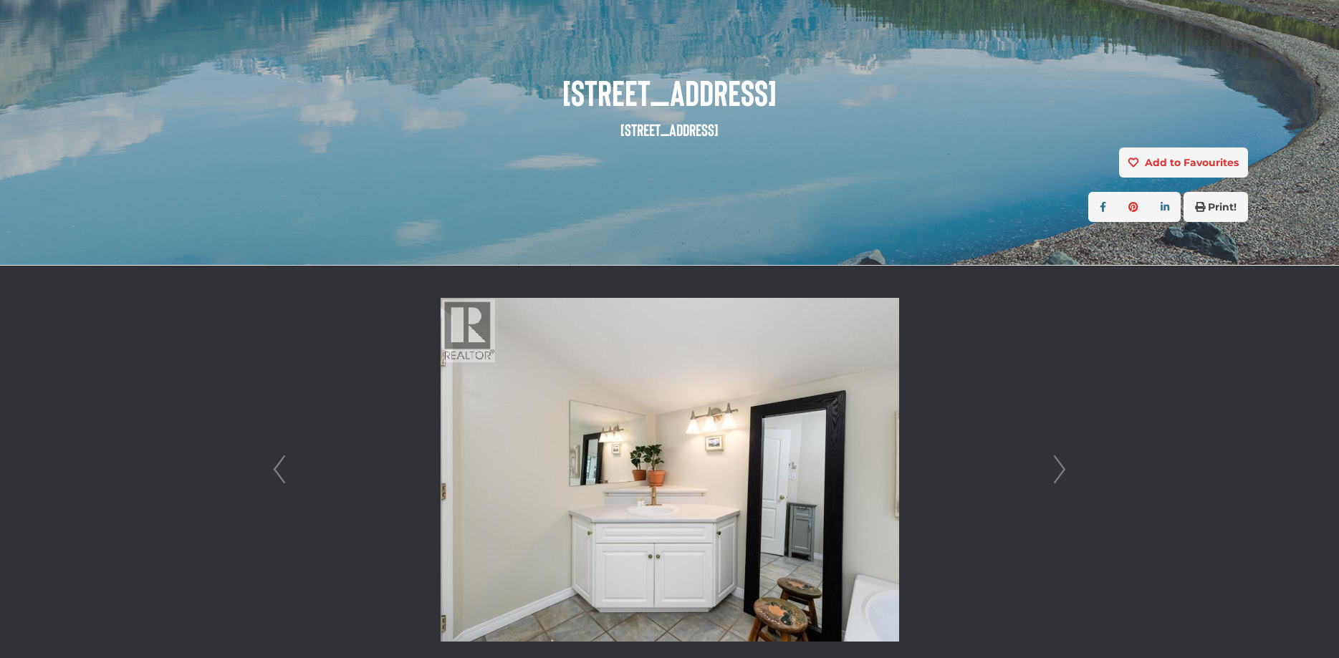
click at [1060, 476] on link "Next" at bounding box center [1059, 470] width 21 height 408
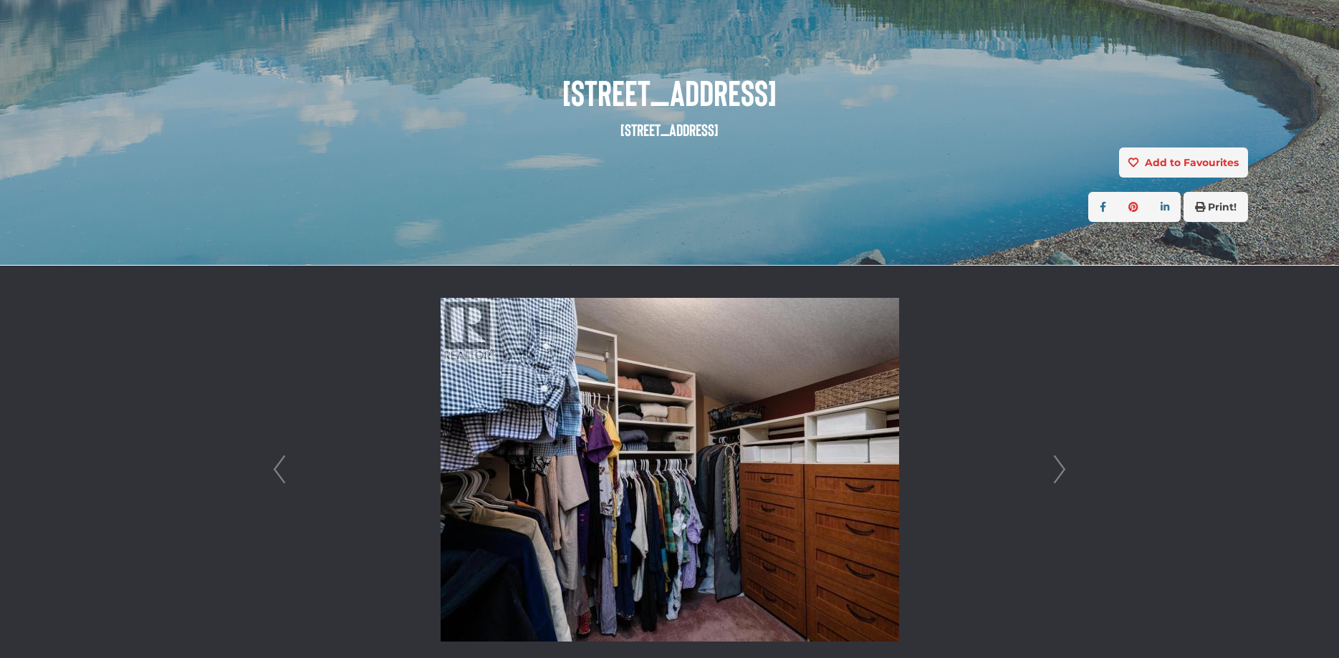
click at [1060, 476] on link "Next" at bounding box center [1059, 470] width 21 height 408
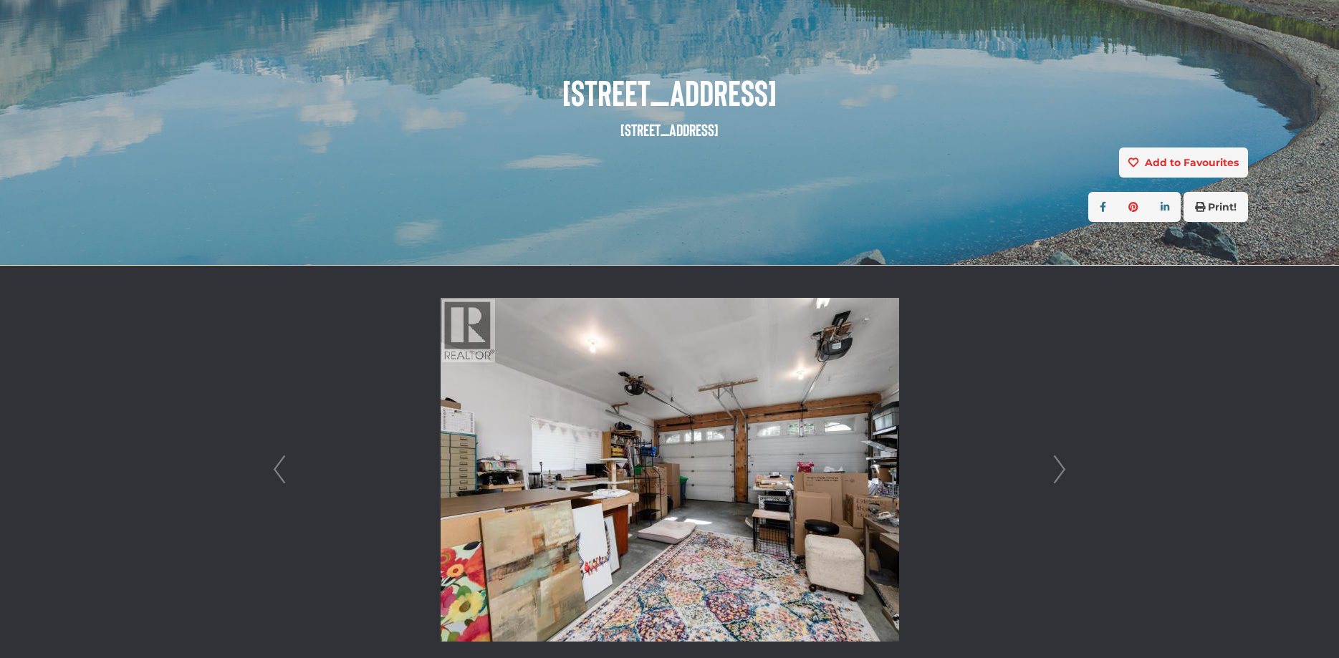
click at [1060, 476] on link "Next" at bounding box center [1059, 470] width 21 height 408
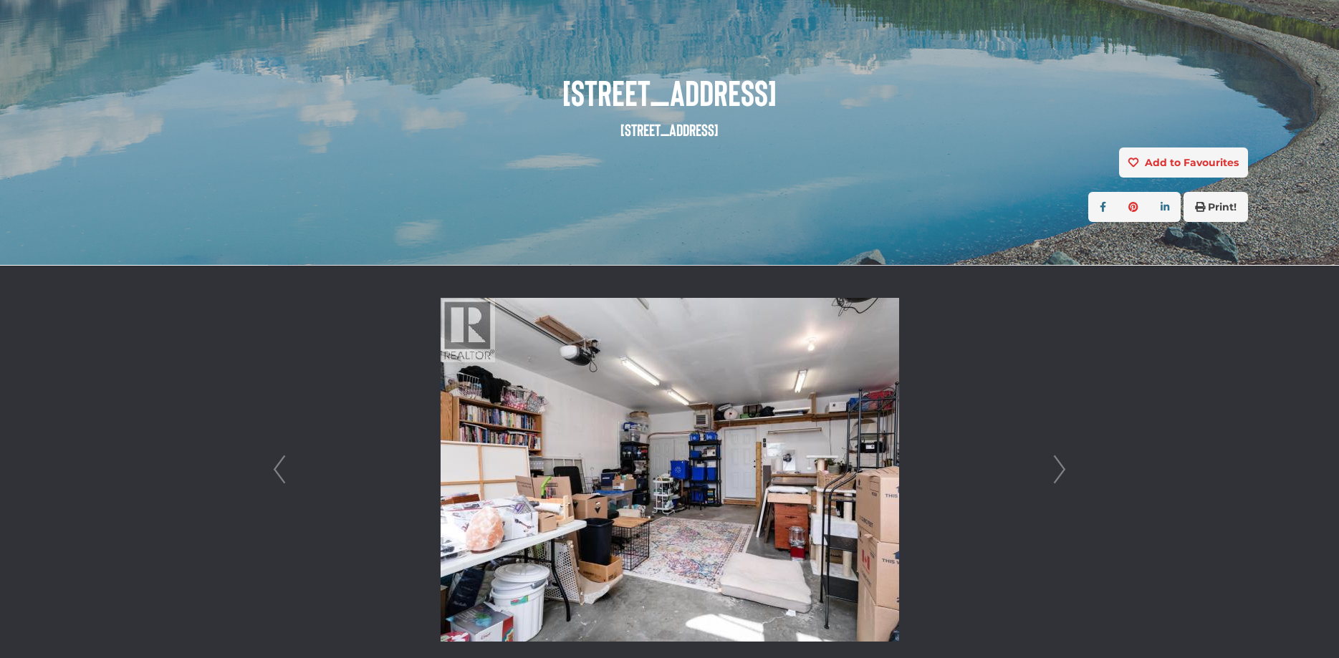
click at [270, 474] on link "Prev" at bounding box center [279, 470] width 21 height 408
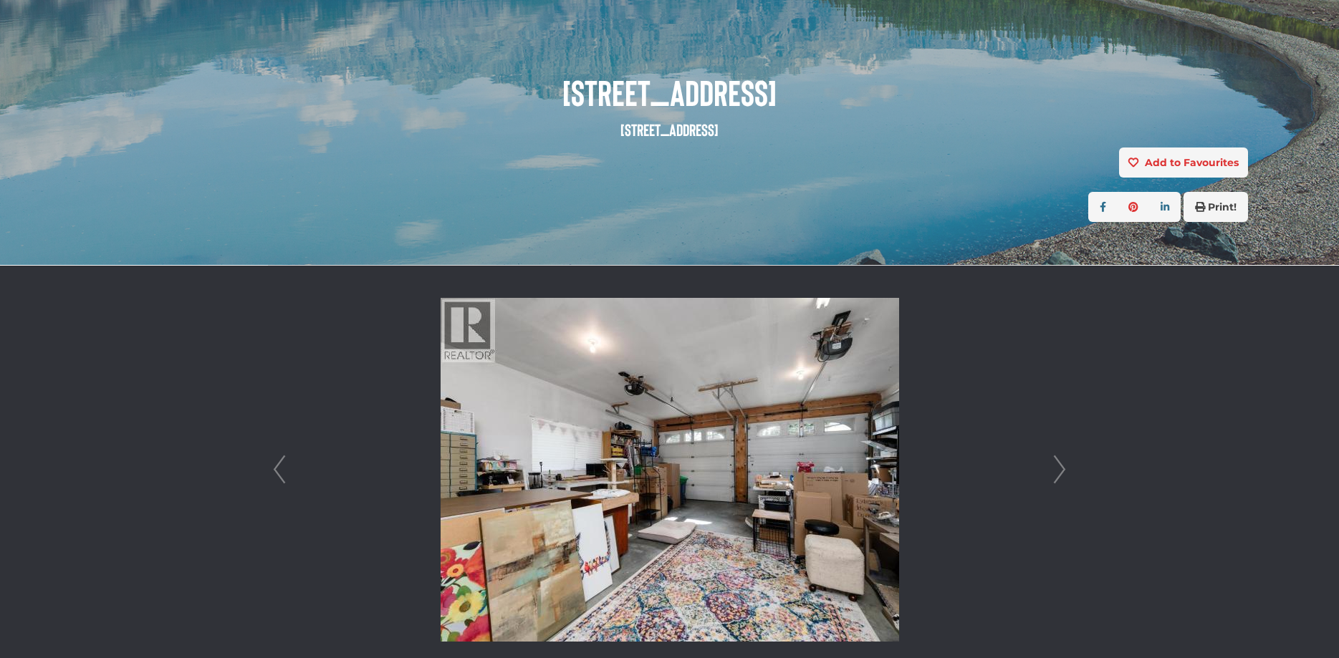
click at [1065, 481] on link "Next" at bounding box center [1059, 470] width 21 height 408
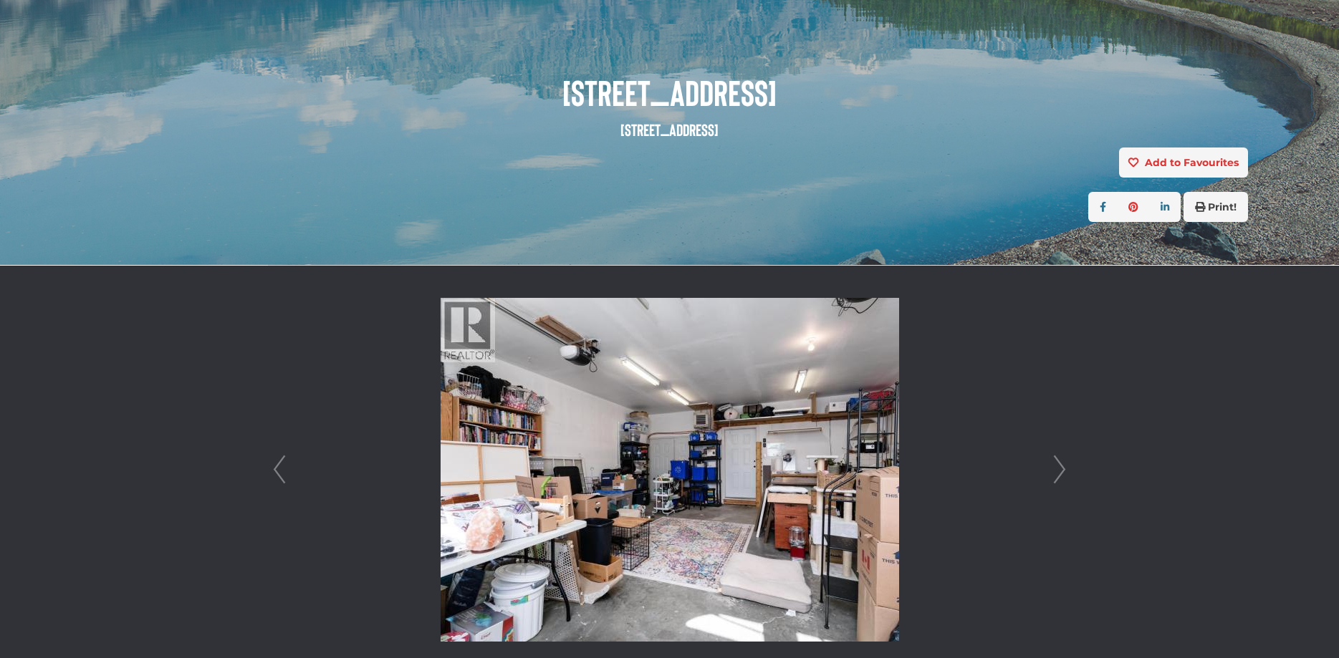
click at [1062, 481] on link "Next" at bounding box center [1059, 470] width 21 height 408
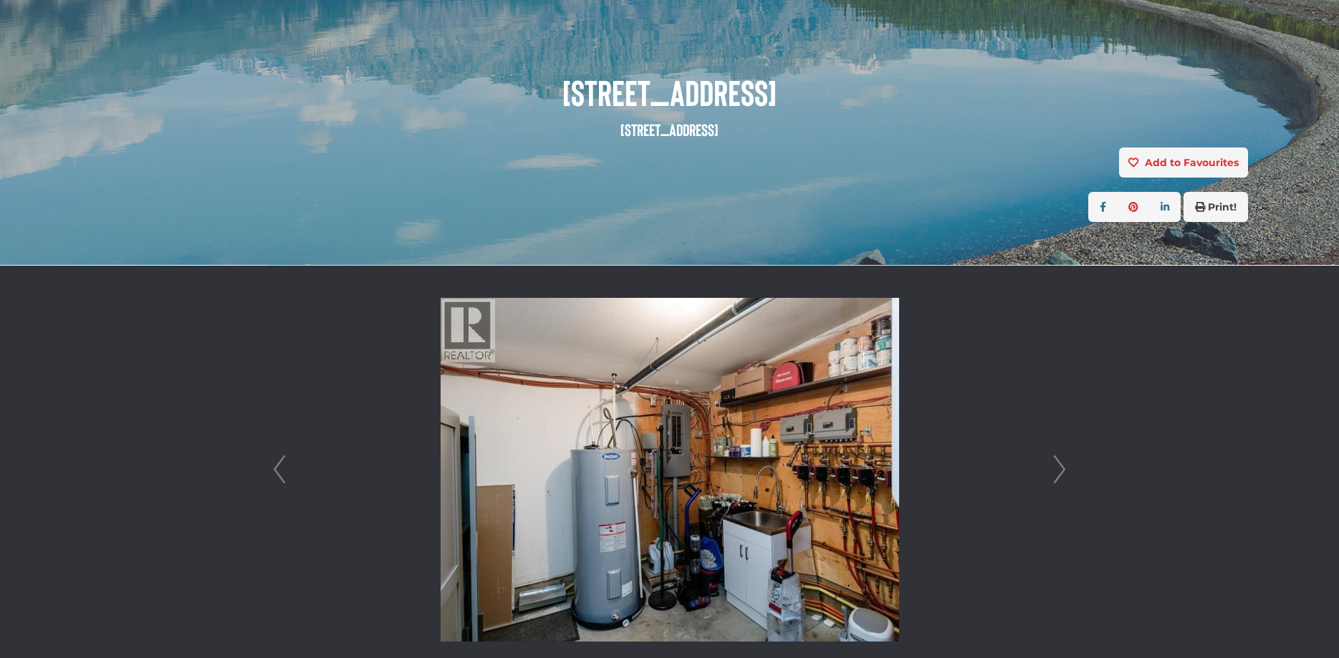
click at [1062, 481] on link "Next" at bounding box center [1059, 470] width 21 height 408
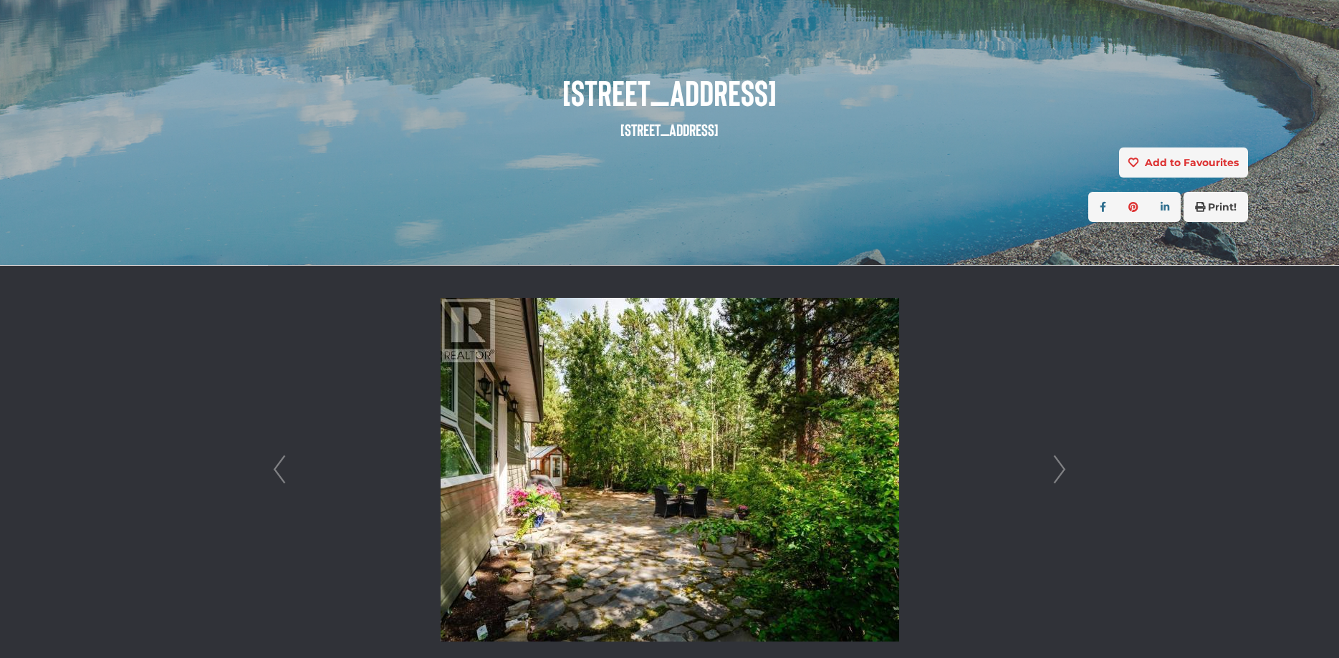
click at [283, 471] on link "Prev" at bounding box center [279, 470] width 21 height 408
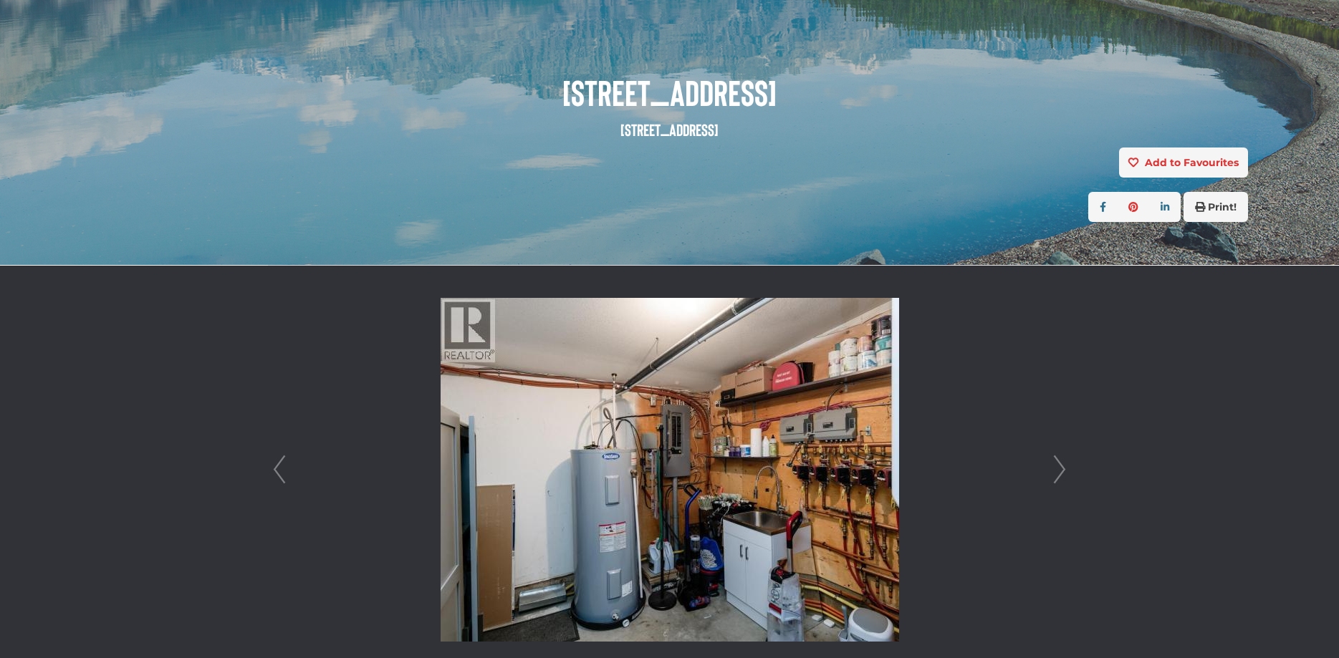
click at [1051, 471] on link "Next" at bounding box center [1059, 470] width 21 height 408
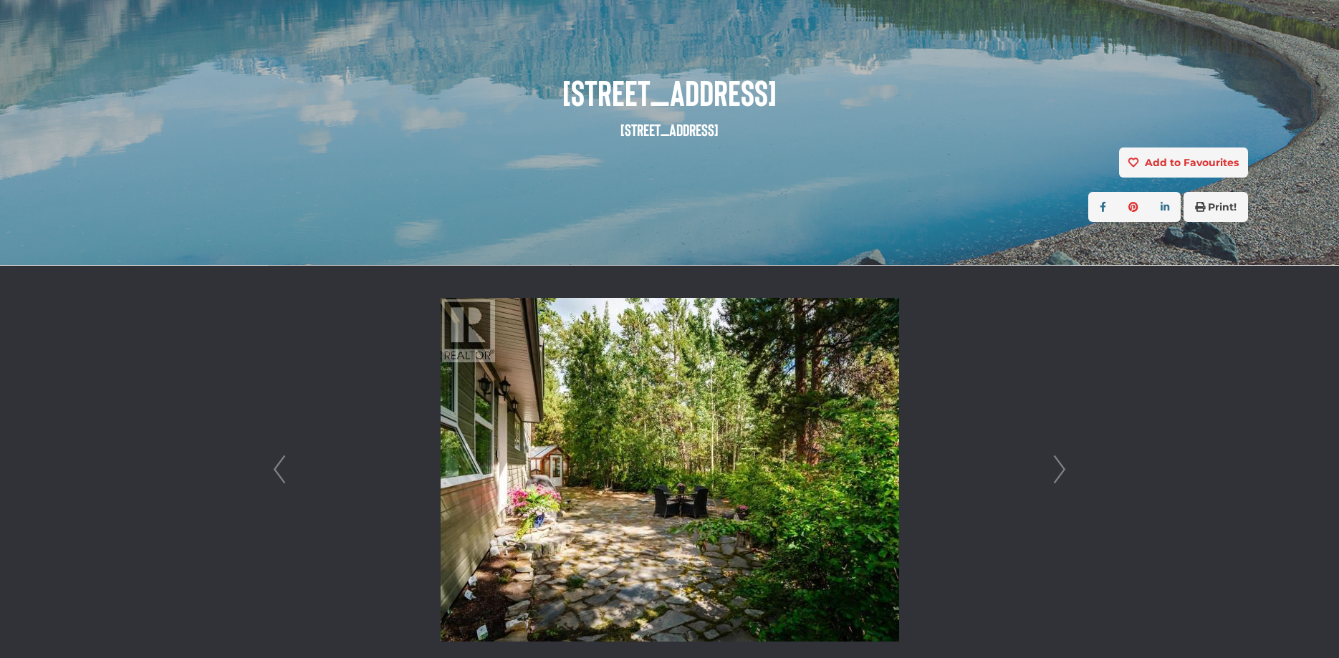
click at [1047, 471] on li at bounding box center [670, 470] width 802 height 408
click at [1061, 472] on link "Next" at bounding box center [1059, 470] width 21 height 408
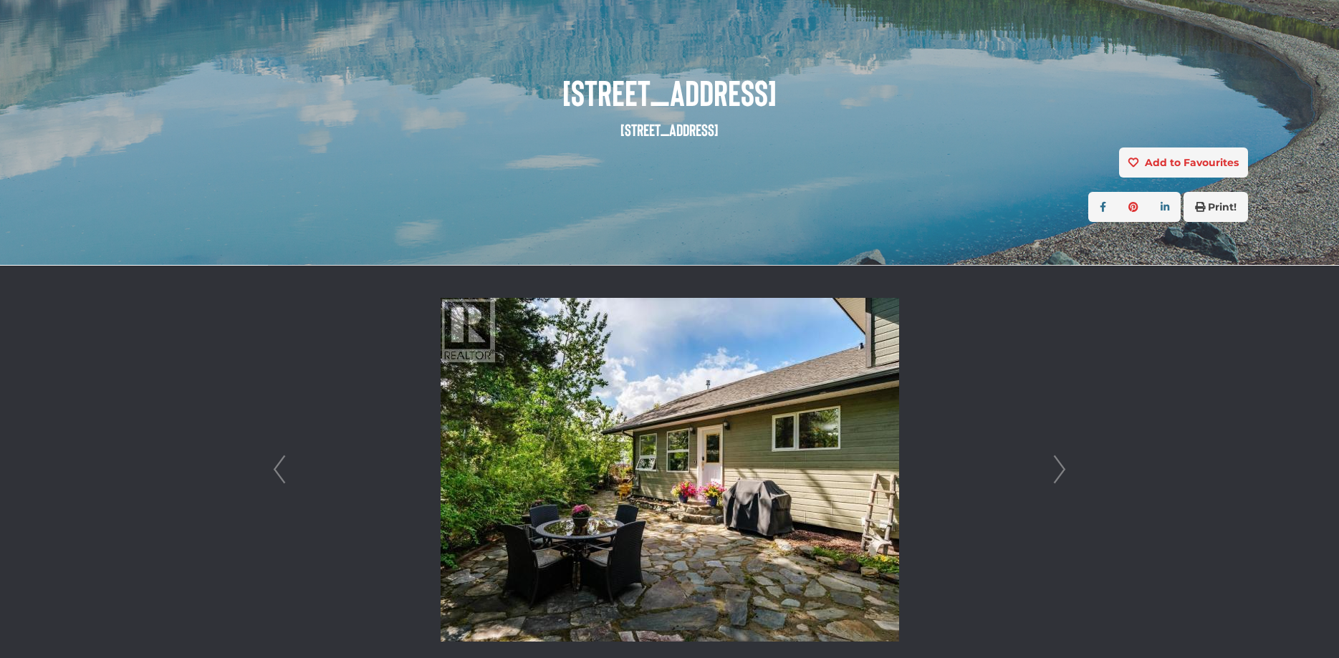
click at [1061, 472] on link "Next" at bounding box center [1059, 470] width 21 height 408
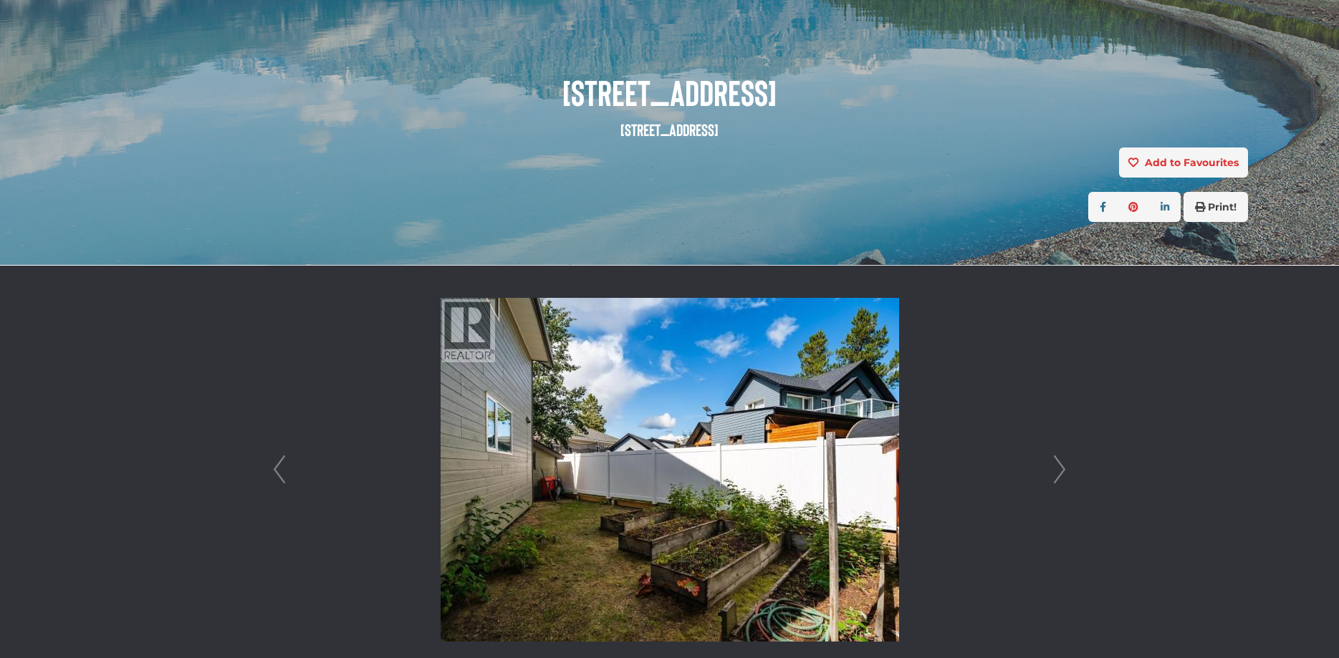
click at [1061, 472] on link "Next" at bounding box center [1059, 470] width 21 height 408
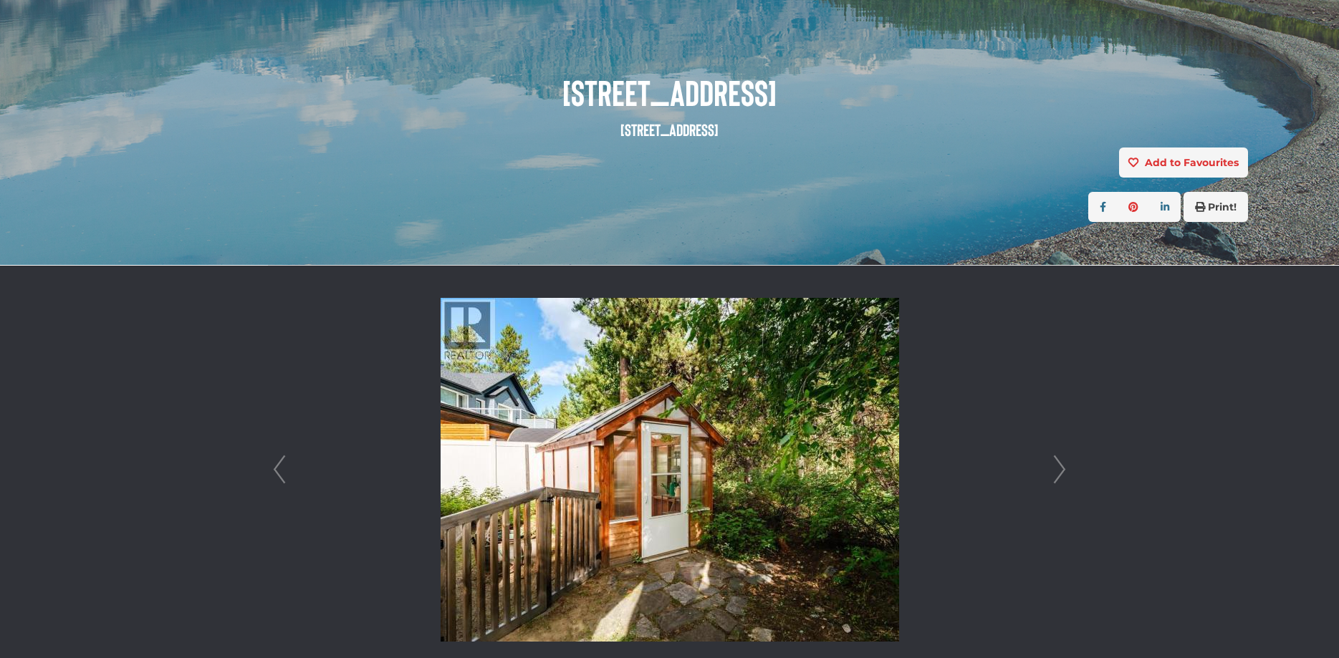
click at [1061, 472] on link "Next" at bounding box center [1059, 470] width 21 height 408
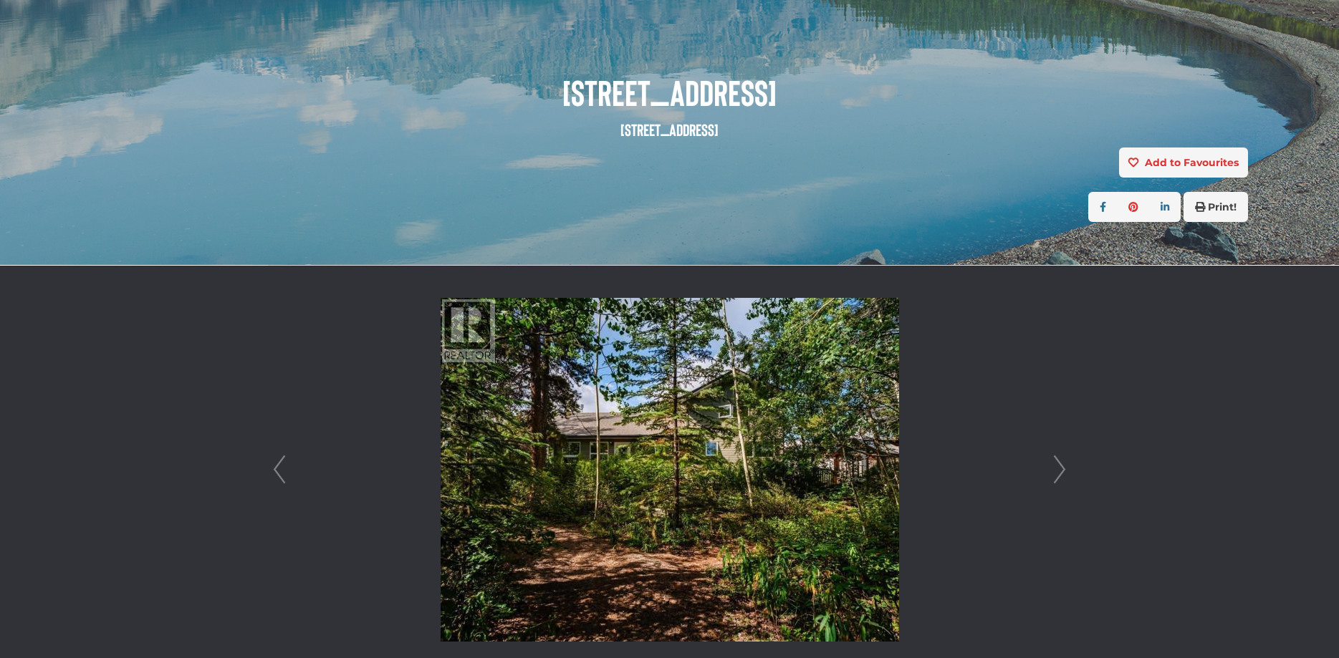
click at [1061, 472] on link "Next" at bounding box center [1059, 470] width 21 height 408
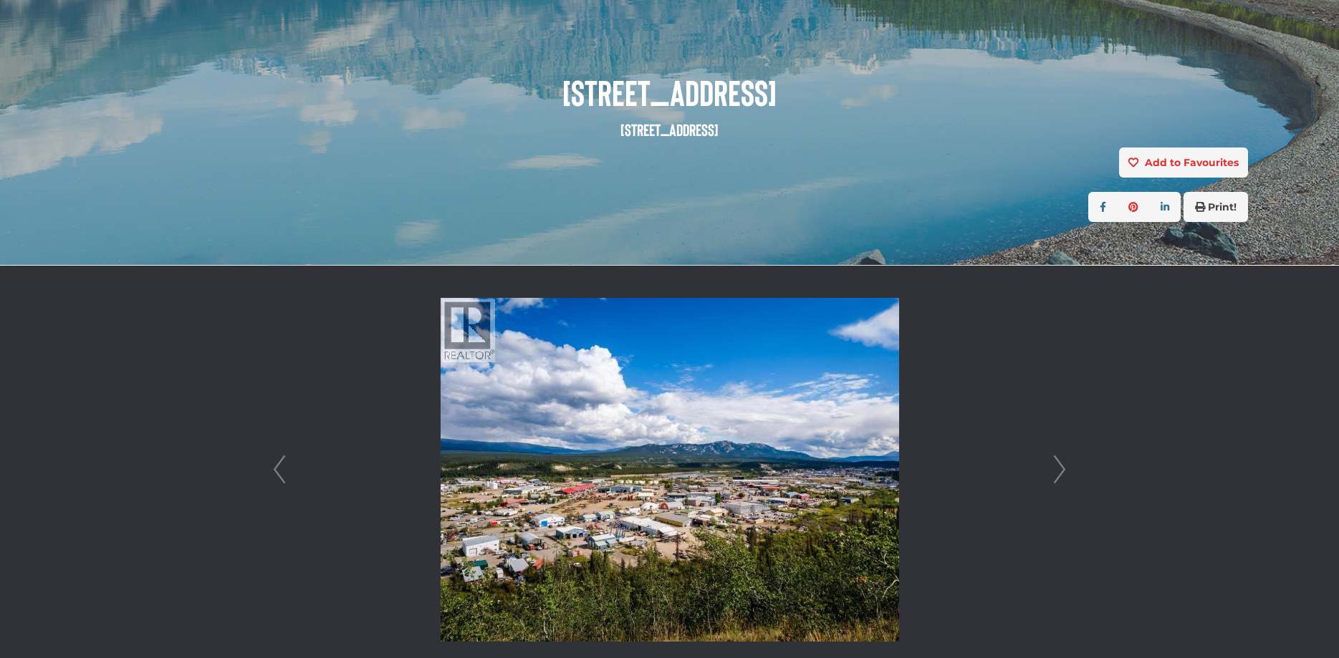
click at [1061, 472] on link "Next" at bounding box center [1059, 470] width 21 height 408
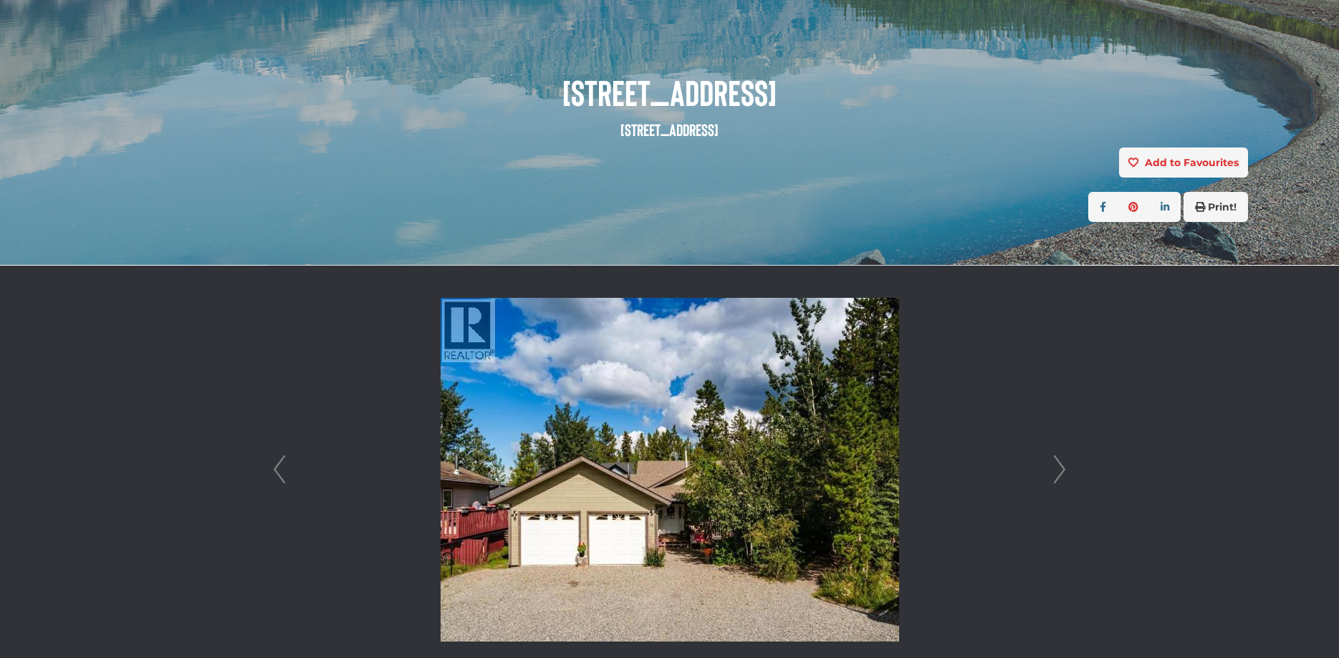
click at [1057, 478] on link "Next" at bounding box center [1059, 470] width 21 height 408
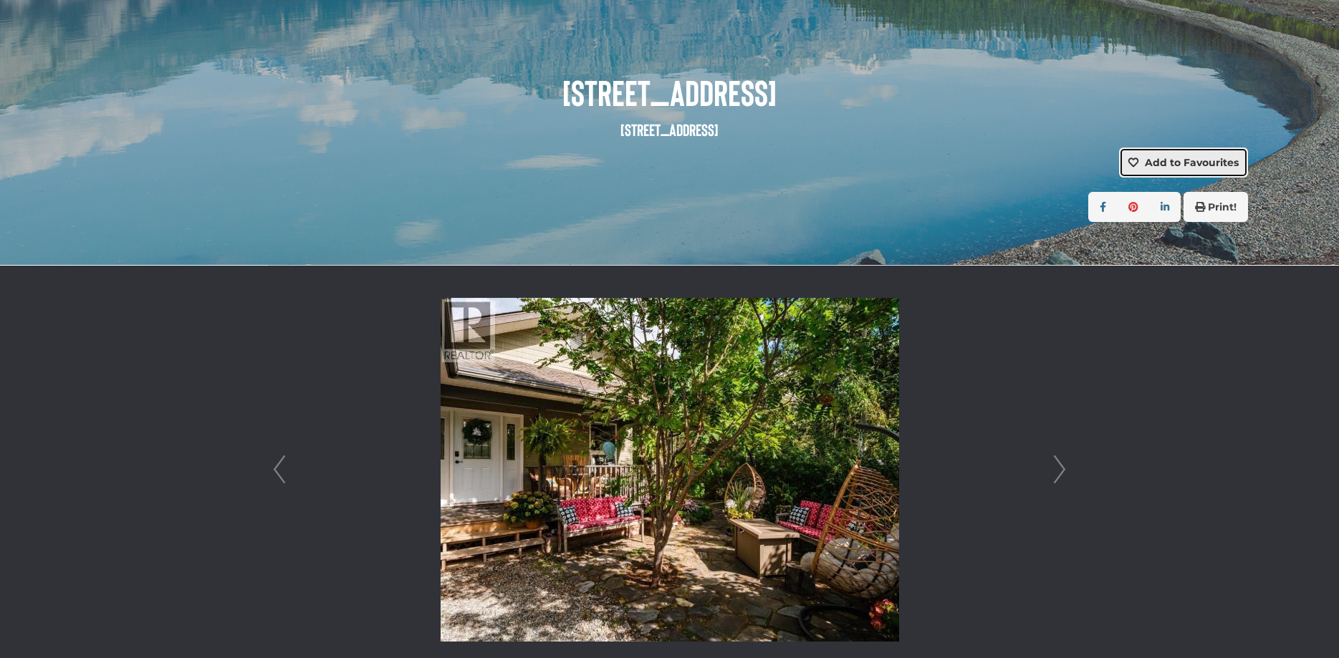
click at [1181, 153] on button "Add to Favourites" at bounding box center [1183, 163] width 129 height 30
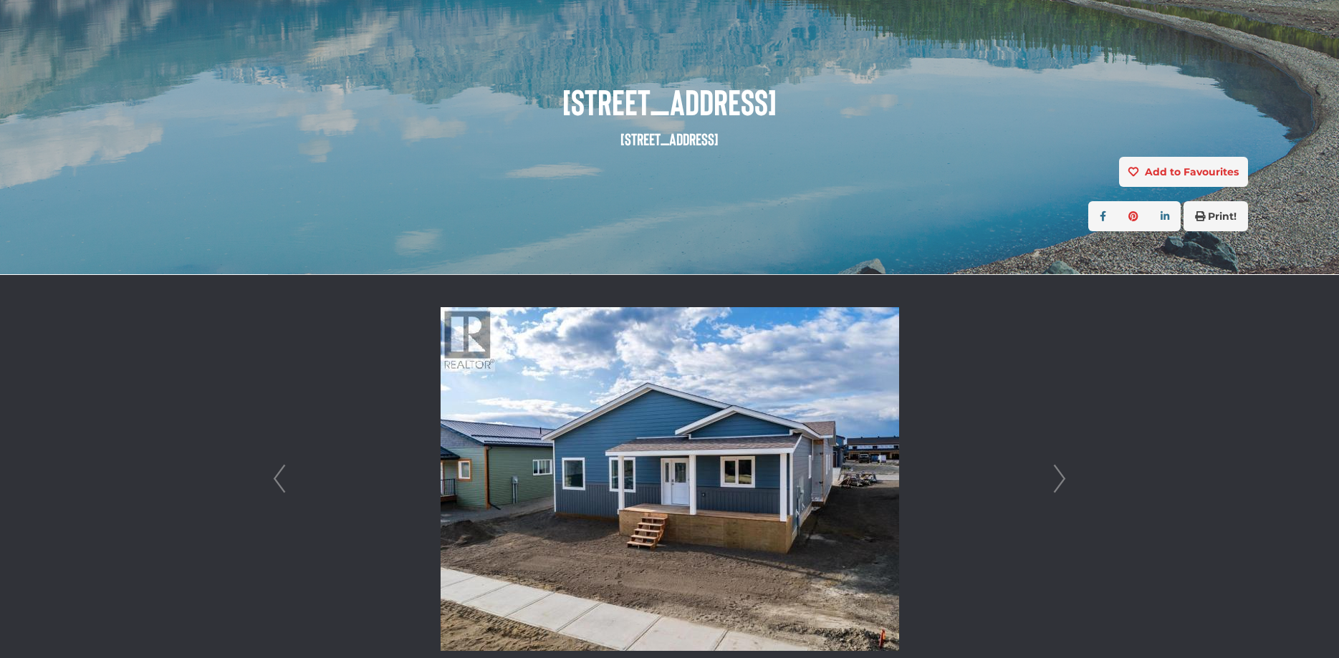
scroll to position [146, 0]
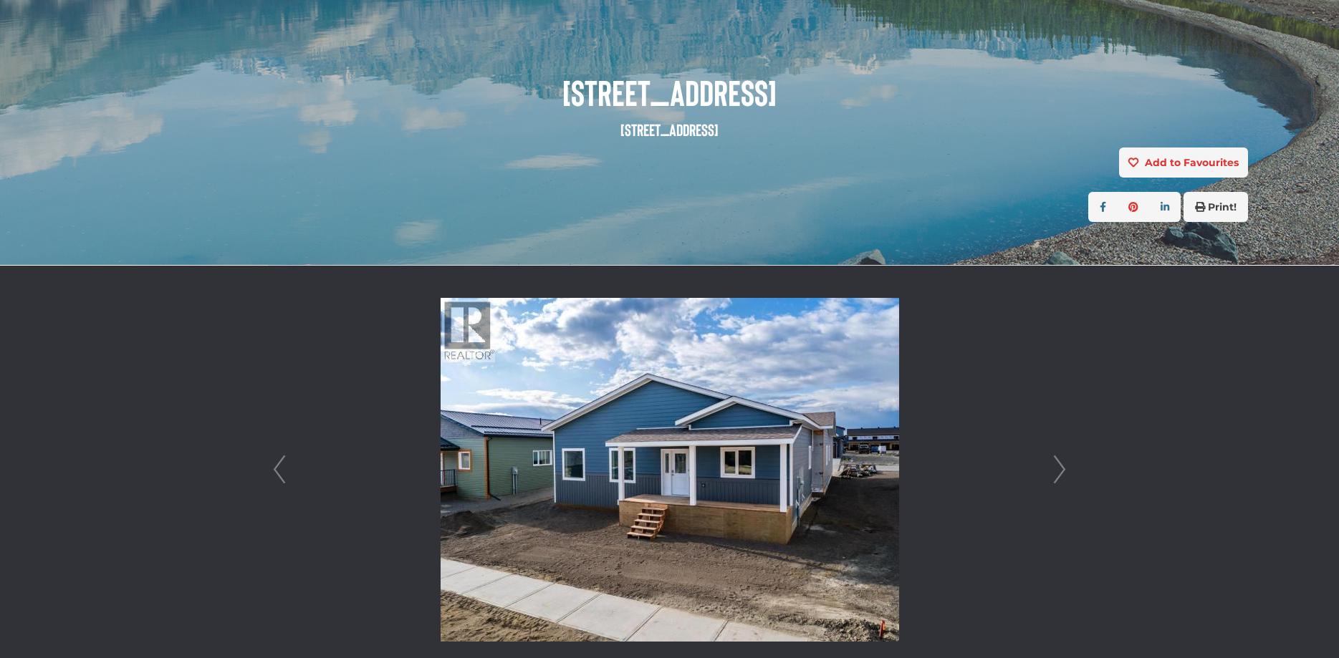
click at [1060, 474] on link "Next" at bounding box center [1059, 470] width 21 height 408
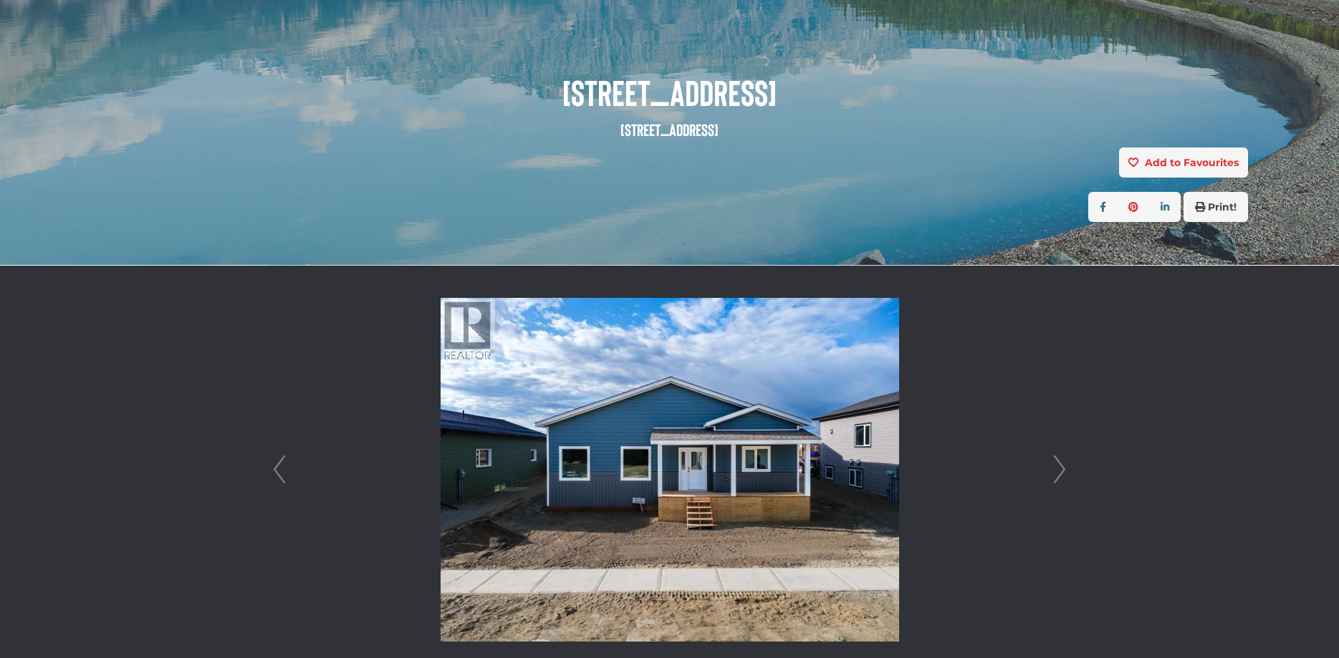
click at [1060, 474] on link "Next" at bounding box center [1059, 470] width 21 height 408
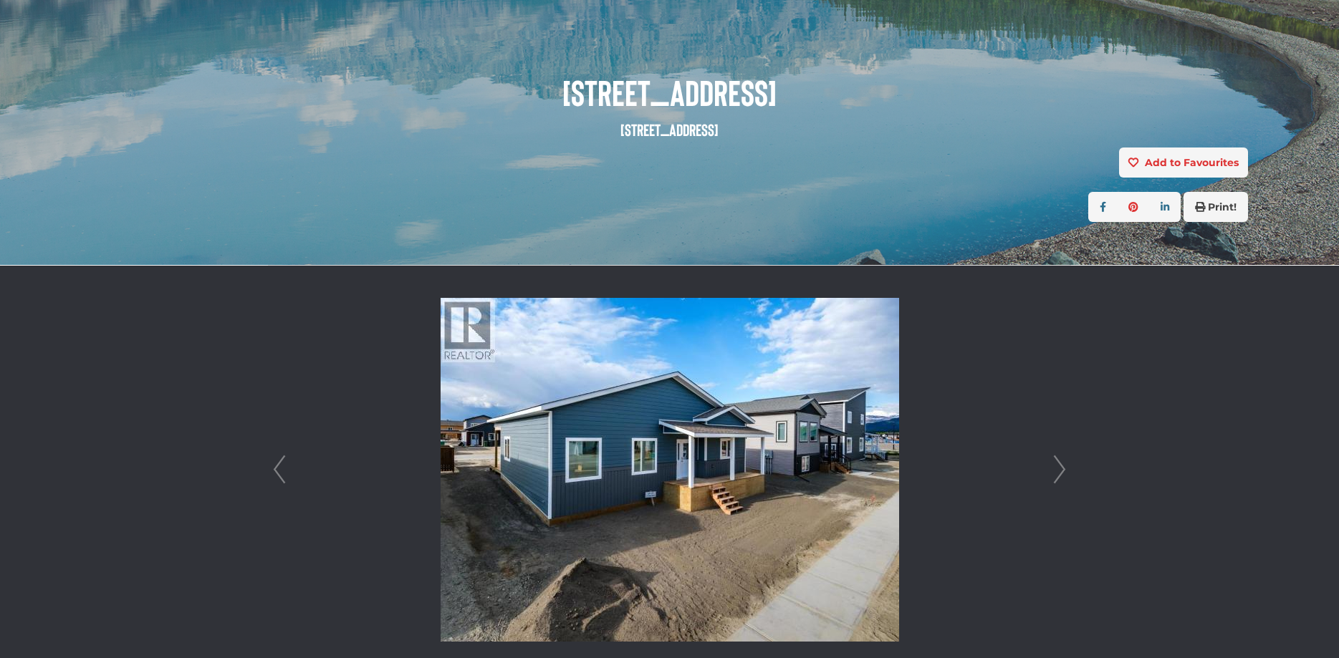
click at [1060, 474] on link "Next" at bounding box center [1059, 470] width 21 height 408
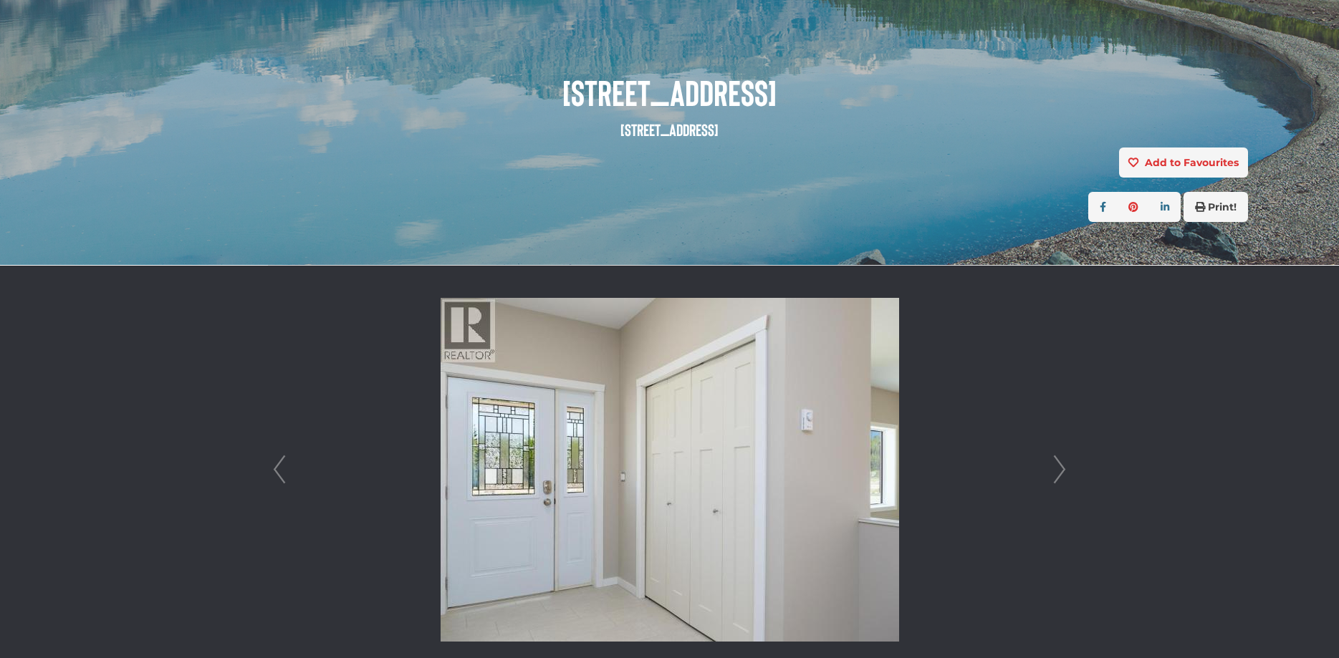
click at [1060, 473] on link "Next" at bounding box center [1059, 470] width 21 height 408
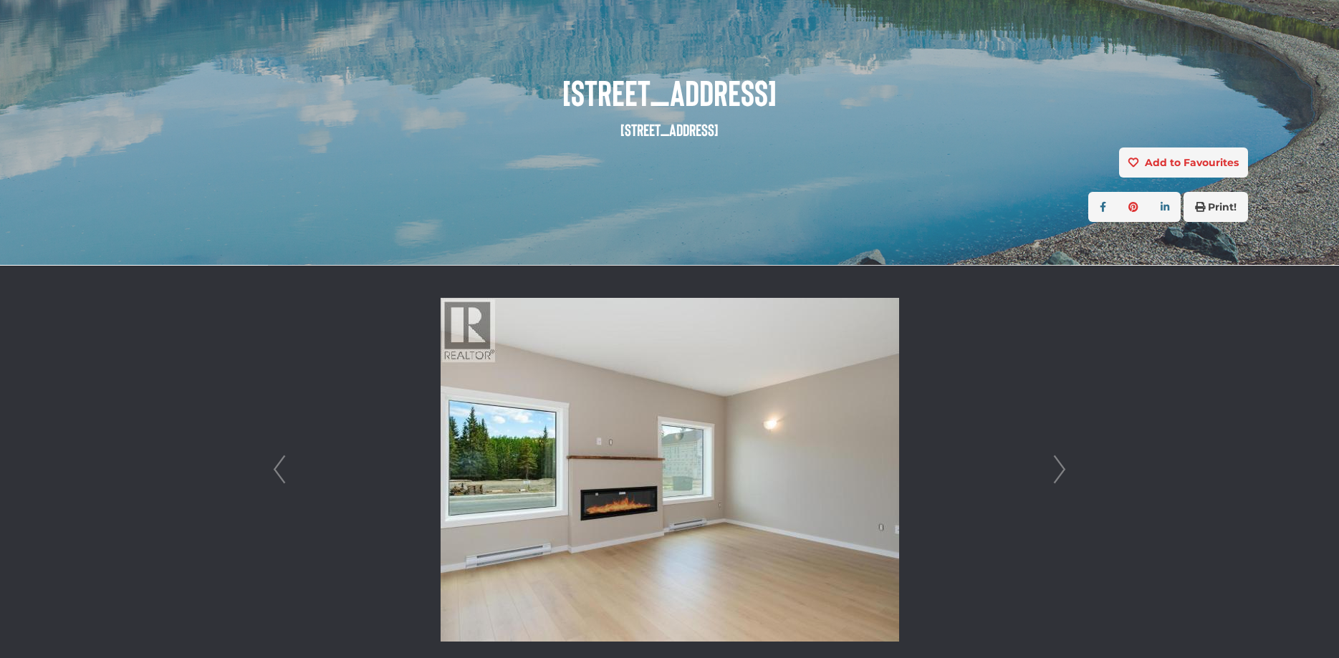
click at [1054, 472] on link "Next" at bounding box center [1059, 470] width 21 height 408
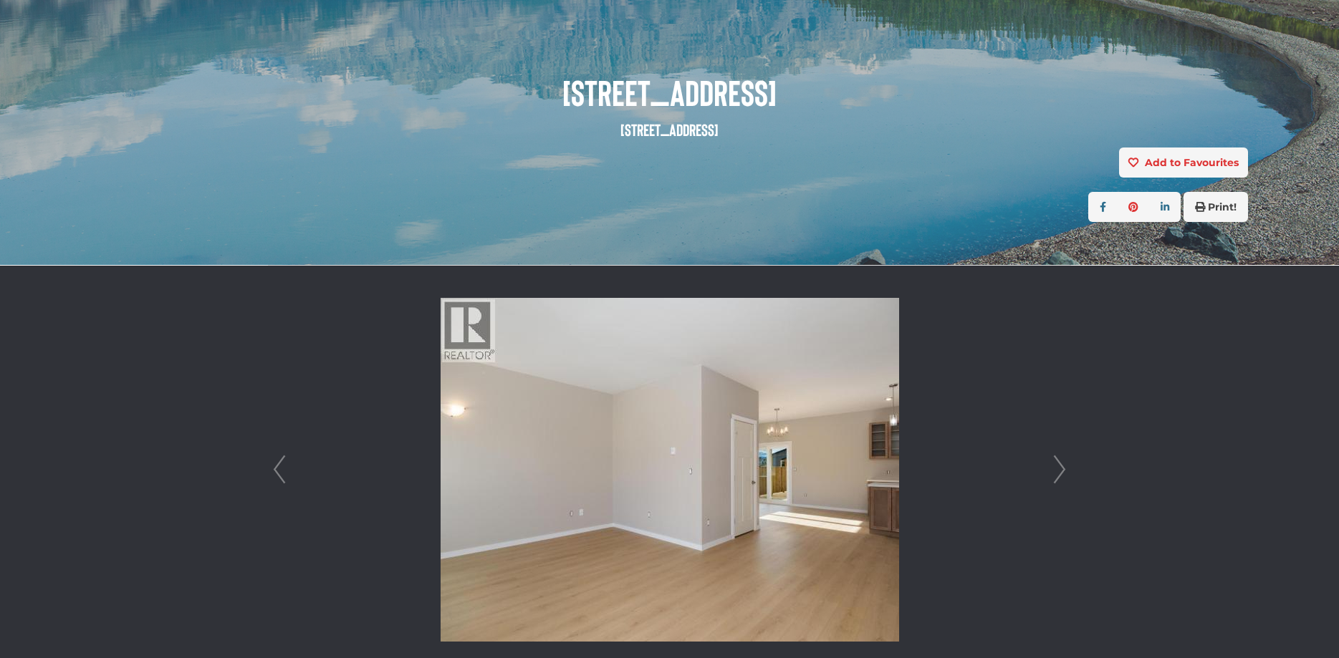
click at [1054, 472] on link "Next" at bounding box center [1059, 470] width 21 height 408
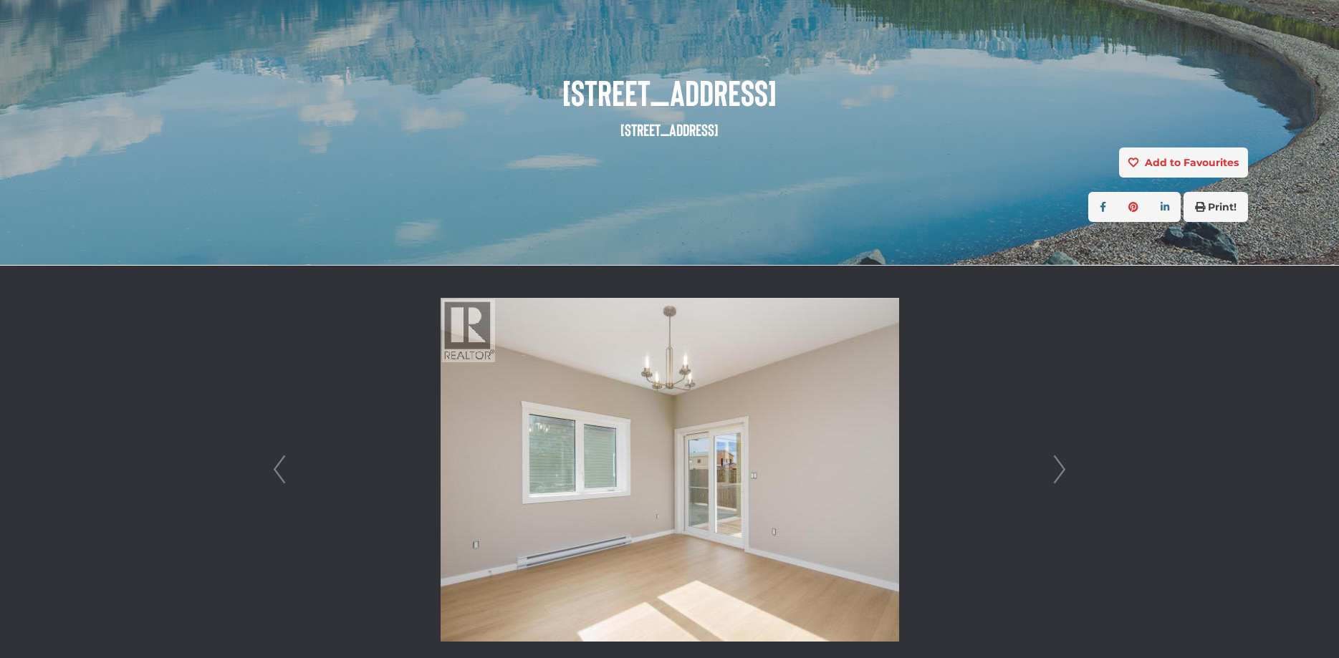
click at [1054, 472] on link "Next" at bounding box center [1059, 470] width 21 height 408
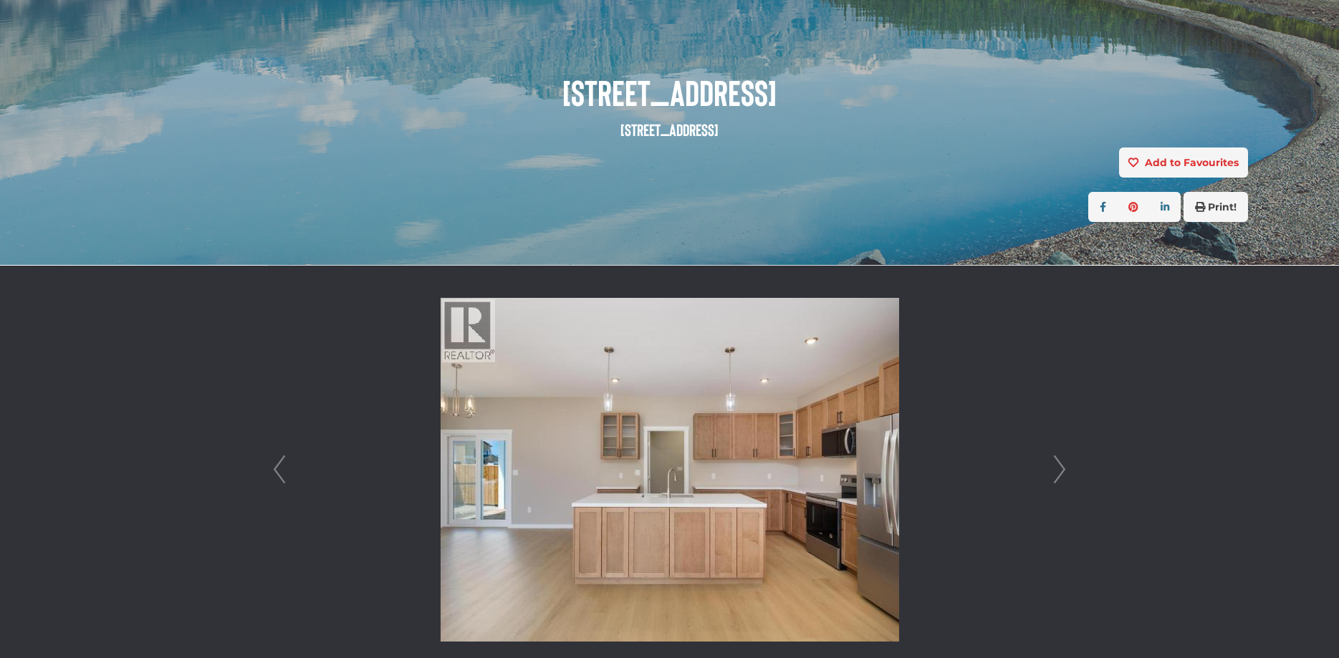
click at [1049, 477] on link "Next" at bounding box center [1059, 470] width 21 height 408
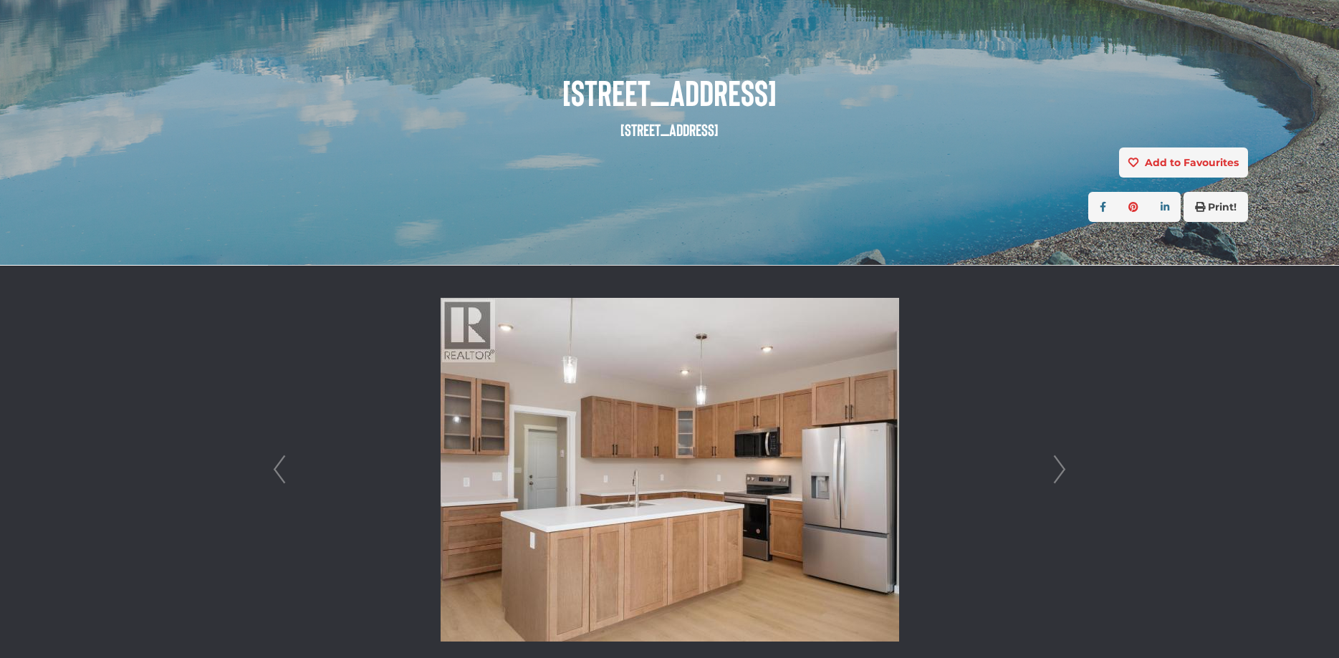
click at [1049, 477] on link "Next" at bounding box center [1059, 470] width 21 height 408
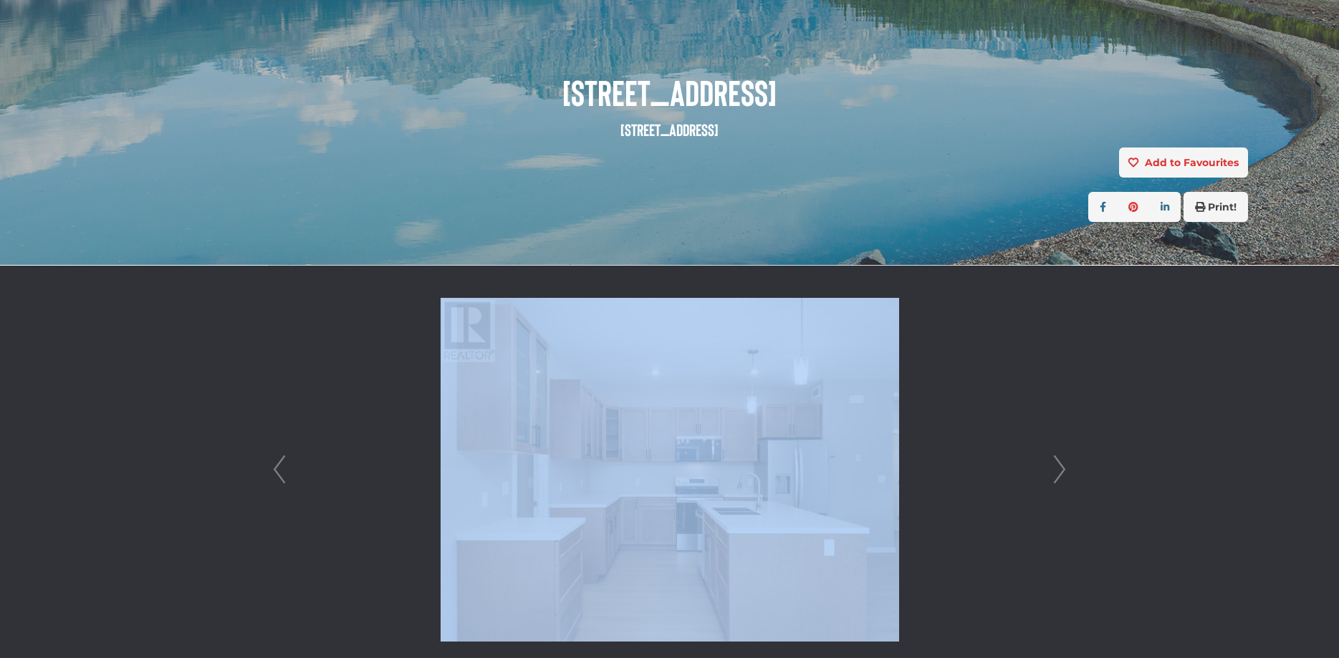
click at [1045, 483] on li at bounding box center [670, 470] width 802 height 408
click at [1059, 479] on link "Next" at bounding box center [1059, 470] width 21 height 408
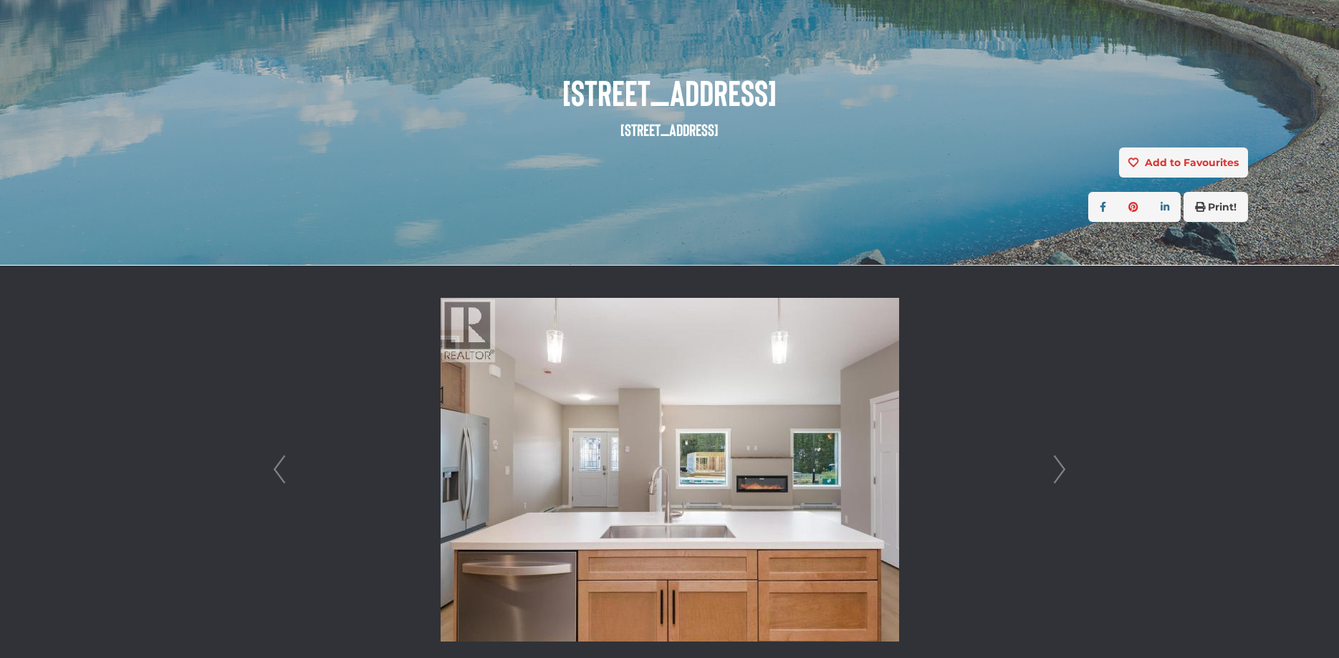
drag, startPoint x: 754, startPoint y: 498, endPoint x: 773, endPoint y: 499, distance: 19.4
click at [754, 499] on img at bounding box center [670, 470] width 458 height 344
click at [982, 502] on li at bounding box center [670, 470] width 802 height 408
click at [1061, 468] on link "Next" at bounding box center [1059, 470] width 21 height 408
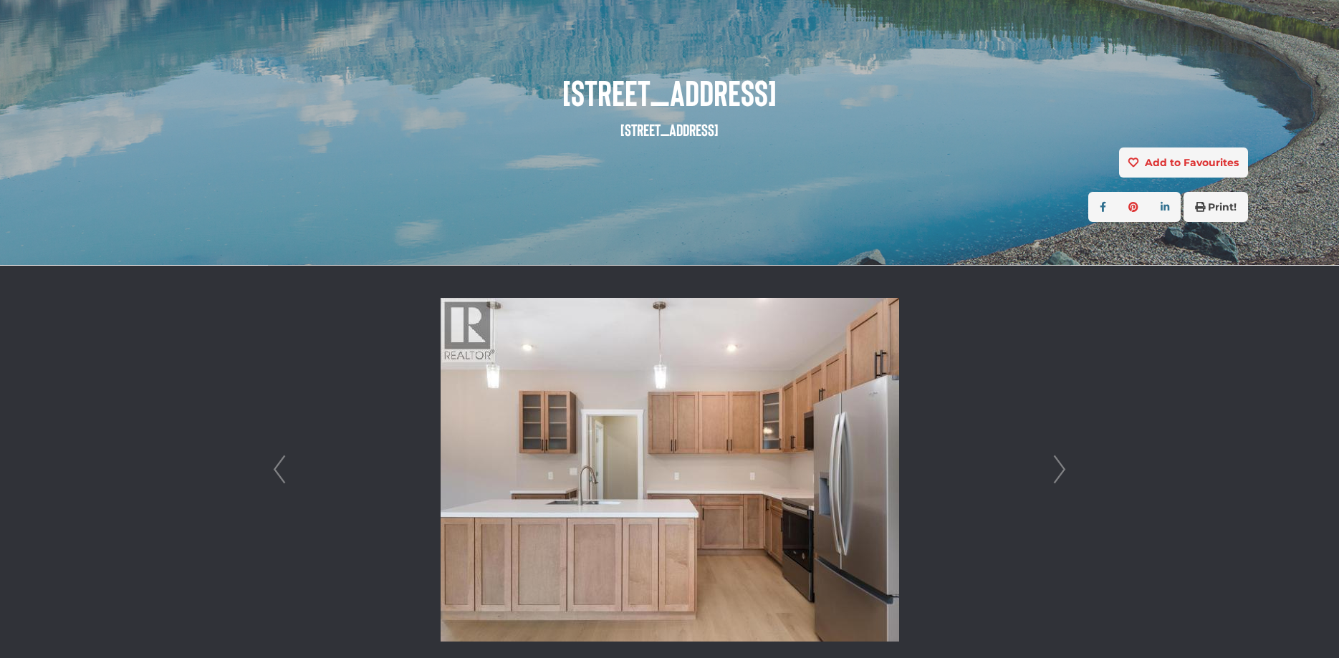
click at [1061, 468] on link "Next" at bounding box center [1059, 470] width 21 height 408
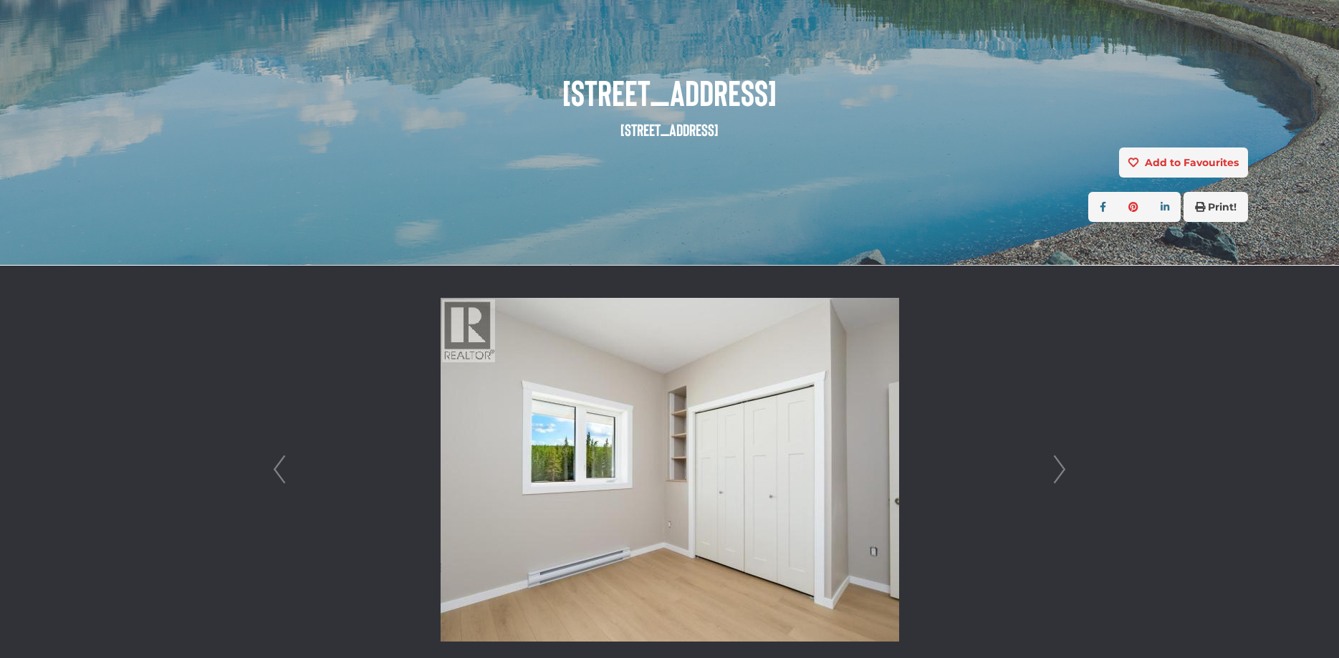
click at [1061, 468] on link "Next" at bounding box center [1059, 470] width 21 height 408
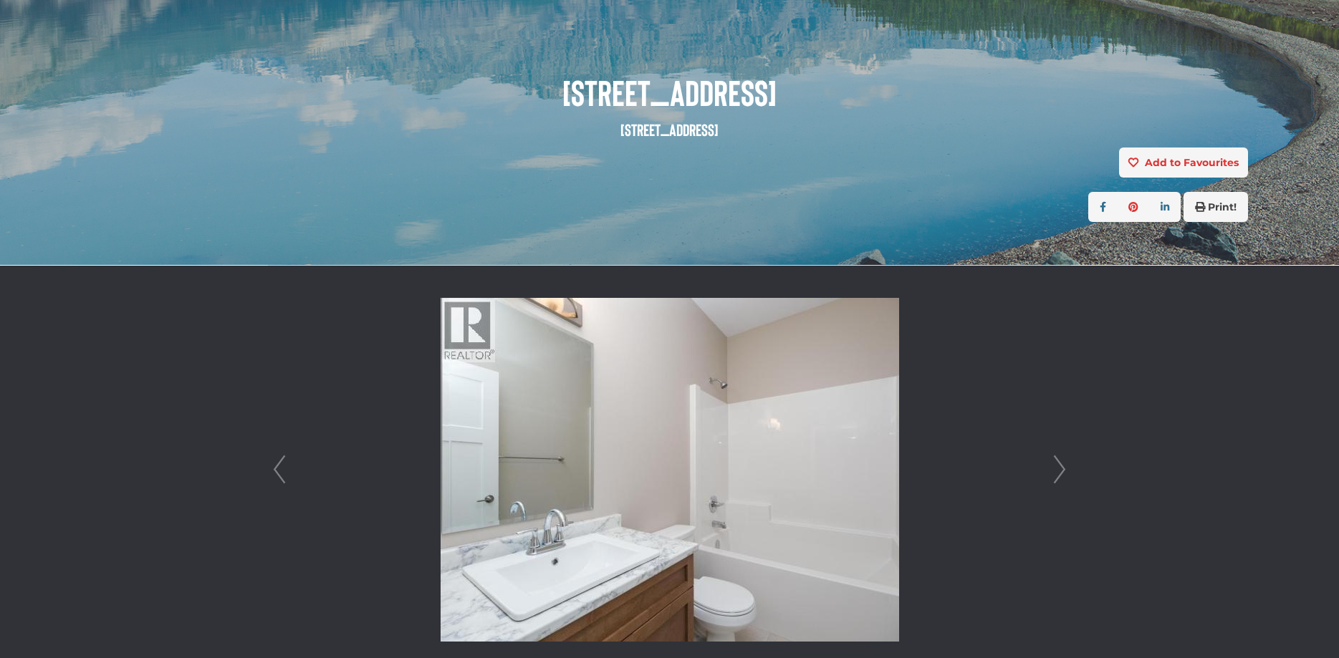
click at [1061, 468] on link "Next" at bounding box center [1059, 470] width 21 height 408
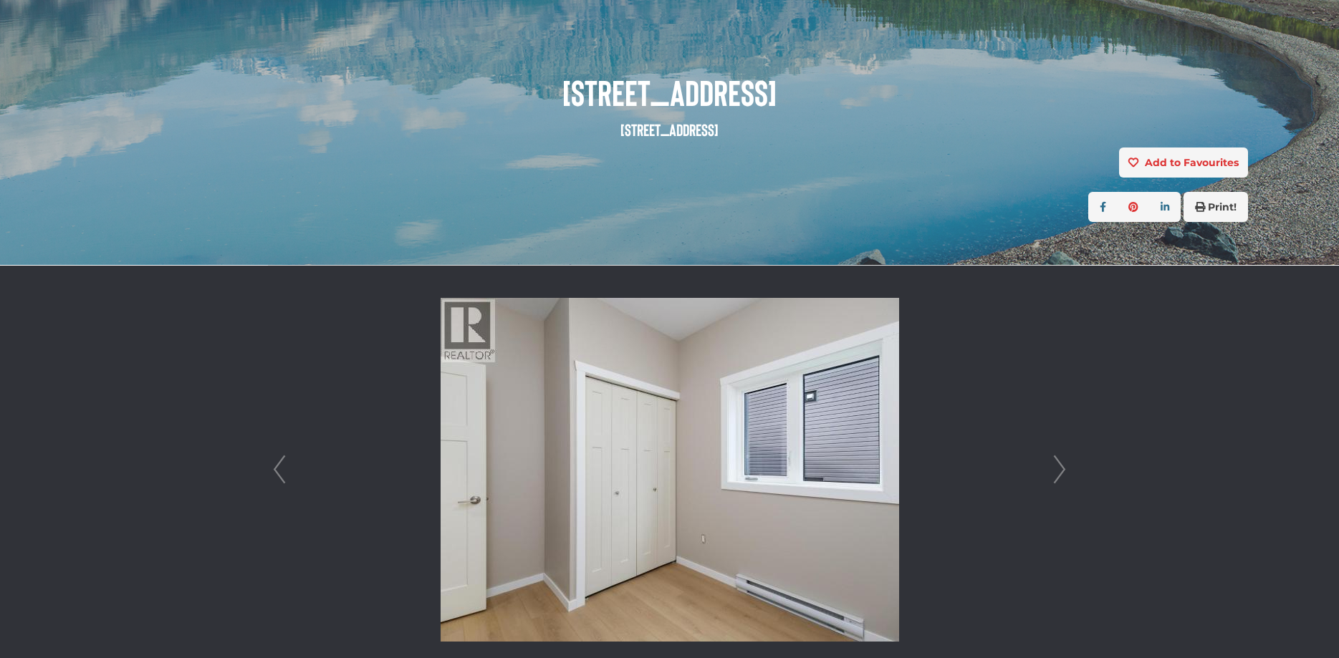
click at [1061, 468] on link "Next" at bounding box center [1059, 470] width 21 height 408
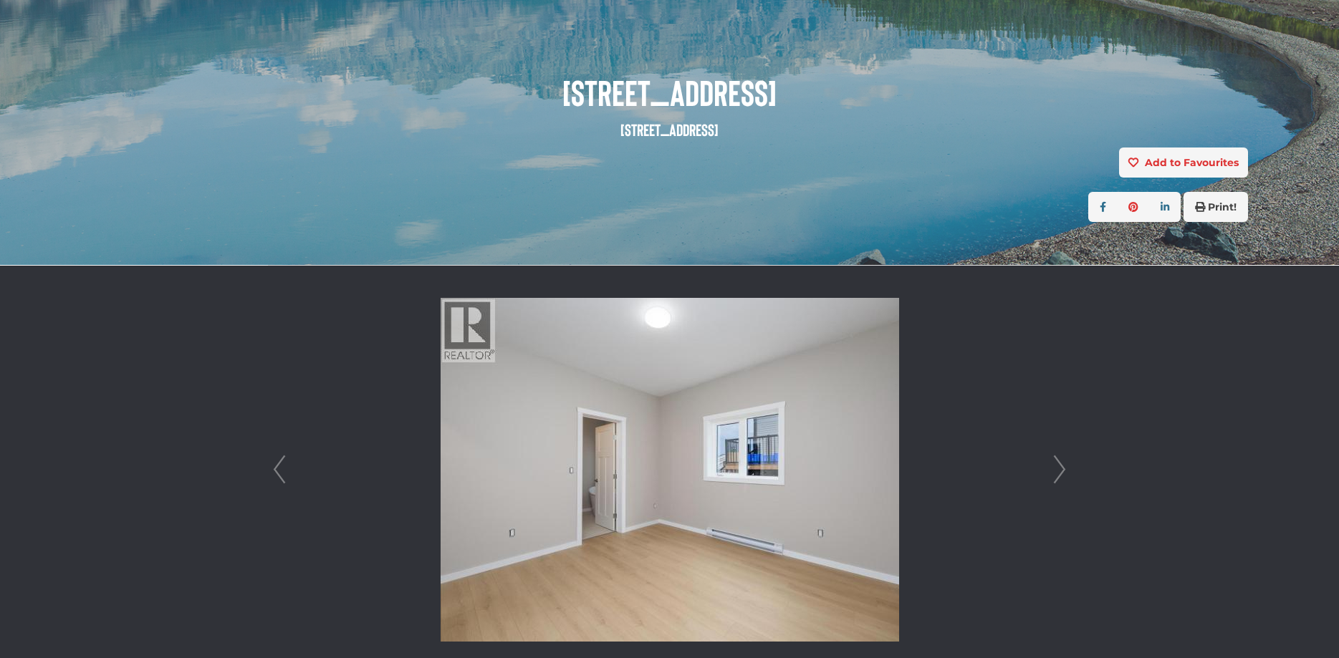
click at [1061, 468] on link "Next" at bounding box center [1059, 470] width 21 height 408
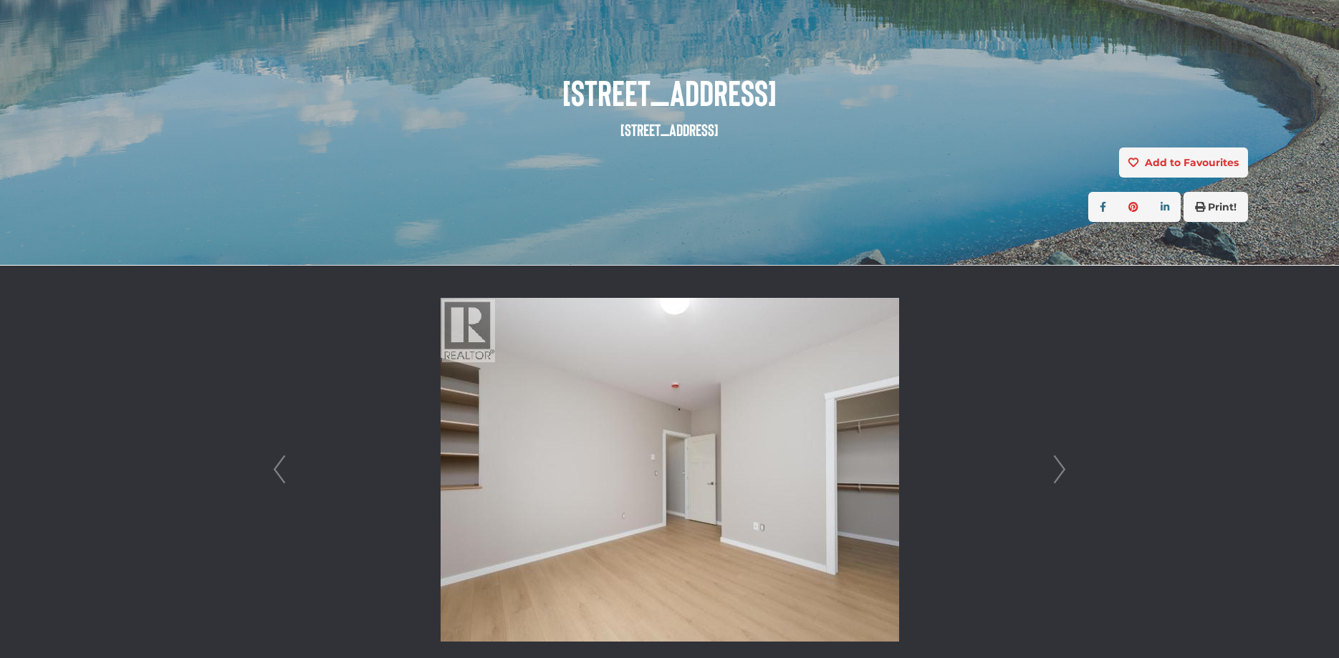
click at [1061, 468] on link "Next" at bounding box center [1059, 470] width 21 height 408
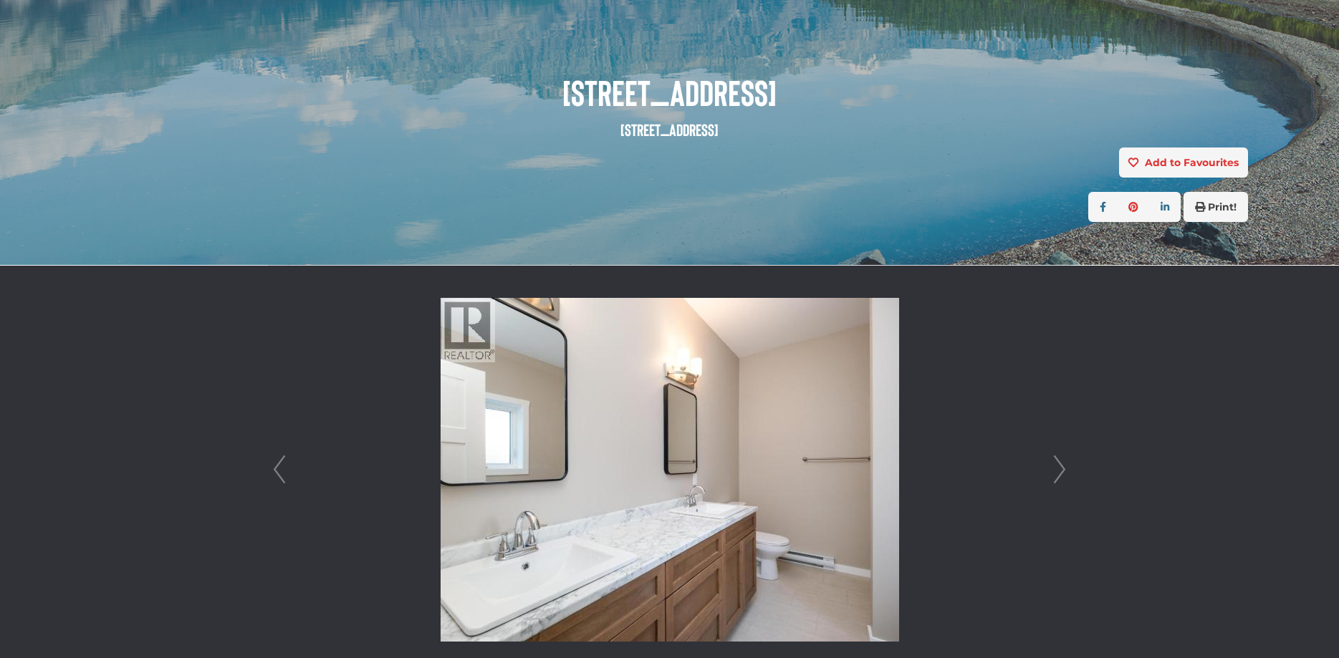
click at [1061, 468] on link "Next" at bounding box center [1059, 470] width 21 height 408
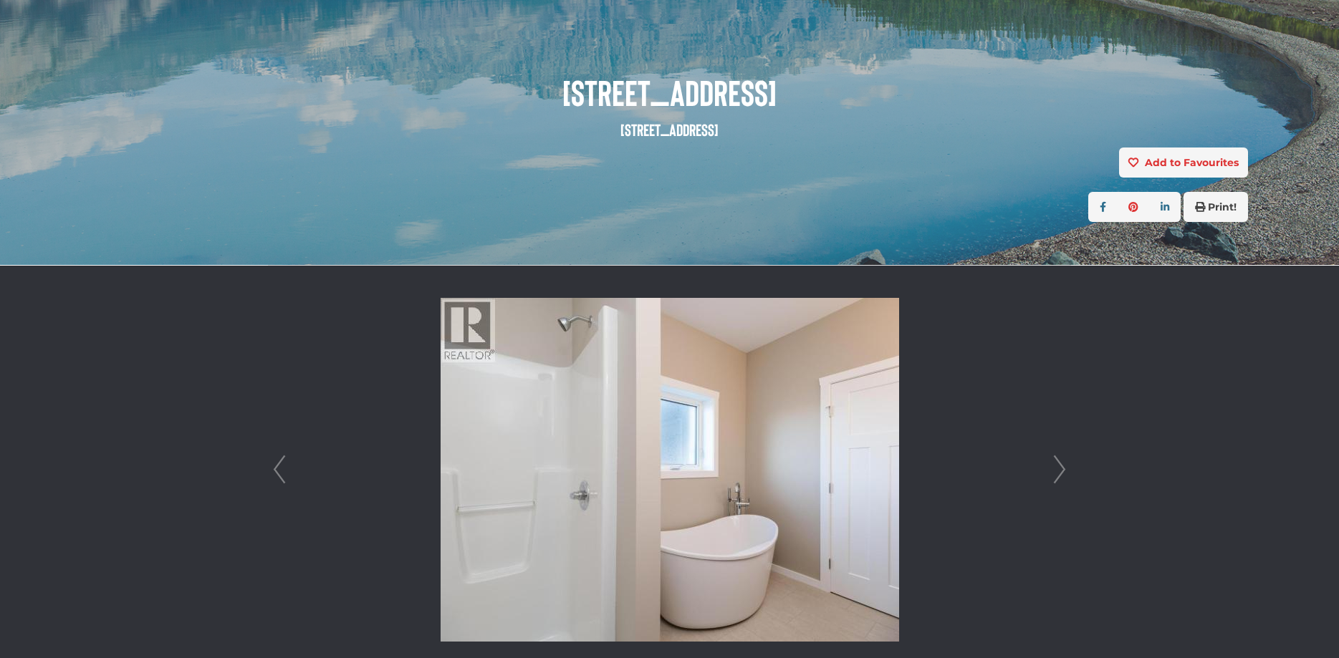
click at [1060, 480] on link "Next" at bounding box center [1059, 470] width 21 height 408
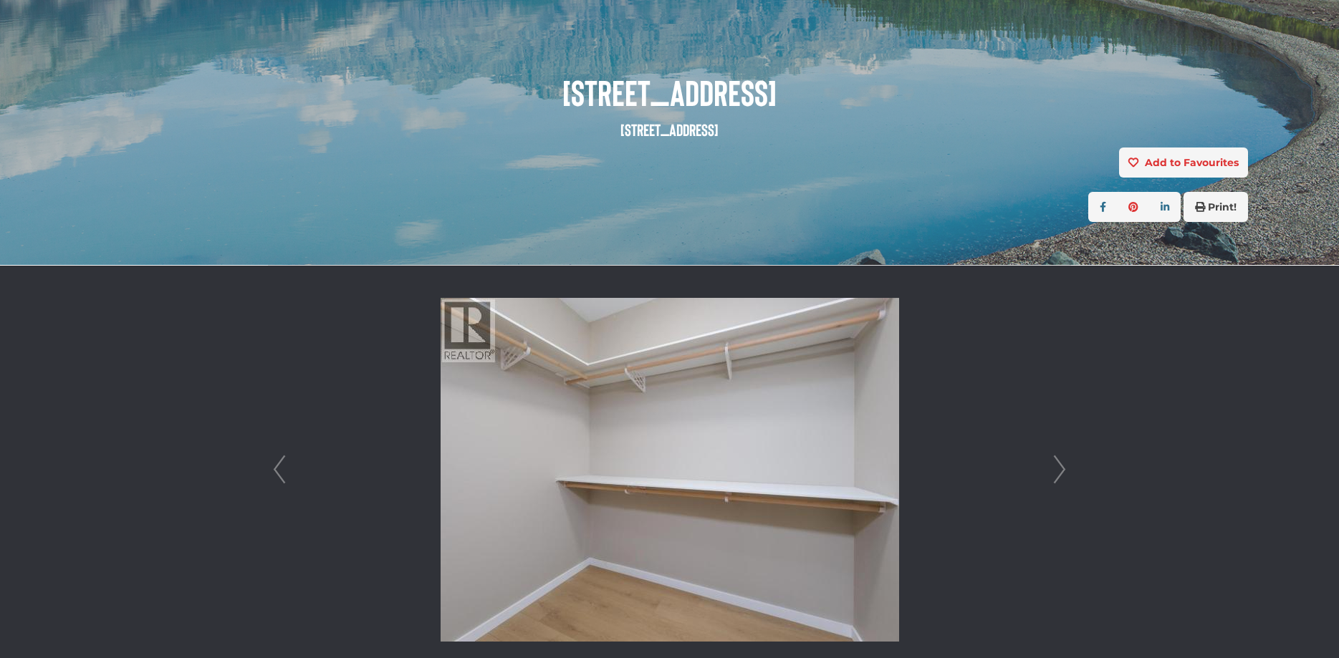
click at [1060, 482] on link "Next" at bounding box center [1059, 470] width 21 height 408
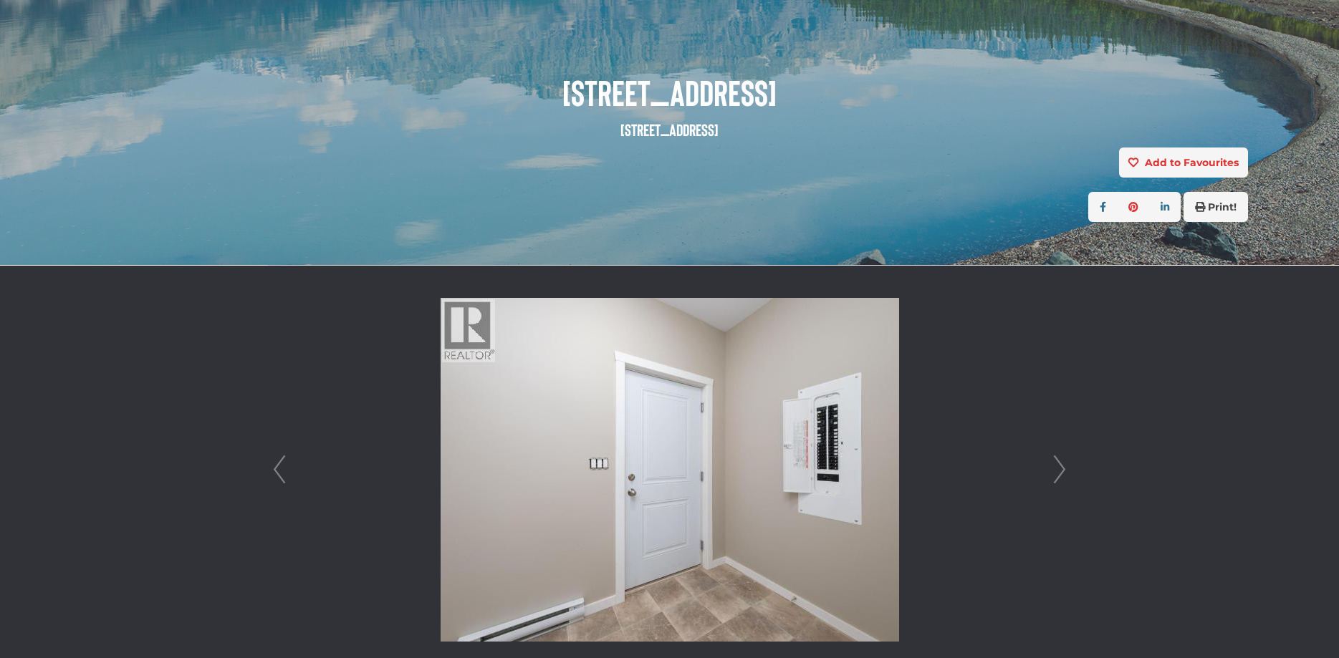
click at [1060, 482] on link "Next" at bounding box center [1059, 470] width 21 height 408
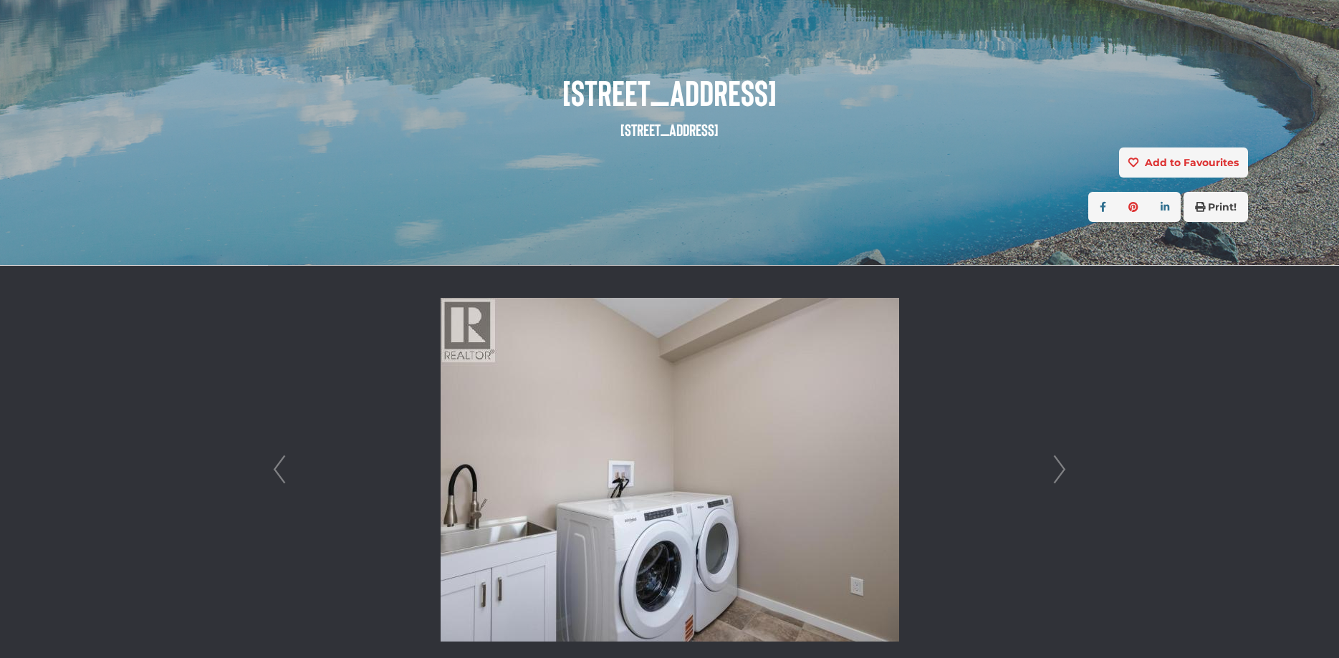
click at [1059, 482] on link "Next" at bounding box center [1059, 470] width 21 height 408
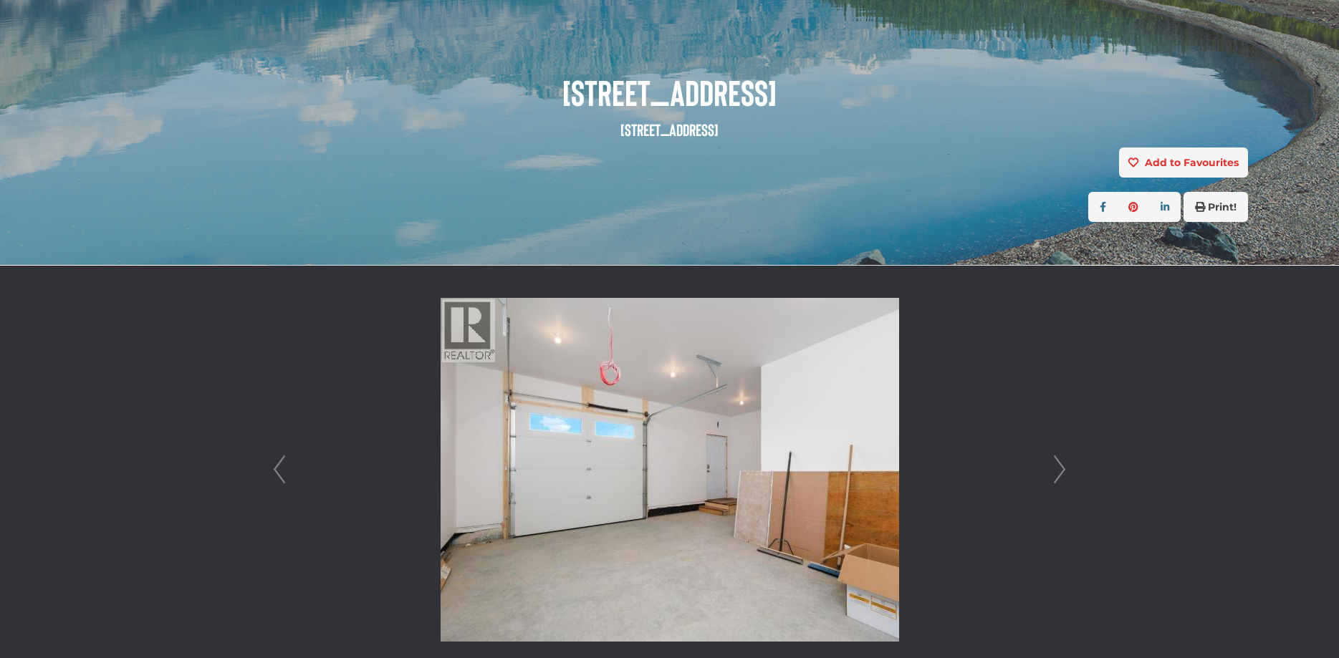
click at [1058, 484] on link "Next" at bounding box center [1059, 470] width 21 height 408
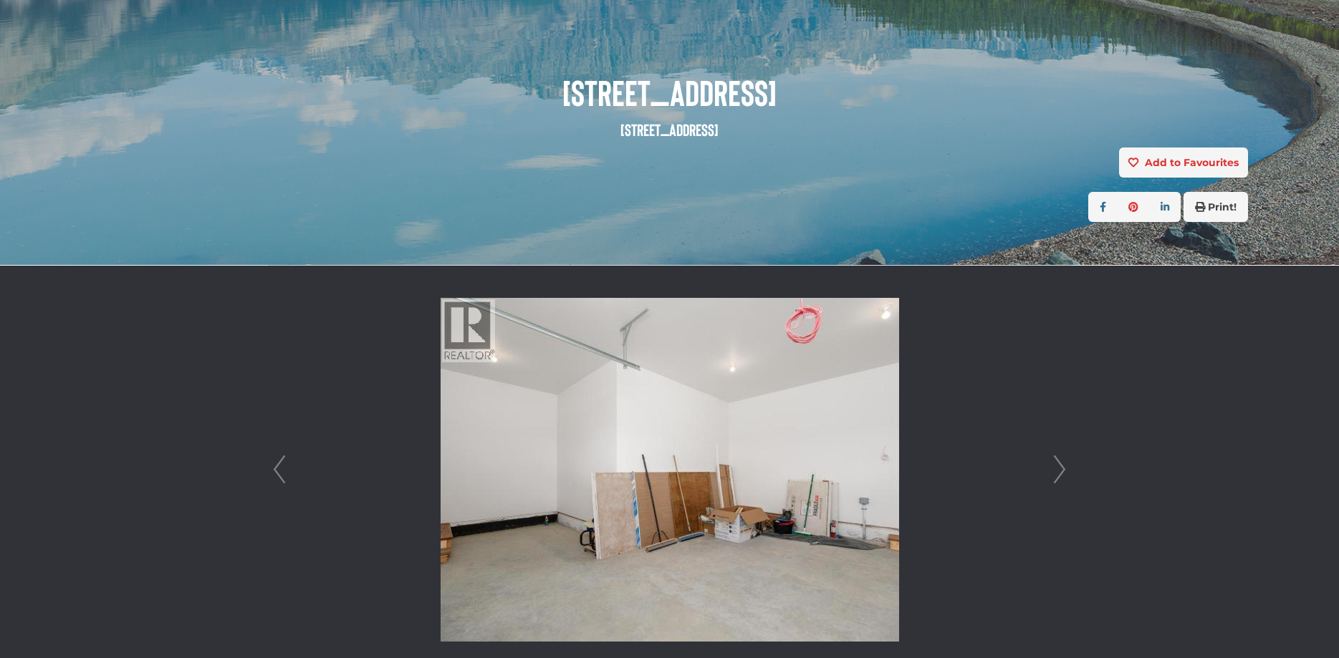
click at [1057, 485] on link "Next" at bounding box center [1059, 470] width 21 height 408
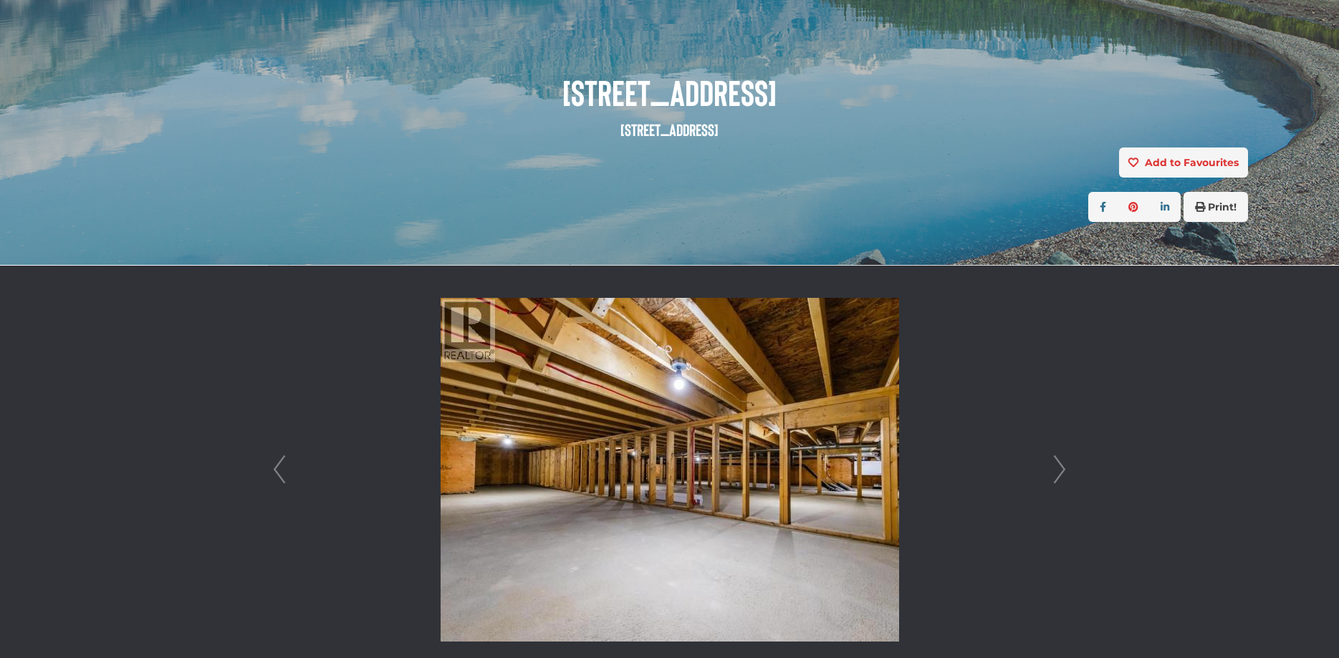
click at [1056, 484] on link "Next" at bounding box center [1059, 470] width 21 height 408
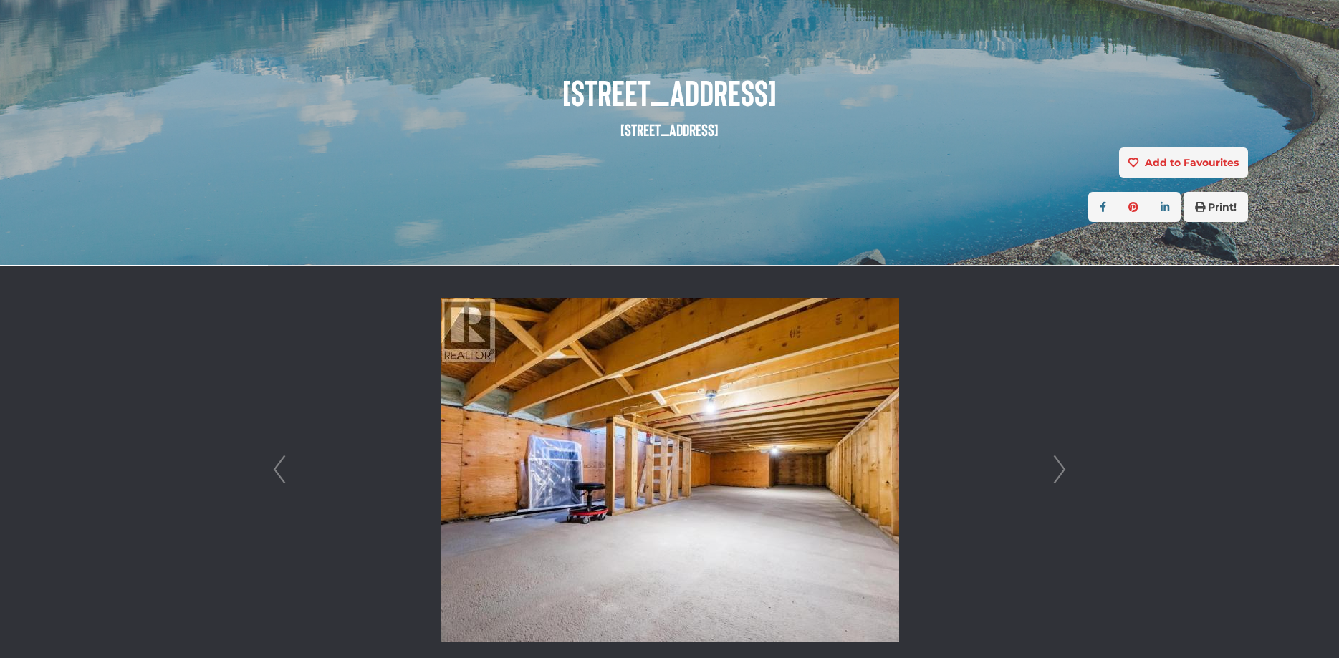
click at [1056, 484] on link "Next" at bounding box center [1059, 470] width 21 height 408
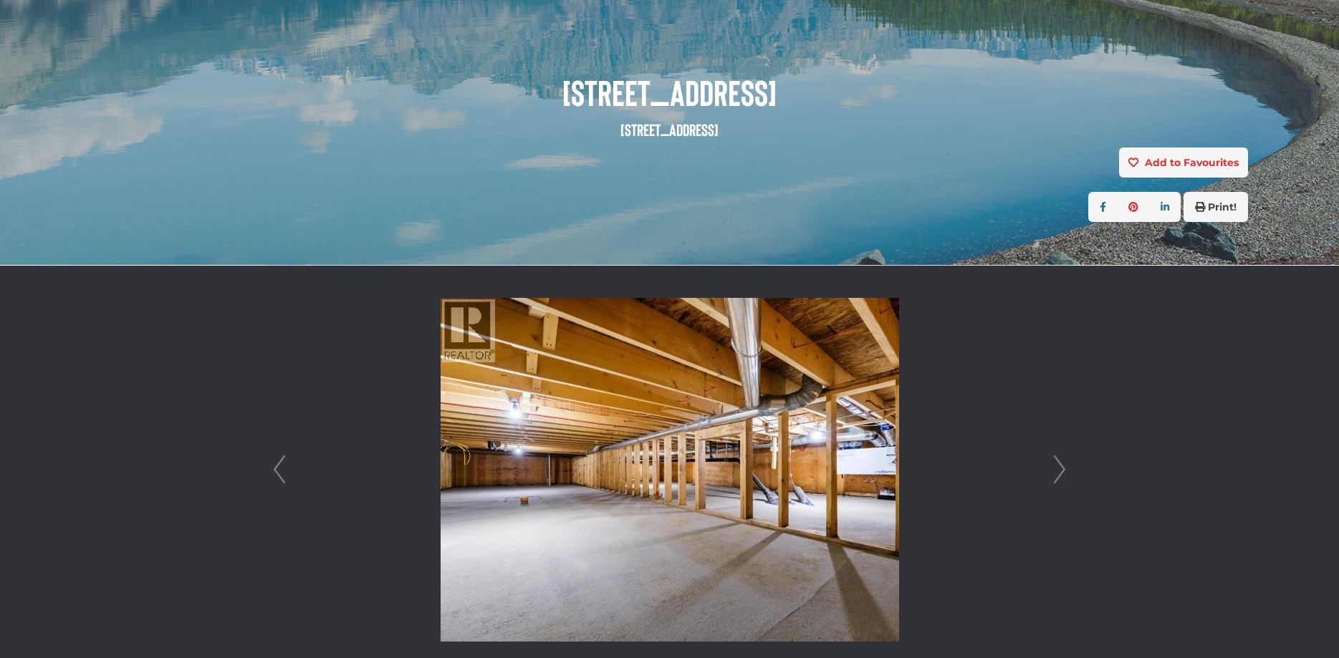
click at [1056, 484] on link "Next" at bounding box center [1059, 470] width 21 height 408
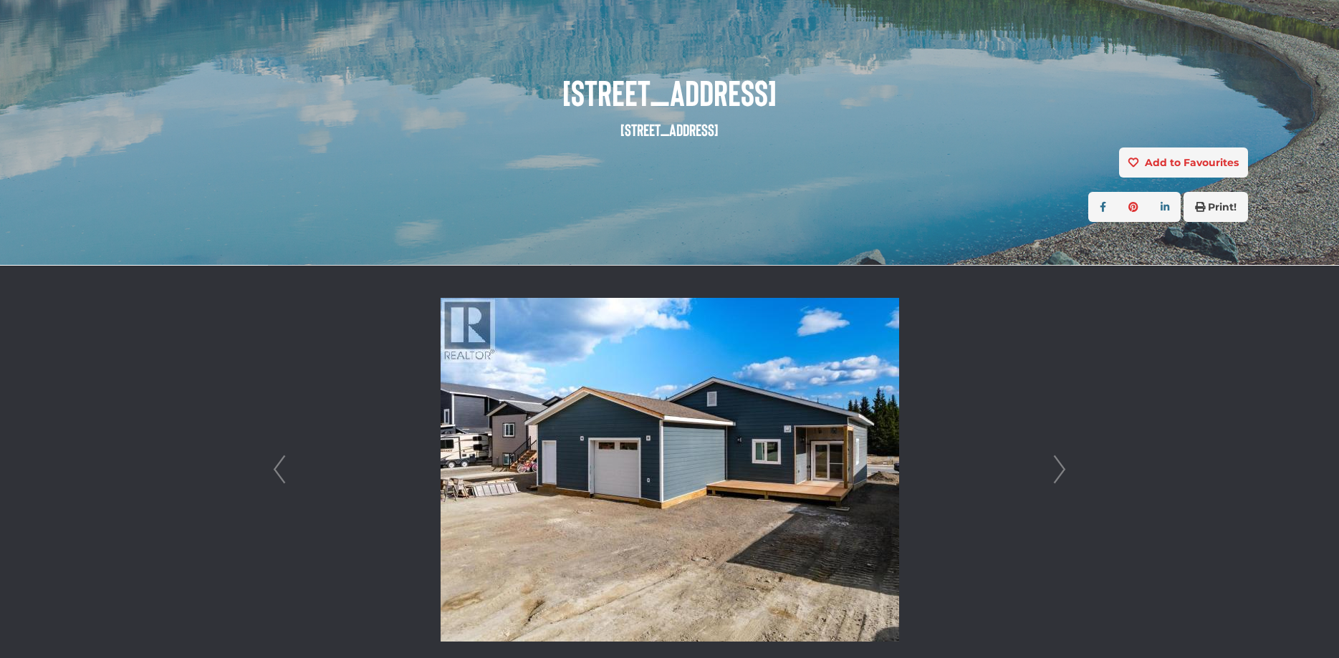
click at [1056, 484] on link "Next" at bounding box center [1059, 470] width 21 height 408
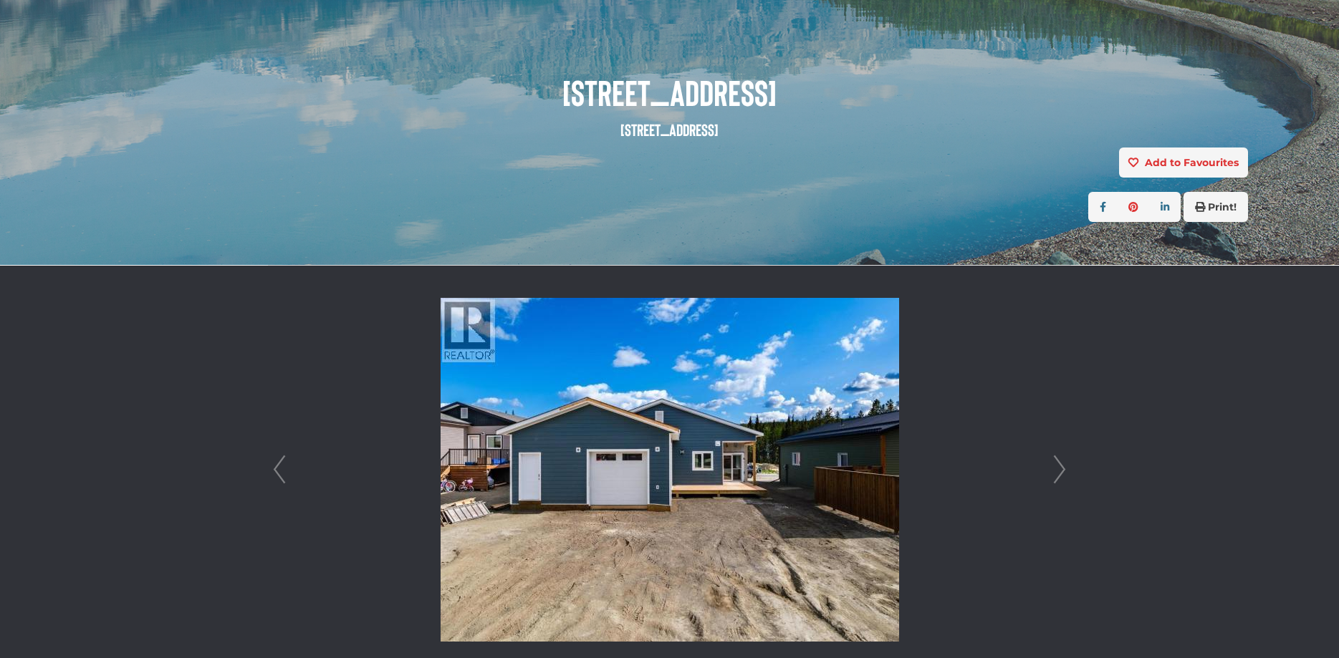
click at [1056, 484] on link "Next" at bounding box center [1059, 470] width 21 height 408
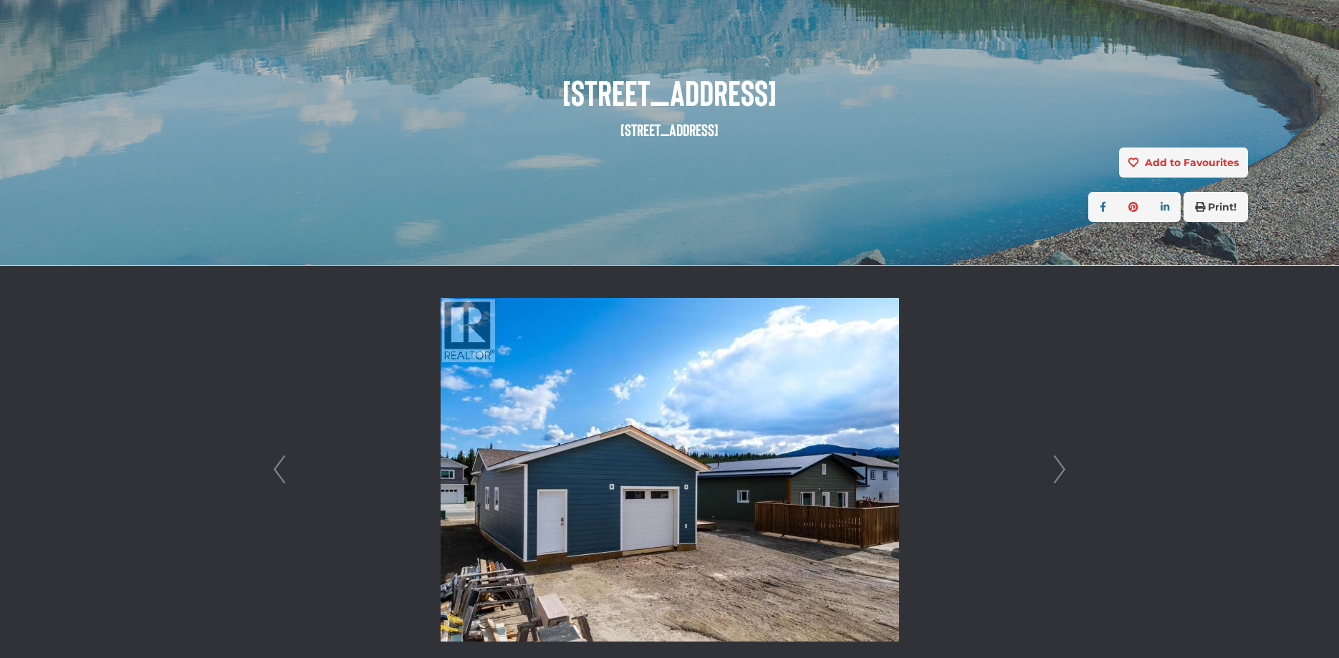
click at [1056, 484] on link "Next" at bounding box center [1059, 470] width 21 height 408
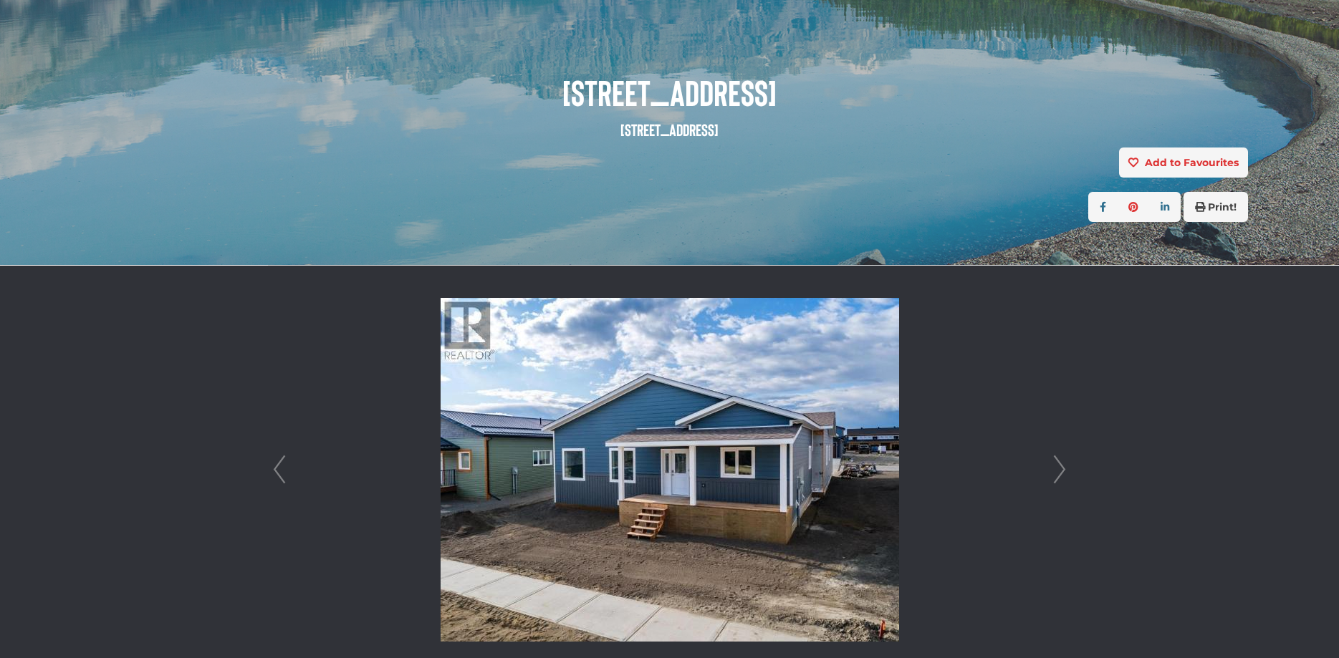
click at [1056, 484] on link "Next" at bounding box center [1059, 470] width 21 height 408
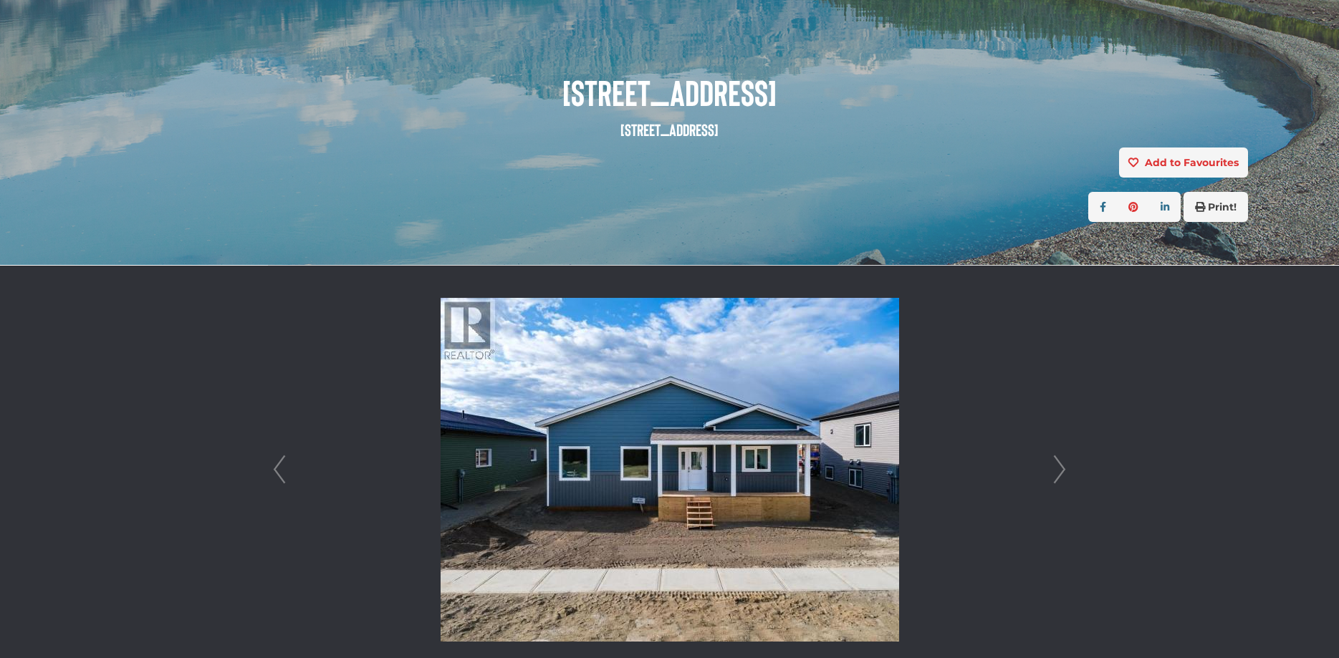
click at [1056, 484] on link "Next" at bounding box center [1059, 470] width 21 height 408
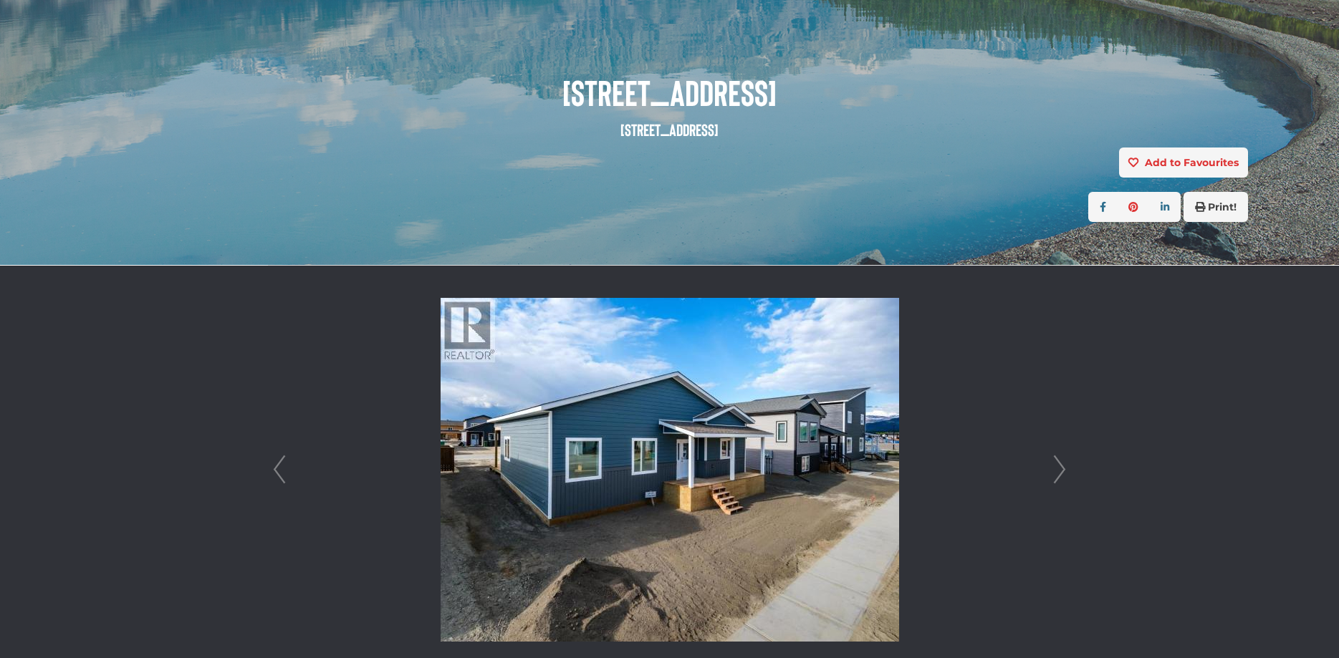
click at [1056, 484] on link "Next" at bounding box center [1059, 470] width 21 height 408
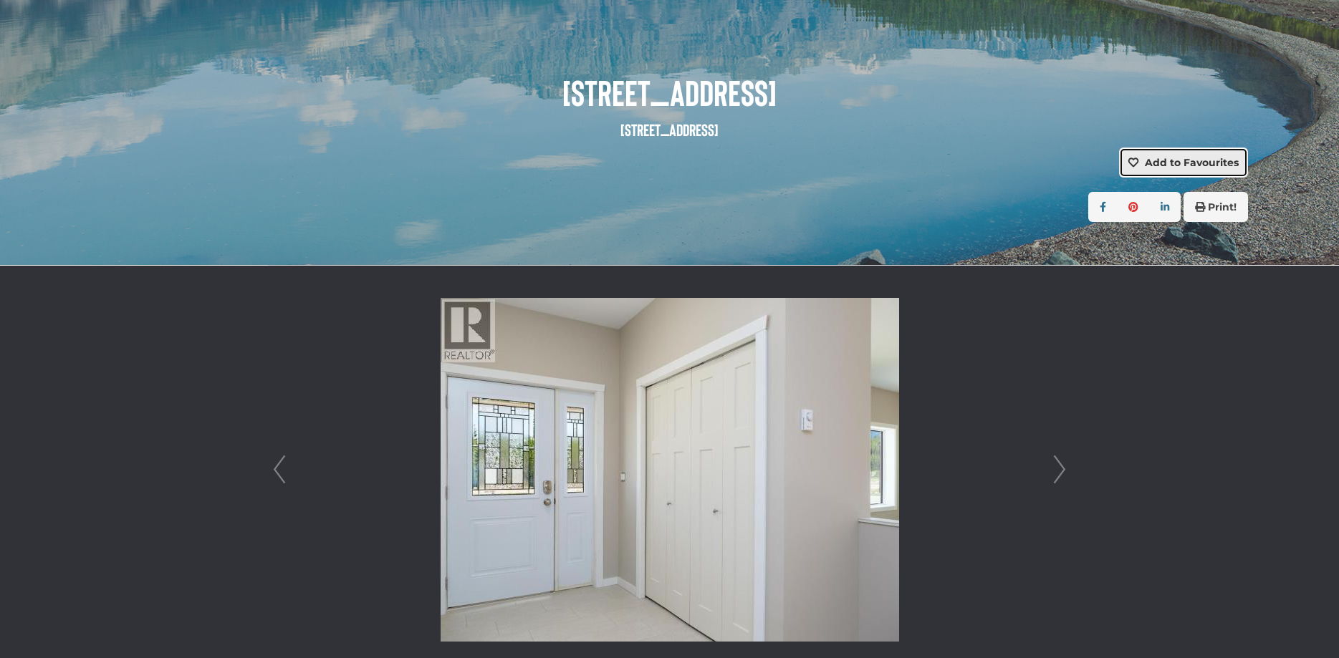
click at [1171, 165] on strong "Add to Favourites" at bounding box center [1192, 162] width 94 height 13
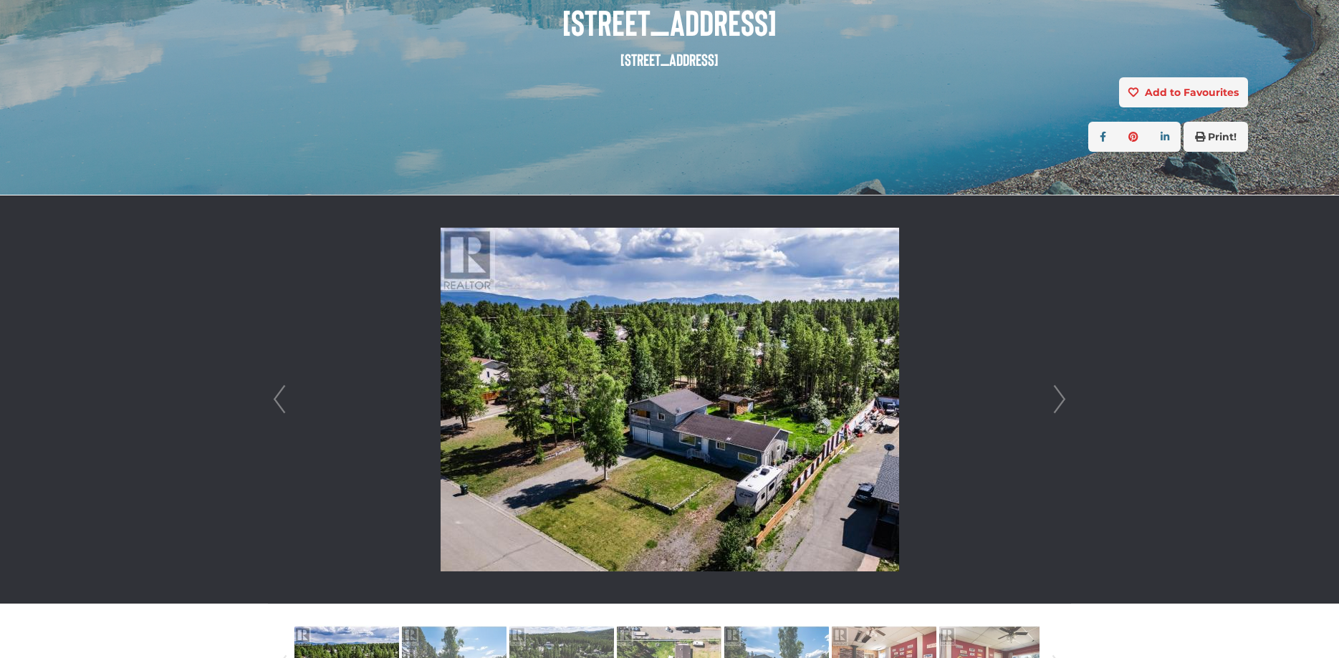
scroll to position [219, 0]
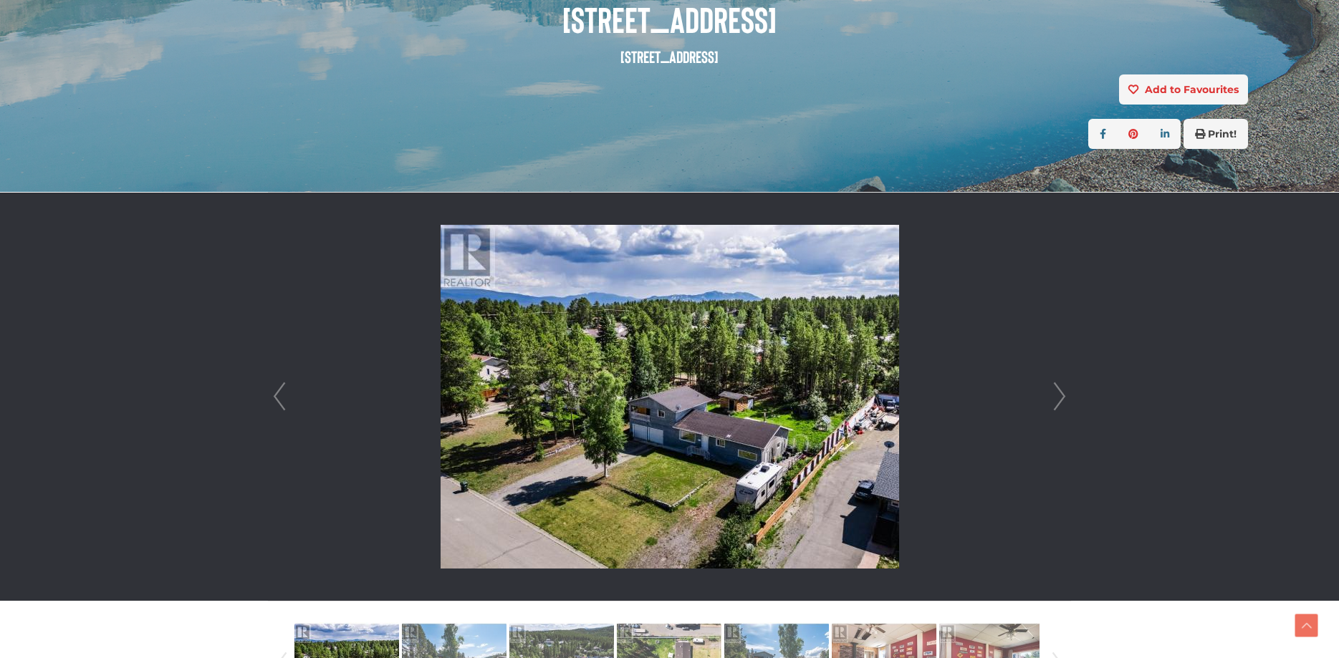
click at [1057, 406] on link "Next" at bounding box center [1059, 397] width 21 height 408
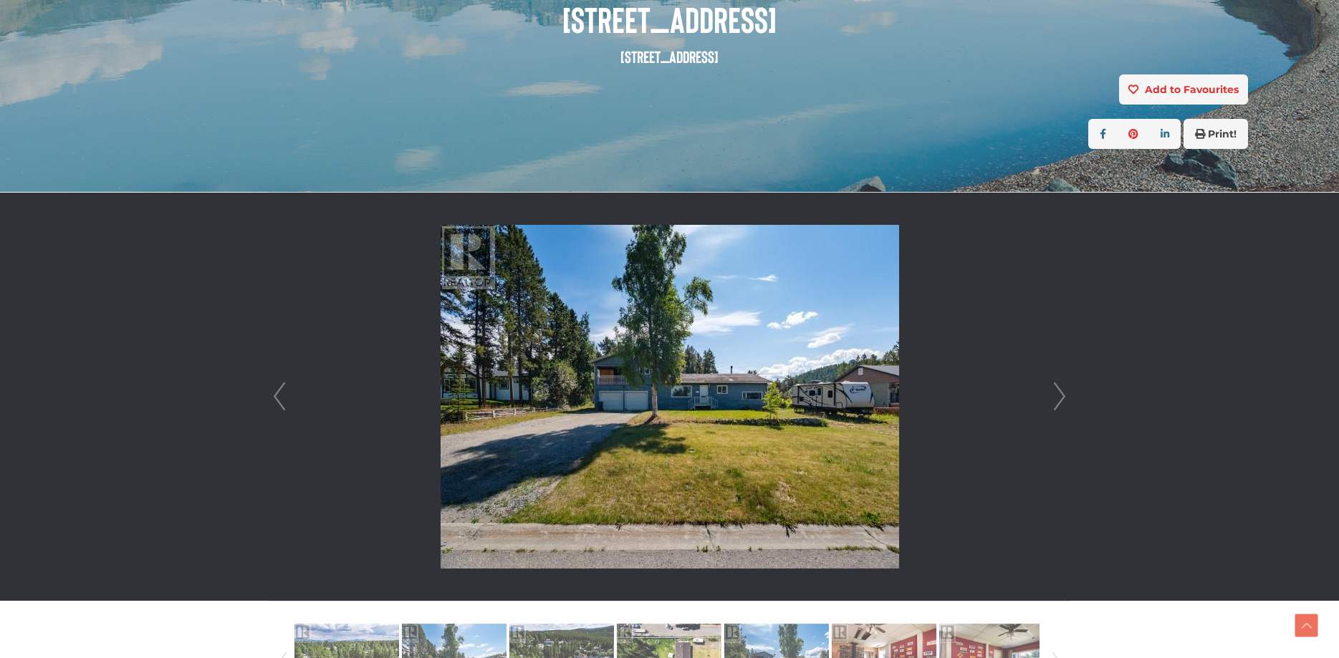
click at [1057, 406] on link "Next" at bounding box center [1059, 397] width 21 height 408
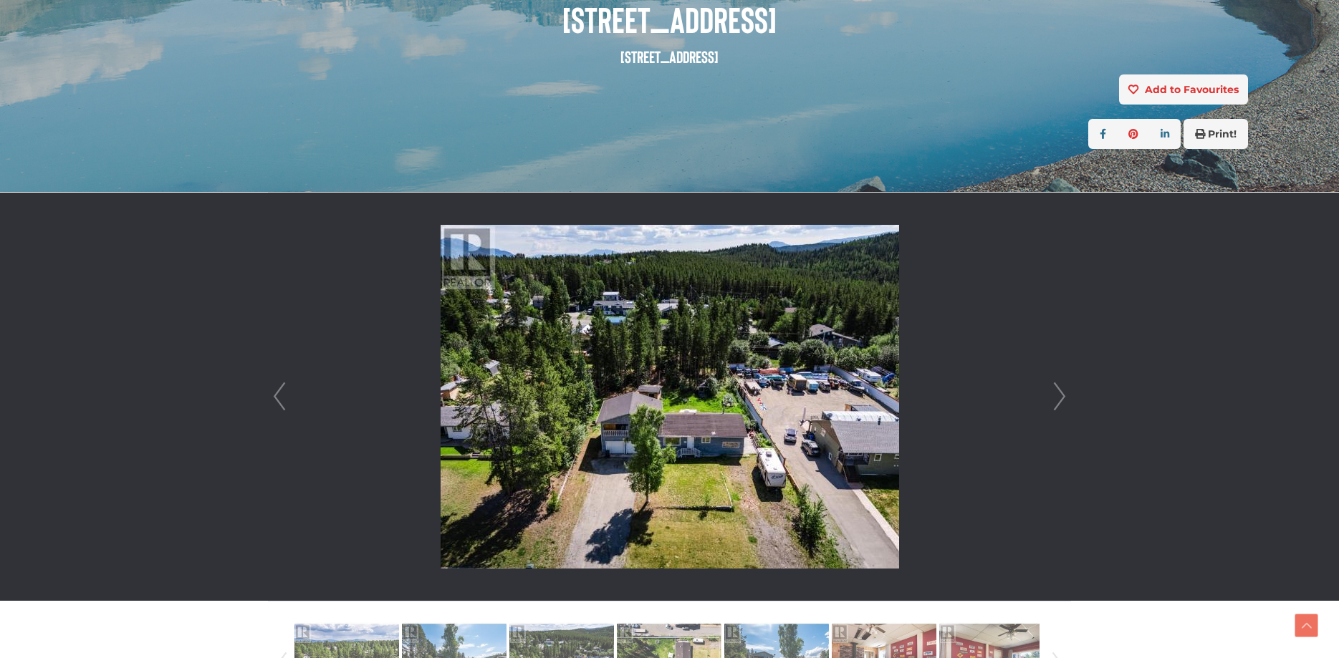
click at [1061, 404] on link "Next" at bounding box center [1059, 397] width 21 height 408
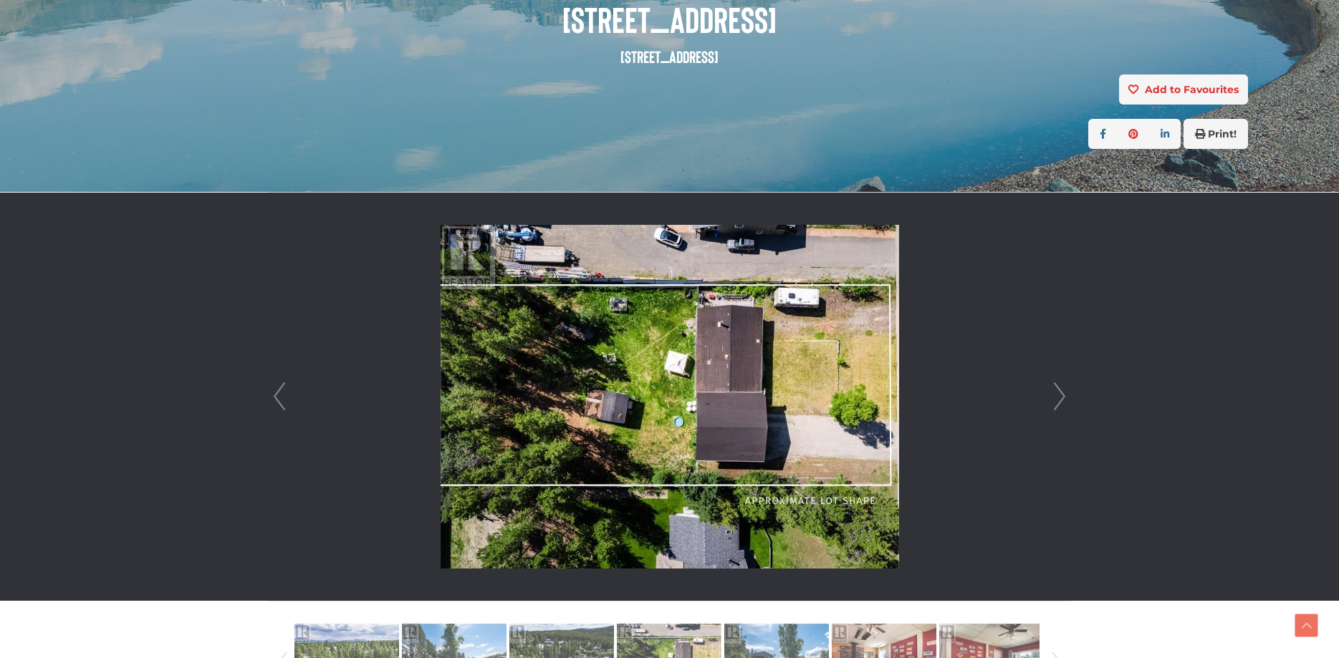
click at [1060, 405] on link "Next" at bounding box center [1059, 397] width 21 height 408
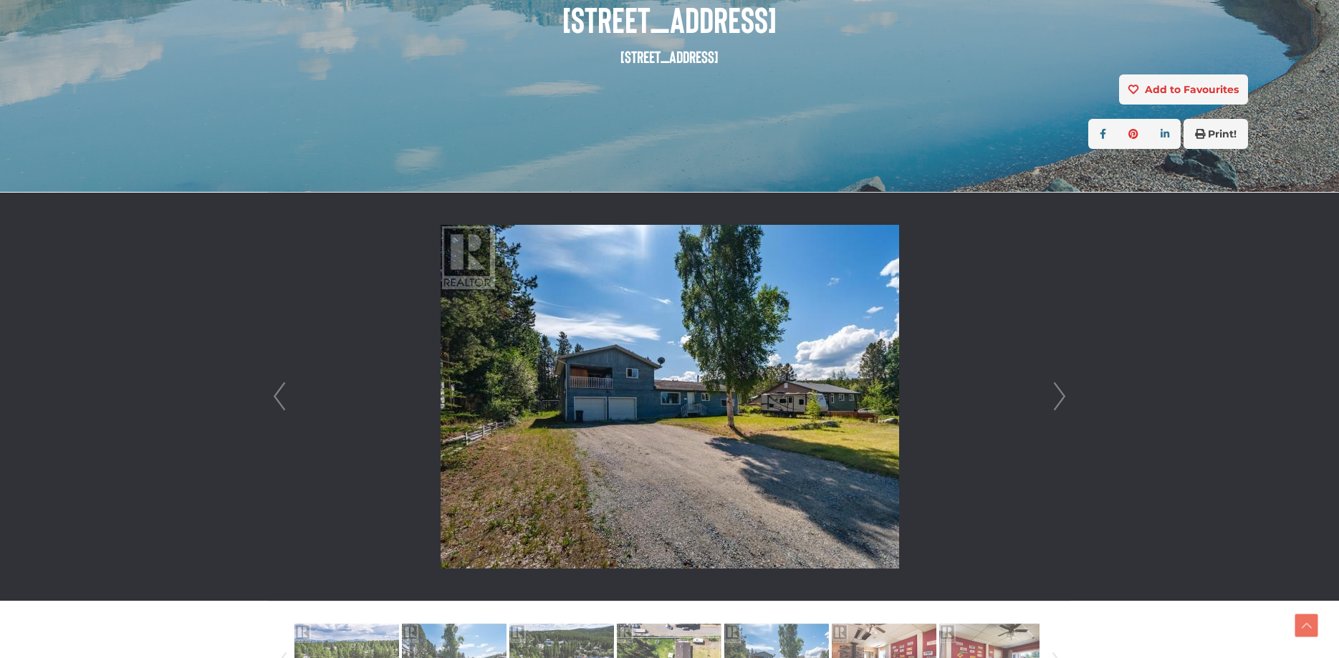
click at [1060, 406] on link "Next" at bounding box center [1059, 397] width 21 height 408
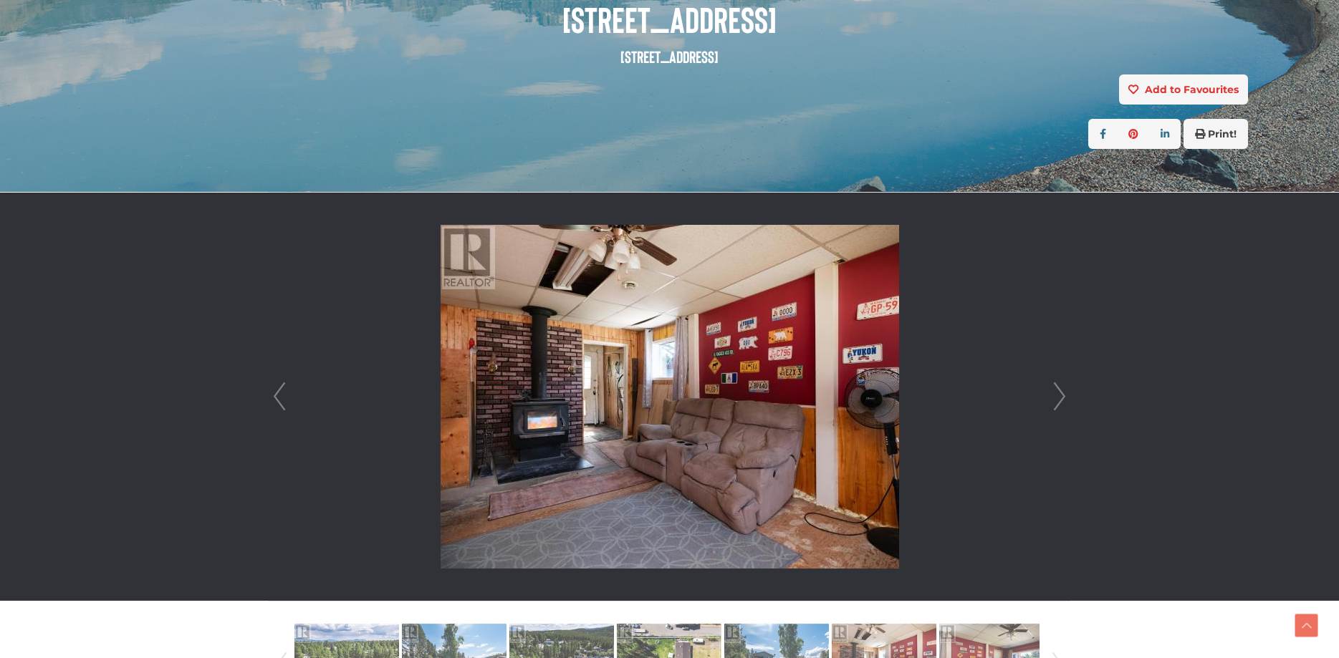
click at [1060, 406] on link "Next" at bounding box center [1059, 397] width 21 height 408
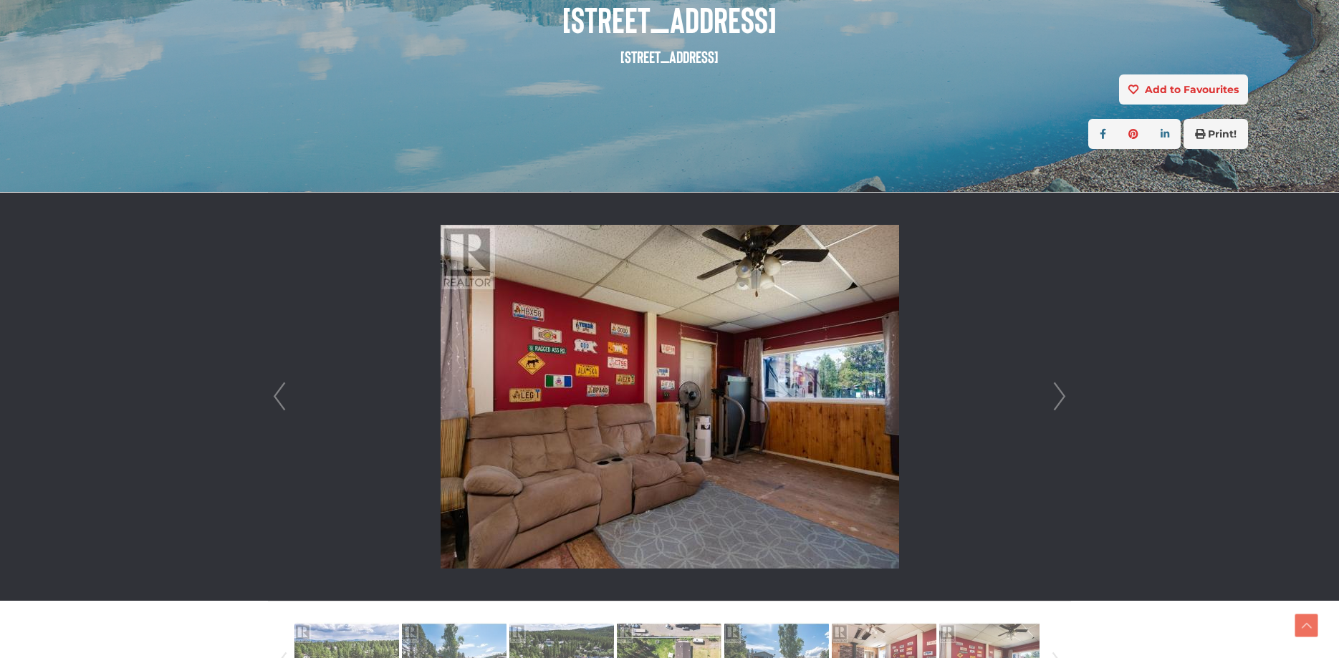
click at [1060, 406] on link "Next" at bounding box center [1059, 397] width 21 height 408
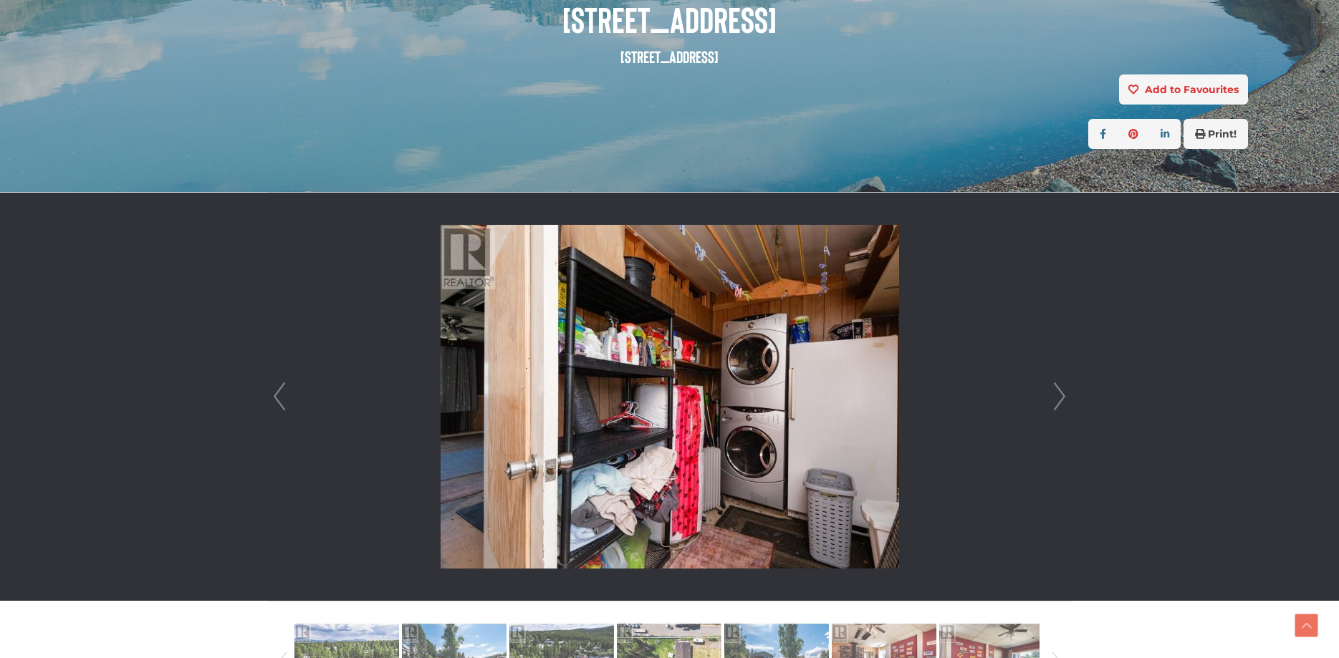
click at [1060, 406] on link "Next" at bounding box center [1059, 397] width 21 height 408
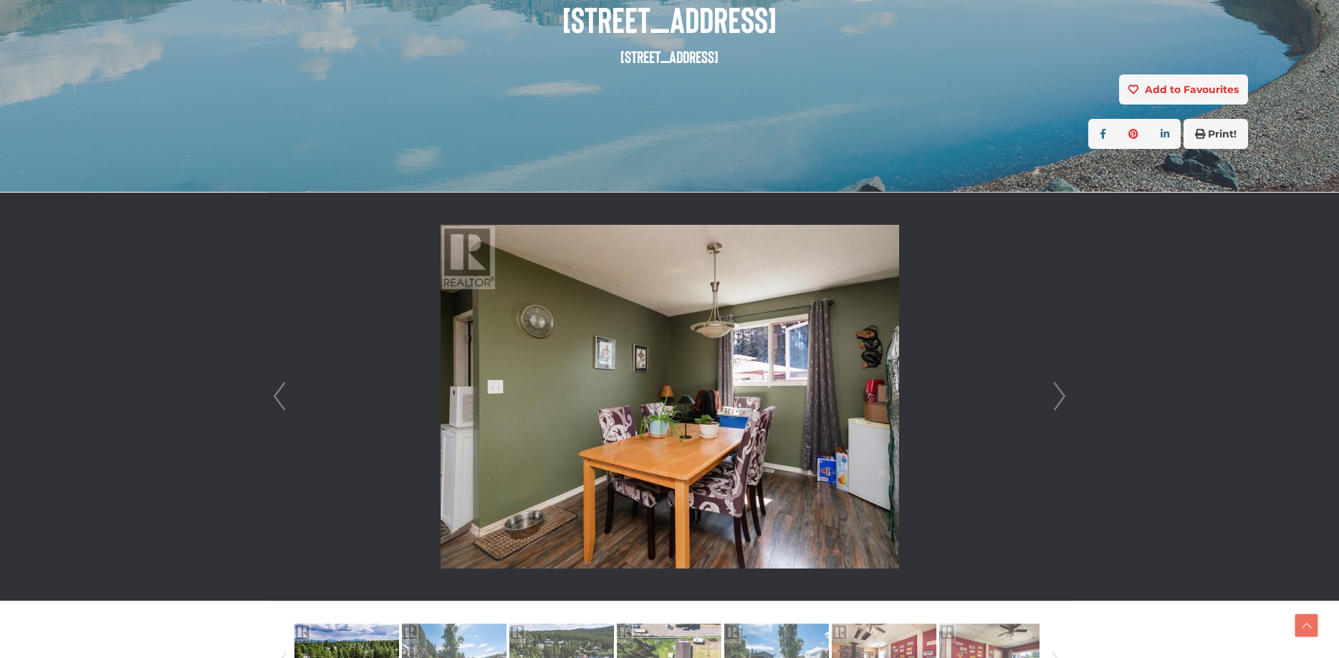
click at [1060, 406] on link "Next" at bounding box center [1059, 397] width 21 height 408
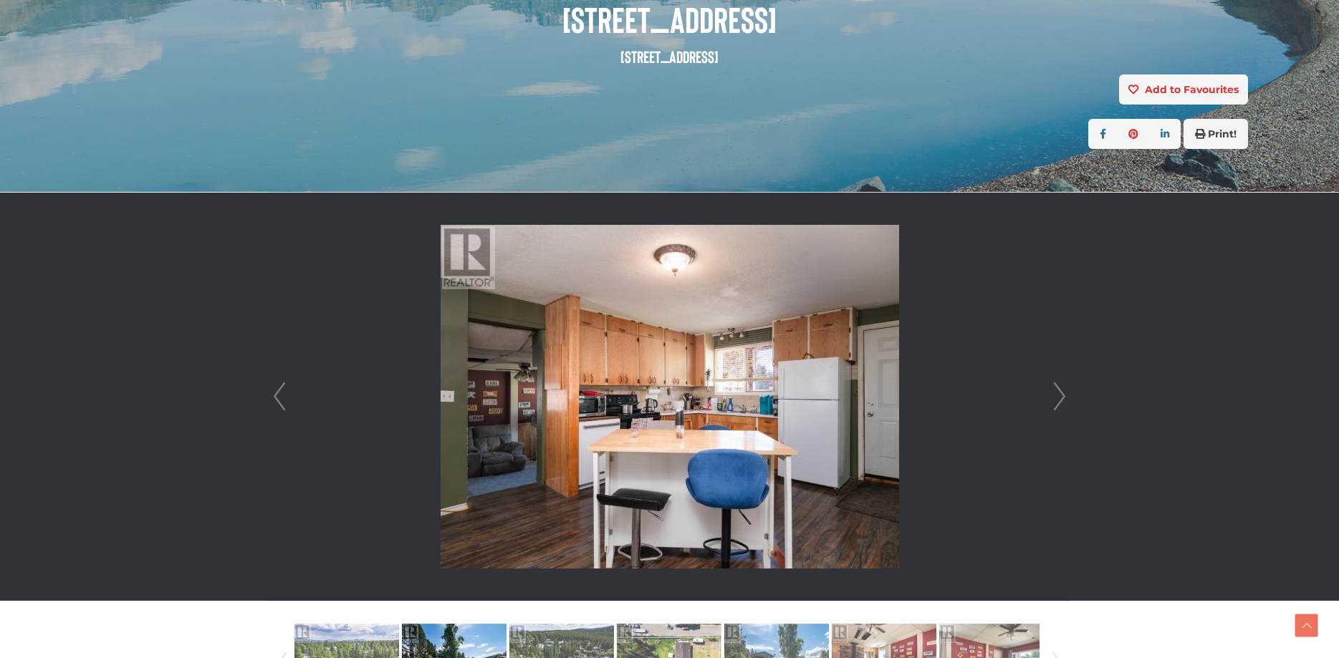
click at [1060, 406] on link "Next" at bounding box center [1059, 397] width 21 height 408
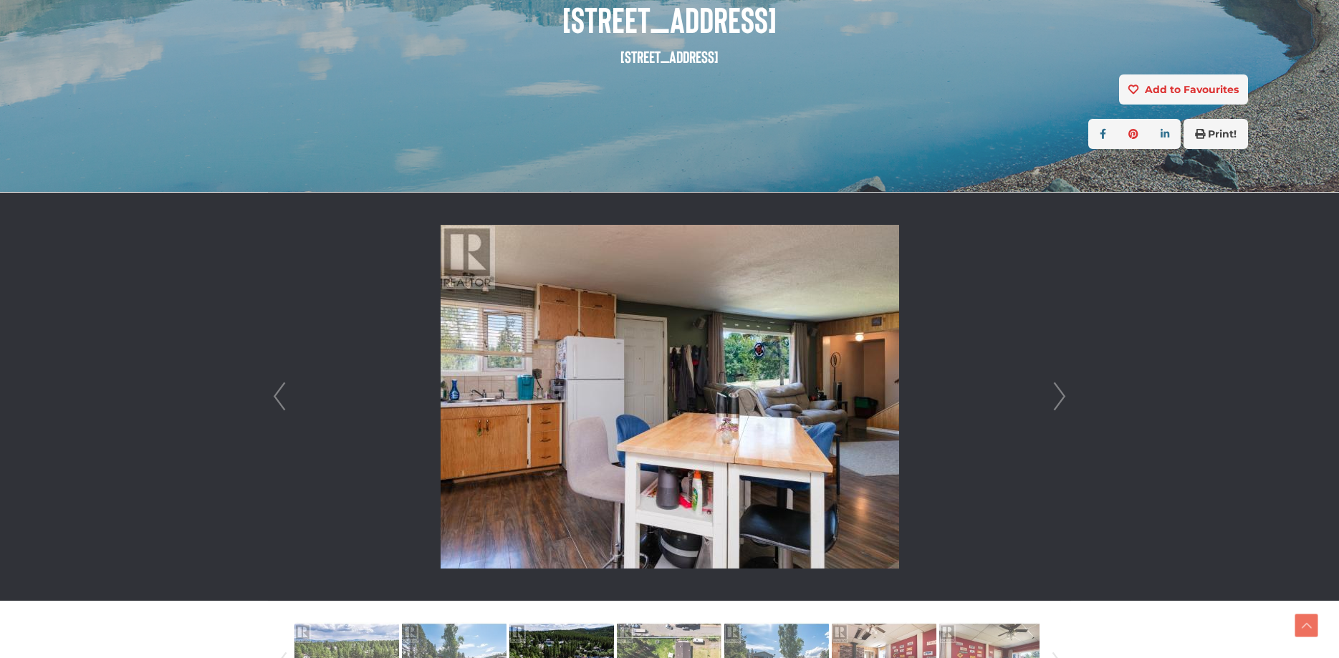
click at [1060, 406] on link "Next" at bounding box center [1059, 397] width 21 height 408
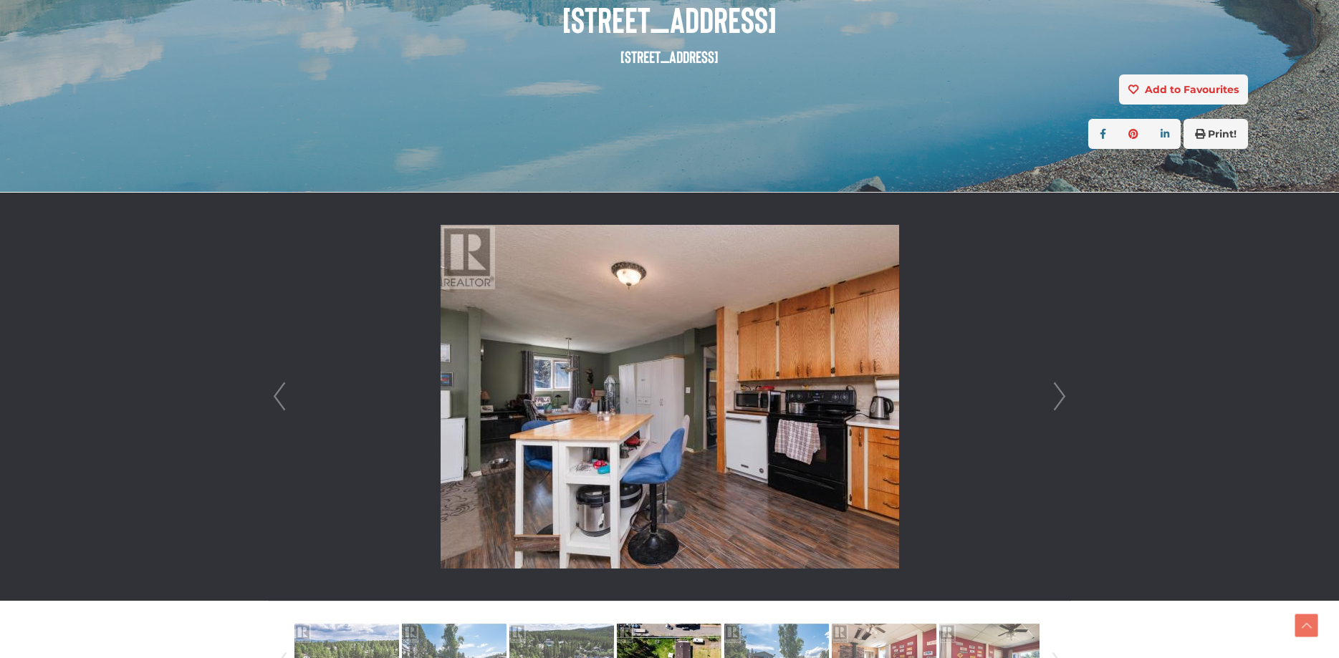
click at [1060, 406] on link "Next" at bounding box center [1059, 397] width 21 height 408
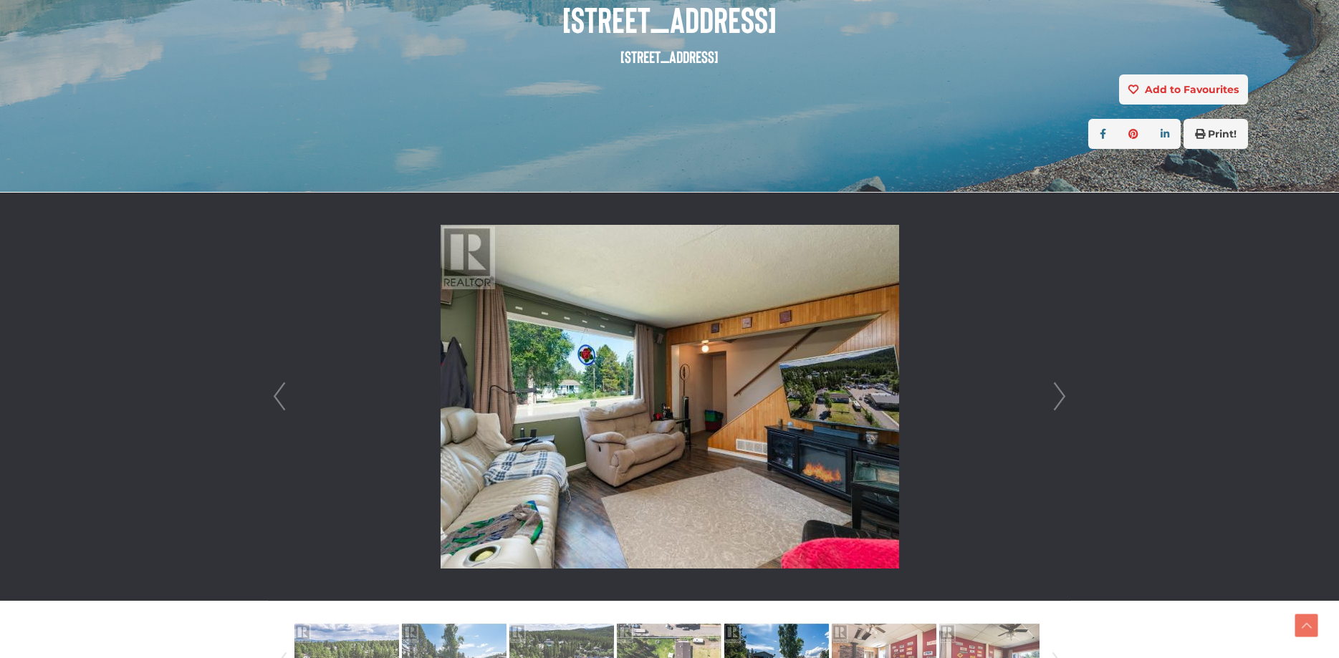
click at [1060, 406] on link "Next" at bounding box center [1059, 397] width 21 height 408
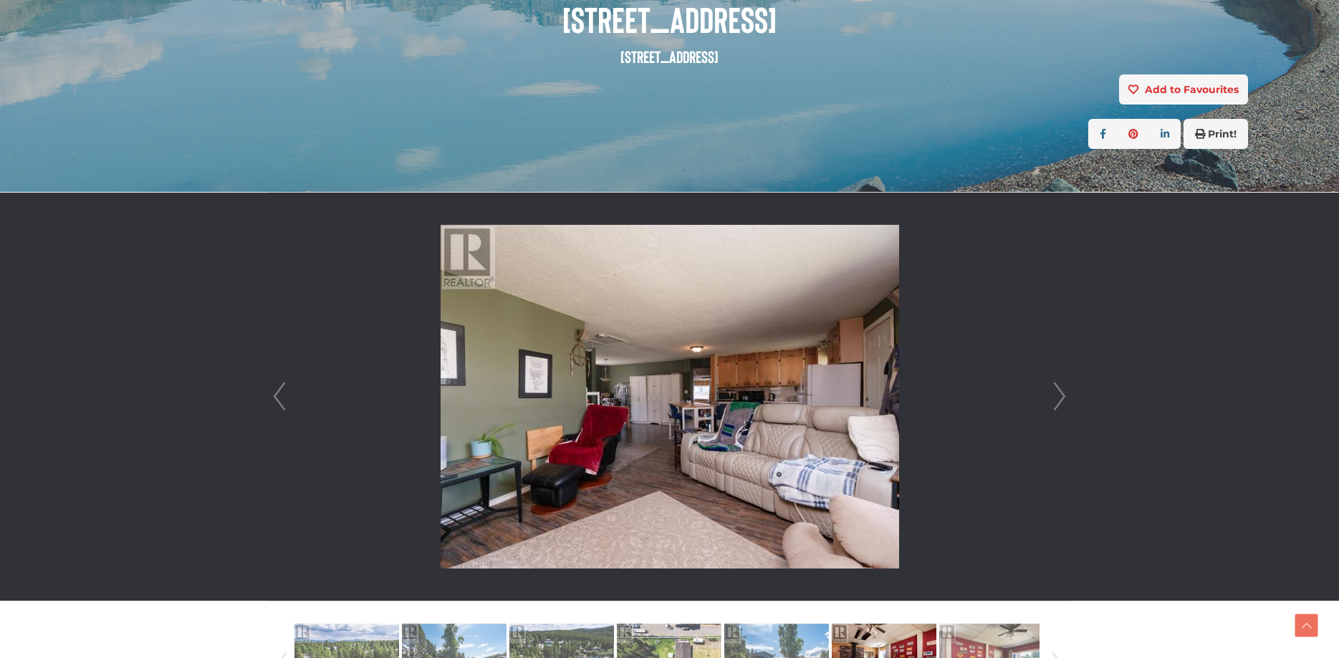
click at [1060, 406] on link "Next" at bounding box center [1059, 397] width 21 height 408
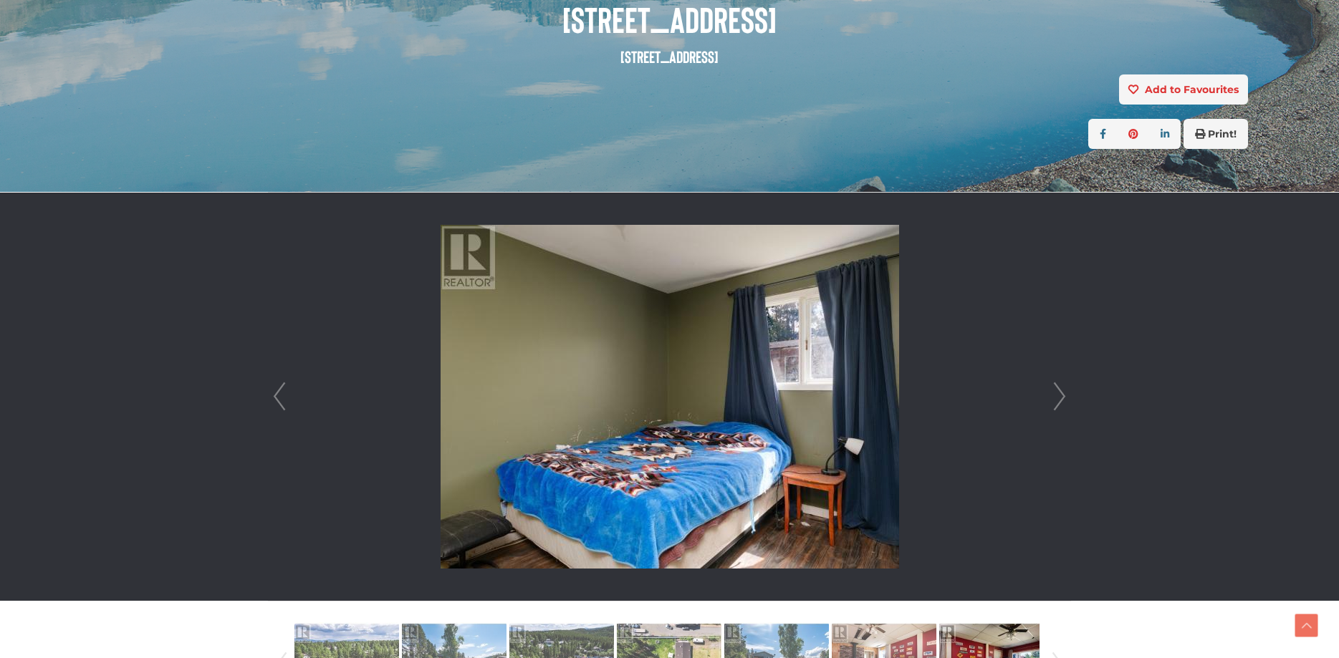
click at [1060, 406] on link "Next" at bounding box center [1059, 397] width 21 height 408
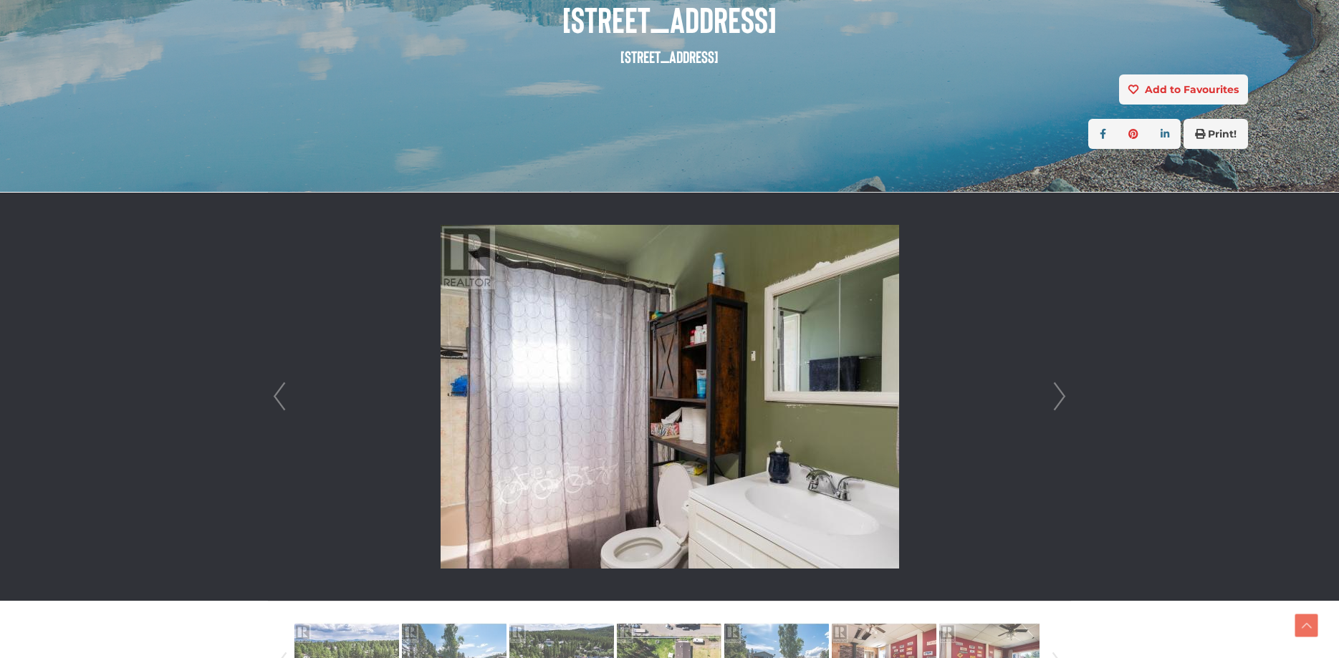
click at [1058, 406] on link "Next" at bounding box center [1059, 397] width 21 height 408
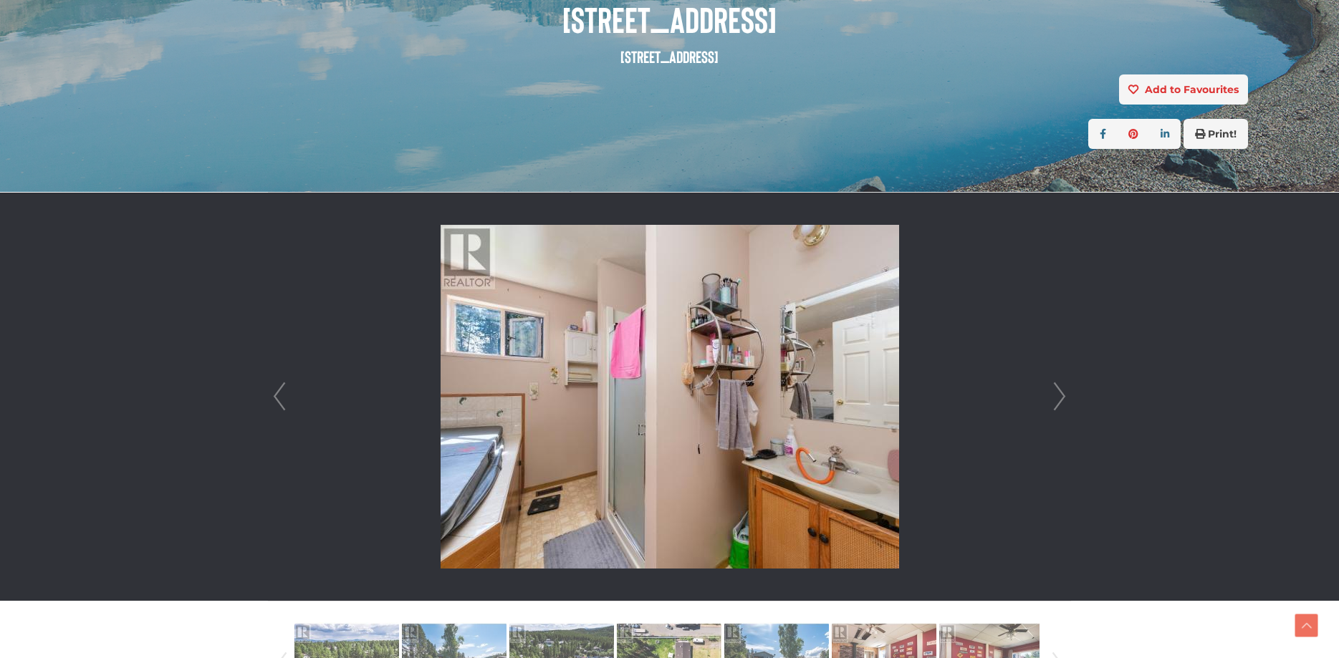
click at [1058, 406] on link "Next" at bounding box center [1059, 397] width 21 height 408
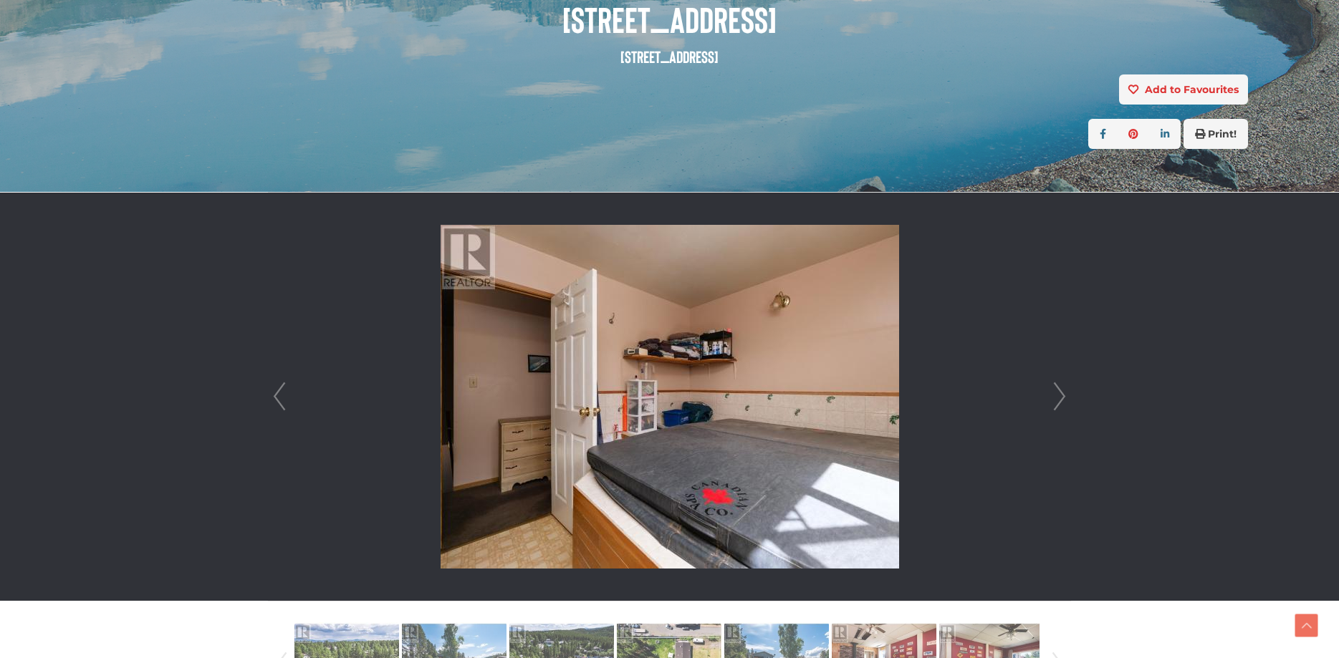
click at [1058, 406] on link "Next" at bounding box center [1059, 397] width 21 height 408
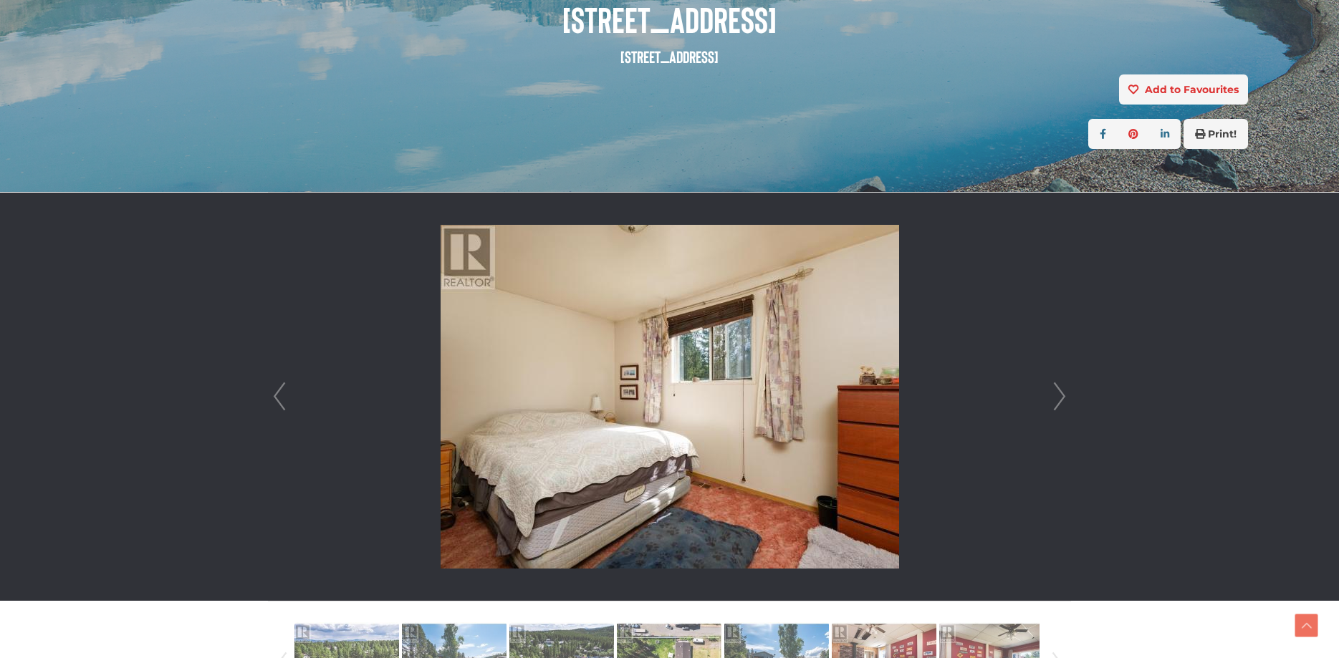
click at [1057, 406] on link "Next" at bounding box center [1059, 397] width 21 height 408
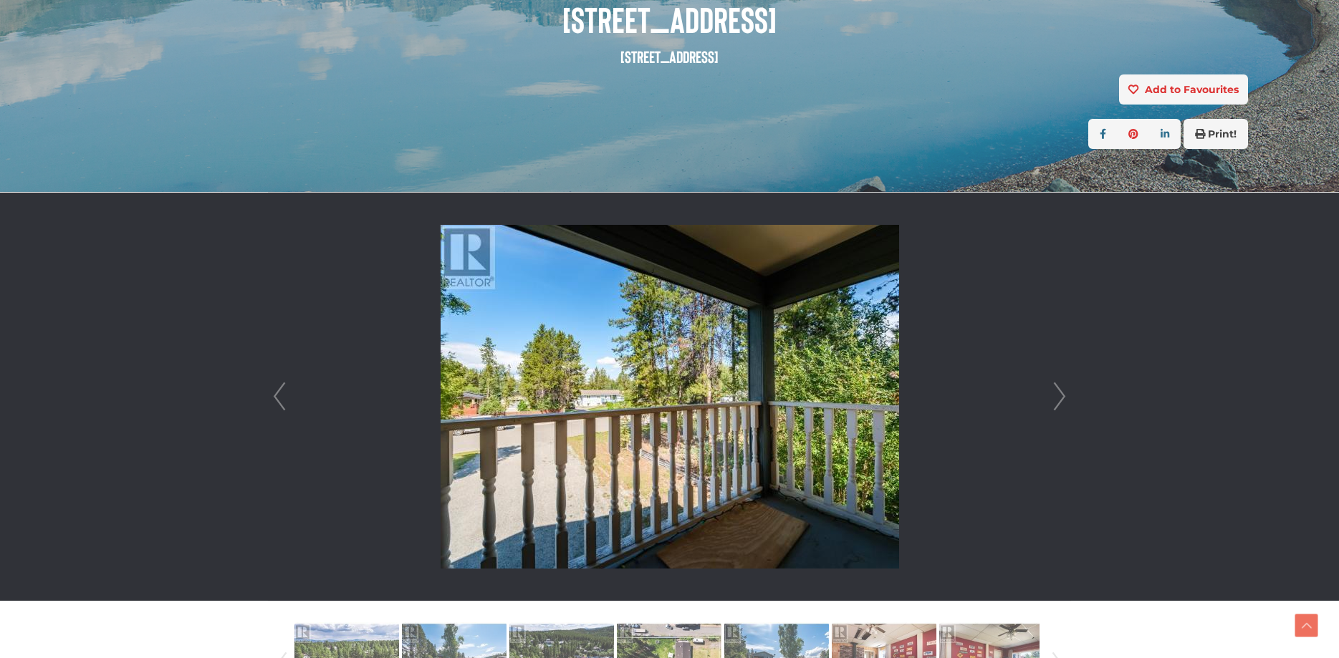
click at [1056, 405] on link "Next" at bounding box center [1059, 397] width 21 height 408
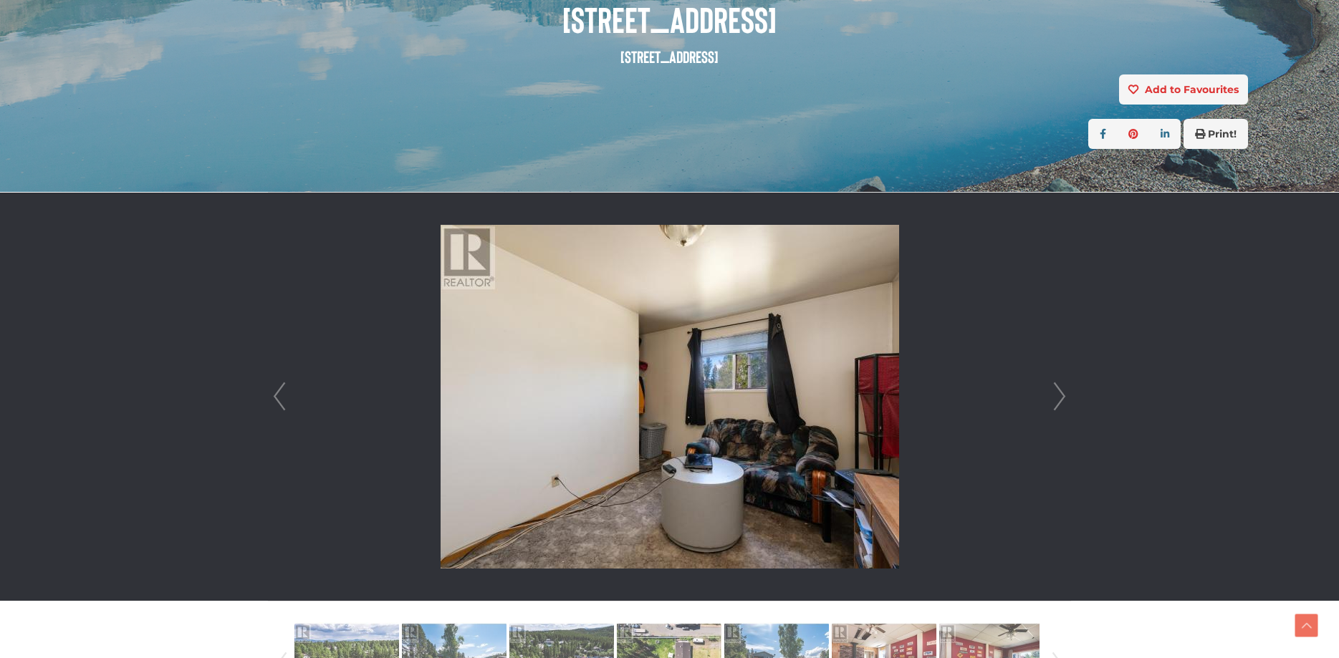
click at [1053, 405] on link "Next" at bounding box center [1059, 397] width 21 height 408
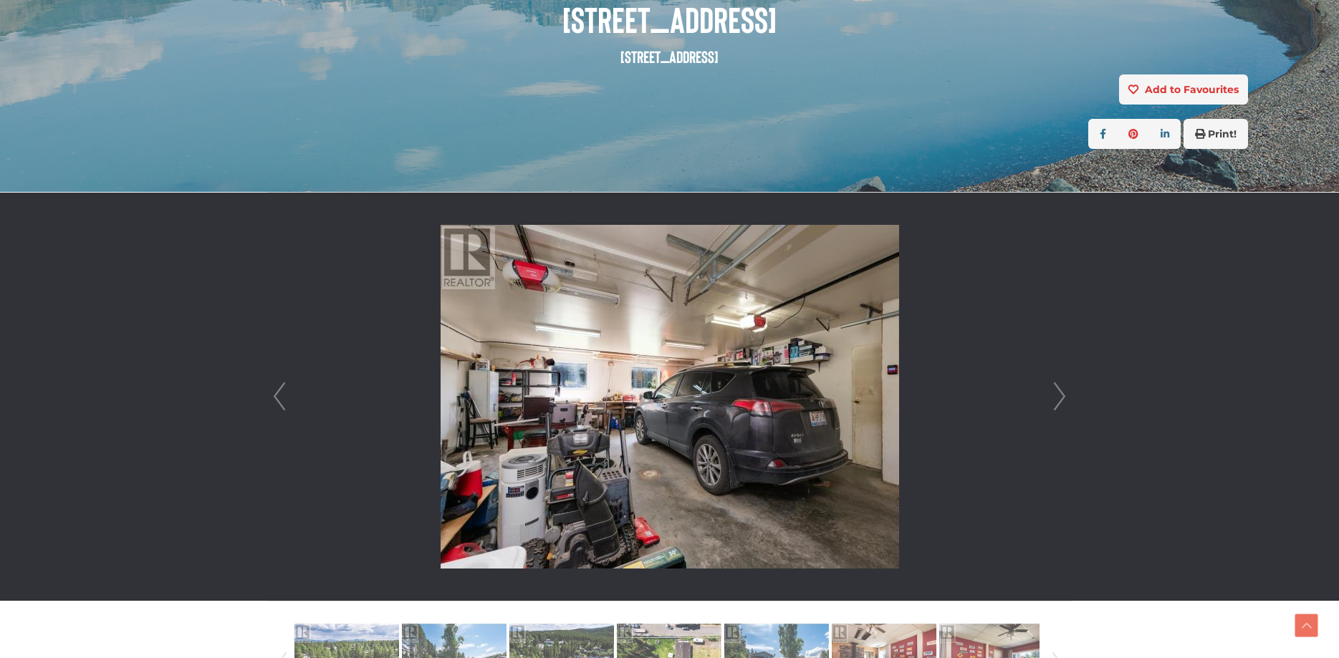
click at [1053, 405] on link "Next" at bounding box center [1059, 397] width 21 height 408
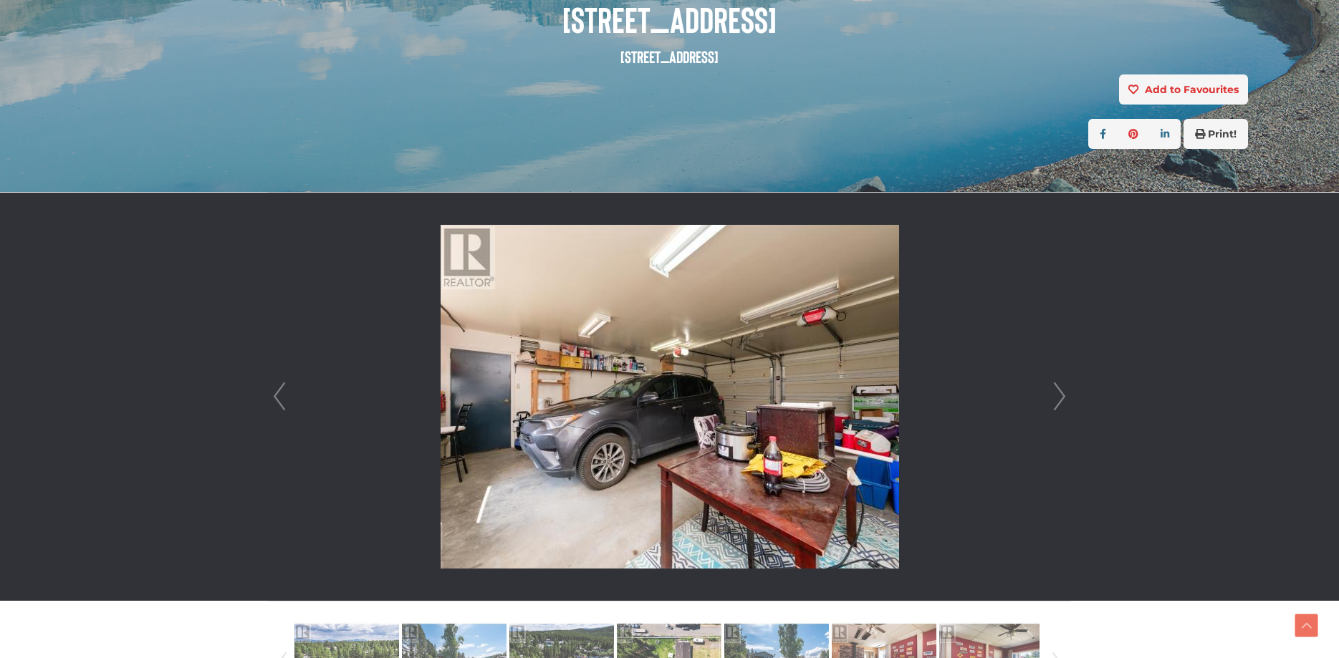
click at [1053, 405] on link "Next" at bounding box center [1059, 397] width 21 height 408
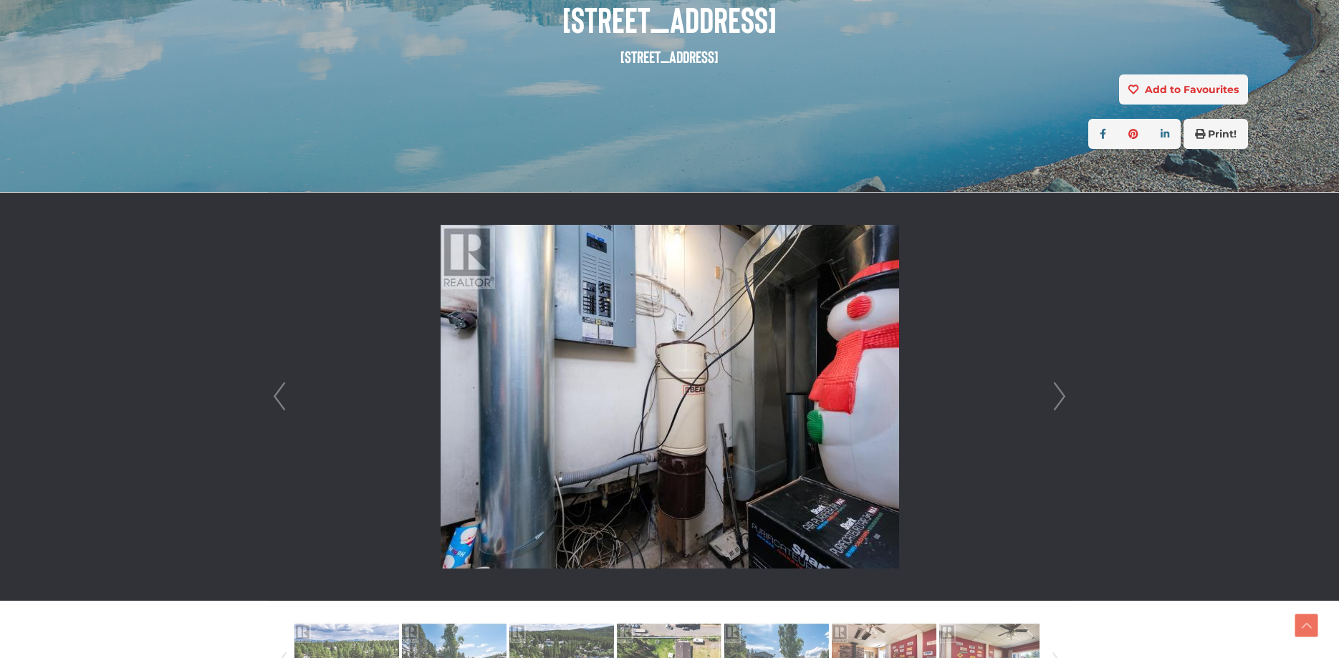
click at [1053, 405] on link "Next" at bounding box center [1059, 397] width 21 height 408
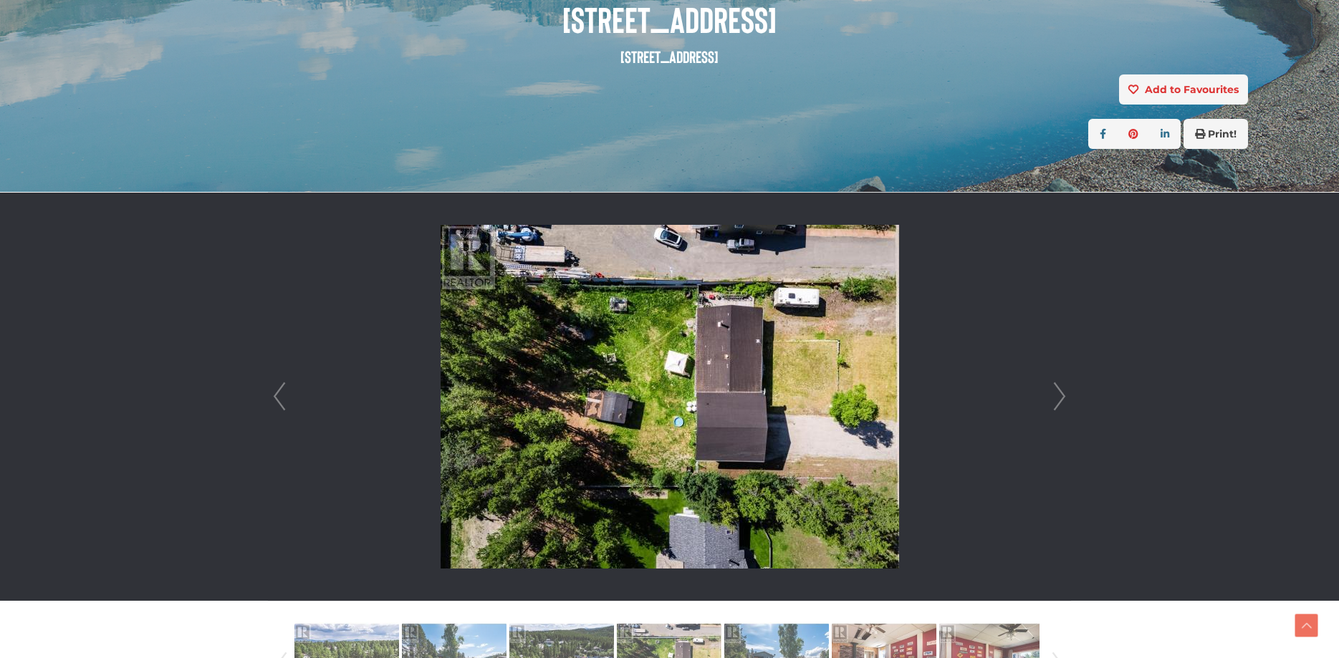
click at [1053, 405] on link "Next" at bounding box center [1059, 397] width 21 height 408
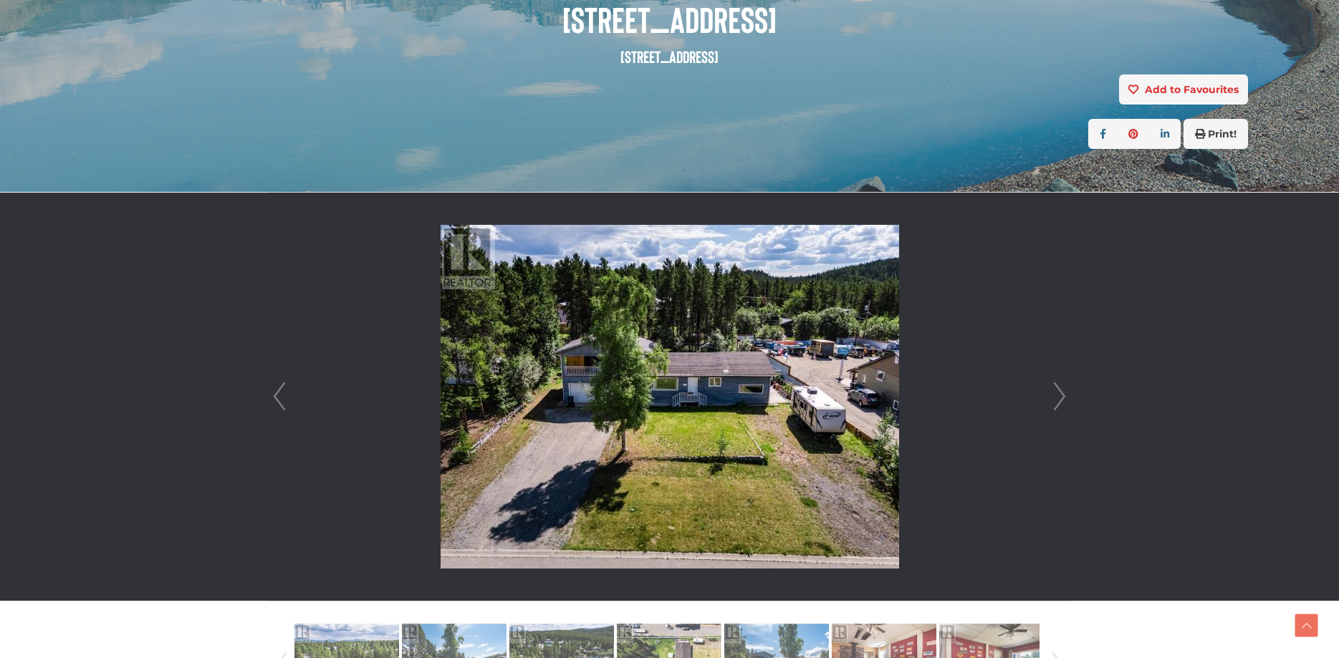
click at [1053, 405] on link "Next" at bounding box center [1059, 397] width 21 height 408
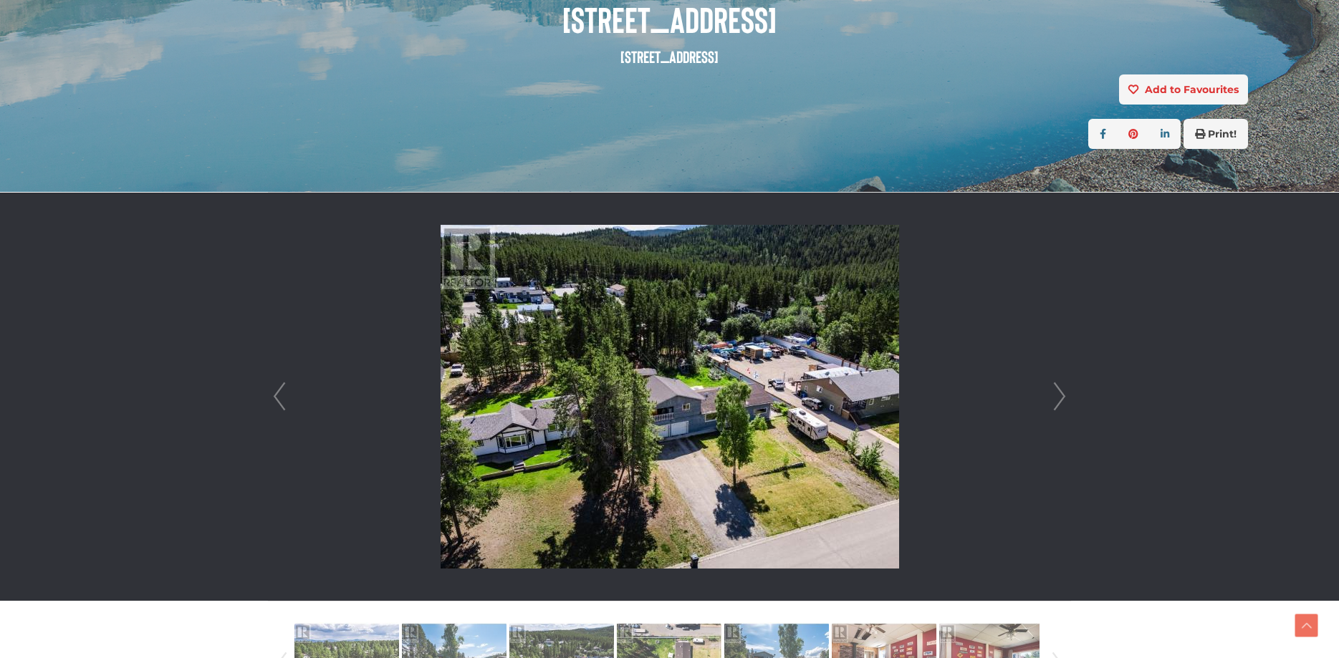
click at [1053, 405] on link "Next" at bounding box center [1059, 397] width 21 height 408
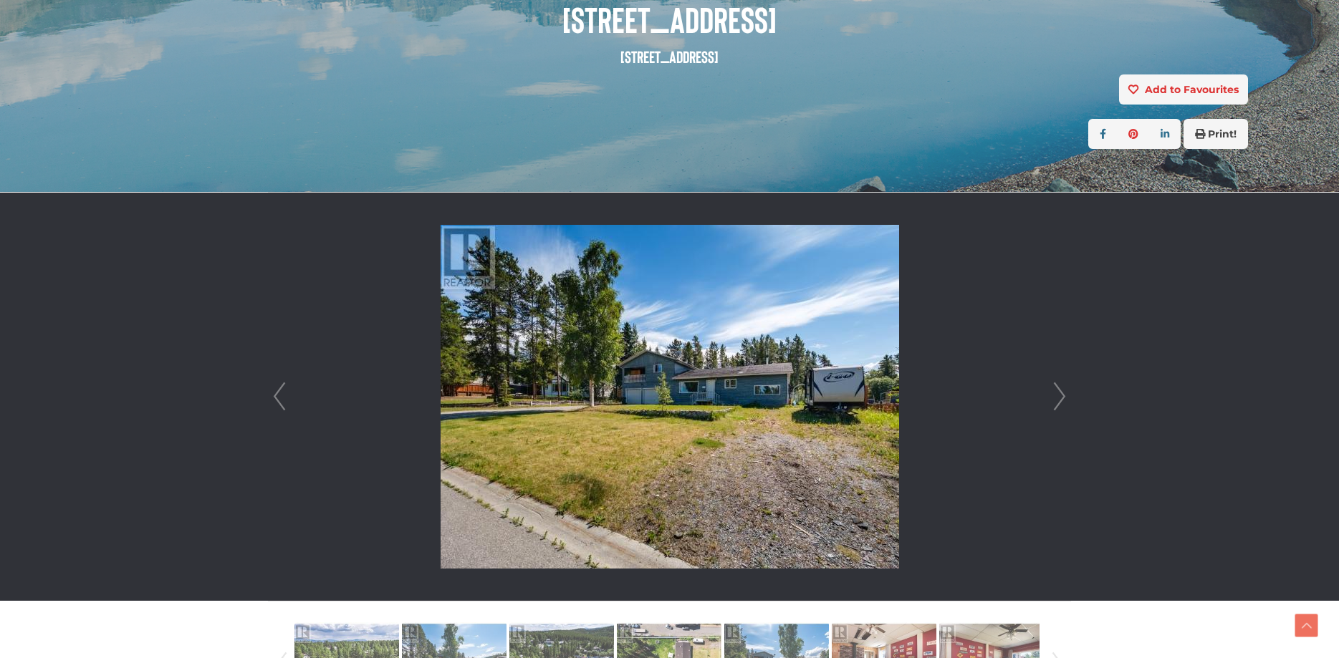
click at [1053, 405] on link "Next" at bounding box center [1059, 397] width 21 height 408
